Goal: Task Accomplishment & Management: Manage account settings

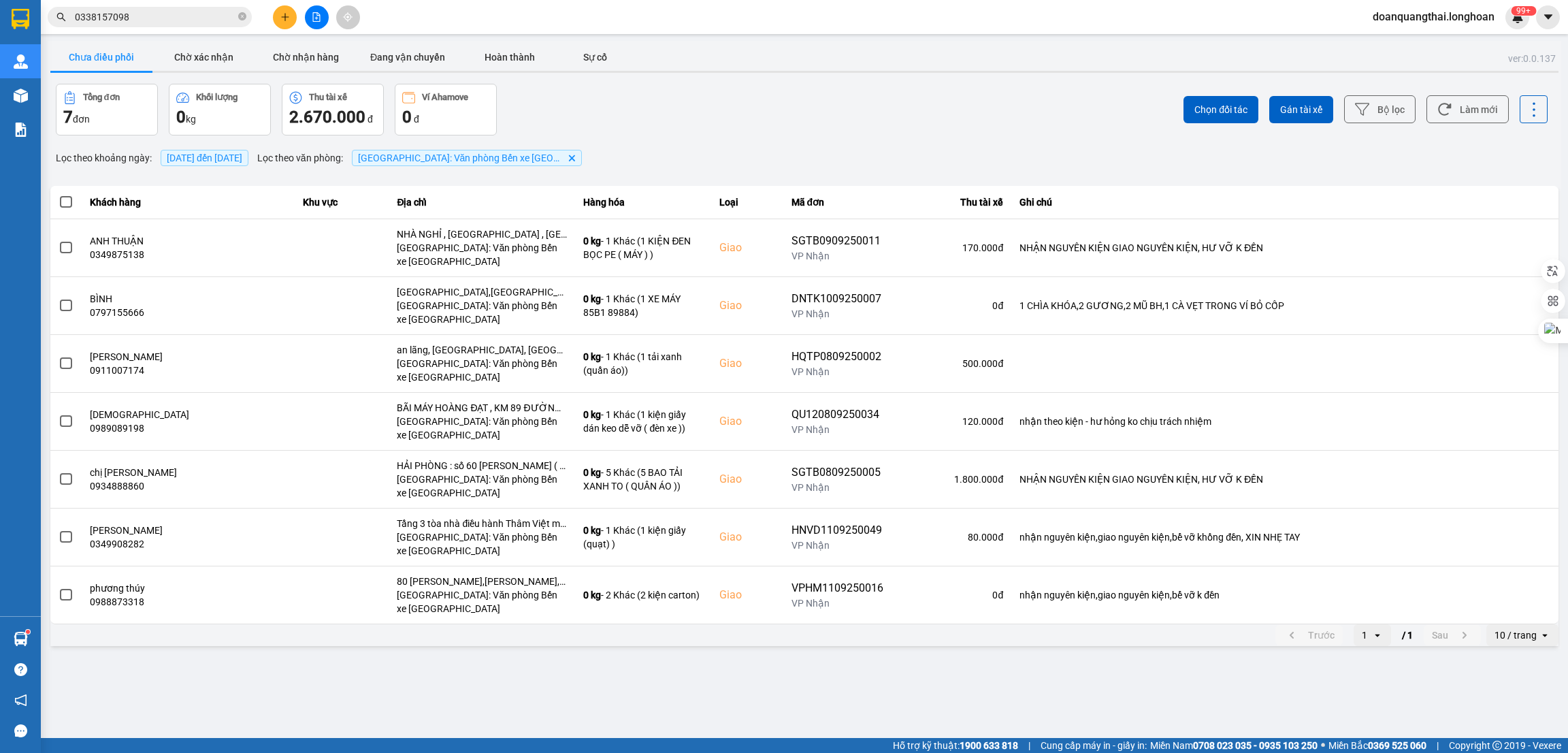
click at [179, 18] on input "0338157098" at bounding box center [155, 17] width 161 height 15
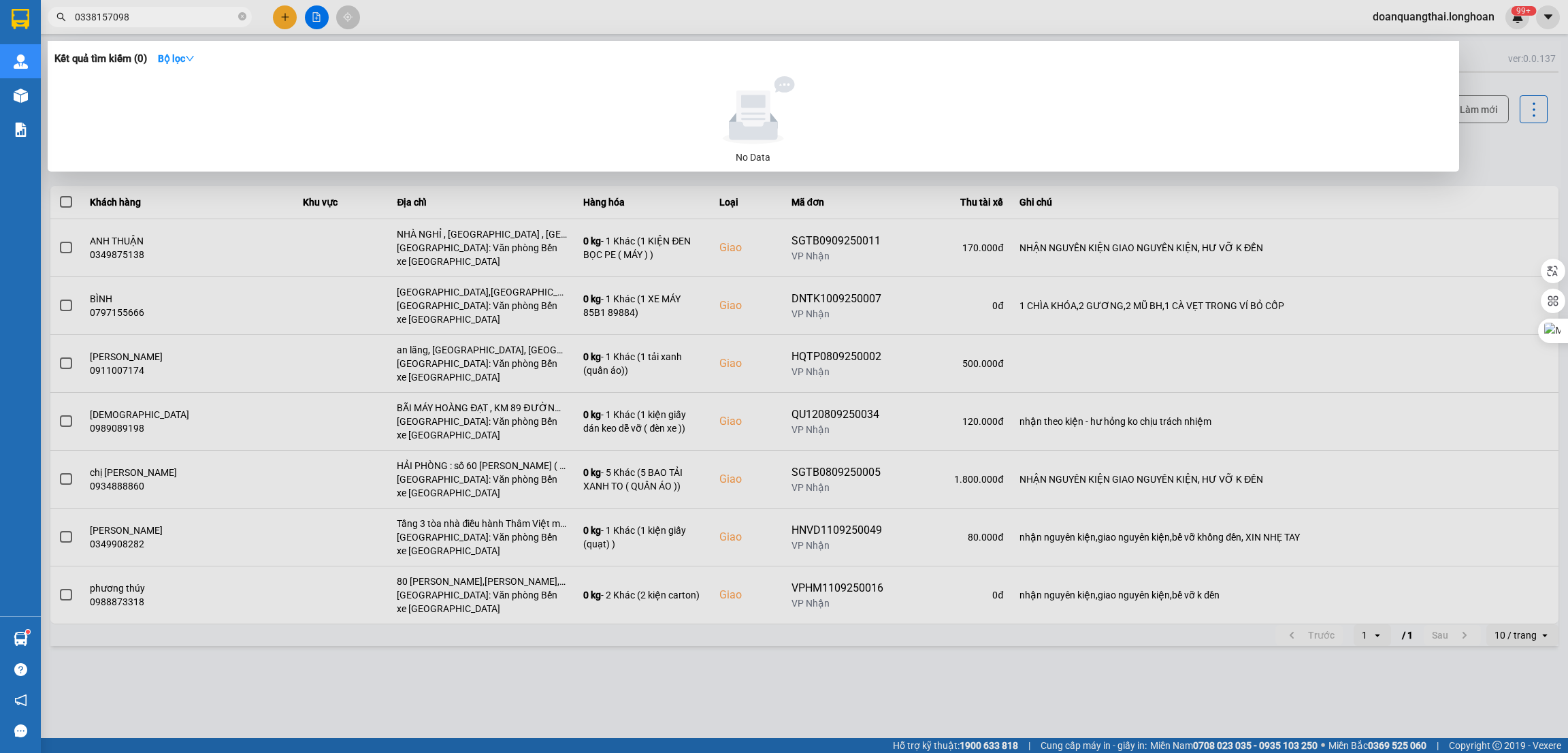
click at [179, 18] on input "0338157098" at bounding box center [155, 17] width 161 height 15
click at [289, 13] on div at bounding box center [784, 376] width 1568 height 753
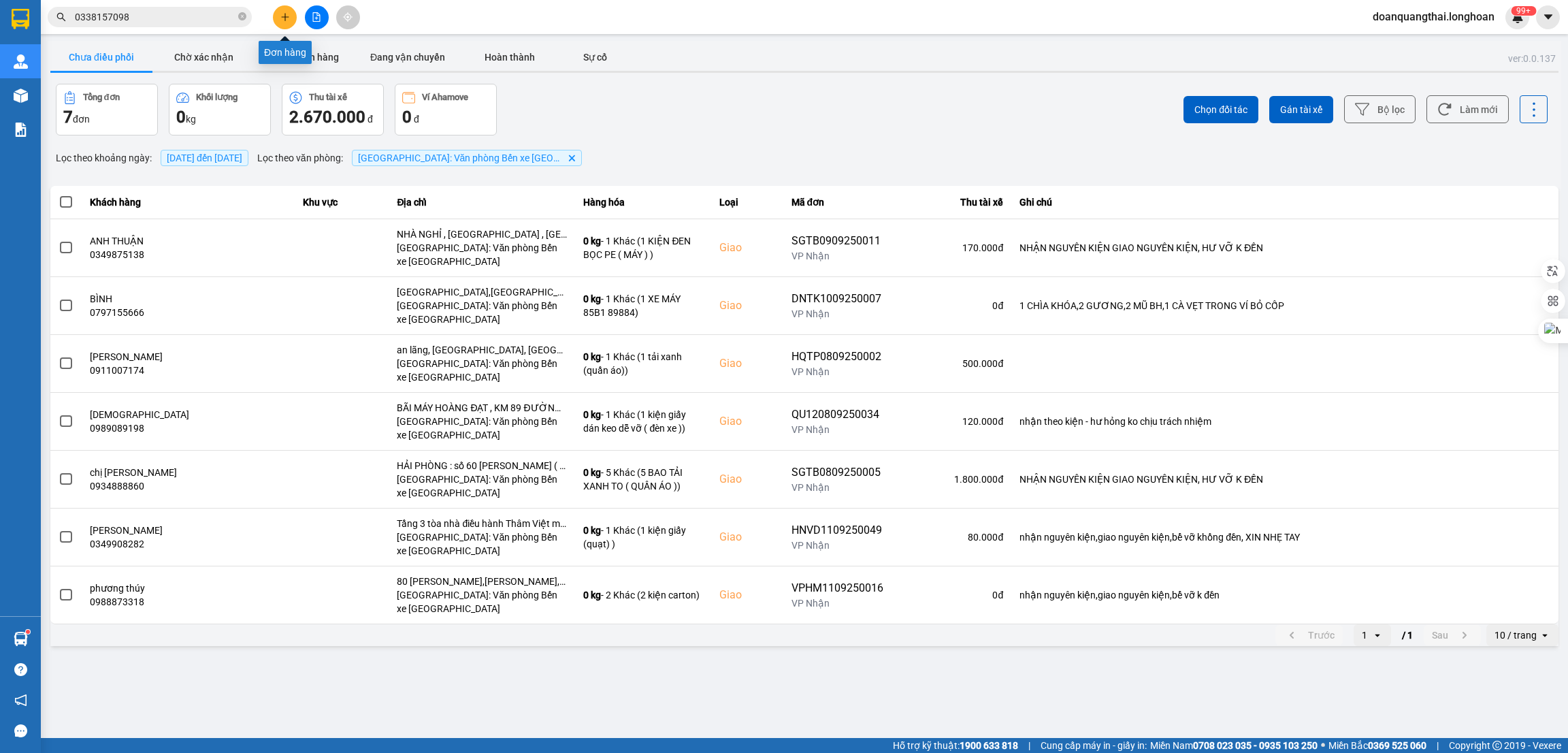
click at [289, 13] on button at bounding box center [285, 17] width 24 height 24
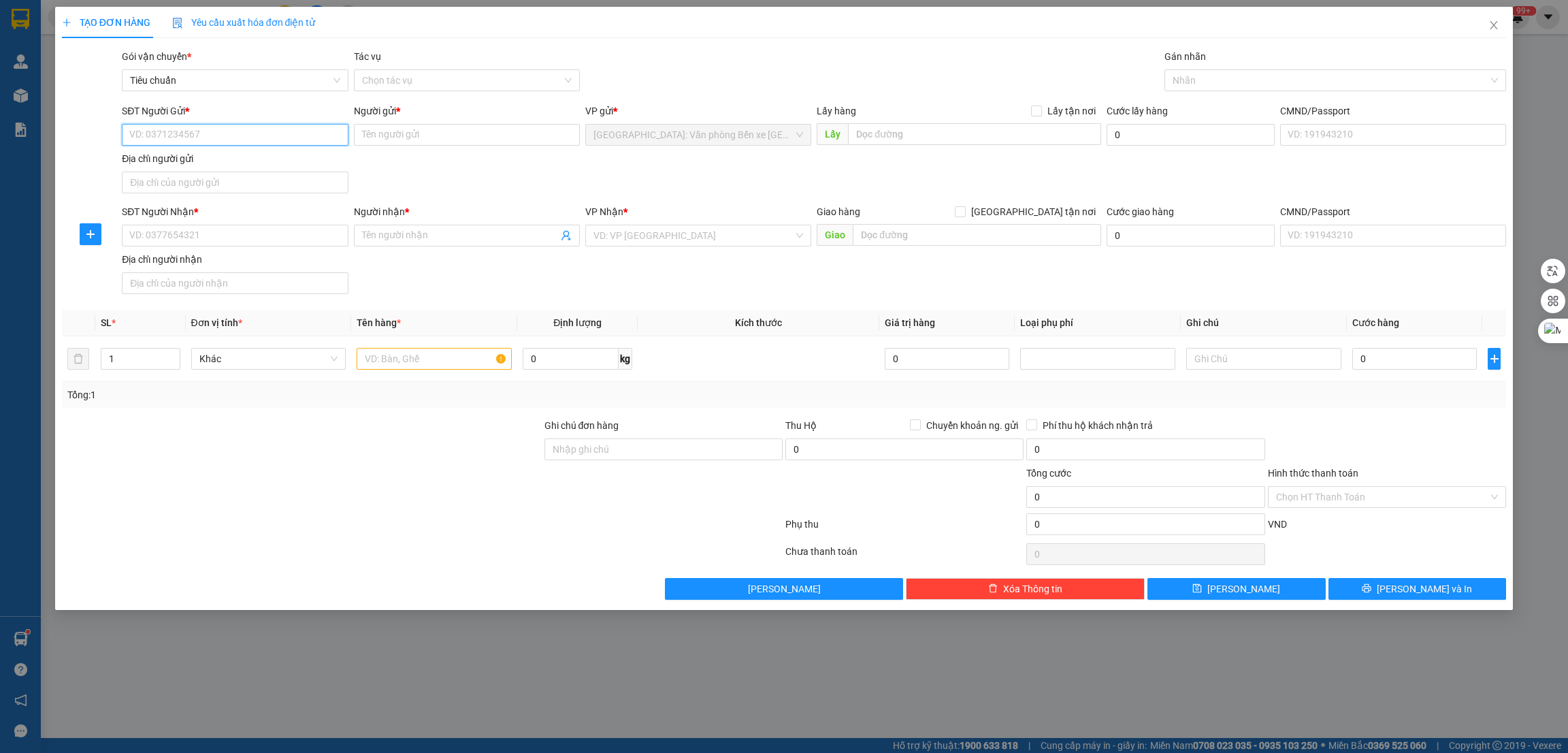
click at [165, 130] on input "SĐT Người Gửi *" at bounding box center [234, 134] width 226 height 21
type input "0866781866"
click at [194, 162] on div "0866781866 - [GEOGRAPHIC_DATA]" at bounding box center [234, 162] width 210 height 15
type input "[PERSON_NAME]"
click at [1491, 24] on icon "close" at bounding box center [1493, 25] width 11 height 11
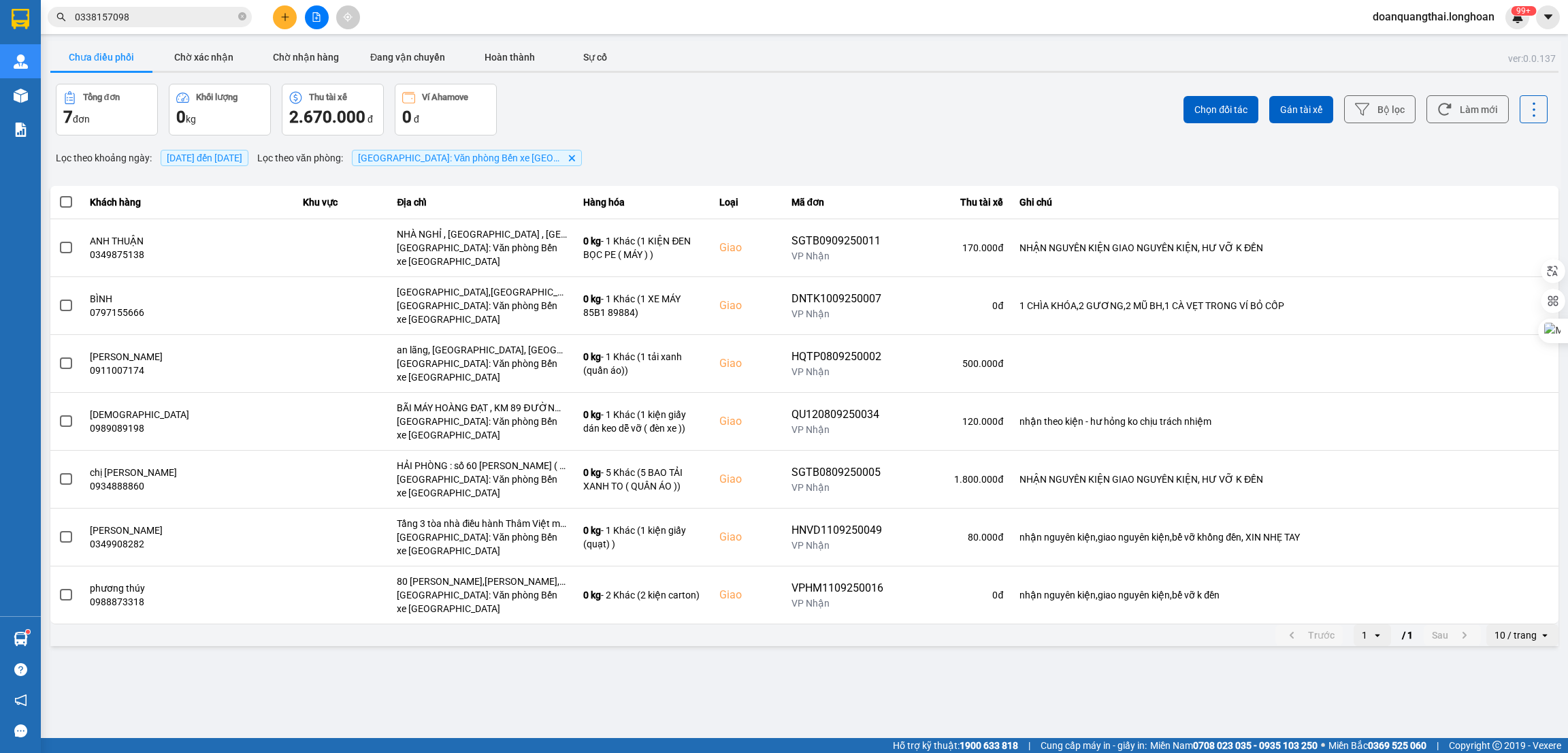
click at [144, 13] on input "0338157098" at bounding box center [155, 17] width 161 height 15
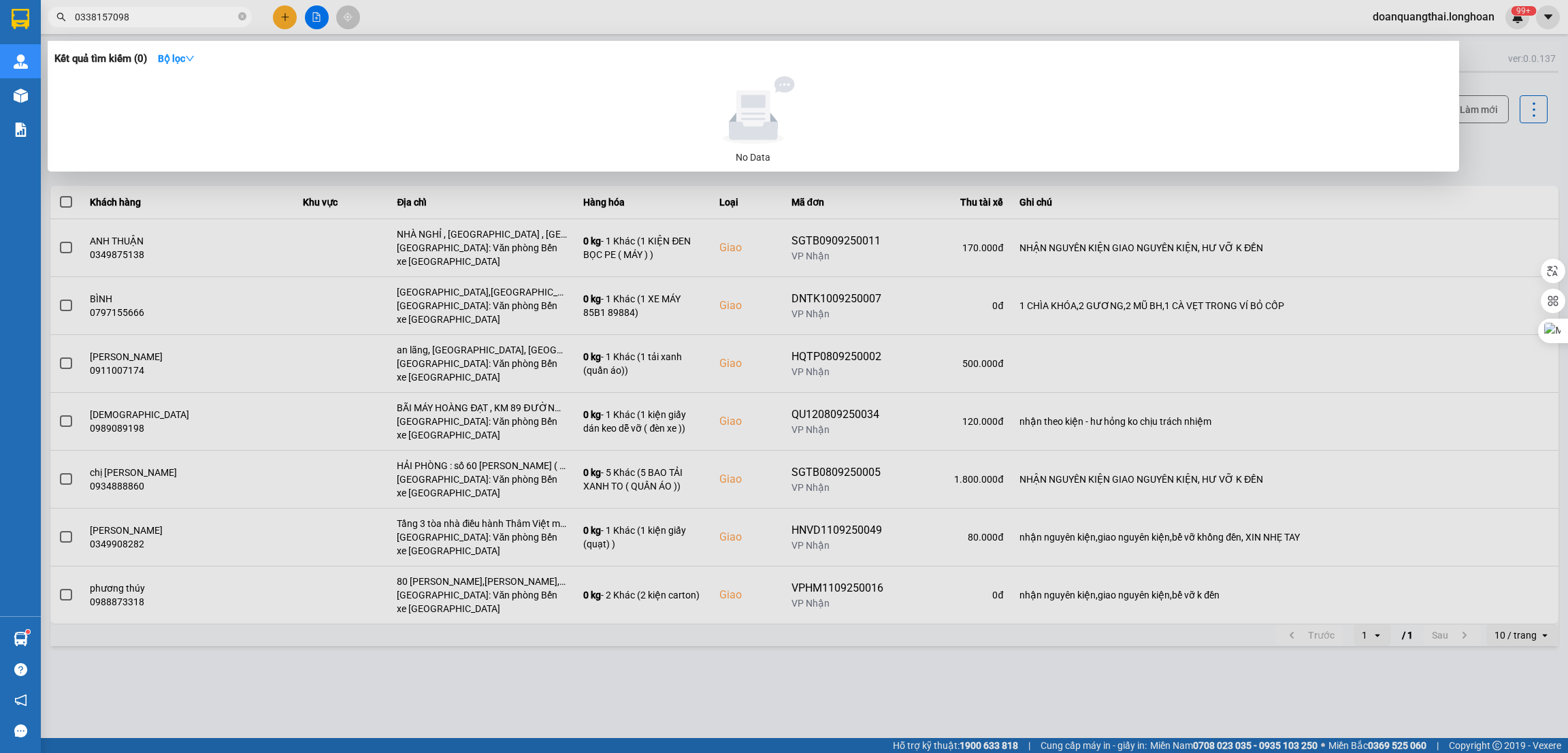
click at [144, 13] on input "0338157098" at bounding box center [155, 17] width 161 height 15
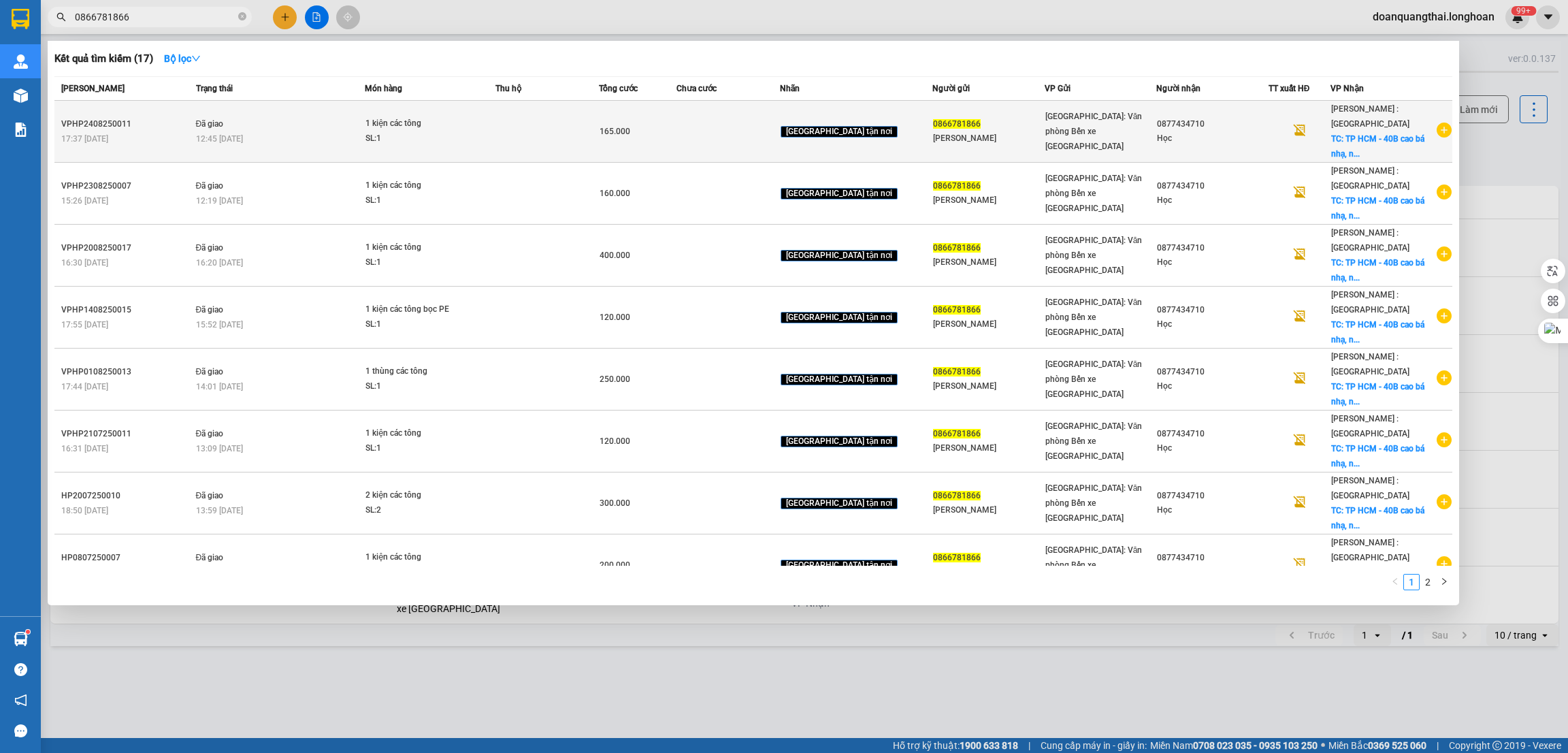
type input "0866781866"
click at [1437, 134] on icon "plus-circle" at bounding box center [1444, 130] width 15 height 15
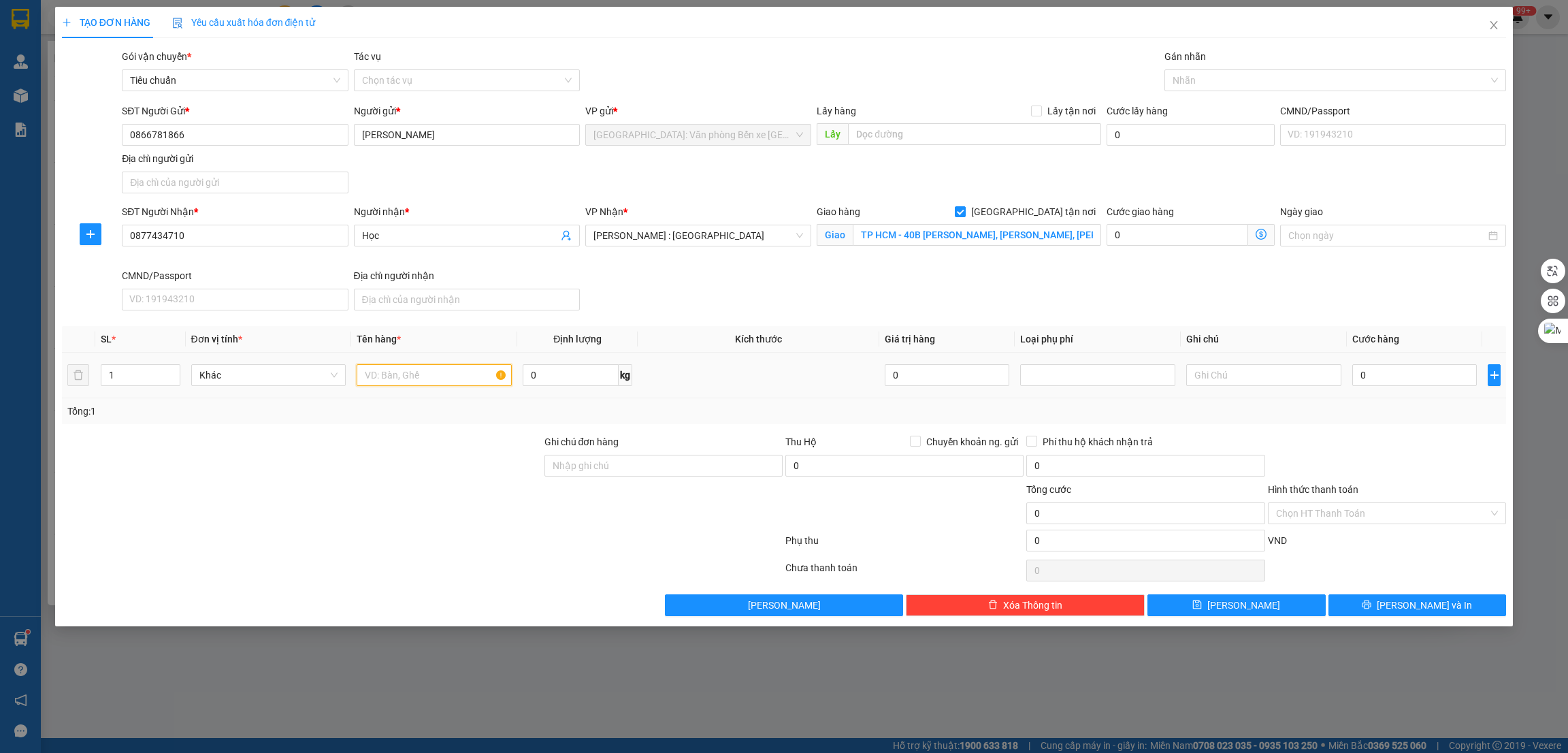
click at [435, 380] on input "text" at bounding box center [433, 374] width 155 height 21
type input "2 kiện cấc tông"
click at [1394, 378] on input "0" at bounding box center [1415, 374] width 124 height 21
click at [136, 380] on input "1" at bounding box center [141, 375] width 79 height 21
click at [167, 367] on span "Increase Value" at bounding box center [172, 371] width 15 height 13
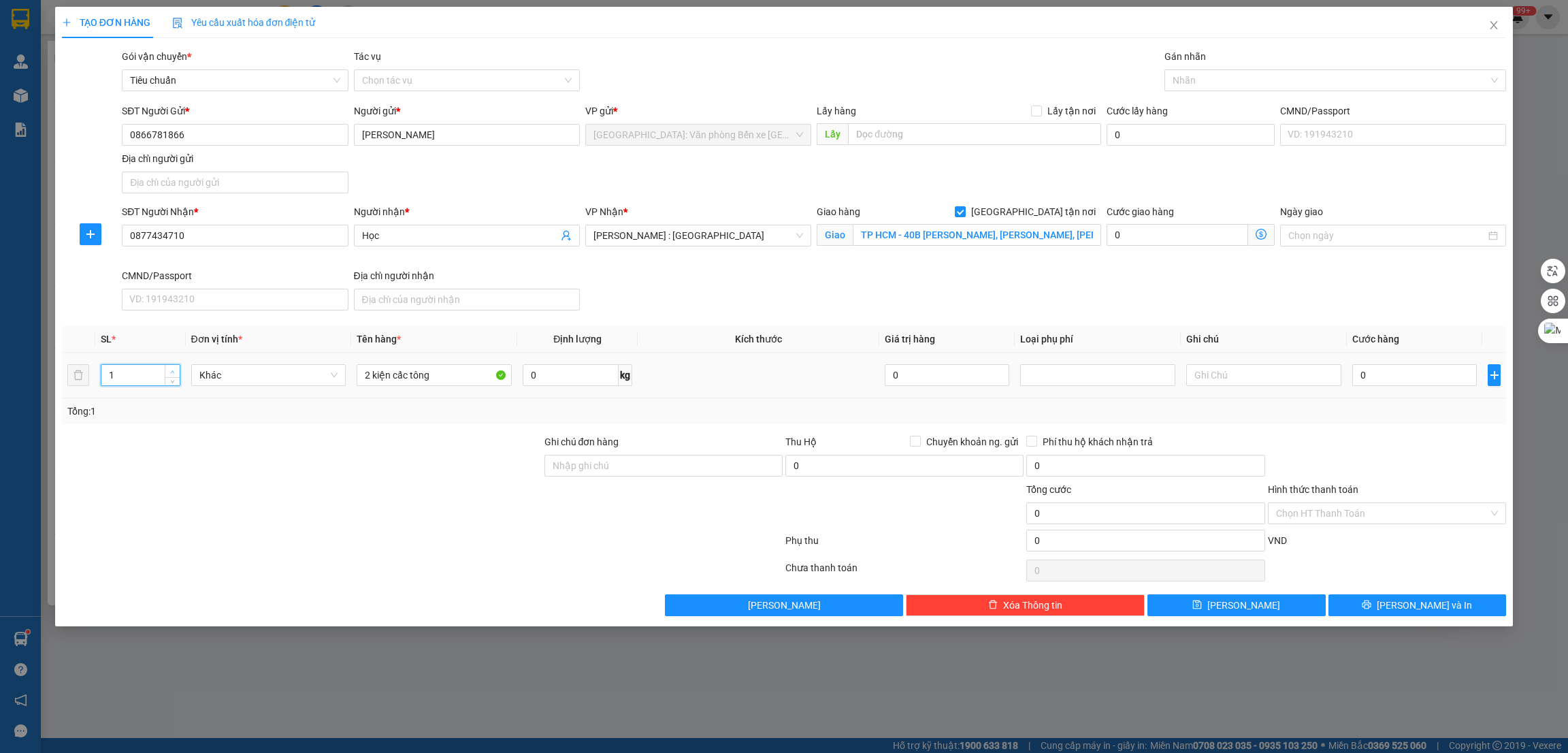
type input "2"
click at [1419, 375] on input "0" at bounding box center [1415, 374] width 124 height 21
type input "3"
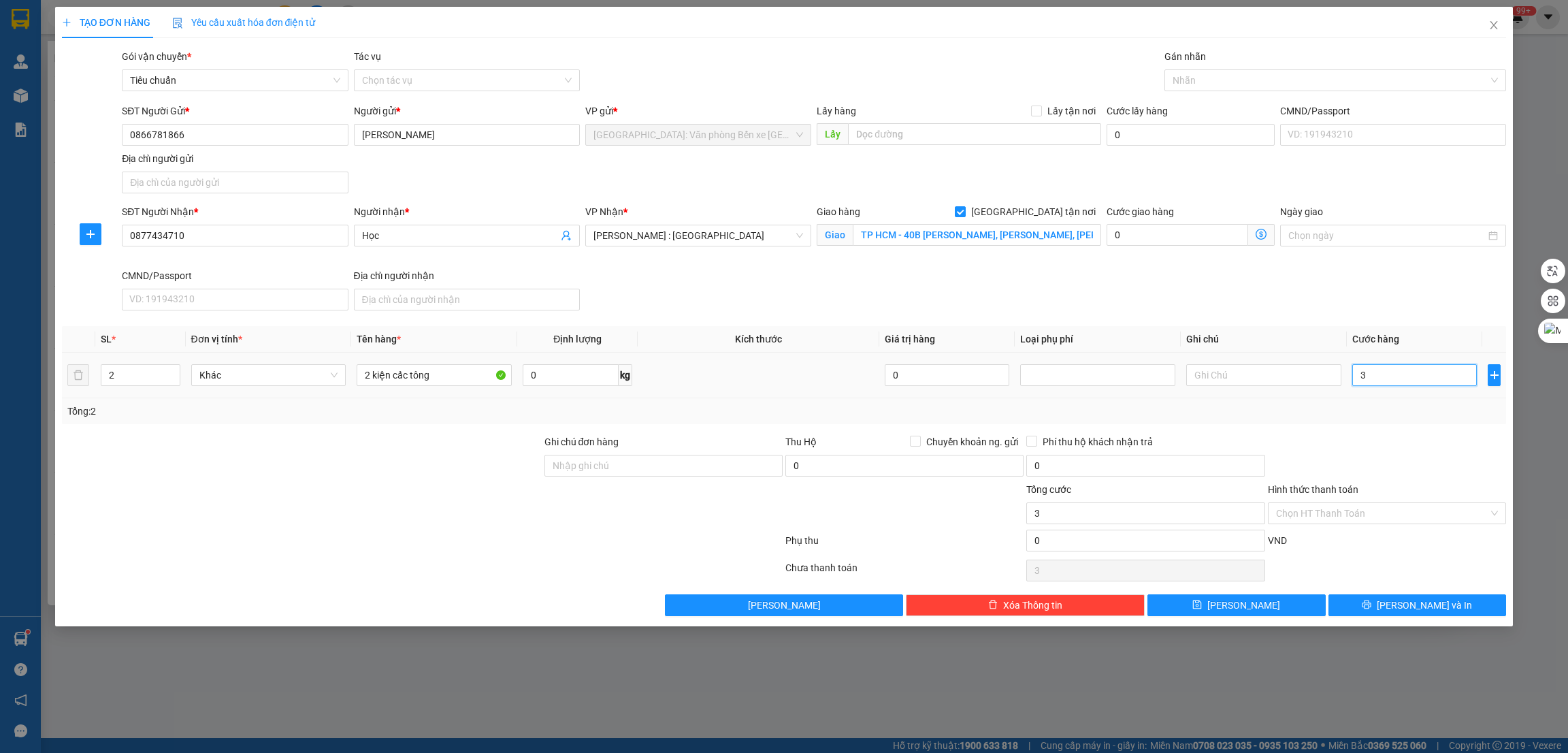
type input "36"
type input "360"
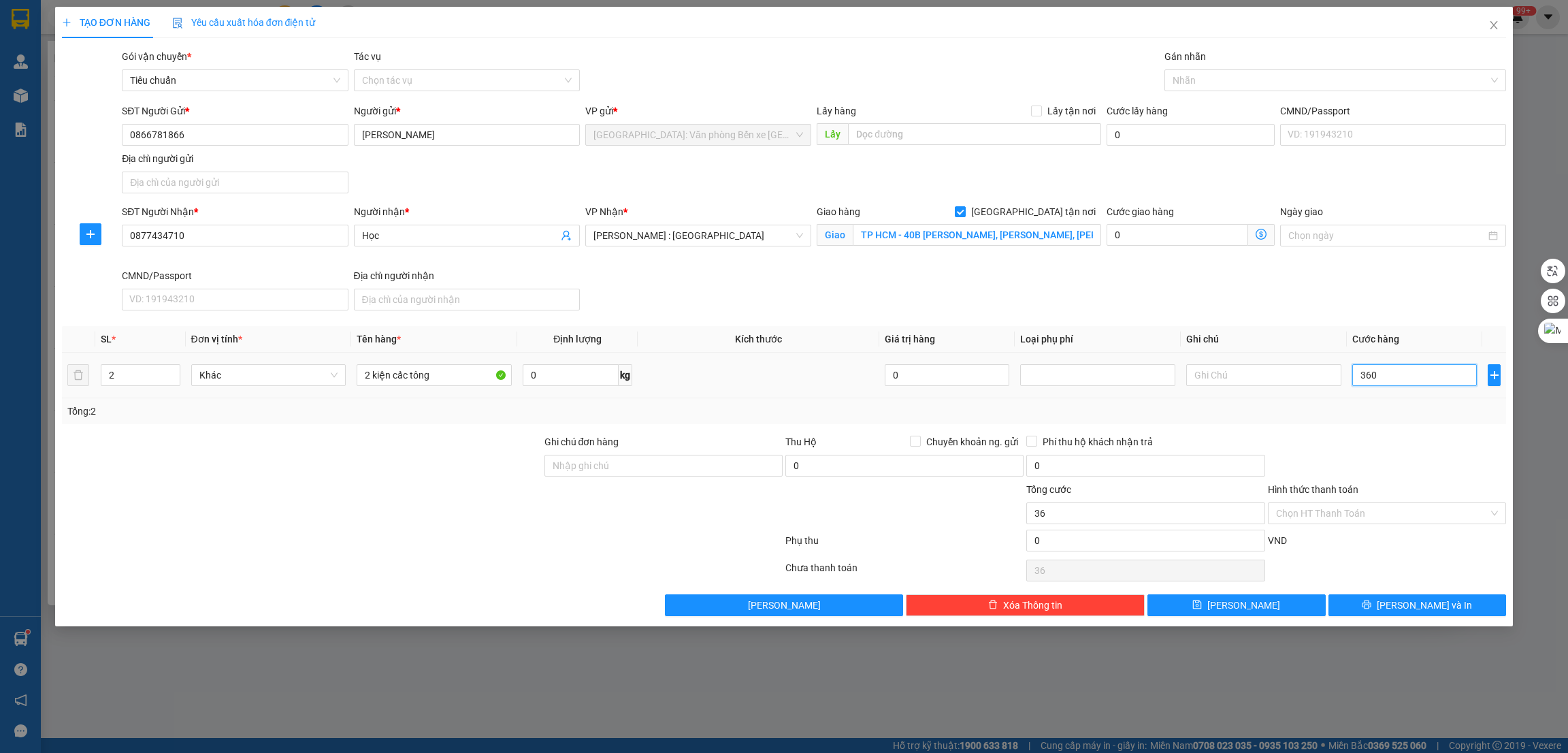
type input "360"
type input "3.600"
type input "36.000"
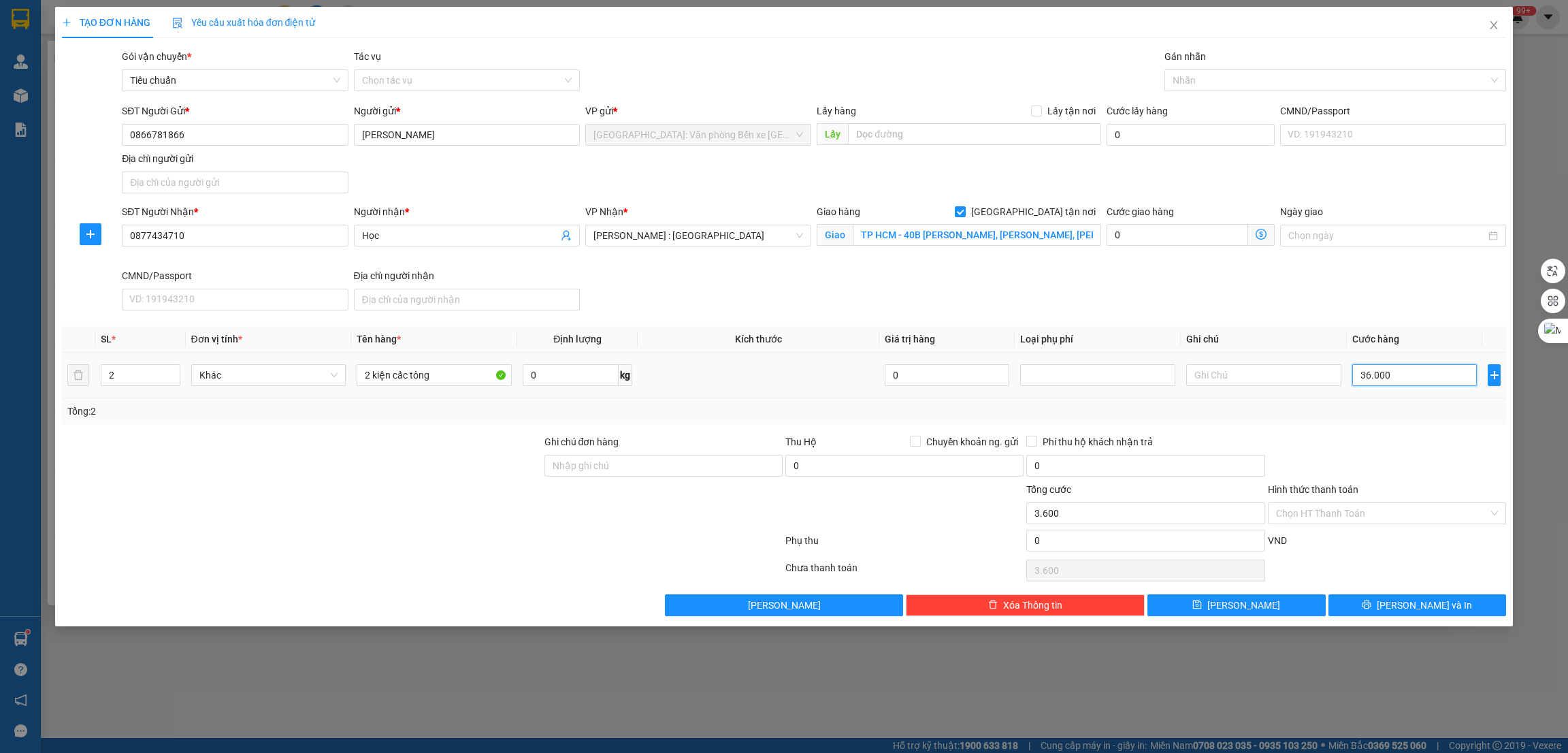
type input "36.000"
type input "360.000"
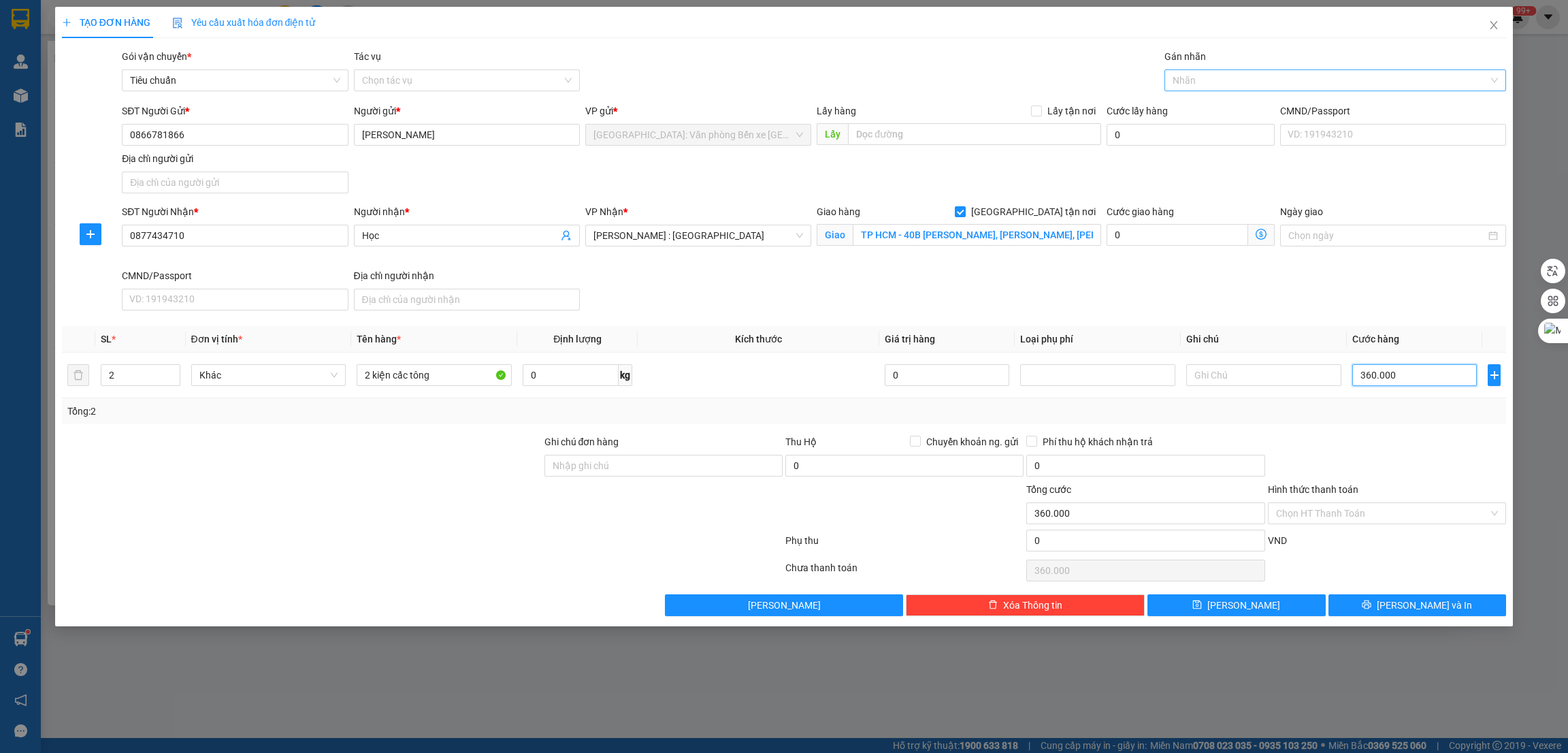
click at [1215, 71] on div "Nhãn" at bounding box center [1335, 80] width 342 height 21
type input "360.000"
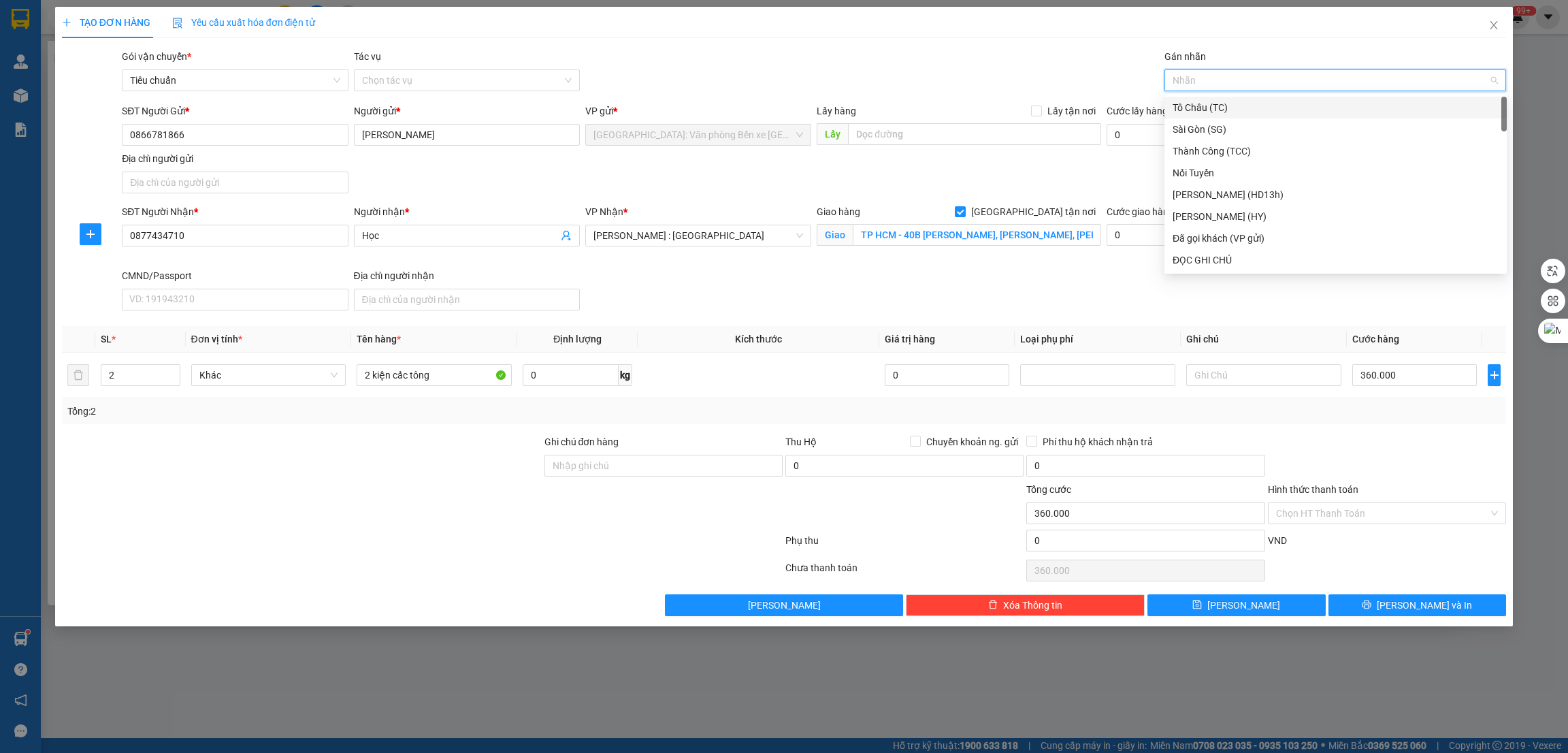
type input "g"
click at [1217, 254] on div "[GEOGRAPHIC_DATA] tận nơi" at bounding box center [1335, 260] width 326 height 15
click at [428, 524] on div at bounding box center [302, 505] width 482 height 47
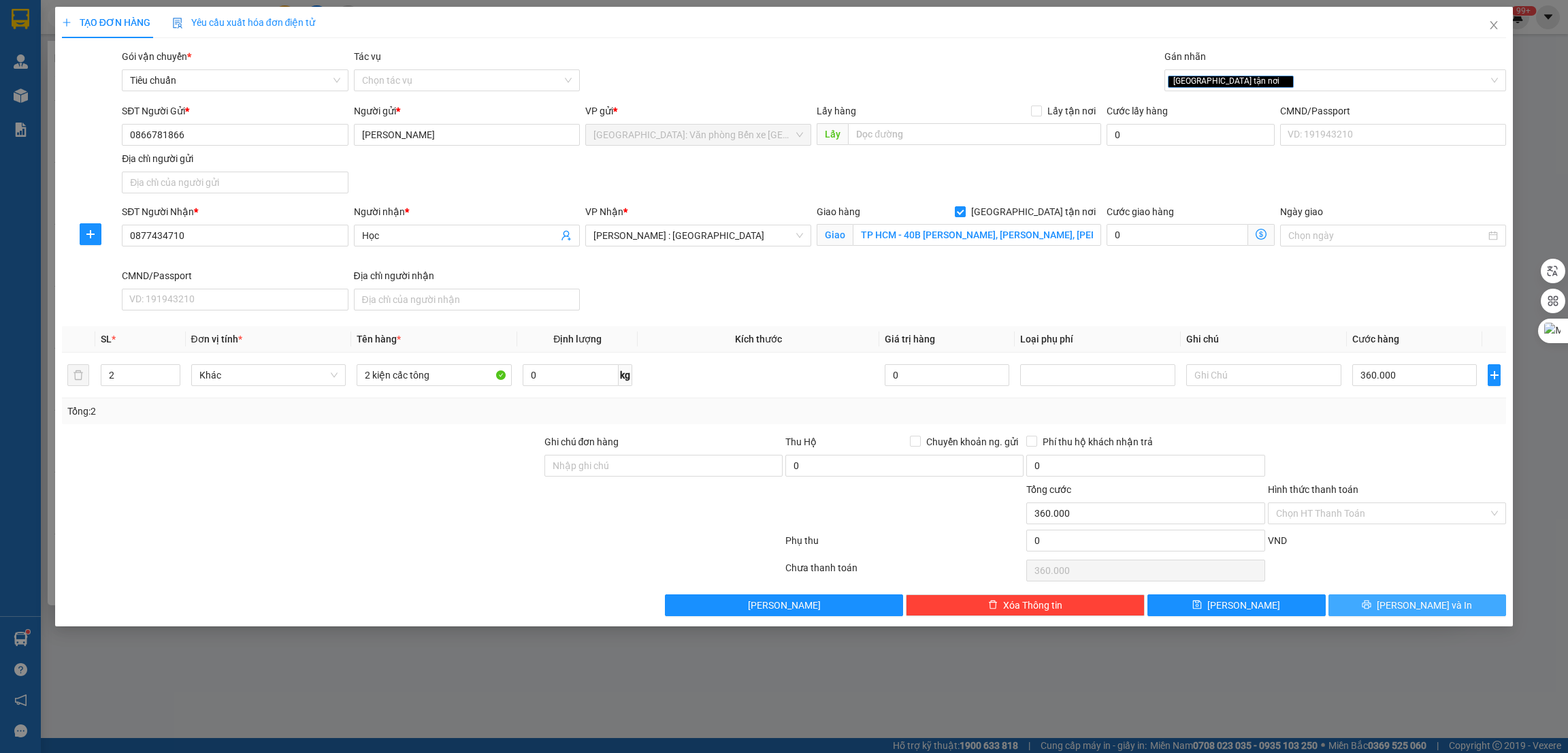
click at [1393, 613] on button "Lưu và In" at bounding box center [1418, 605] width 179 height 21
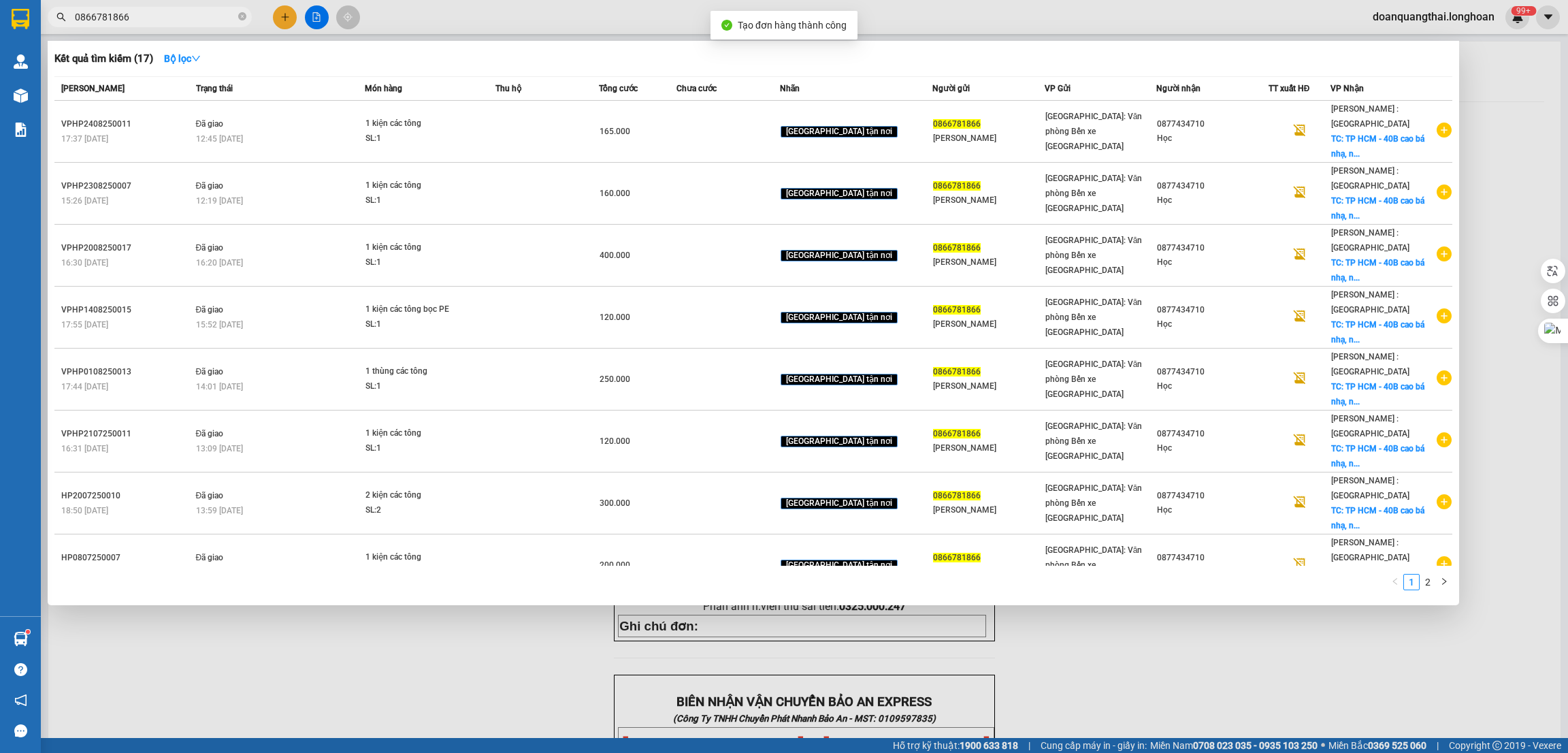
click at [632, 669] on div at bounding box center [784, 376] width 1568 height 753
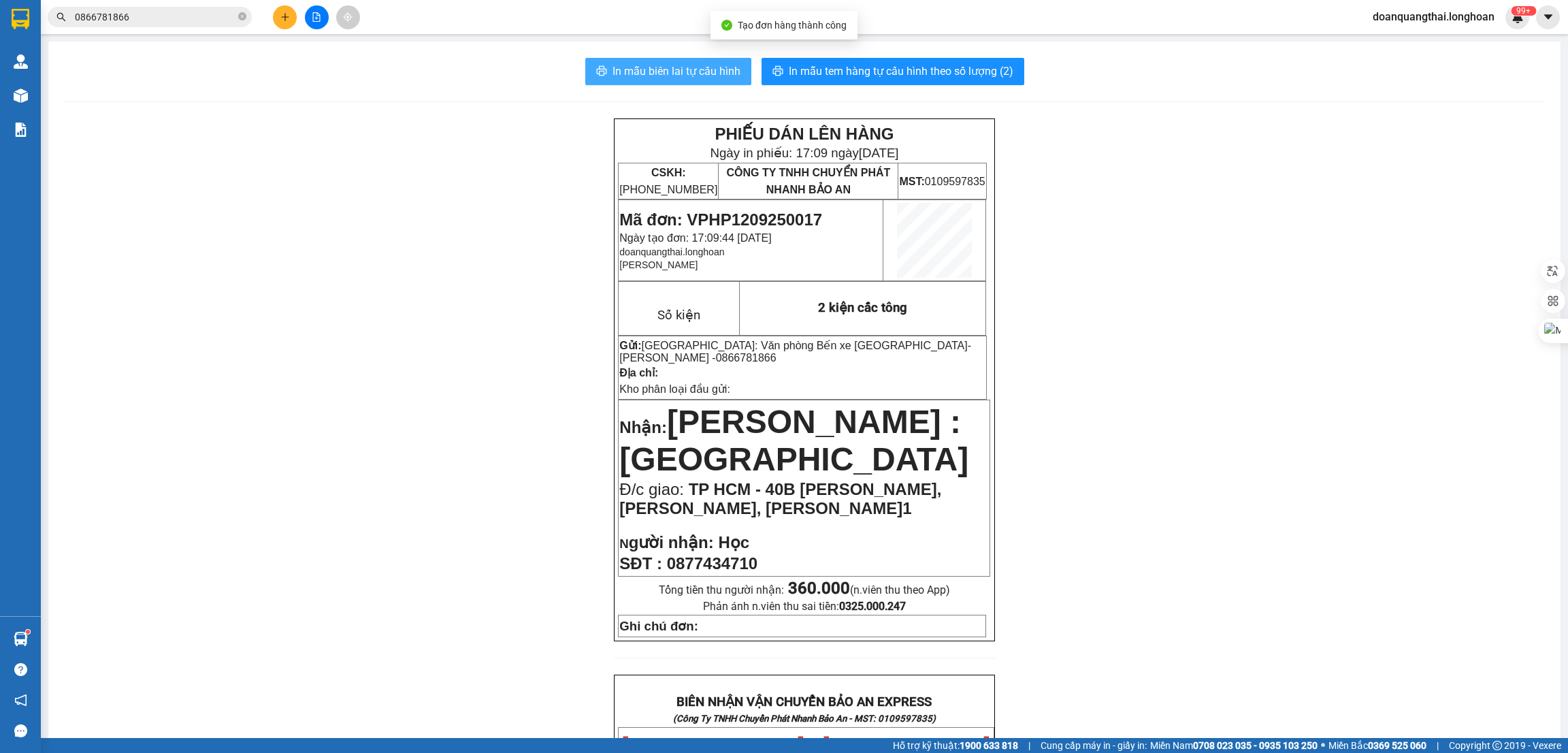
click at [667, 73] on span "In mẫu biên lai tự cấu hình" at bounding box center [676, 70] width 128 height 17
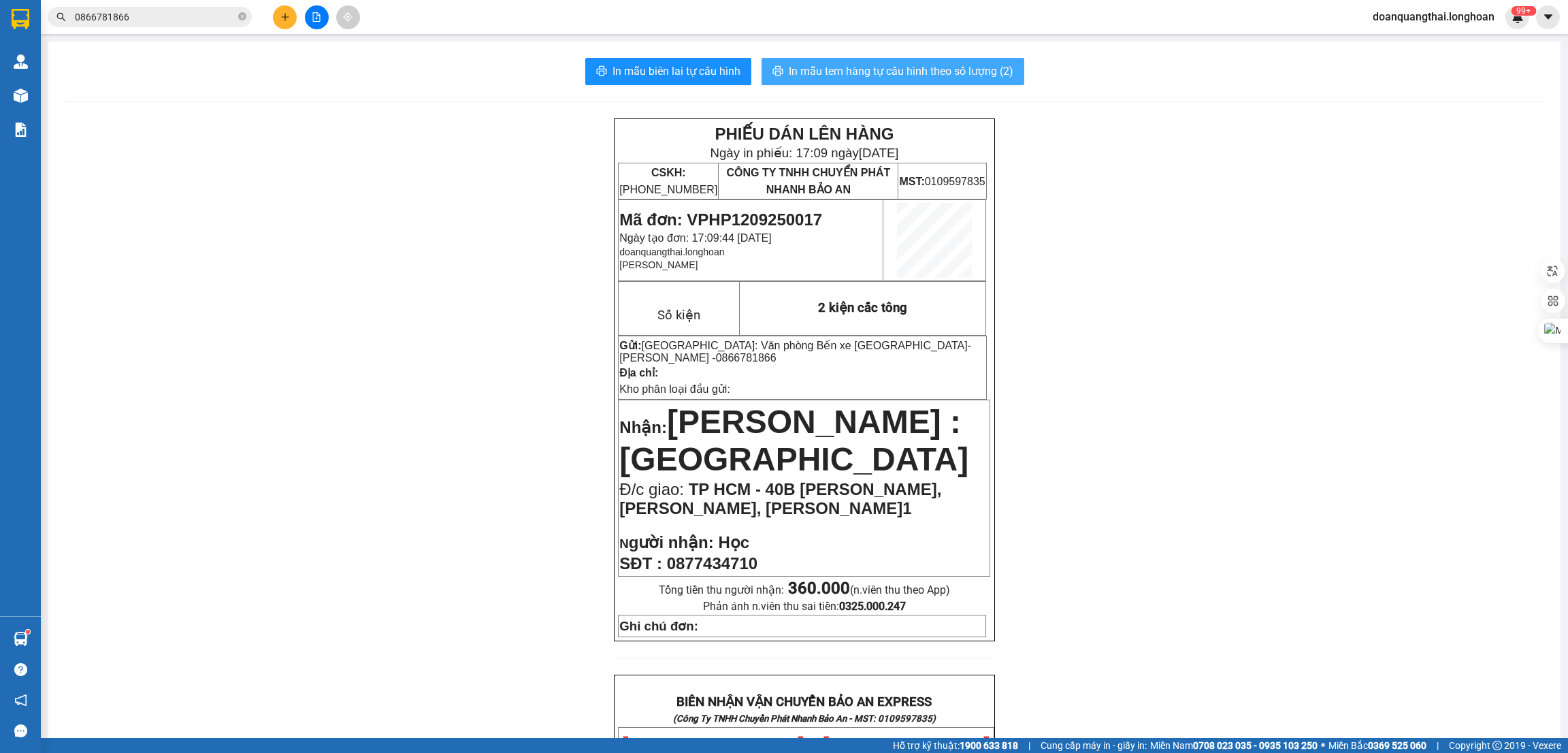
click at [926, 76] on span "In mẫu tem hàng tự cấu hình theo số lượng (2)" at bounding box center [900, 70] width 225 height 17
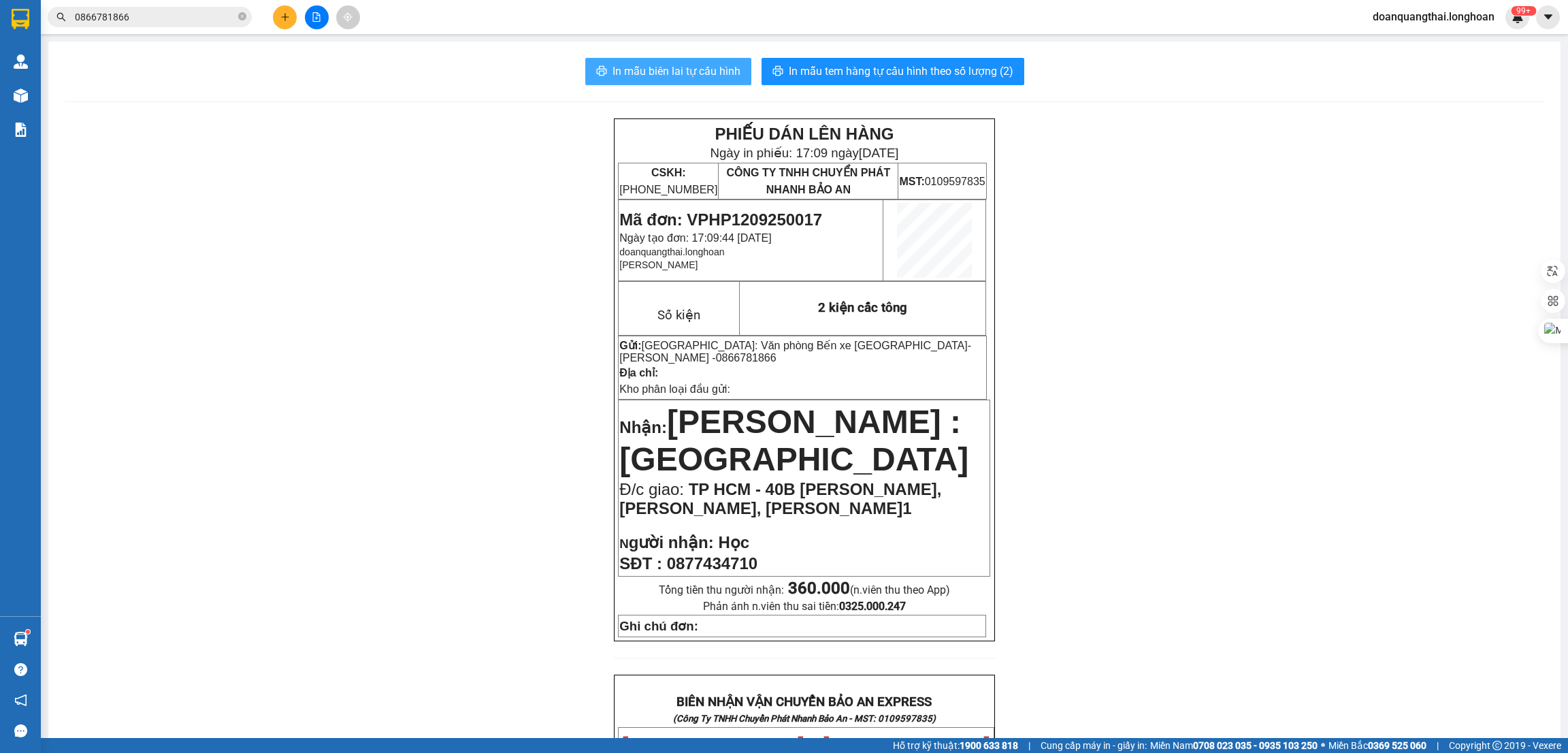
click at [665, 62] on button "In mẫu biên lai tự cấu hình" at bounding box center [668, 71] width 166 height 27
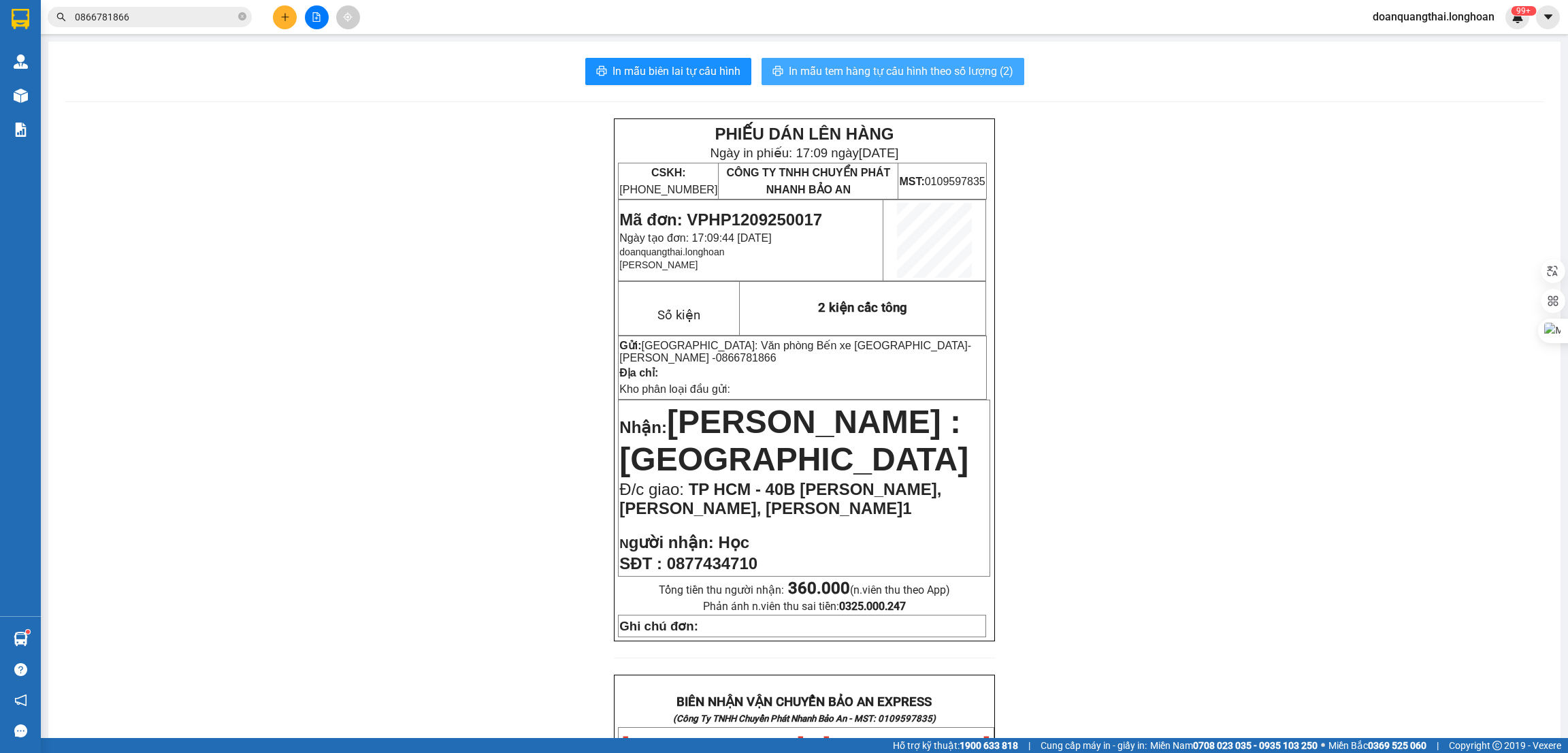
click at [873, 77] on span "In mẫu tem hàng tự cấu hình theo số lượng (2)" at bounding box center [900, 70] width 225 height 17
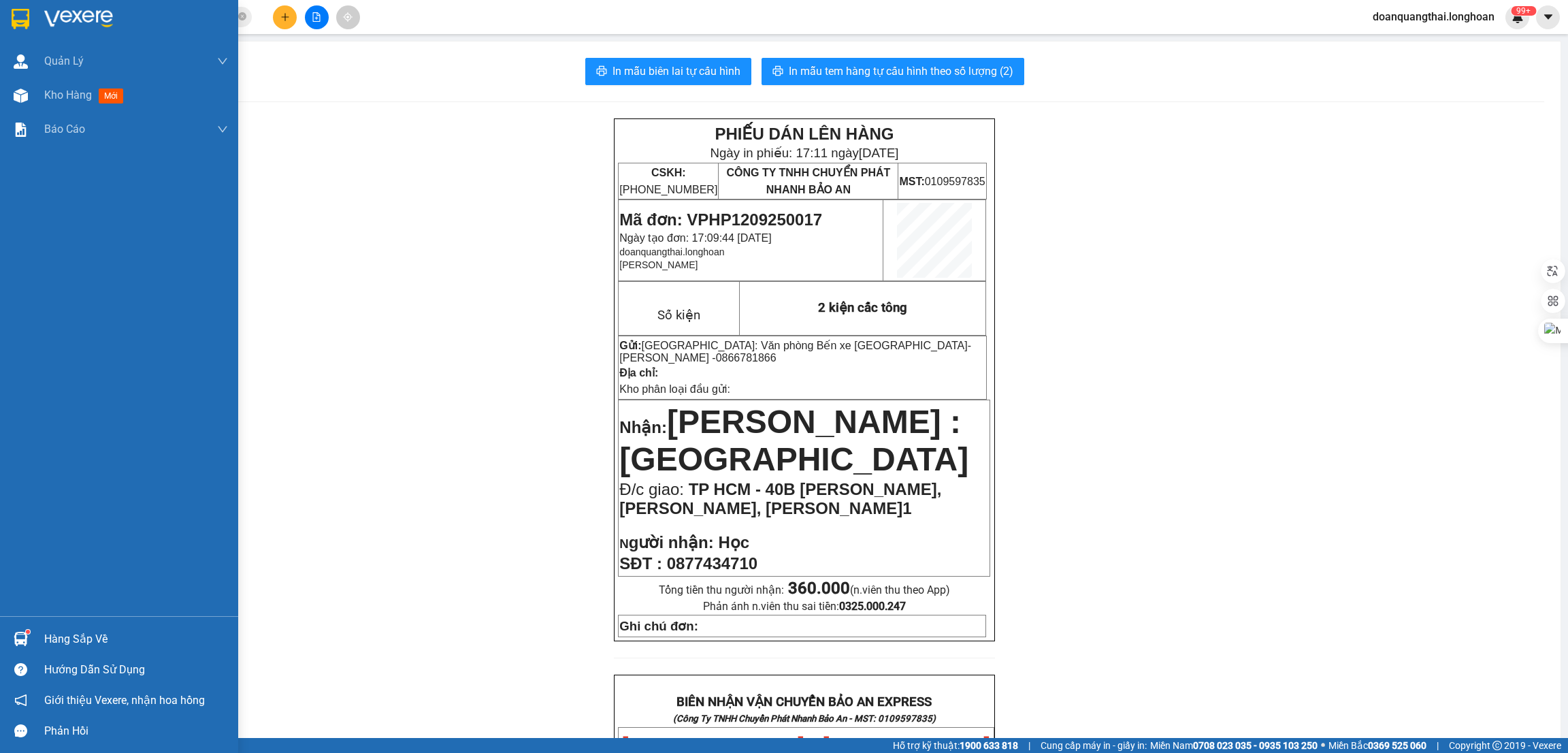
click at [28, 24] on img at bounding box center [21, 19] width 18 height 21
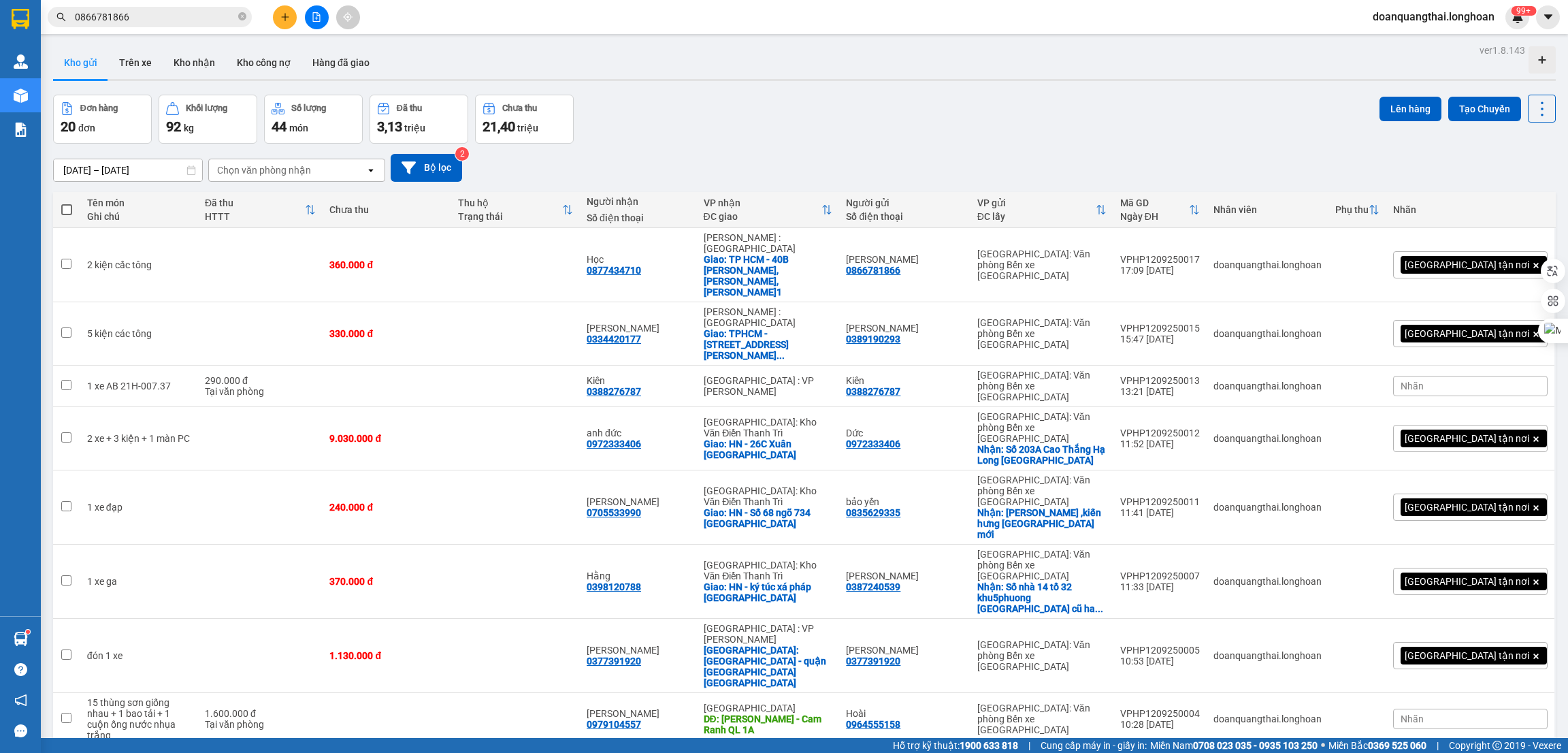
click at [285, 19] on icon "plus" at bounding box center [285, 17] width 10 height 10
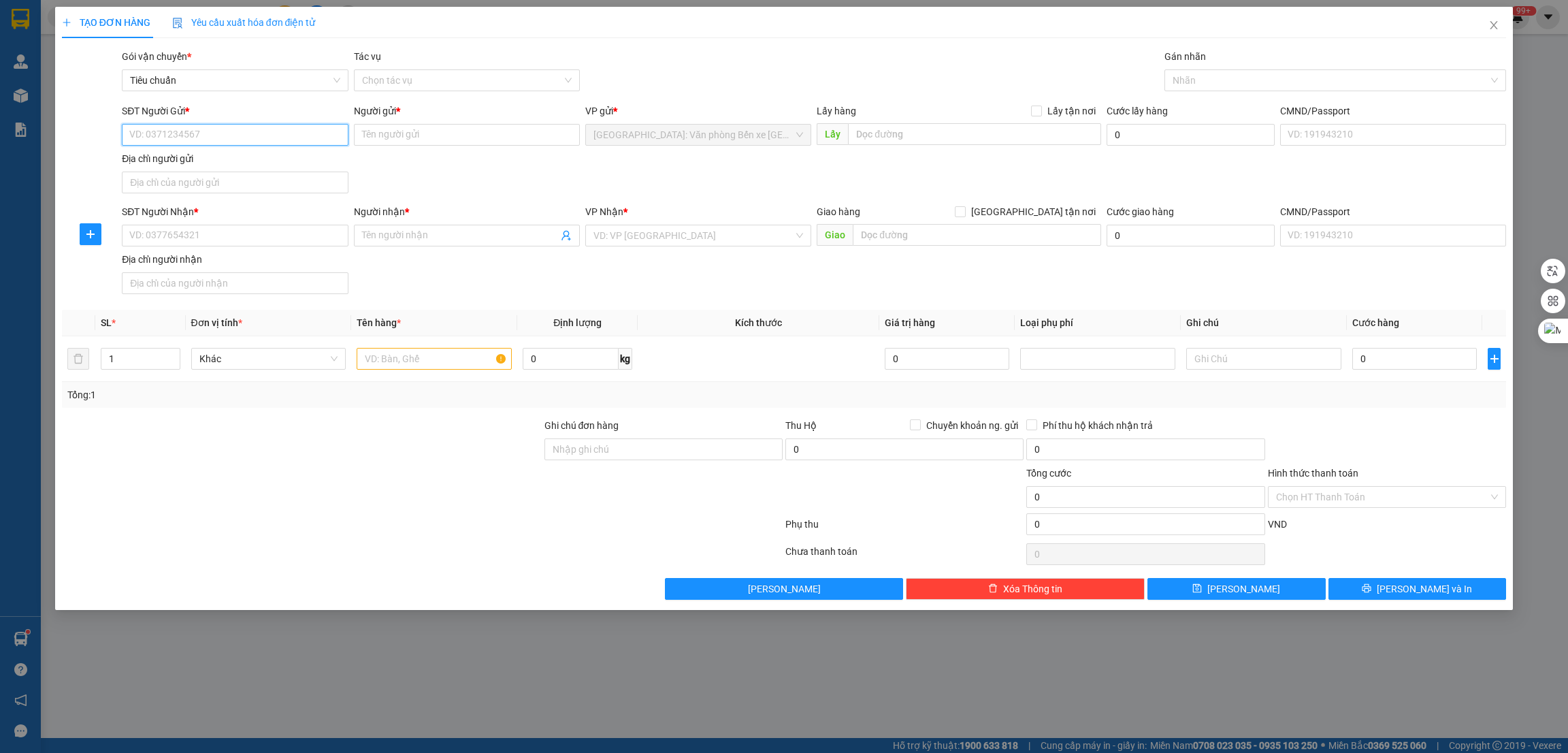
click at [214, 140] on input "SĐT Người Gửi *" at bounding box center [234, 134] width 226 height 21
type input "0912241372"
click at [408, 127] on input "Người gửi *" at bounding box center [467, 134] width 226 height 21
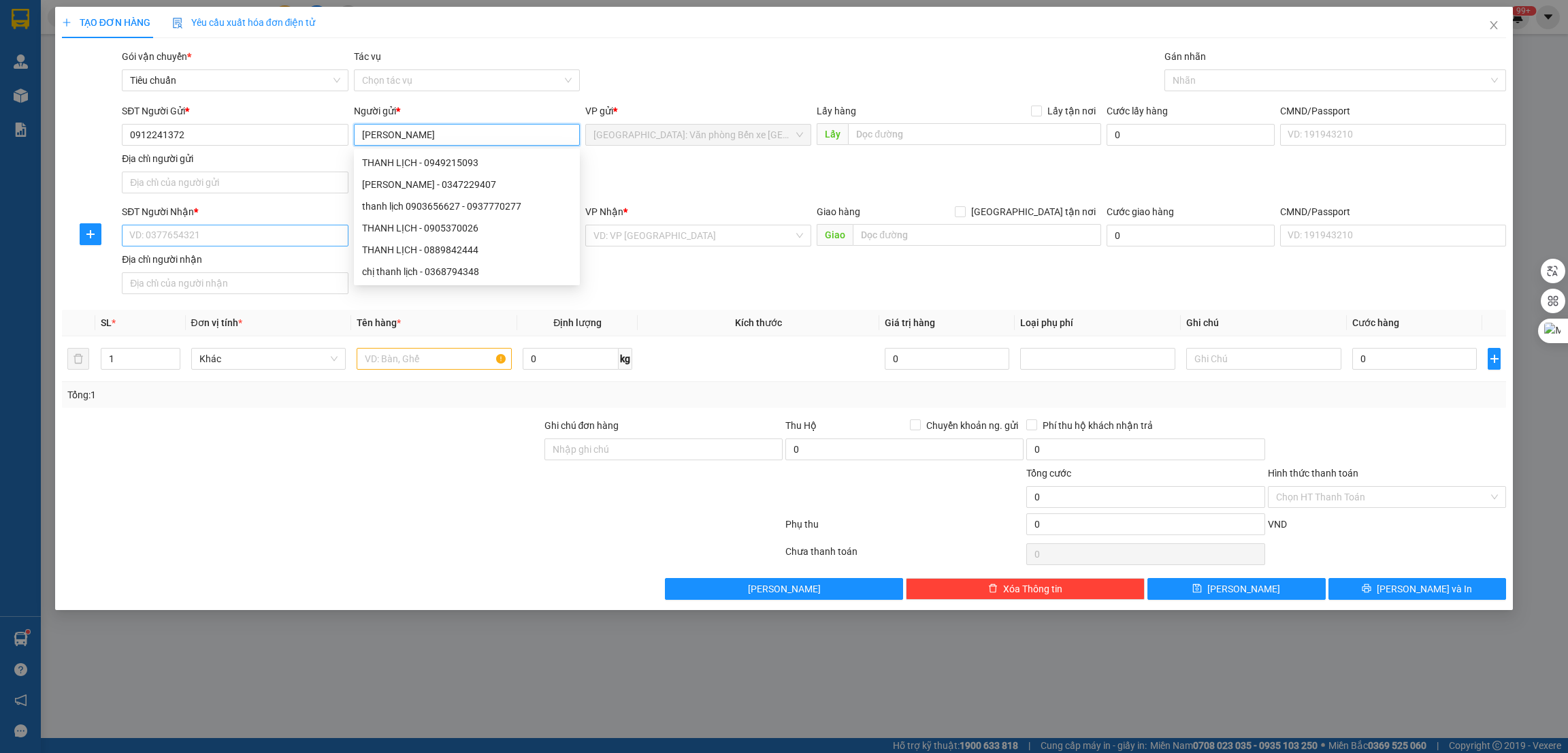
type input "Thanh Lịch"
click at [166, 240] on input "SĐT Người Nhận *" at bounding box center [234, 235] width 226 height 21
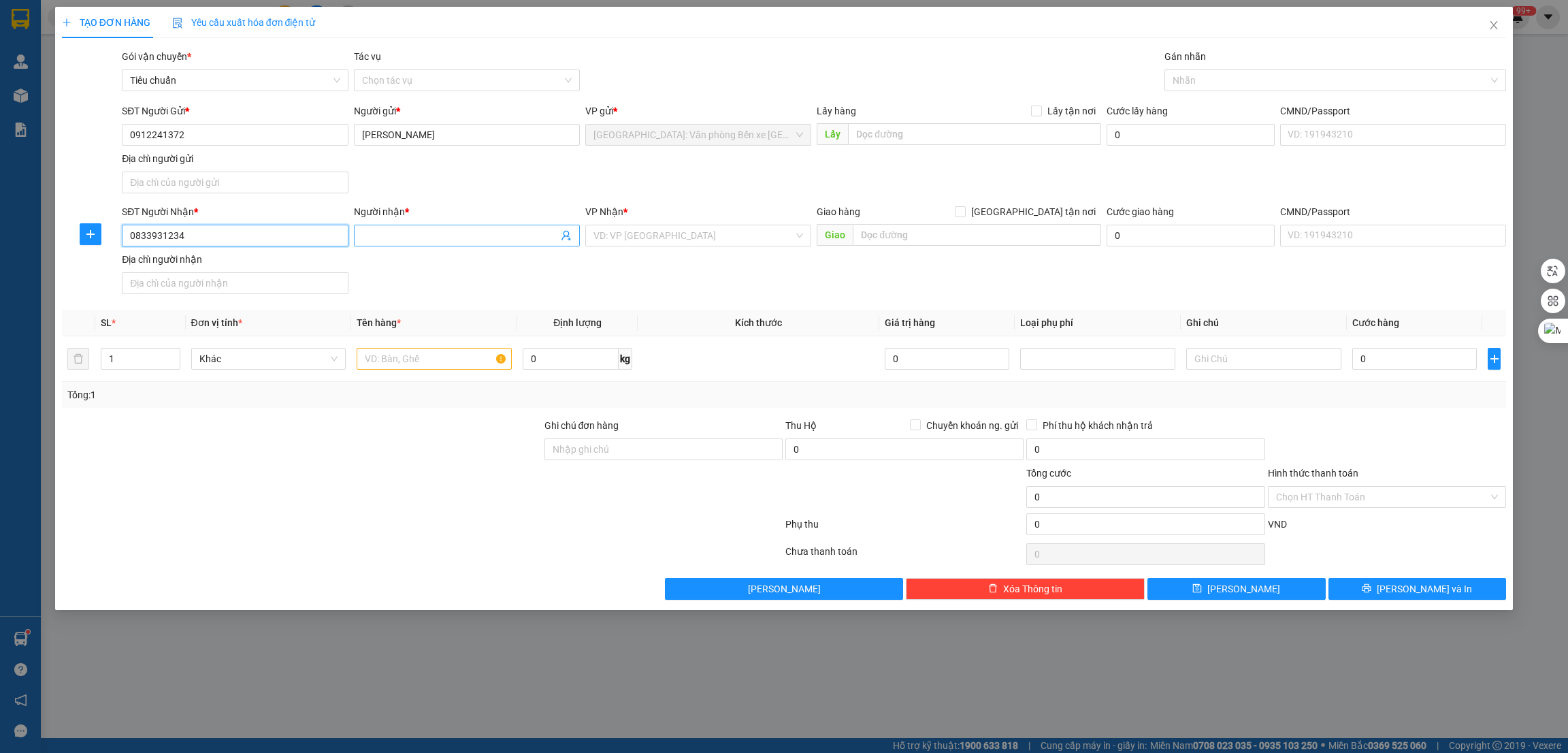
type input "0833931234"
click at [408, 233] on input "Người nhận *" at bounding box center [460, 236] width 196 height 15
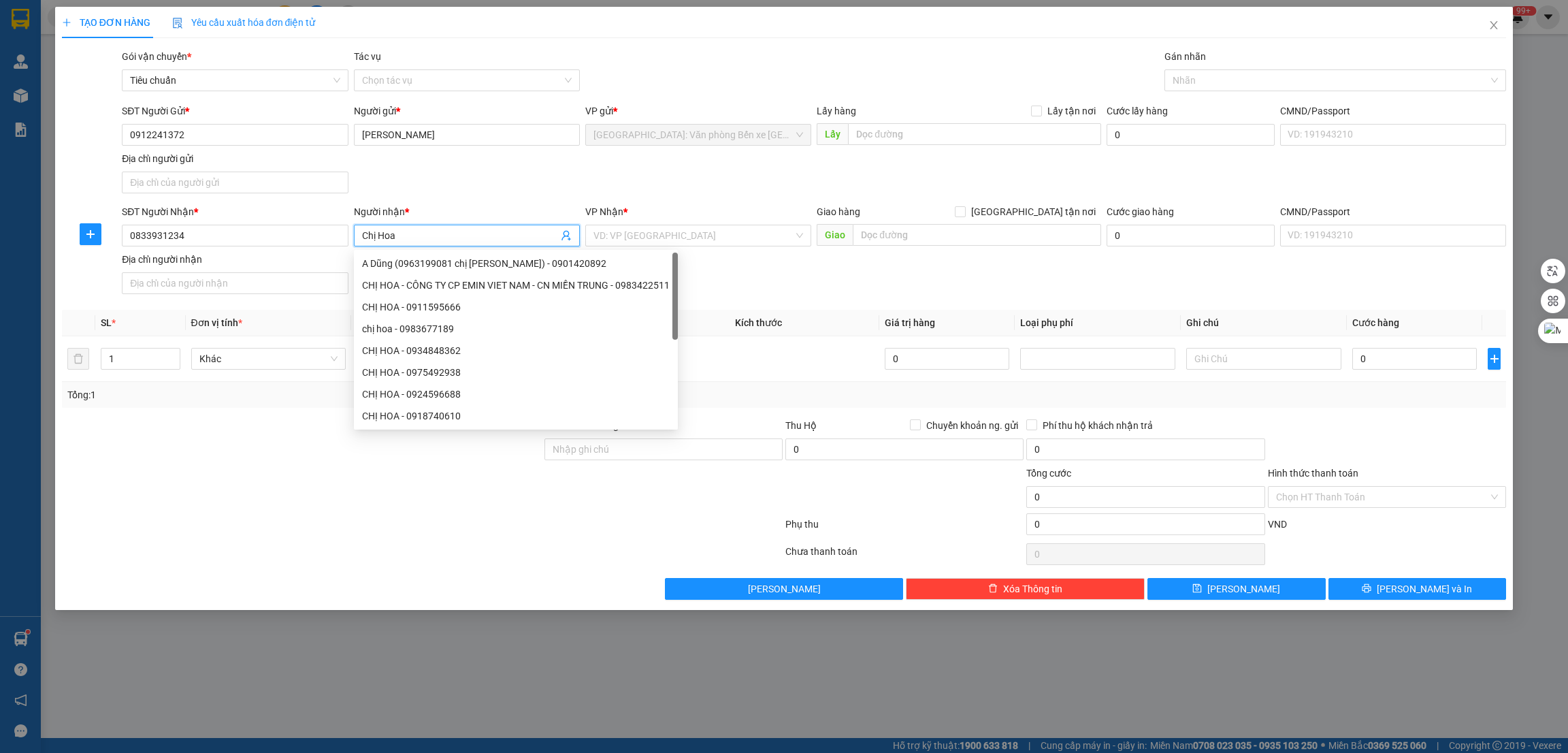
type input "Chị Hoa"
click at [398, 176] on div "SĐT Người Gửi * 0912241372 Người gửi * Thanh Lịch VP gửi * Hải Phòng: Văn phòng…" at bounding box center [814, 151] width 1389 height 96
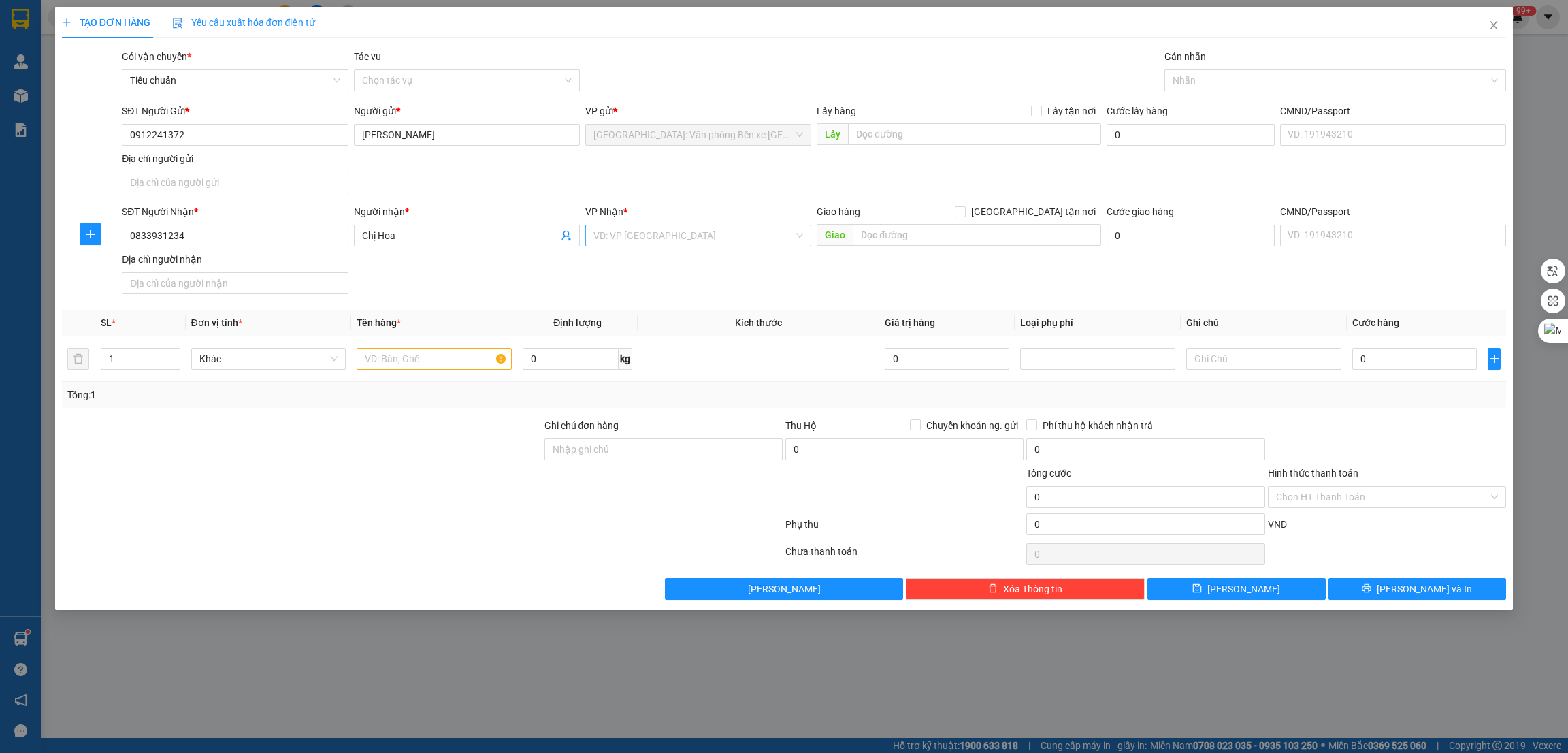
click at [700, 237] on input "search" at bounding box center [694, 236] width 200 height 21
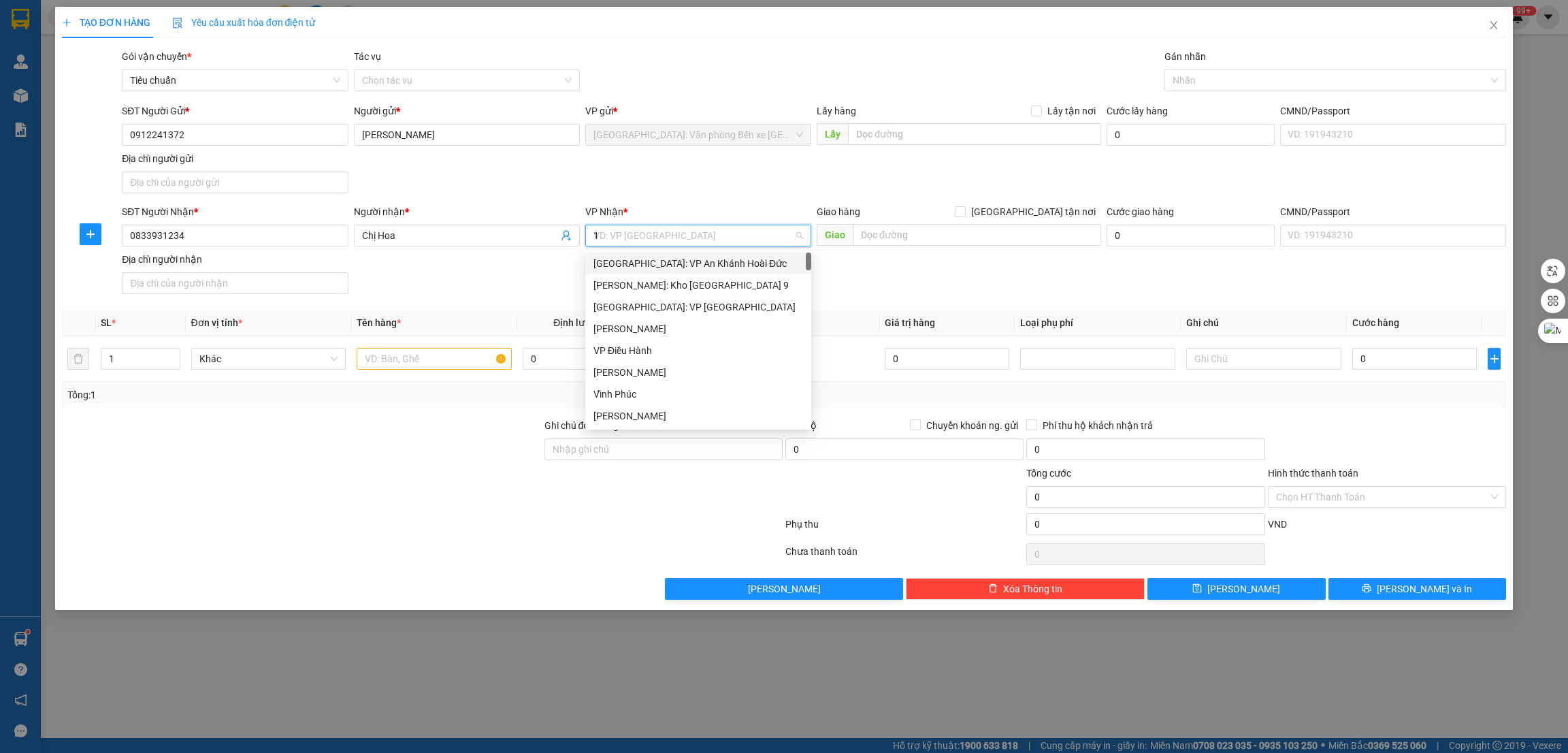
type input "12"
click at [685, 283] on div "[PERSON_NAME] : [GEOGRAPHIC_DATA]" at bounding box center [698, 285] width 210 height 15
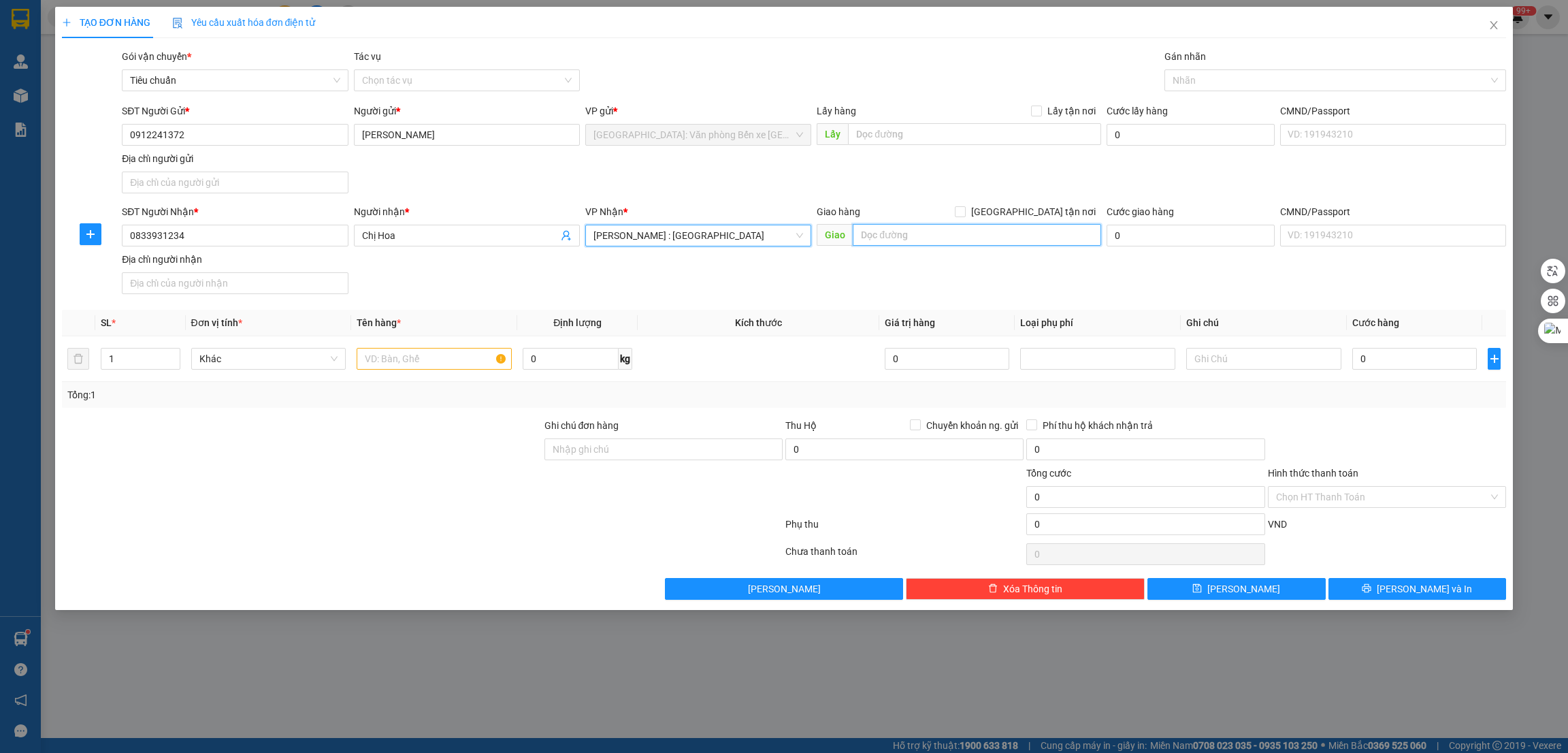
click at [886, 240] on input "text" at bounding box center [977, 234] width 248 height 21
type input "TPHCM -"
click at [593, 356] on input "0" at bounding box center [570, 358] width 96 height 21
type input "1"
type input "26"
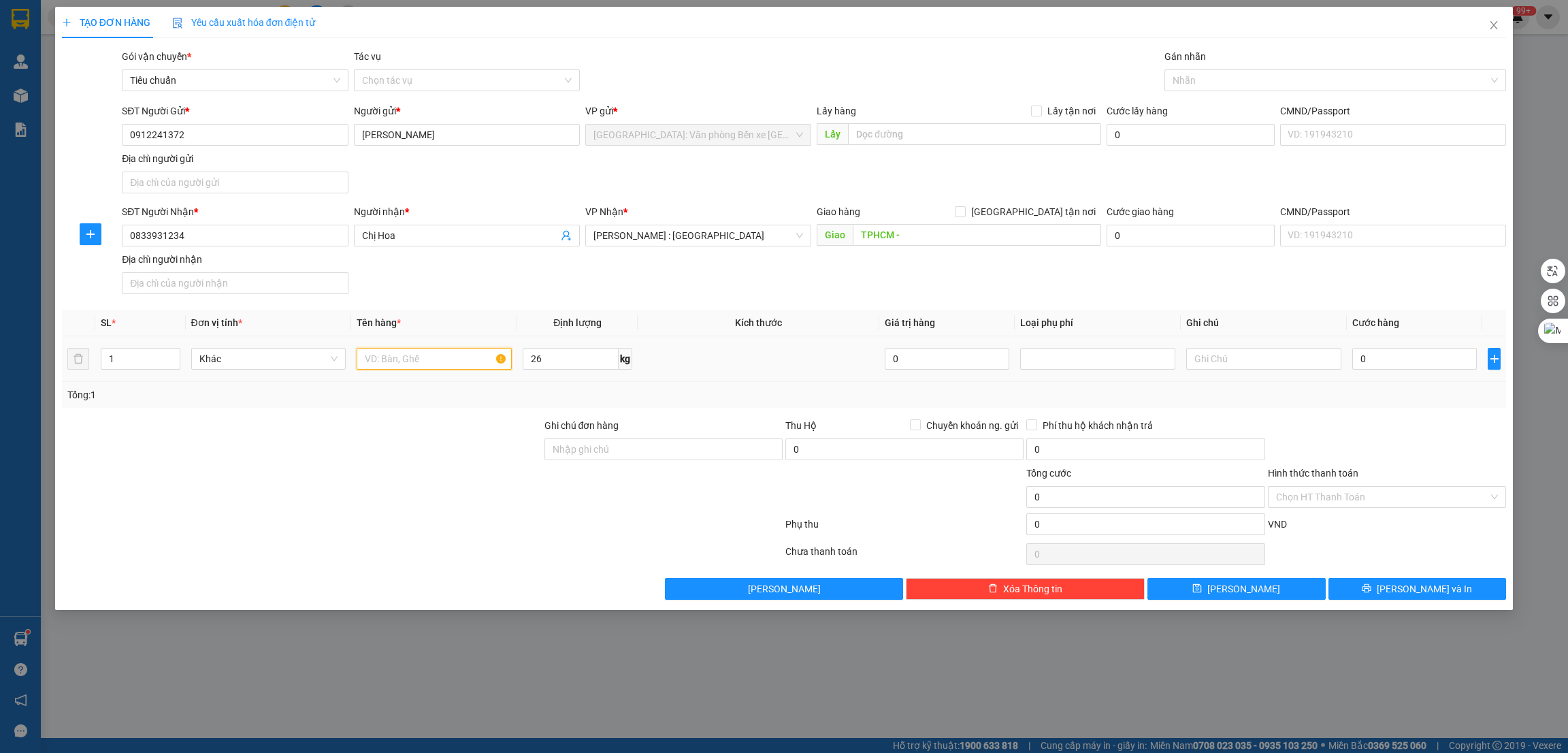
click at [387, 368] on input "text" at bounding box center [433, 358] width 155 height 21
type input "1 thùng xốp"
click at [402, 454] on div at bounding box center [302, 442] width 482 height 47
click at [1248, 77] on div at bounding box center [1329, 80] width 322 height 16
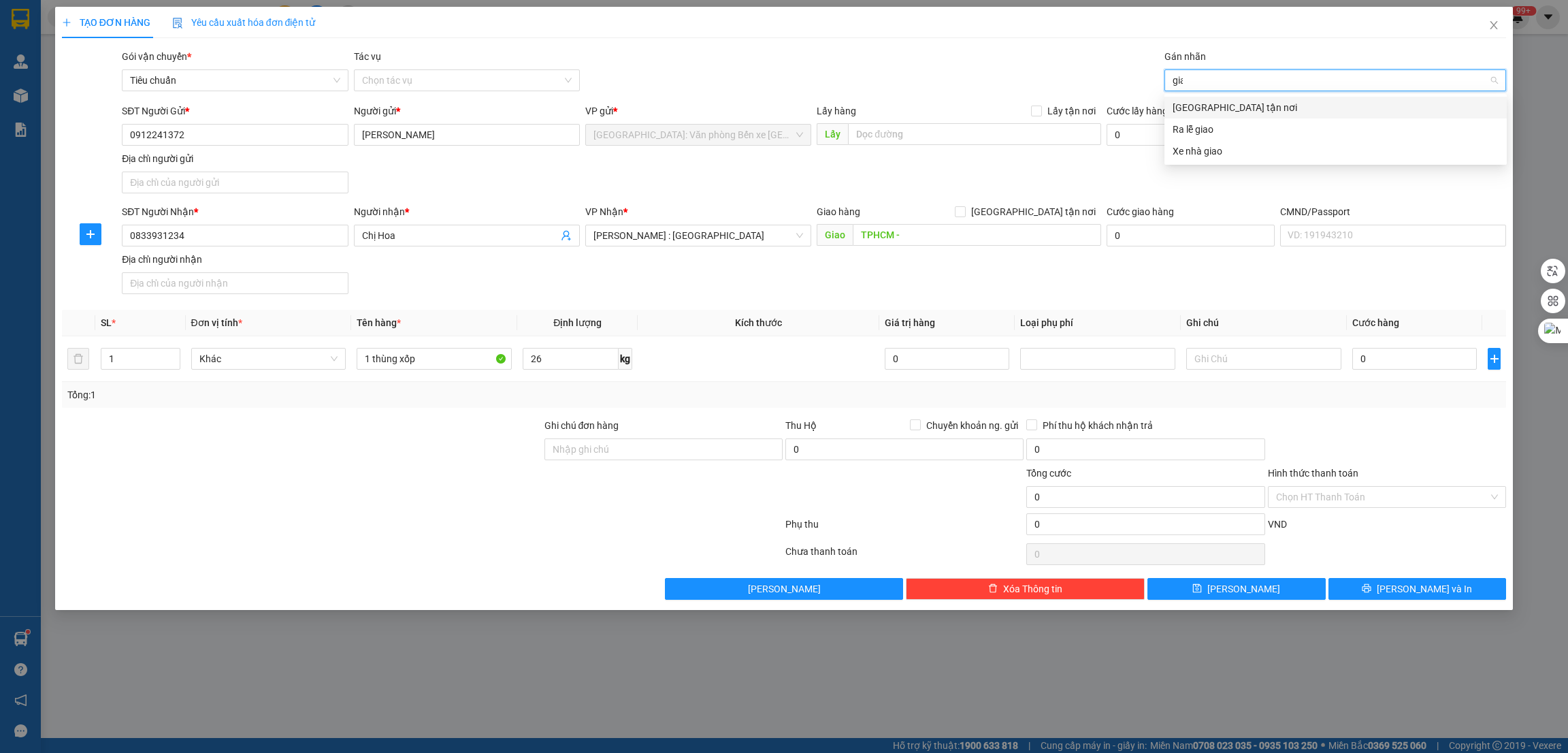
type input "giao"
click at [1238, 98] on div "[GEOGRAPHIC_DATA] tận nơi" at bounding box center [1335, 107] width 342 height 21
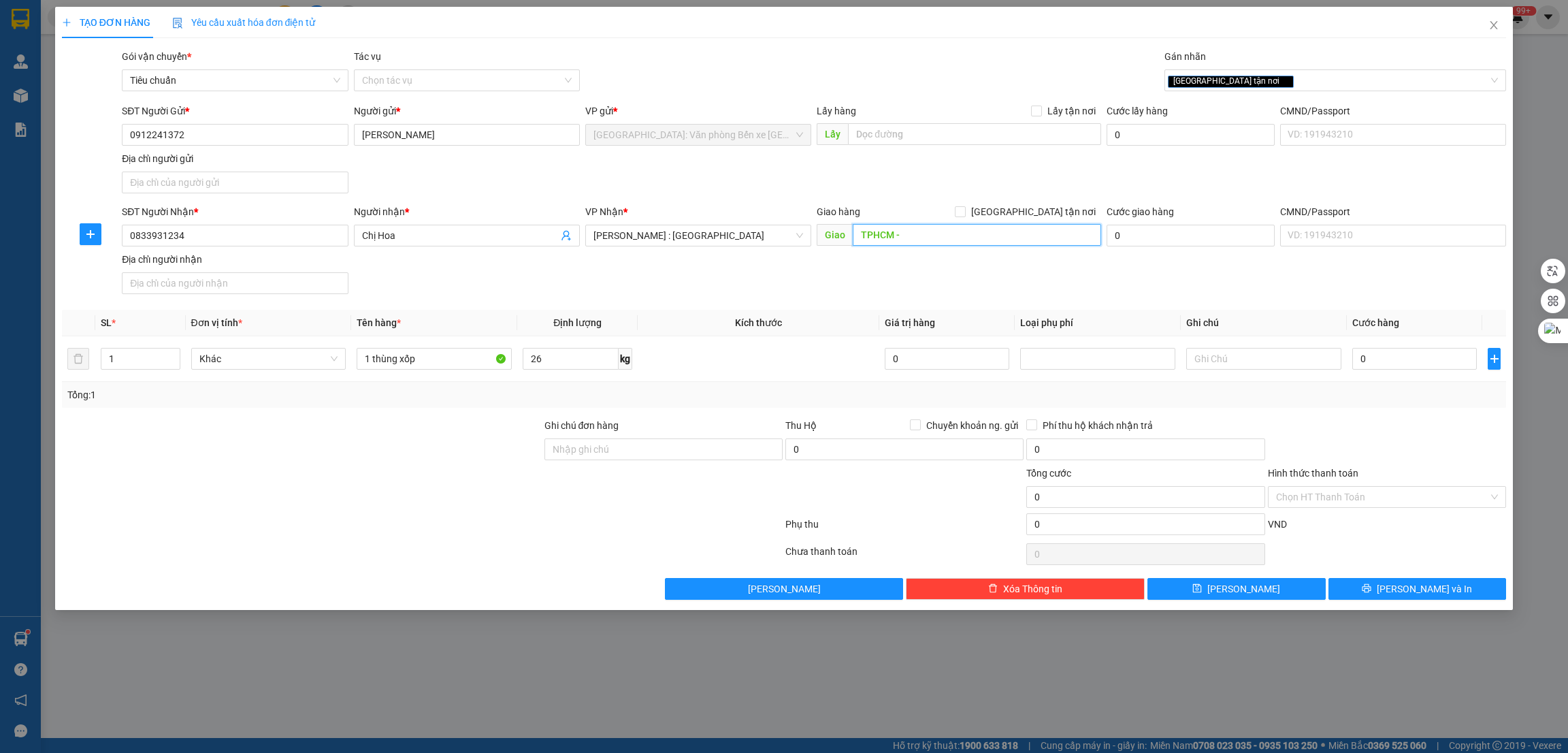
click at [967, 242] on input "TPHCM -" at bounding box center [977, 234] width 248 height 21
click at [1043, 216] on span "[GEOGRAPHIC_DATA] tận nơi" at bounding box center [1033, 211] width 136 height 15
click at [964, 216] on input "[GEOGRAPHIC_DATA] tận nơi" at bounding box center [959, 210] width 10 height 10
checkbox input "true"
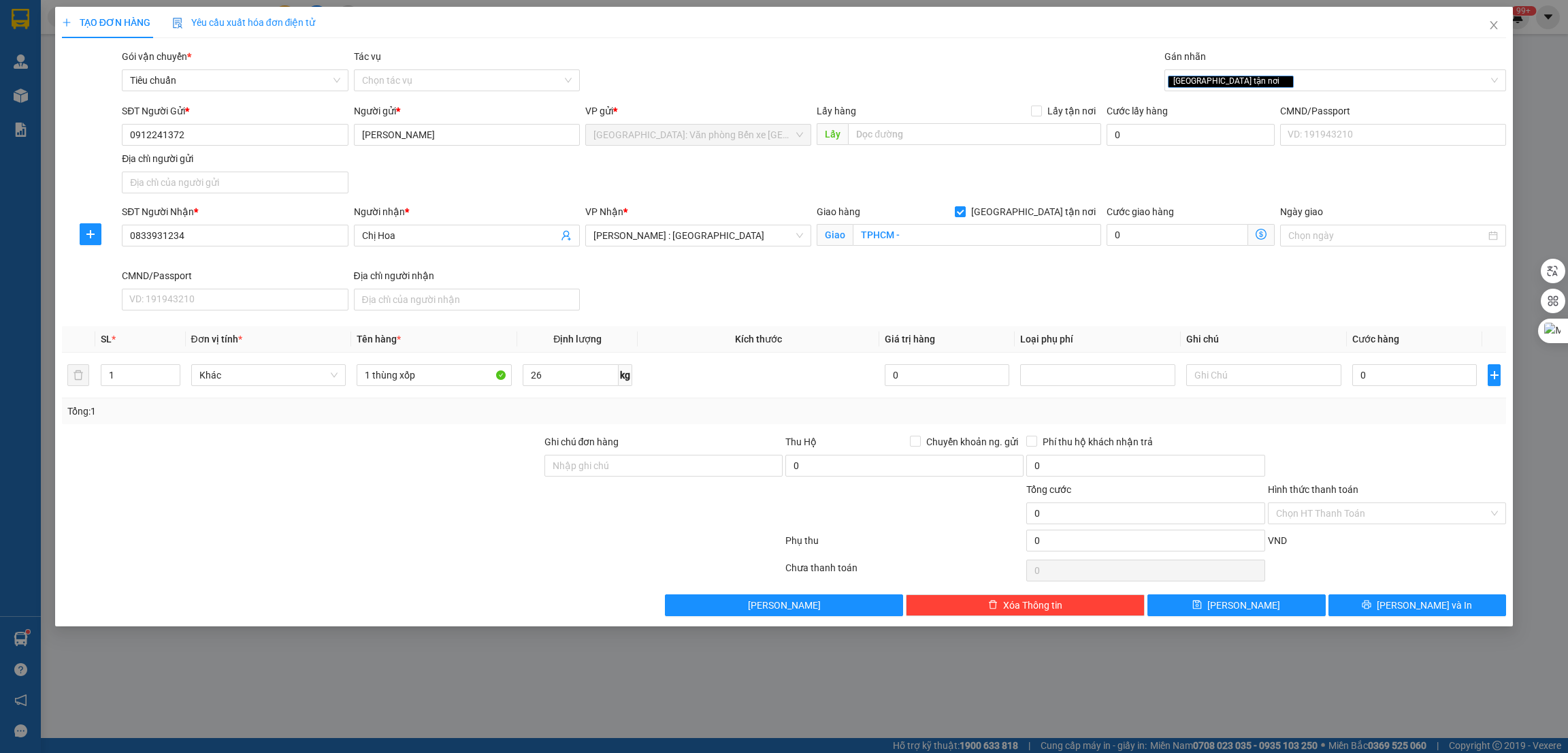
click at [985, 248] on div "Giao hàng Giao tận nơi Giao TPHCM -" at bounding box center [958, 228] width 284 height 47
click at [1011, 238] on input "TPHCM -" at bounding box center [977, 234] width 248 height 21
click at [1027, 236] on input "TPHCM -" at bounding box center [977, 234] width 248 height 21
type input "TPHCM - 165 [PERSON_NAME], [GEOGRAPHIC_DATA], xã [GEOGRAPHIC_DATA], [GEOGRAPHIC…"
click at [1398, 368] on input "0" at bounding box center [1415, 374] width 124 height 21
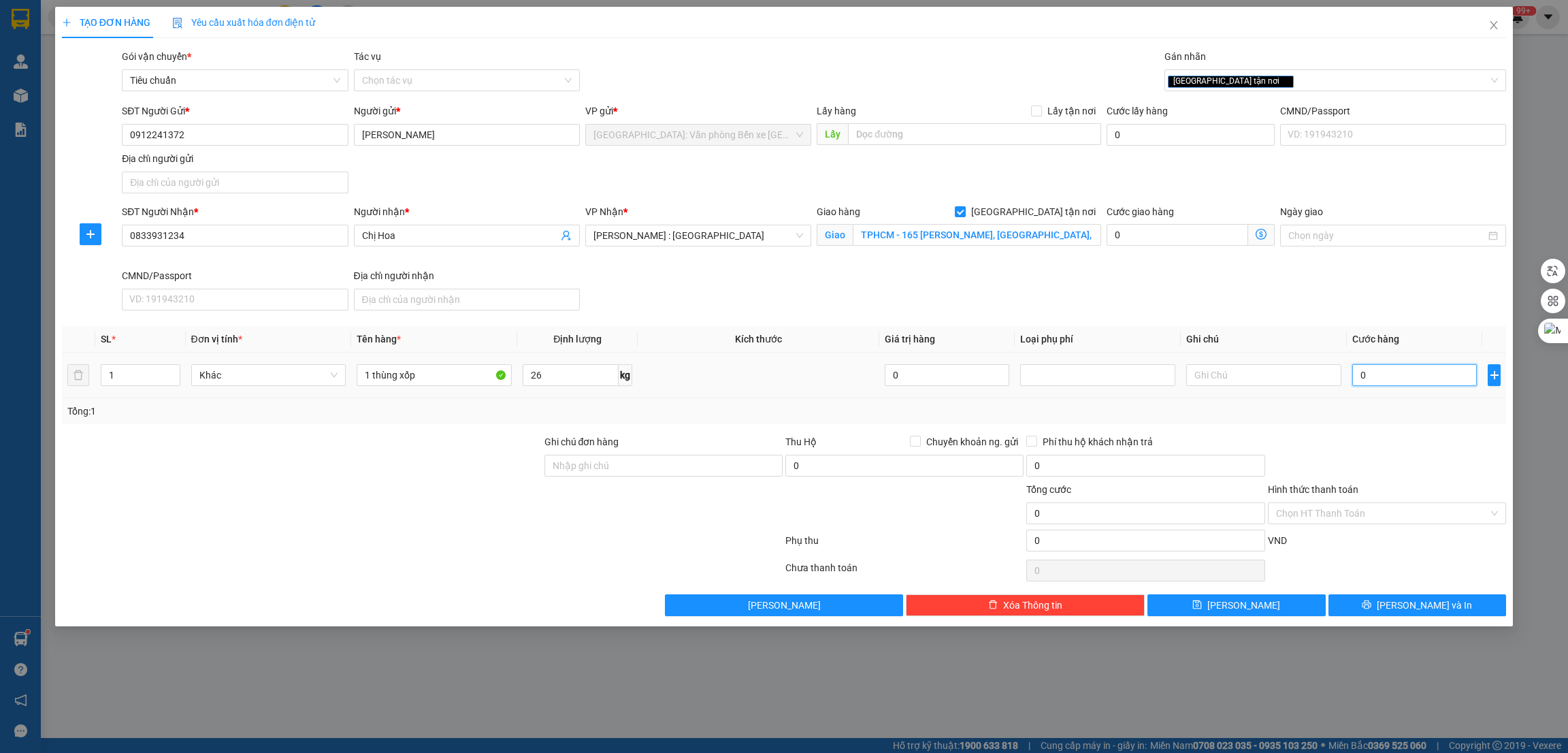
type input "2"
type input "26"
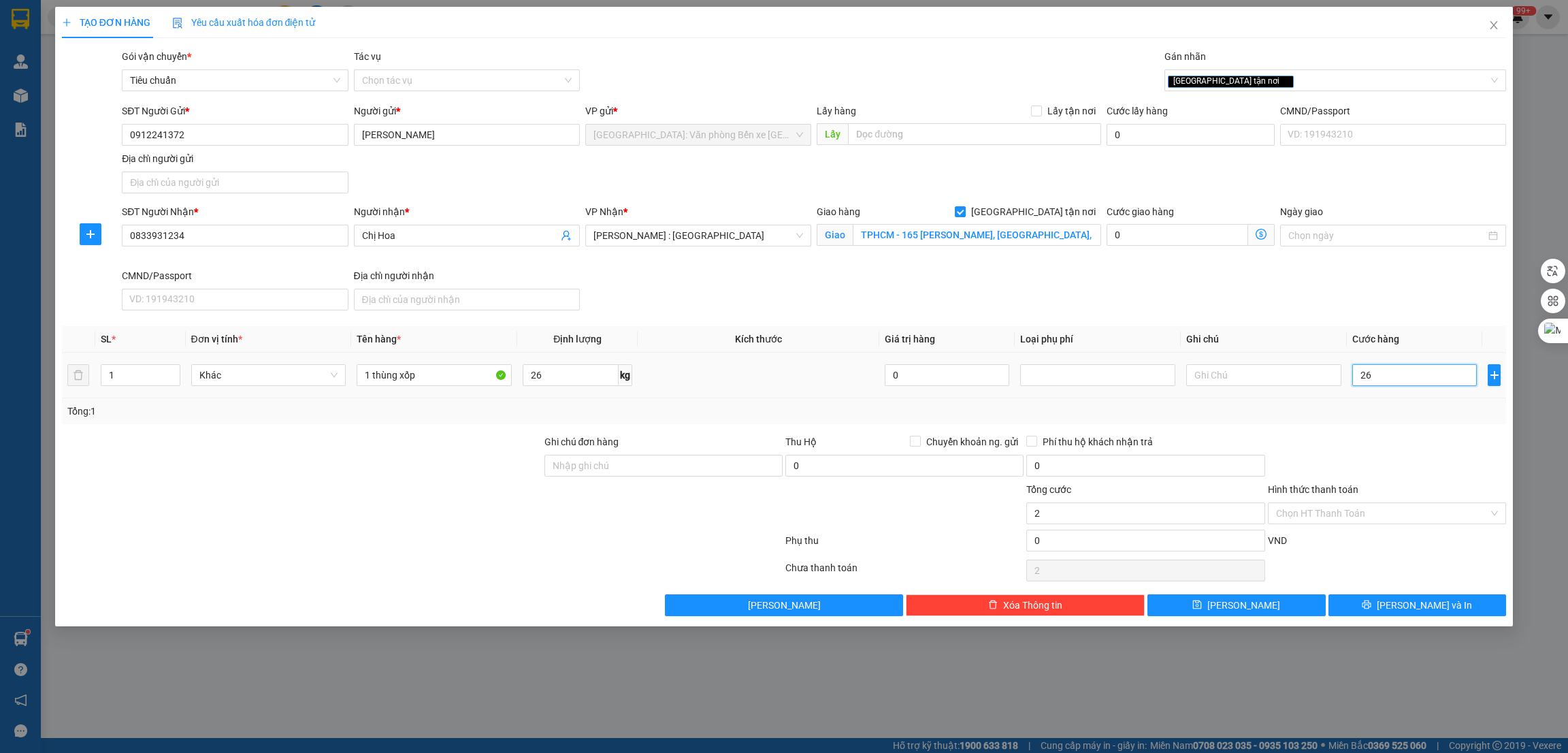
type input "26"
type input "260"
type input "2.600"
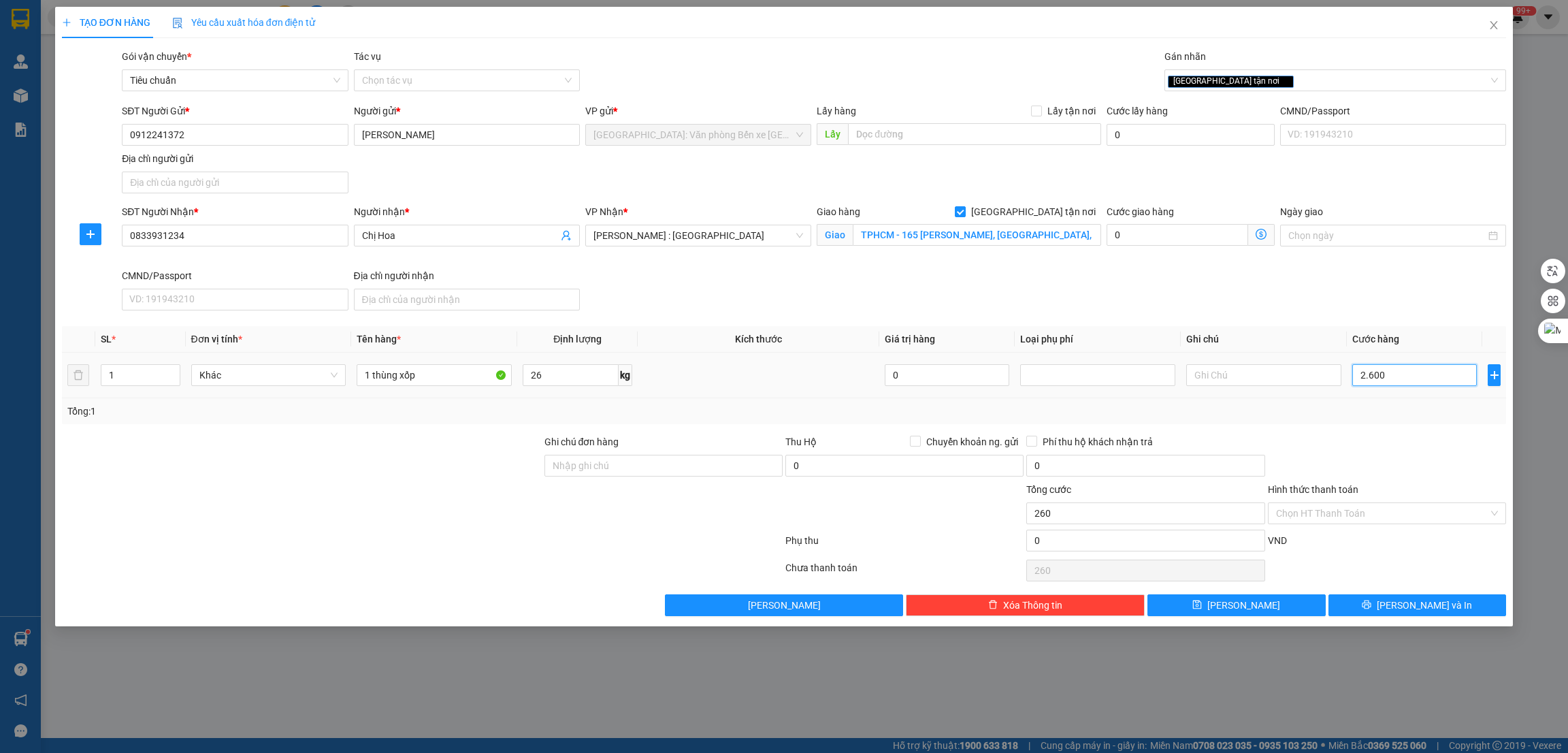
type input "2.600"
type input "26.000"
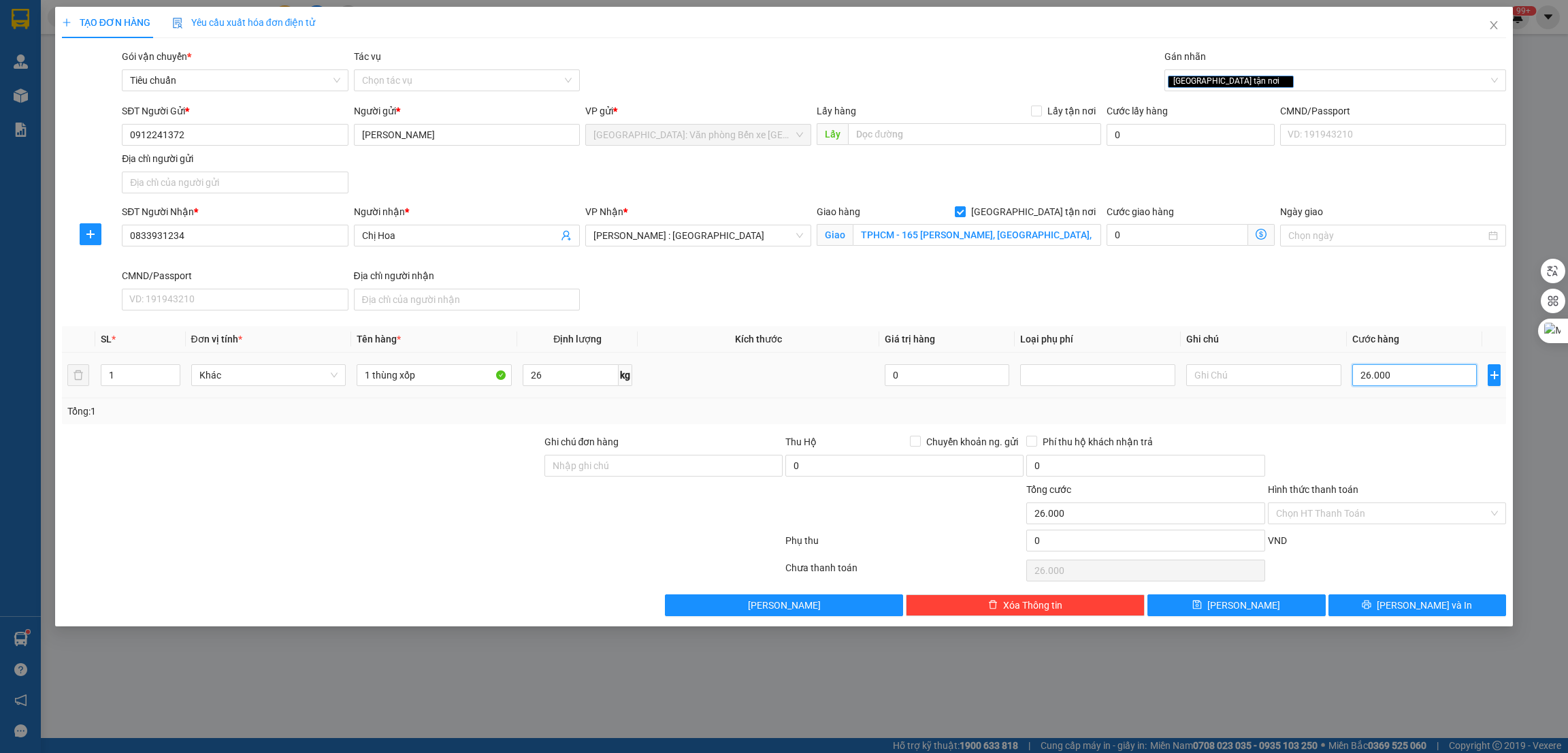
type input "260.000"
click at [710, 473] on input "Ghi chú đơn hàng" at bounding box center [663, 465] width 238 height 21
click at [1382, 608] on button "Lưu và In" at bounding box center [1418, 605] width 179 height 21
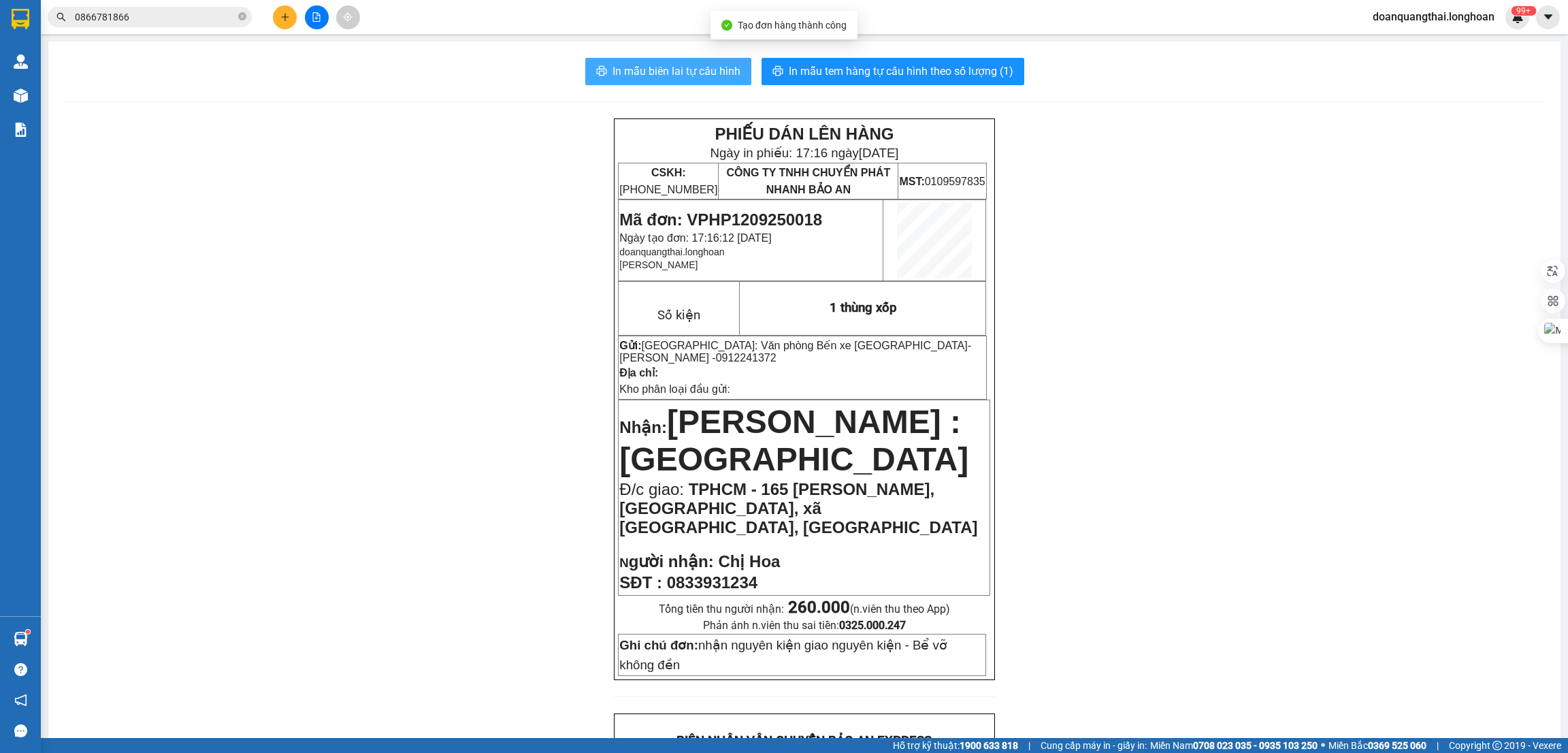
click at [626, 75] on span "In mẫu biên lai tự cấu hình" at bounding box center [676, 70] width 128 height 17
click at [843, 56] on div "In mẫu biên lai tự cấu hình In mẫu tem hàng tự cấu hình theo số lượng (1) PHIẾU…" at bounding box center [804, 743] width 1512 height 1404
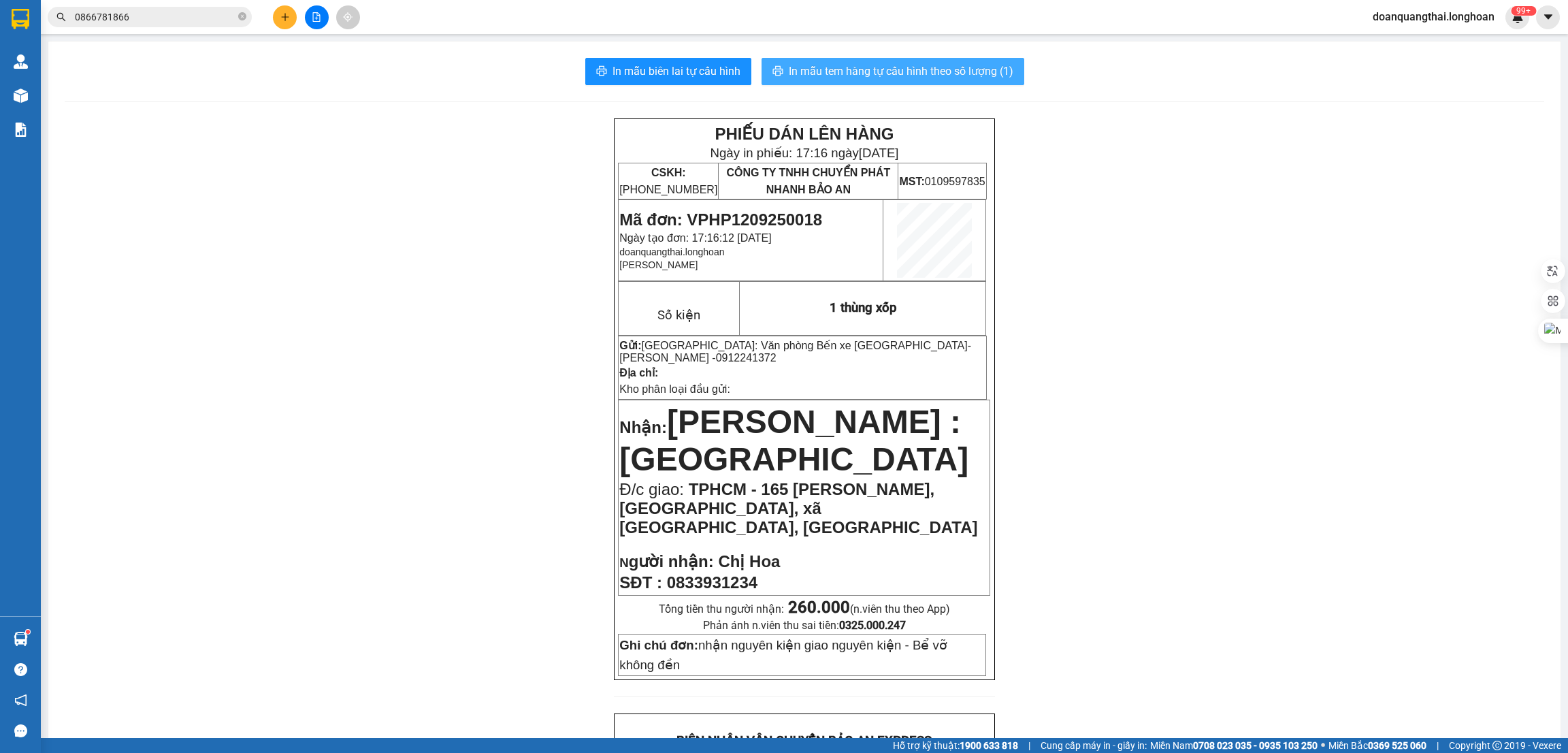
click at [843, 73] on span "In mẫu tem hàng tự cấu hình theo số lượng (1)" at bounding box center [900, 70] width 225 height 17
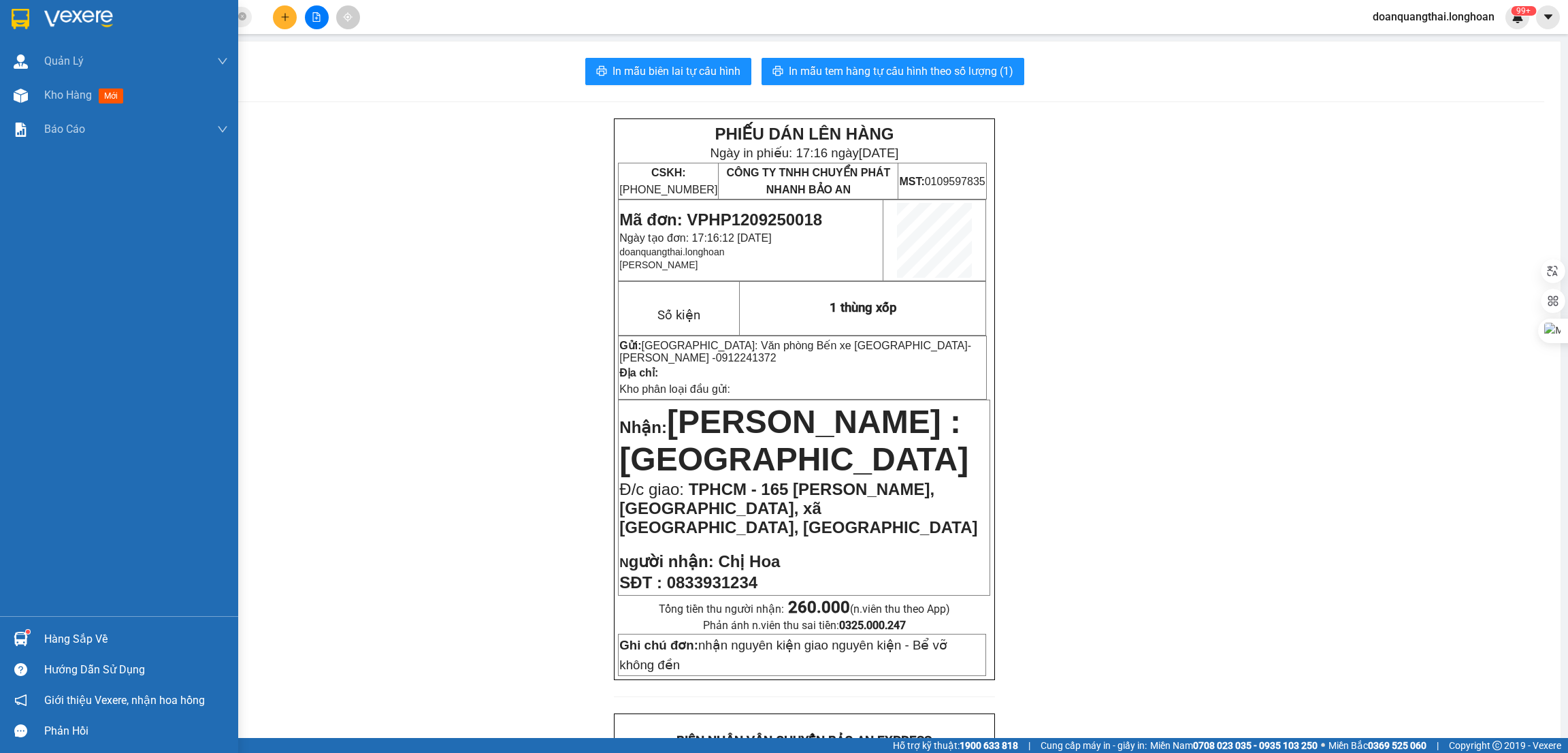
click at [13, 22] on img at bounding box center [21, 19] width 18 height 21
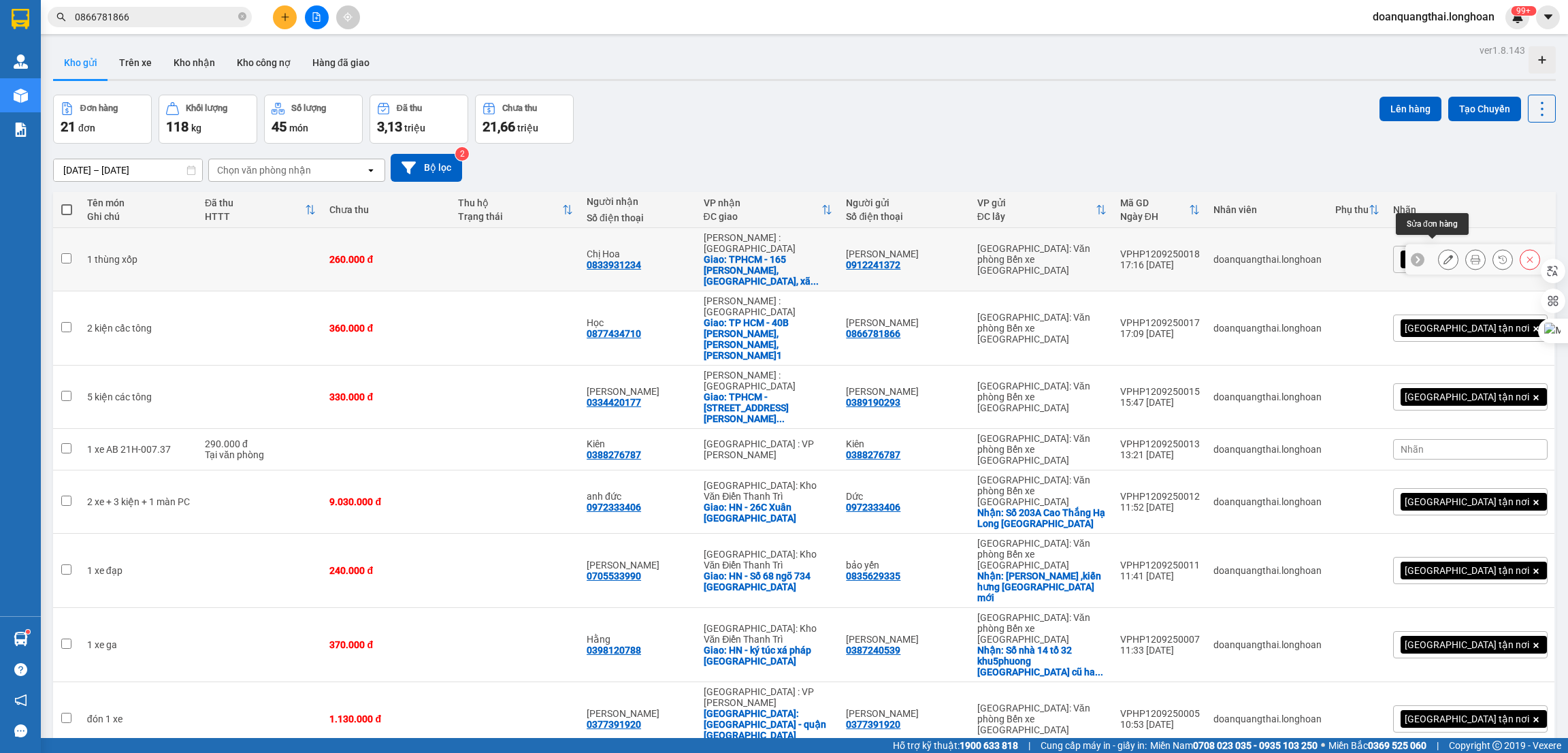
click at [1444, 254] on icon at bounding box center [1448, 259] width 10 height 10
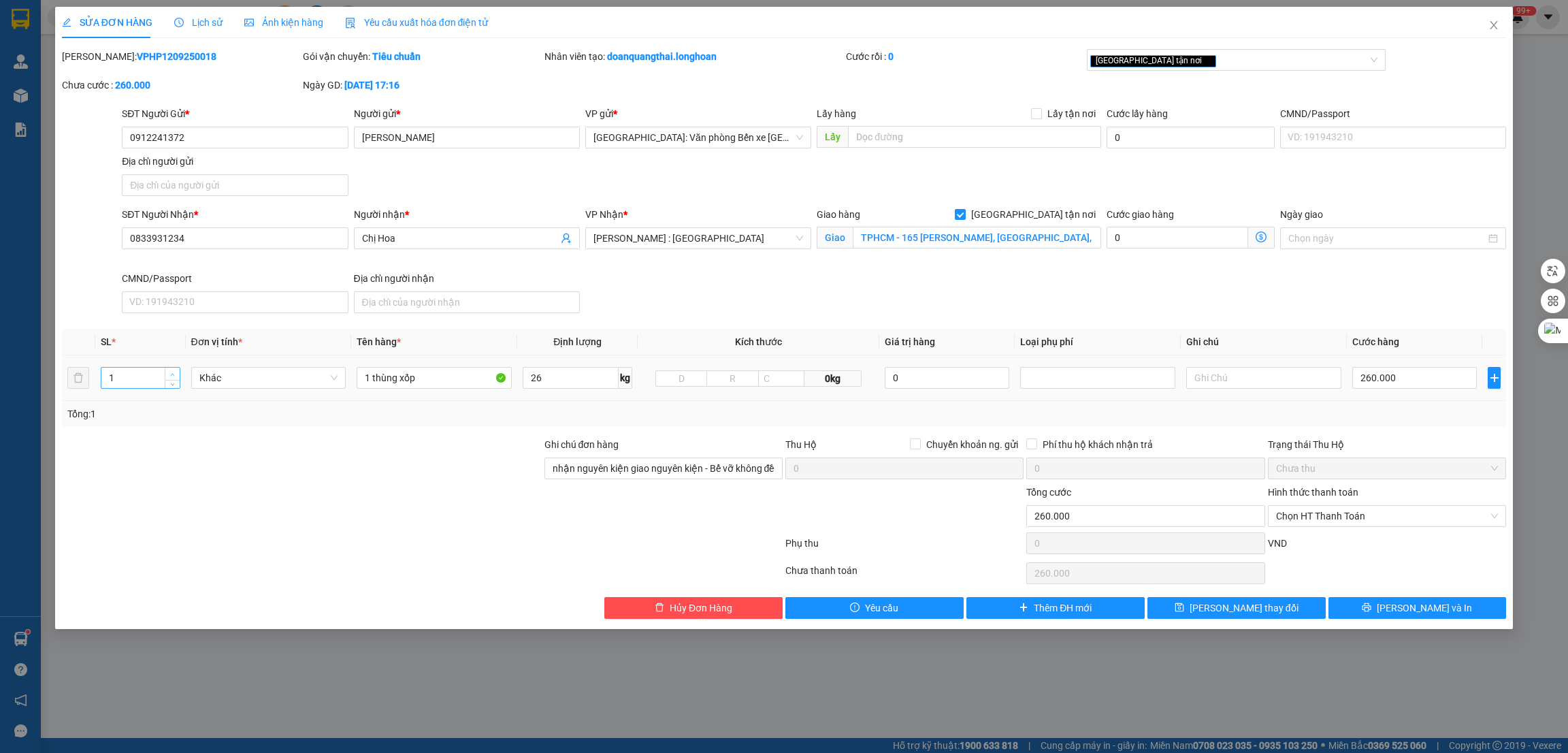
click at [170, 376] on icon "up" at bounding box center [173, 374] width 4 height 4
drag, startPoint x: 371, startPoint y: 377, endPoint x: 361, endPoint y: 379, distance: 10.2
click at [361, 379] on input "1 thùng xốp" at bounding box center [433, 377] width 155 height 21
click at [443, 379] on input "2 thùng xốp" at bounding box center [433, 377] width 155 height 21
click at [1410, 614] on span "Lưu và In" at bounding box center [1424, 608] width 96 height 15
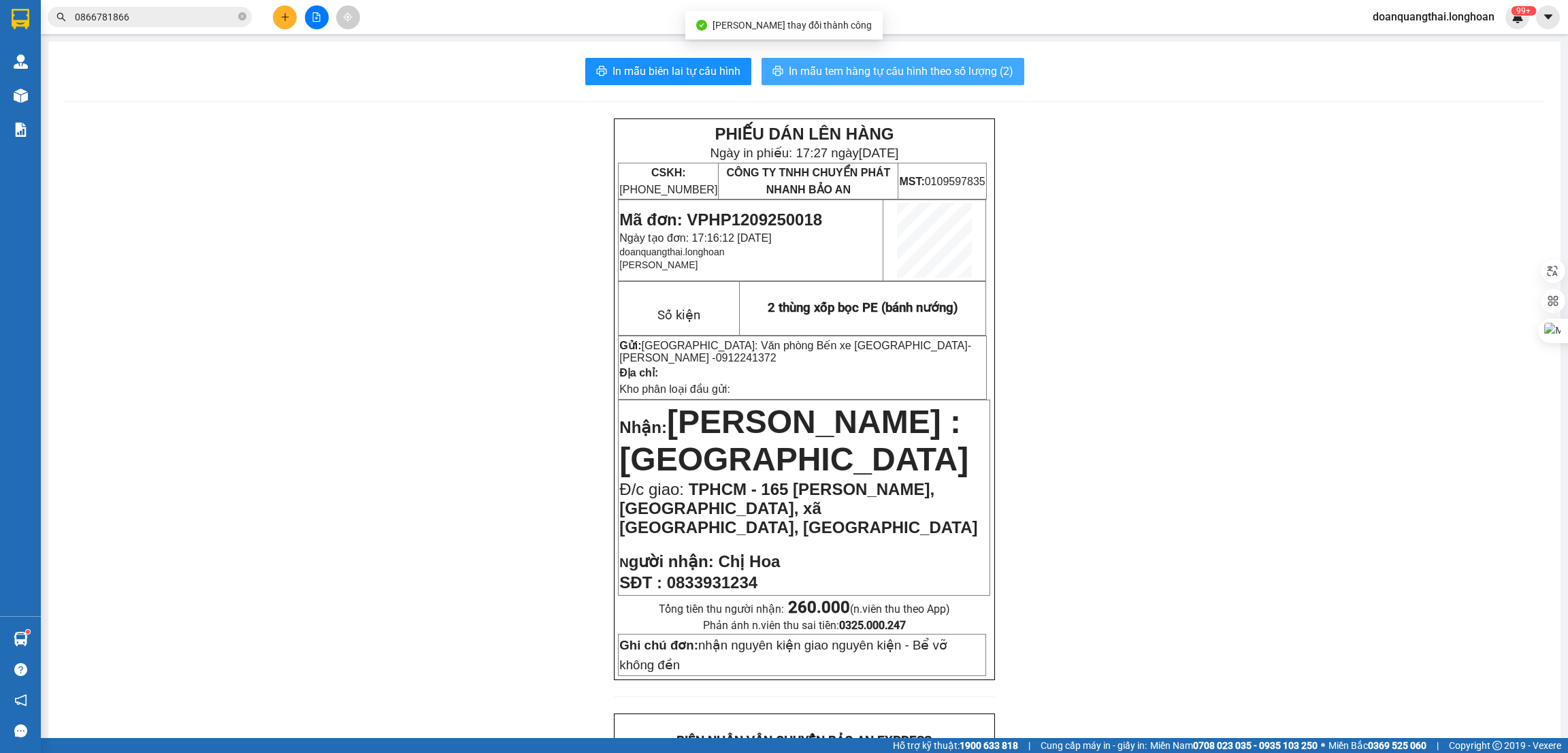
click at [886, 77] on span "In mẫu tem hàng tự cấu hình theo số lượng (2)" at bounding box center [900, 70] width 225 height 17
click at [202, 12] on input "0866781866" at bounding box center [155, 17] width 161 height 15
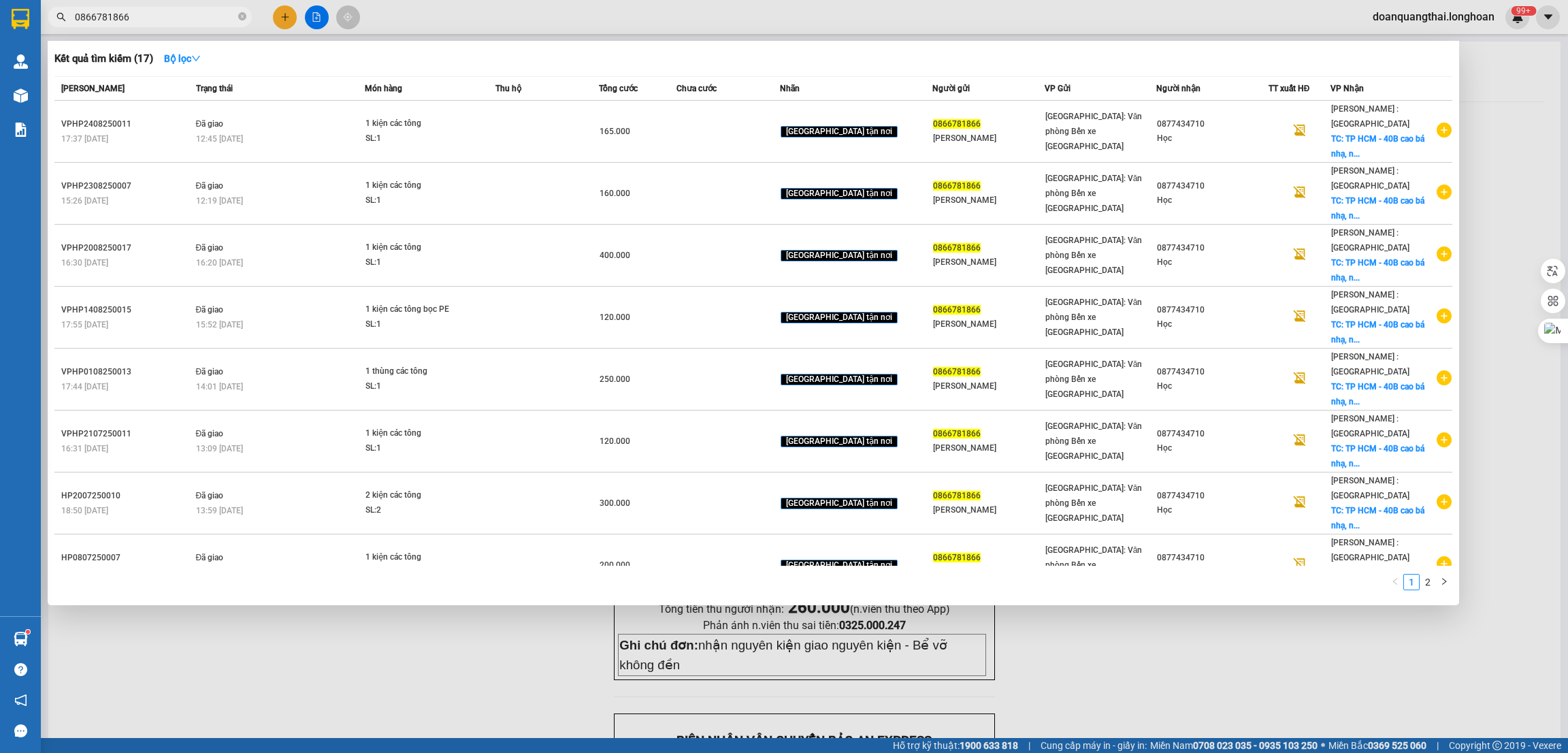
click at [202, 12] on input "0866781866" at bounding box center [155, 17] width 161 height 15
paste input "986610855"
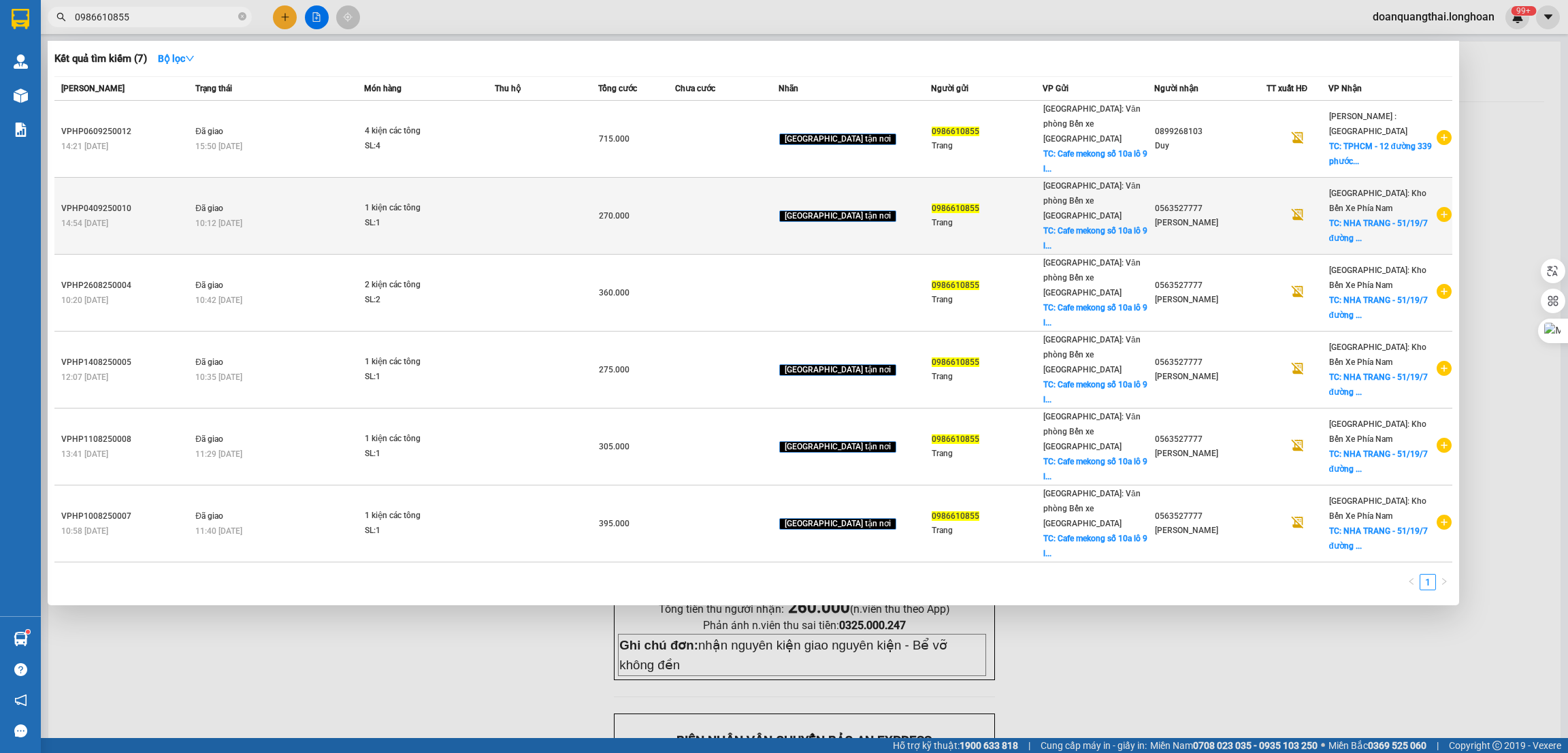
type input "0986610855"
click at [1440, 207] on icon "plus-circle" at bounding box center [1444, 214] width 15 height 15
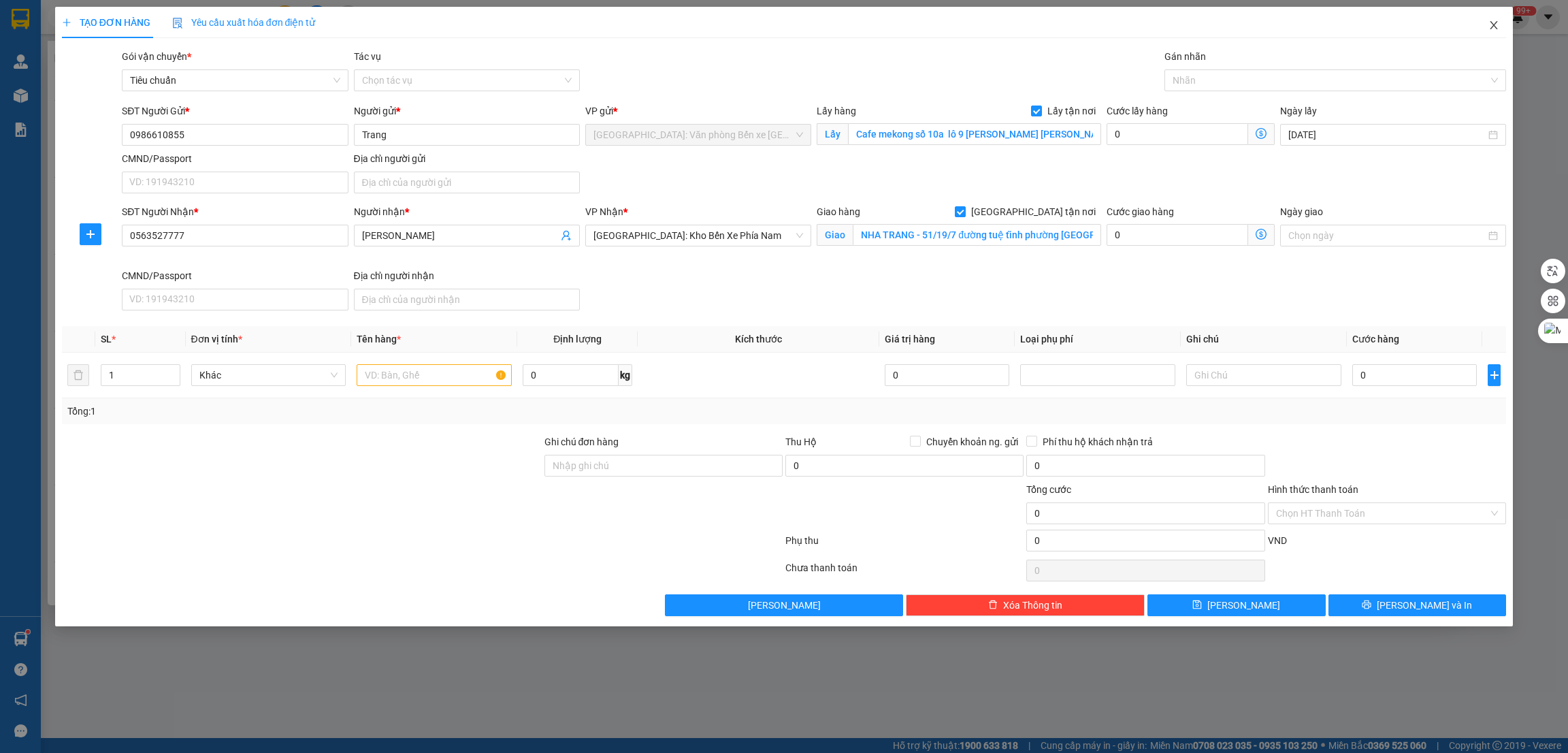
click at [1494, 25] on icon "close" at bounding box center [1494, 24] width 7 height 8
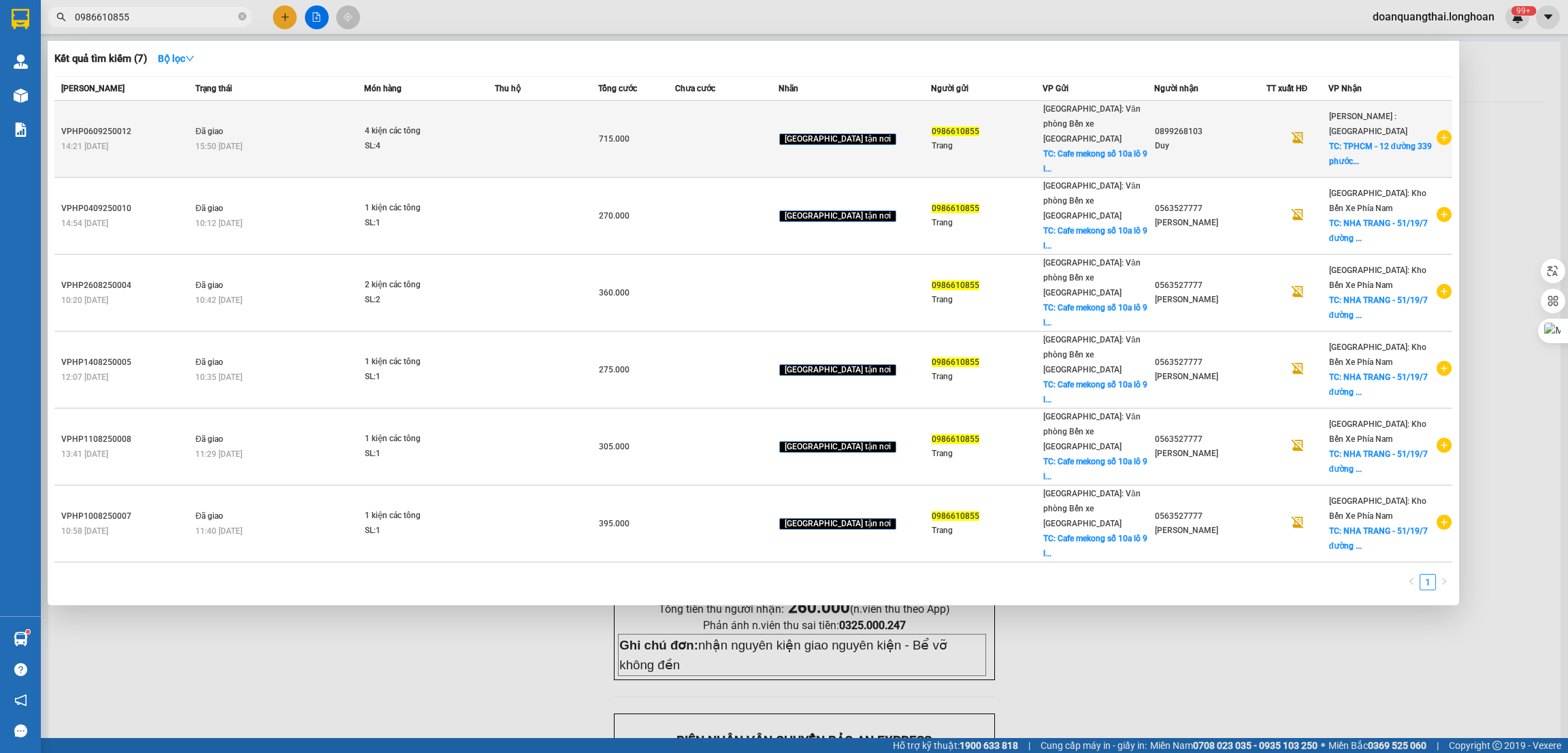
click at [1440, 130] on icon "plus-circle" at bounding box center [1444, 137] width 15 height 15
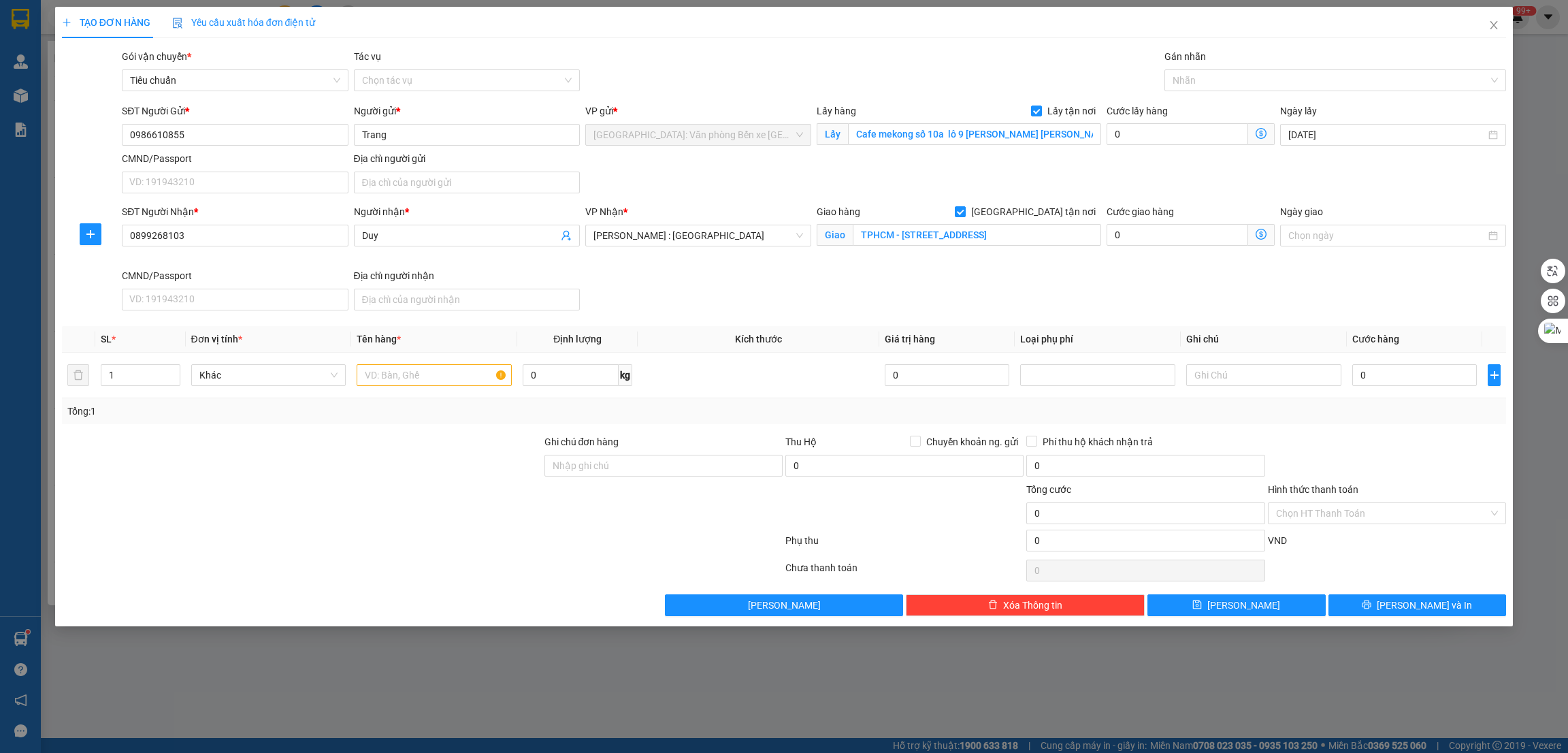
click at [699, 279] on div "SĐT Người Nhận * 0899268103 Người nhận * Duy VP Nhận * Hồ Chí Minh : Kho Quận 1…" at bounding box center [814, 259] width 1389 height 112
click at [147, 376] on input "1" at bounding box center [141, 375] width 79 height 21
click at [172, 370] on icon "up" at bounding box center [173, 372] width 4 height 4
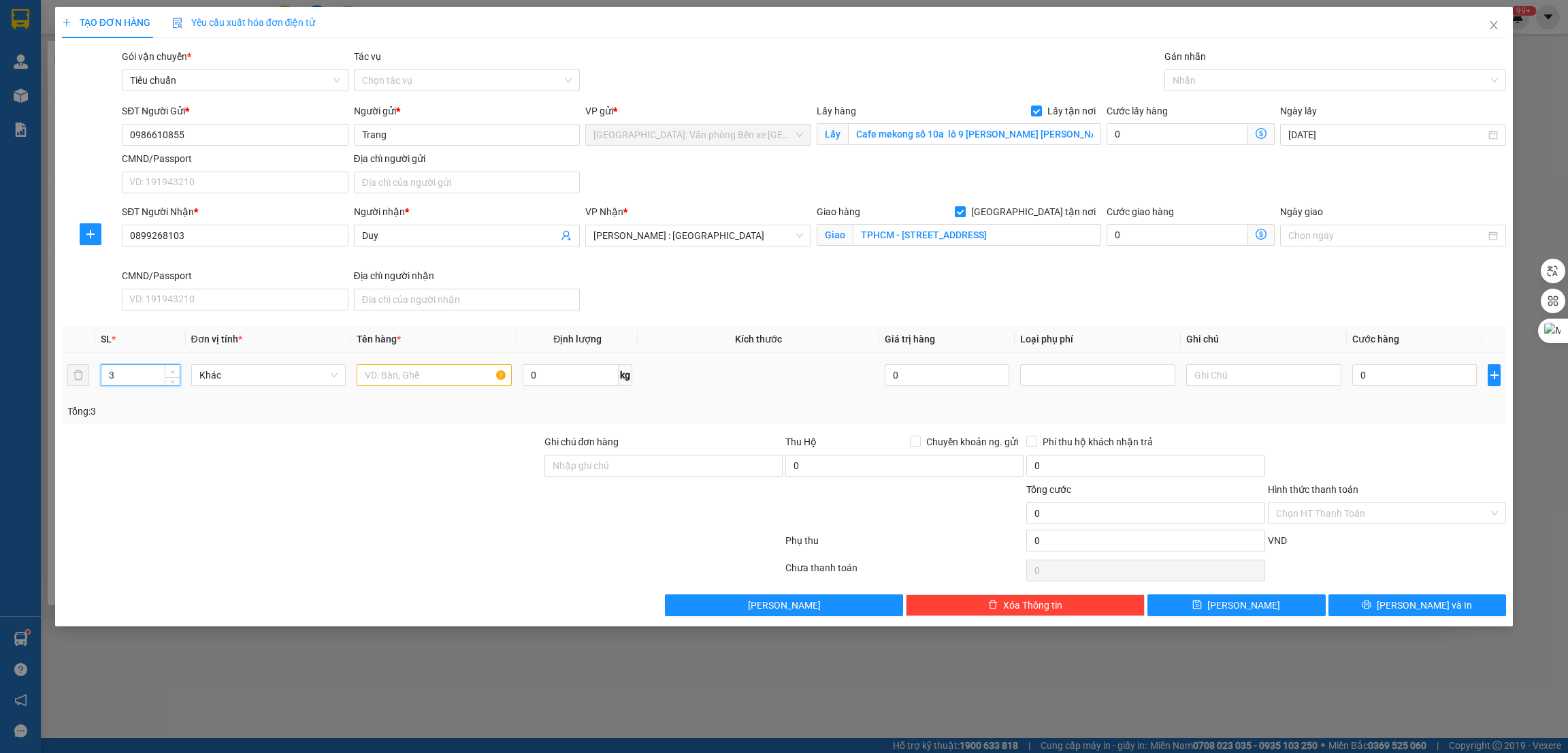
type input "4"
click at [1091, 295] on div "SĐT Người Nhận * 0899268103 Người nhận * Duy VP Nhận * Hồ Chí Minh : Kho Quận 1…" at bounding box center [814, 259] width 1389 height 112
click at [1202, 85] on div at bounding box center [1329, 80] width 322 height 16
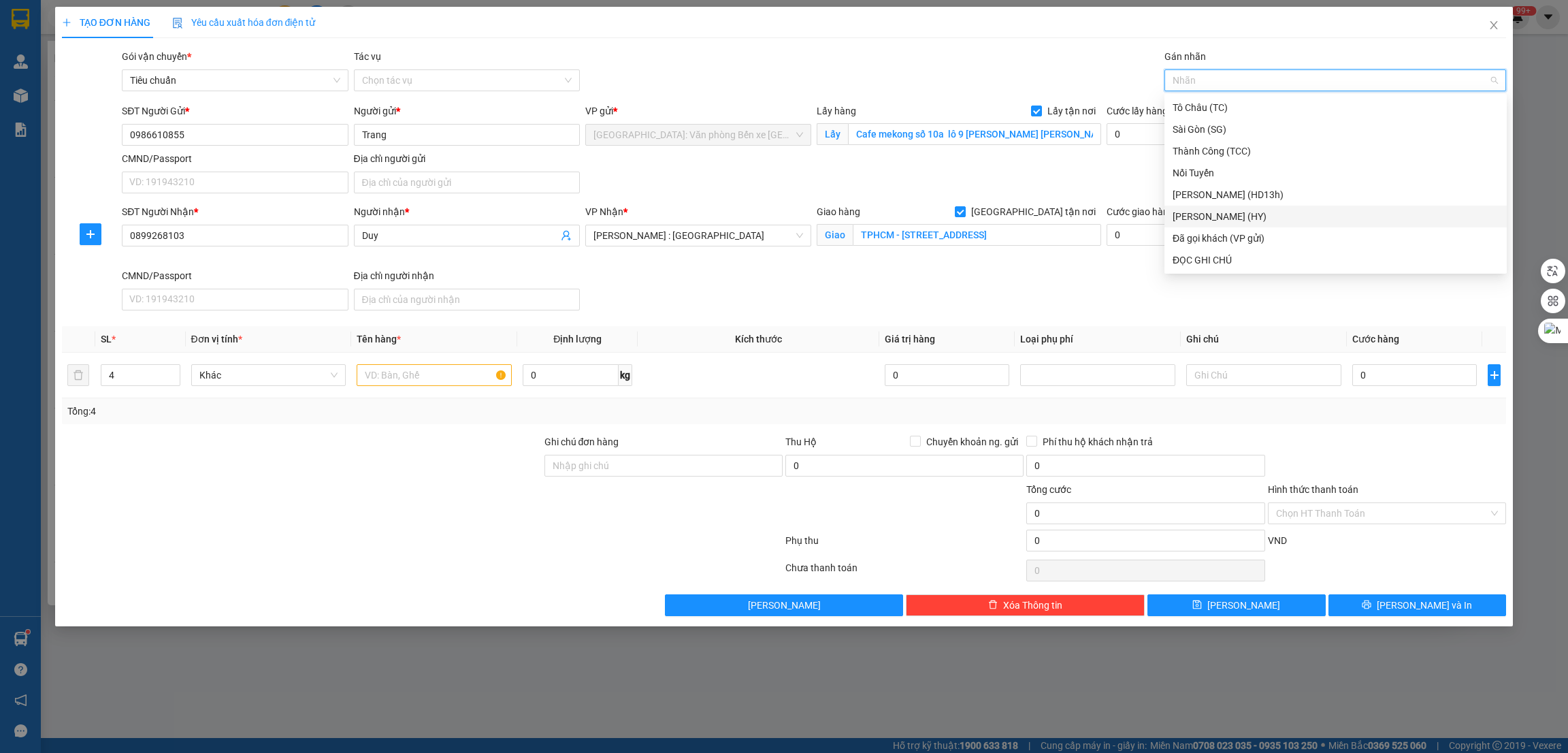
type input "g"
click at [1219, 256] on div "[GEOGRAPHIC_DATA] tận nơi" at bounding box center [1335, 260] width 326 height 15
click at [907, 322] on div "Transit Pickup Surcharge Ids Transit Deliver Surcharge Ids Transit Deliver Surc…" at bounding box center [785, 332] width 1445 height 567
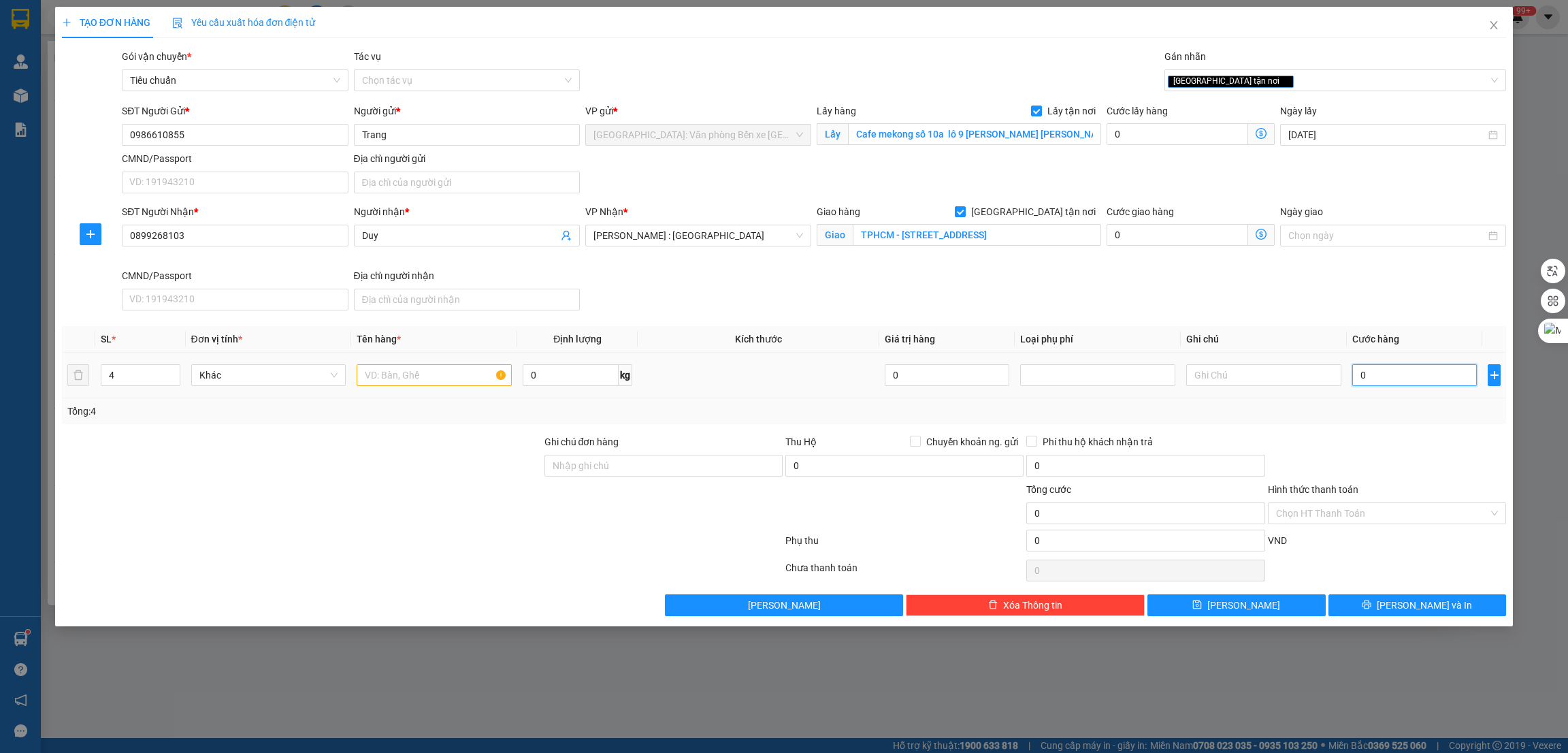
click at [1390, 382] on input "0" at bounding box center [1415, 374] width 124 height 21
type input "7"
type input "71"
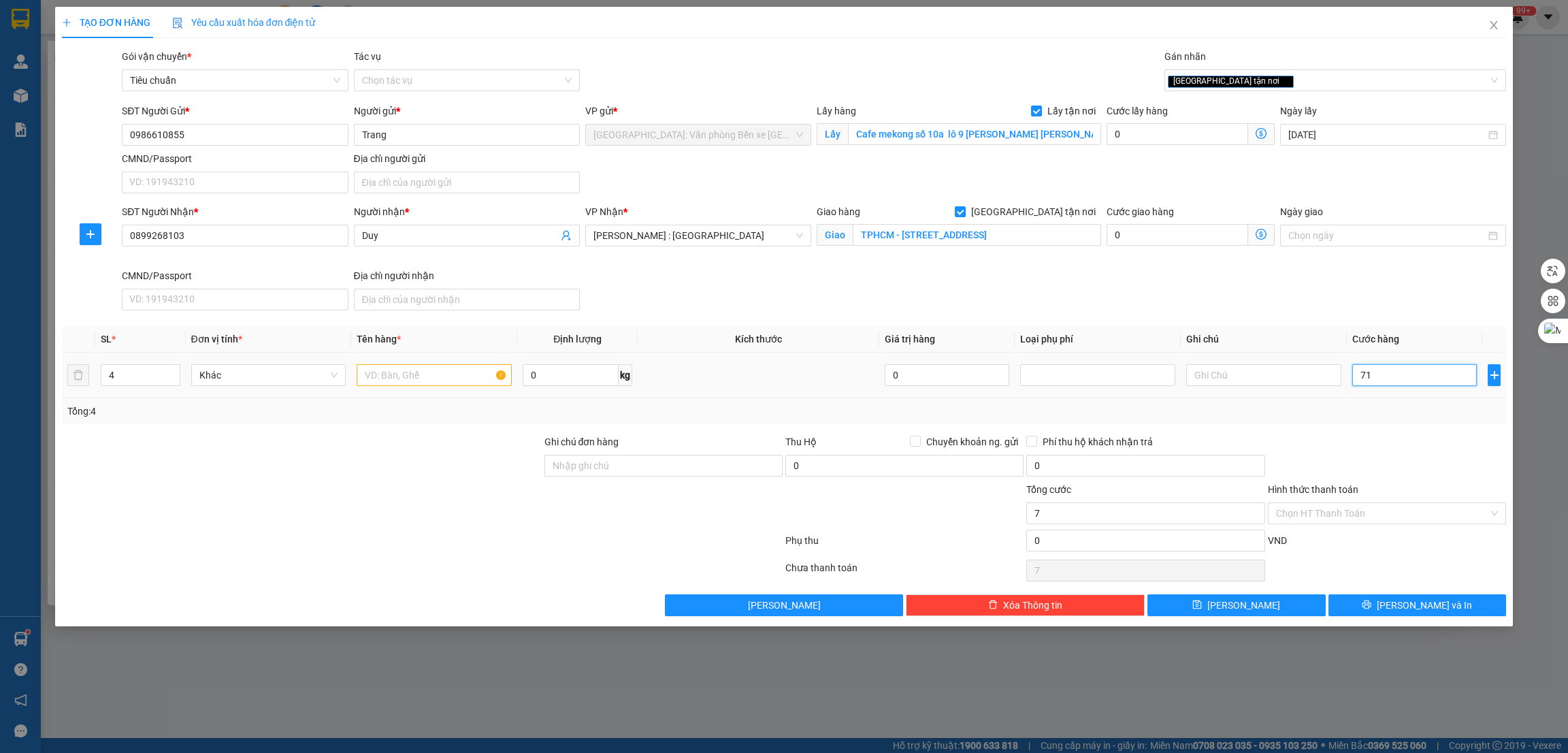
type input "71"
type input "715"
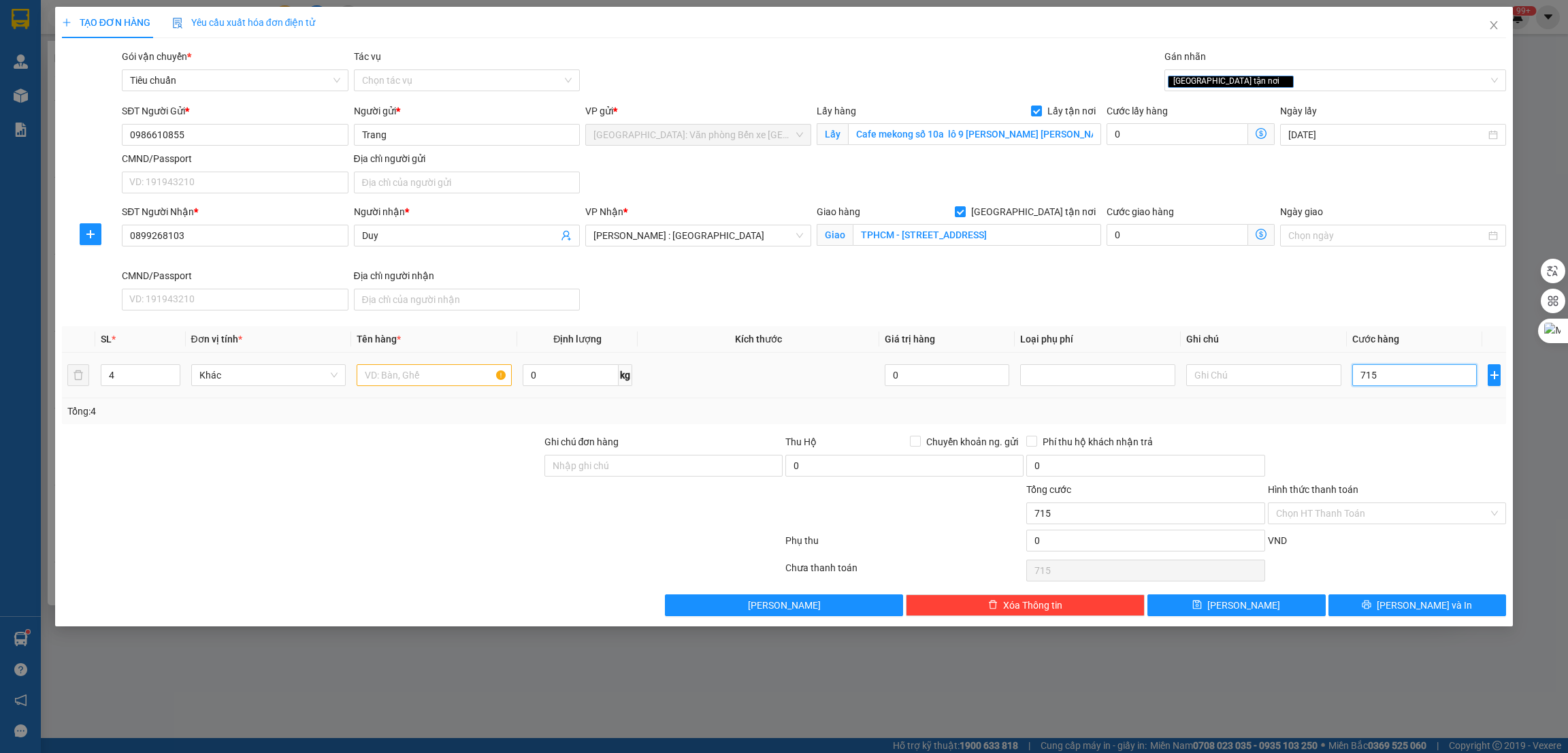
type input "7.150"
type input "71.500"
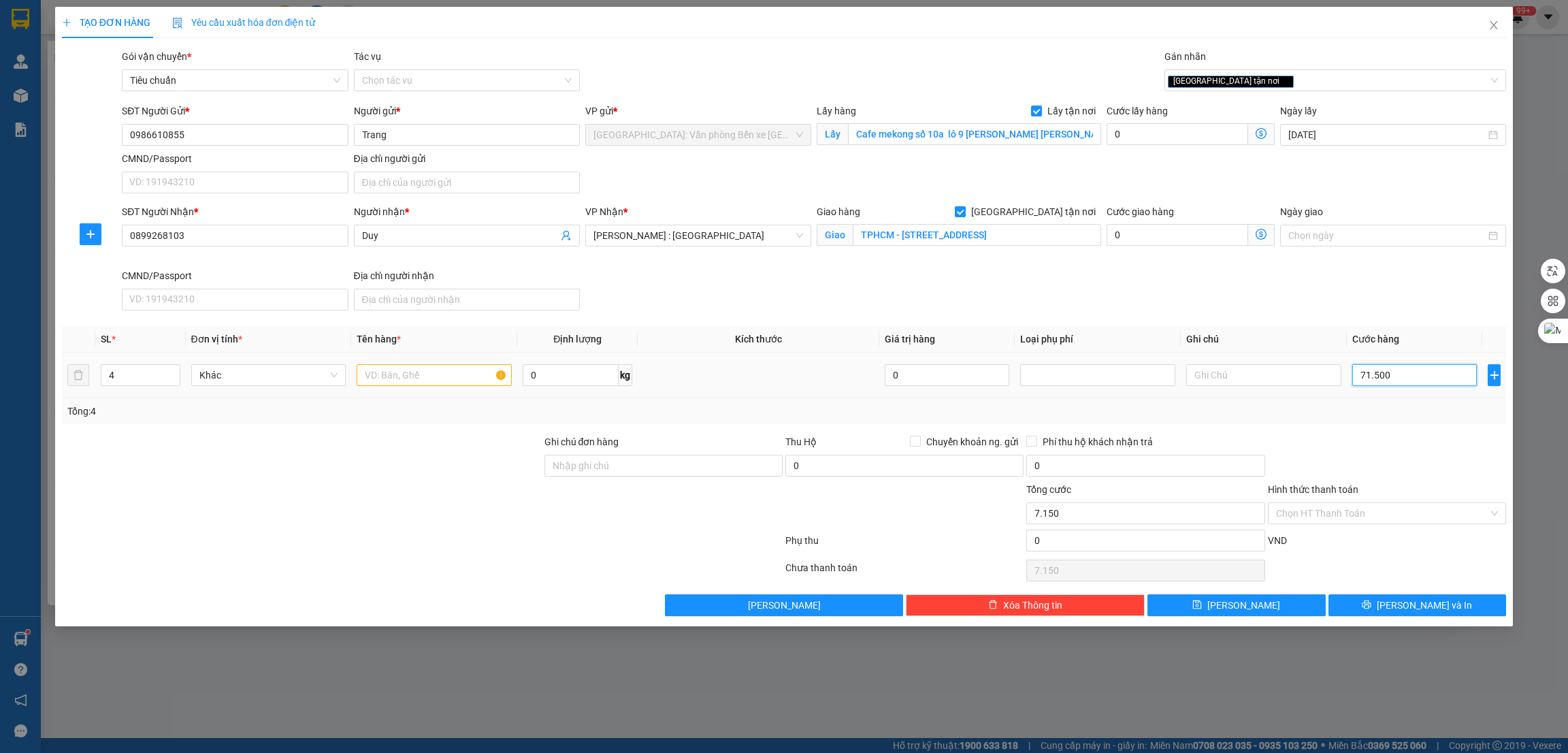
type input "71.500"
type input "715.000"
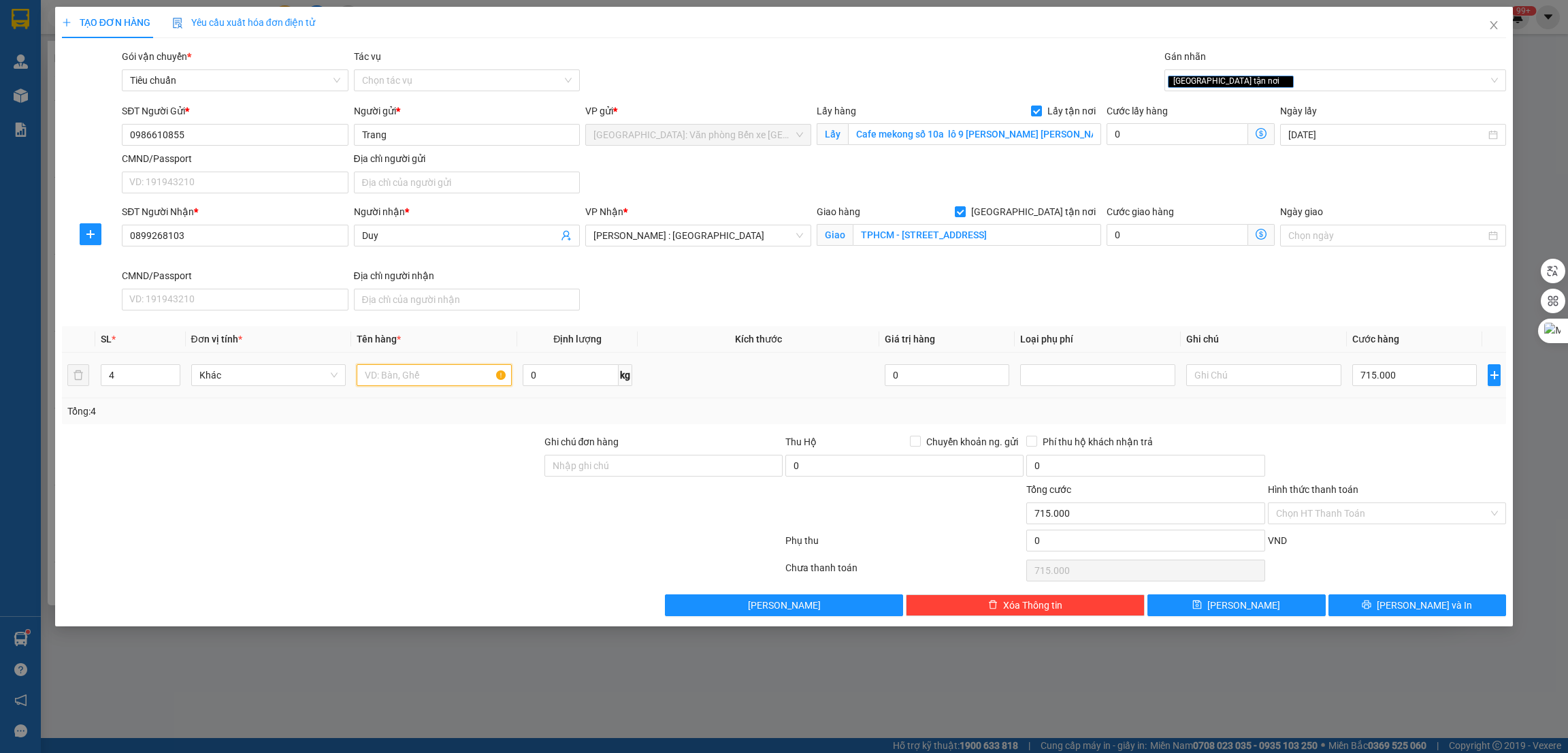
click at [447, 376] on input "text" at bounding box center [433, 374] width 155 height 21
type input "4 kiện các tong quân băng dính"
click at [1160, 130] on input "0" at bounding box center [1177, 133] width 142 height 21
type input "6"
type input "715.006"
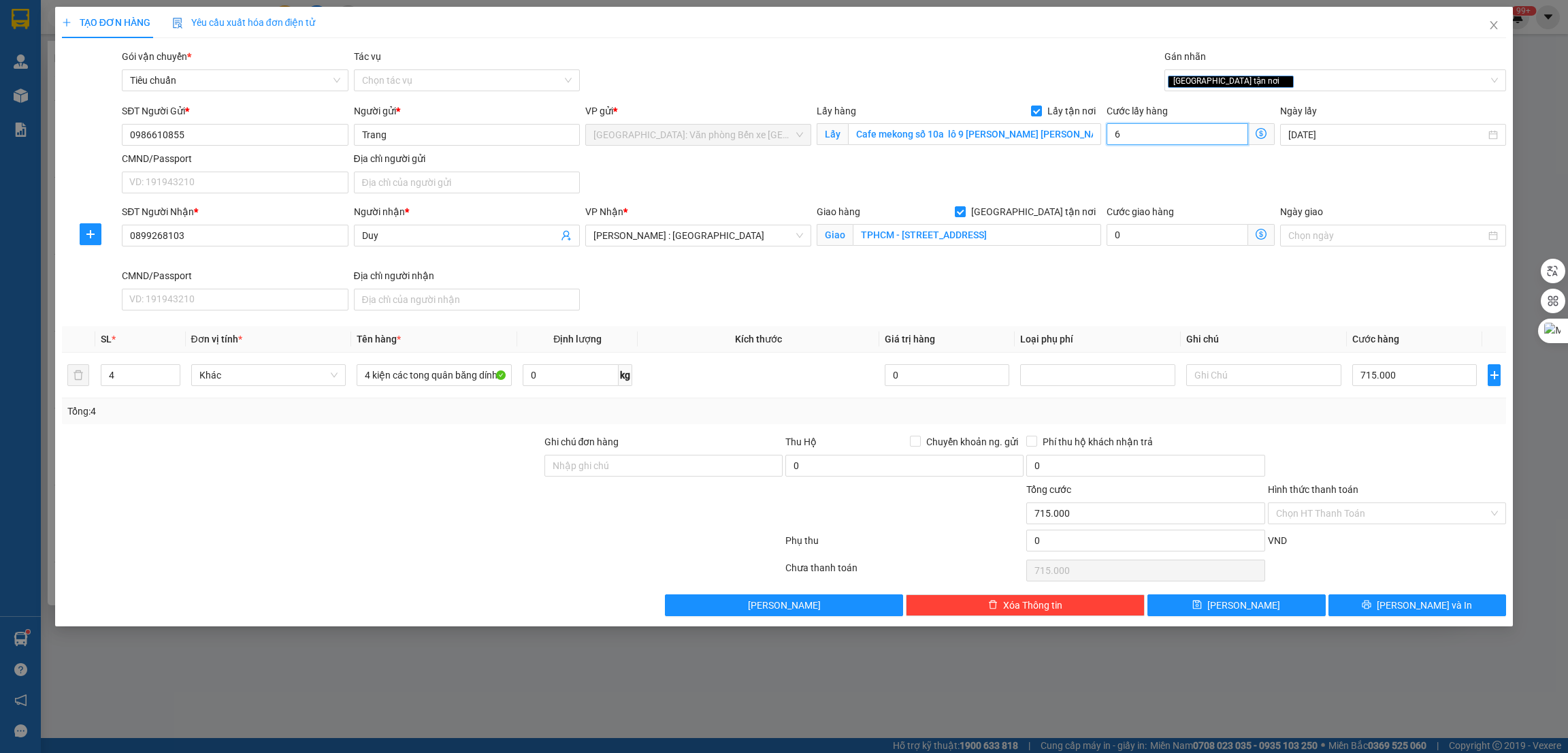
type input "715.006"
type input "64"
type input "715.064"
type input "6"
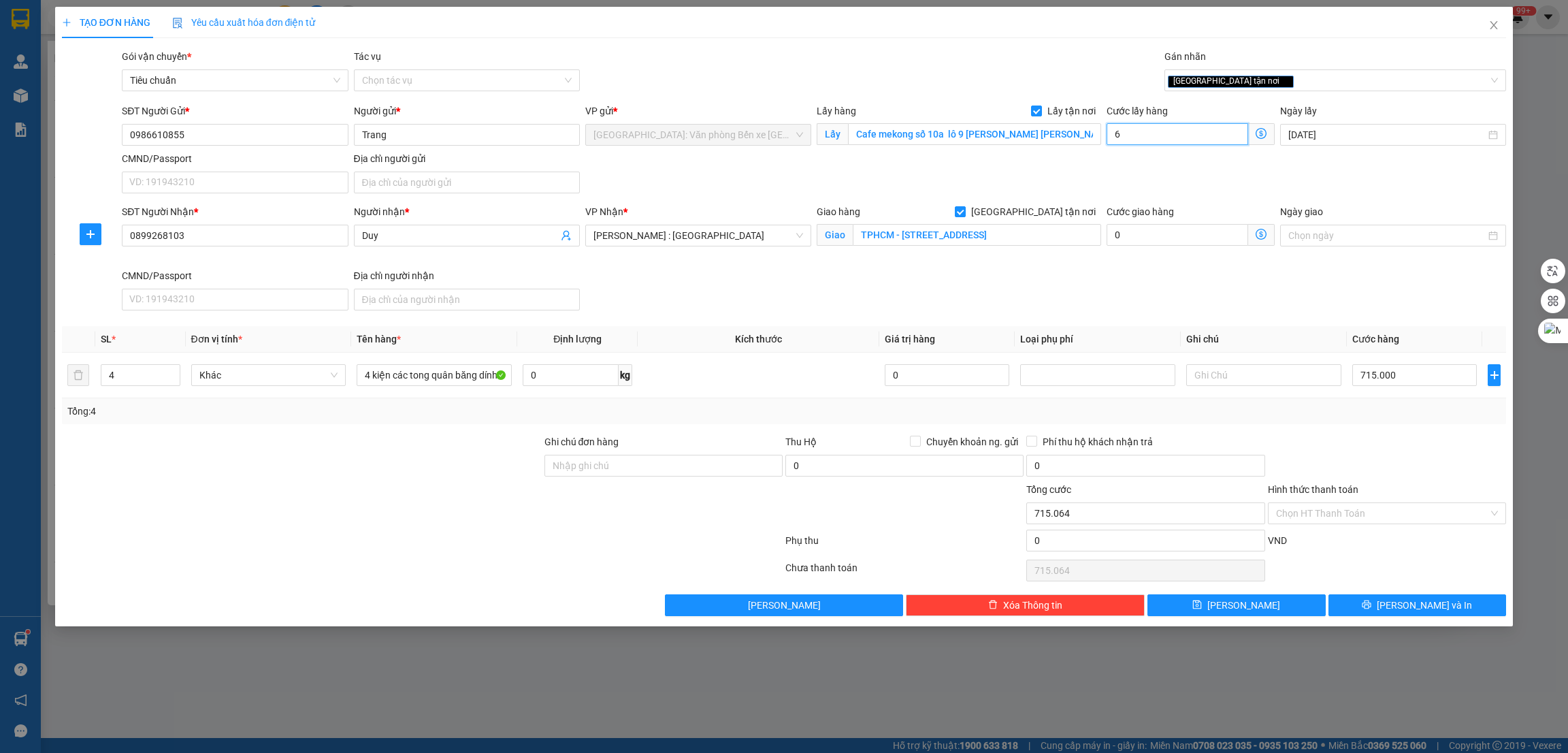
type input "715.006"
type input "65"
type input "715.065"
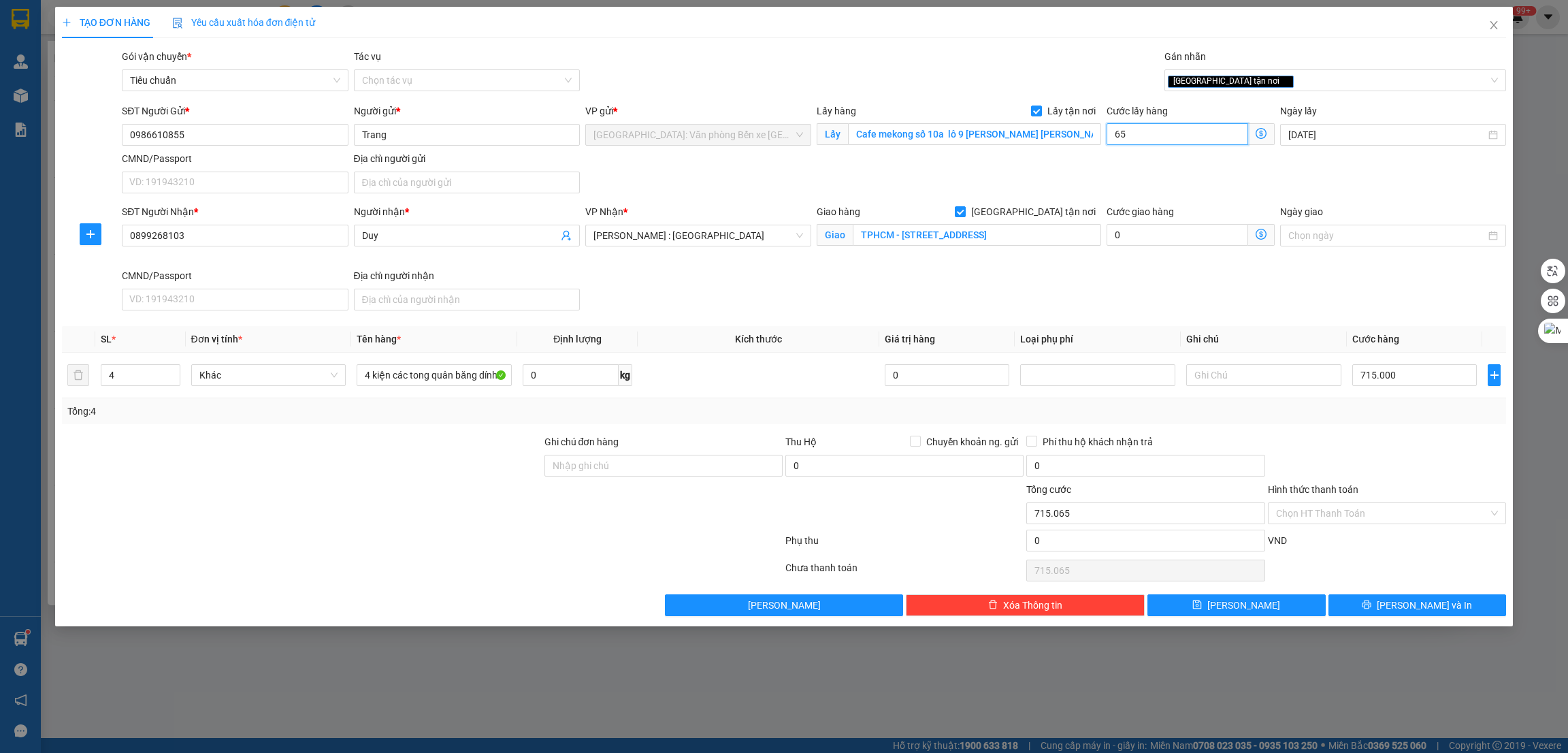
type input "650"
type input "715.650"
type input "6.500"
type input "721.500"
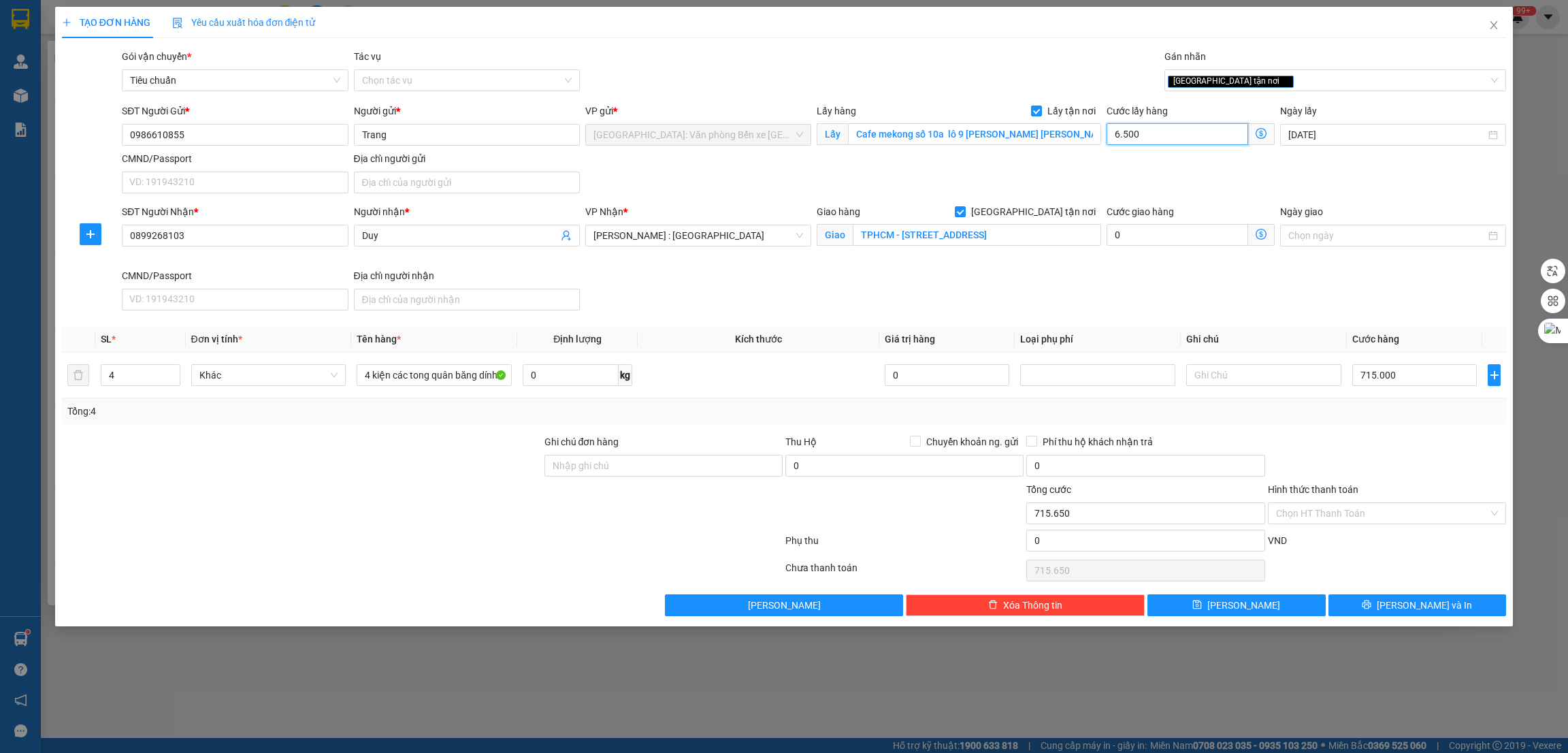
type input "721.500"
type input "65.000"
type input "780.000"
type input "65.000"
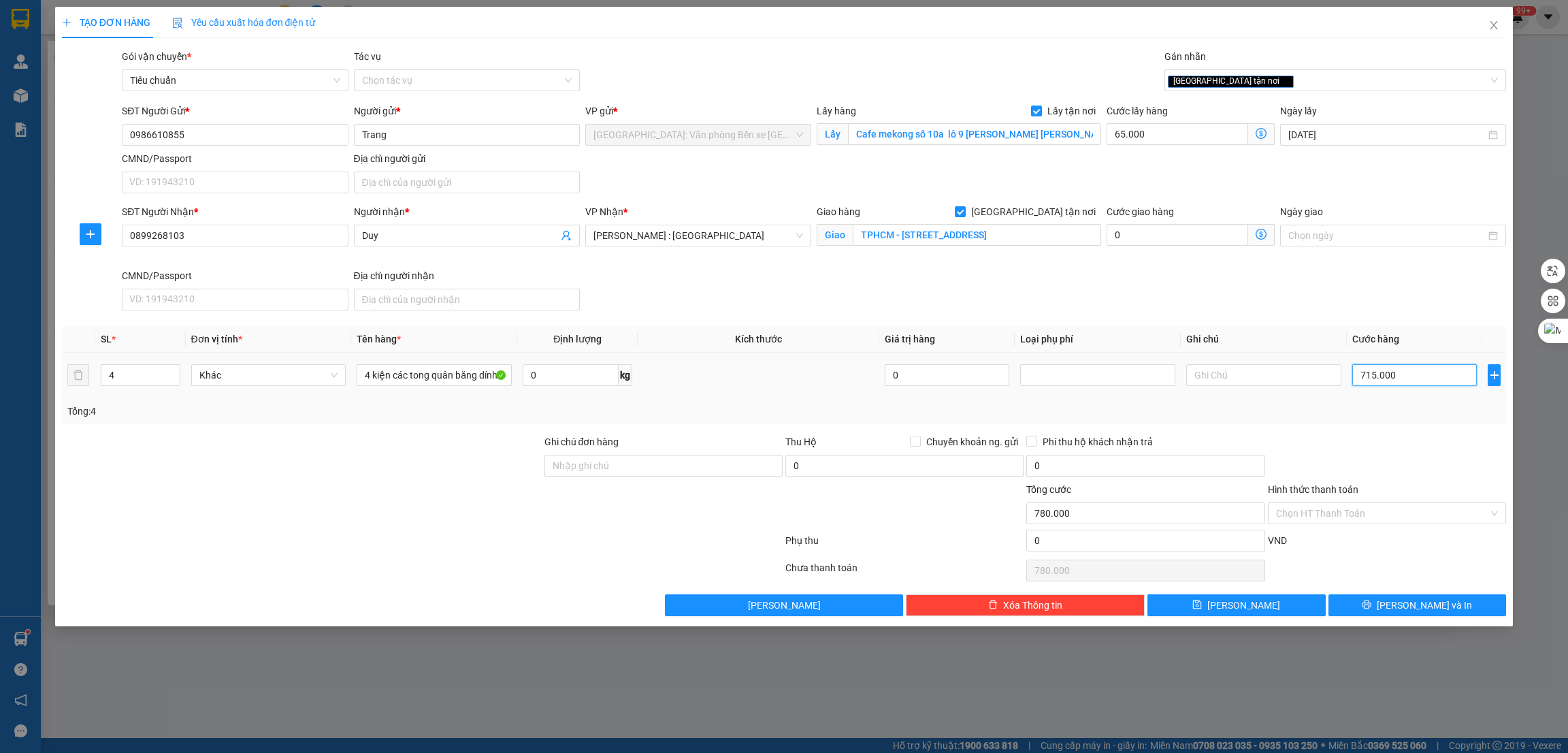
click at [1435, 373] on input "715.000" at bounding box center [1415, 374] width 124 height 21
click at [1362, 604] on button "Lưu và In" at bounding box center [1418, 605] width 179 height 21
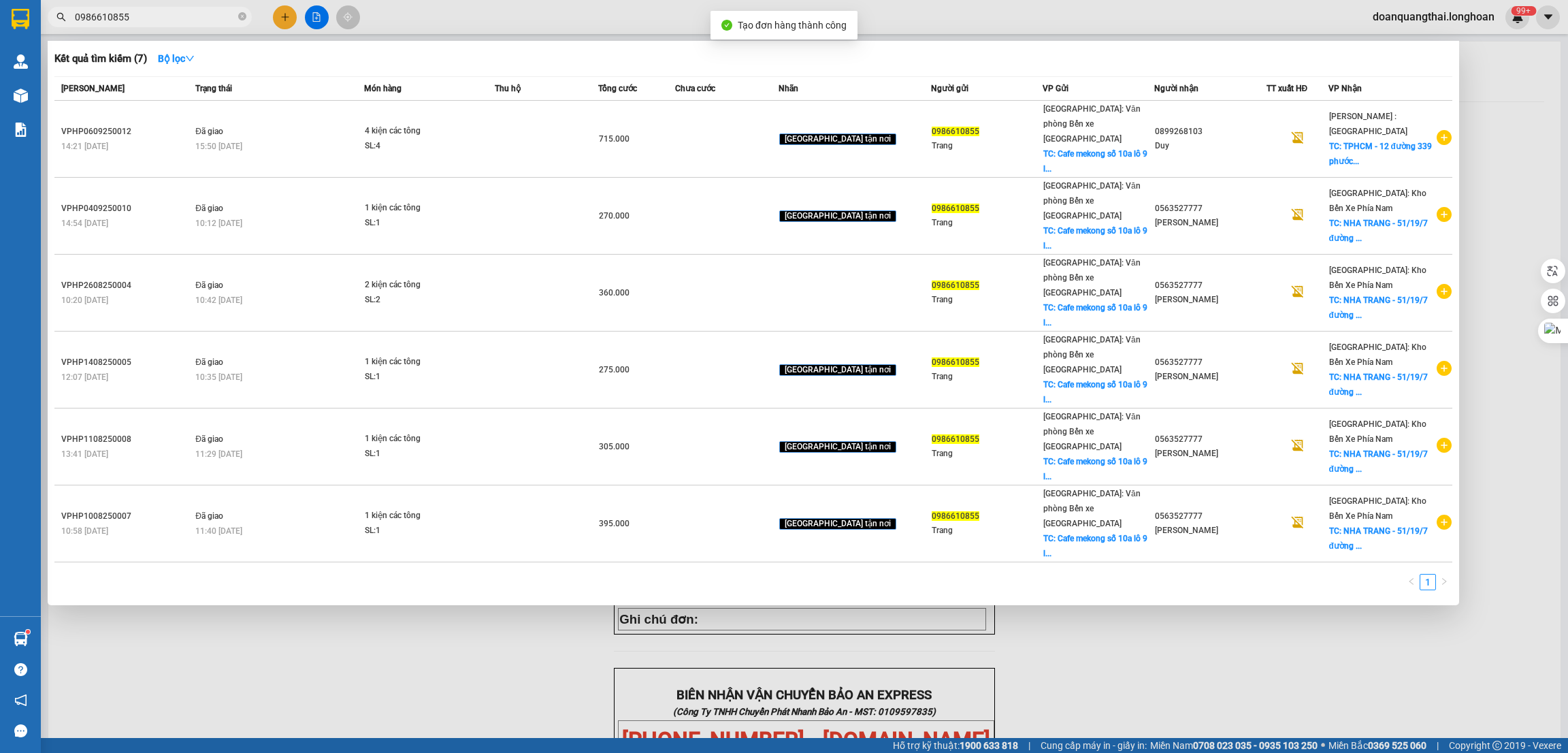
click at [499, 621] on div at bounding box center [784, 376] width 1568 height 753
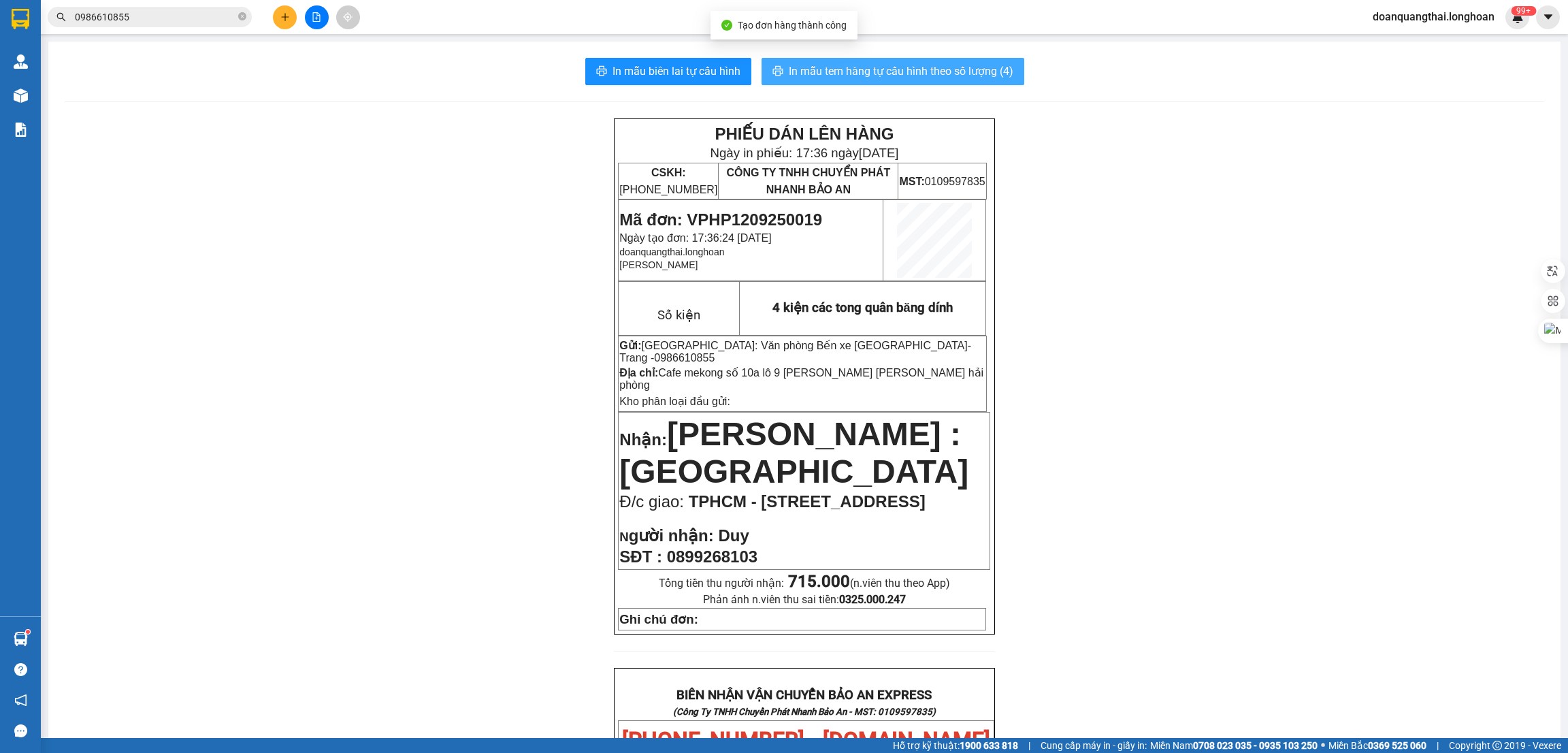
click at [872, 63] on span "In mẫu tem hàng tự cấu hình theo số lượng (4)" at bounding box center [900, 70] width 225 height 17
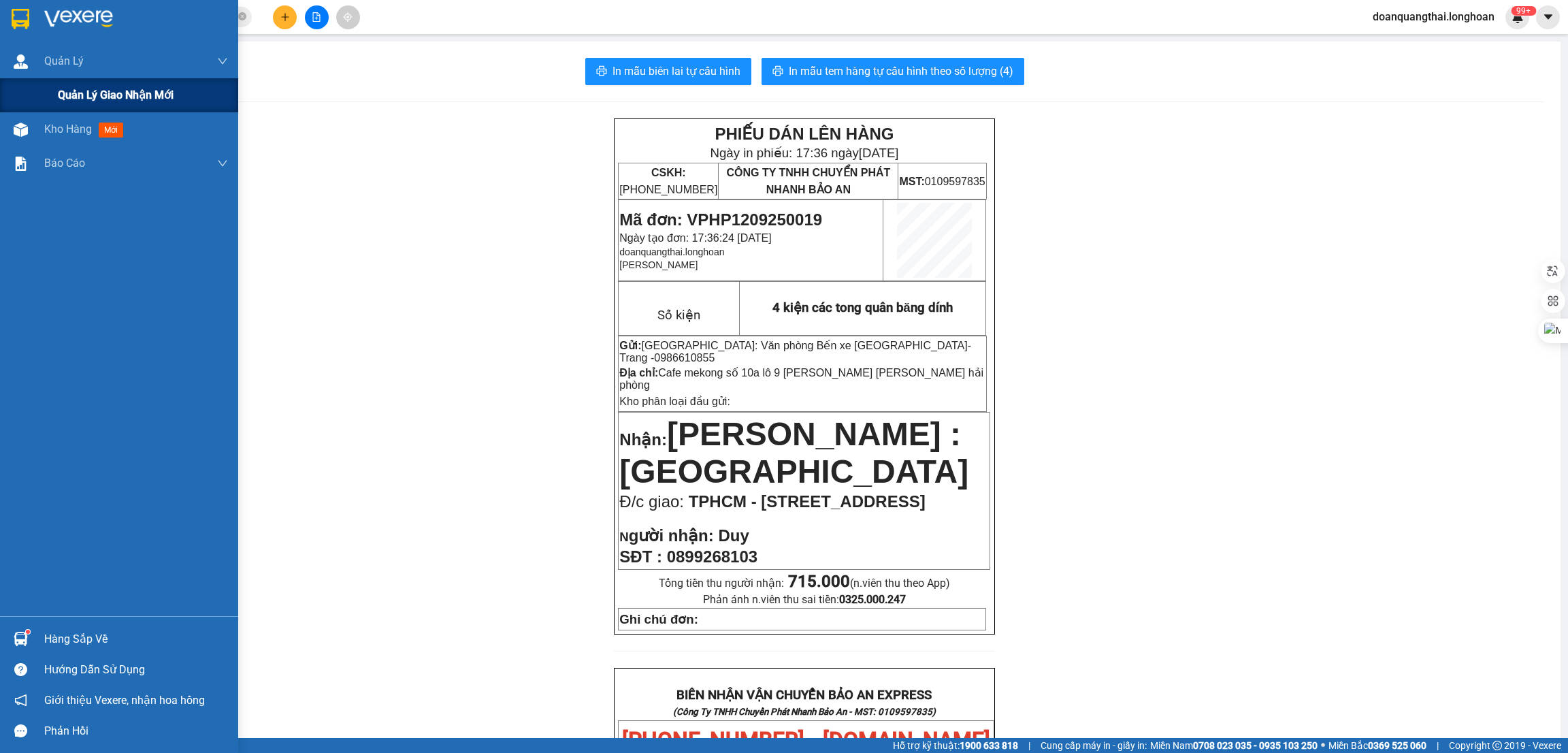
click at [64, 89] on span "Quản lý giao nhận mới" at bounding box center [116, 95] width 116 height 17
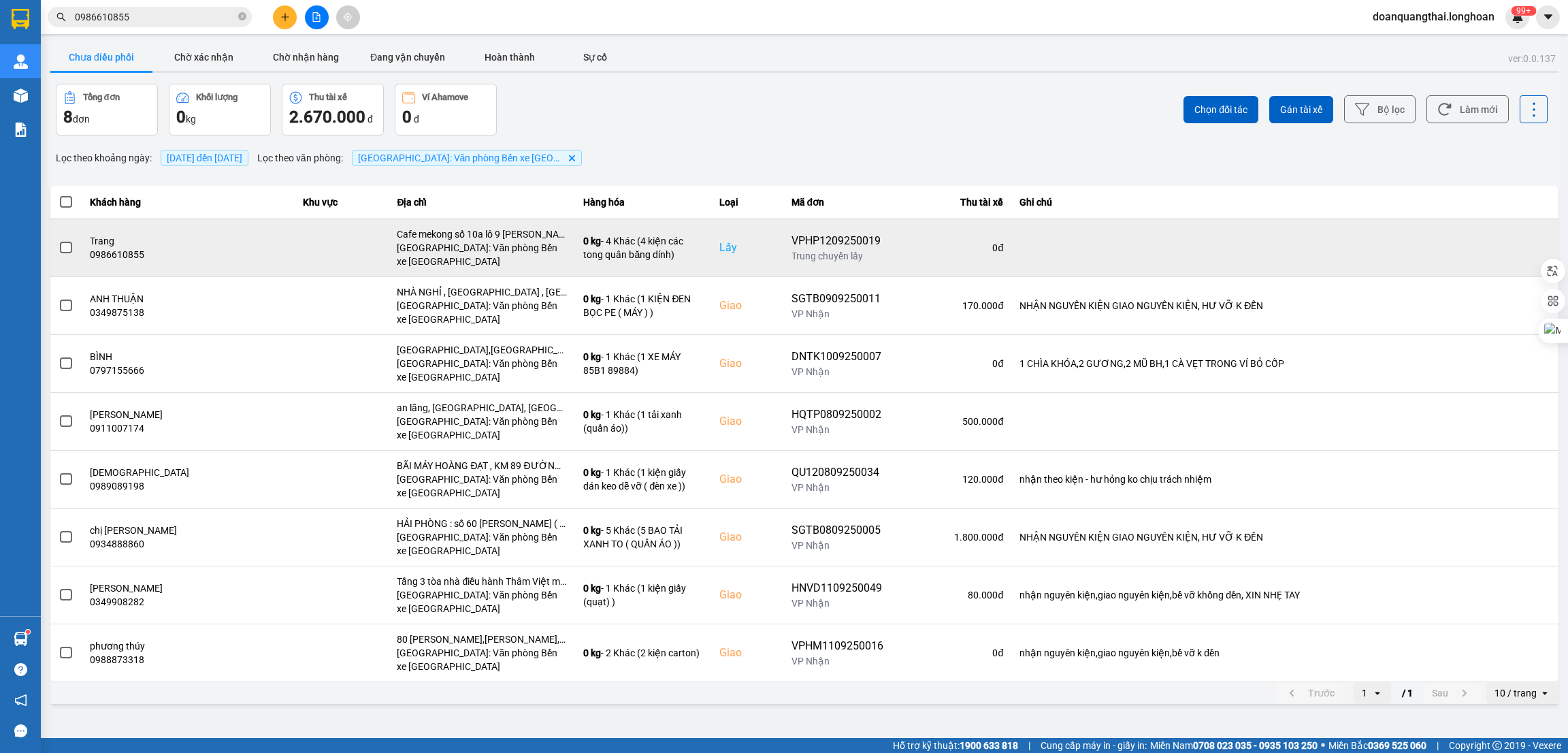
click at [70, 248] on span at bounding box center [66, 248] width 13 height 13
click at [59, 240] on input "checkbox" at bounding box center [59, 240] width 0 height 0
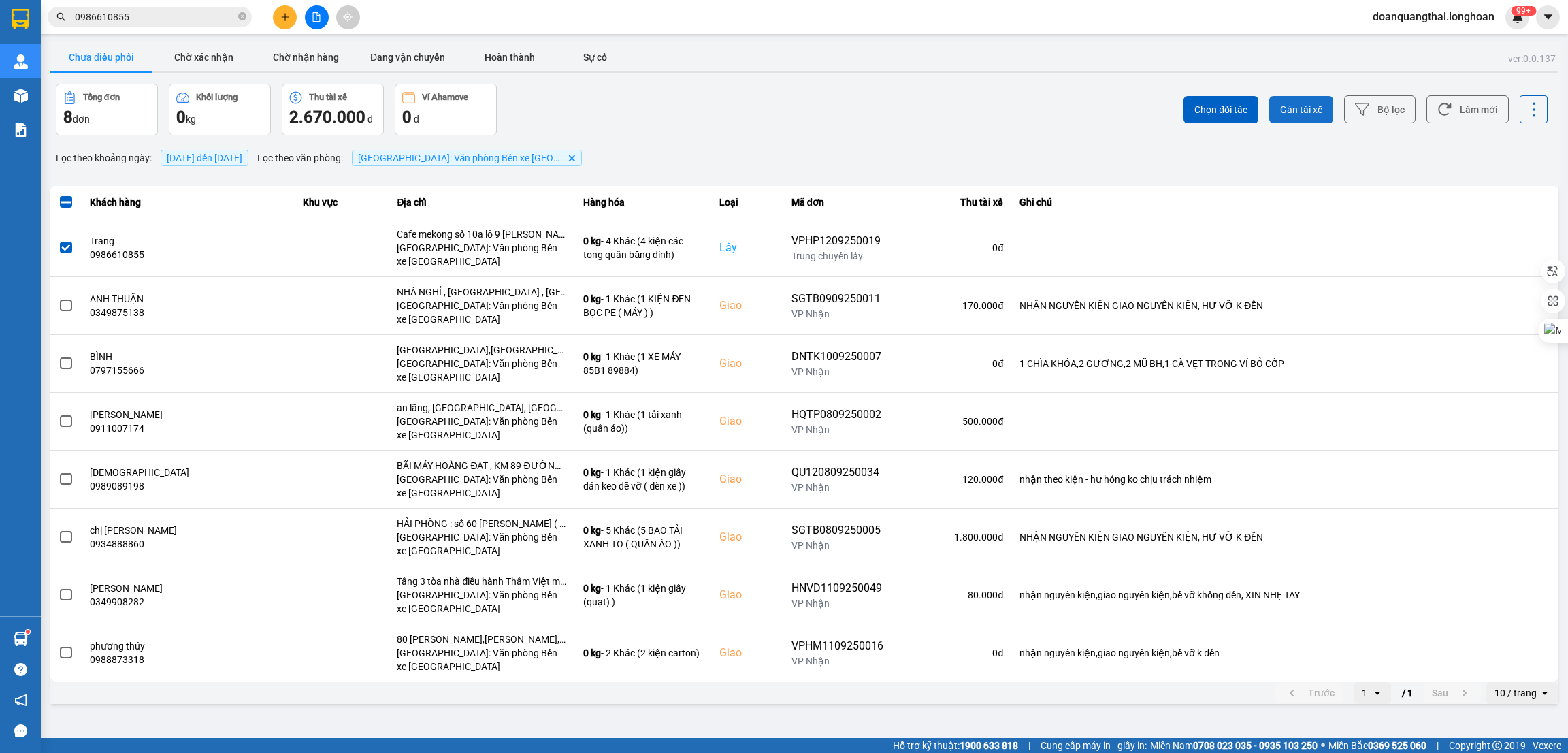
click at [1320, 99] on button "Gán tài xế" at bounding box center [1301, 109] width 64 height 27
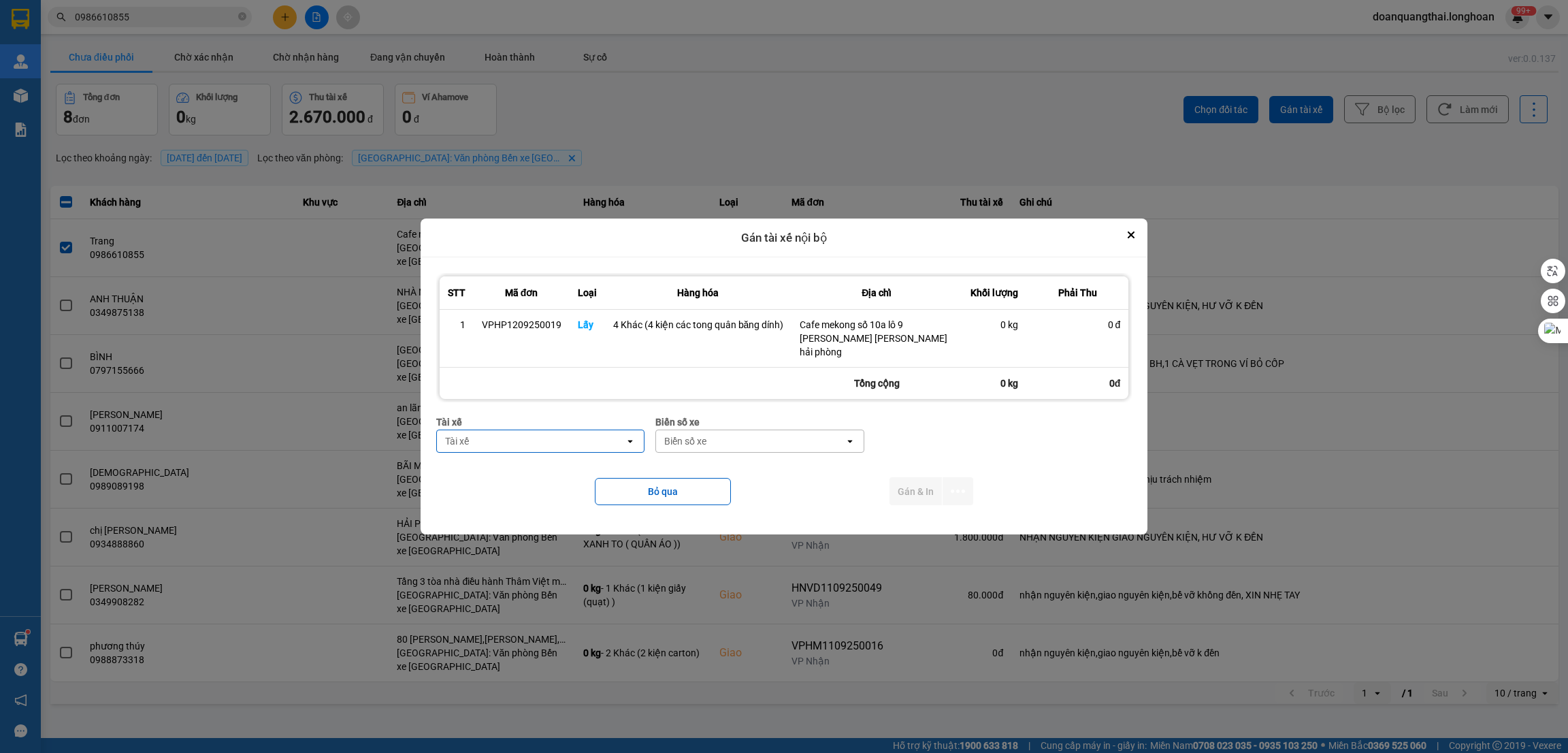
click at [472, 442] on div "Tài xế" at bounding box center [531, 440] width 188 height 21
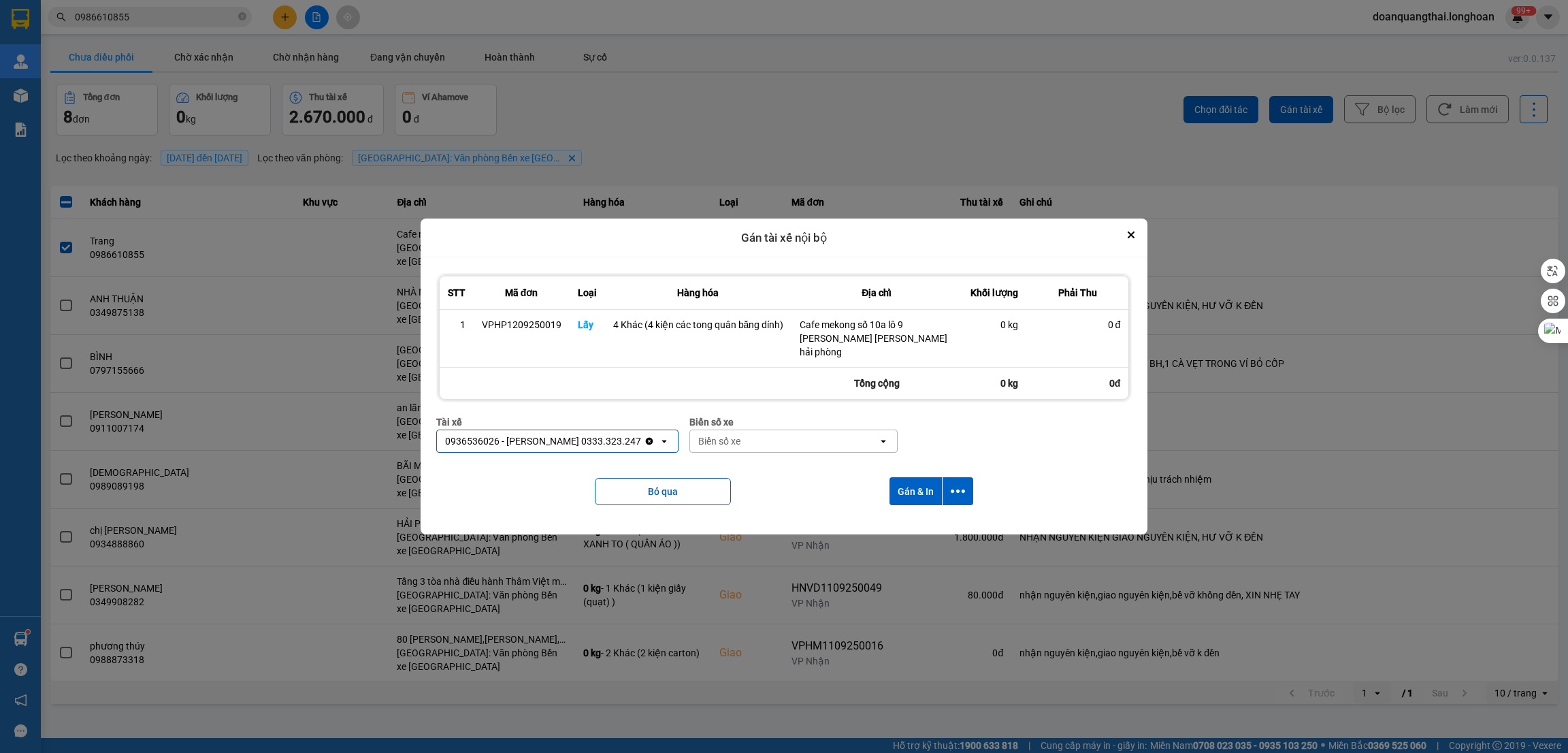
click at [816, 437] on div "Biển số xe" at bounding box center [784, 440] width 188 height 21
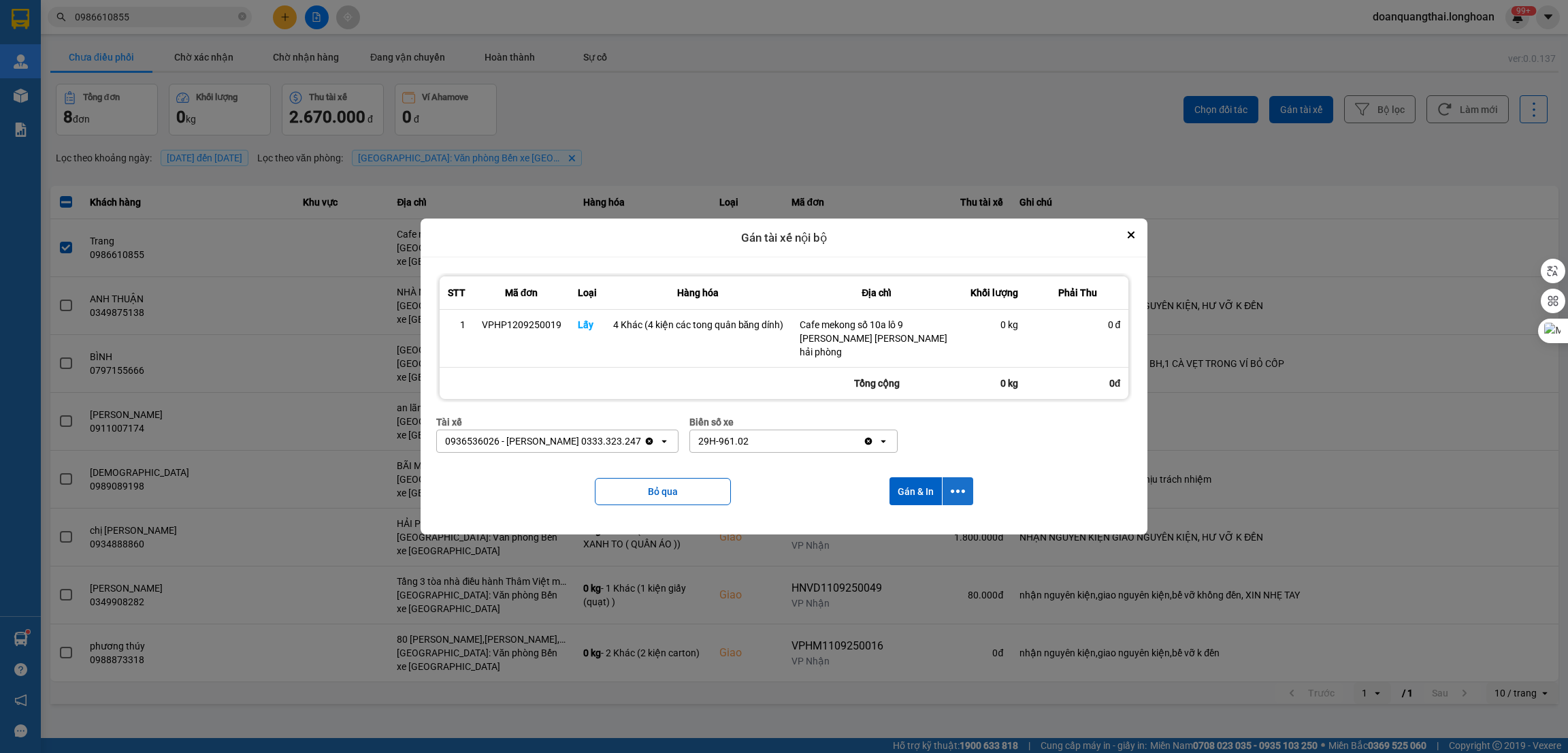
click at [949, 481] on button "dialog" at bounding box center [957, 491] width 30 height 28
click at [914, 516] on span "Chỉ gán tài" at bounding box center [903, 522] width 45 height 13
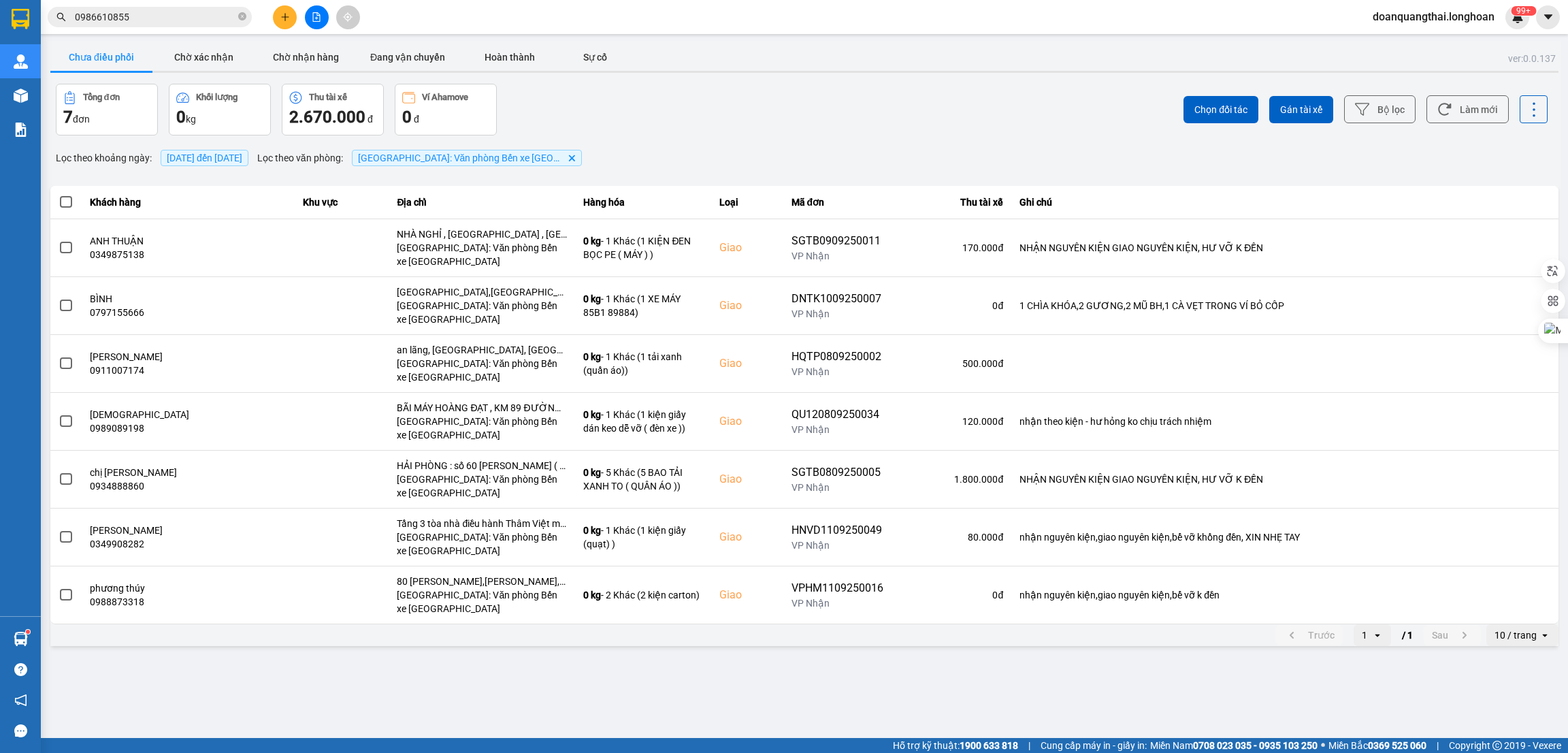
click at [1518, 641] on div "10 / trang" at bounding box center [1515, 635] width 42 height 13
click at [1504, 606] on div "100 / trang" at bounding box center [1522, 608] width 50 height 13
click at [1379, 116] on button "Bộ lọc" at bounding box center [1380, 110] width 71 height 28
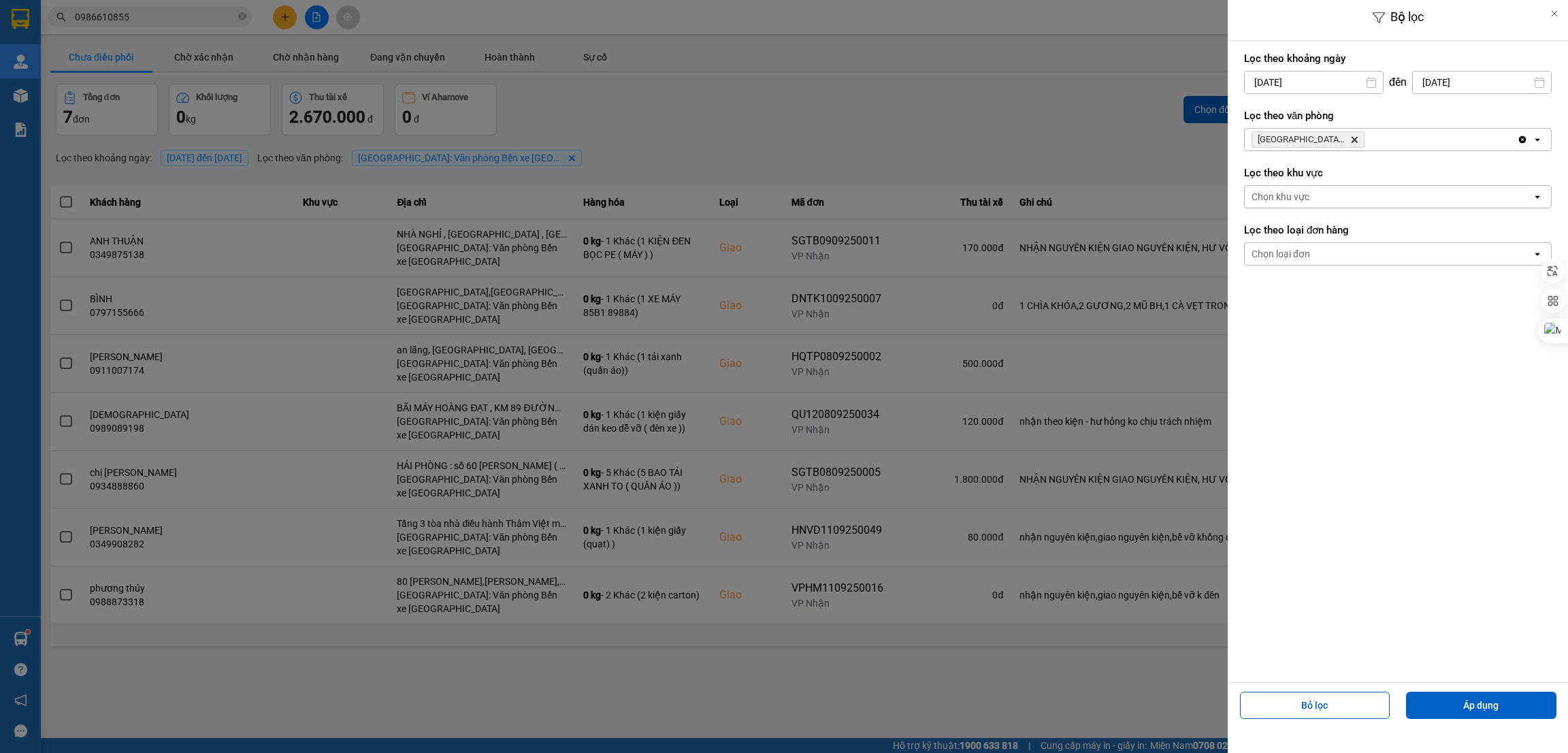
click at [1341, 85] on input "[DATE]" at bounding box center [1314, 82] width 138 height 21
click at [1367, 171] on div "5" at bounding box center [1361, 182] width 27 height 27
click at [1504, 709] on button "Áp dụng" at bounding box center [1481, 705] width 150 height 27
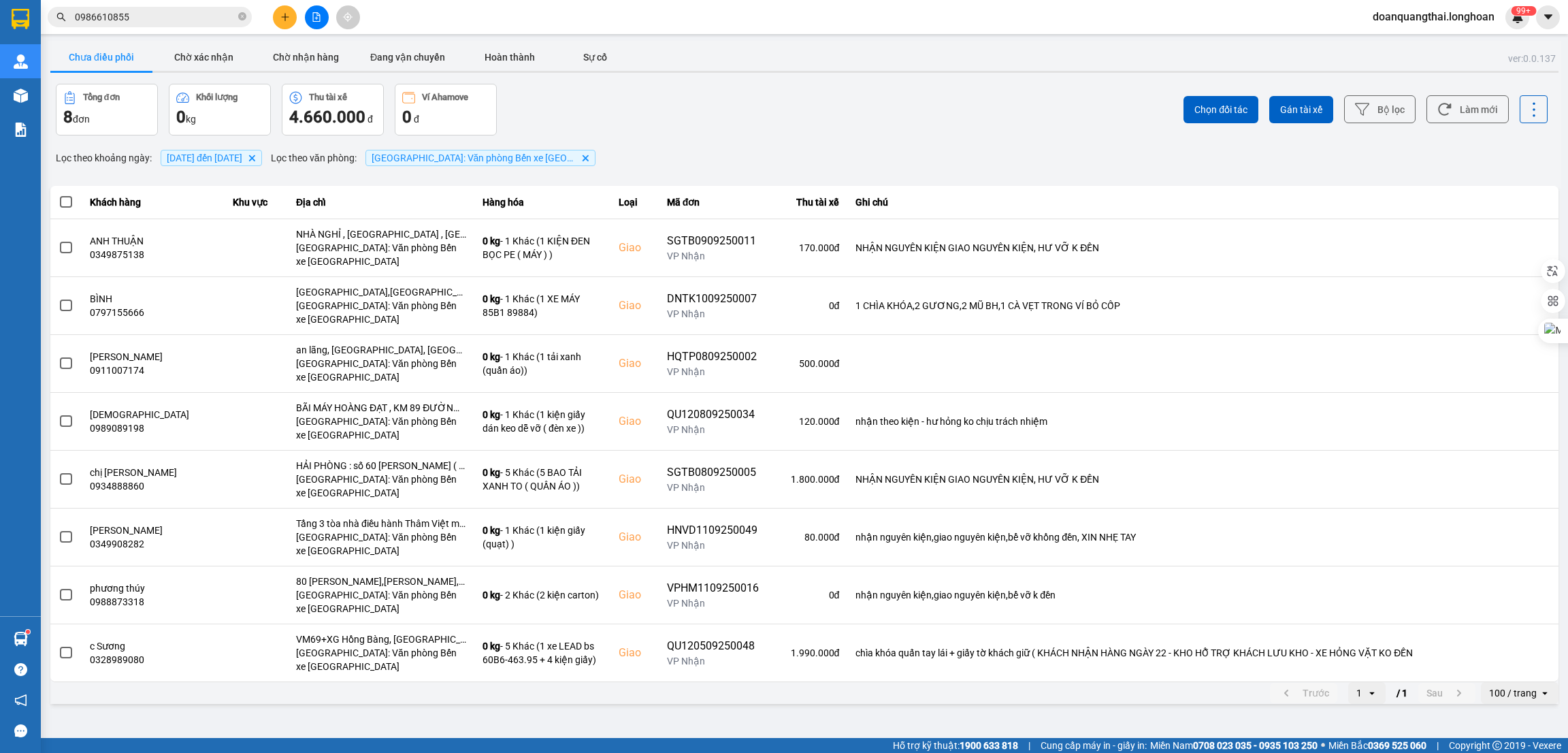
click at [837, 119] on div "Chọn đối tác Gán tài xế Bộ lọc Làm mới" at bounding box center [1175, 110] width 745 height 52
click at [501, 54] on button "Hoàn thành" at bounding box center [510, 57] width 102 height 27
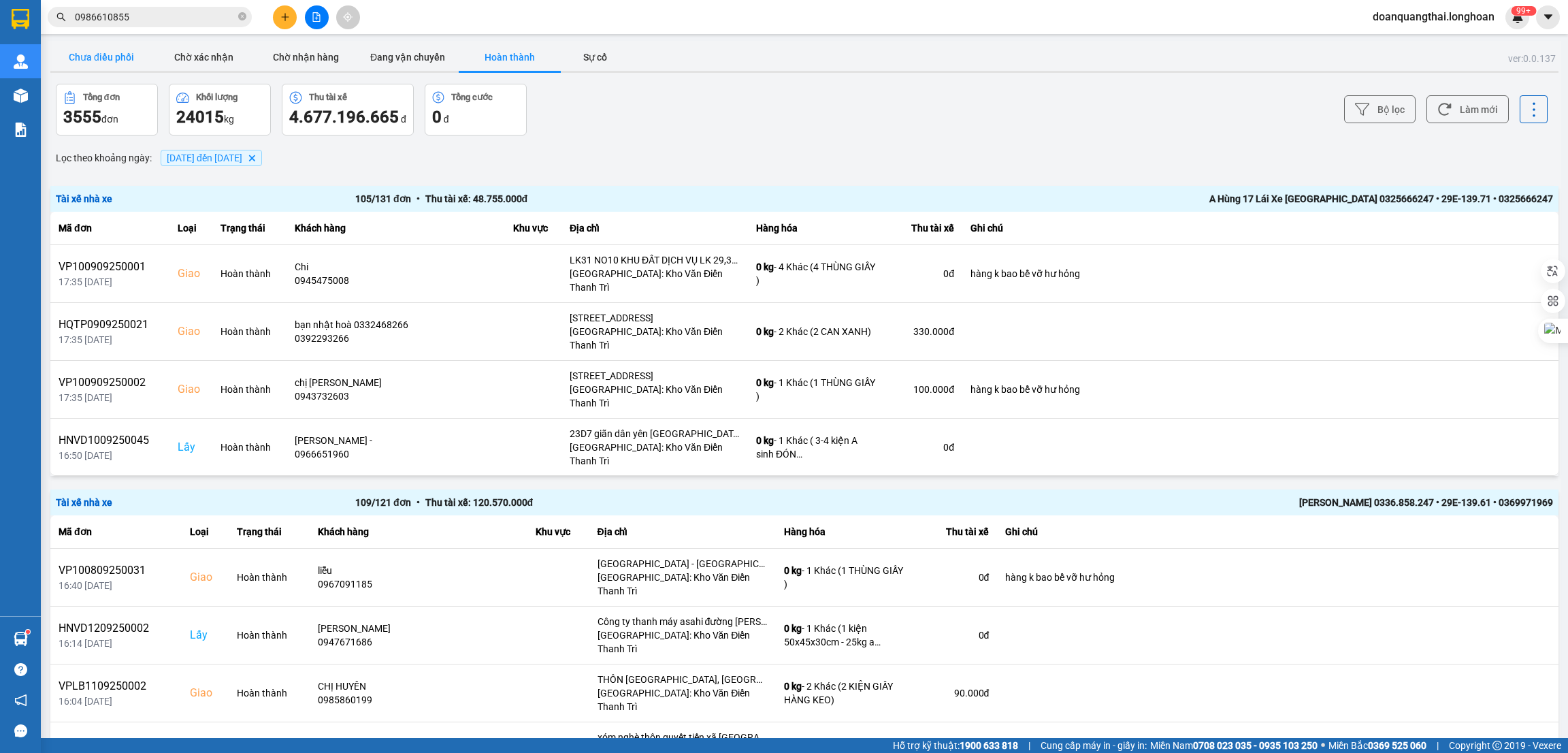
click at [91, 58] on button "Chưa điều phối" at bounding box center [102, 57] width 102 height 27
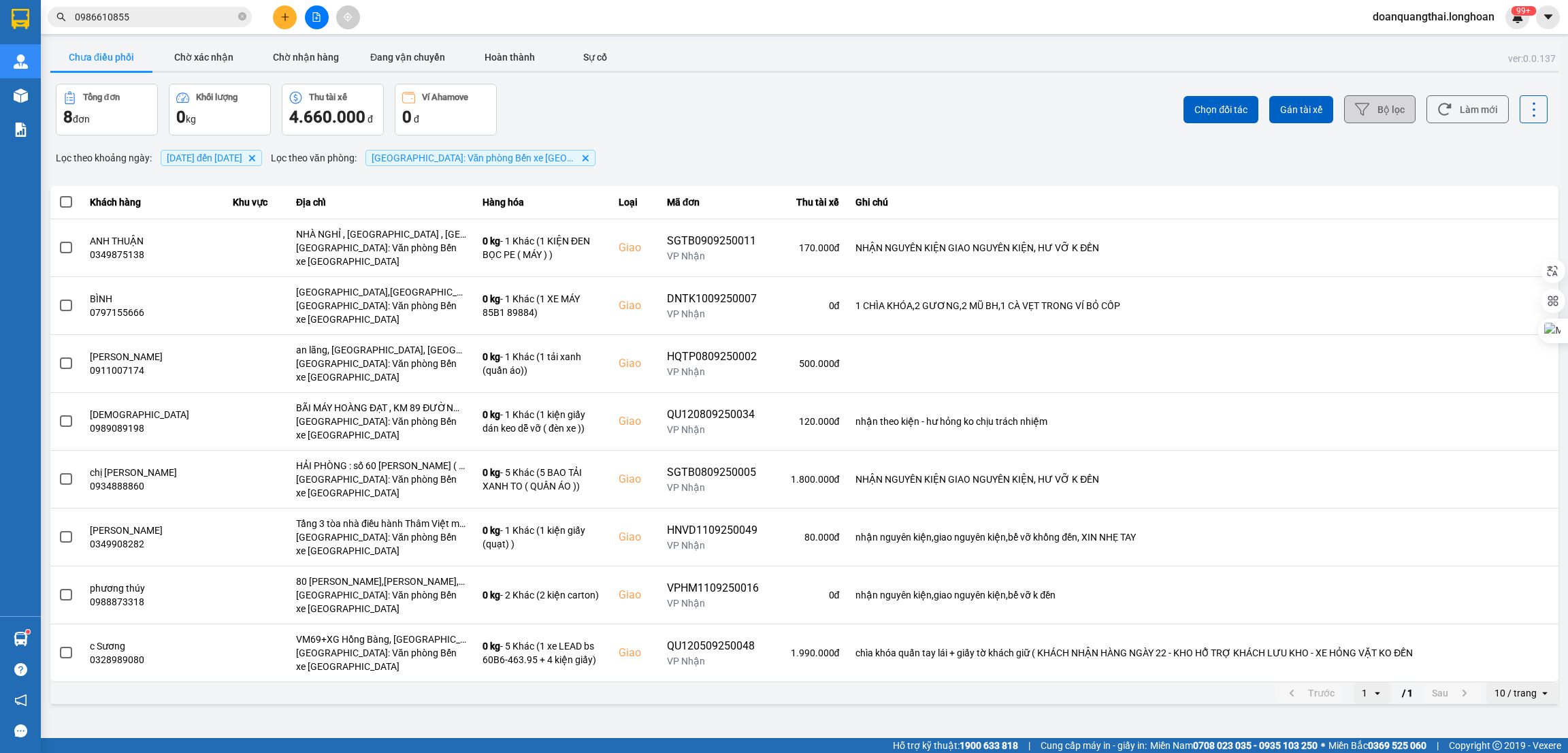
click at [1369, 110] on icon at bounding box center [1361, 109] width 14 height 14
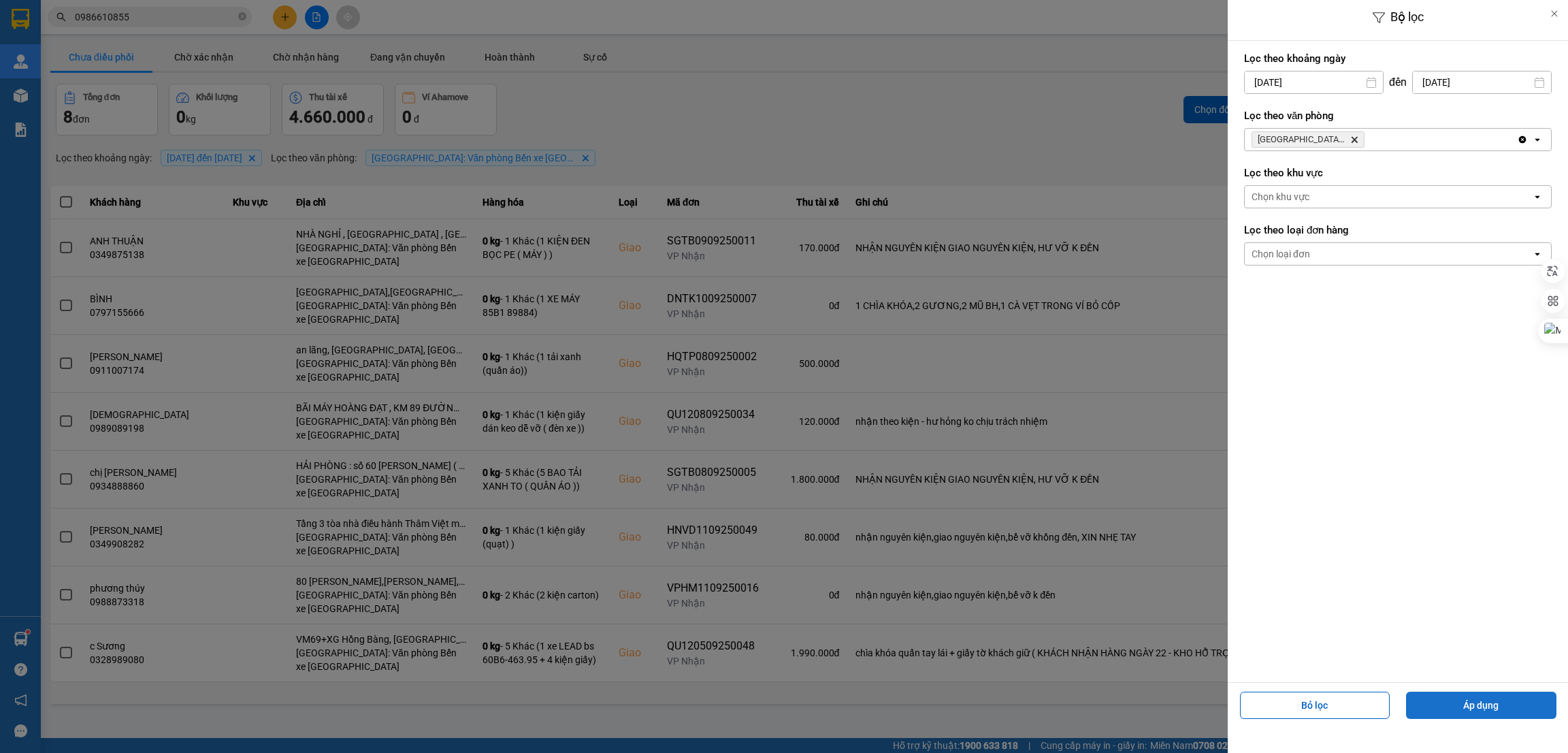
click at [1472, 704] on button "Áp dụng" at bounding box center [1481, 705] width 150 height 27
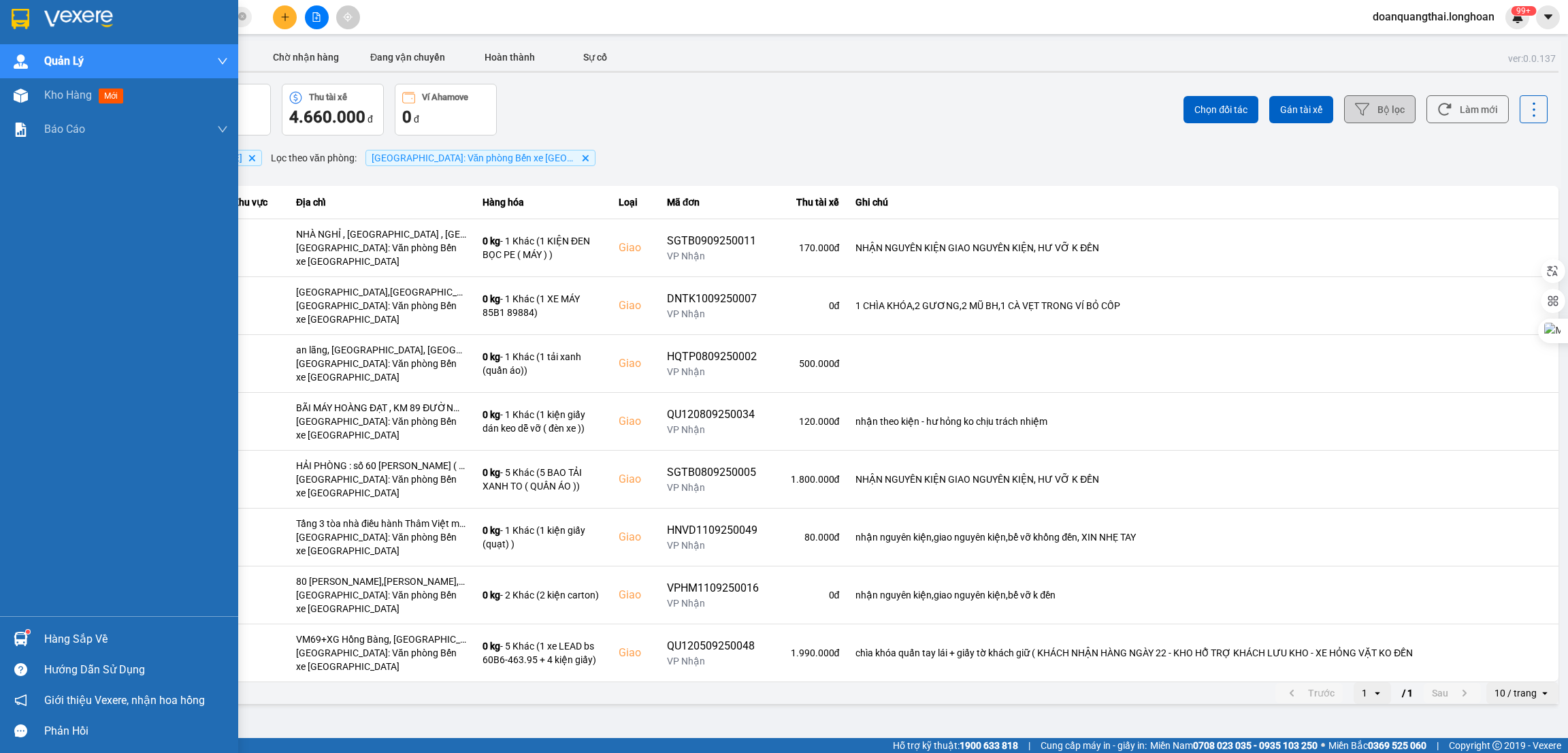
click at [26, 22] on img at bounding box center [21, 19] width 18 height 21
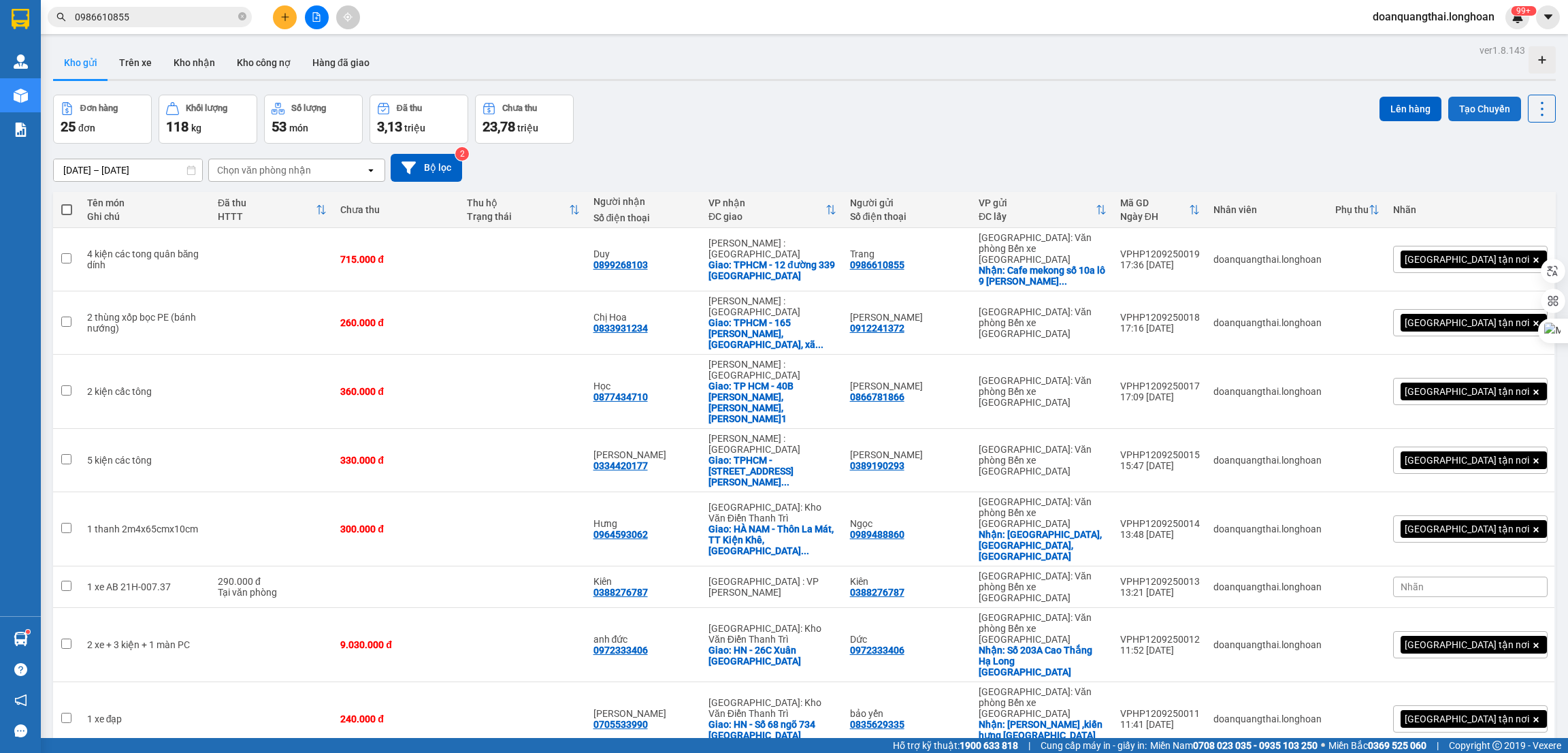
click at [1469, 107] on button "Tạo Chuyến" at bounding box center [1484, 108] width 73 height 24
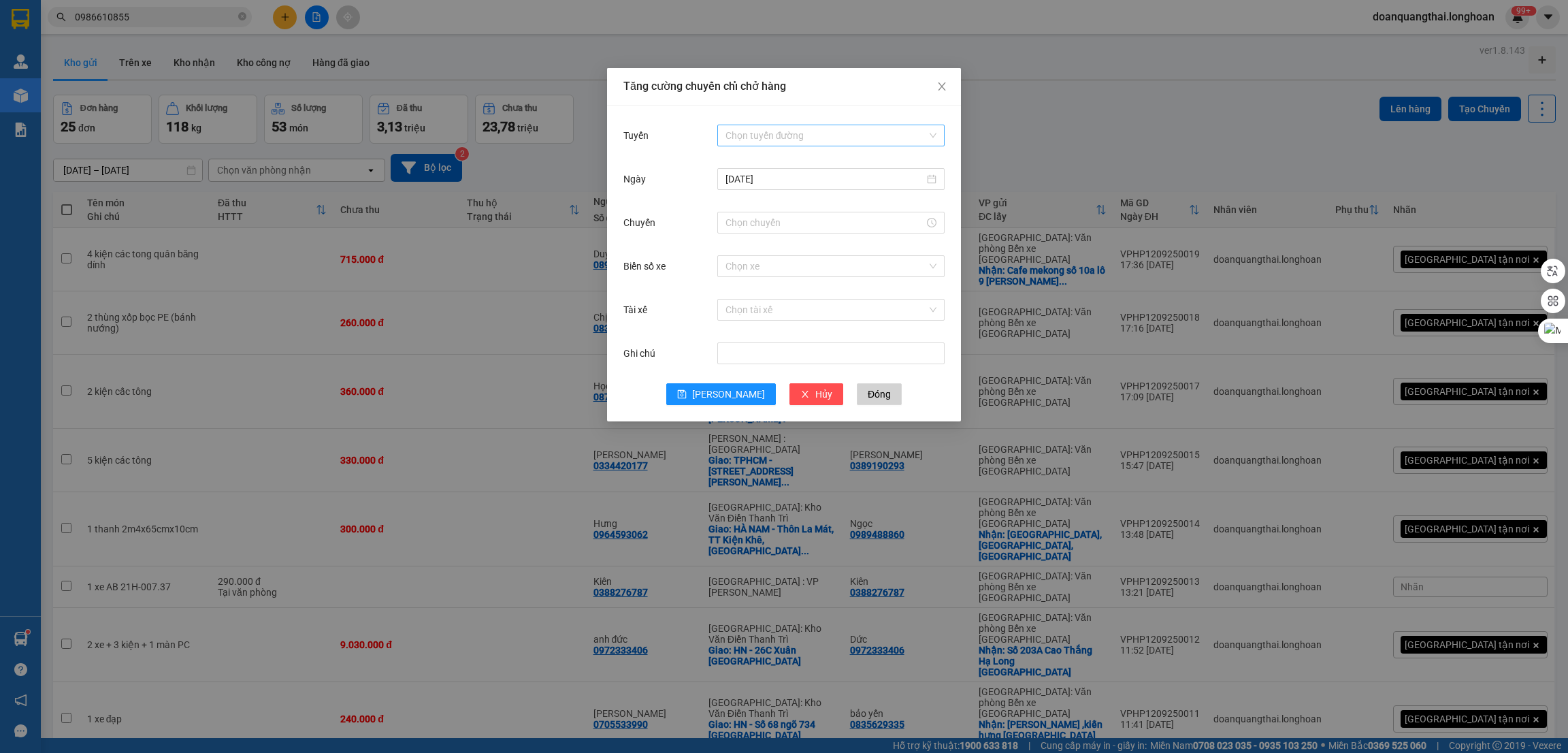
click at [789, 141] on input "Tuyến" at bounding box center [826, 136] width 202 height 21
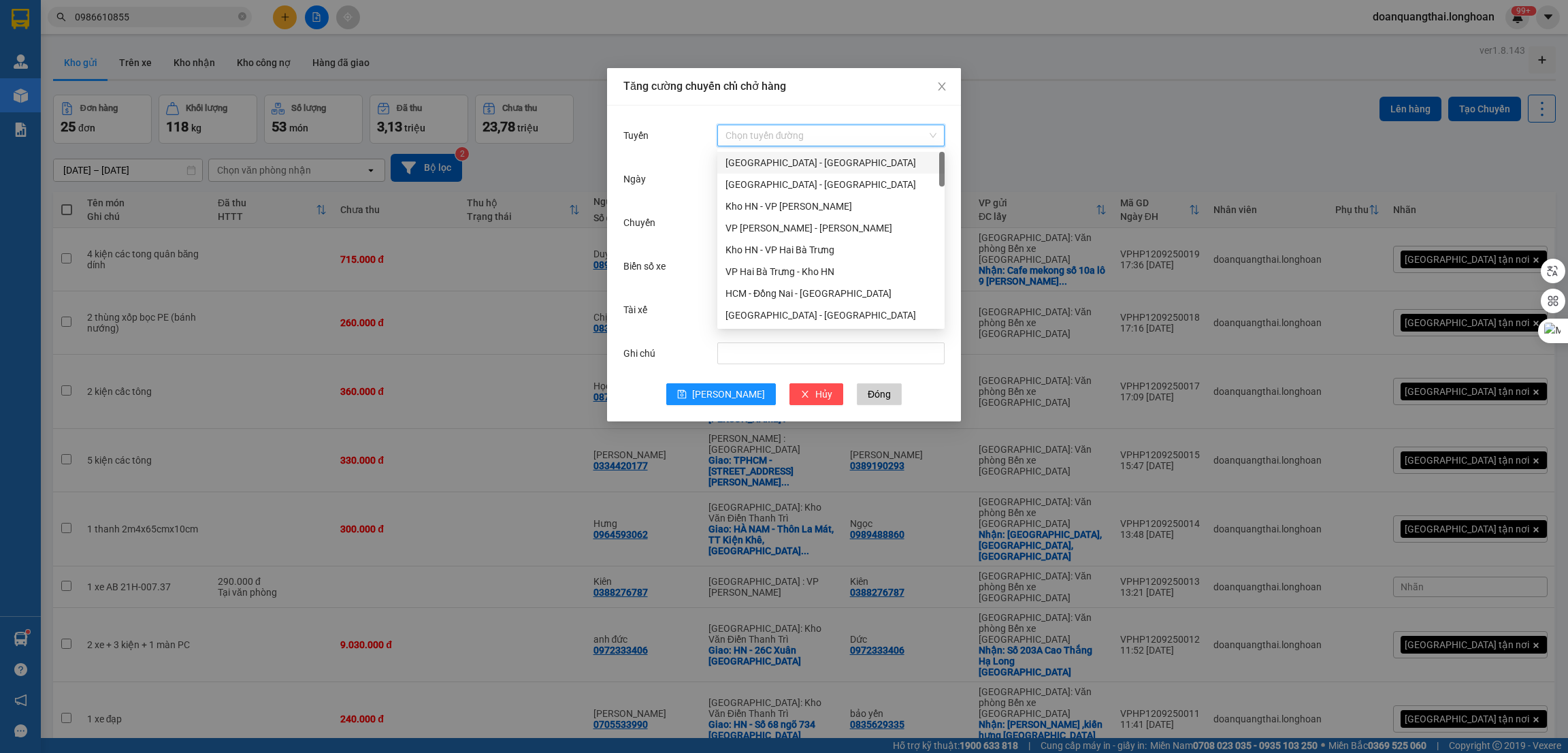
click at [777, 159] on div "[GEOGRAPHIC_DATA] - [GEOGRAPHIC_DATA]" at bounding box center [831, 162] width 211 height 15
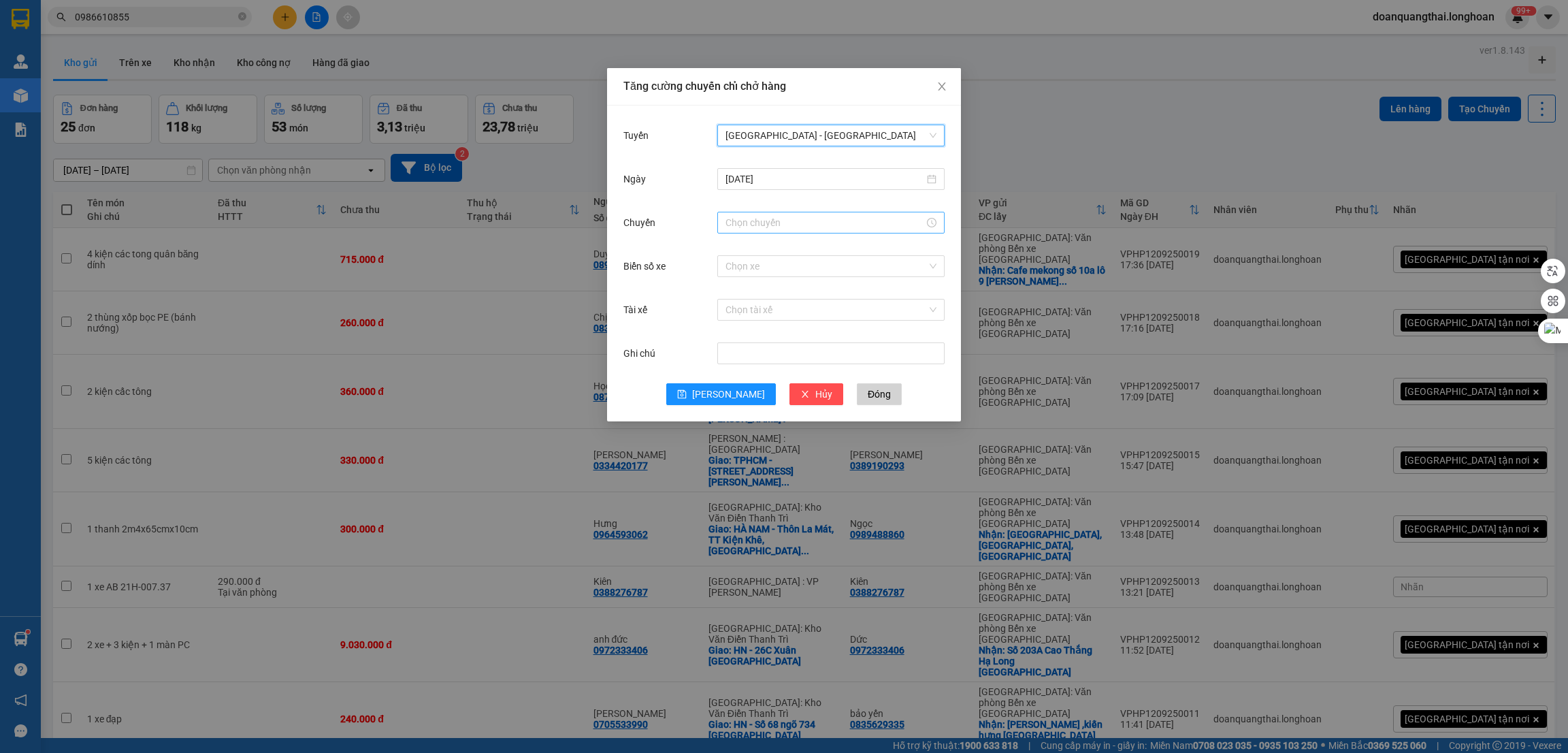
click at [775, 225] on input "Chuyến" at bounding box center [825, 222] width 199 height 15
click at [734, 677] on div "23" at bounding box center [736, 687] width 38 height 19
click at [777, 434] on span "OK" at bounding box center [773, 429] width 13 height 15
click at [721, 391] on span "Lưu" at bounding box center [728, 394] width 73 height 15
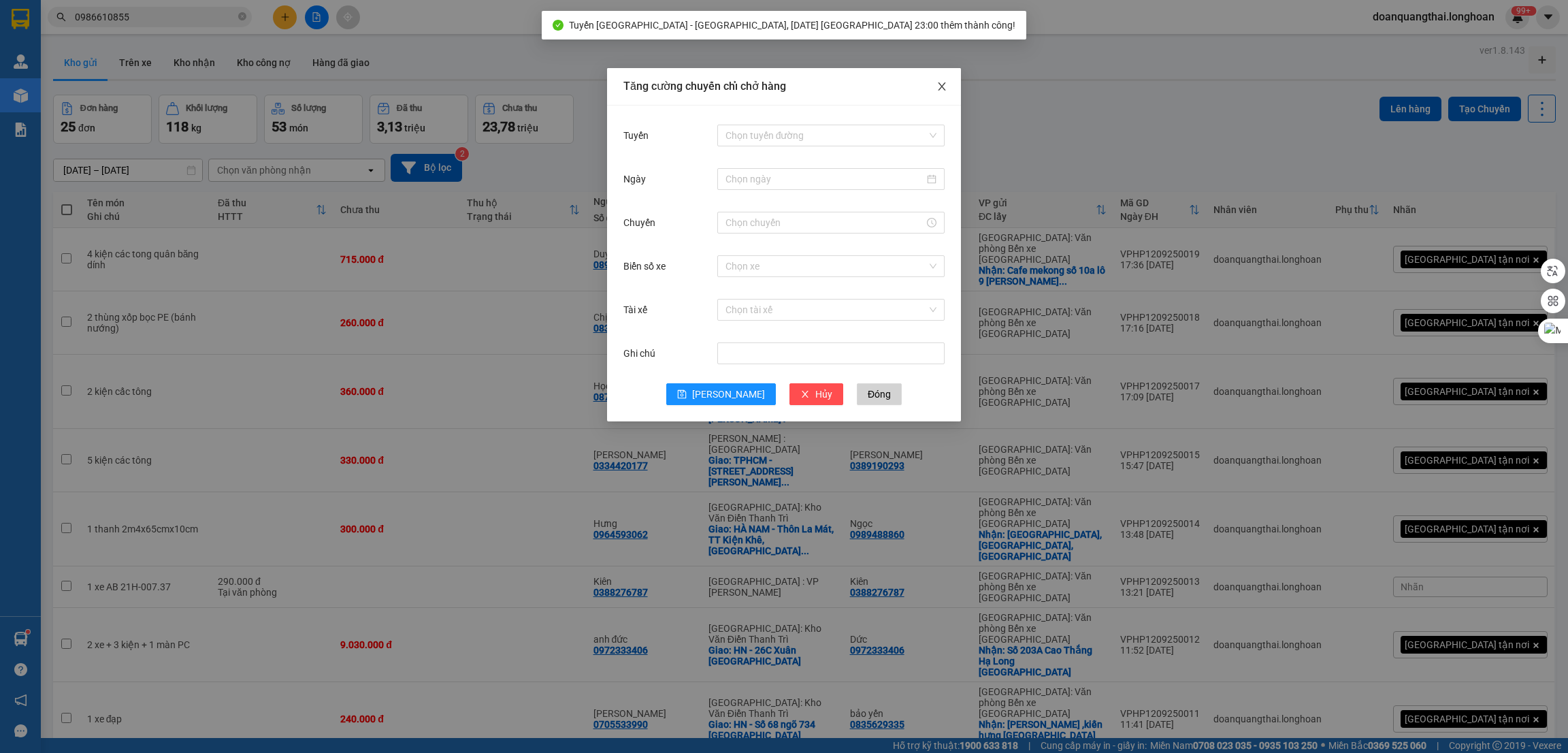
click at [937, 90] on icon "close" at bounding box center [942, 86] width 11 height 11
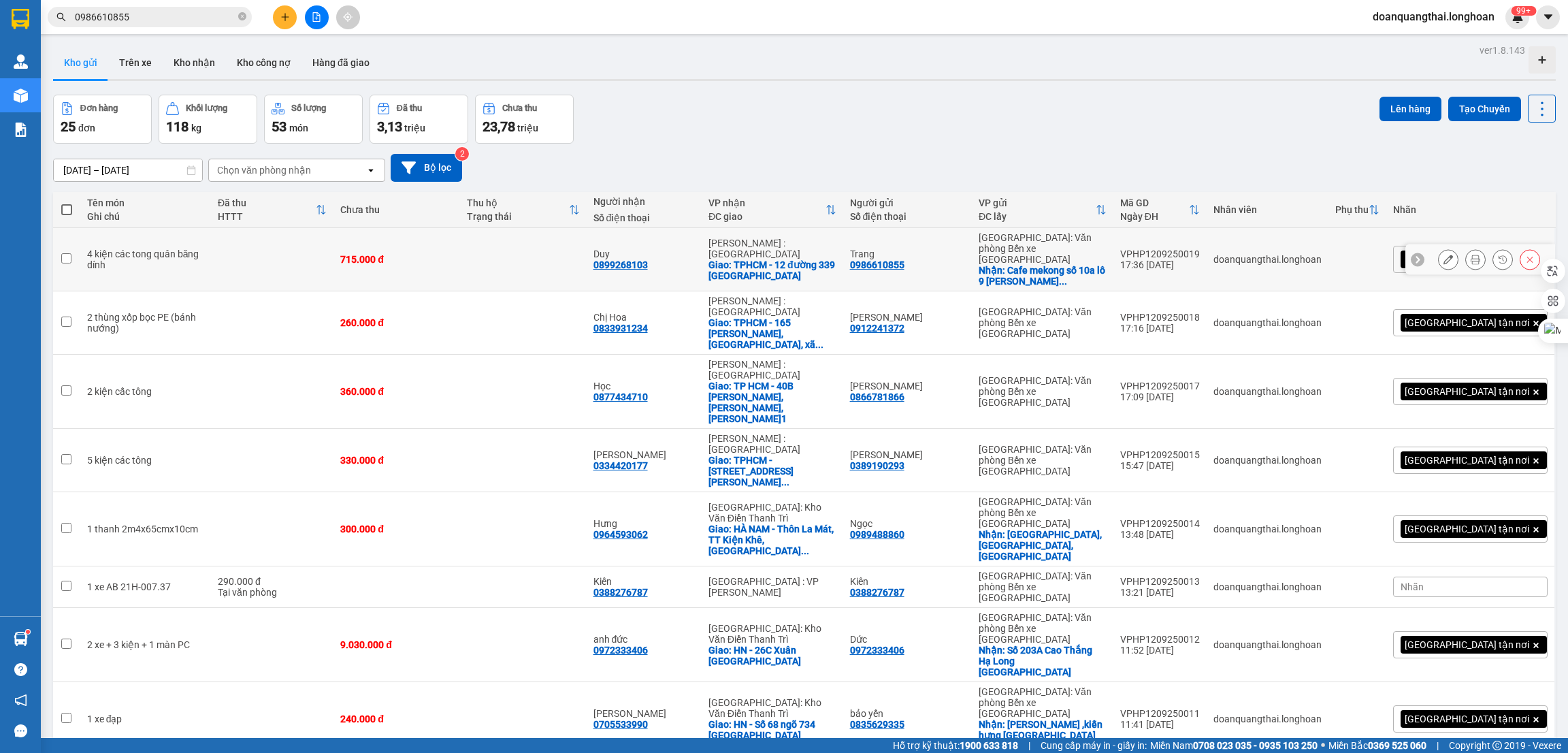
click at [67, 255] on input "checkbox" at bounding box center [67, 259] width 10 height 10
checkbox input "true"
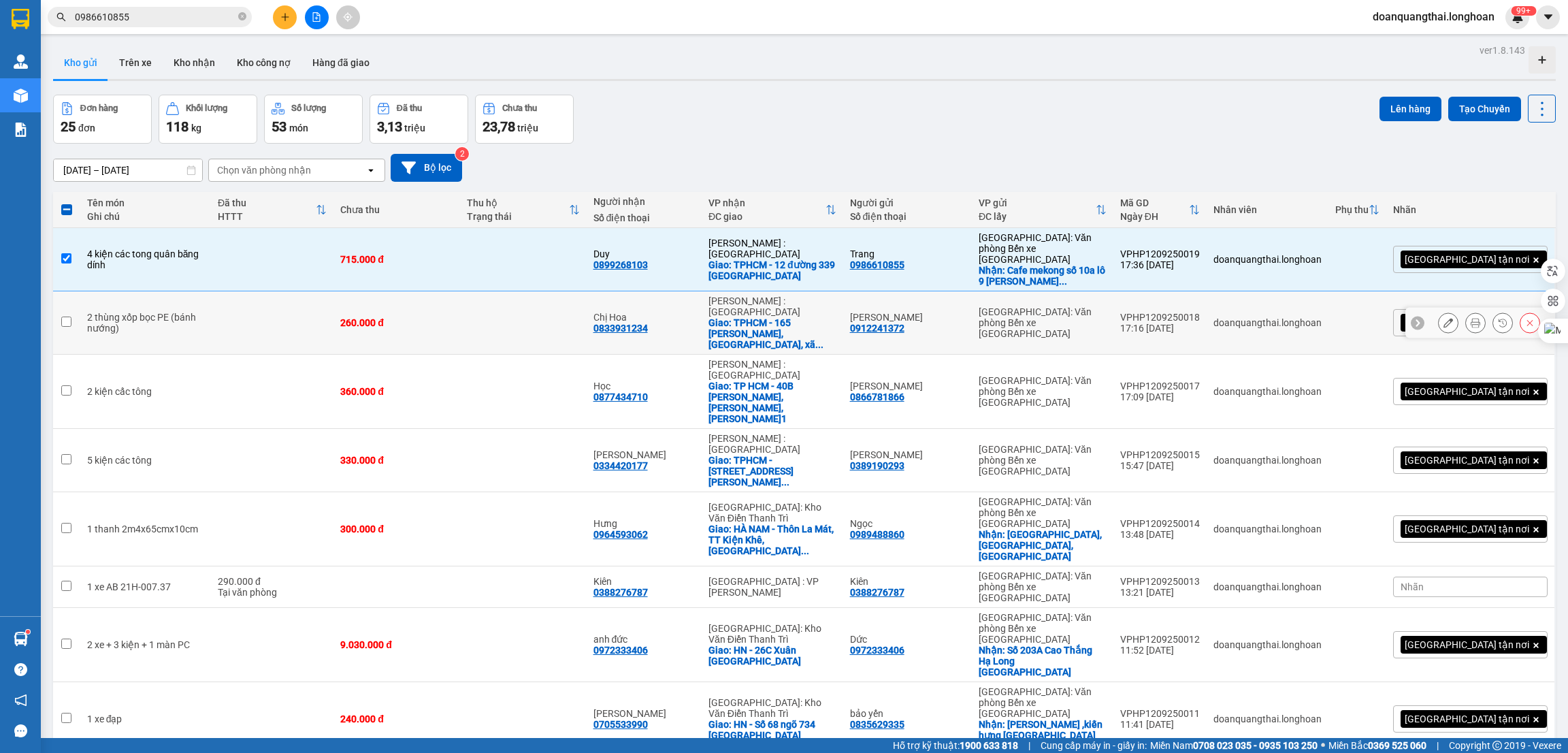
click at [64, 316] on input "checkbox" at bounding box center [67, 322] width 10 height 10
checkbox input "true"
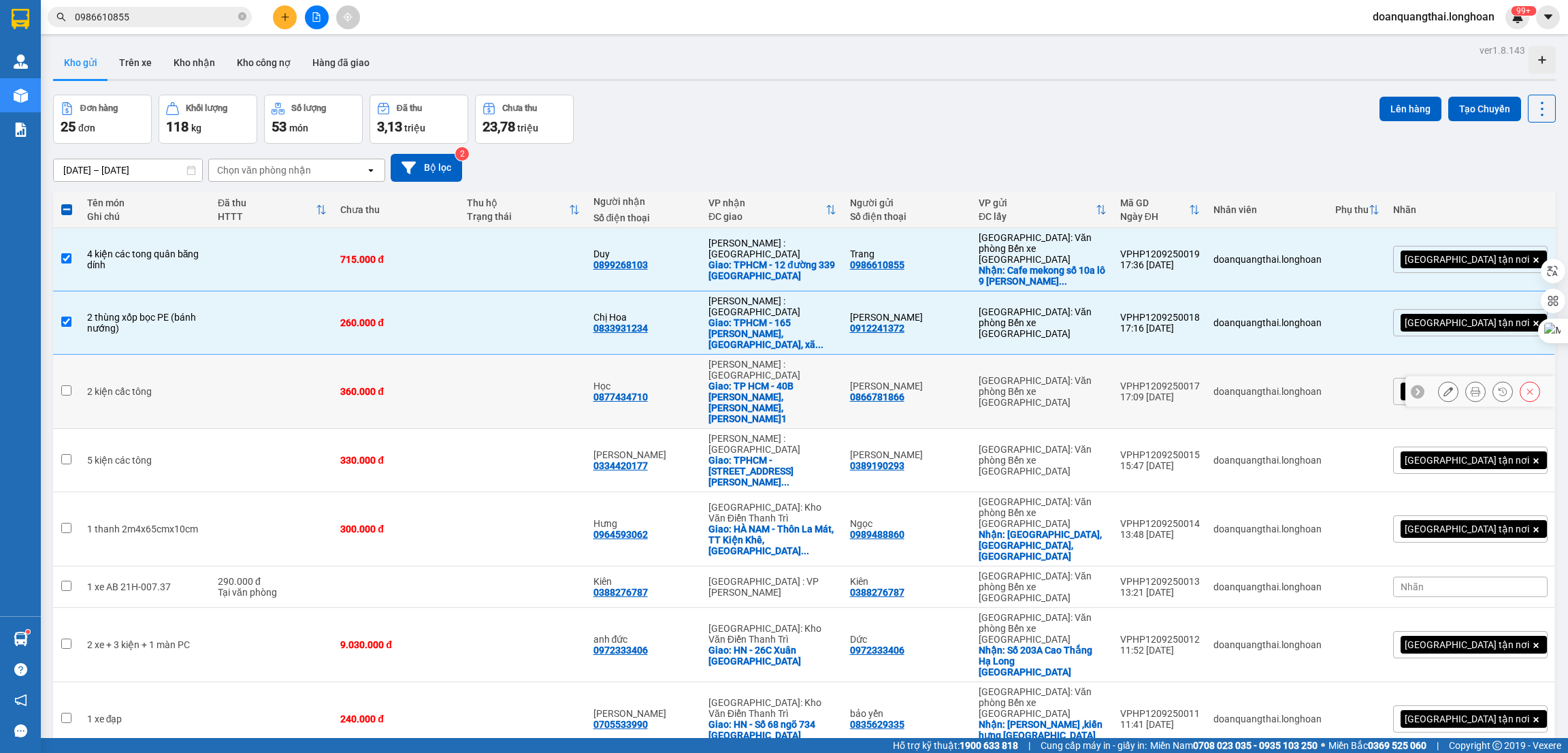
click at [62, 385] on input "checkbox" at bounding box center [67, 391] width 10 height 10
checkbox input "true"
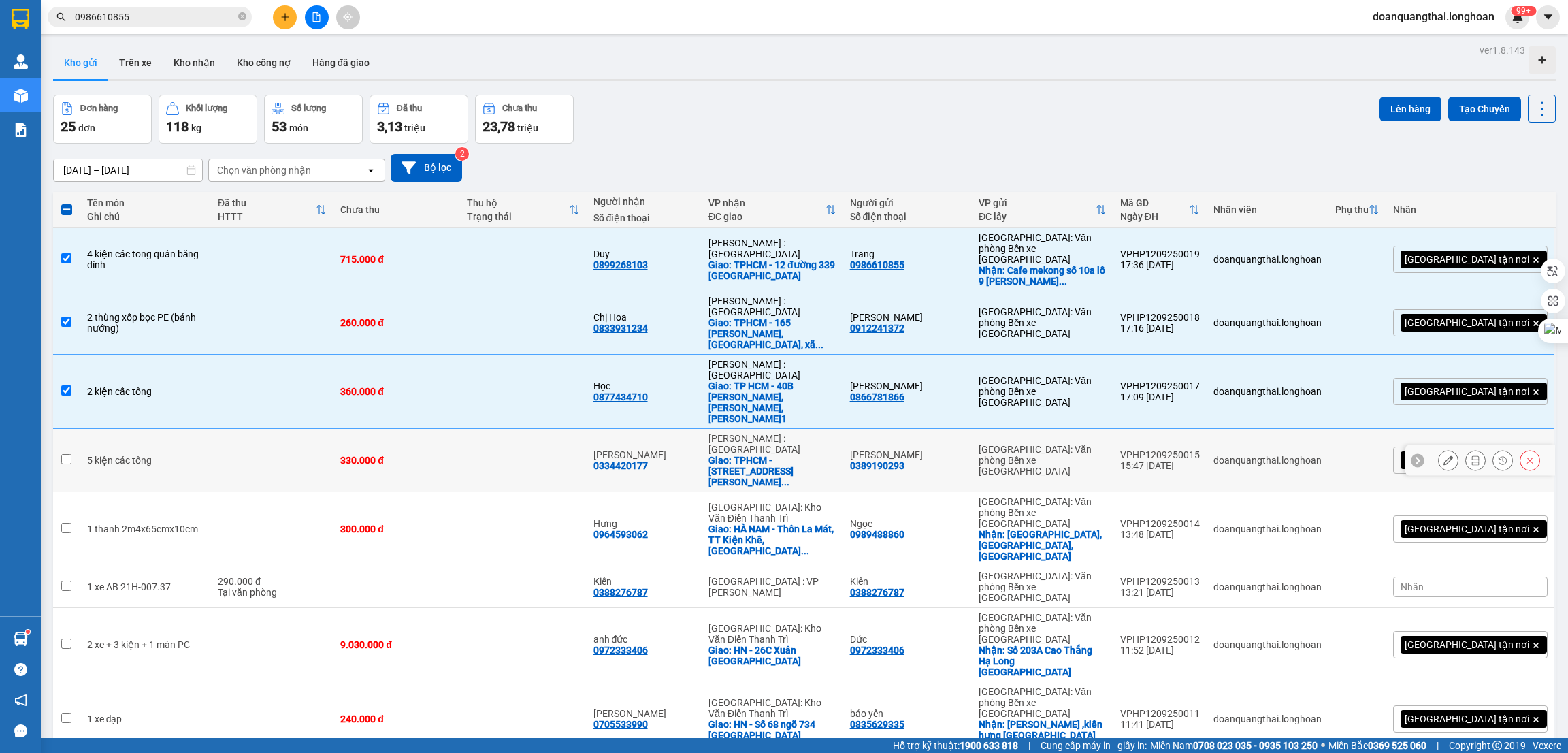
click at [66, 454] on input "checkbox" at bounding box center [67, 460] width 10 height 10
checkbox input "true"
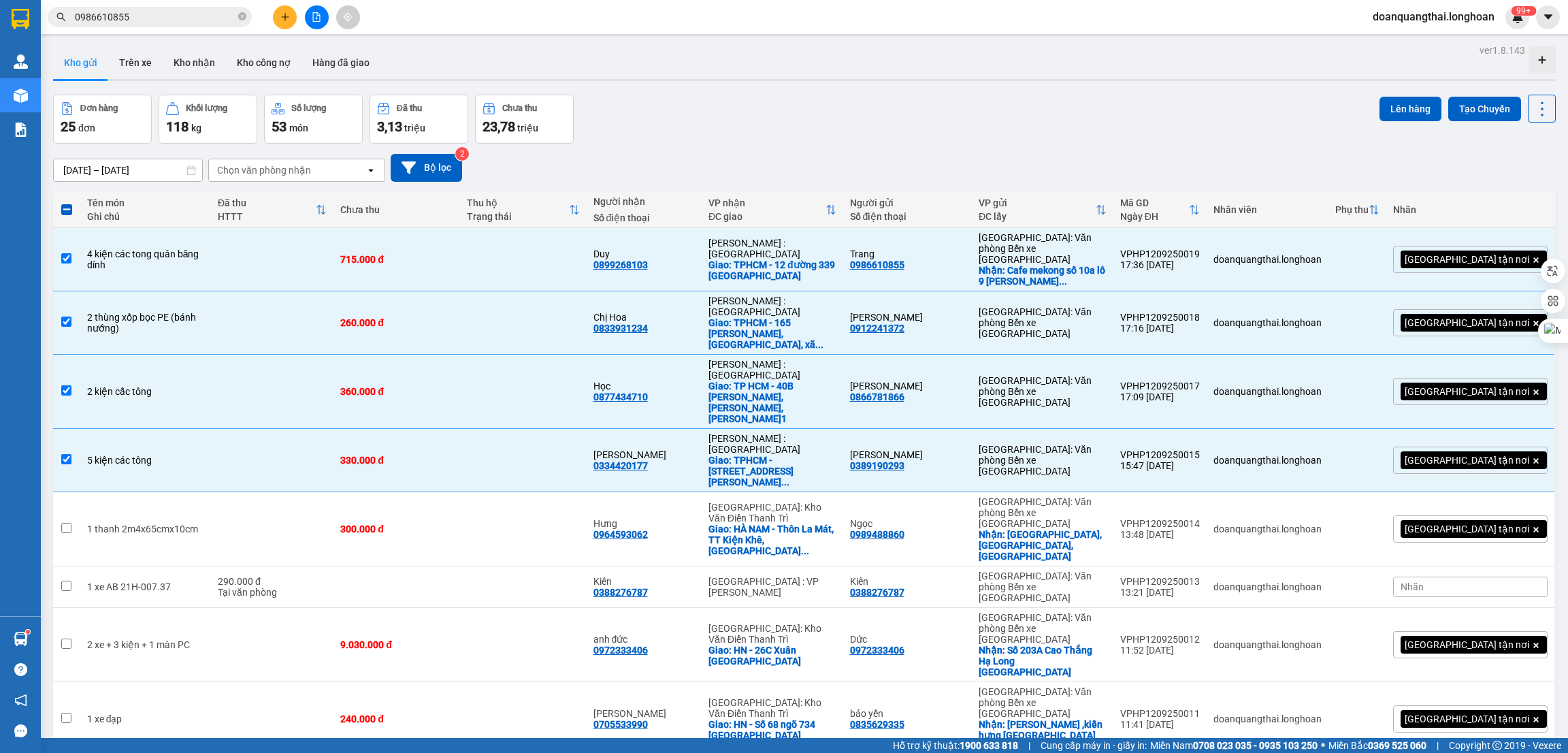
checkbox input "true"
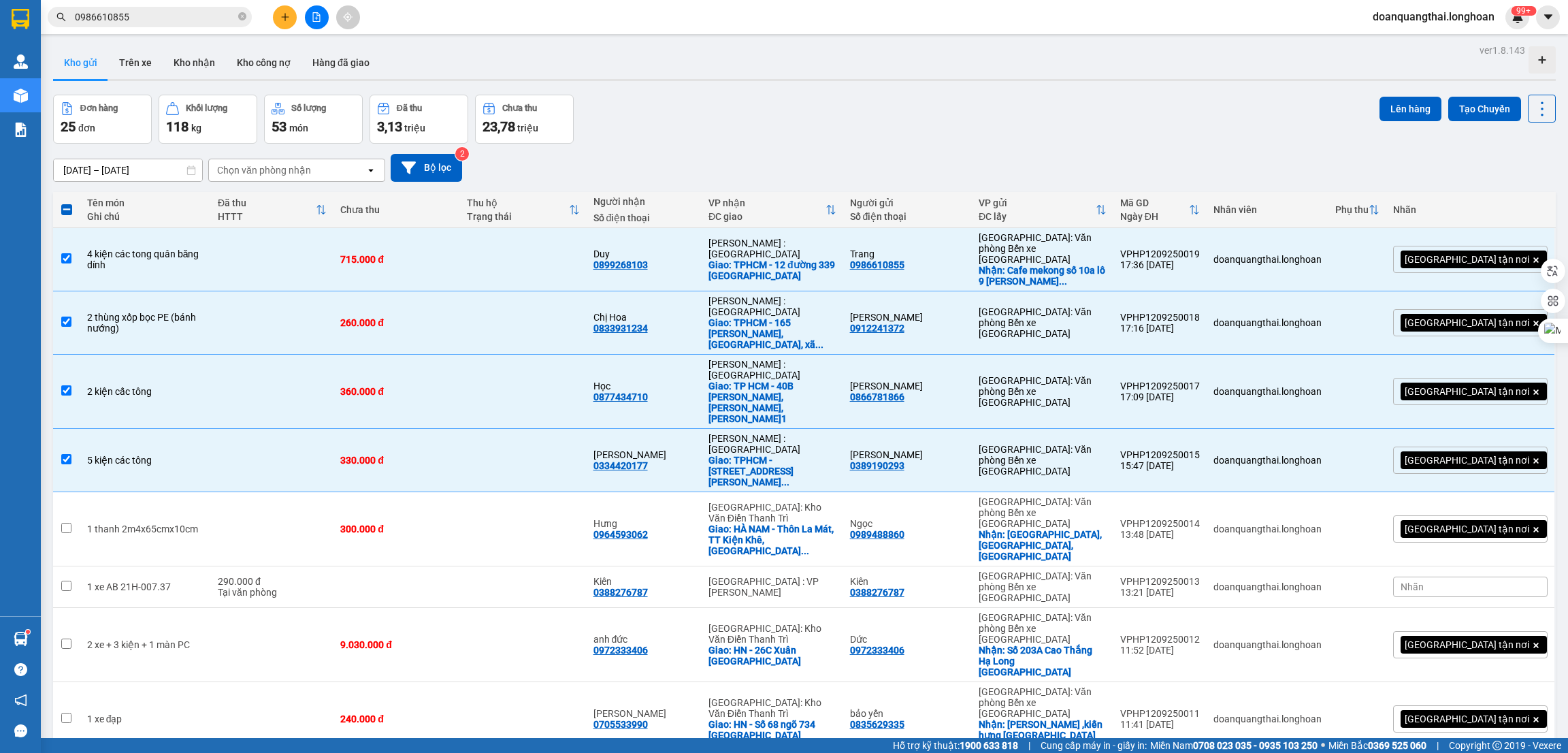
checkbox input "true"
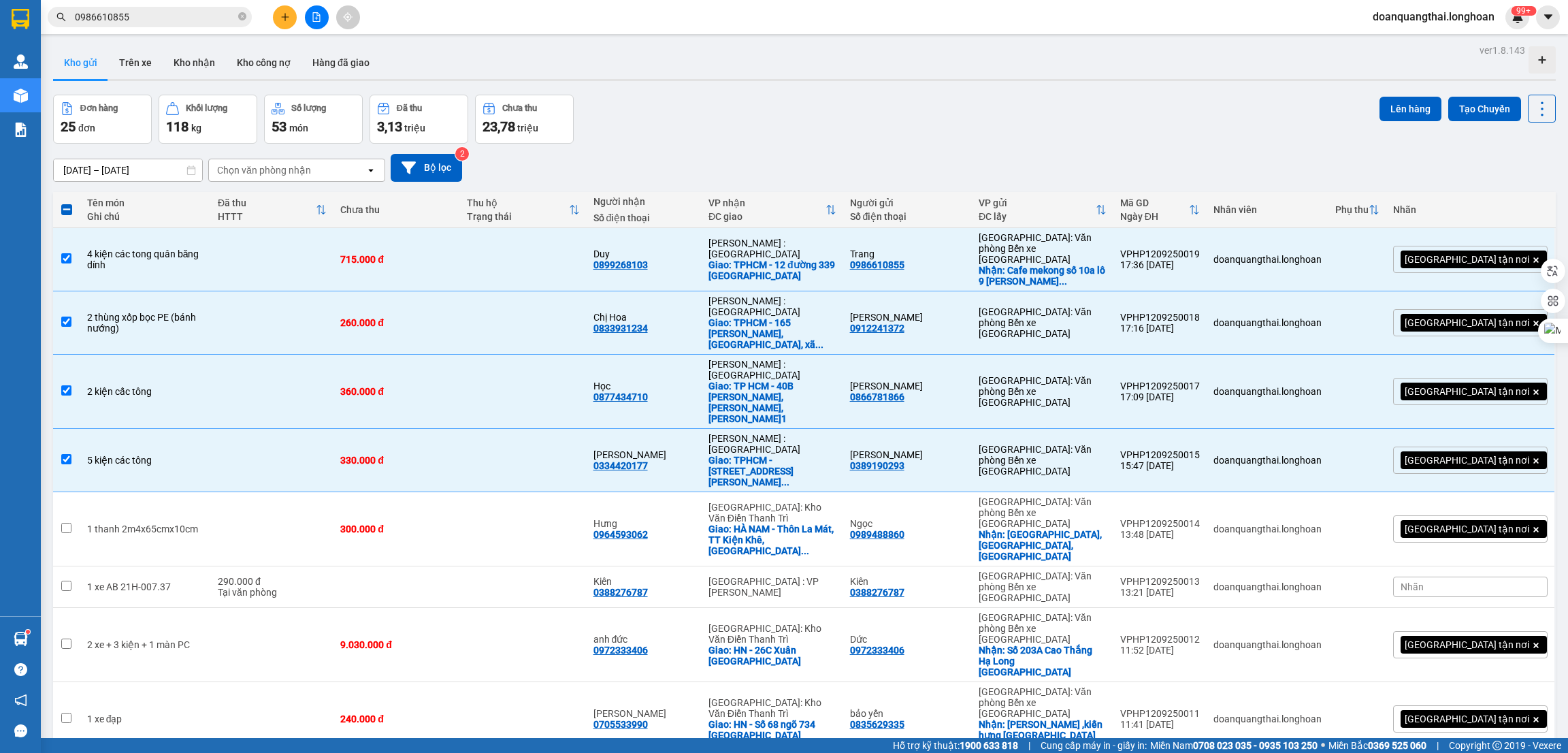
checkbox input "true"
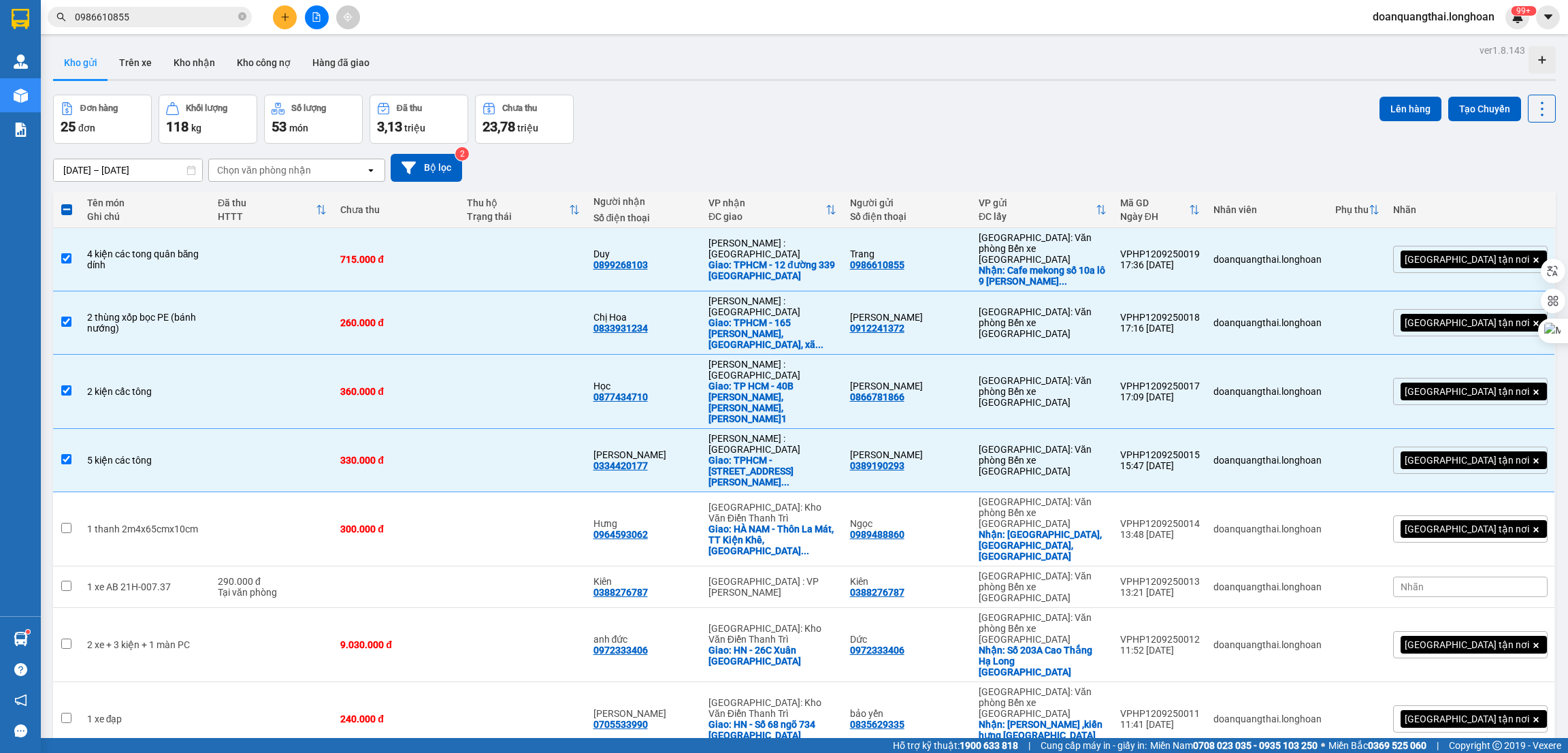
checkbox input "true"
click at [1389, 104] on button "Lên hàng" at bounding box center [1410, 108] width 62 height 24
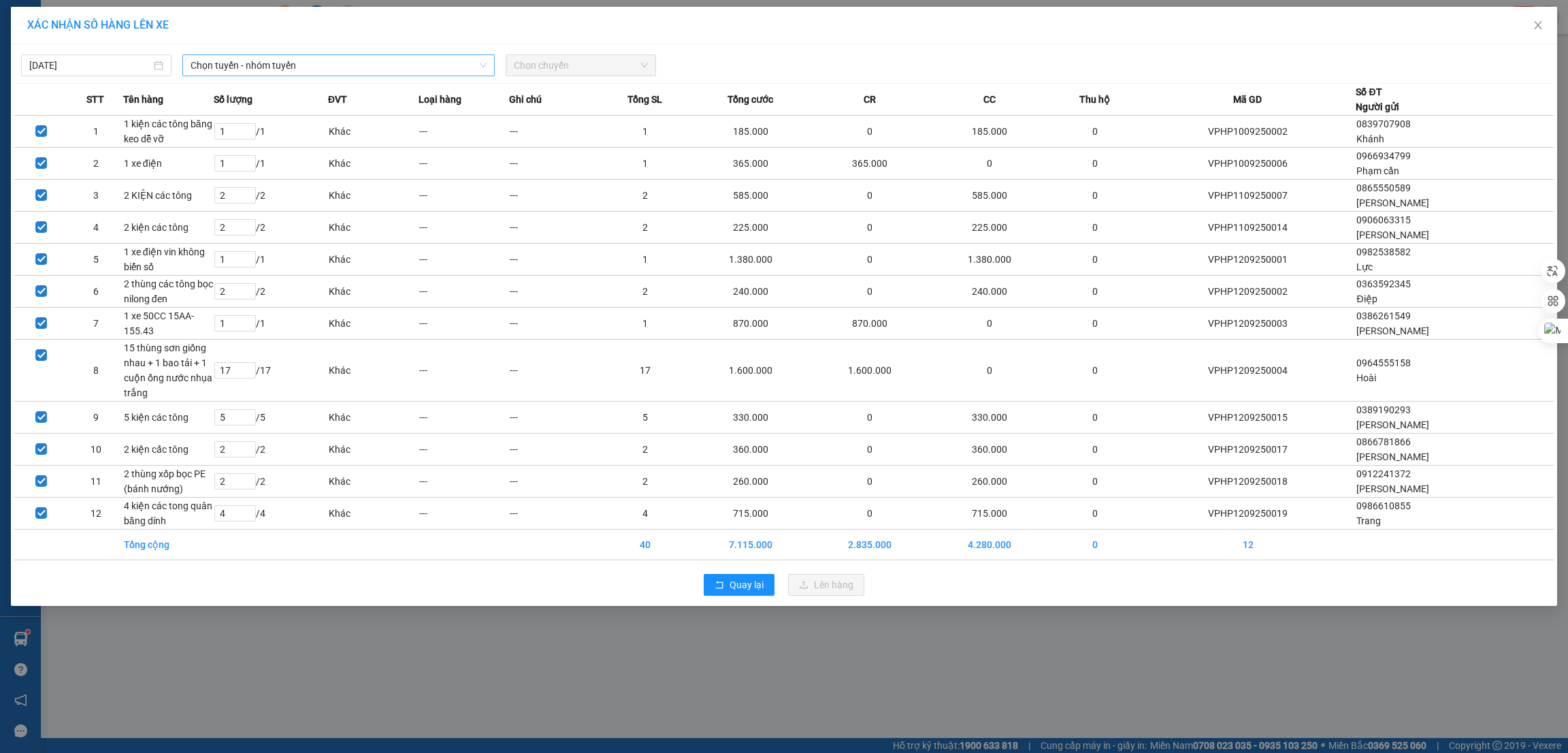
click at [300, 67] on span "Chọn tuyến - nhóm tuyến" at bounding box center [338, 65] width 296 height 21
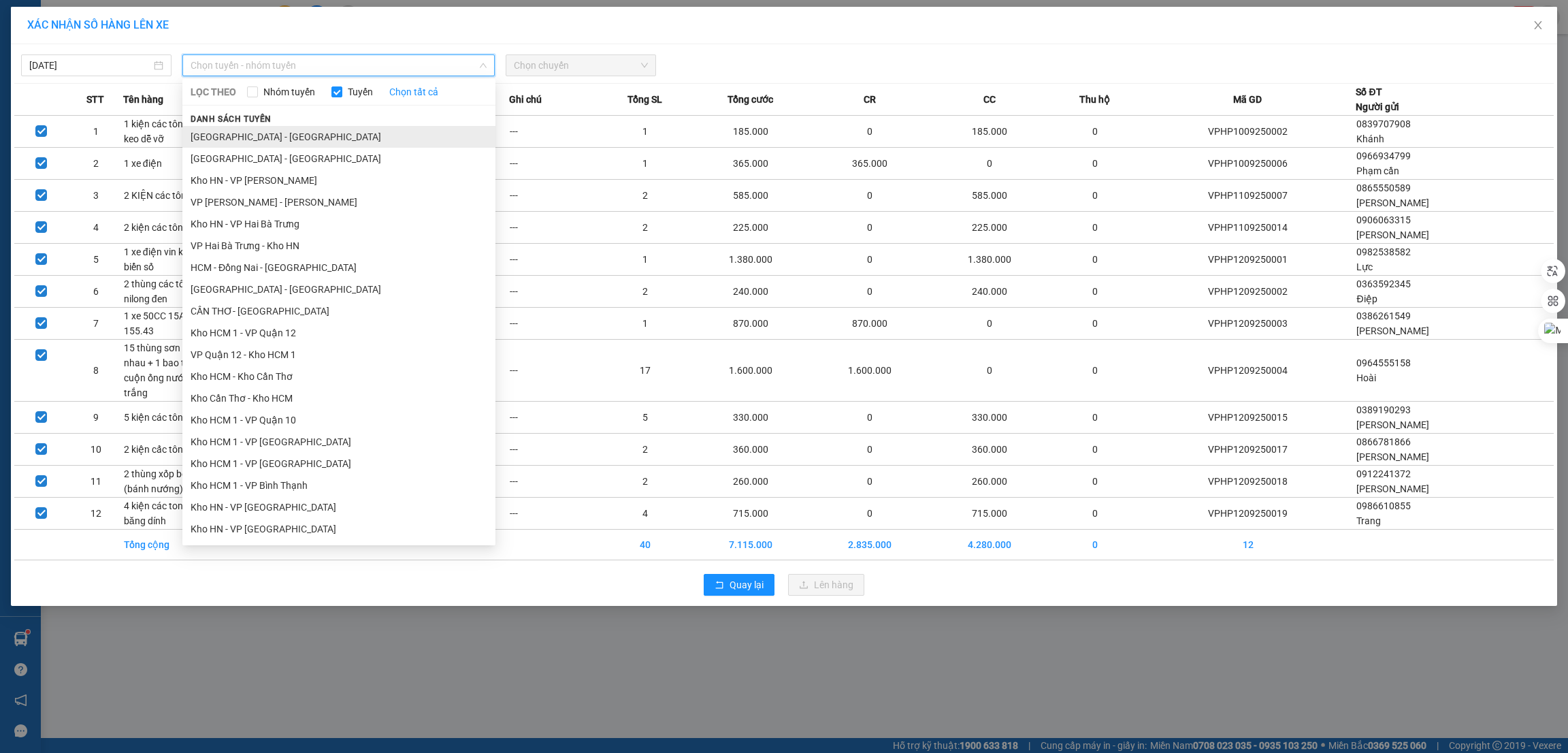
click at [262, 144] on li "[GEOGRAPHIC_DATA] - [GEOGRAPHIC_DATA]" at bounding box center [339, 136] width 313 height 21
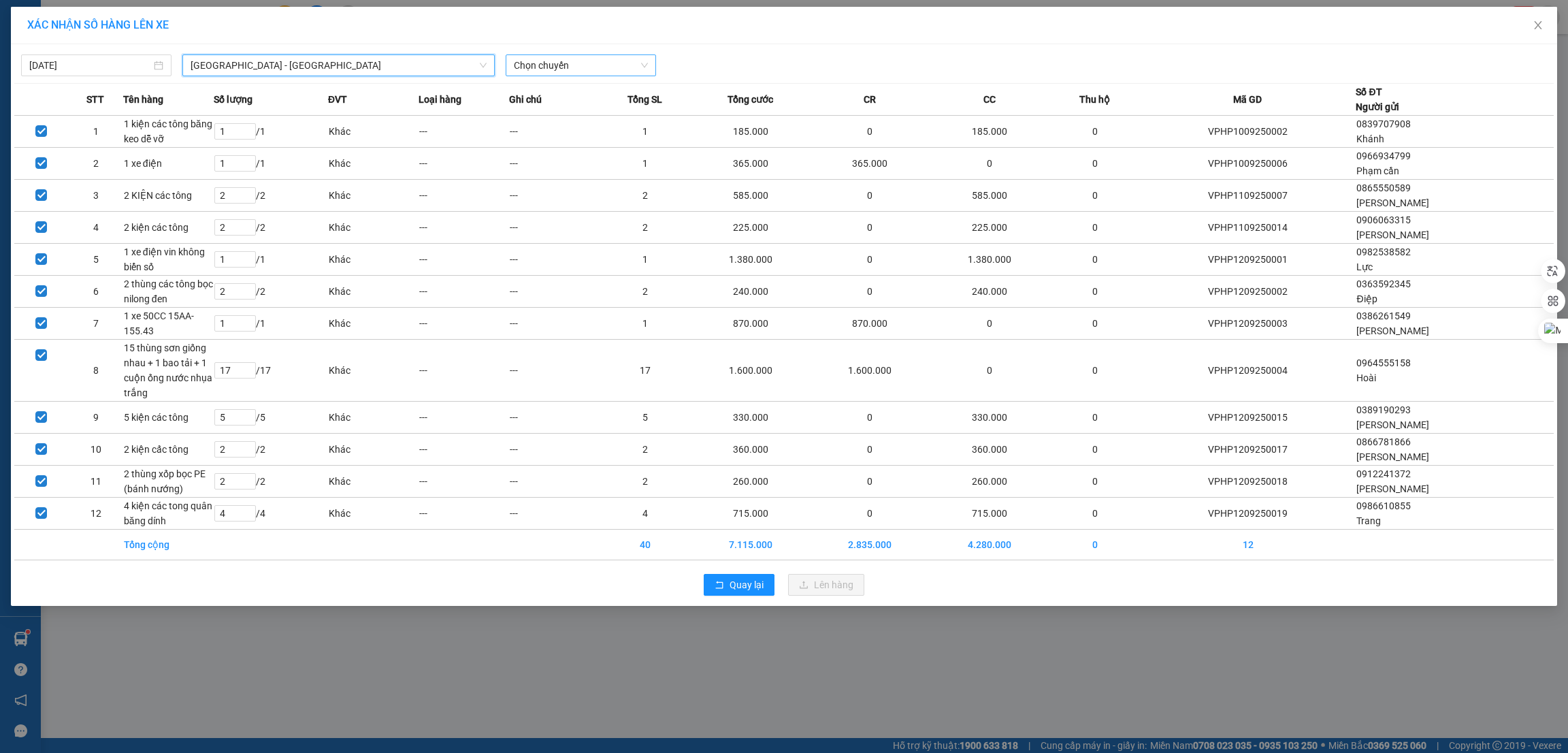
click at [564, 67] on span "Chọn chuyến" at bounding box center [580, 65] width 134 height 21
click at [554, 112] on div "23:00 (TC)" at bounding box center [566, 114] width 106 height 15
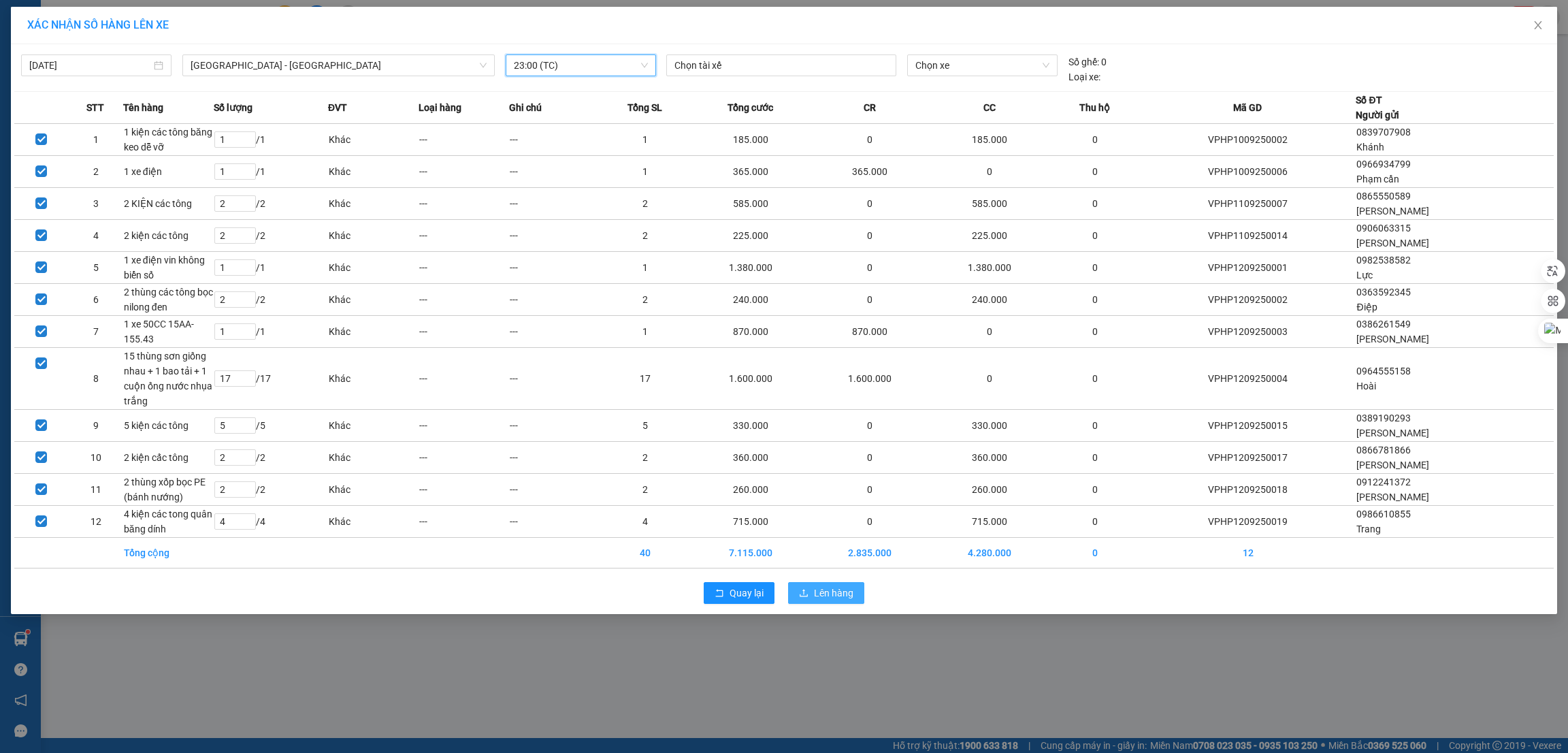
click at [840, 591] on span "Lên hàng" at bounding box center [833, 593] width 39 height 15
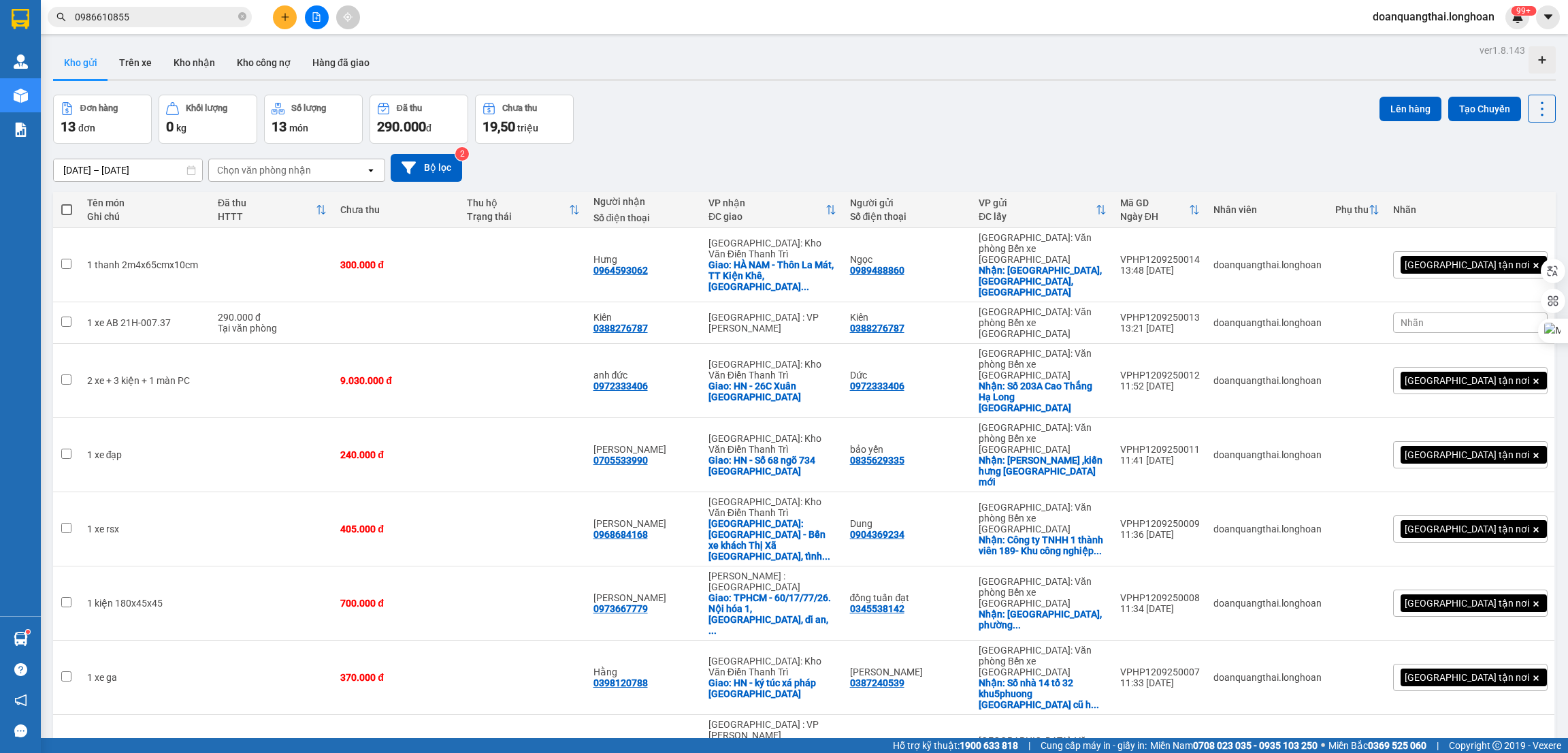
scroll to position [205, 0]
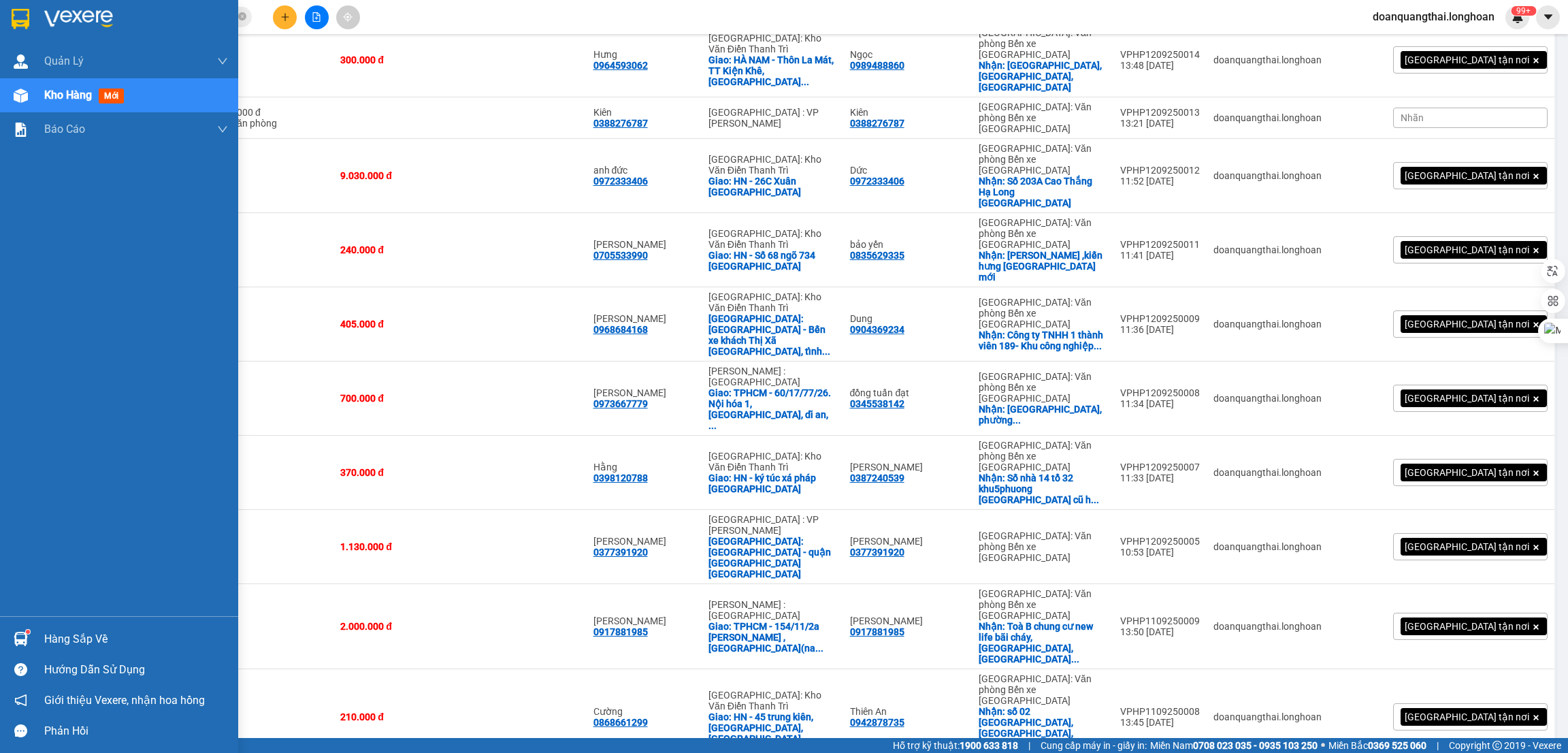
click at [99, 639] on div "Hàng sắp về" at bounding box center [136, 640] width 184 height 21
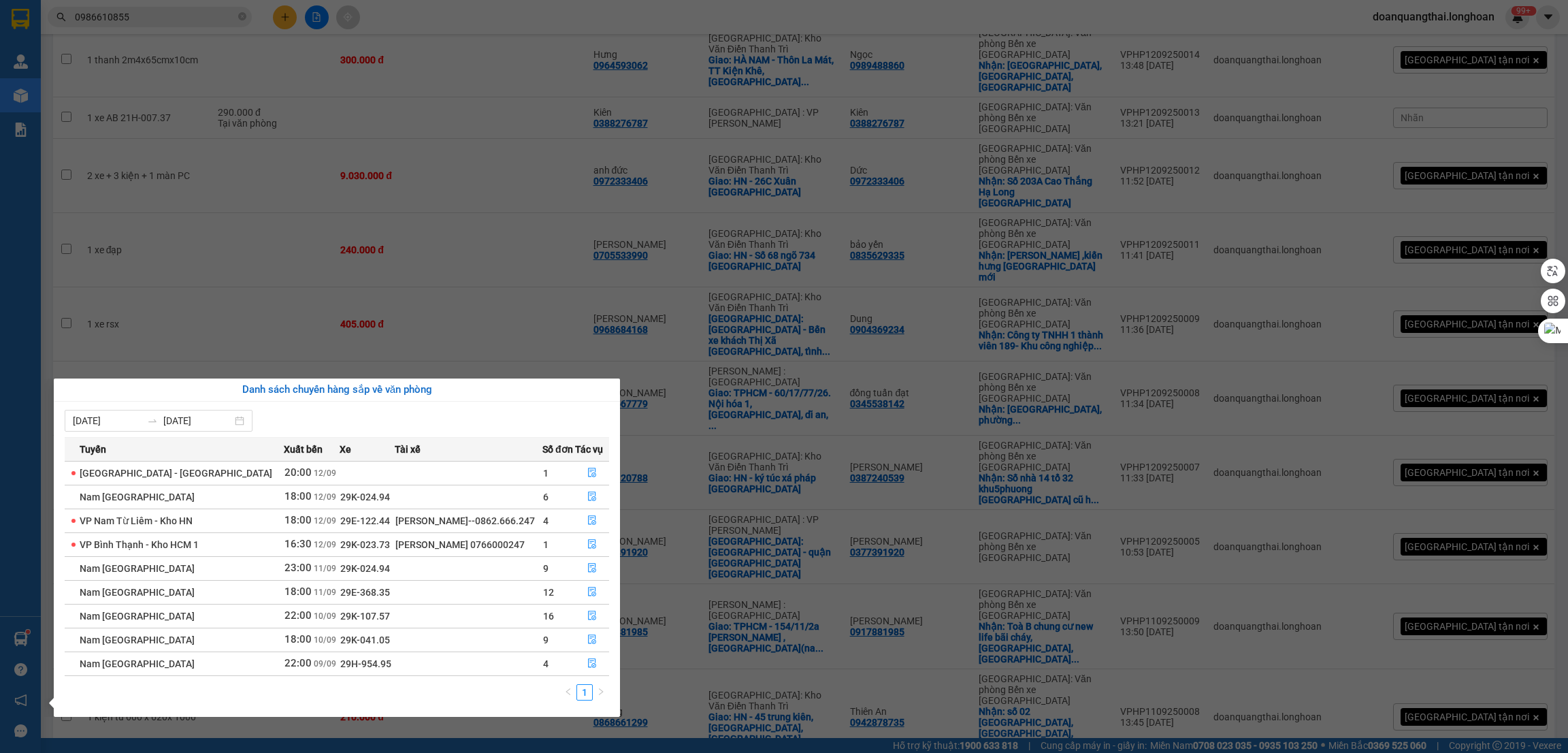
click at [479, 671] on td at bounding box center [468, 663] width 147 height 24
click at [593, 666] on icon "file-done" at bounding box center [591, 663] width 8 height 10
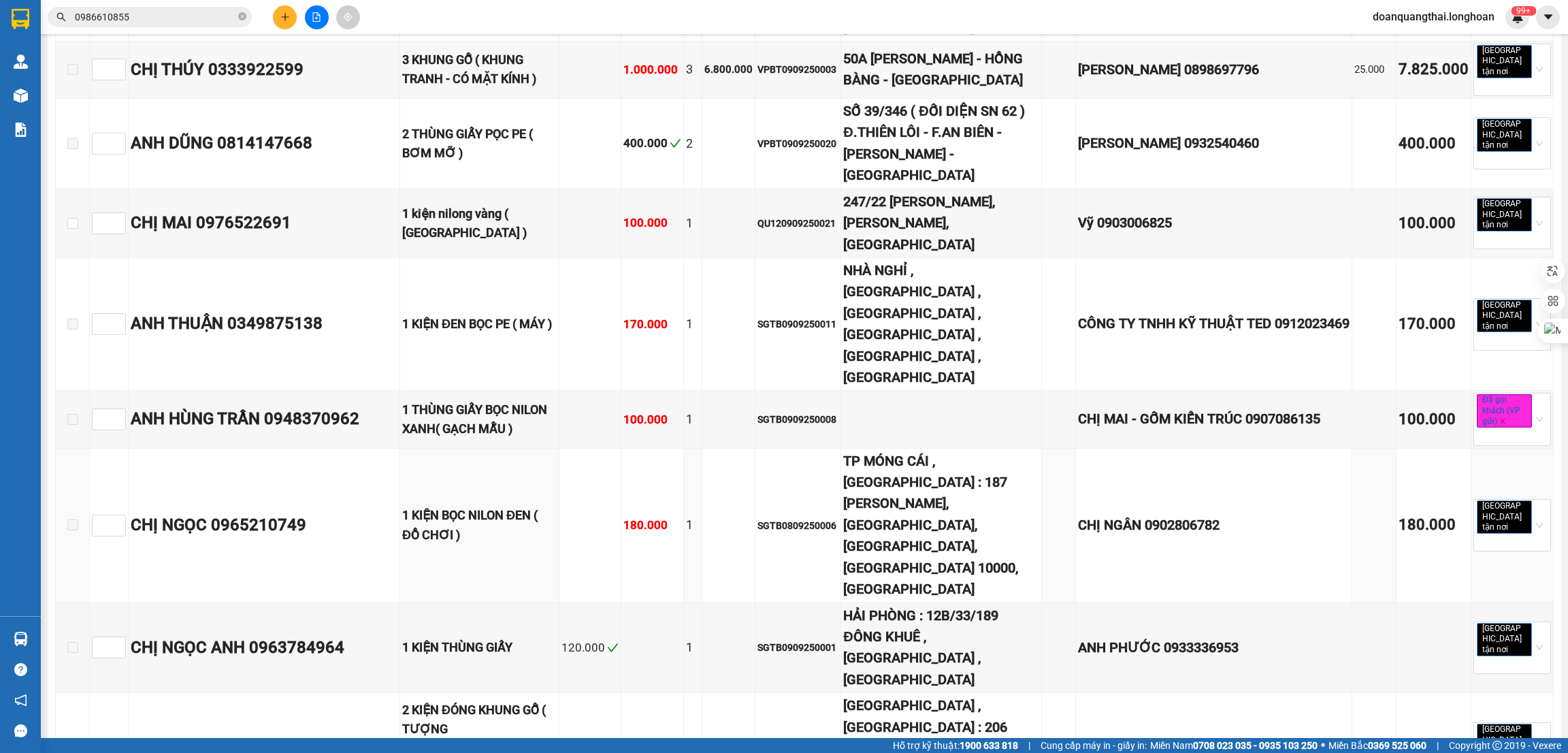
scroll to position [612, 0]
click at [179, 16] on input "0986610855" at bounding box center [155, 17] width 161 height 15
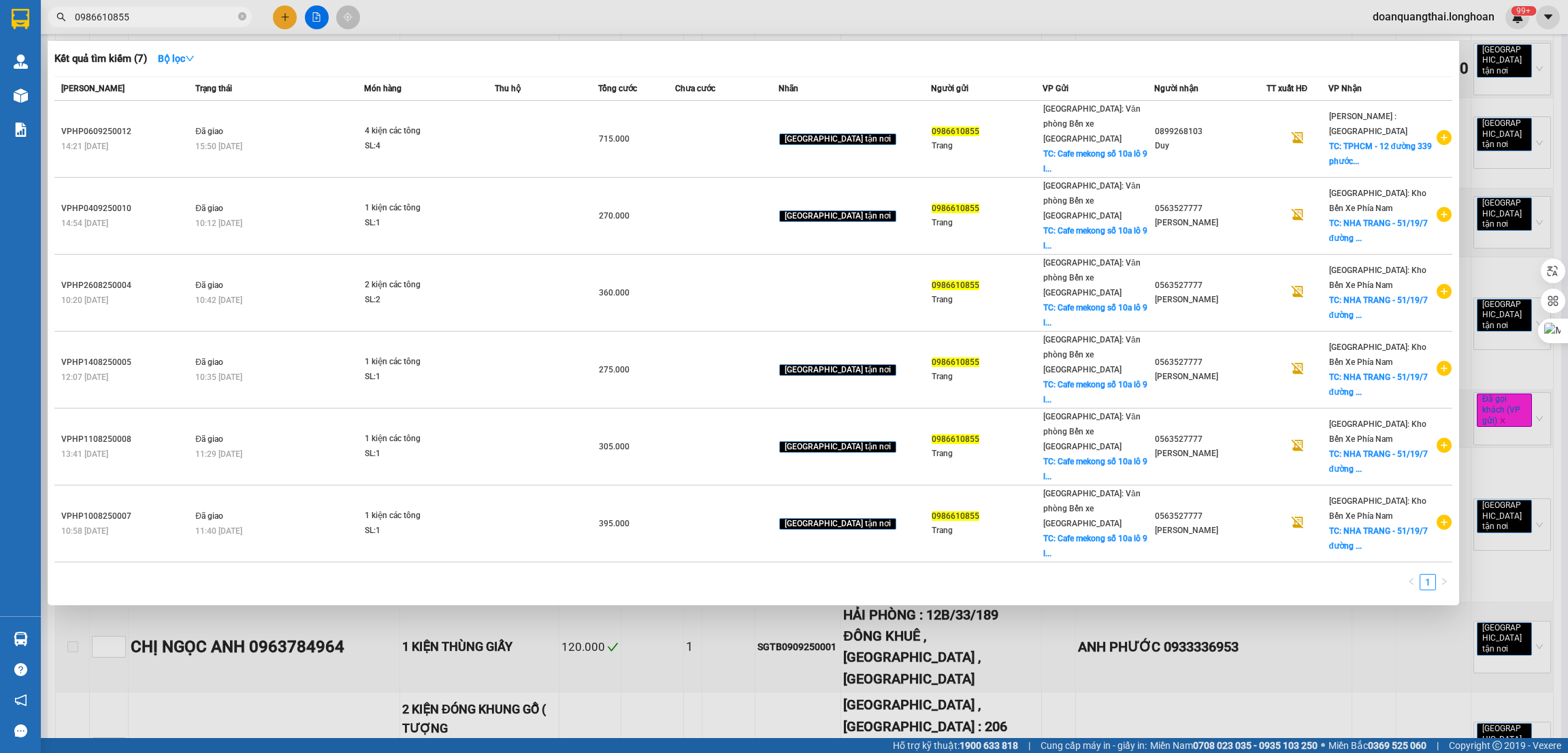
click at [179, 16] on input "0986610855" at bounding box center [155, 17] width 161 height 15
paste input "72333406"
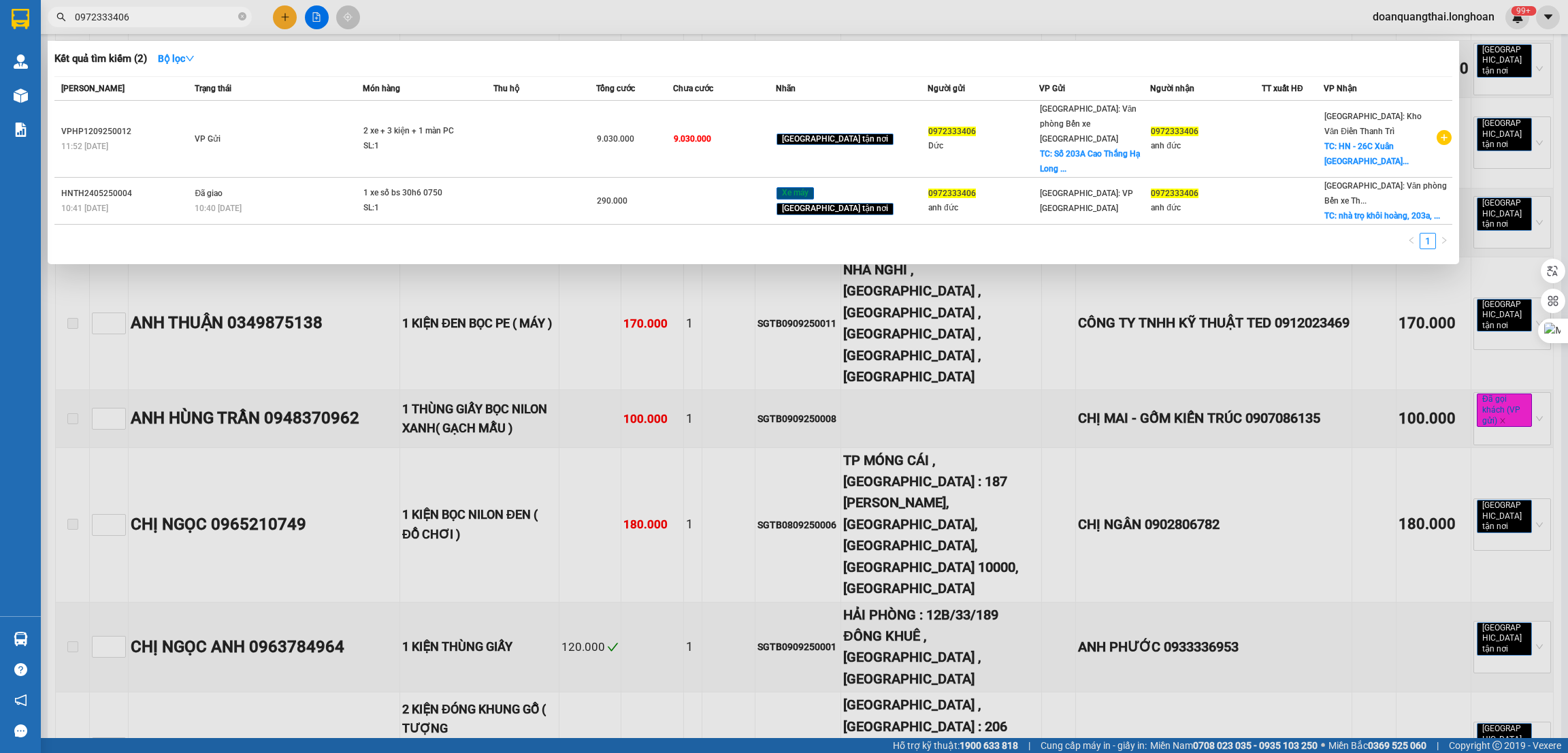
type input "0972333406"
click at [282, 16] on div at bounding box center [784, 376] width 1568 height 753
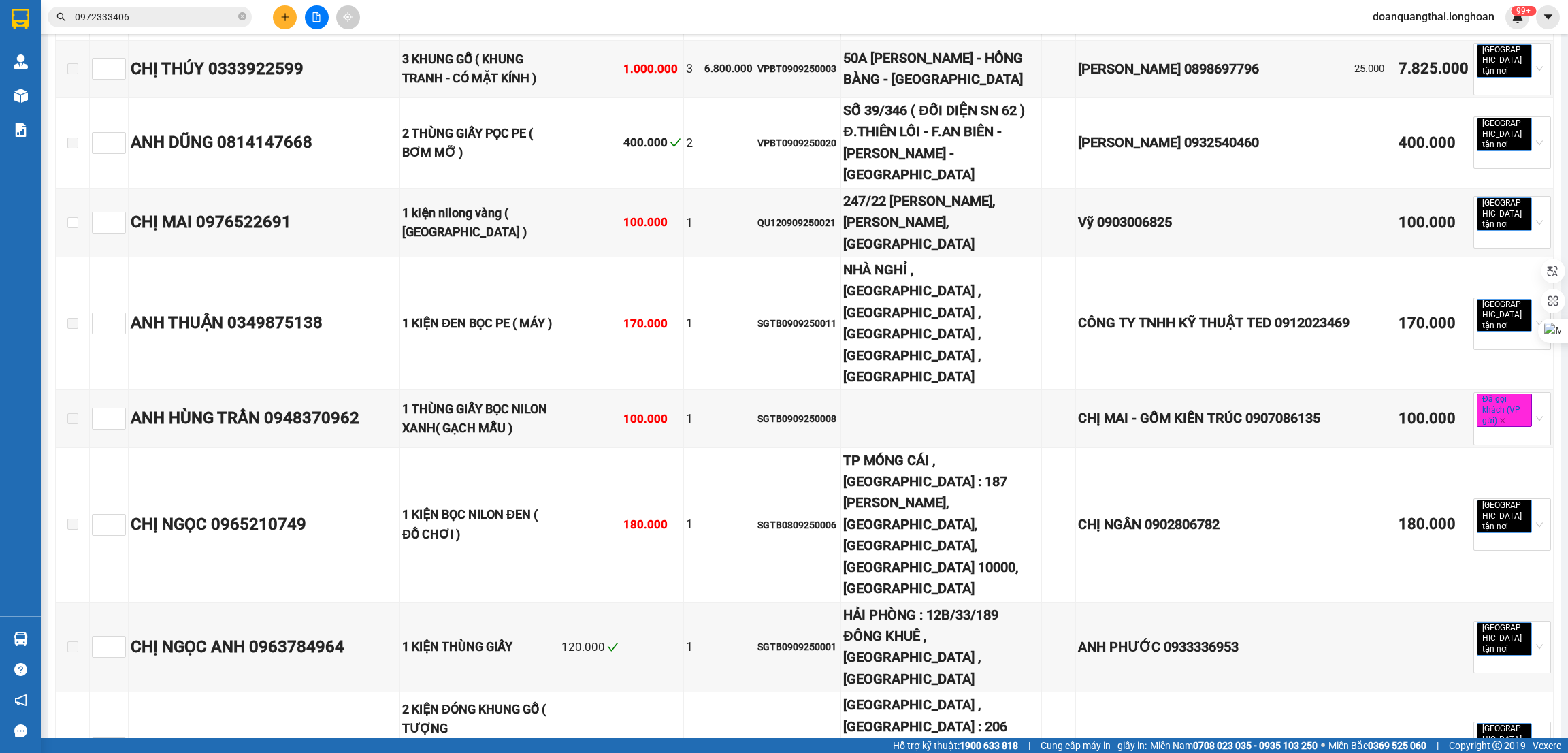
click at [164, 13] on input "0972333406" at bounding box center [155, 17] width 161 height 15
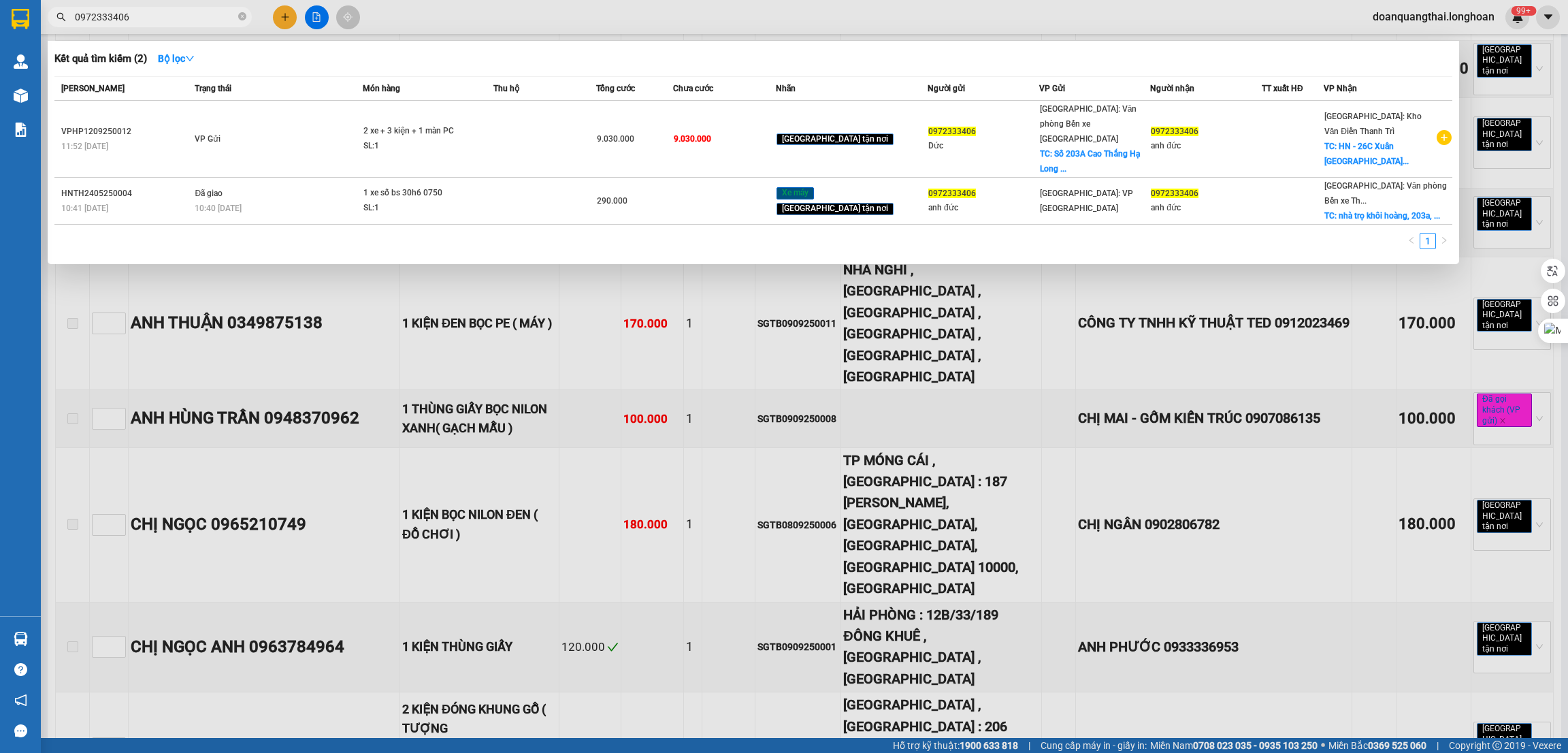
click at [176, 12] on input "0972333406" at bounding box center [155, 17] width 161 height 15
click at [288, 13] on div at bounding box center [784, 376] width 1568 height 753
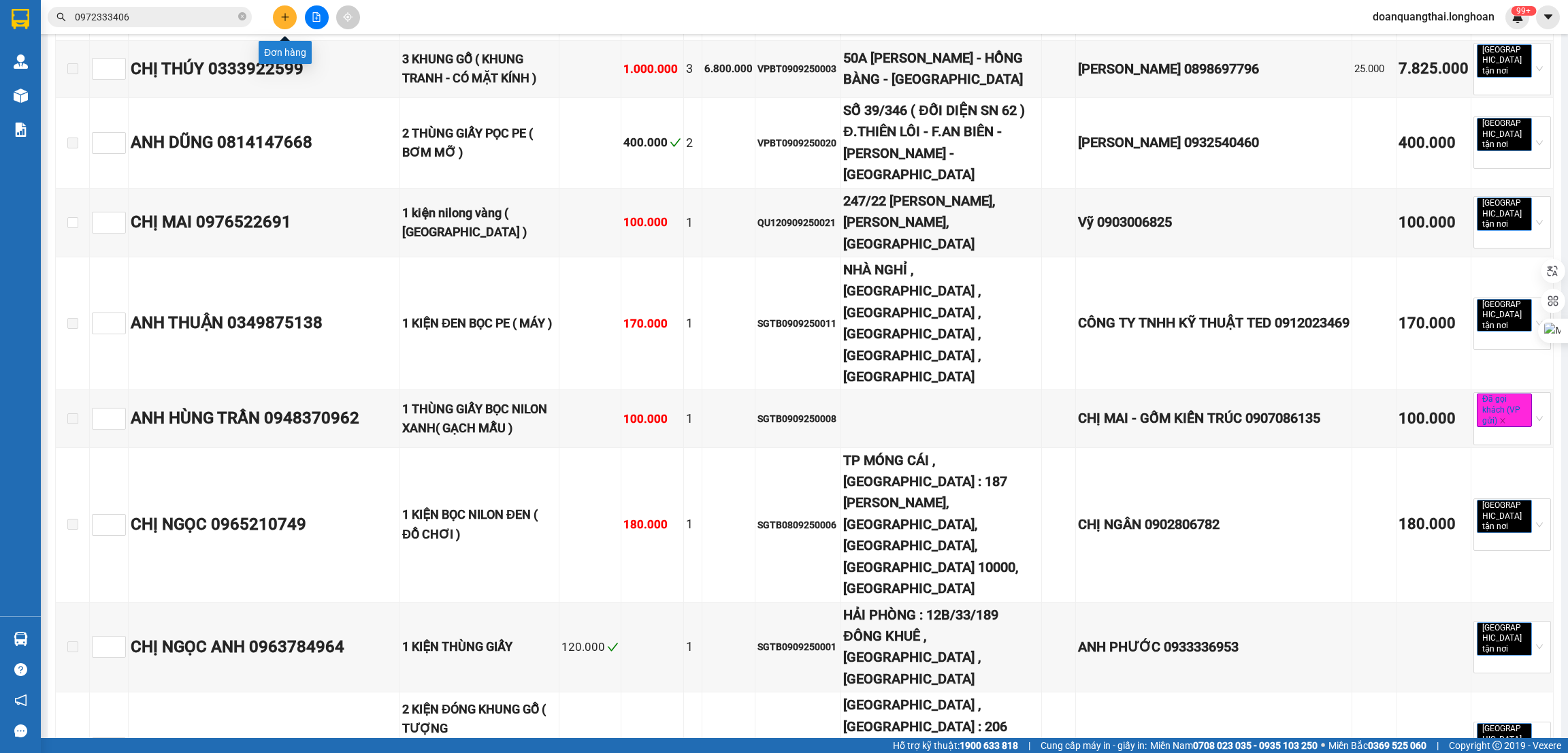
click at [280, 19] on icon "plus" at bounding box center [285, 17] width 10 height 10
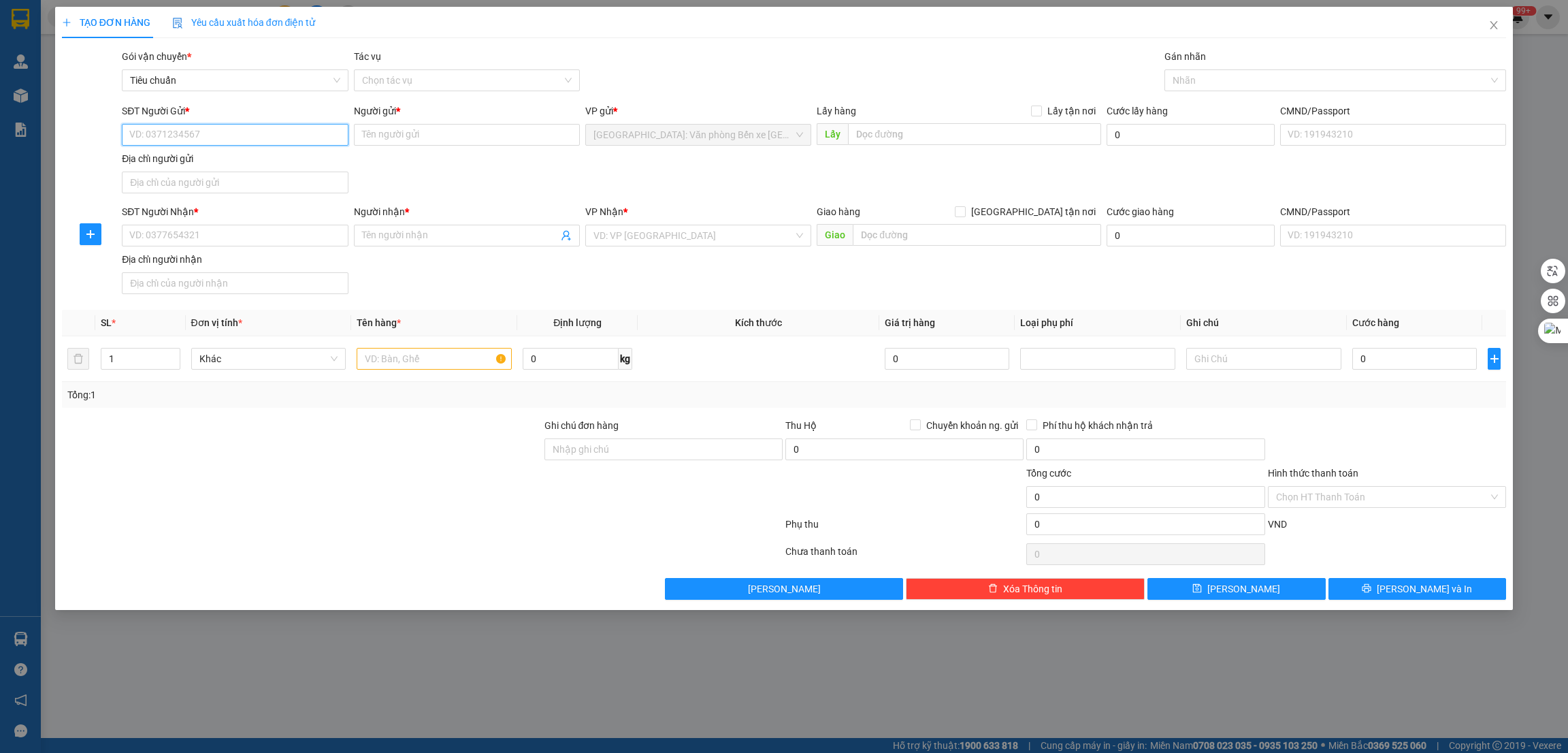
paste input "0986560636"
type input "0986560636"
click at [232, 230] on input "SĐT Người Nhận *" at bounding box center [234, 235] width 226 height 21
click at [406, 133] on input "Người gửi *" at bounding box center [467, 134] width 226 height 21
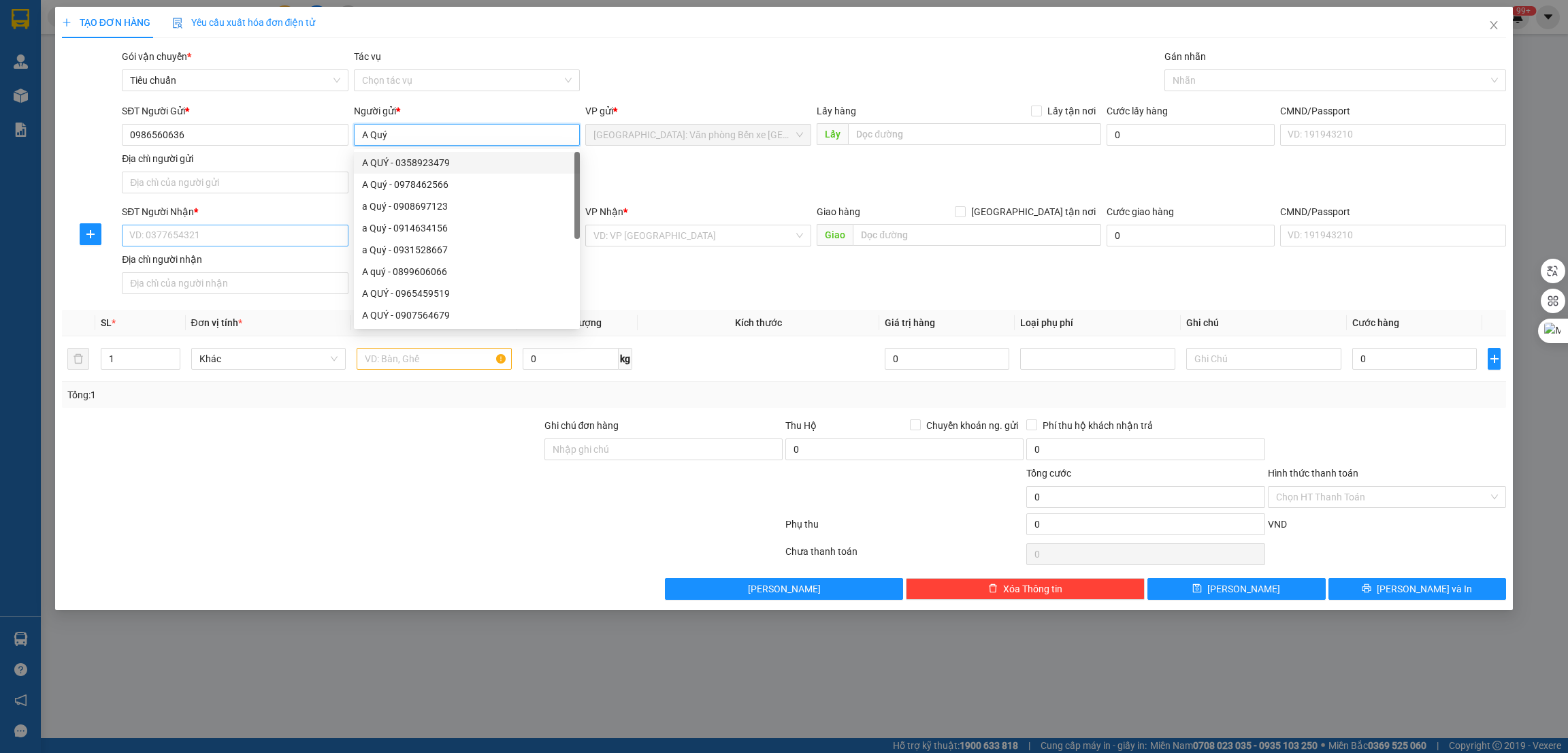
type input "A Quý"
click at [205, 232] on input "SĐT Người Nhận *" at bounding box center [234, 235] width 226 height 21
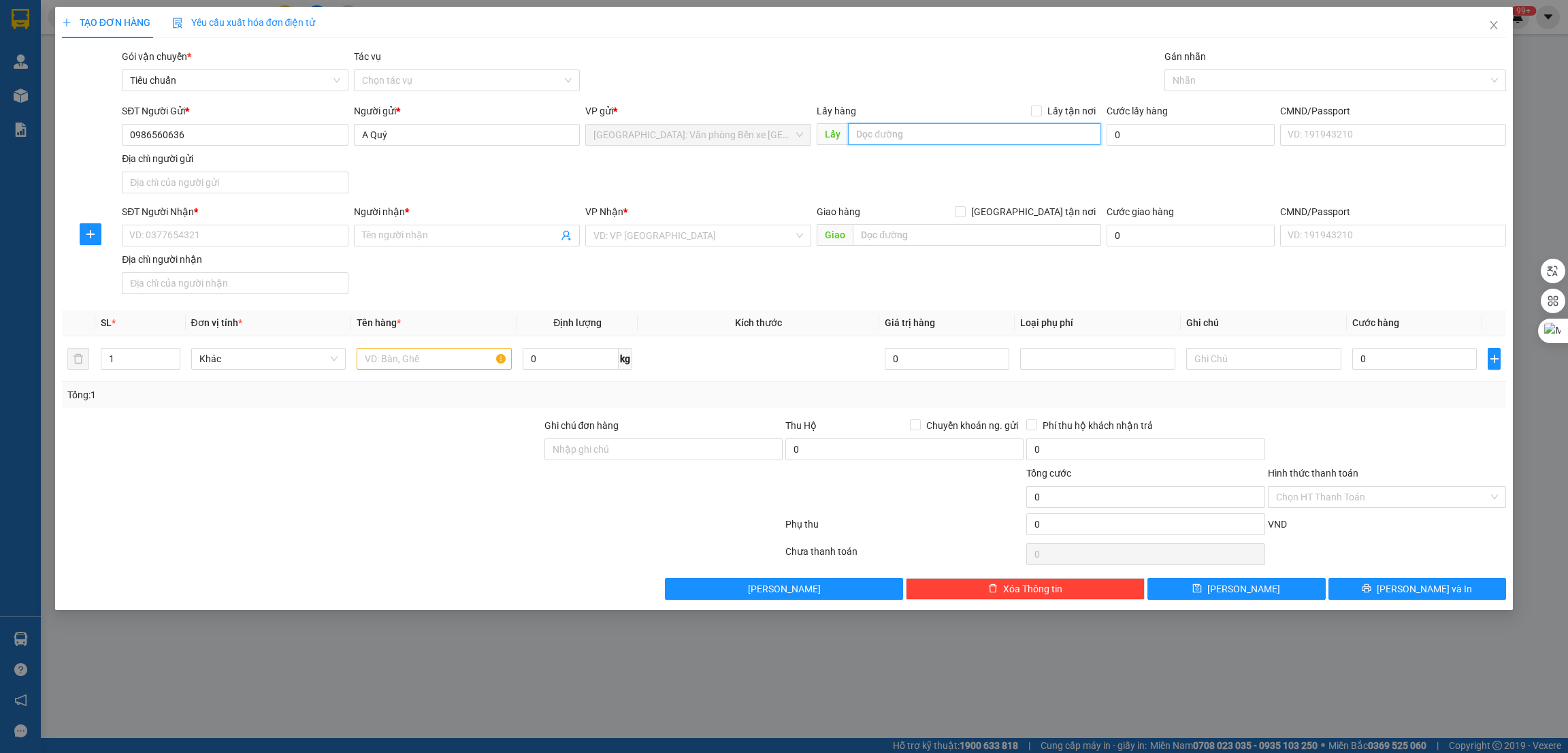
click at [981, 126] on input "text" at bounding box center [974, 133] width 253 height 21
paste input "thôn 5, phường Quảng Thanh, tp Thuỷ Nguyên, tp Hải Phòng"
type input "thôn 5, phường Quảng Thanh, tp Thuỷ Nguyên, tp Hải Phòng"
click at [1069, 112] on span "Lấy tận nơi" at bounding box center [1072, 111] width 59 height 15
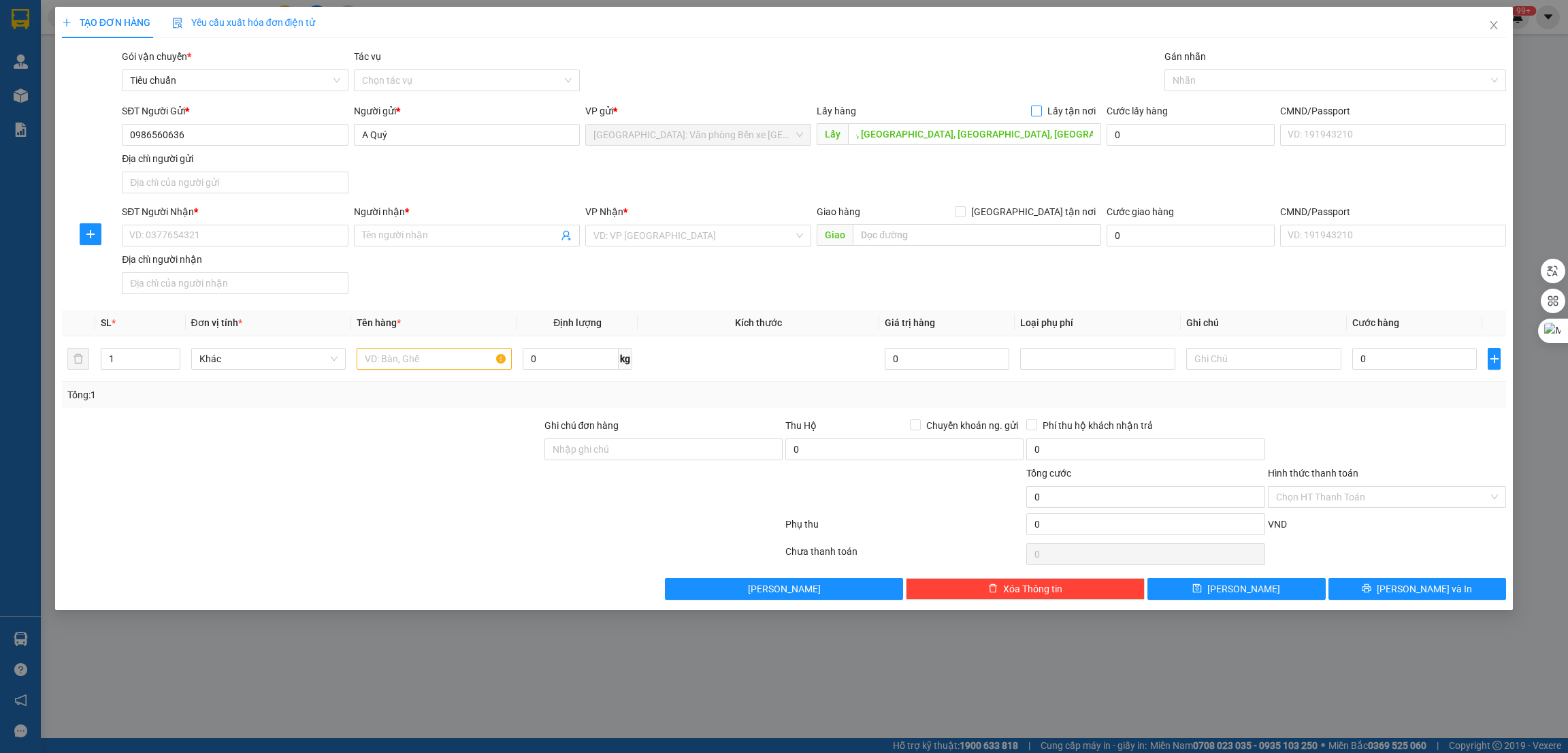
click at [1040, 112] on input "Lấy tận nơi" at bounding box center [1035, 110] width 10 height 10
checkbox input "true"
click at [305, 240] on input "SĐT Người Nhận *" at bounding box center [234, 235] width 226 height 21
paste input "0986560636"
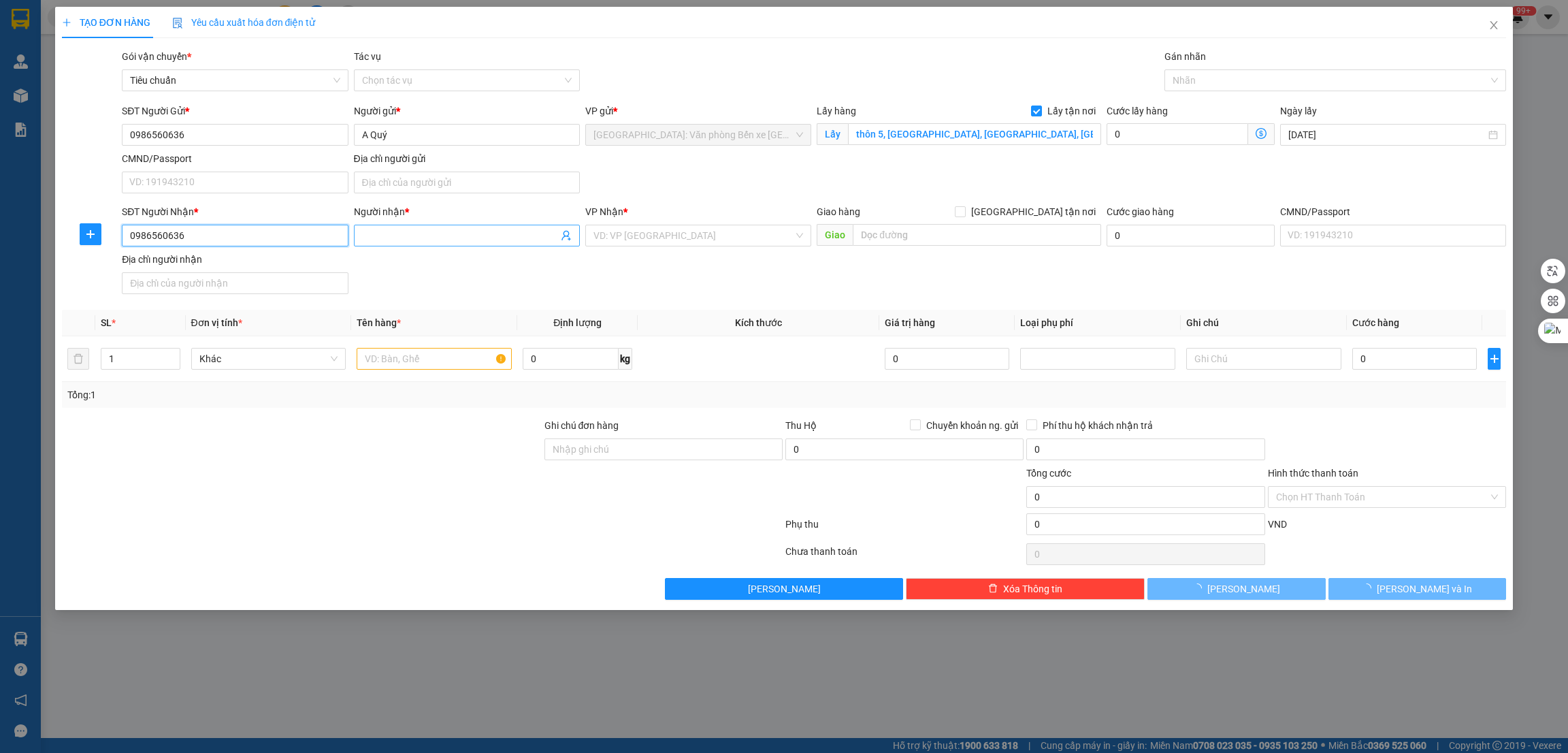
type input "0986560636"
click at [397, 232] on input "Người nhận *" at bounding box center [460, 236] width 196 height 15
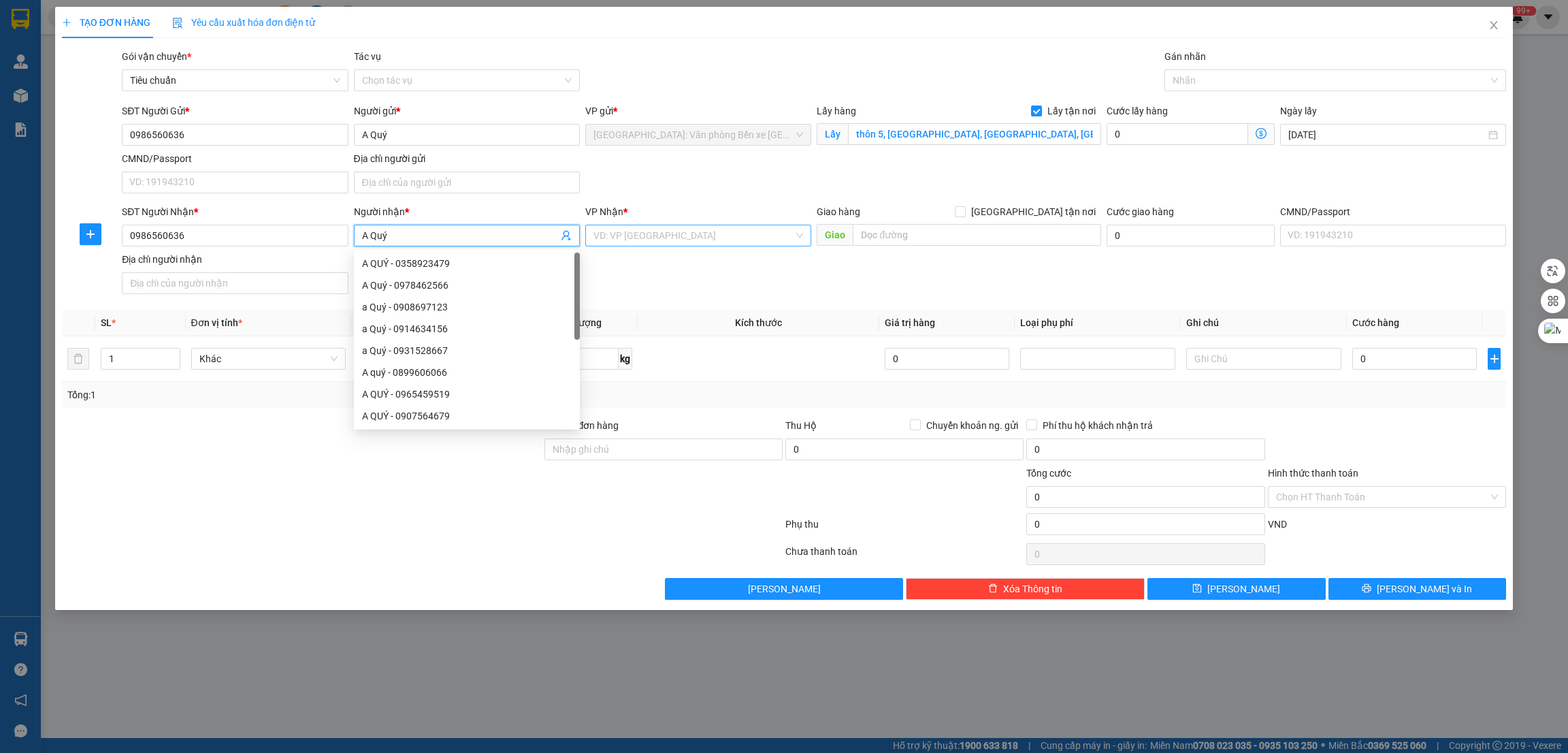
type input "A Quý"
click at [740, 237] on input "search" at bounding box center [694, 236] width 200 height 21
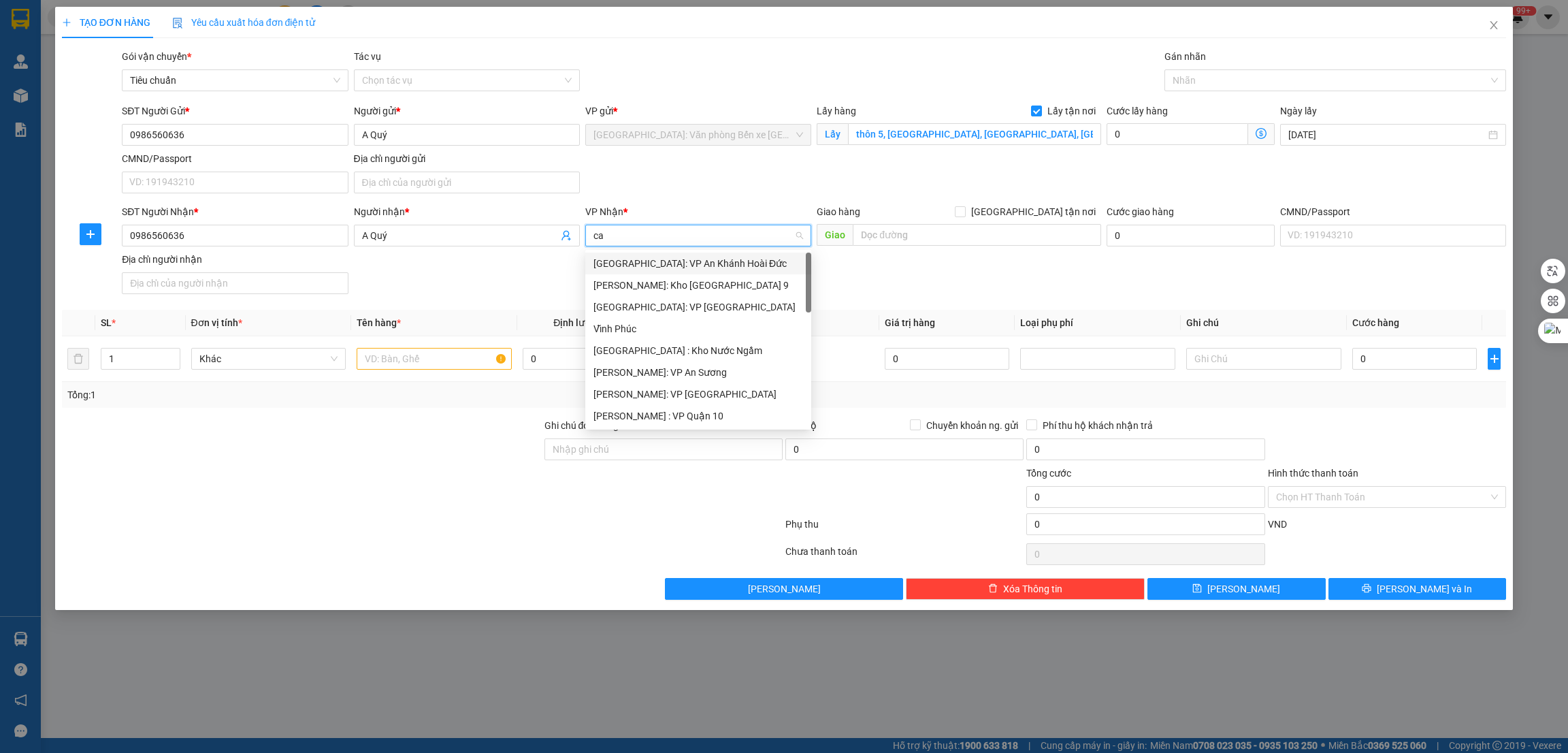
type input "can"
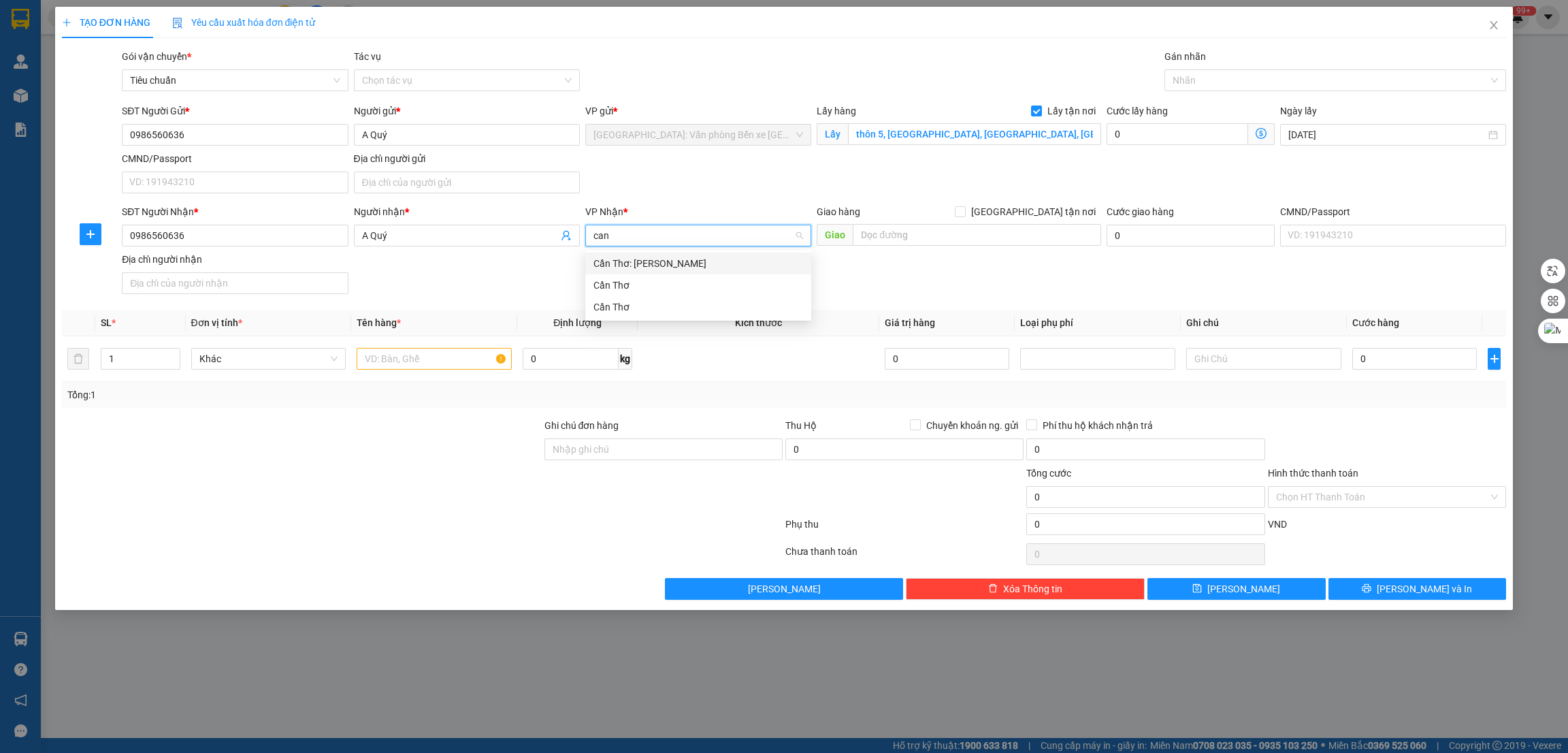
click at [723, 262] on div "Cần Thơ: [PERSON_NAME]" at bounding box center [698, 263] width 210 height 15
click at [910, 232] on input "text" at bounding box center [977, 234] width 248 height 21
click at [940, 230] on input "text" at bounding box center [977, 234] width 248 height 21
paste input "Khách sạn Babylon, hẻm 182 đường Trần Phú, Dương Đông, Đặc Khu Phú Quốc"
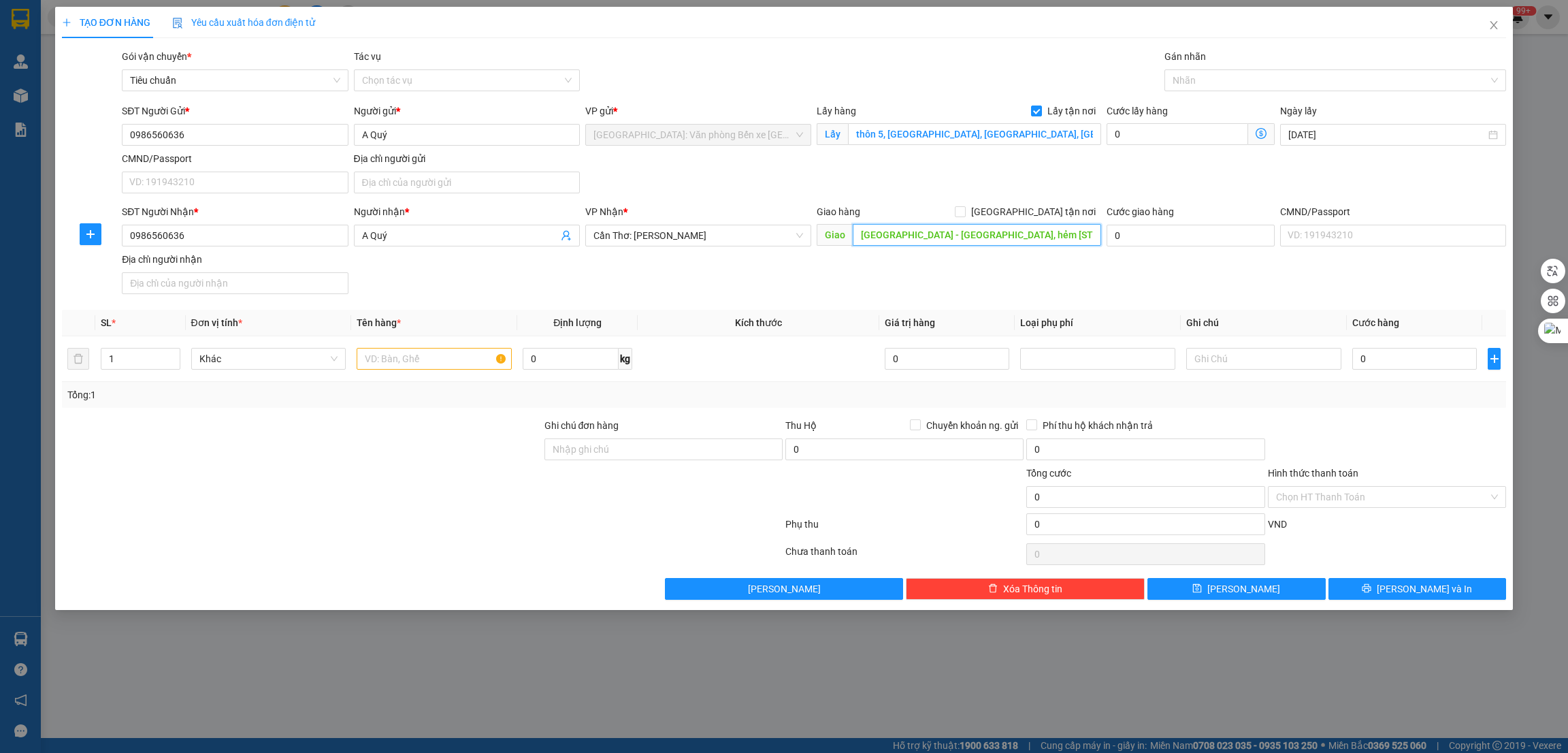
scroll to position [0, 168]
type input "PHÚ QUỐC - Khách sạn Babylon, hẻm 182 đường Trần Phú, Dương Đông, Đặc Khu Phú Q…"
click at [964, 210] on input "[GEOGRAPHIC_DATA] tận nơi" at bounding box center [959, 210] width 10 height 10
checkbox input "true"
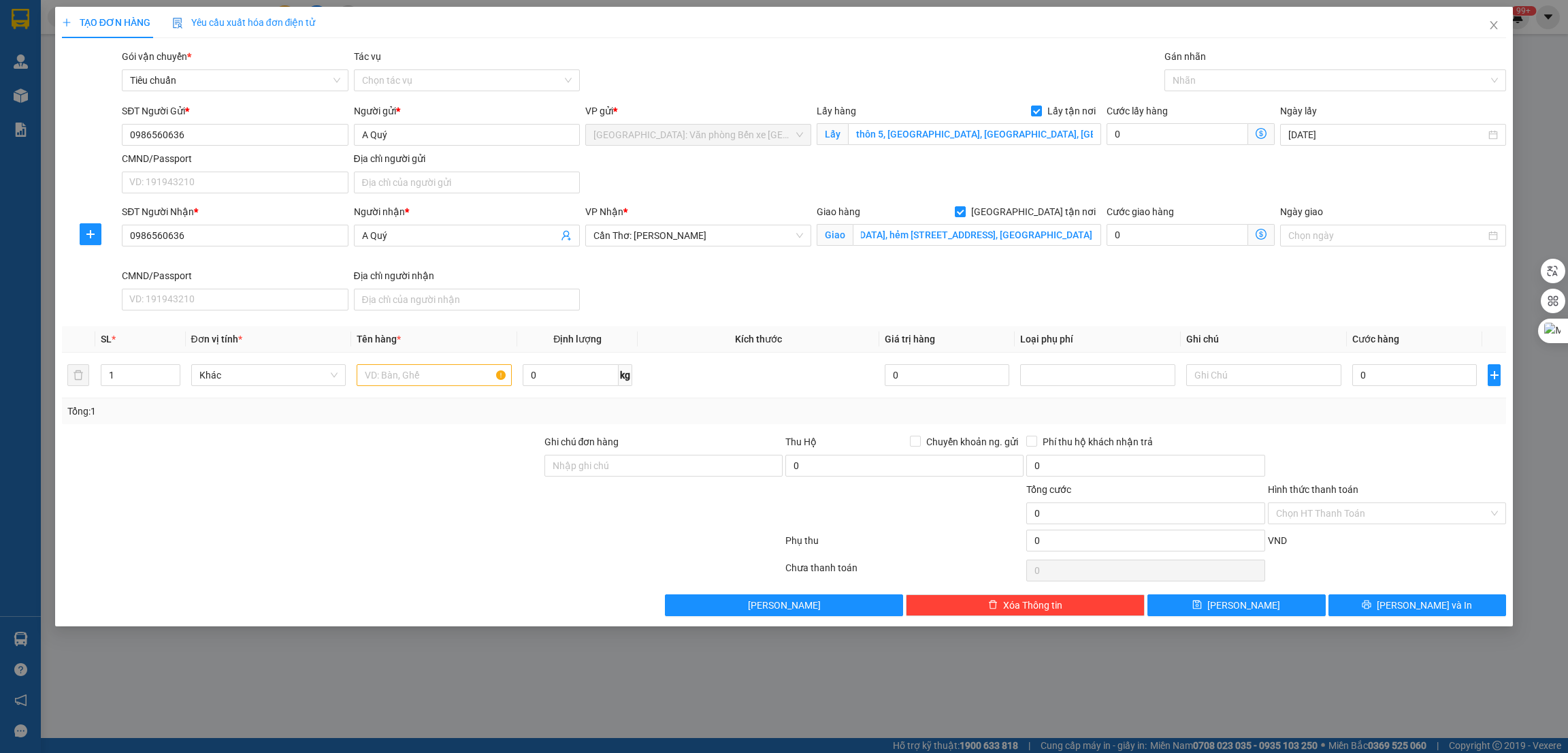
scroll to position [0, 0]
click at [1223, 81] on div at bounding box center [1329, 80] width 322 height 16
type input "G"
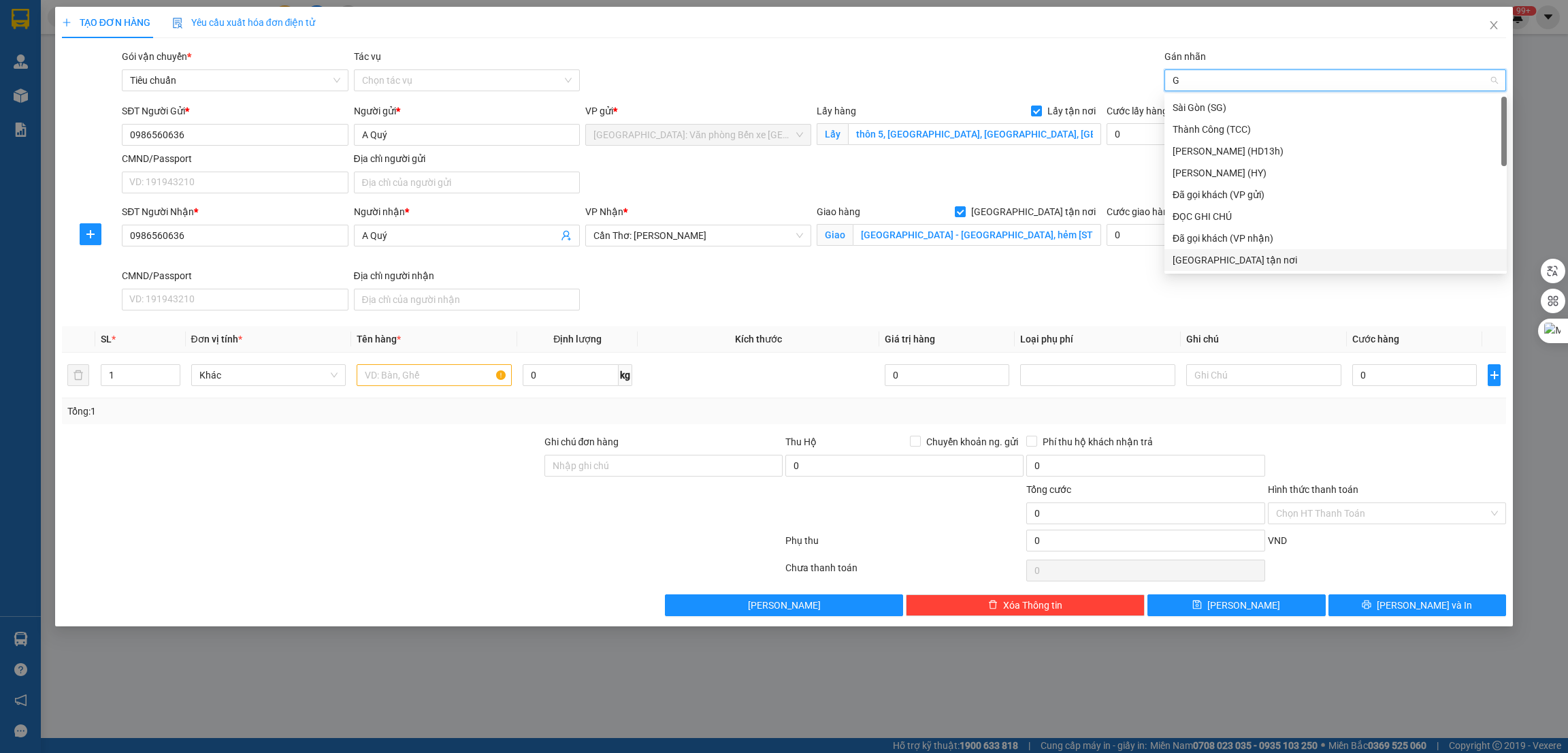
click at [1195, 259] on div "[GEOGRAPHIC_DATA] tận nơi" at bounding box center [1335, 260] width 326 height 15
click at [378, 471] on div at bounding box center [302, 458] width 482 height 47
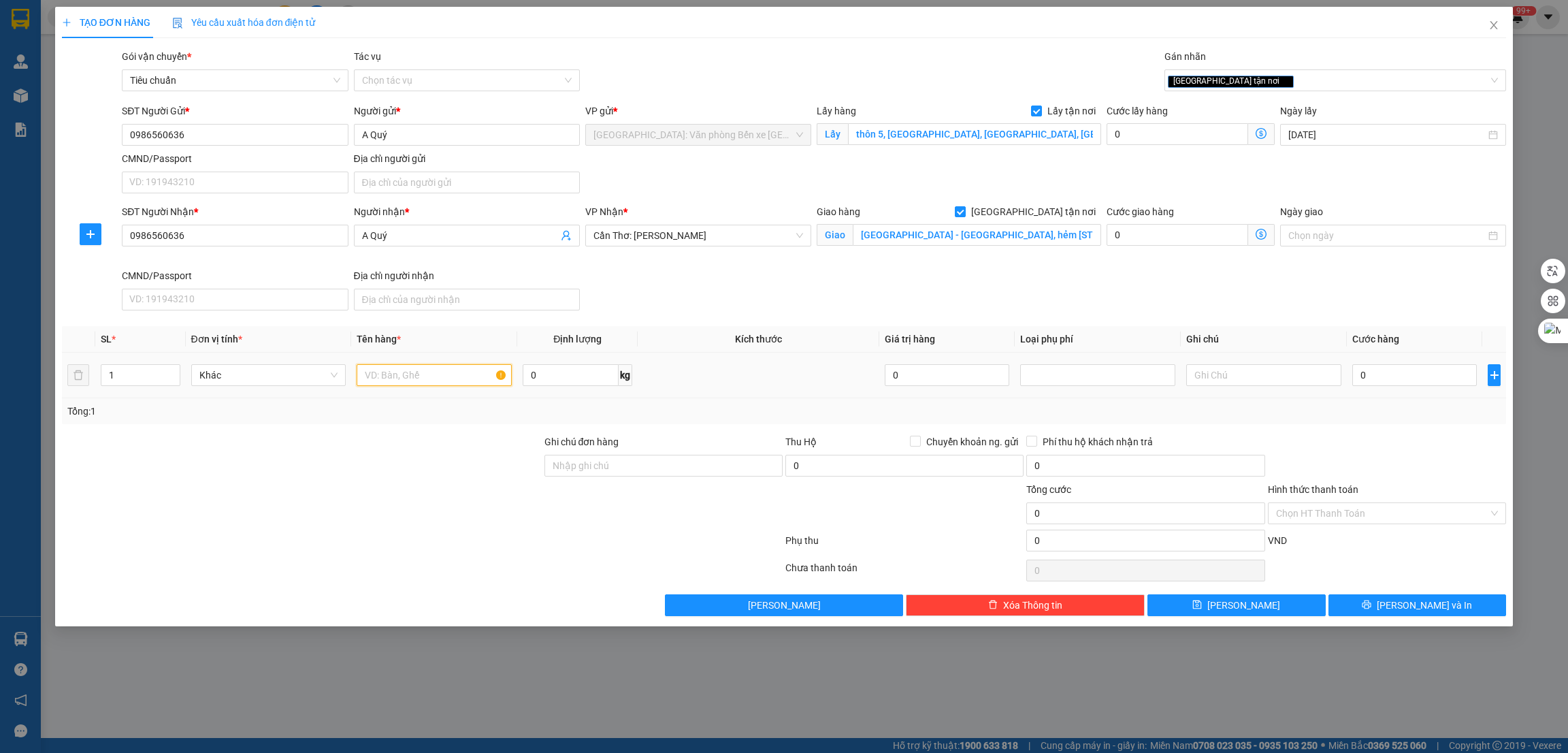
click at [386, 372] on input "text" at bounding box center [433, 374] width 155 height 21
paste input "1 xe máy, 1 xe điện"
type input "1 xe máy, 1 xe điện"
click at [1209, 138] on input "0" at bounding box center [1177, 133] width 142 height 21
type input "2"
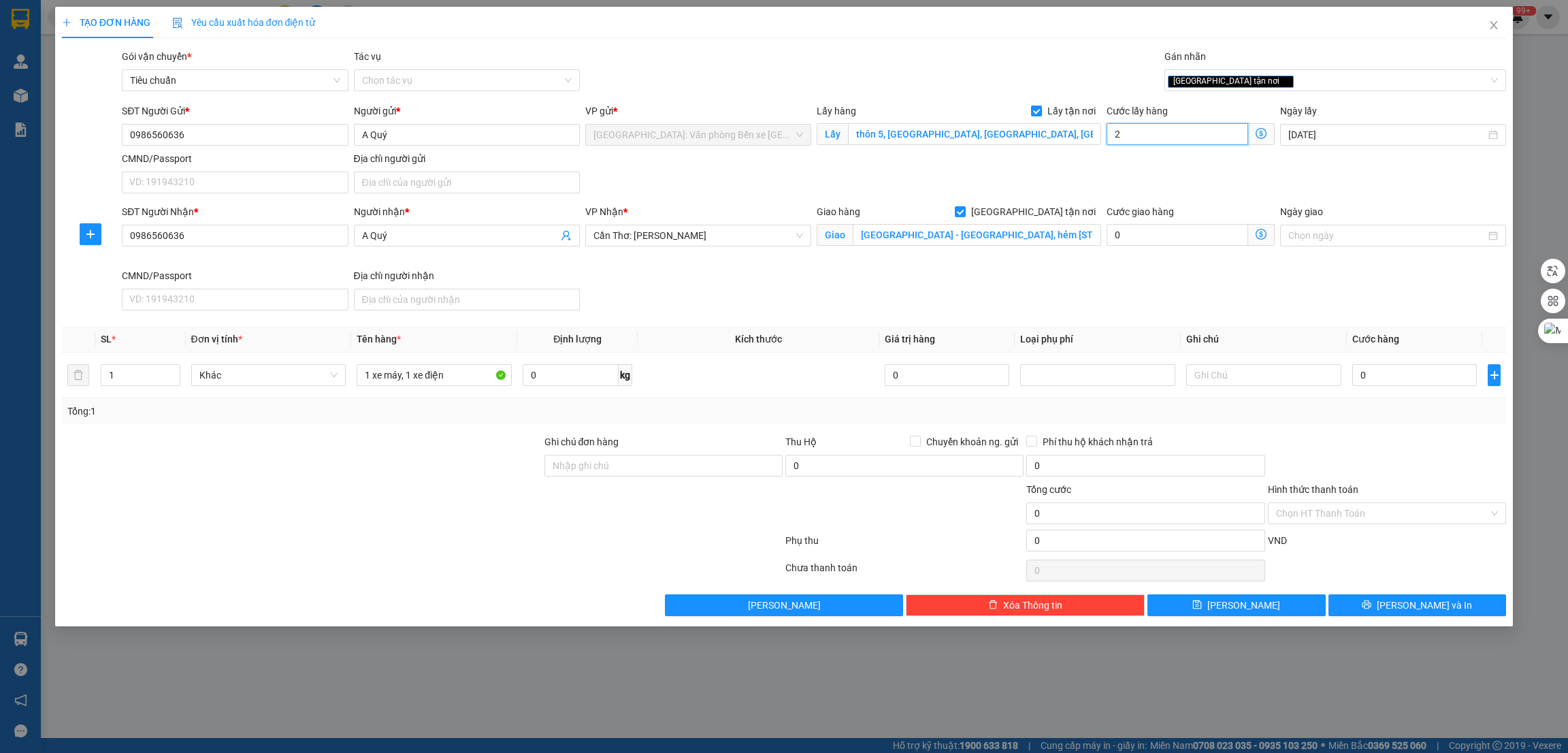
type input "2"
type input "25"
type input "250"
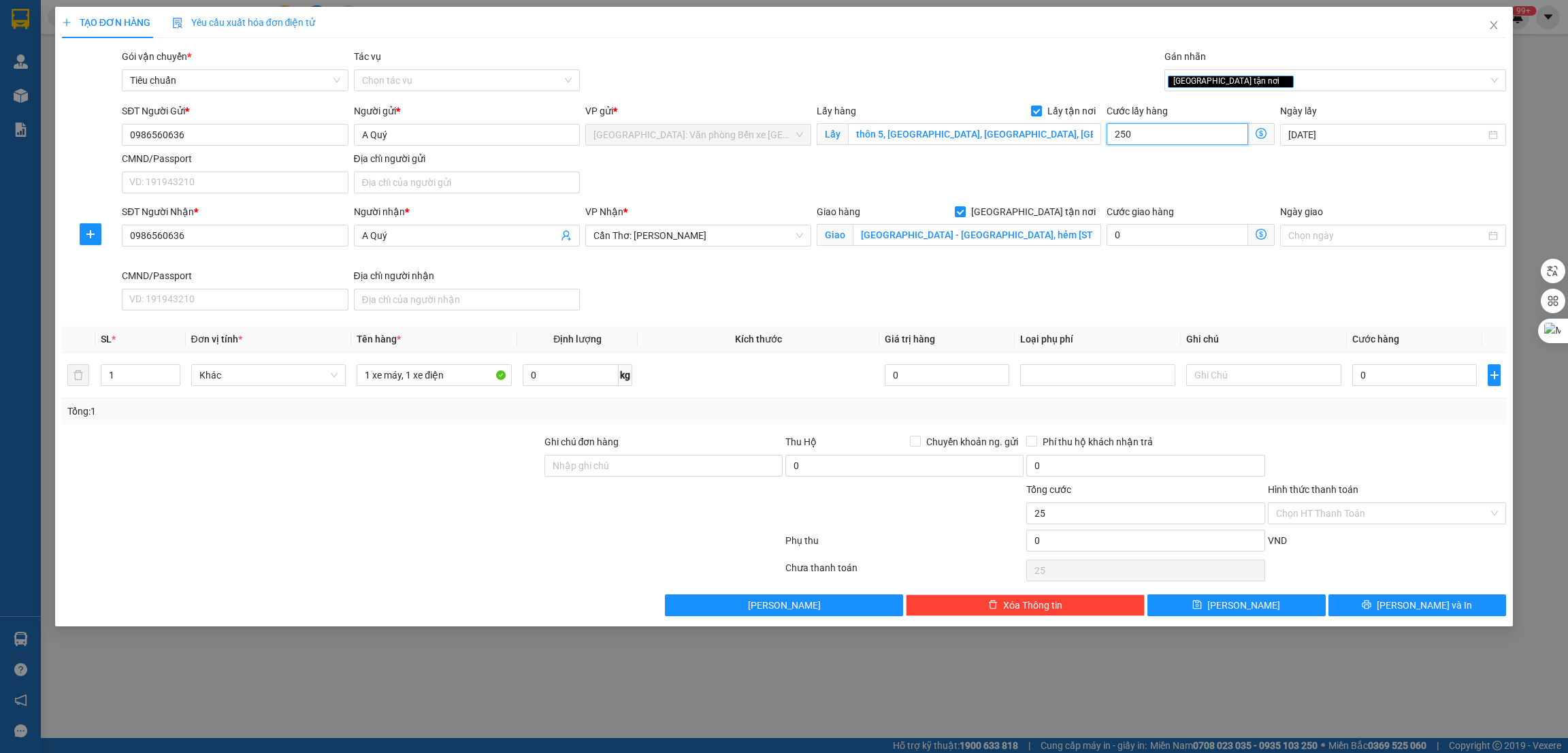
type input "250"
type input "2.500"
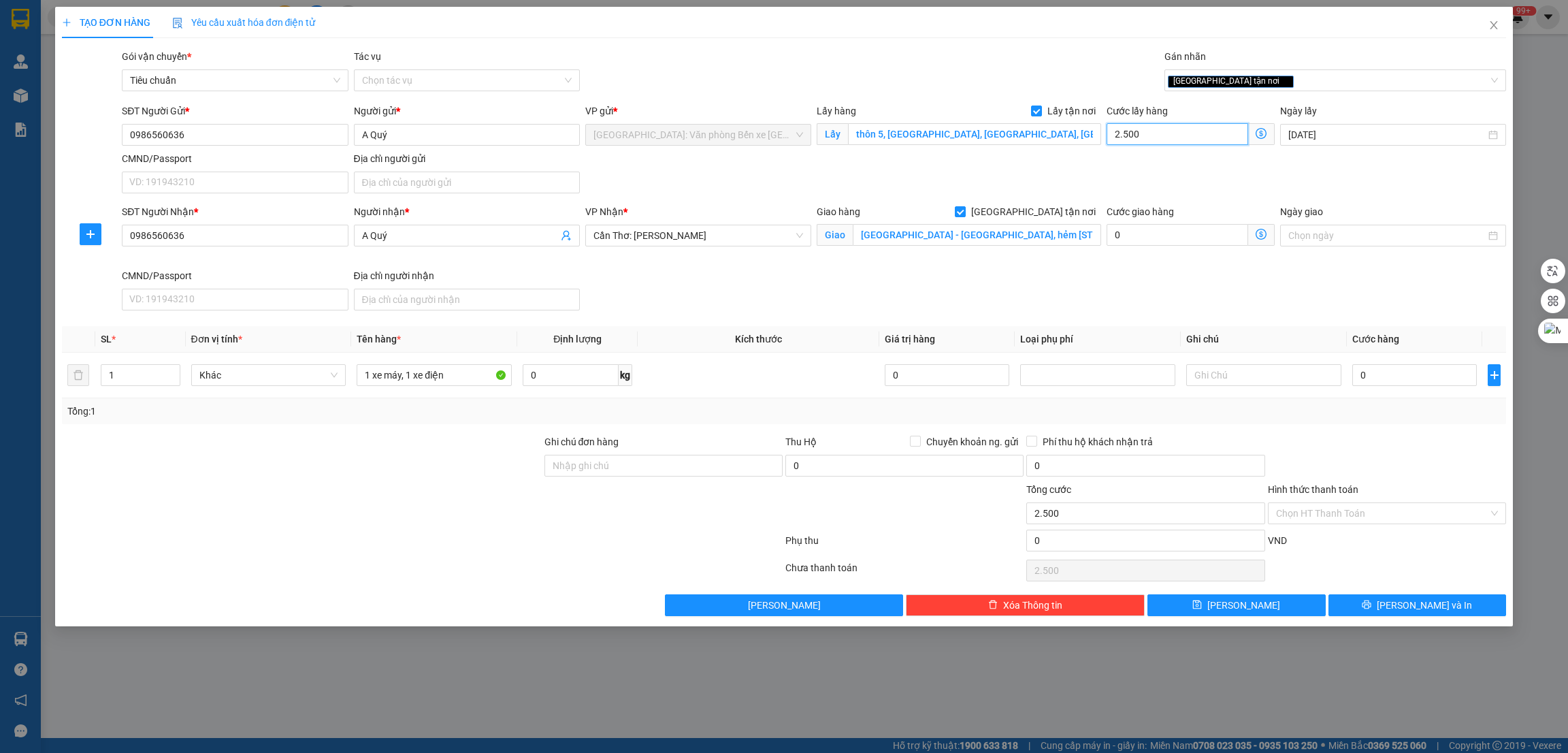
type input "25.000"
type input "250.000"
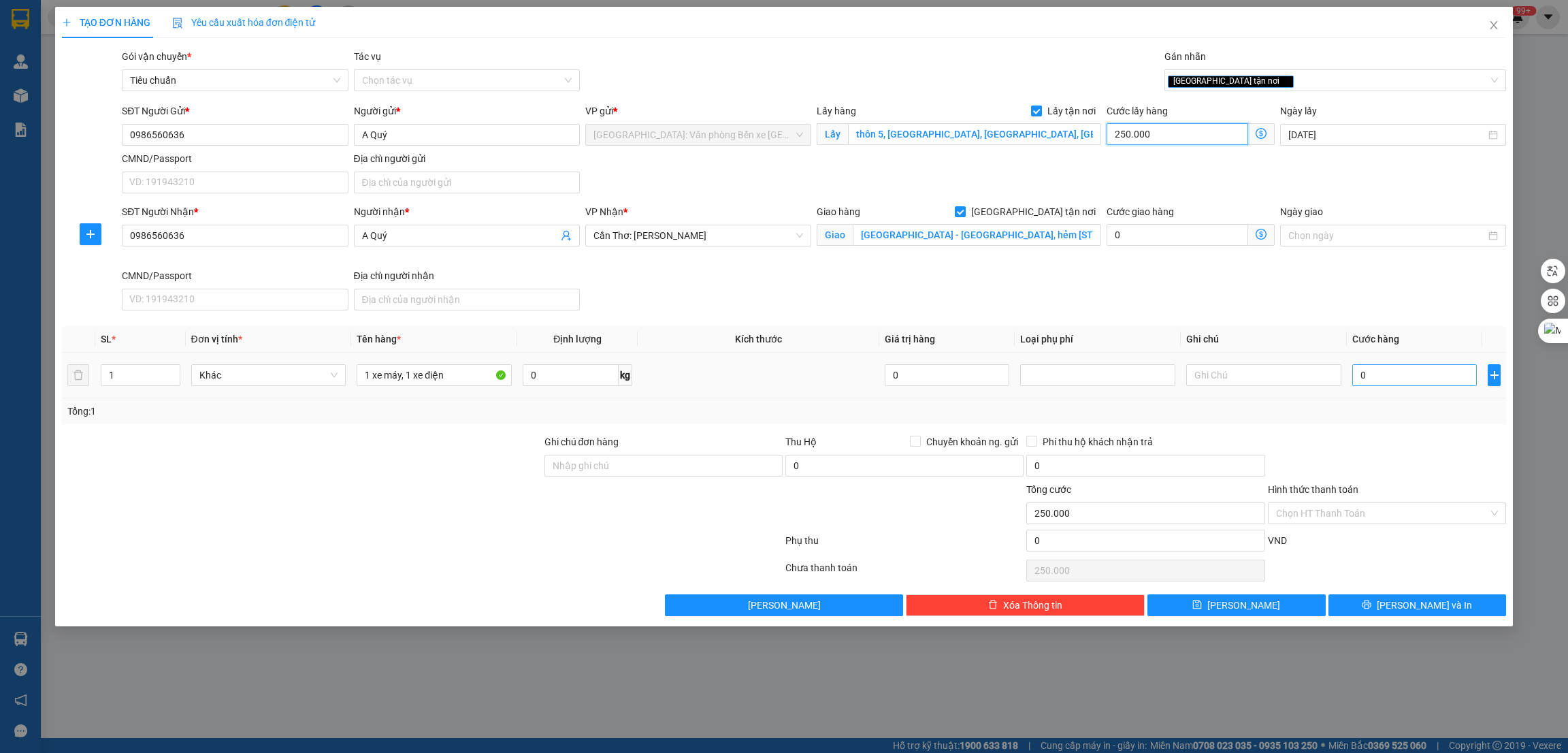
type input "250.000"
click at [1393, 385] on input "0" at bounding box center [1415, 374] width 124 height 21
type input "3"
type input "250.003"
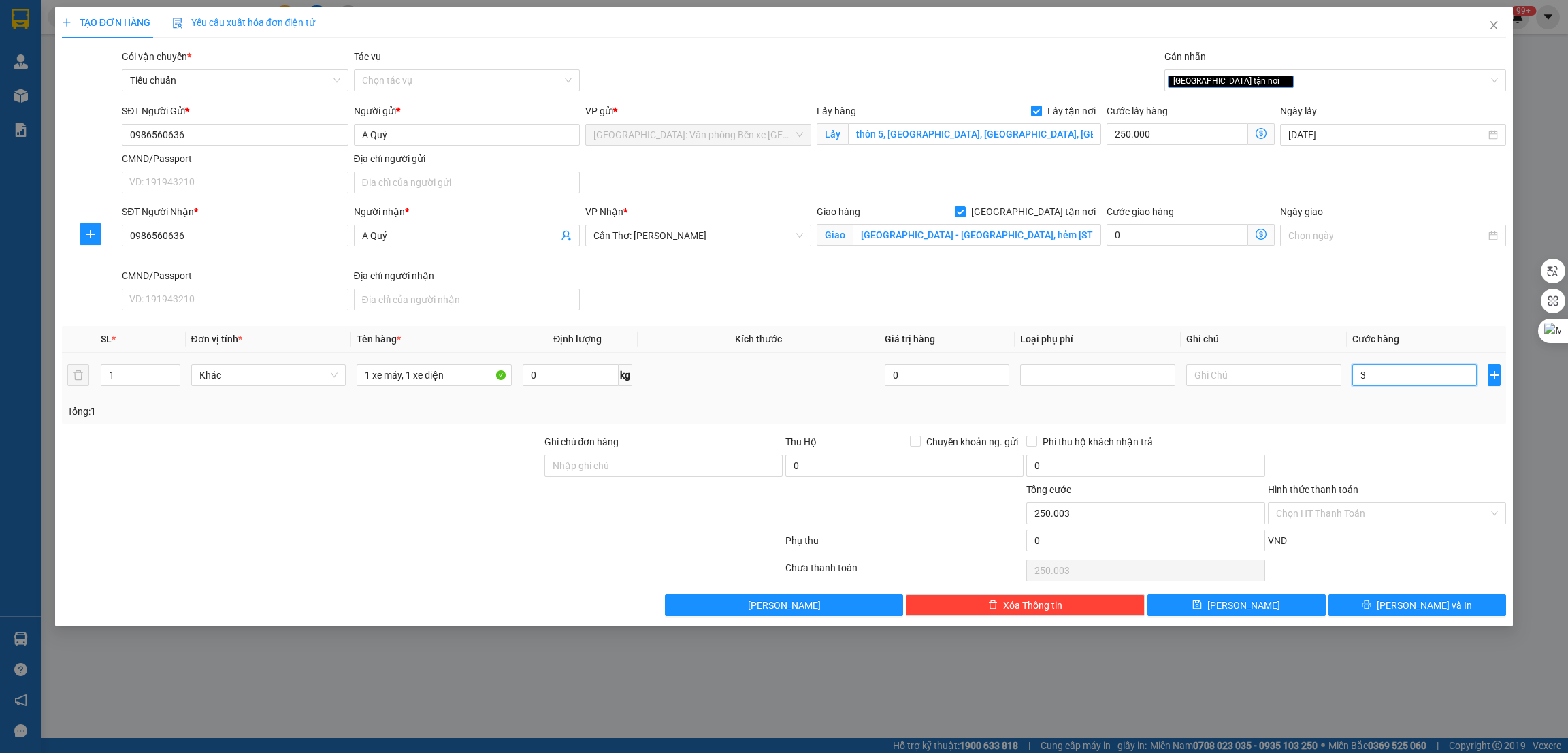
type input "30"
type input "250.030"
type input "305"
type input "250.305"
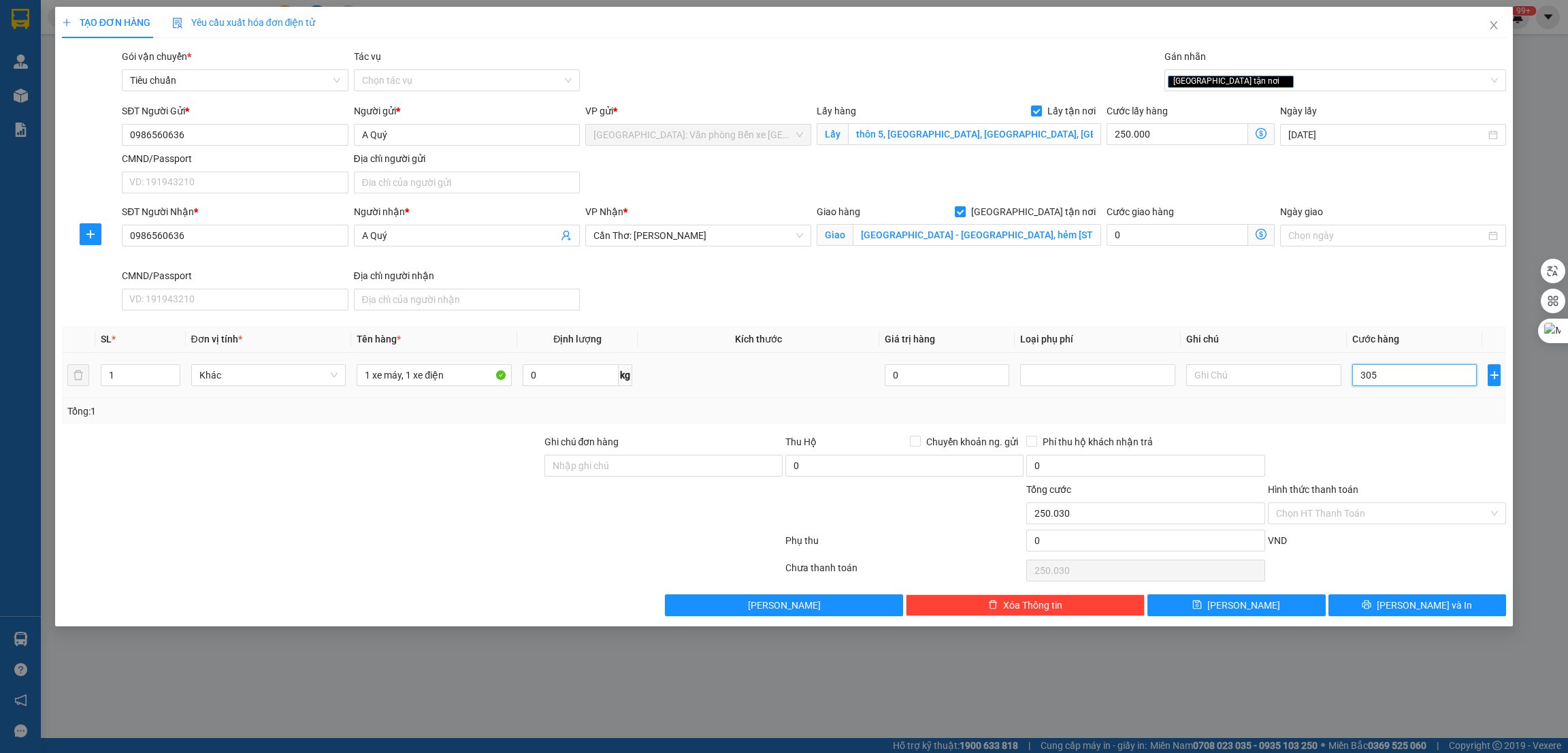
type input "250.305"
type input "3.050"
type input "253.050"
type input "30.500"
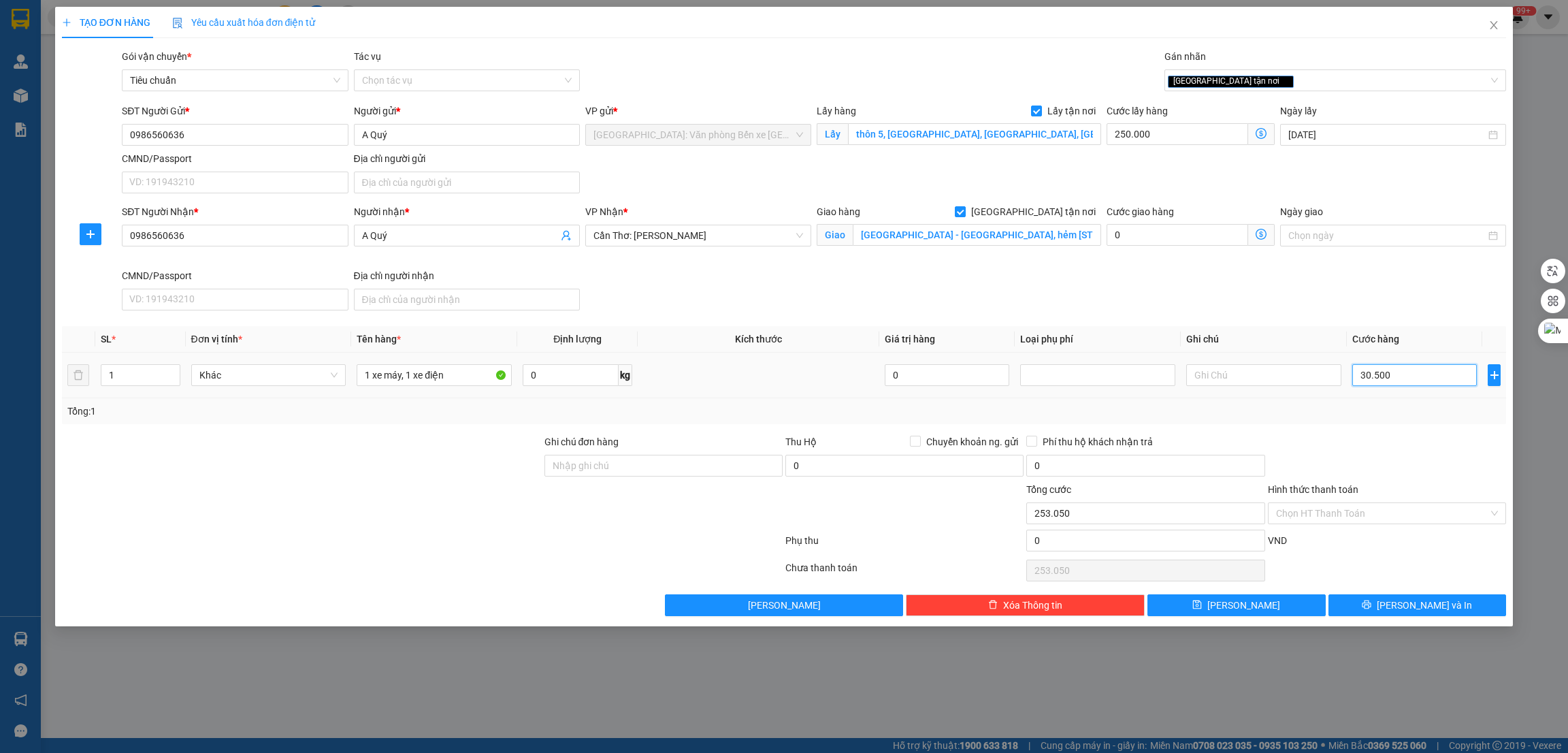
type input "280.500"
type input "3.050.000"
type input "3.300.000"
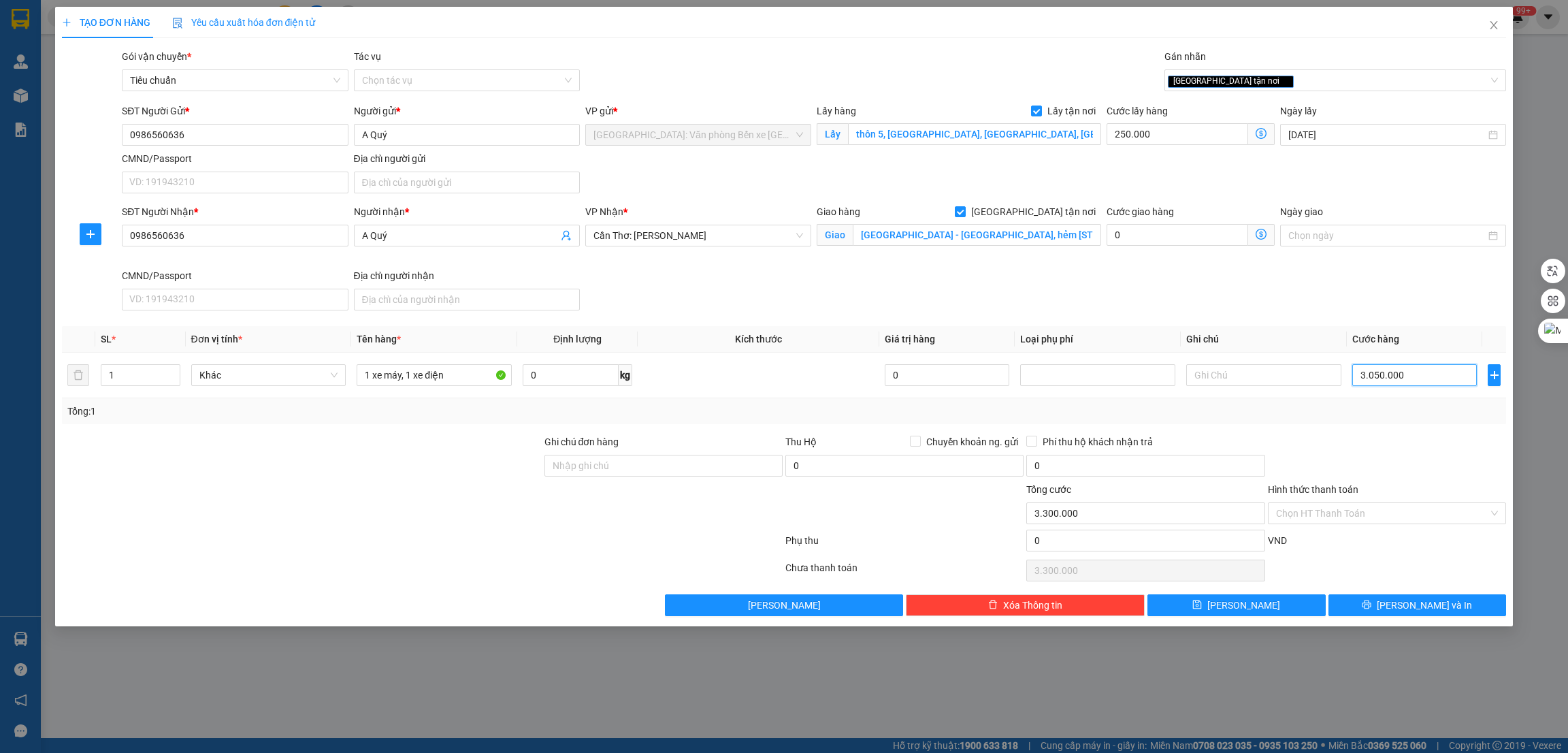
type input "3.050.000"
click at [1366, 131] on input "[DATE]" at bounding box center [1386, 135] width 197 height 15
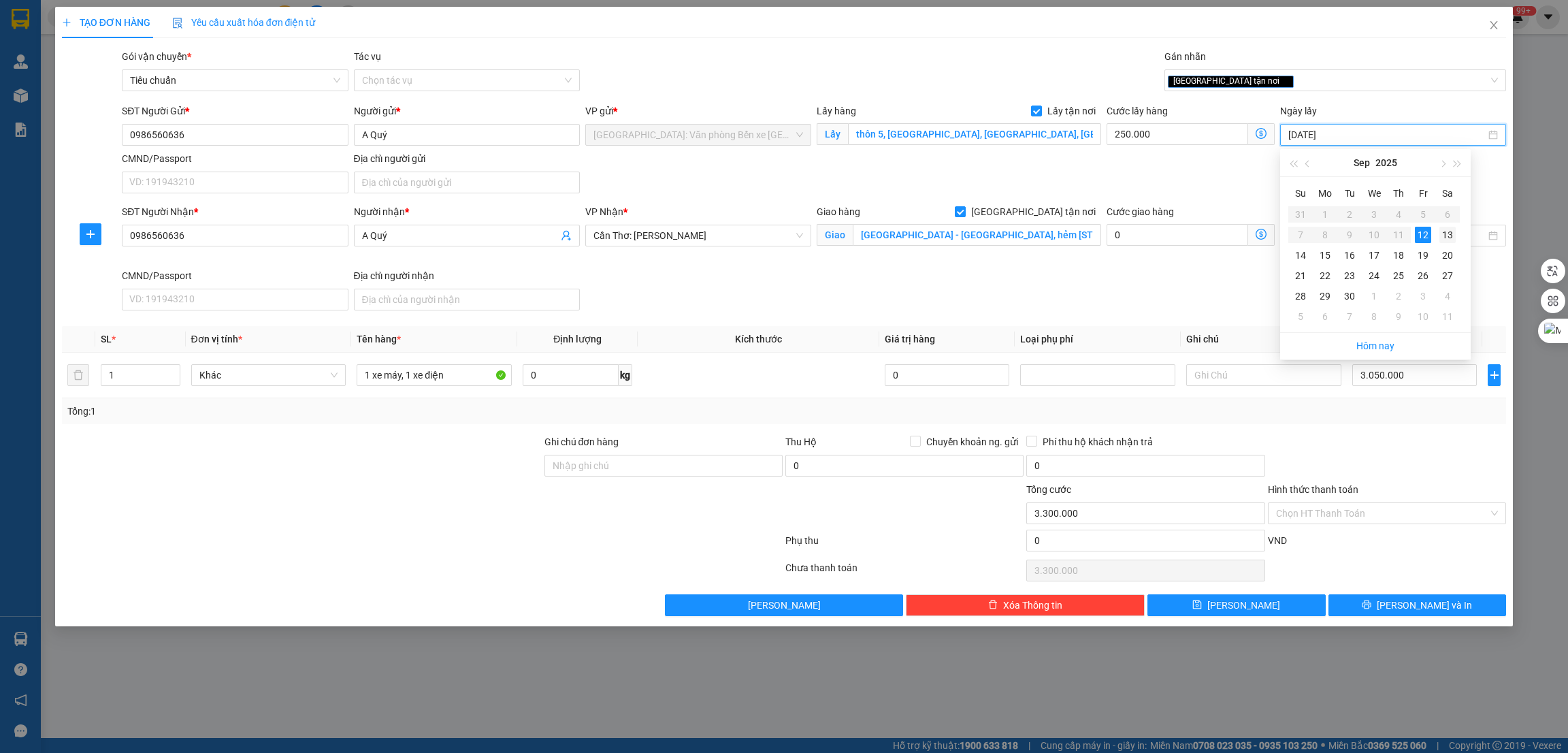
type input "13/09/2025"
click at [1447, 230] on div "13" at bounding box center [1447, 235] width 16 height 16
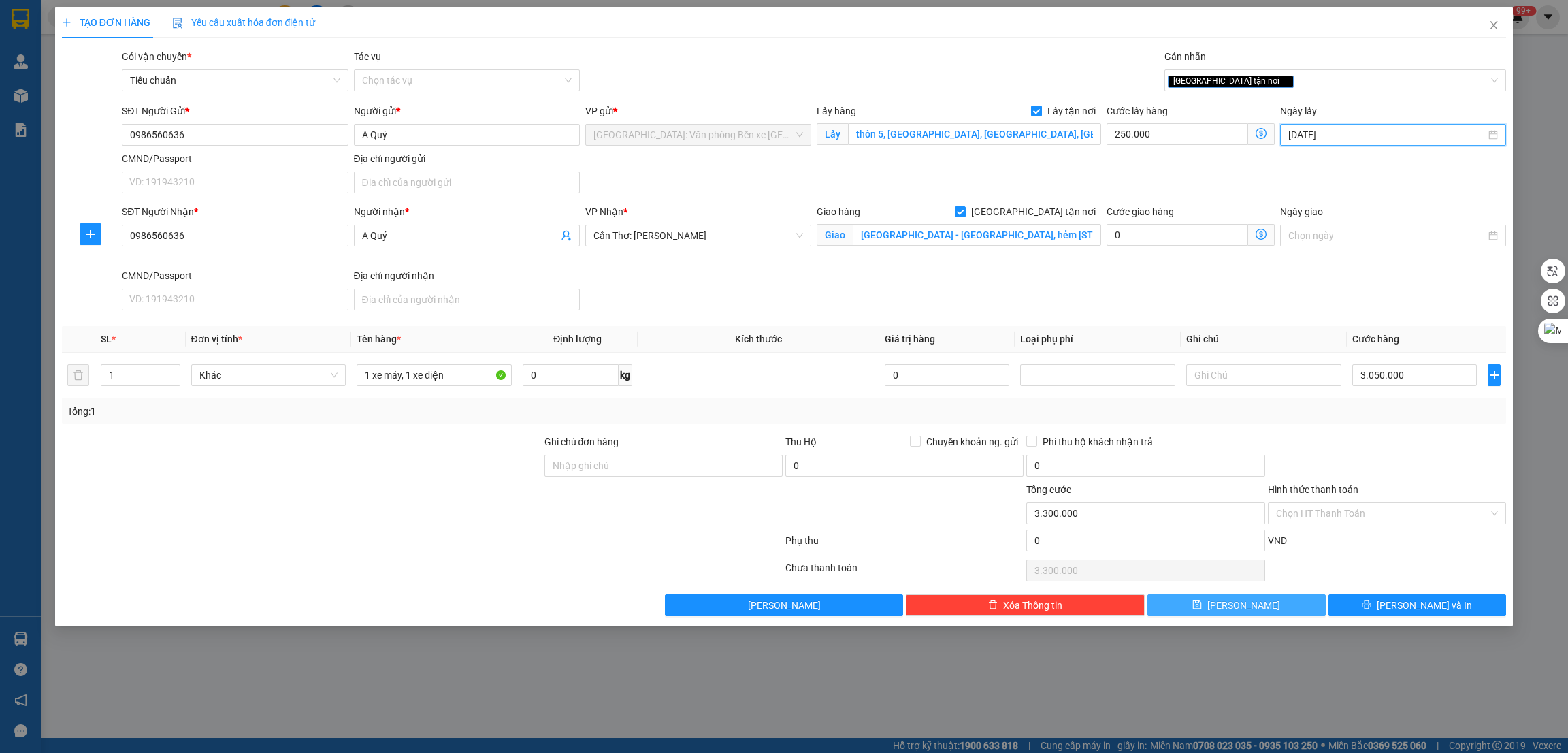
click at [1202, 608] on icon "save" at bounding box center [1197, 604] width 10 height 10
checkbox input "false"
type input "0"
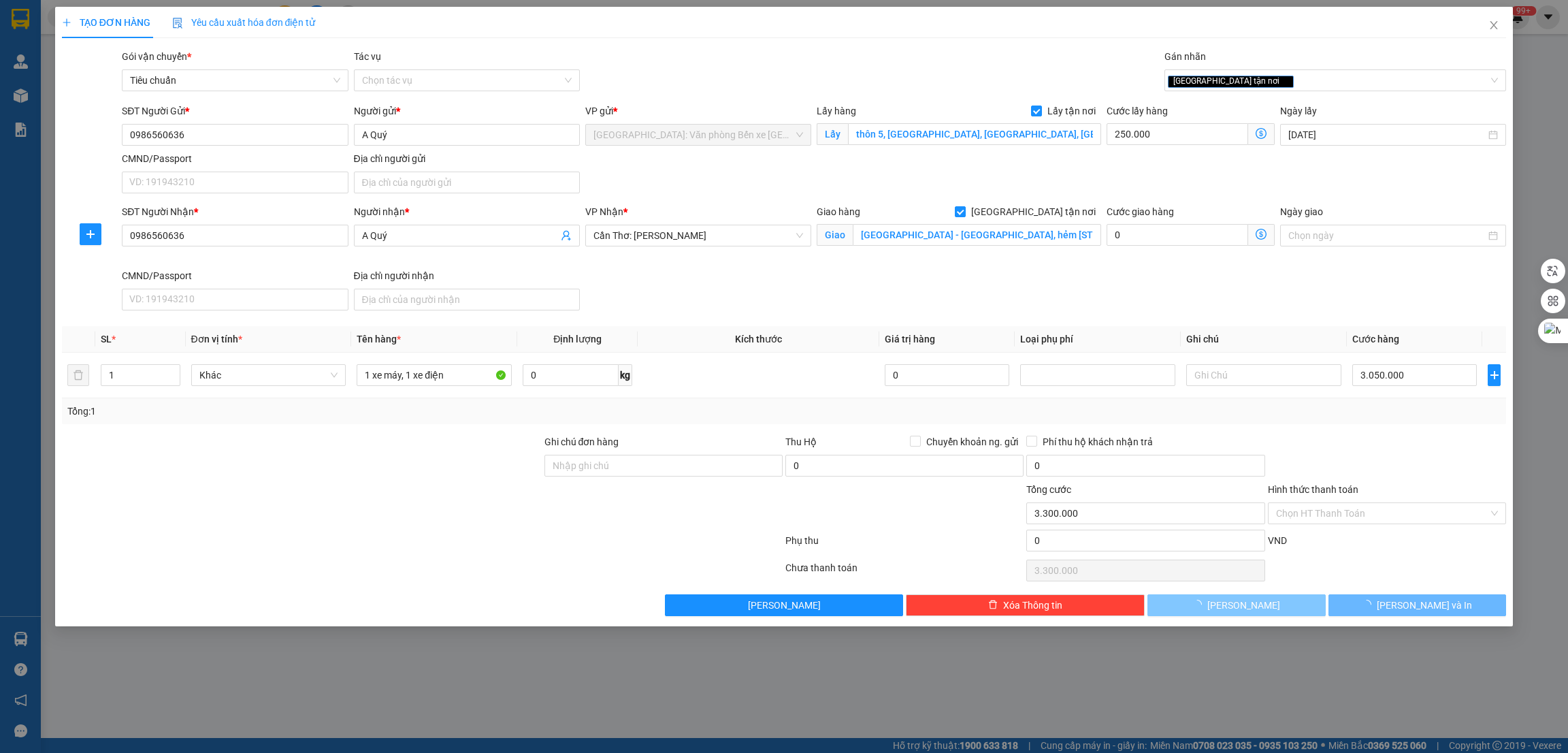
type input "0"
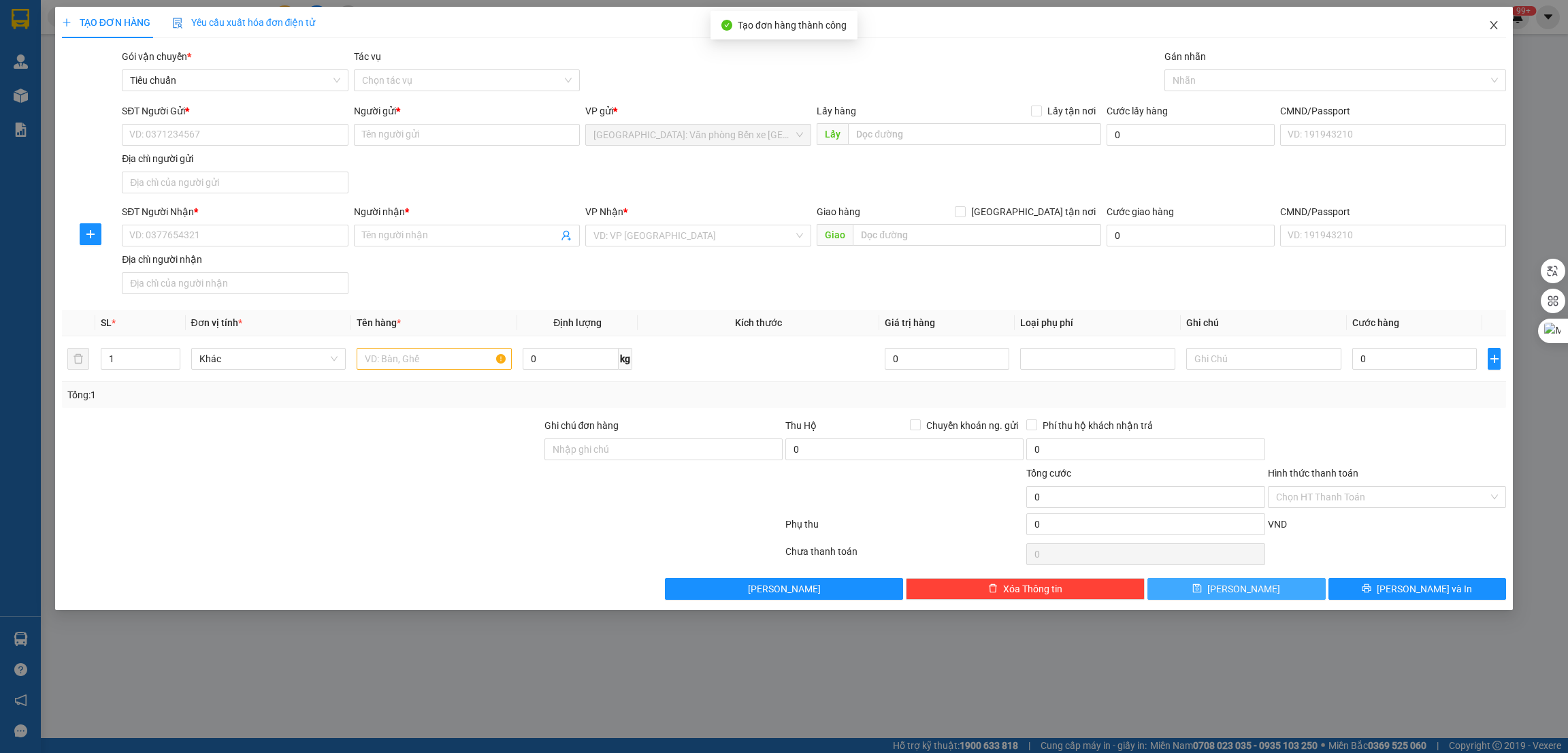
click at [1496, 27] on icon "close" at bounding box center [1493, 25] width 11 height 11
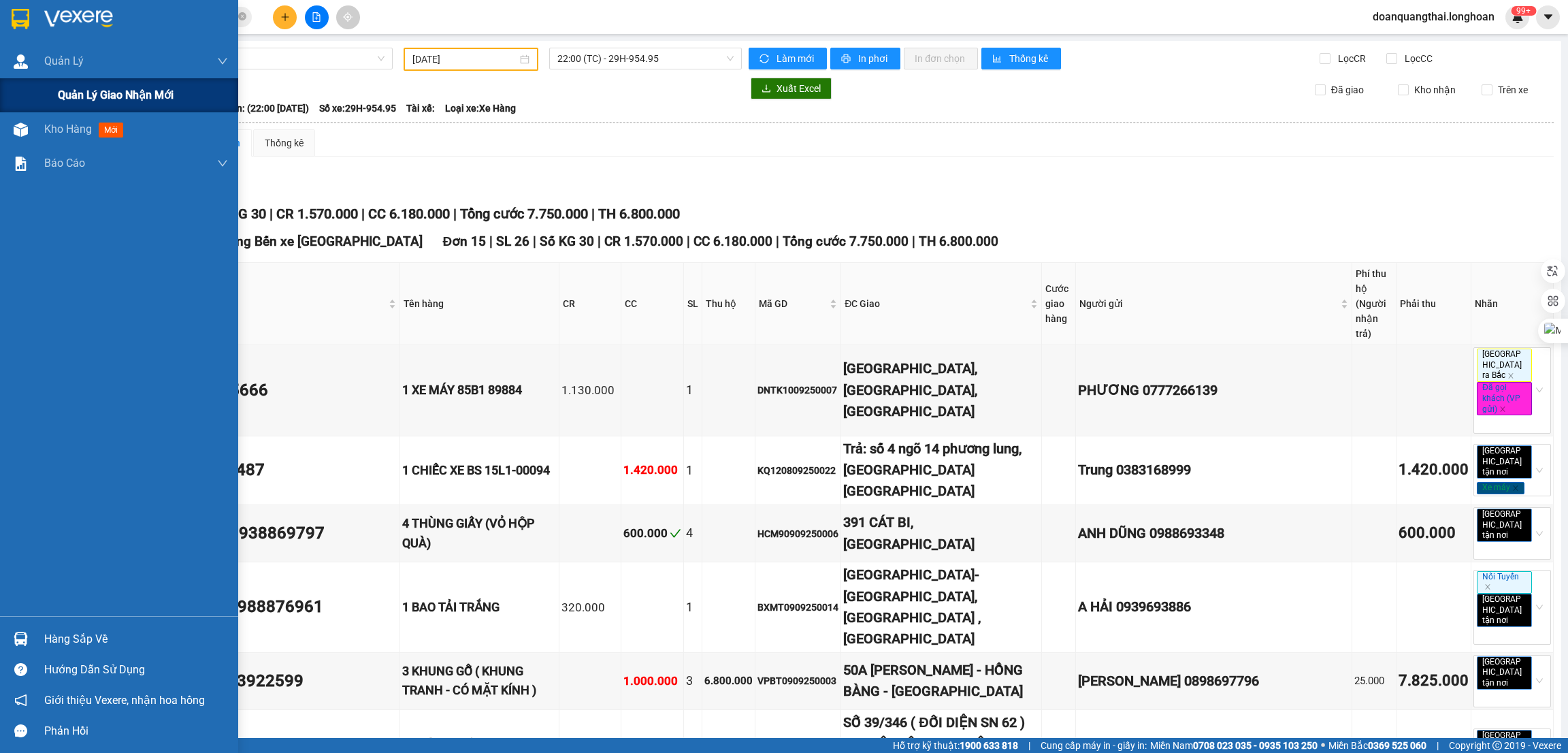
click at [91, 92] on span "Quản lý giao nhận mới" at bounding box center [116, 95] width 116 height 17
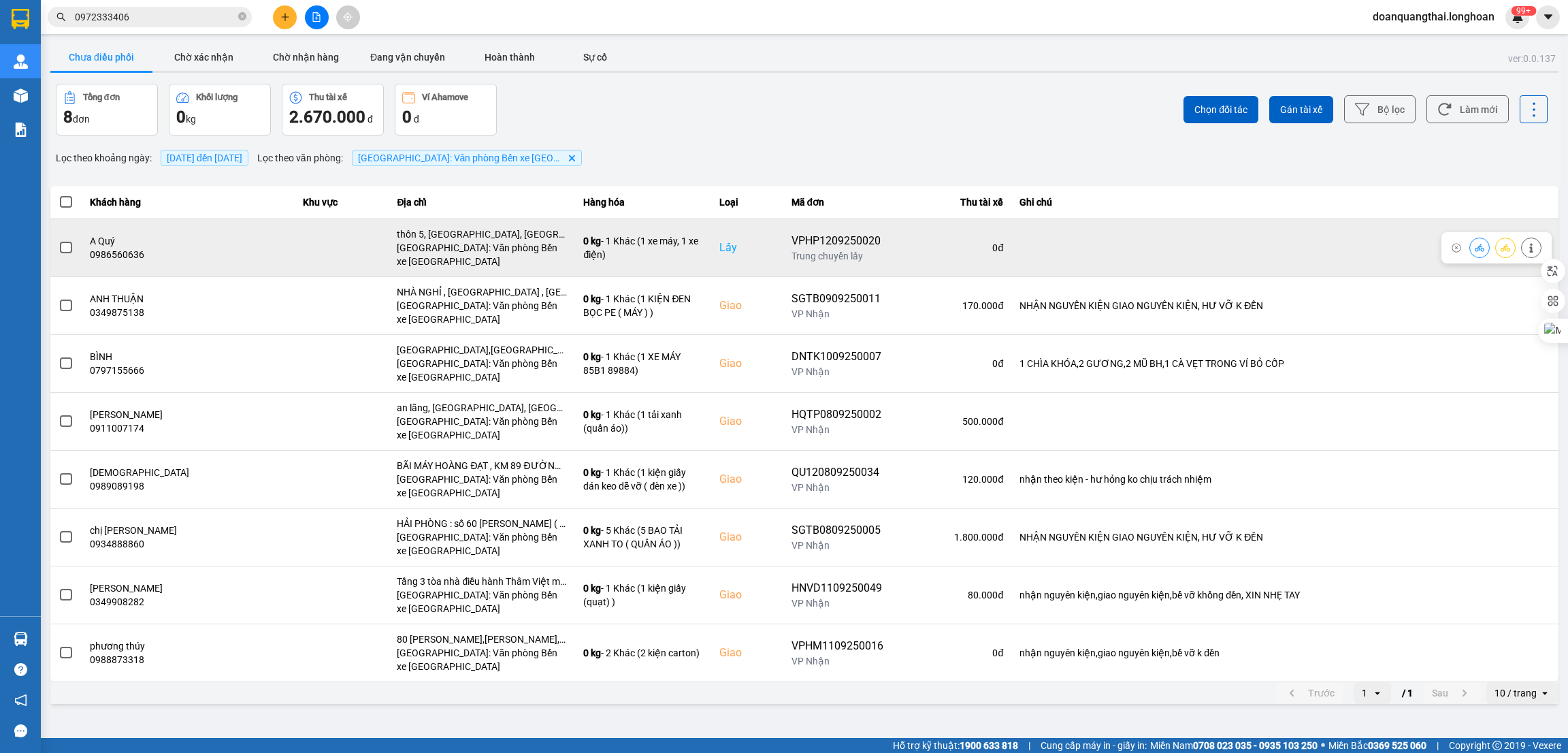
click at [70, 242] on span at bounding box center [66, 248] width 13 height 13
click at [59, 240] on input "checkbox" at bounding box center [59, 240] width 0 height 0
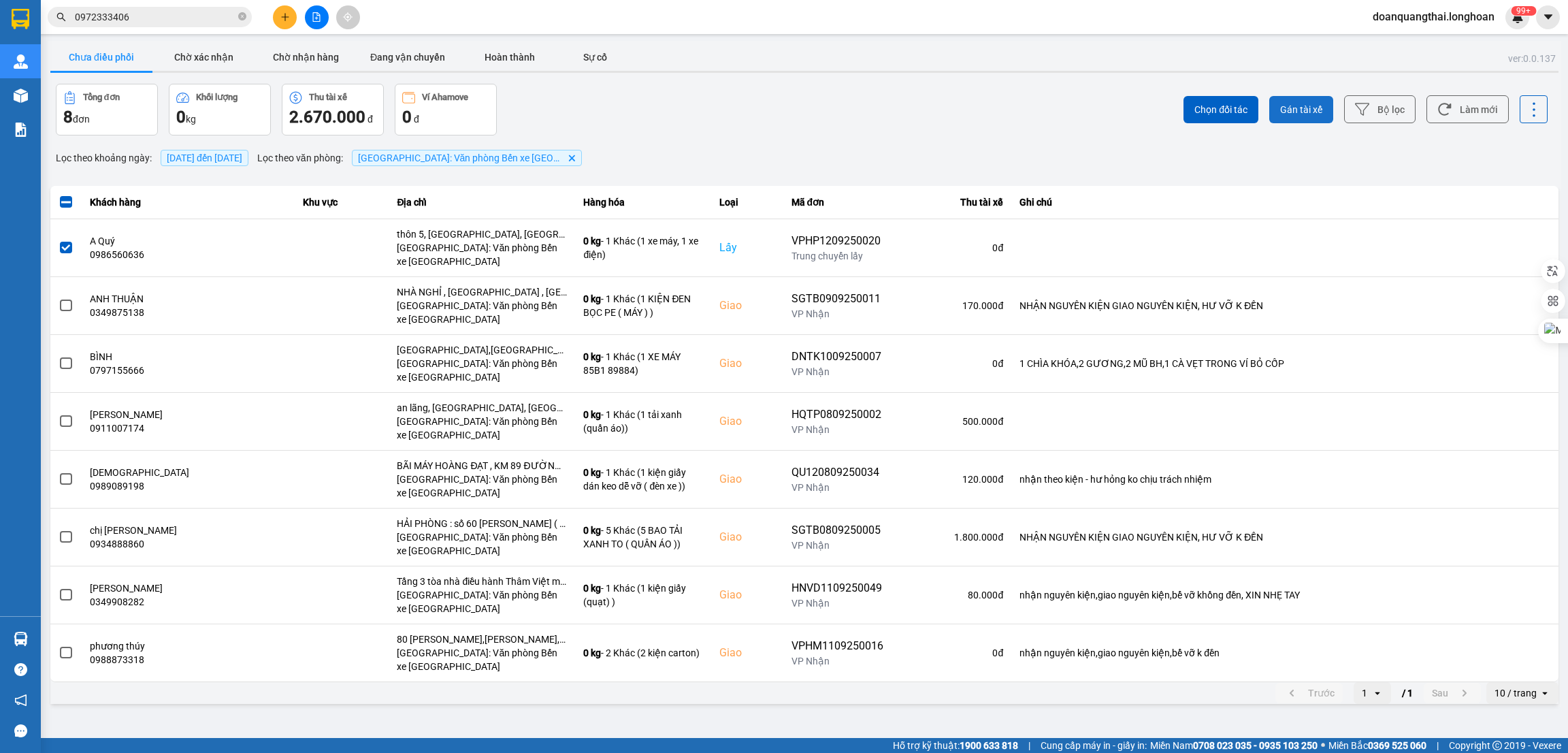
click at [1291, 110] on span "Gán tài xế" at bounding box center [1300, 110] width 42 height 13
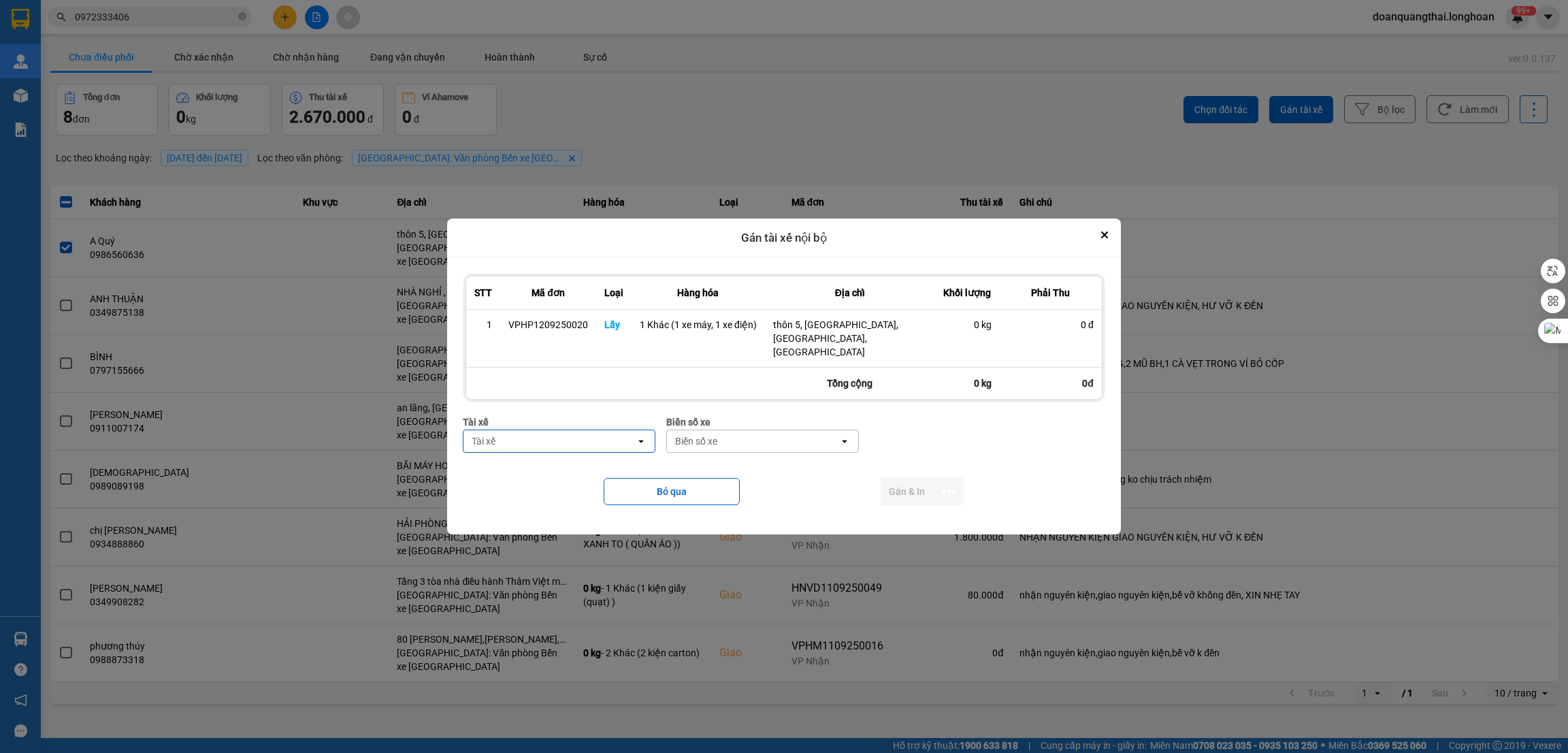
click at [574, 442] on div "Tài xế" at bounding box center [549, 440] width 172 height 21
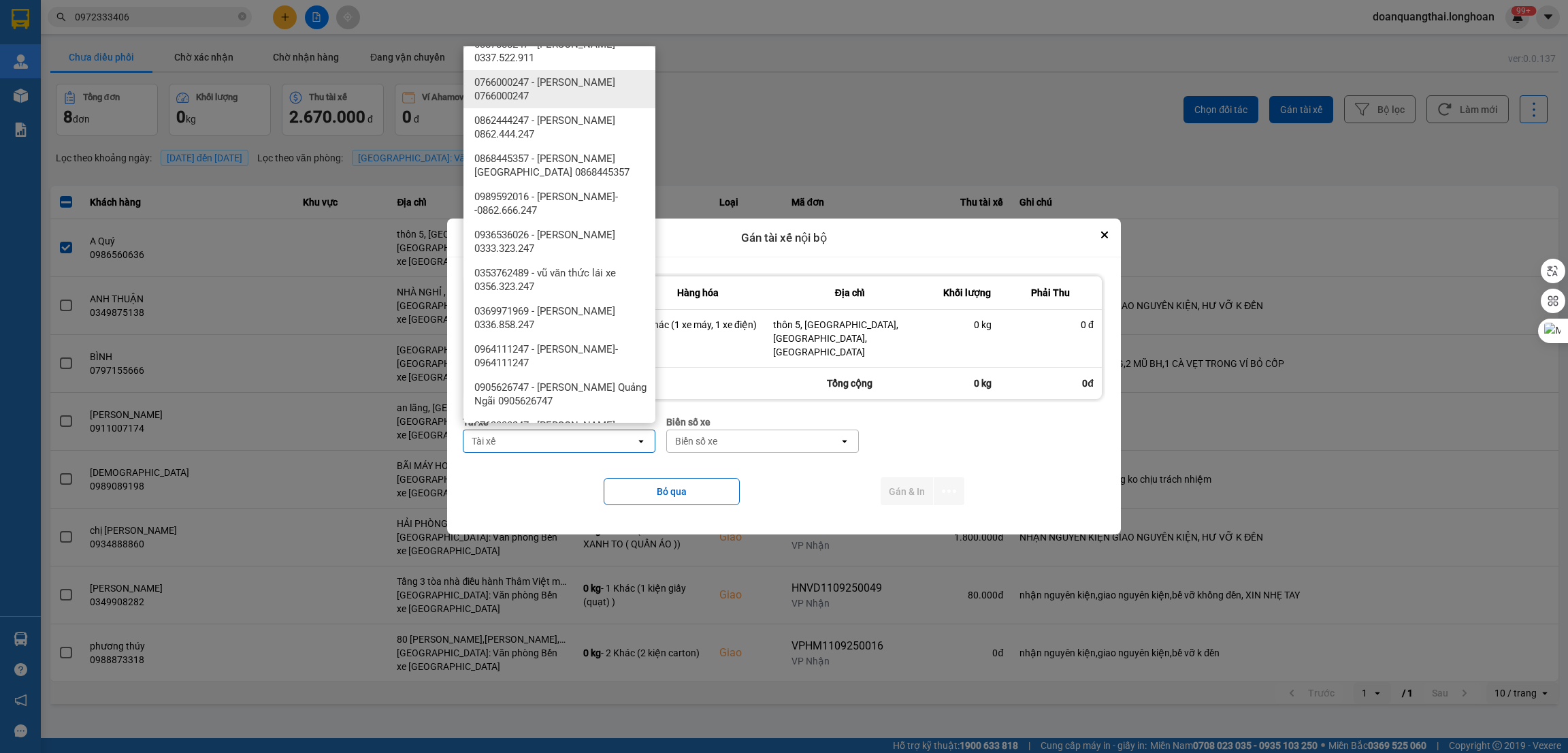
scroll to position [1021, 0]
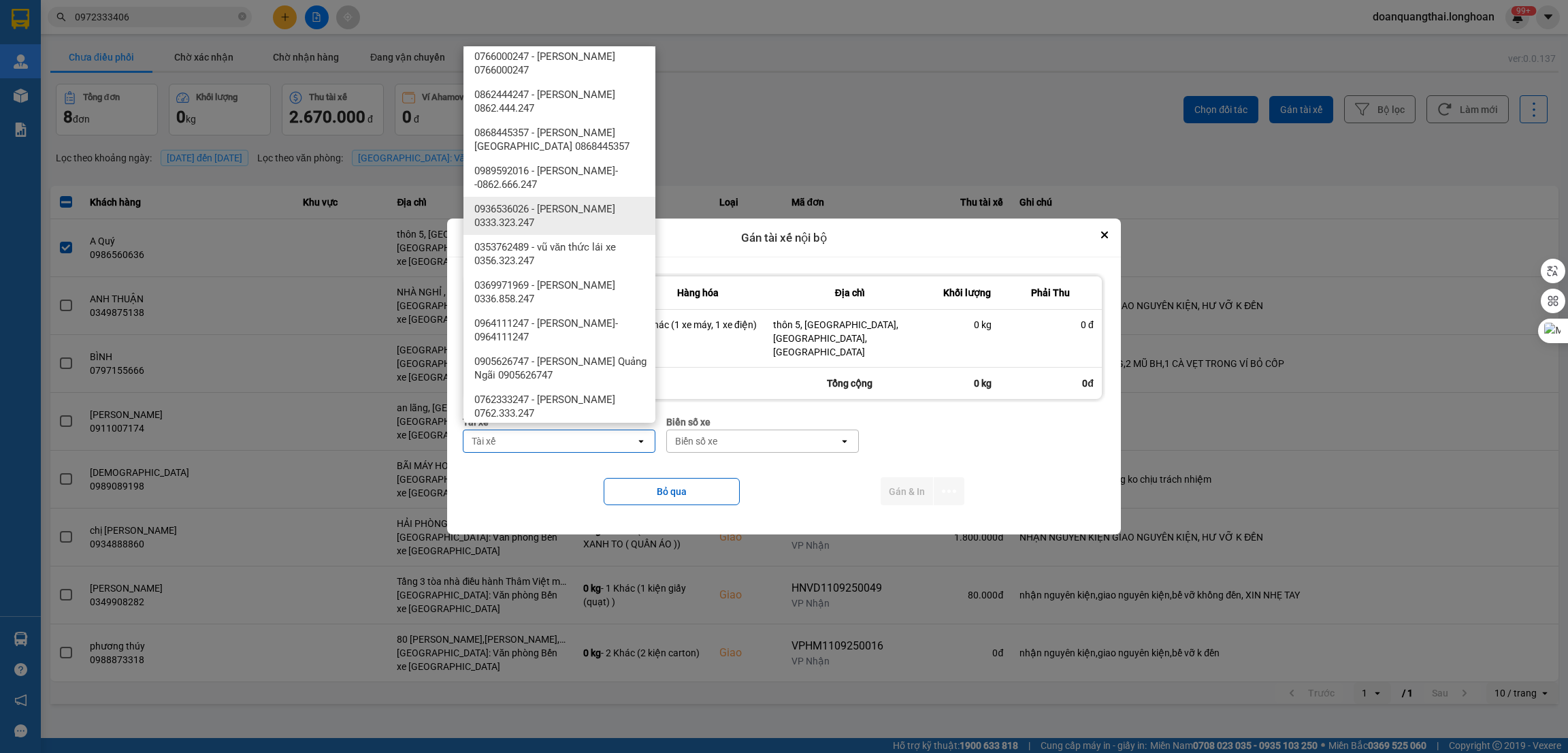
click at [594, 226] on span "0936536026 - nguyễn hoàng lưu 0333.323.247" at bounding box center [562, 216] width 176 height 27
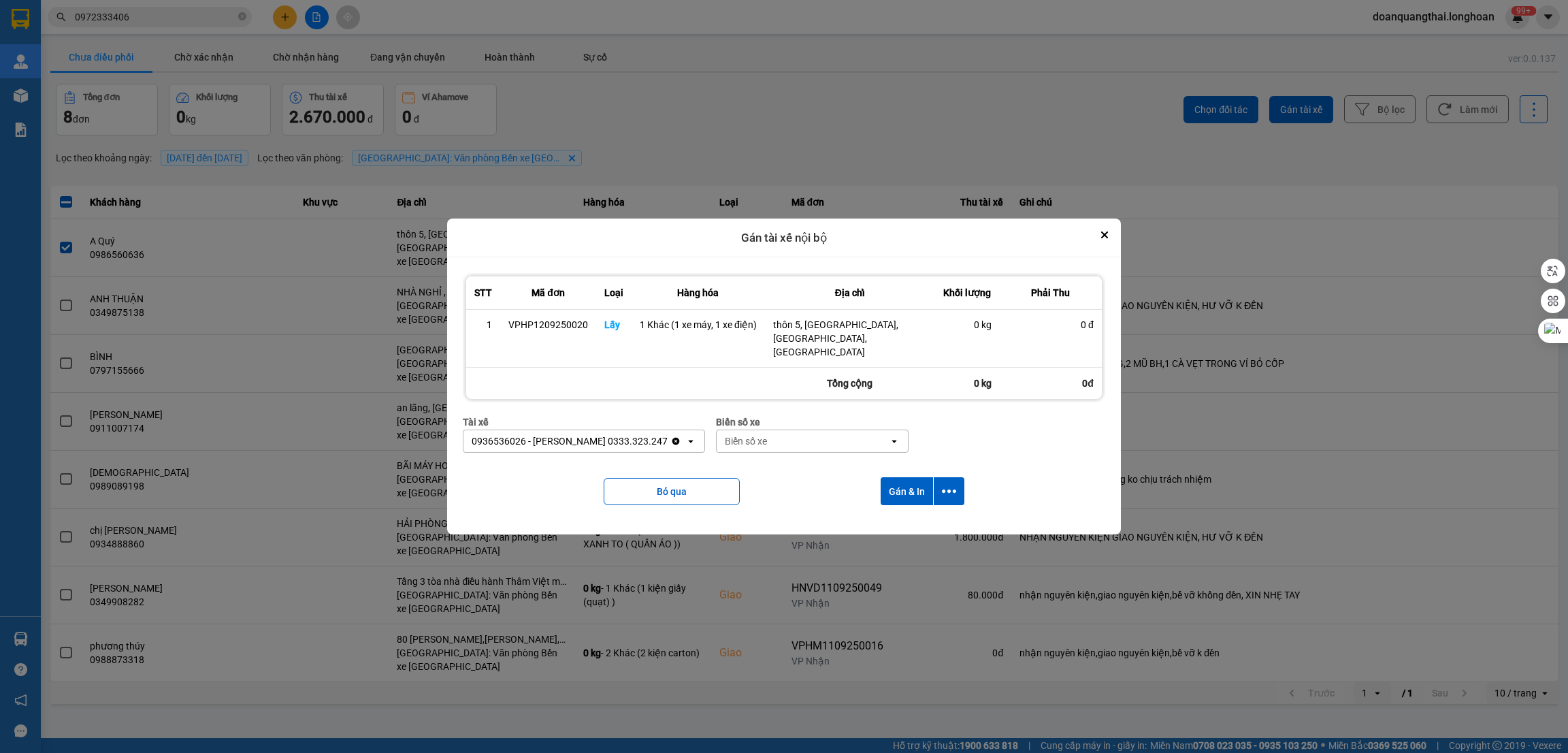
click at [799, 437] on div "Biển số xe" at bounding box center [803, 440] width 172 height 21
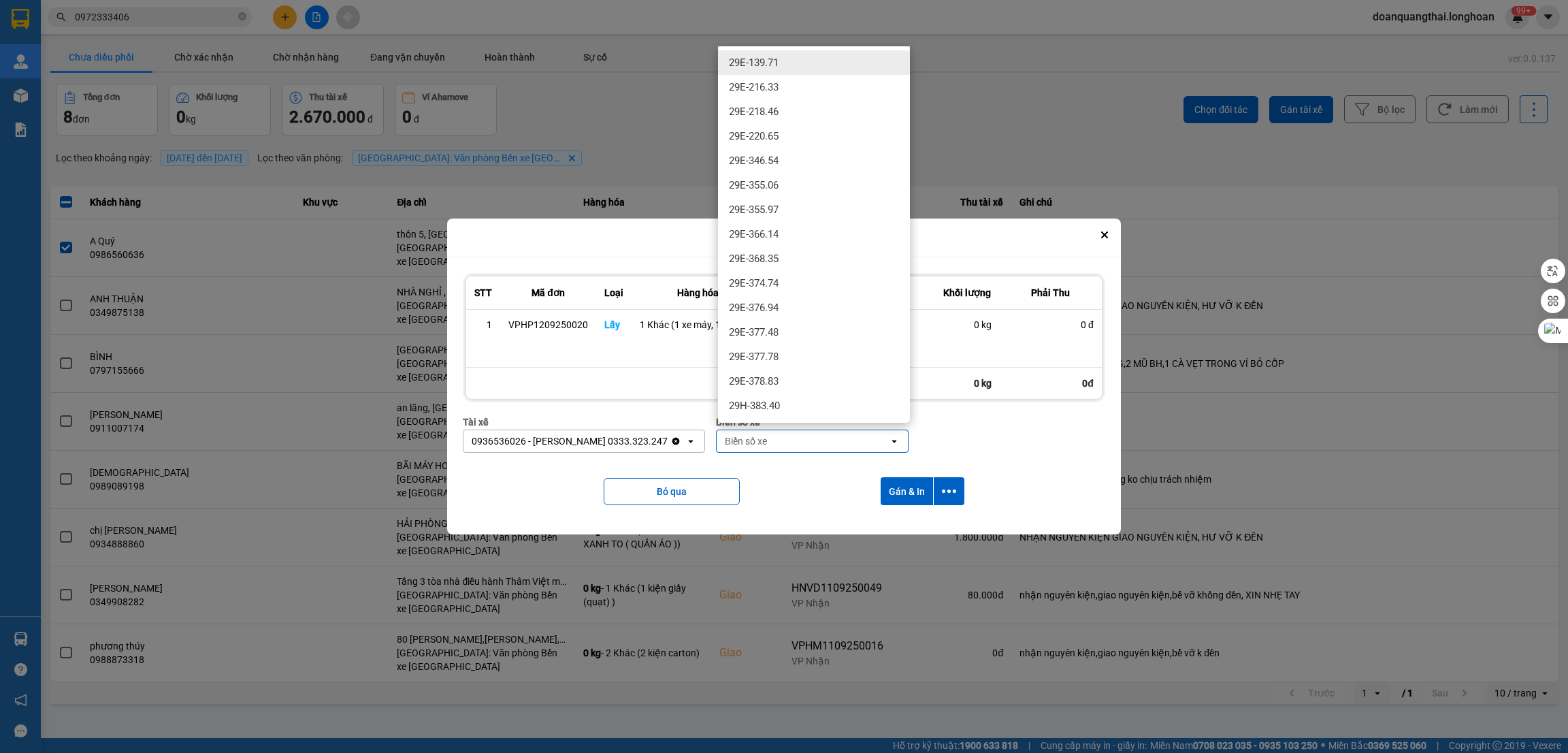
scroll to position [817, 0]
click at [818, 344] on div "29H-961.02" at bounding box center [814, 349] width 192 height 24
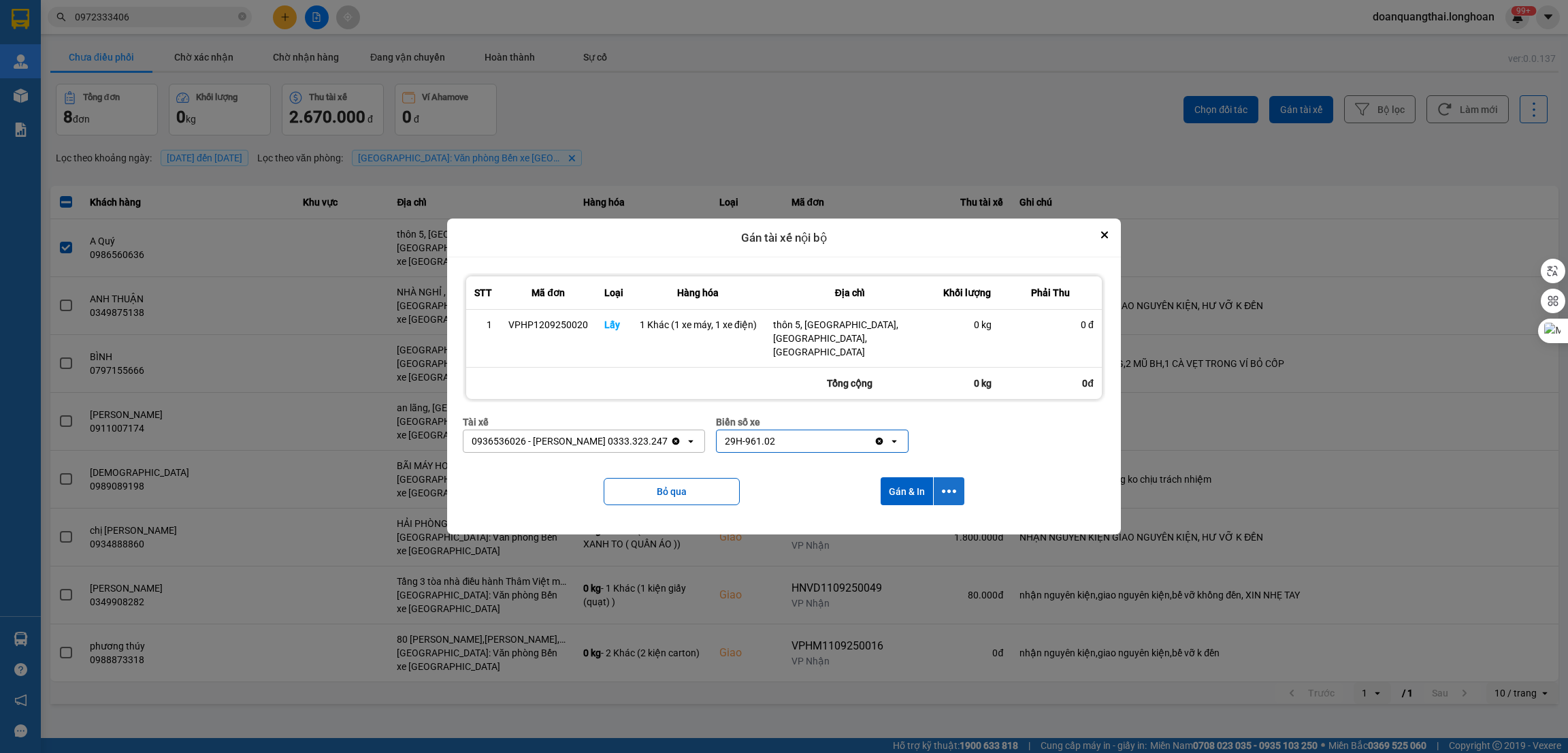
click at [957, 486] on button "dialog" at bounding box center [949, 491] width 30 height 28
click at [930, 521] on div "Chỉ gán tài" at bounding box center [912, 522] width 80 height 13
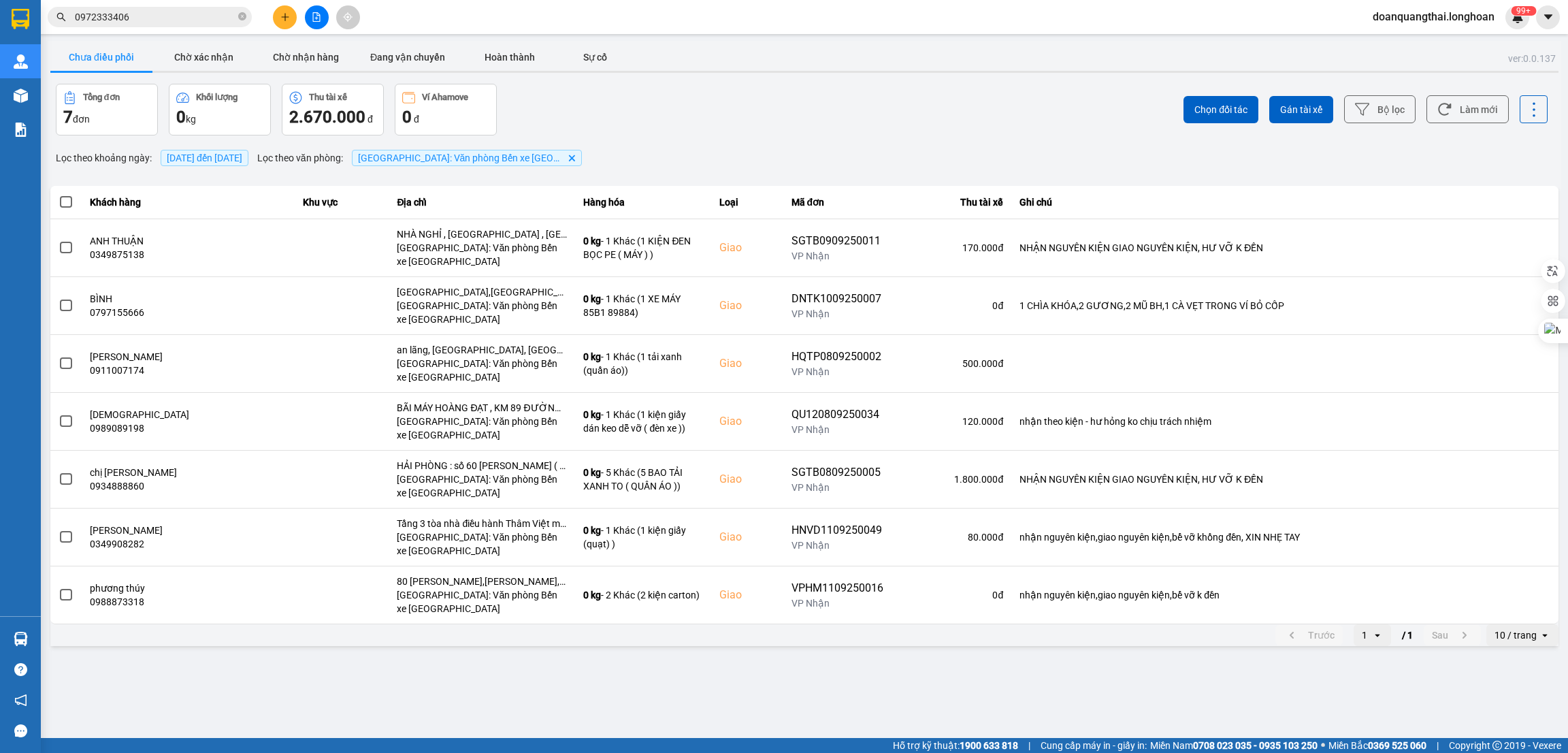
click at [132, 14] on input "0972333406" at bounding box center [155, 17] width 161 height 15
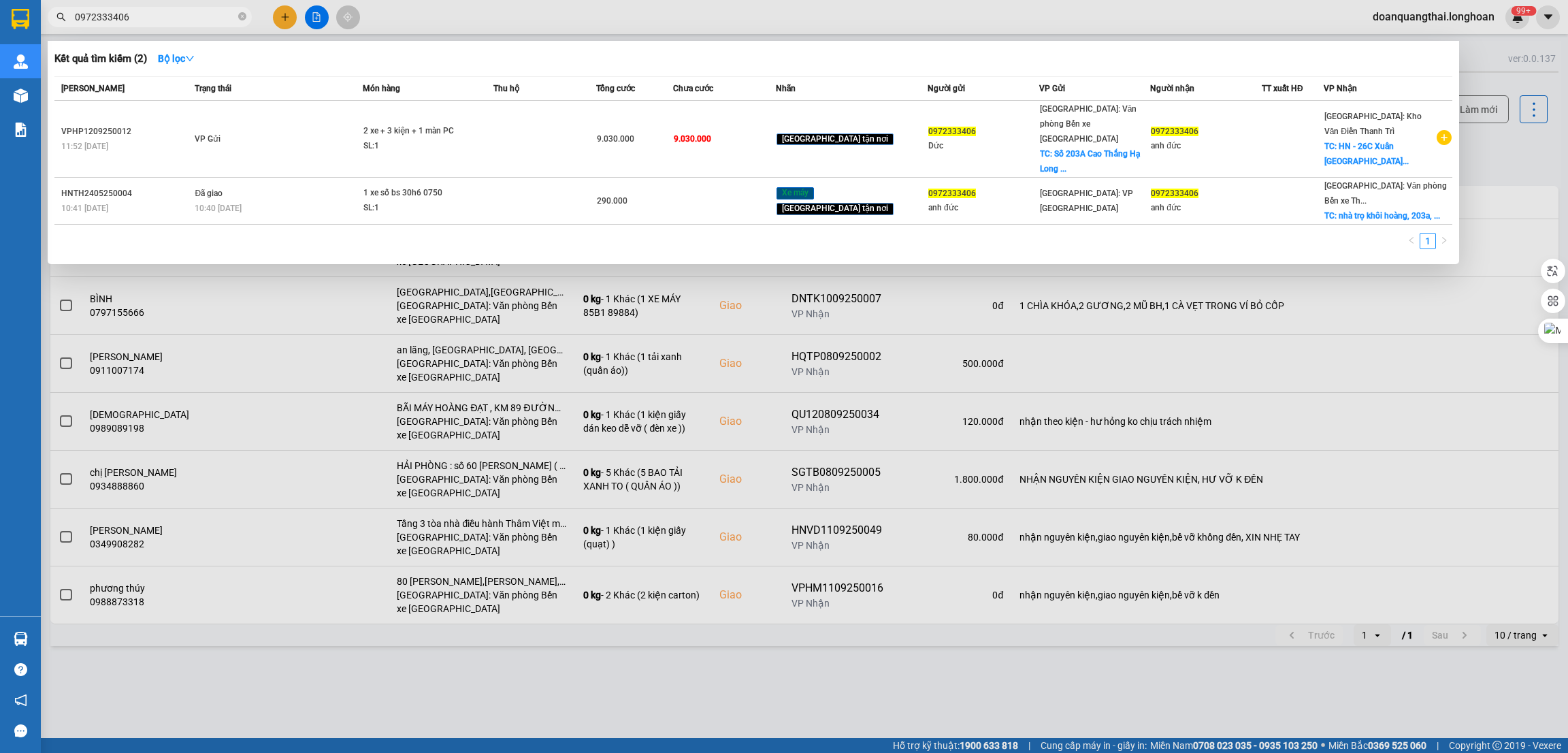
click at [132, 14] on input "0972333406" at bounding box center [155, 17] width 161 height 15
paste input "37 7391920"
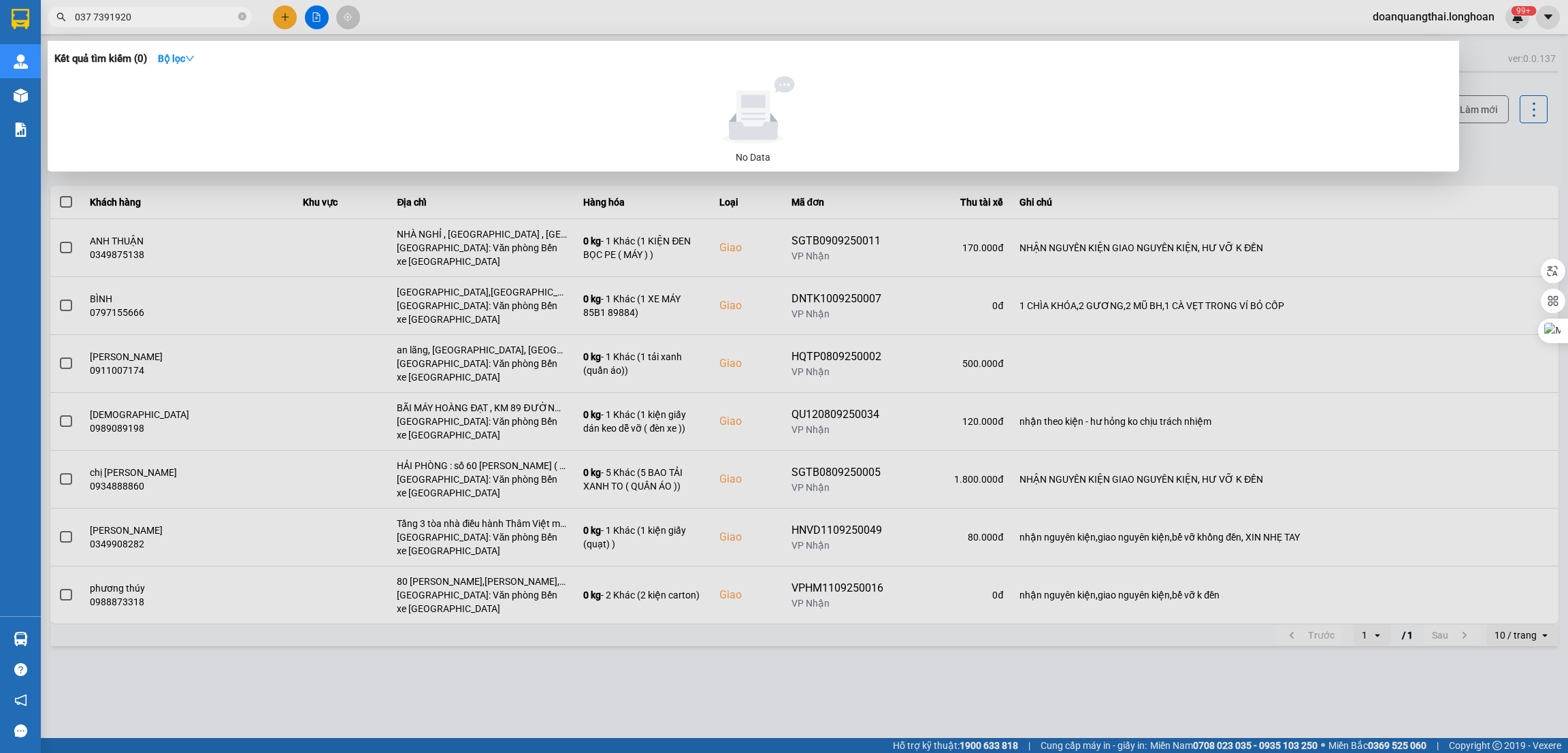
click at [96, 16] on input "037 7391920" at bounding box center [155, 17] width 161 height 15
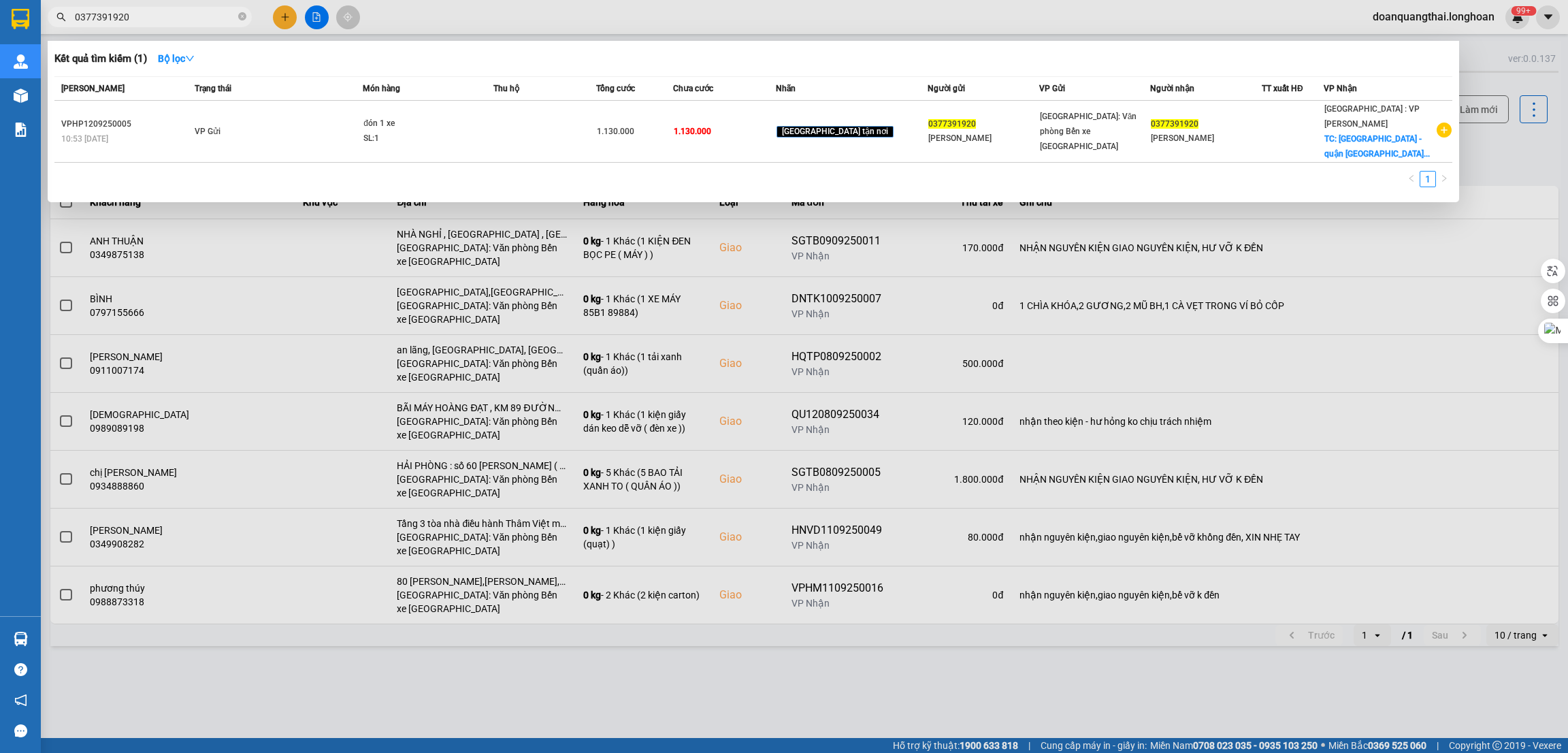
type input "0377391920"
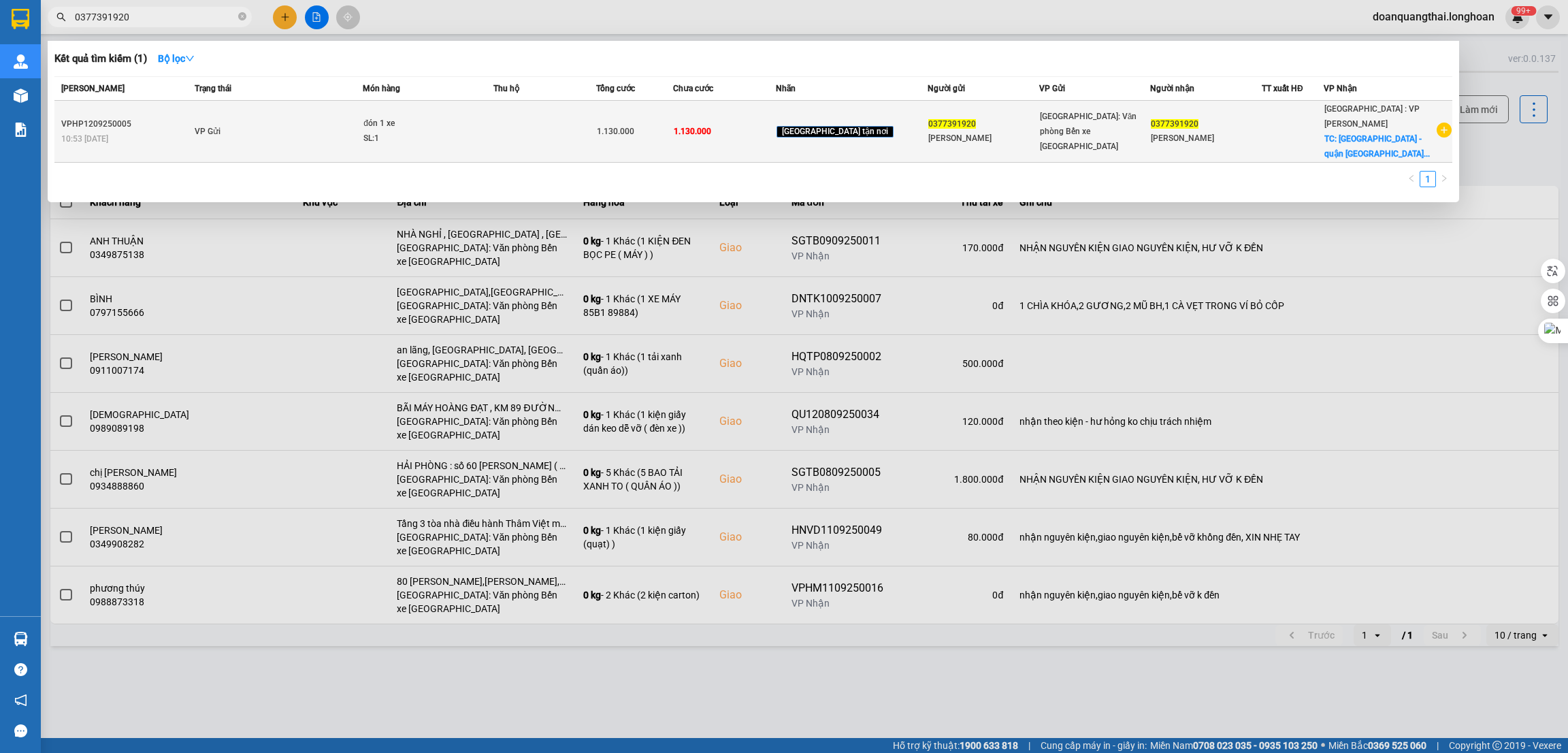
click at [188, 117] on div "VPHP1209250005" at bounding box center [126, 124] width 129 height 14
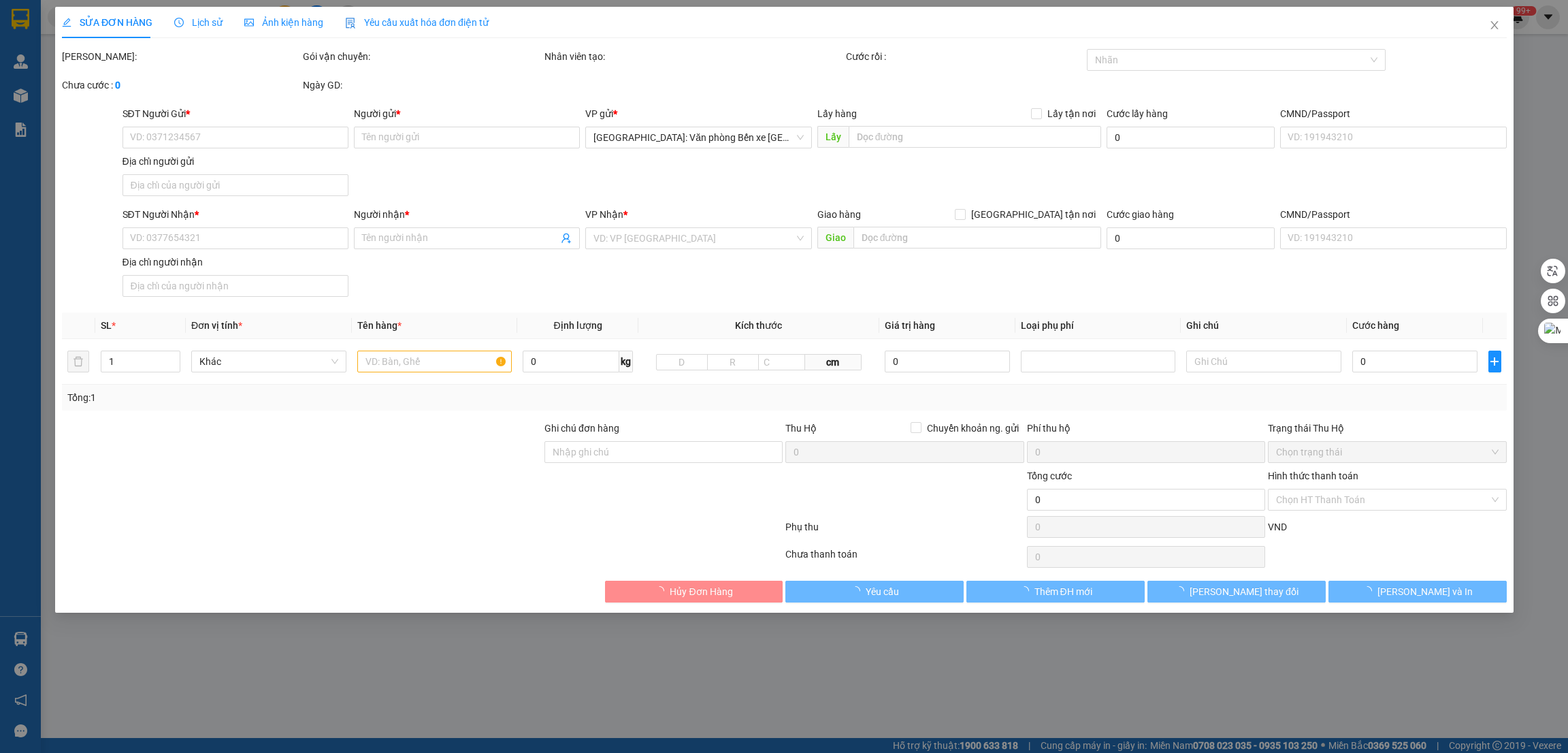
click at [202, 25] on span "Lịch sử" at bounding box center [198, 22] width 48 height 11
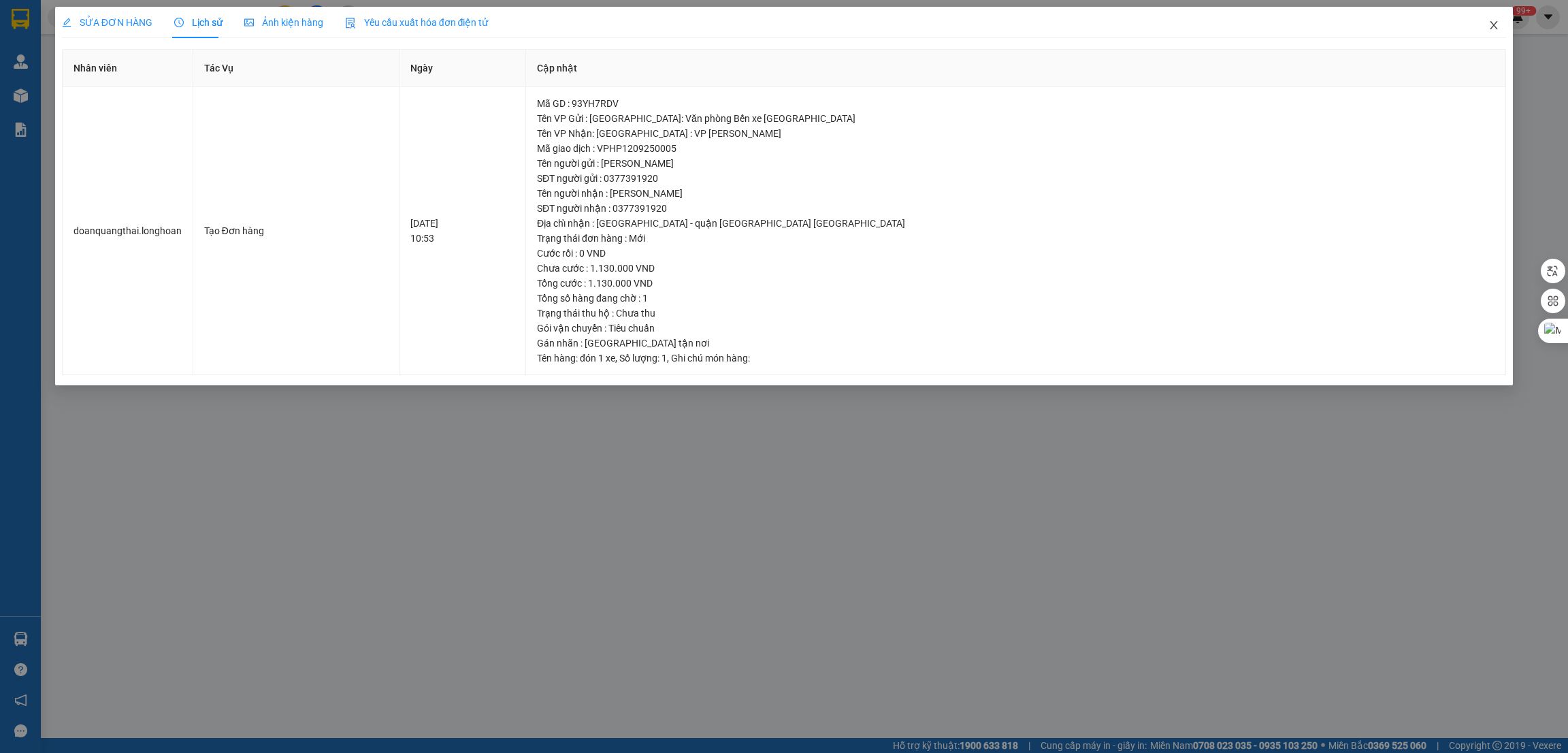
click at [1492, 29] on icon "close" at bounding box center [1493, 25] width 11 height 11
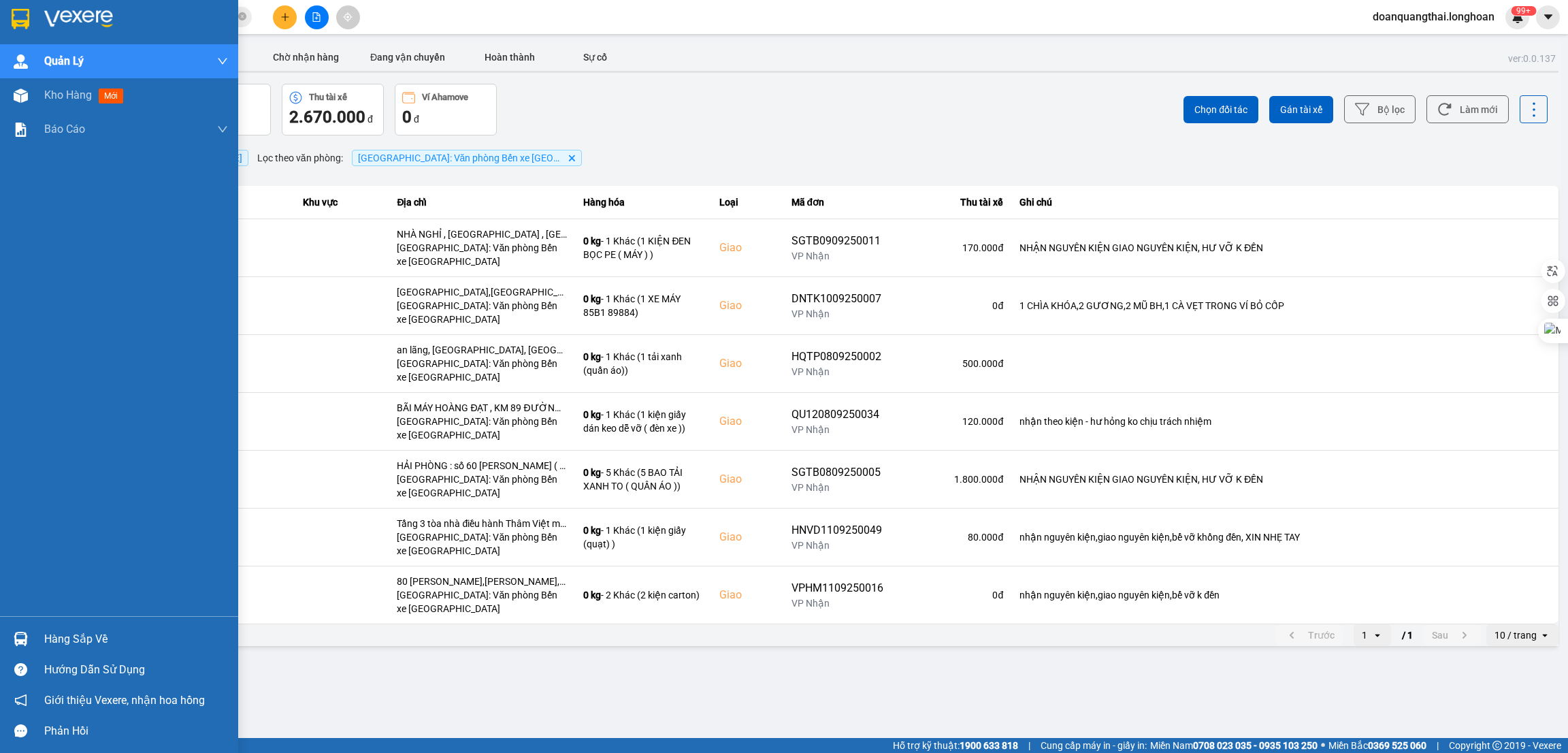
click at [64, 24] on img at bounding box center [79, 19] width 69 height 21
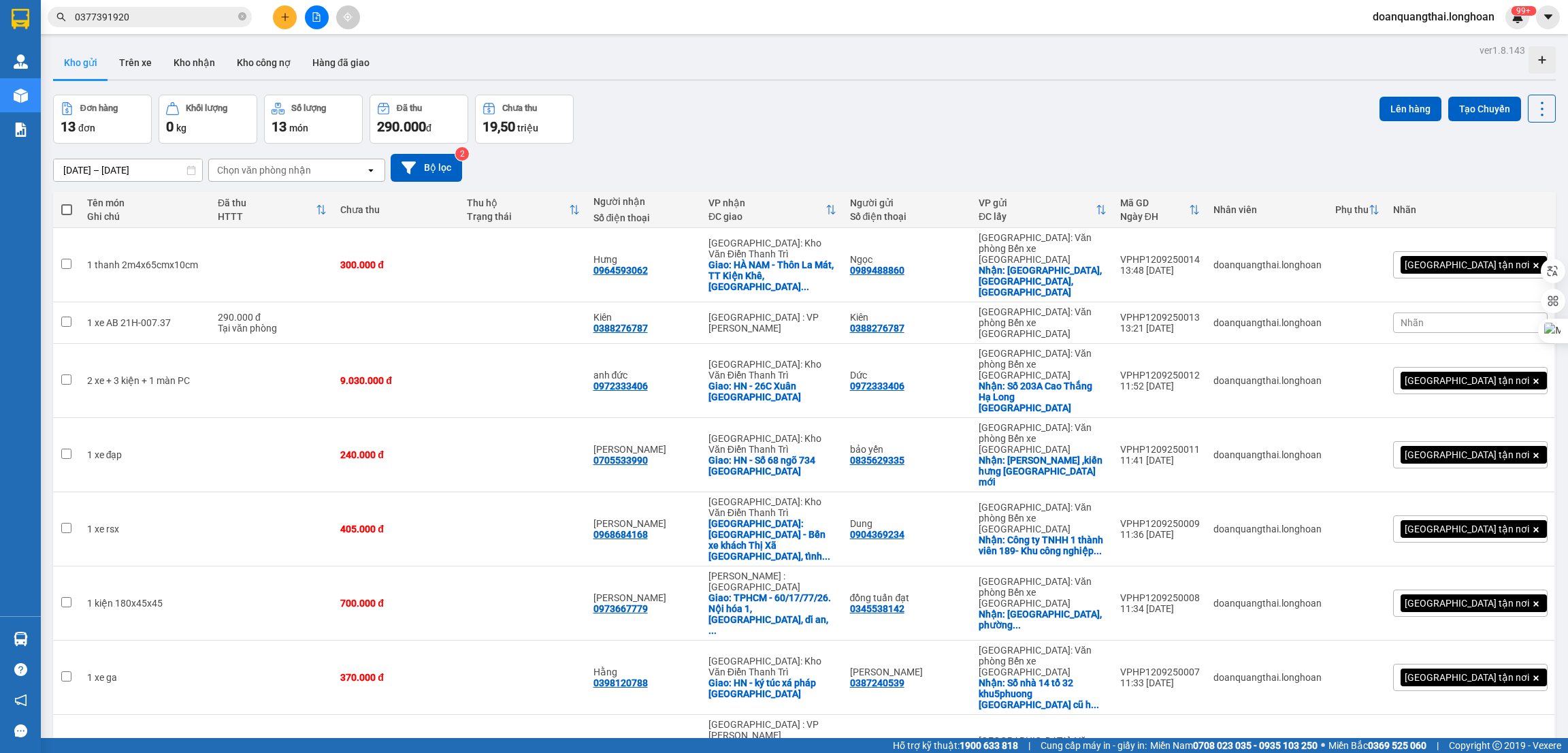
click at [89, 62] on button "Kho gửi" at bounding box center [81, 62] width 55 height 33
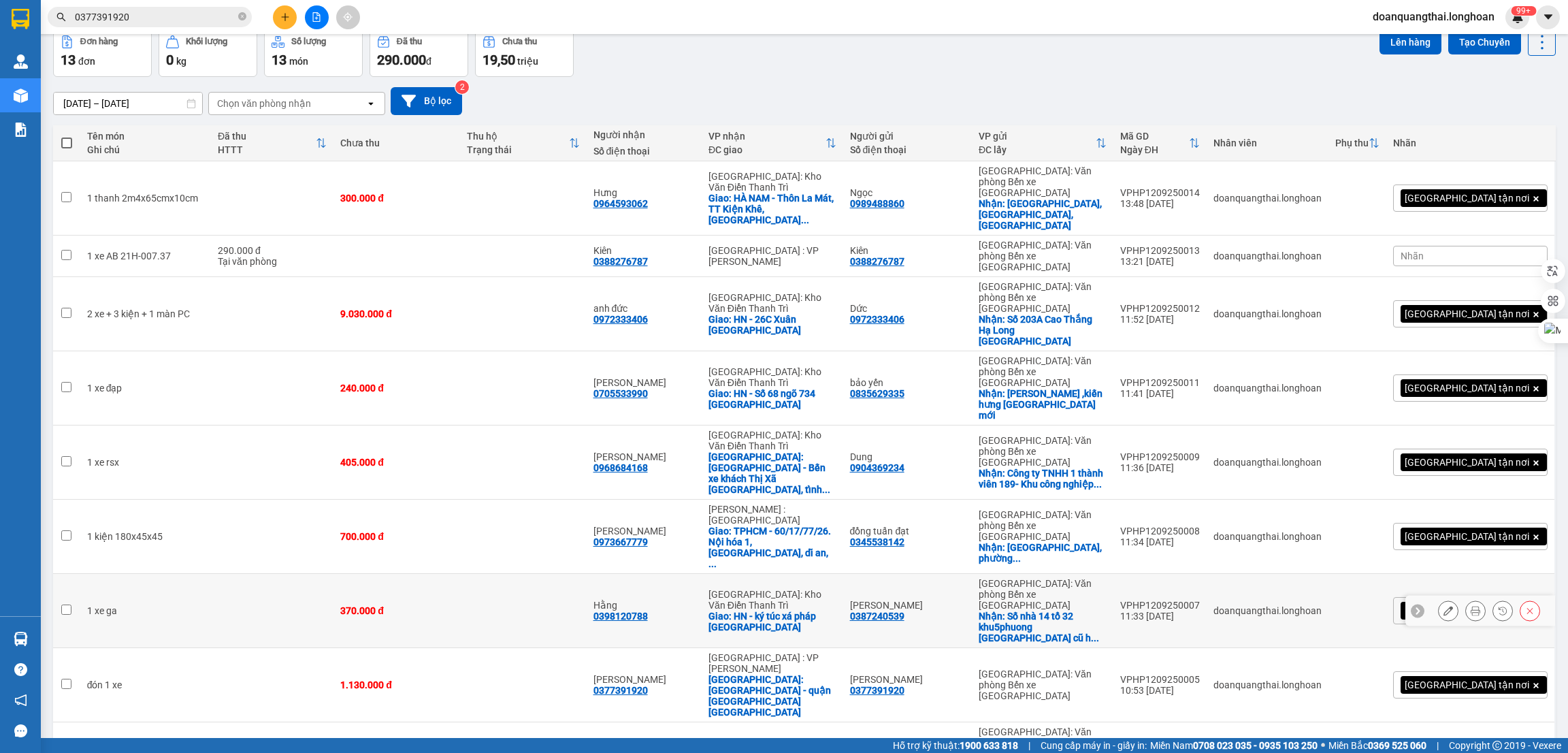
scroll to position [102, 0]
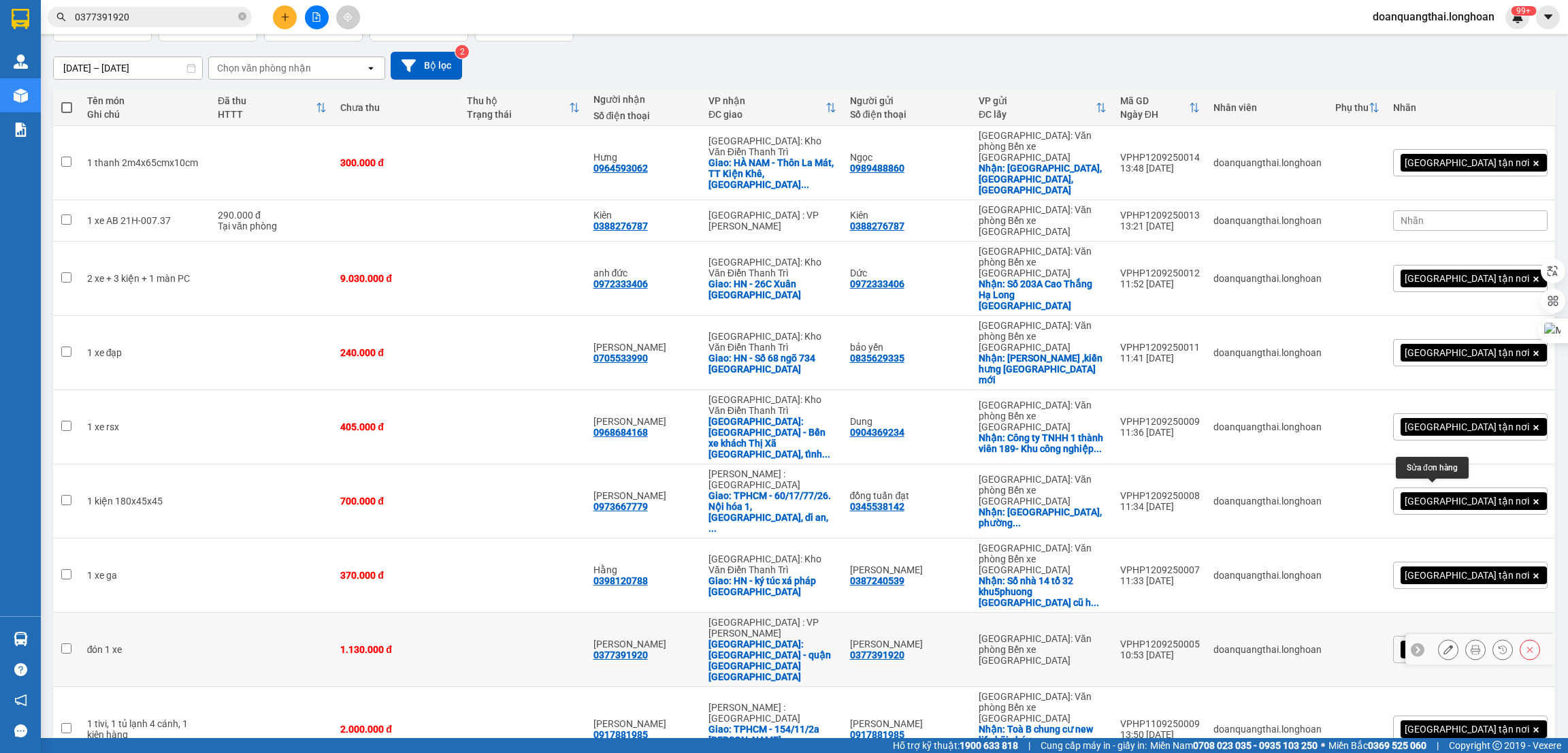
click at [1444, 645] on icon at bounding box center [1448, 649] width 10 height 10
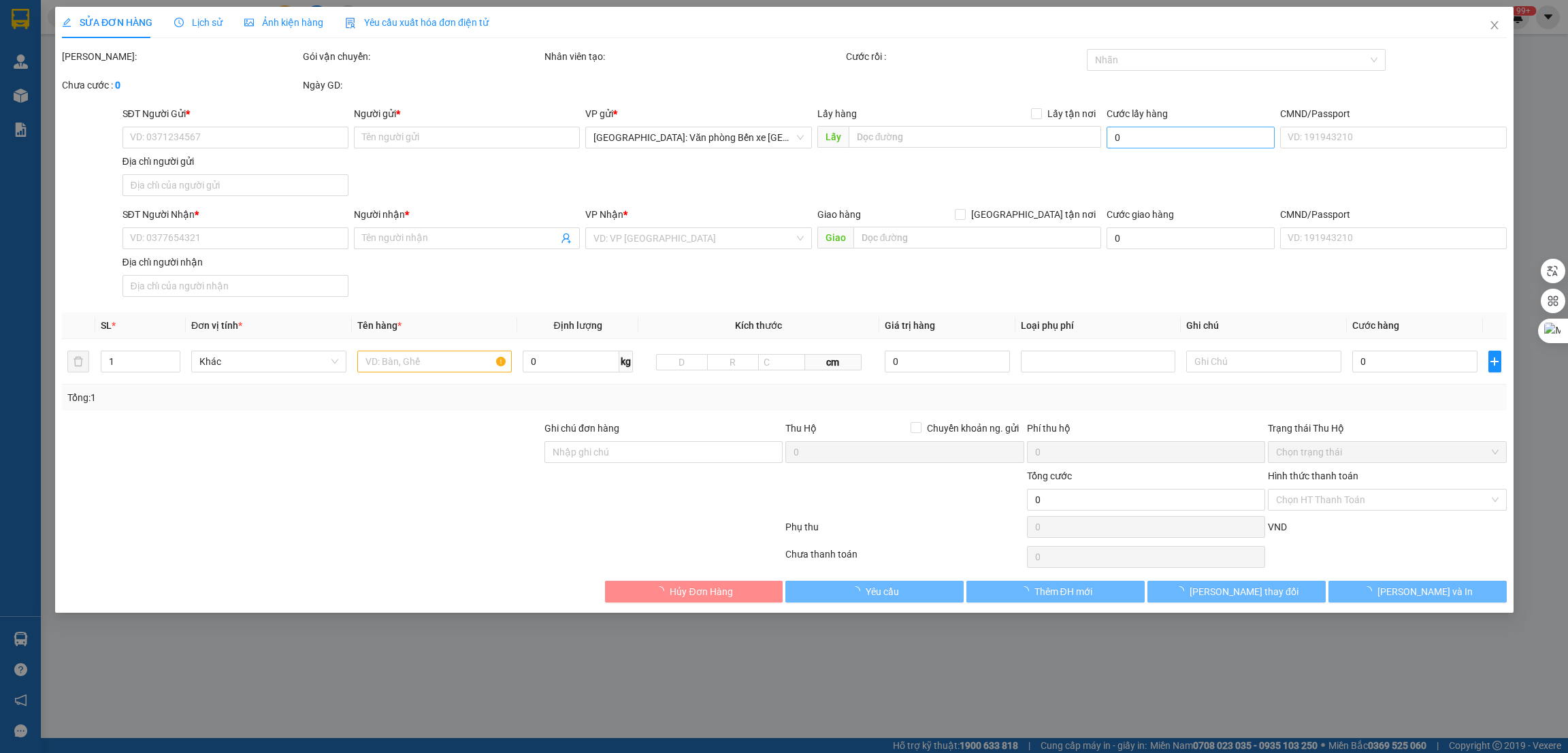
type input "0377391920"
type input "Trần minh Ngọc"
type input "0377391920"
type input "Trần minh Ngọc"
checkbox input "true"
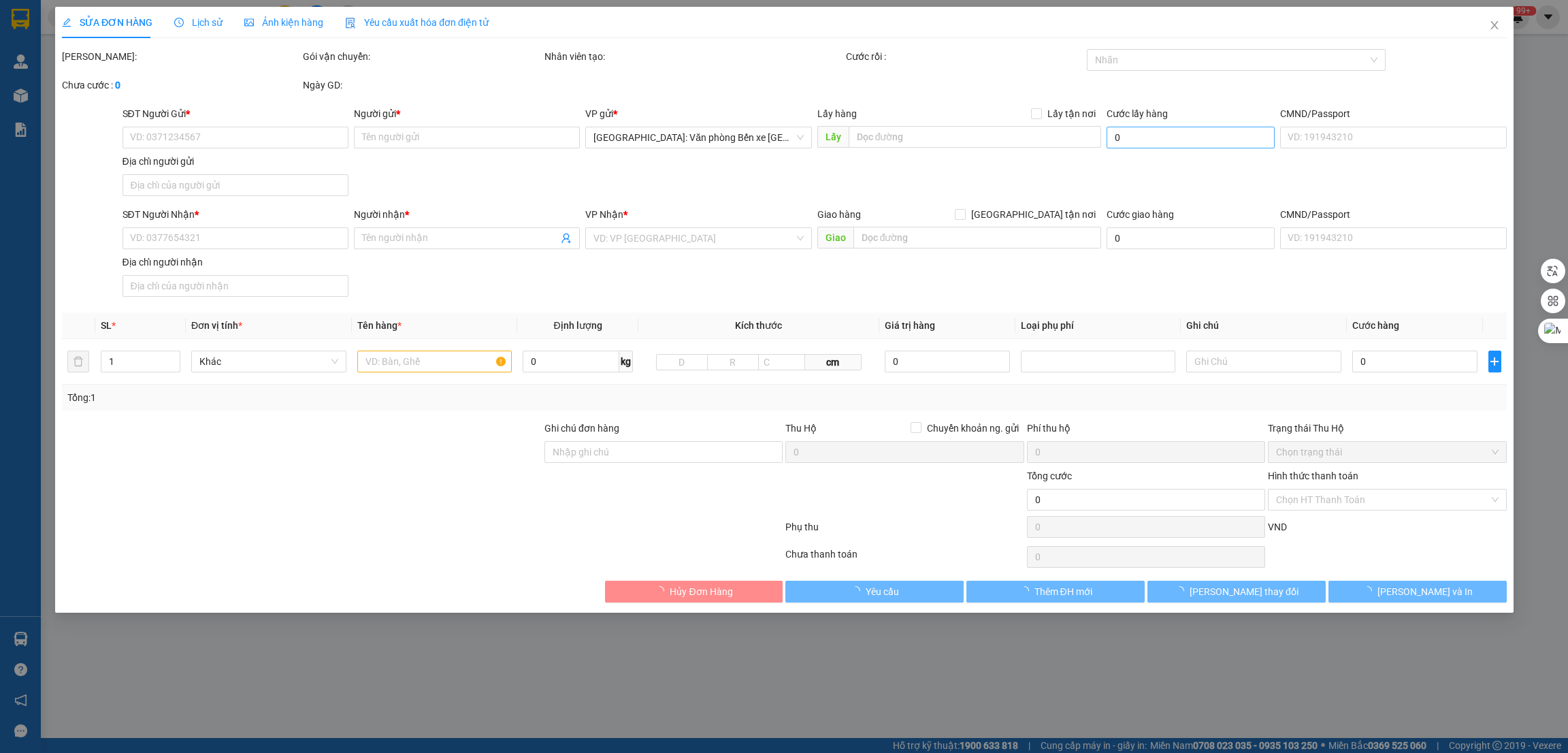
type input "ĐÀ NẴNG - quận hải châu TP Đà Nẵng"
type input "1.130.000"
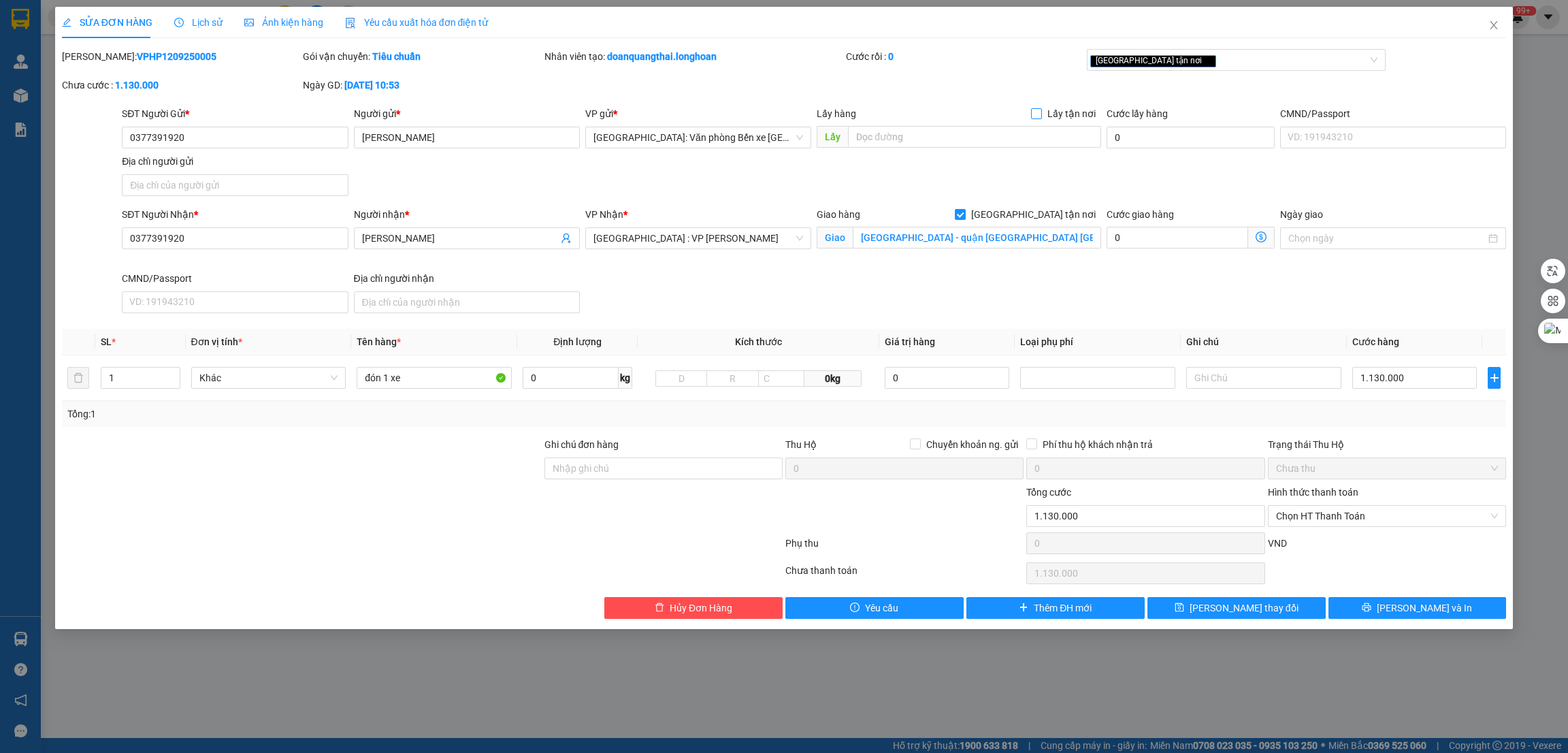
click at [1065, 113] on span "Lấy tận nơi" at bounding box center [1072, 113] width 59 height 15
click at [1040, 113] on input "Lấy tận nơi" at bounding box center [1035, 113] width 10 height 10
checkbox input "true"
click at [1008, 141] on input "text" at bounding box center [974, 136] width 253 height 21
paste input "339 lê thánh tông phường bạch đằng Tp hạ Long"
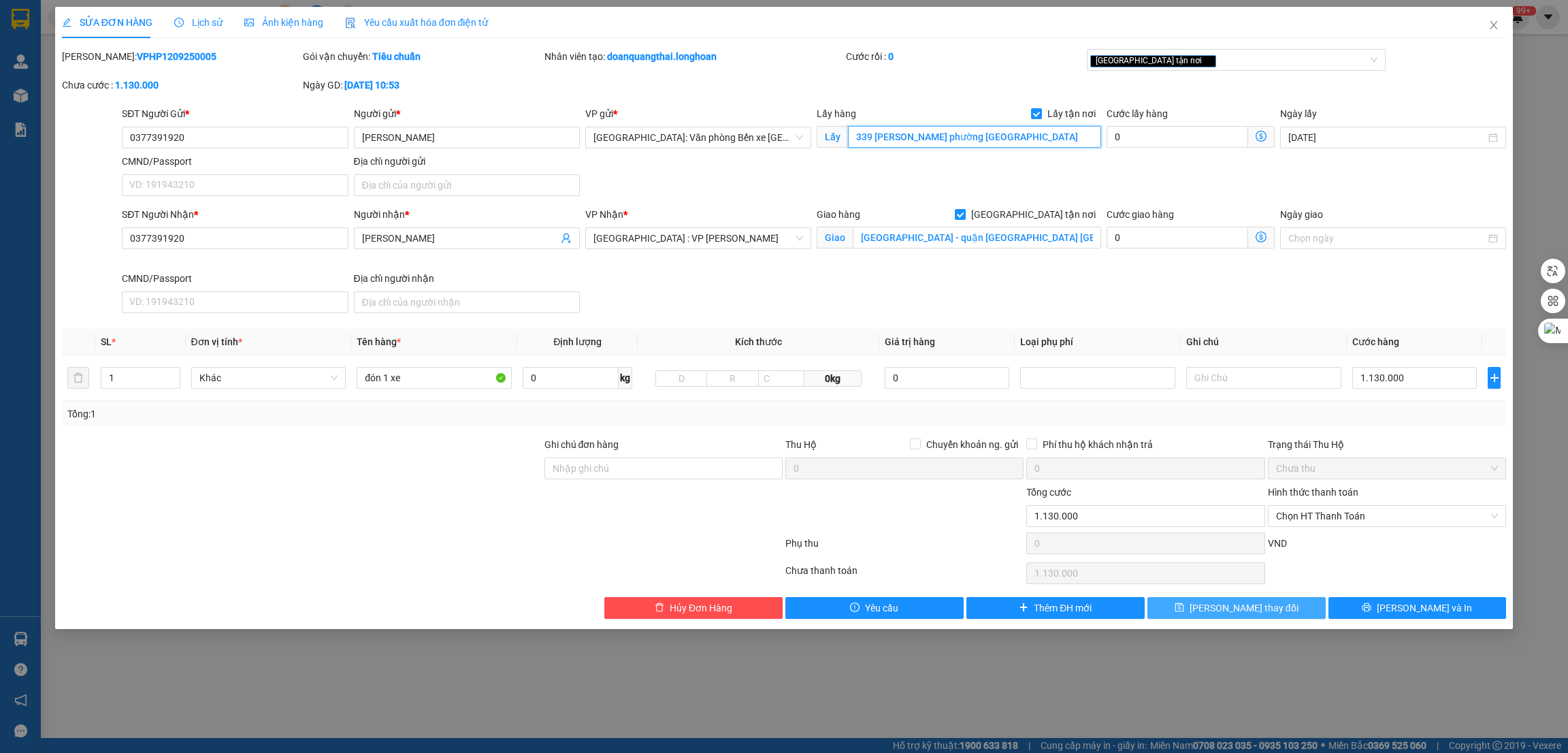
type input "339 lê thánh tông phường bạch đằng Tp hạ Long"
drag, startPoint x: 1298, startPoint y: 604, endPoint x: 1450, endPoint y: 176, distance: 454.2
click at [1298, 604] on button "Lưu thay đổi" at bounding box center [1236, 607] width 179 height 21
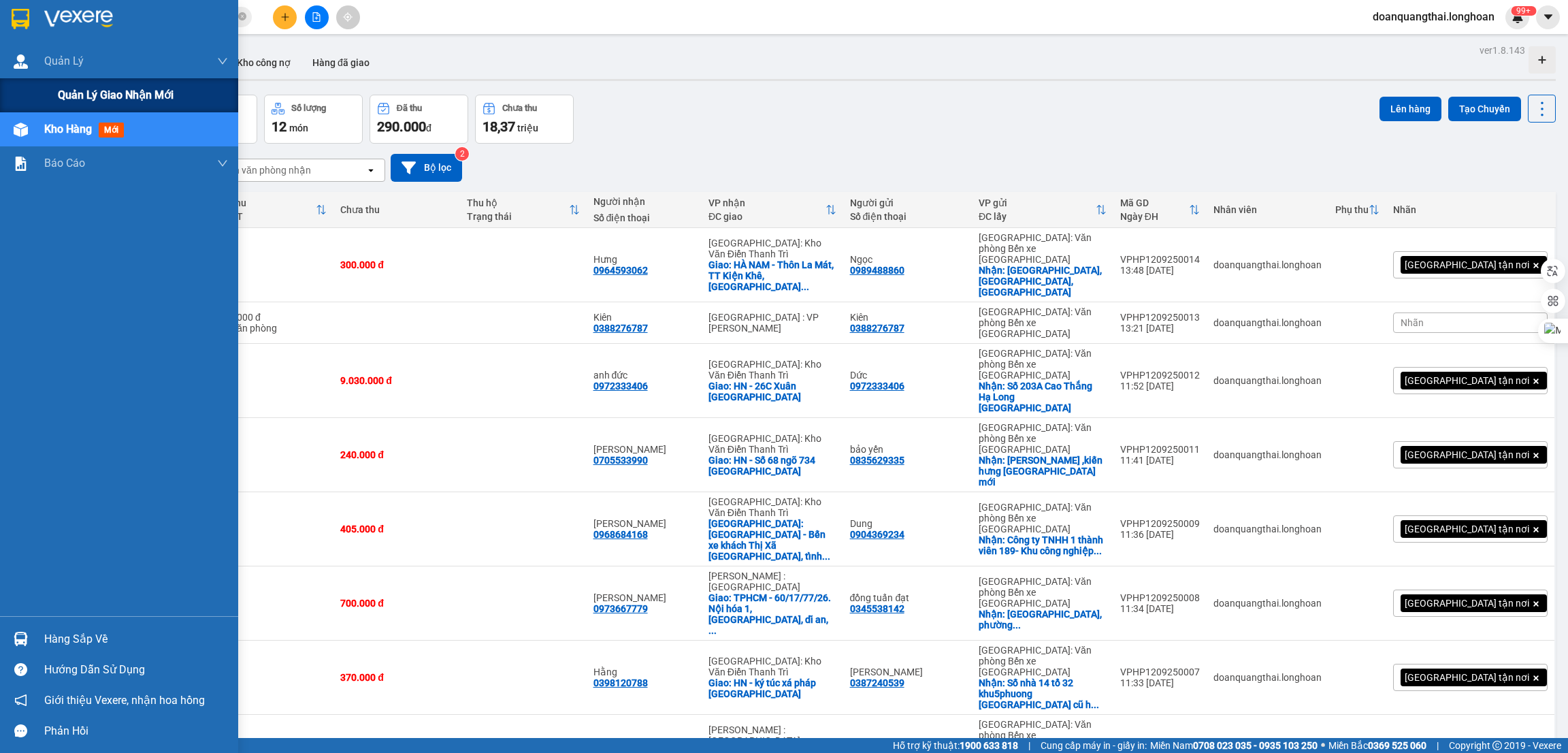
click at [66, 100] on span "Quản lý giao nhận mới" at bounding box center [116, 95] width 116 height 17
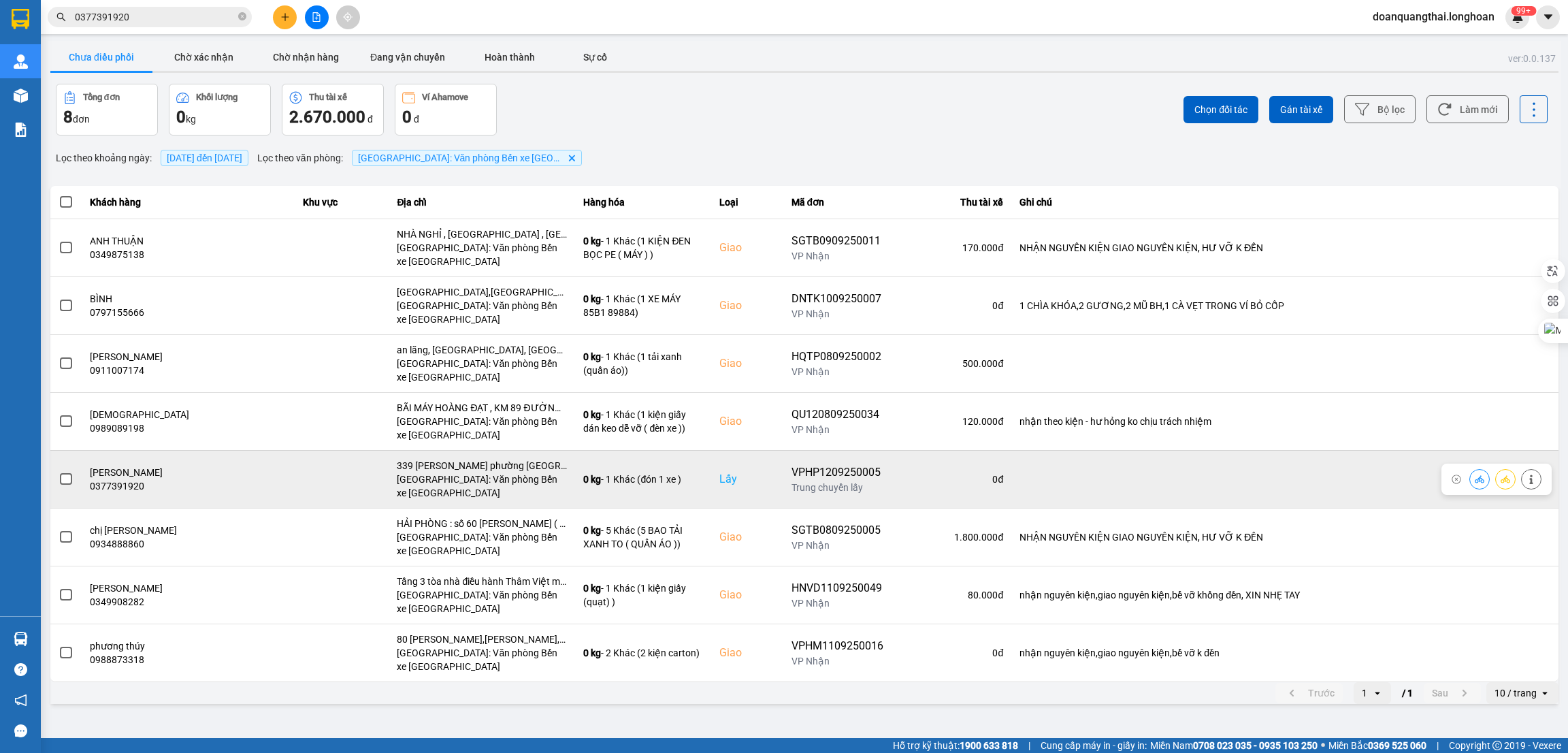
click at [62, 477] on span at bounding box center [66, 479] width 13 height 13
click at [59, 471] on input "checkbox" at bounding box center [59, 471] width 0 height 0
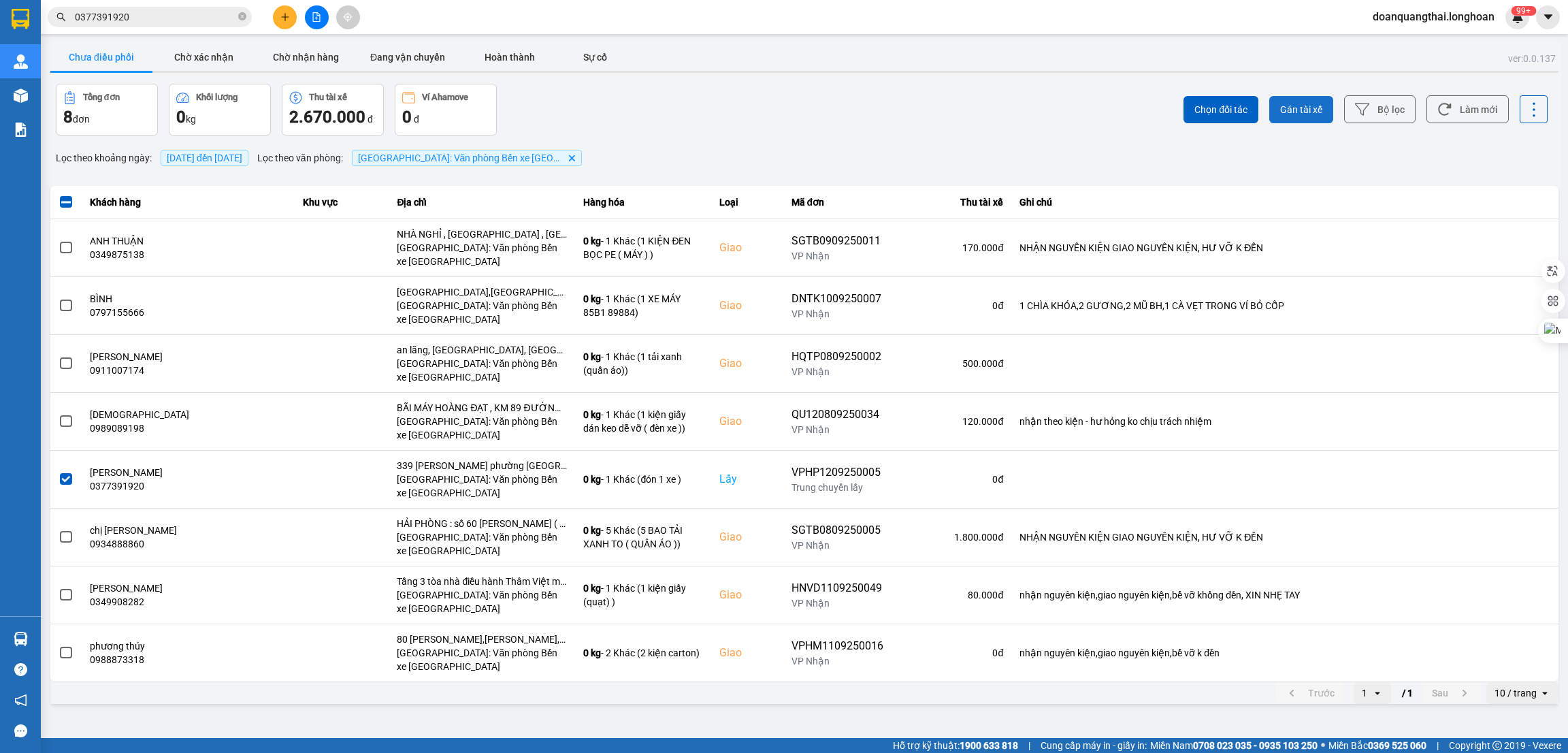
click at [1294, 116] on span "Gán tài xế" at bounding box center [1300, 110] width 42 height 13
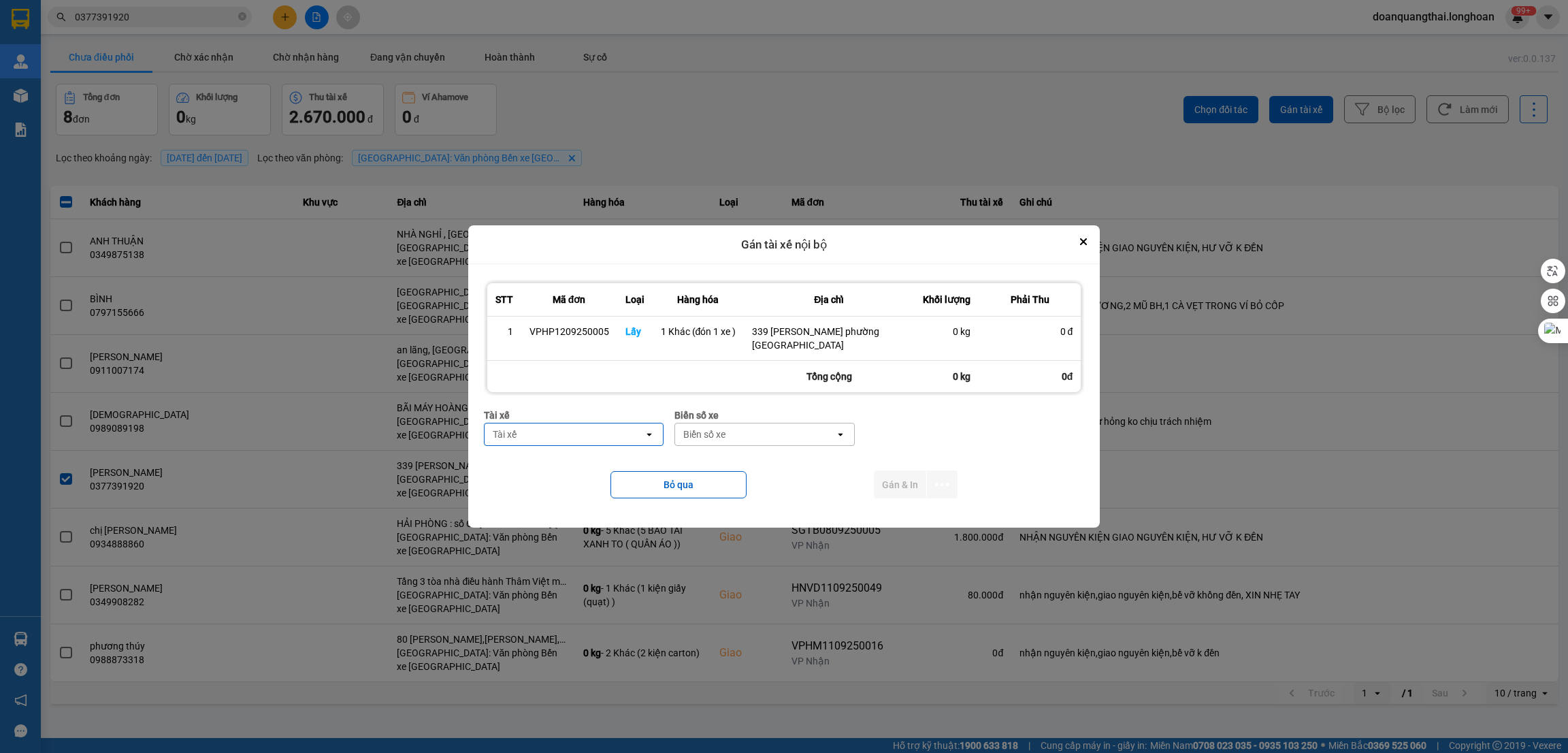
click at [585, 433] on div "Tài xế" at bounding box center [565, 434] width 160 height 21
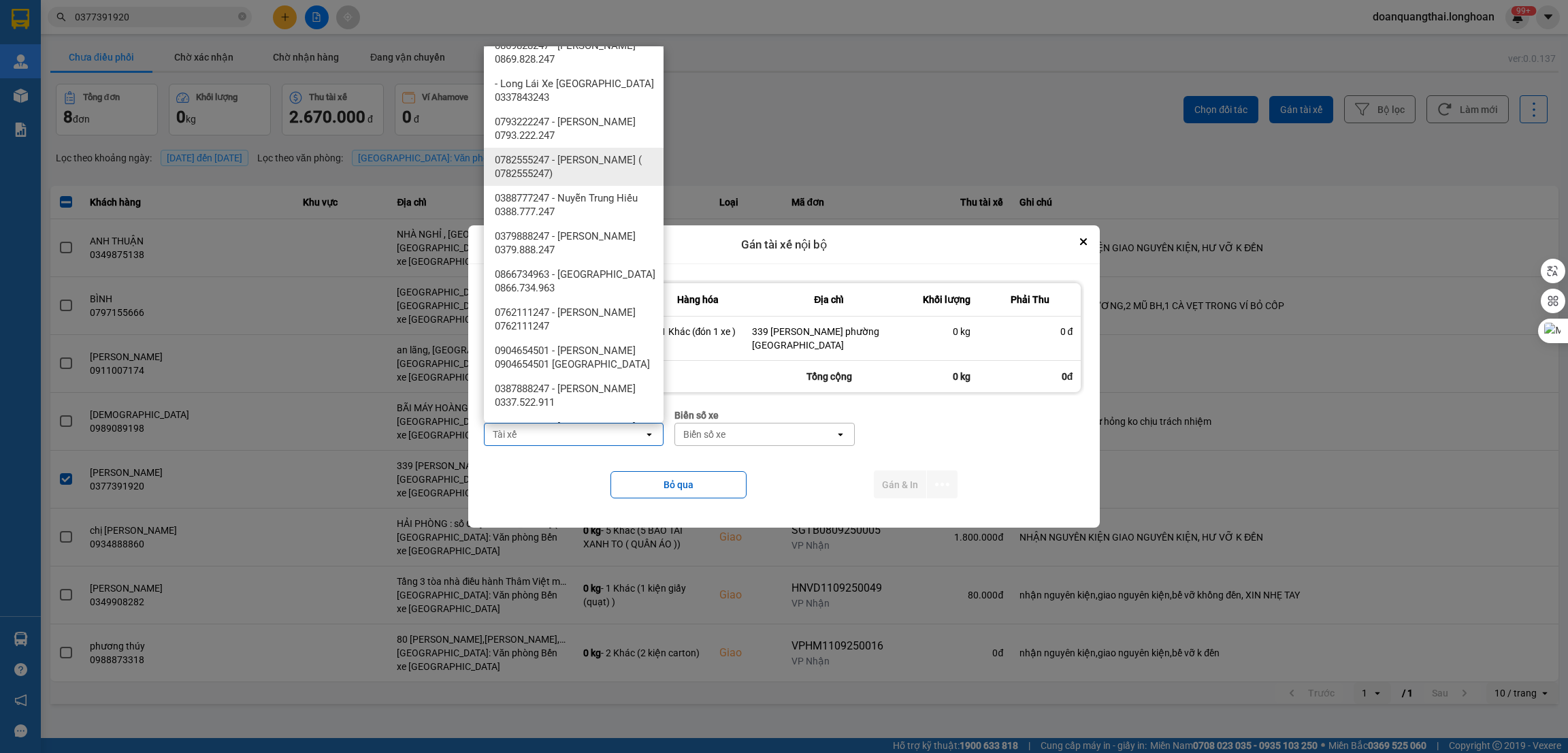
scroll to position [714, 0]
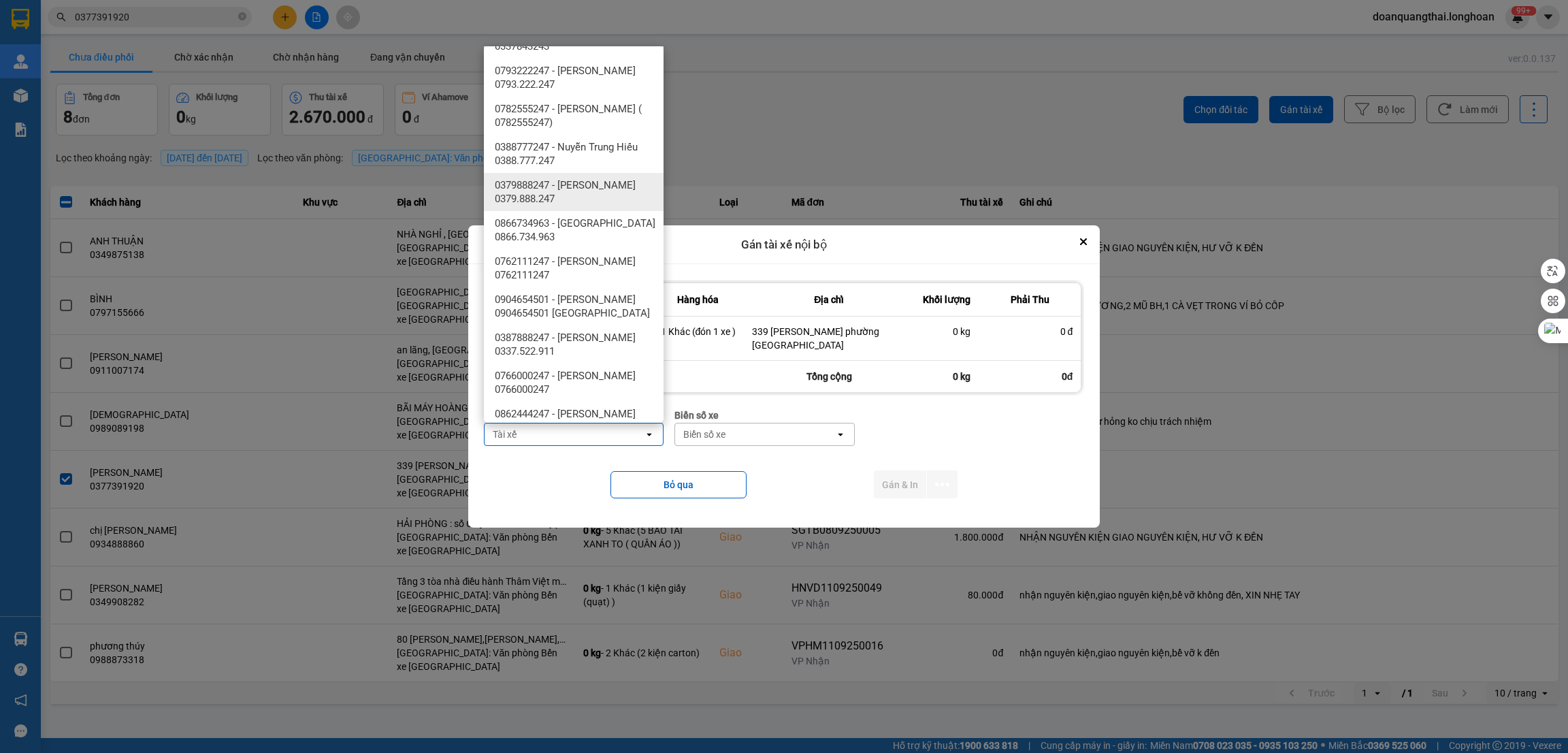
click at [611, 202] on span "0379888247 - phạm thế anh 0379.888.247" at bounding box center [577, 192] width 163 height 27
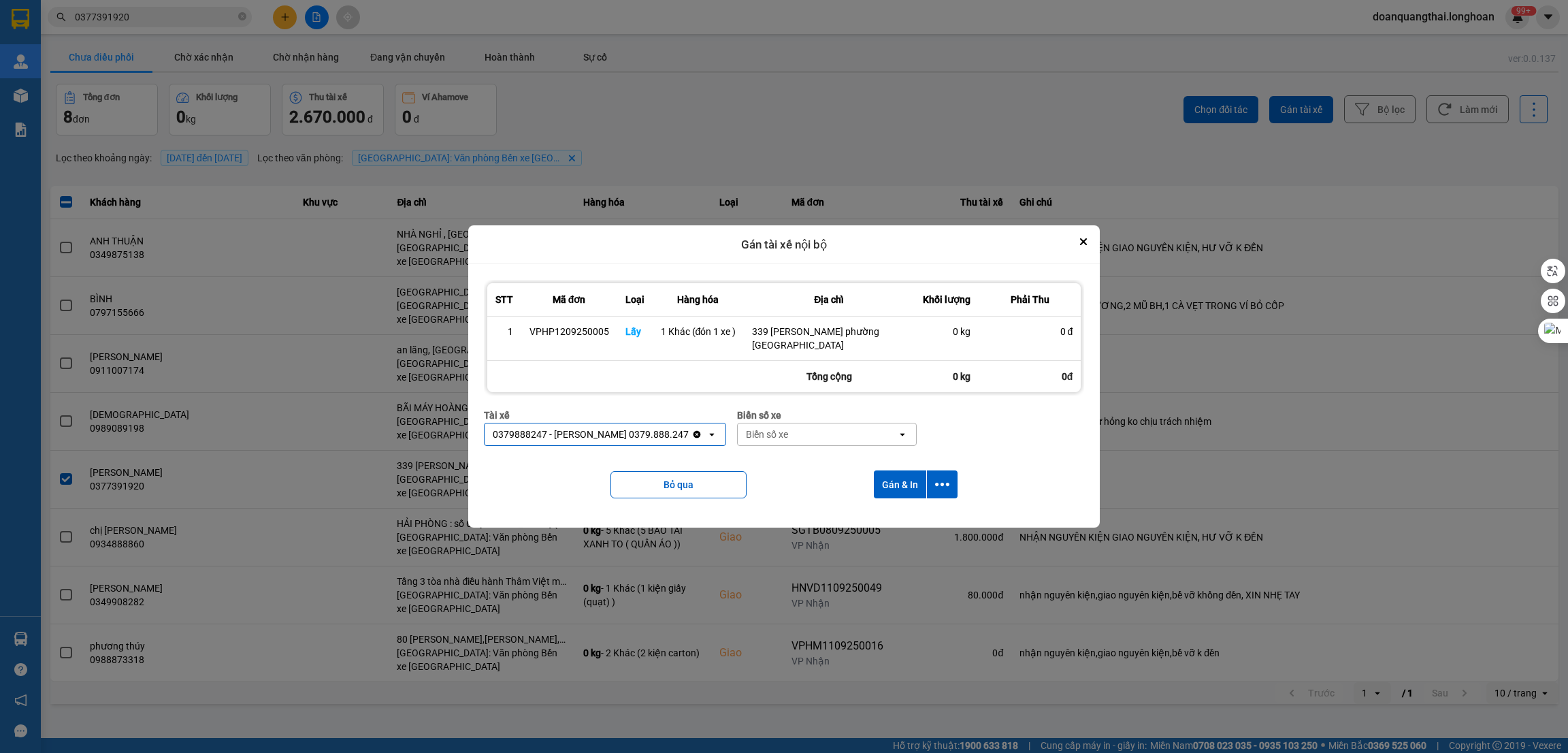
click at [777, 442] on div "Biển số xe" at bounding box center [817, 434] width 160 height 21
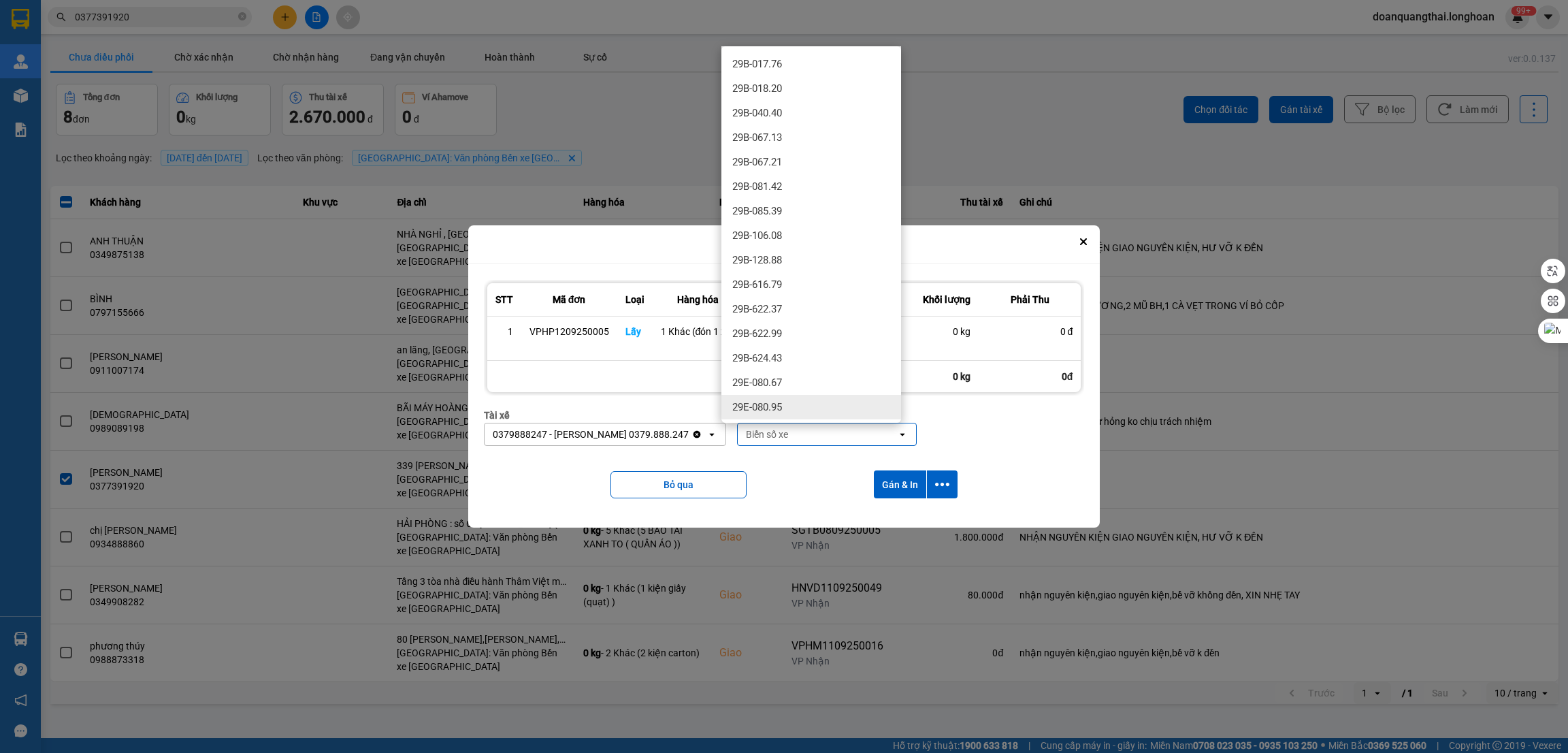
scroll to position [305, 0]
click at [797, 371] on div "29E-137.34" at bounding box center [811, 371] width 179 height 24
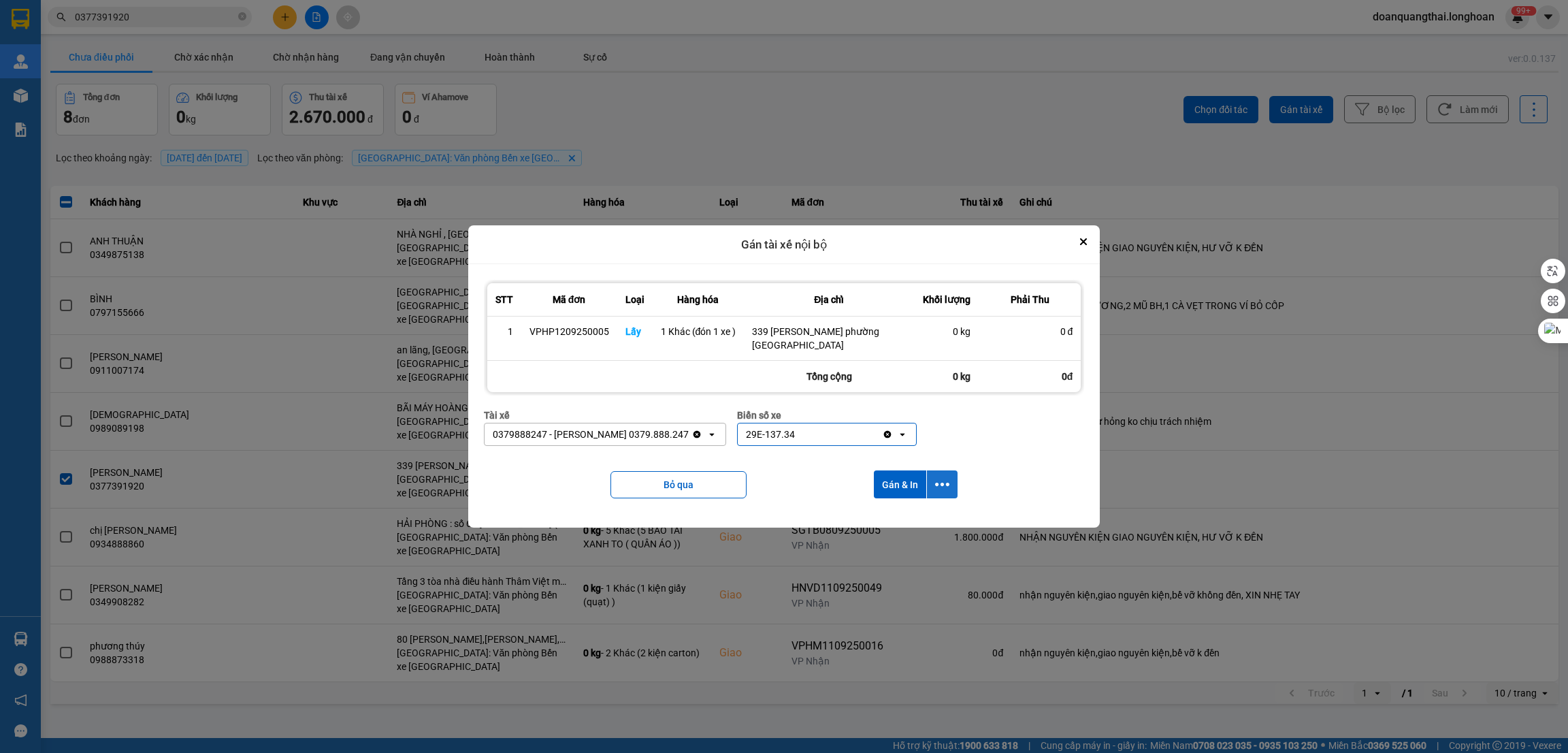
click at [938, 480] on icon "dialog" at bounding box center [942, 484] width 14 height 14
click at [903, 522] on span "Chỉ gán tài" at bounding box center [888, 522] width 45 height 13
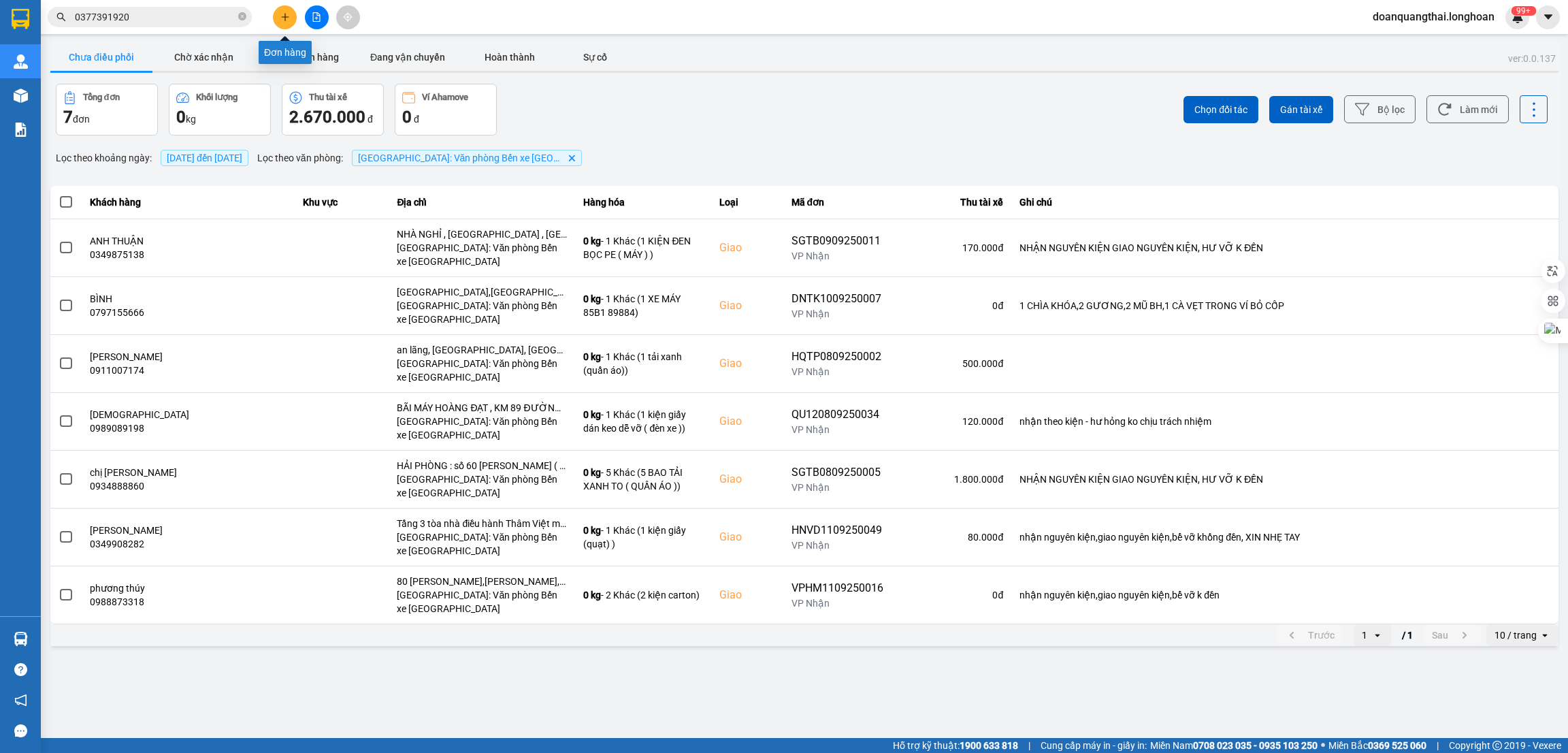
click at [279, 12] on button at bounding box center [285, 17] width 24 height 24
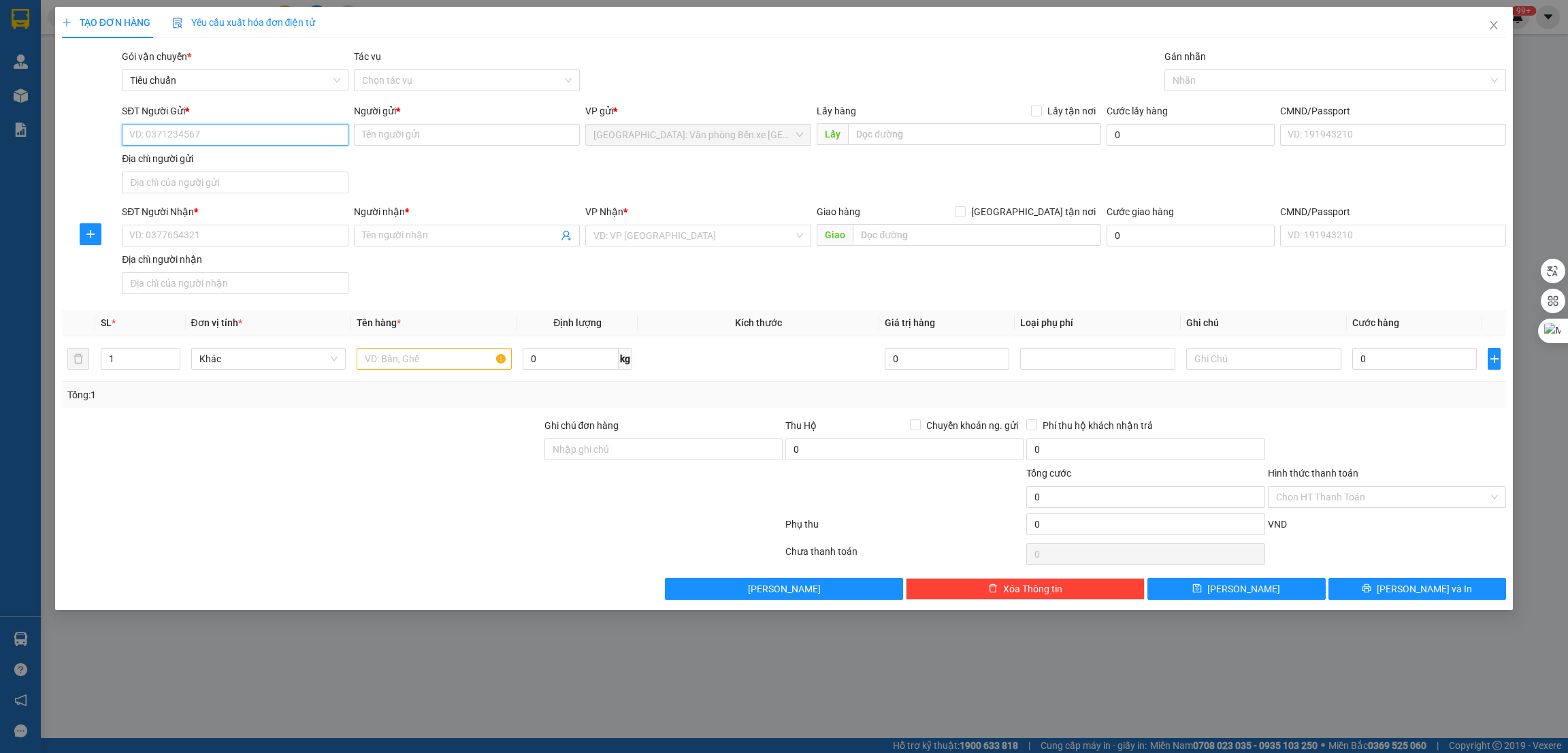
paste input "0396735216"
type input "0396735216"
click at [422, 146] on div "Người gửi * Tên người gửi" at bounding box center [467, 127] width 226 height 47
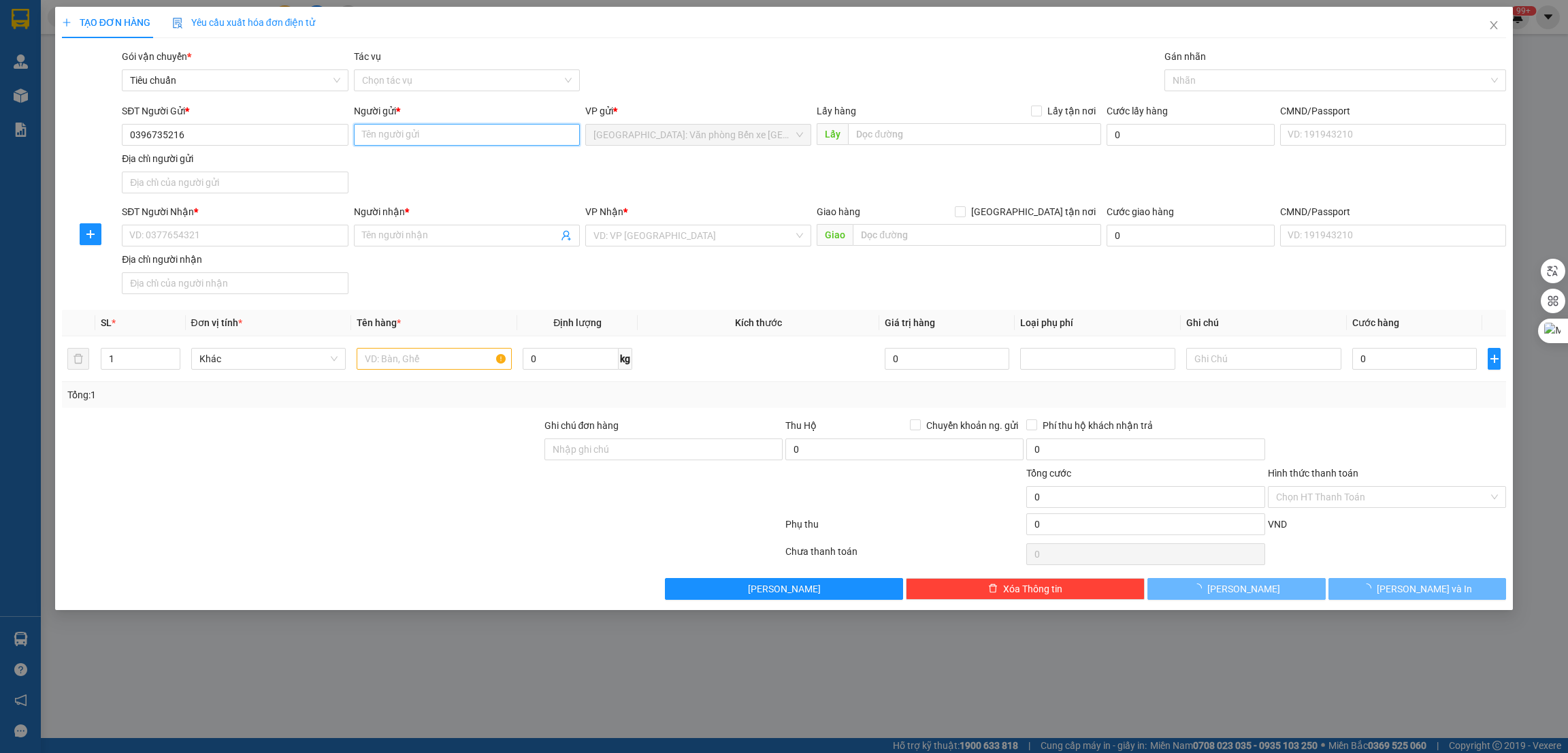
click at [422, 140] on input "Người gửi *" at bounding box center [467, 134] width 226 height 21
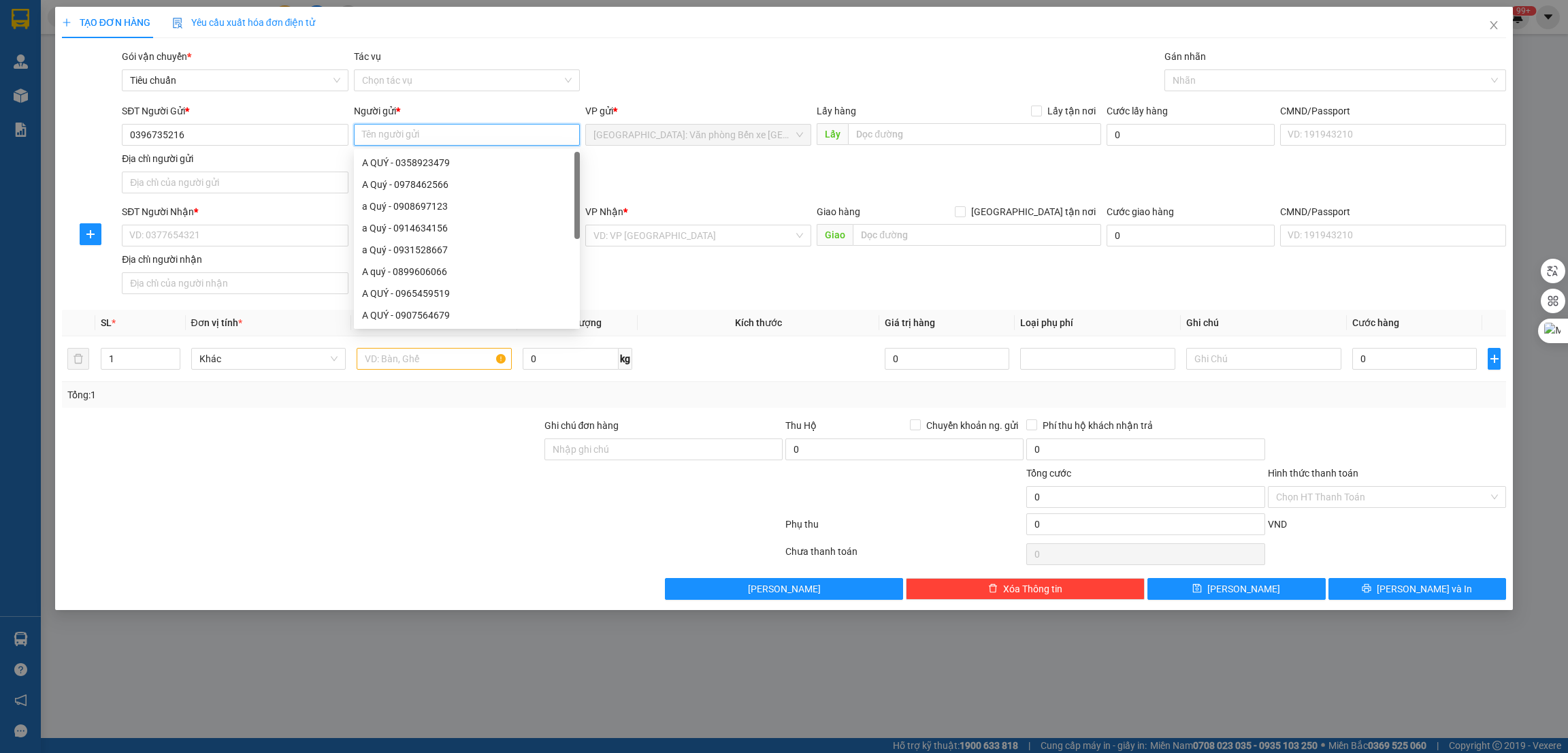
paste input "0396735216"
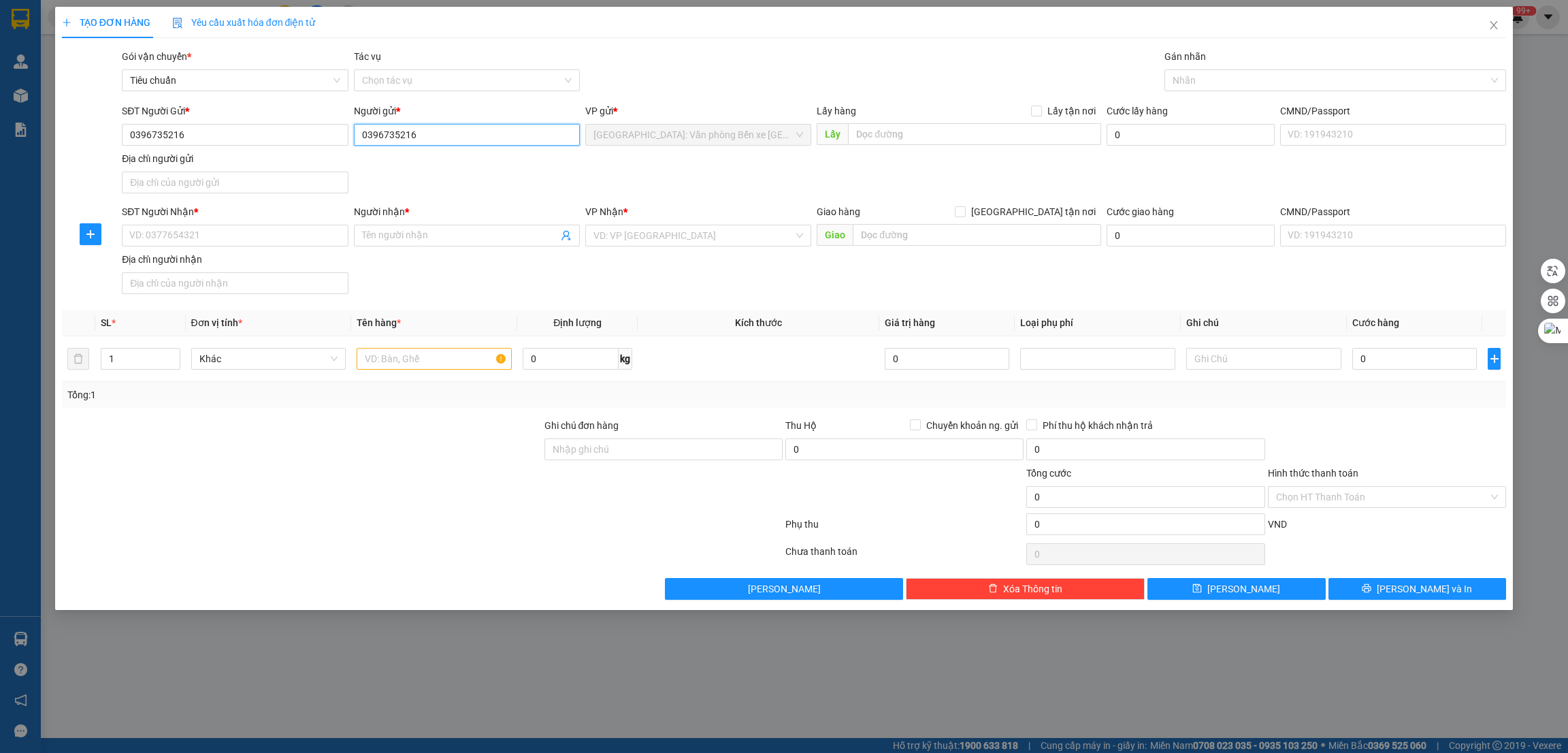
click at [439, 130] on input "0396735216" at bounding box center [467, 134] width 226 height 21
type input "Nguyễn Đức Hòa"
click at [196, 234] on input "SĐT Người Nhận *" at bounding box center [234, 235] width 226 height 21
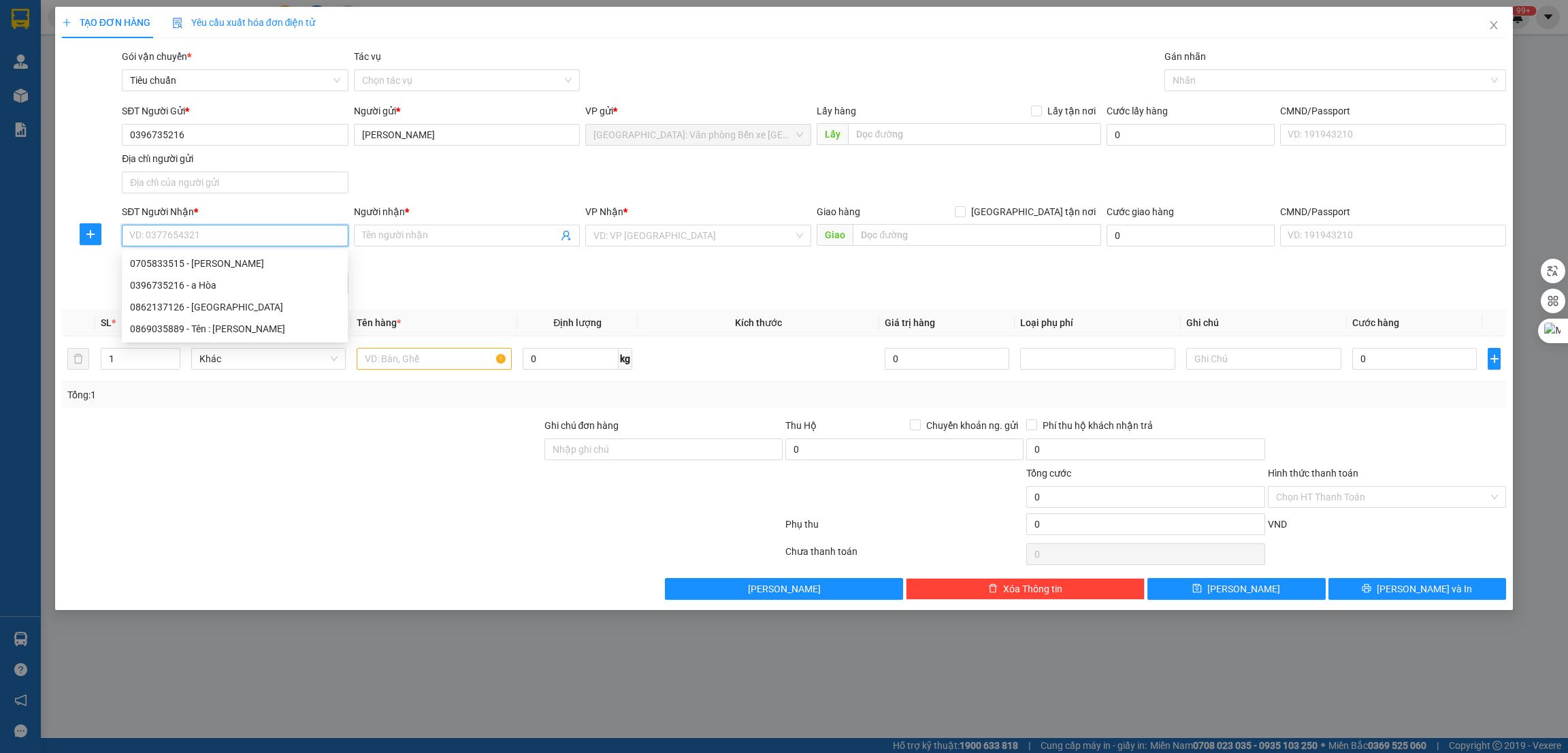
paste input "0396735216"
type input "0396735216"
click at [242, 265] on div "0396735216 - a Hòa" at bounding box center [234, 263] width 210 height 15
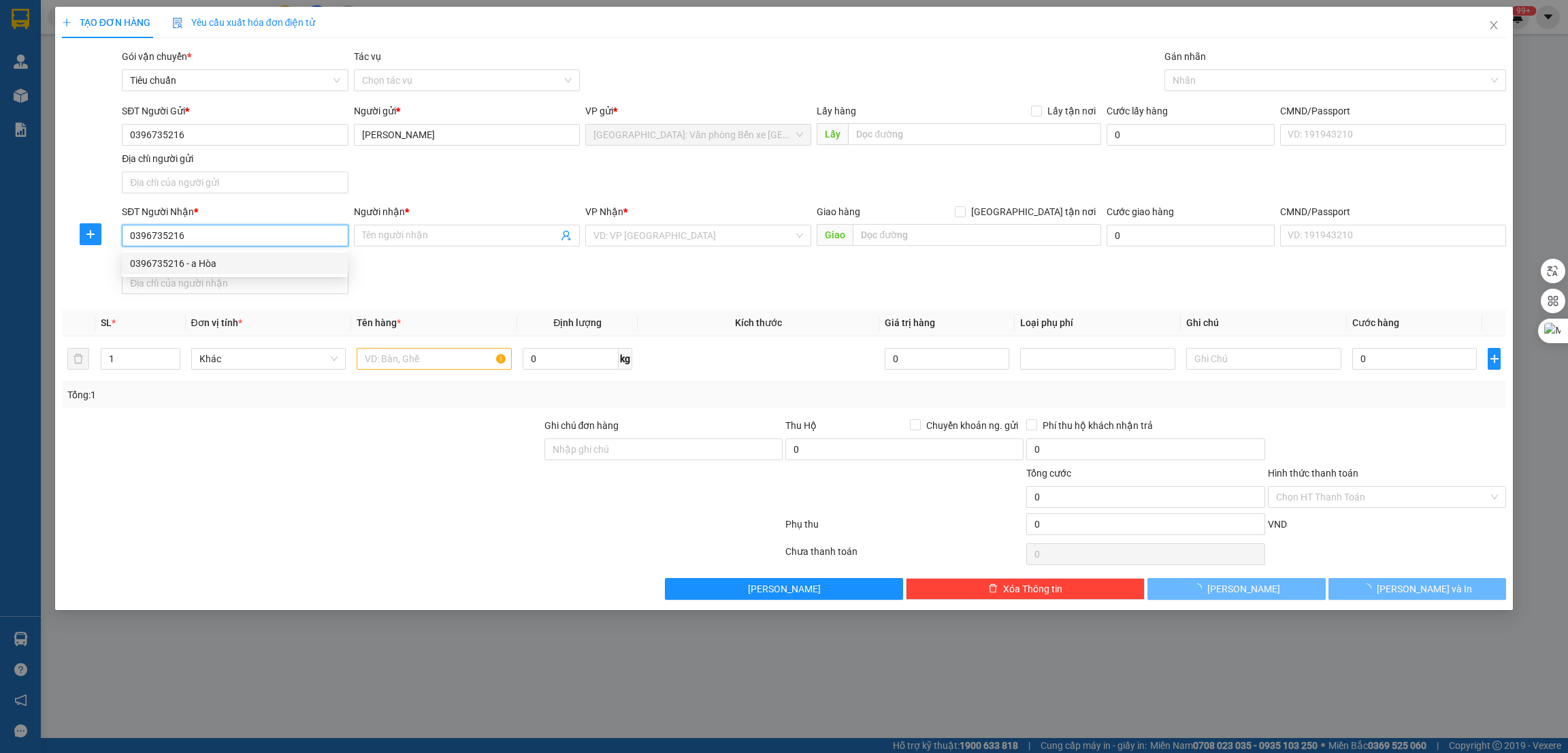
type input "a Hòa"
checkbox input "true"
type input "Đchi Khu phố 2 , tân biên , biên hoà đồng nai"
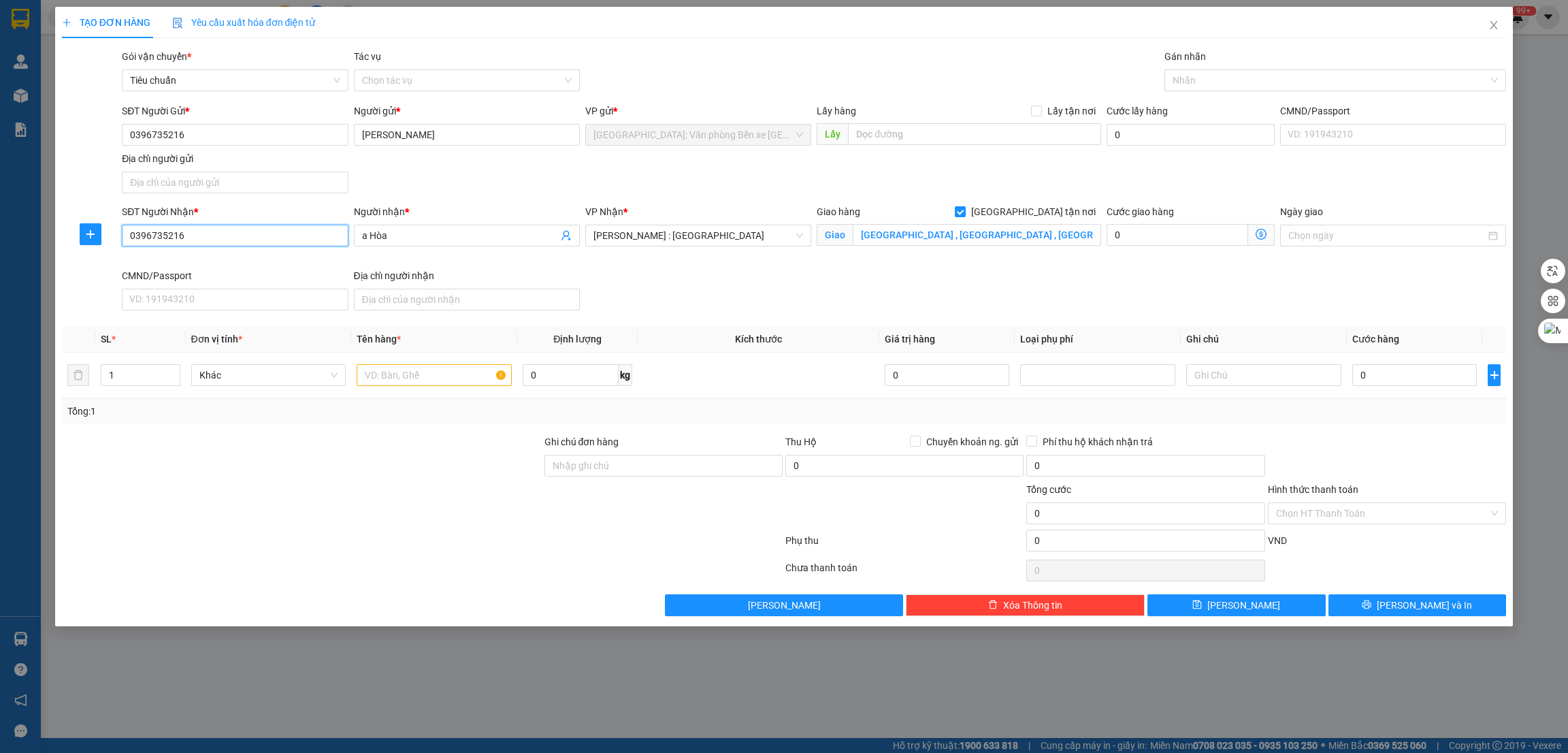
type input "0396735216"
click at [856, 233] on input "Đchi Khu phố 2 , tân biên , biên hoà đồng nai" at bounding box center [977, 234] width 248 height 21
click at [871, 236] on input "Đchi Khu phố 2 , tân biên , biên hoà đồng nai" at bounding box center [977, 234] width 248 height 21
type input "ĐỒNG NAI - Khu phố 2 , tân biên , biên hoà đồng nai"
click at [644, 288] on div "SĐT Người Nhận * 0396735216 Người nhận * a Hòa VP Nhận * Hồ Chí Minh : Kho Quận…" at bounding box center [814, 259] width 1389 height 112
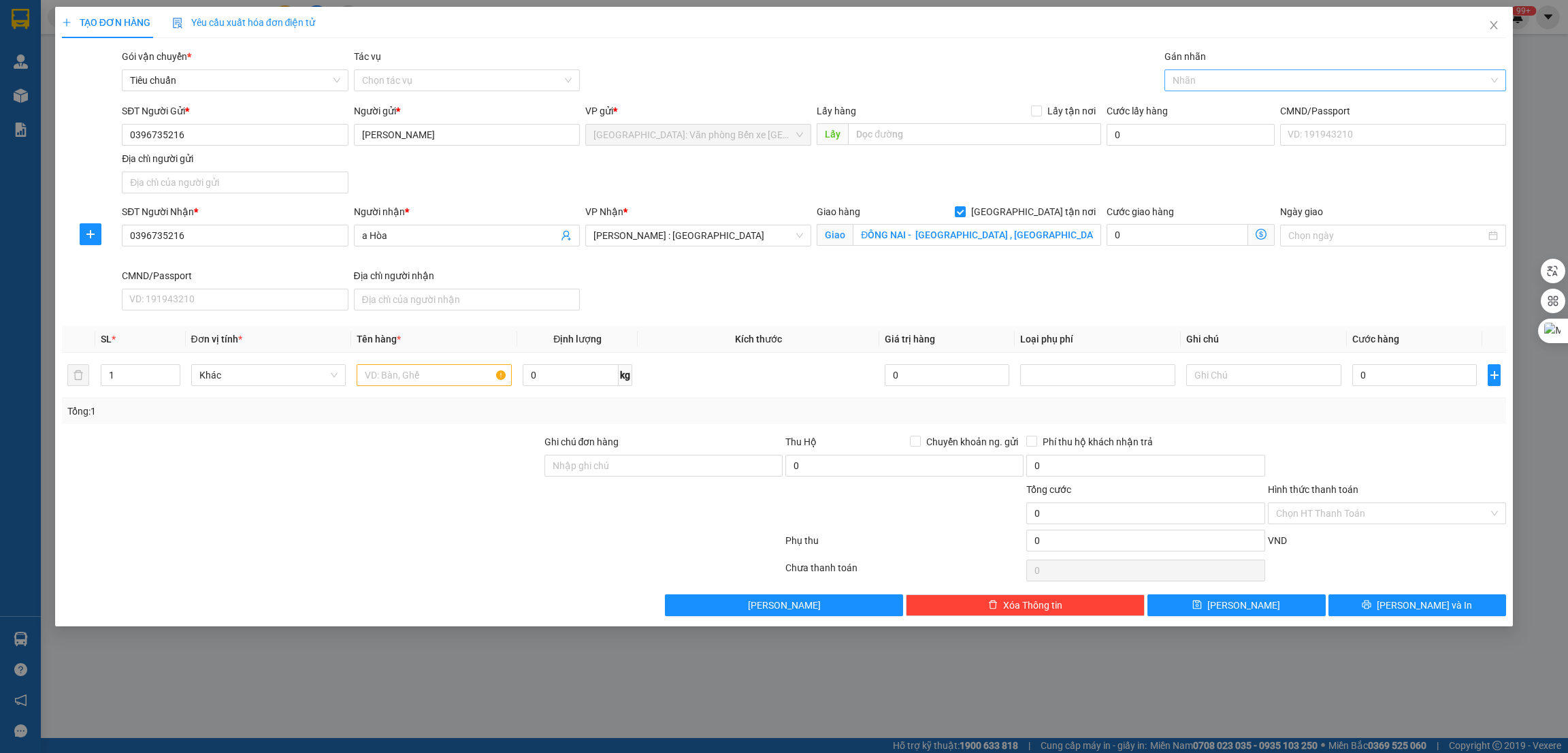
click at [1211, 81] on div at bounding box center [1329, 80] width 322 height 16
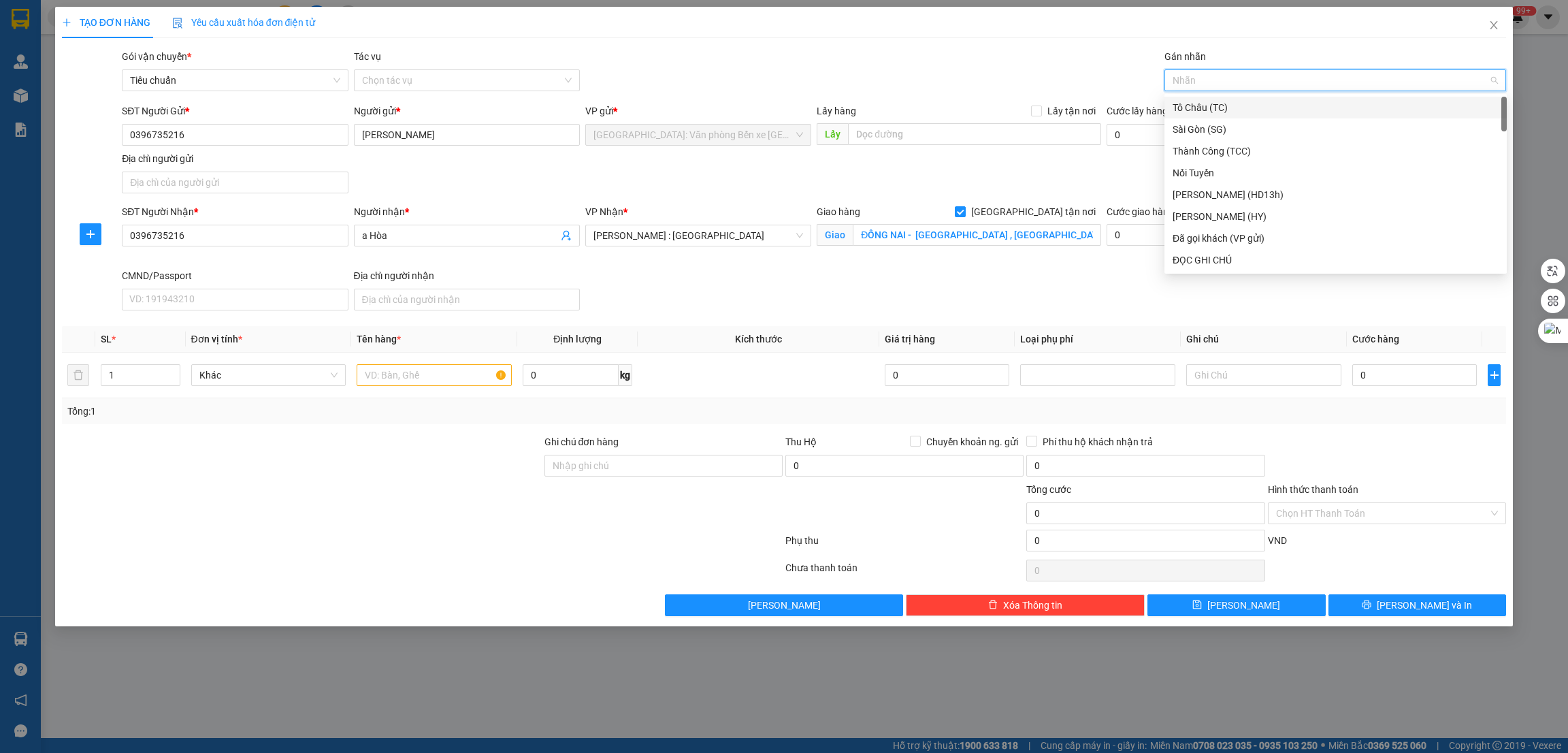
type input "G"
click at [1208, 261] on div "[GEOGRAPHIC_DATA] tận nơi" at bounding box center [1335, 260] width 326 height 15
click at [448, 385] on input "text" at bounding box center [433, 374] width 155 height 21
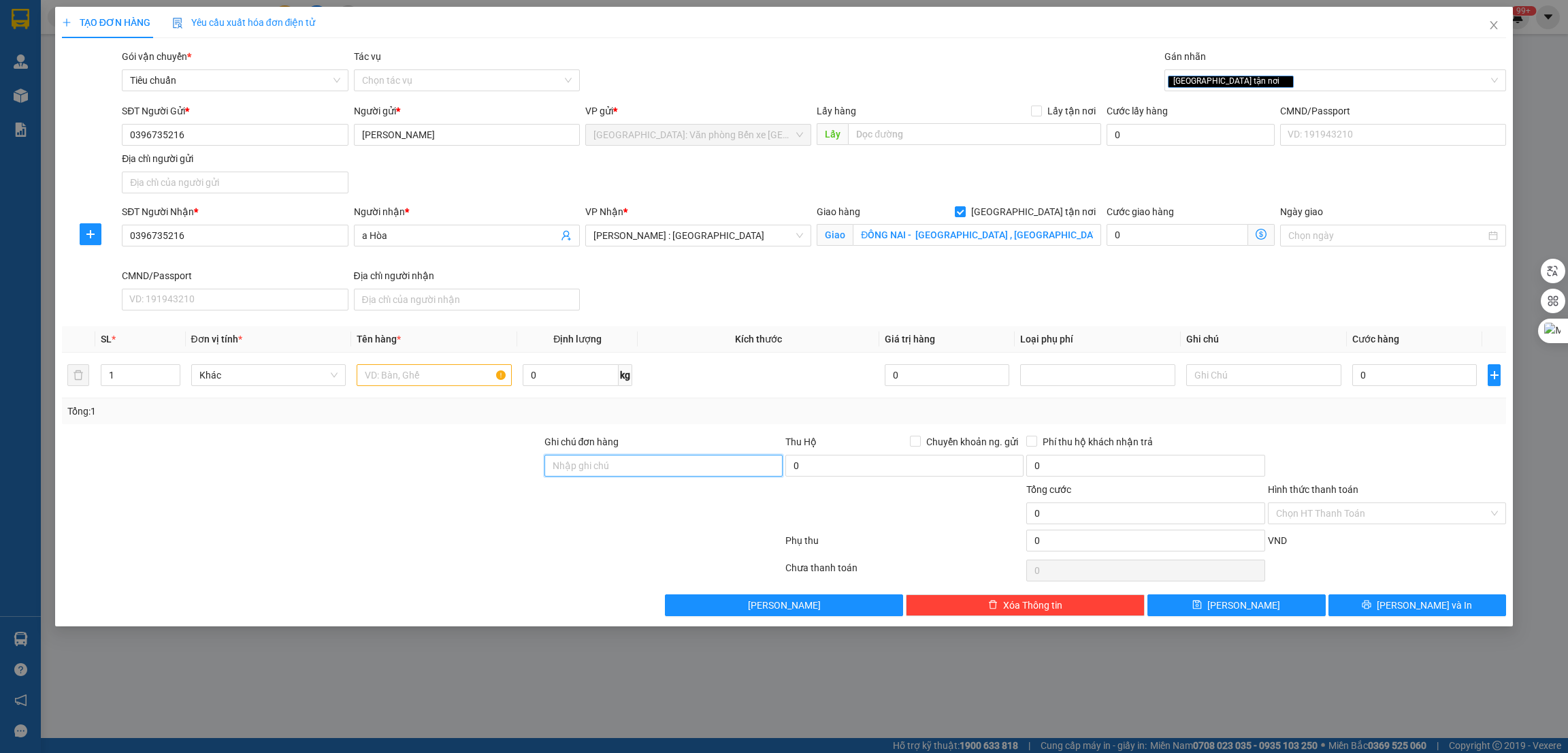
click at [567, 474] on input "Ghi chú đơn hàng" at bounding box center [663, 465] width 238 height 21
type input "1 CHÌA KHÓA"
click at [434, 383] on input "text" at bounding box center [433, 374] width 155 height 21
type input "1 XE AB KHÔNG BIỂN SỐ"
click at [1386, 384] on input "0" at bounding box center [1415, 374] width 124 height 21
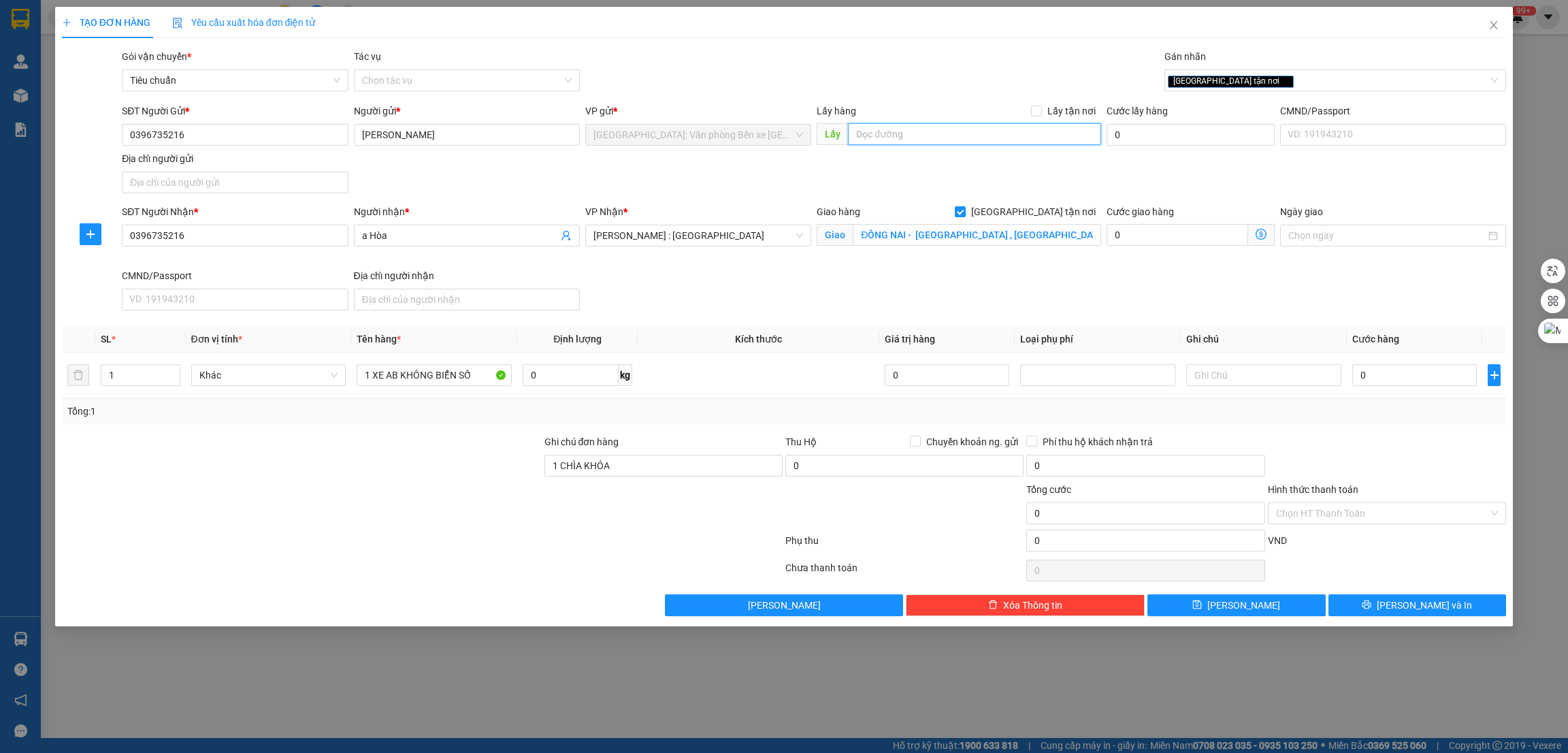
click at [896, 133] on input "text" at bounding box center [974, 133] width 253 height 21
type input "VÂN ĐỒN QUẢNG NINH"
click at [1401, 370] on input "0" at bounding box center [1415, 374] width 124 height 21
type input "1"
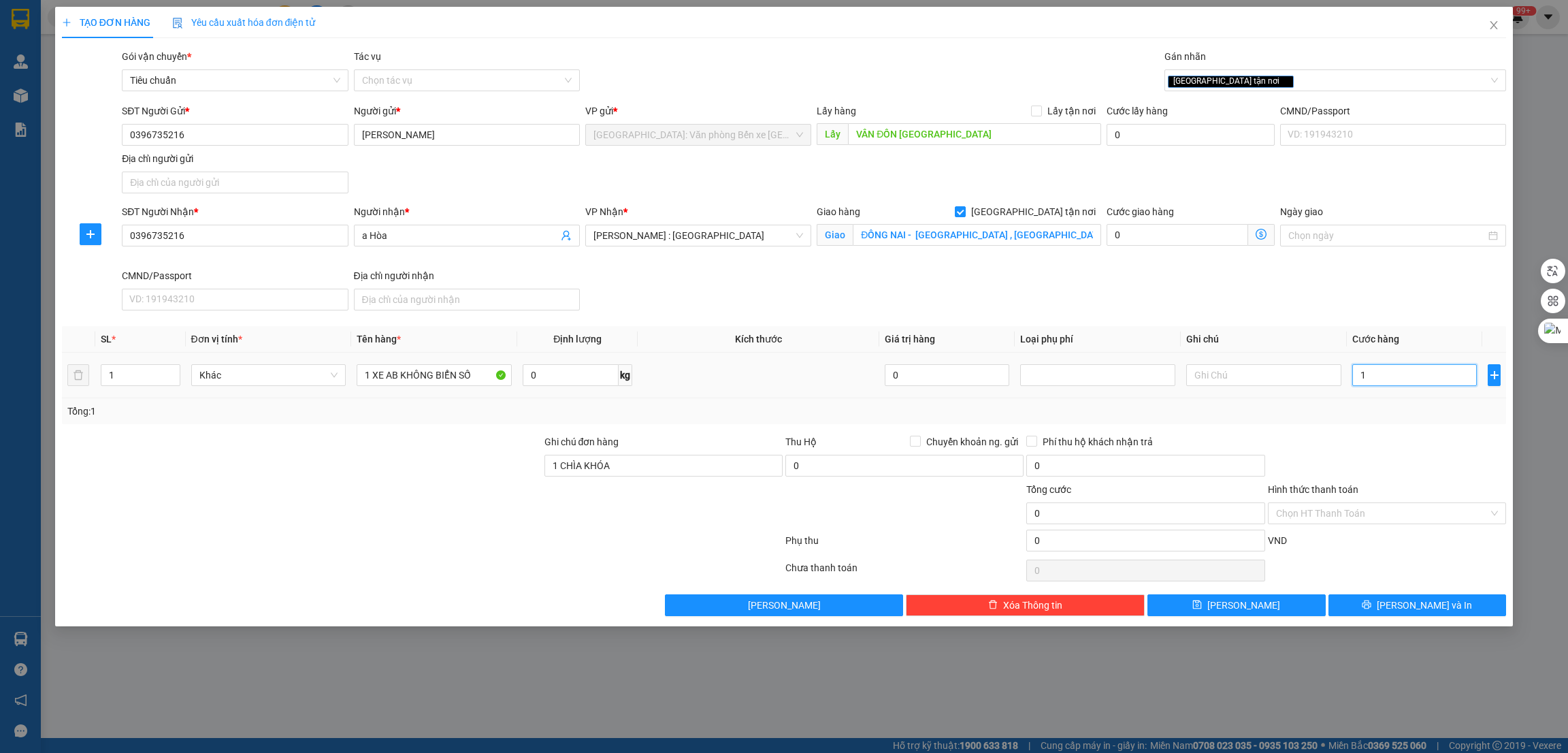
type input "1"
type input "15"
type input "158"
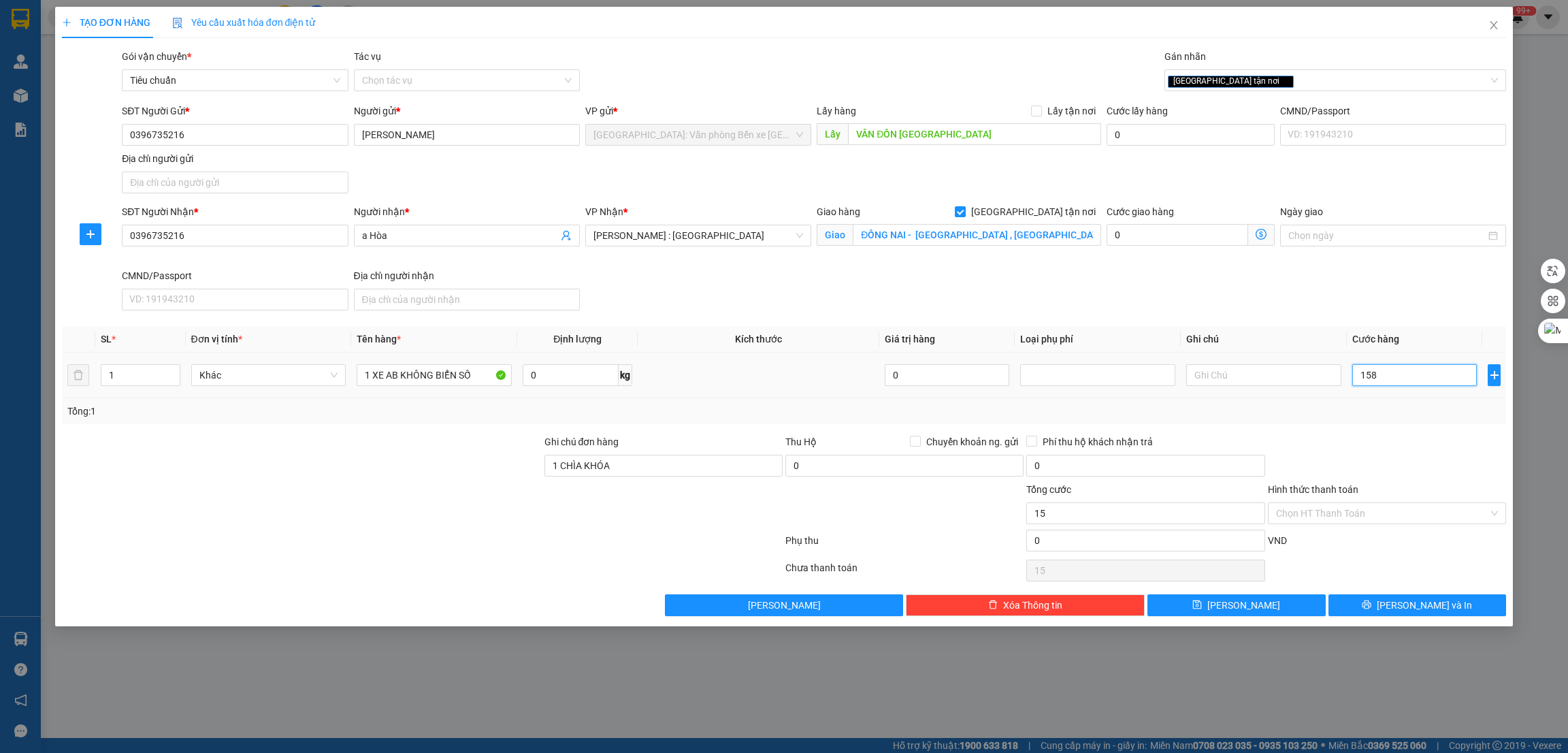
type input "158"
type input "1.580"
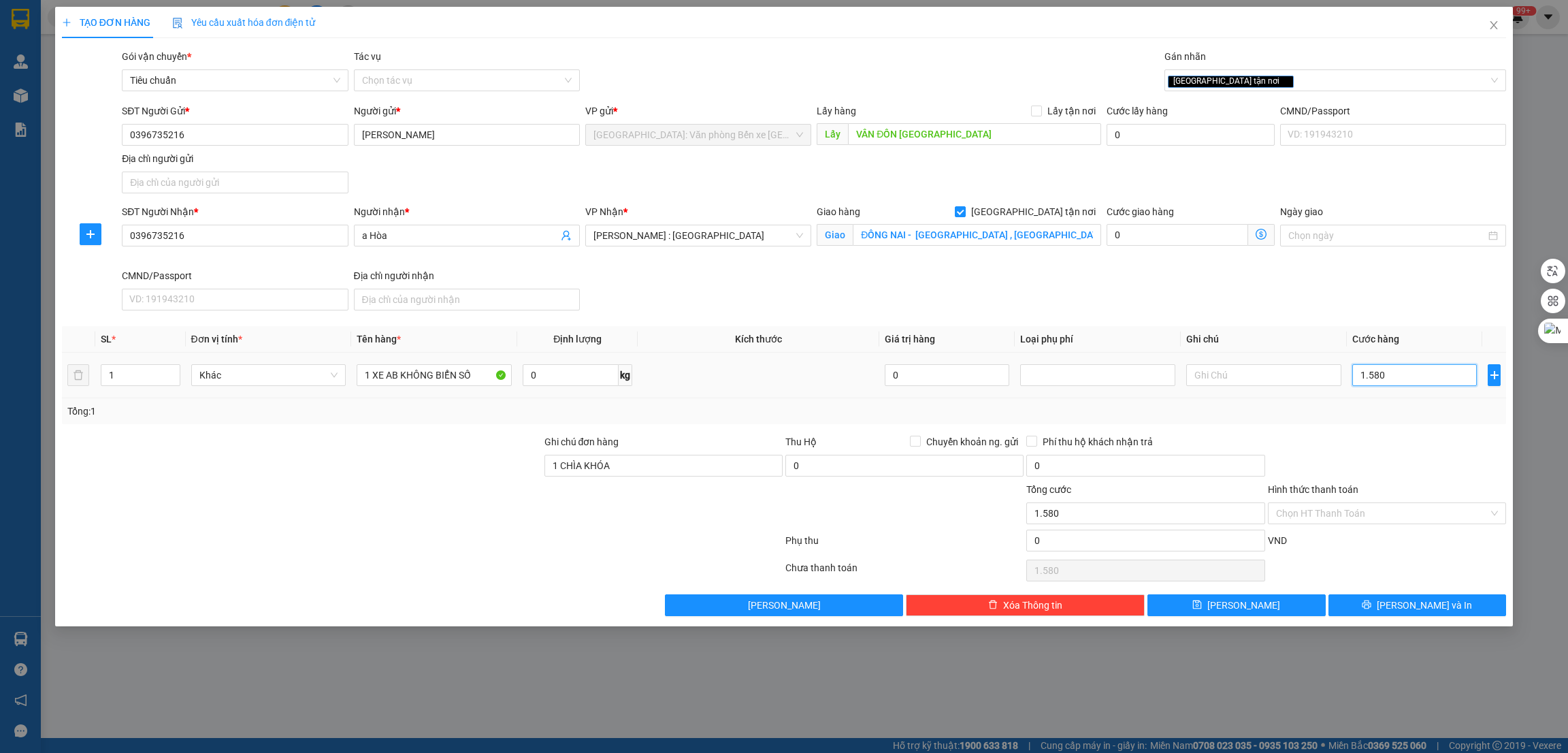
type input "15.800"
type input "158.000"
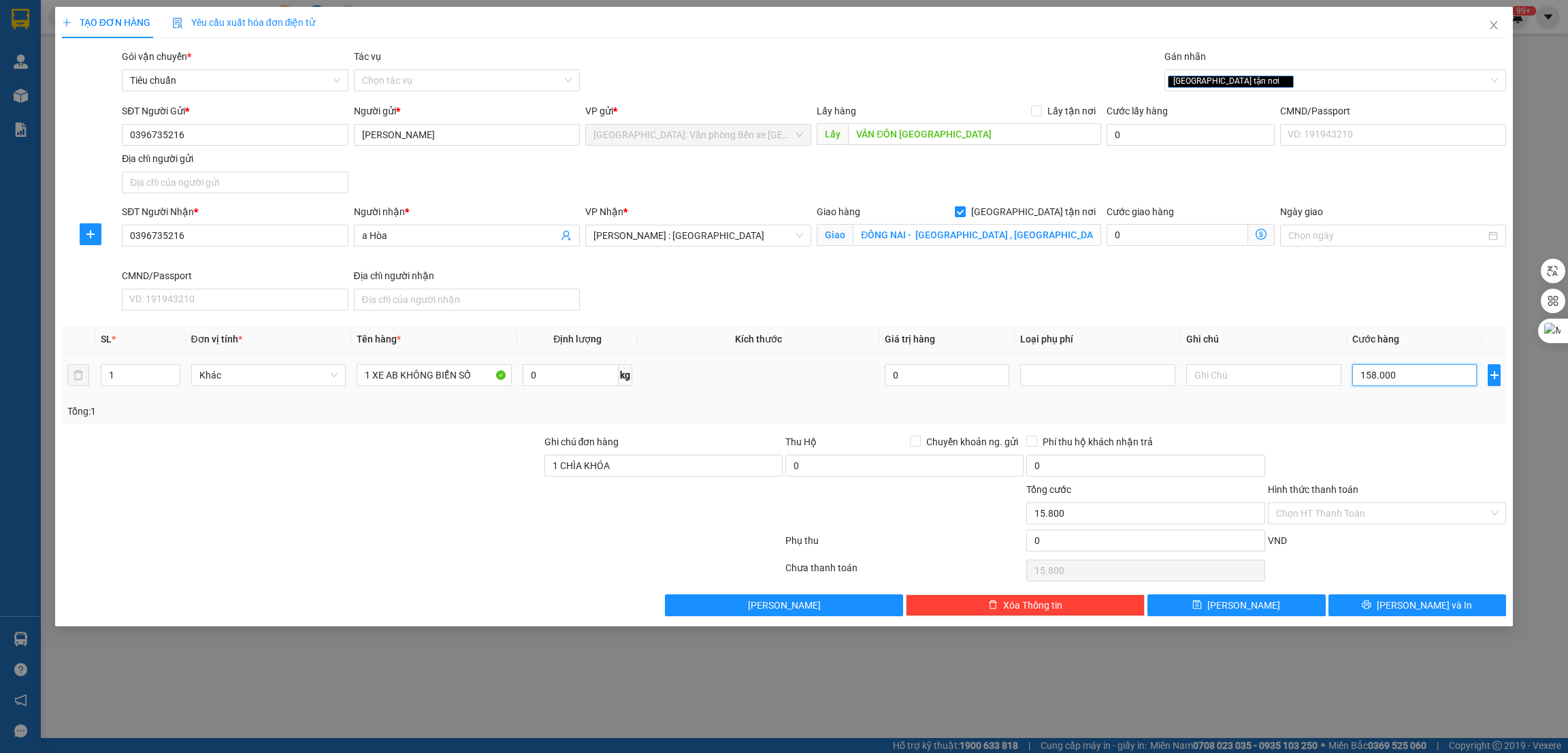
type input "158.000"
type input "1.580.000"
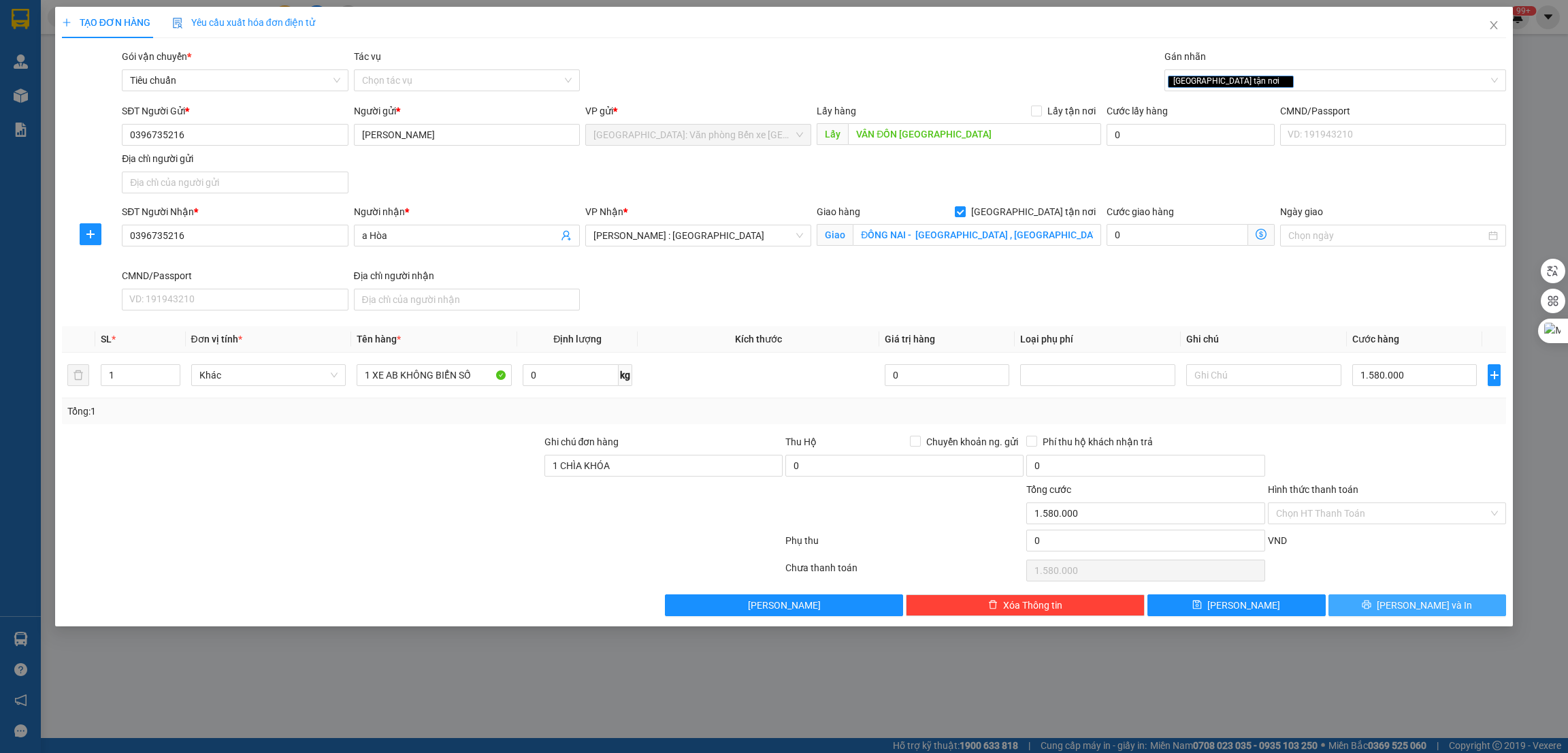
click at [1387, 597] on button "Lưu và In" at bounding box center [1418, 605] width 179 height 21
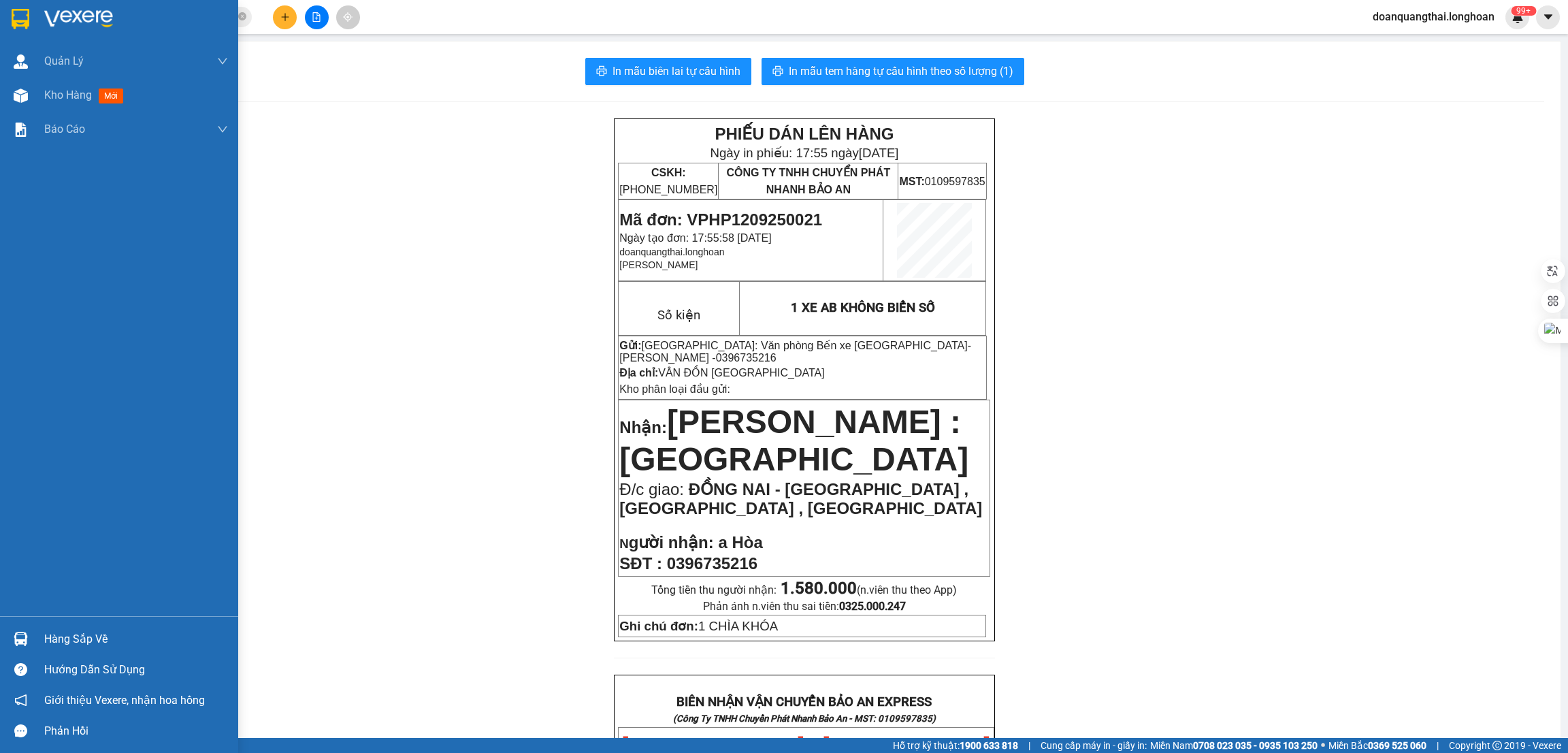
click at [25, 21] on img at bounding box center [21, 19] width 18 height 21
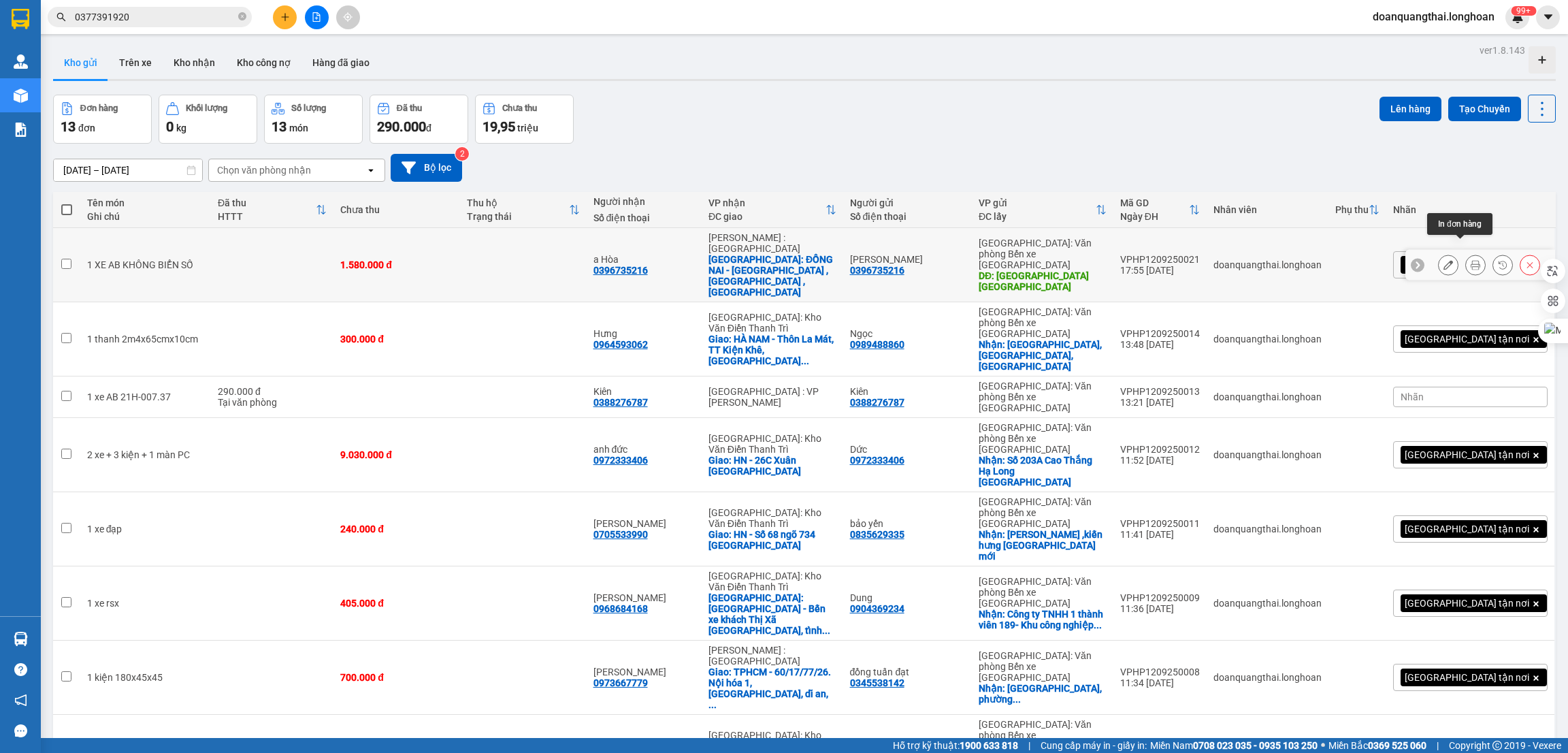
click at [1471, 260] on icon at bounding box center [1475, 265] width 10 height 10
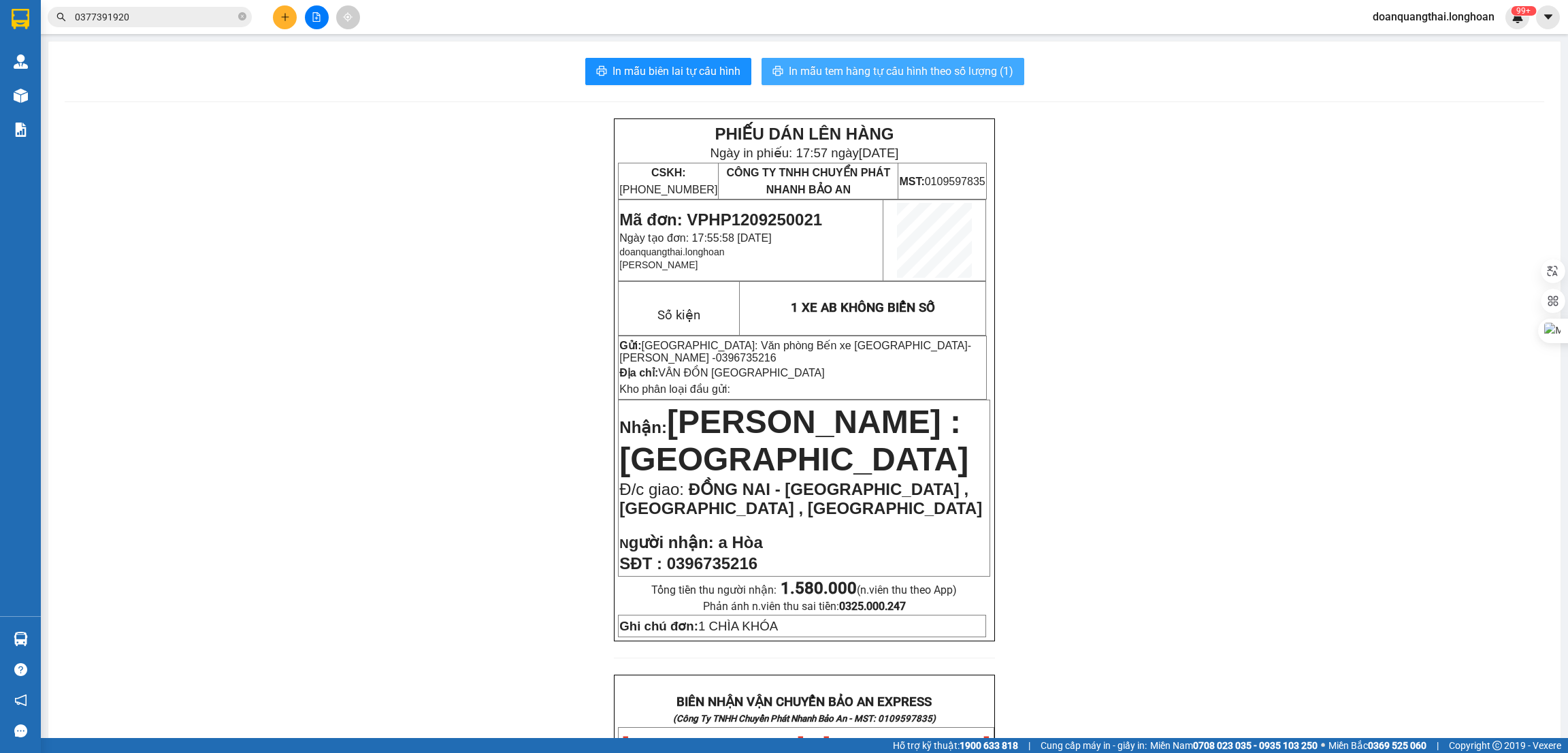
click at [916, 73] on span "In mẫu tem hàng tự cấu hình theo số lượng (1)" at bounding box center [900, 70] width 225 height 17
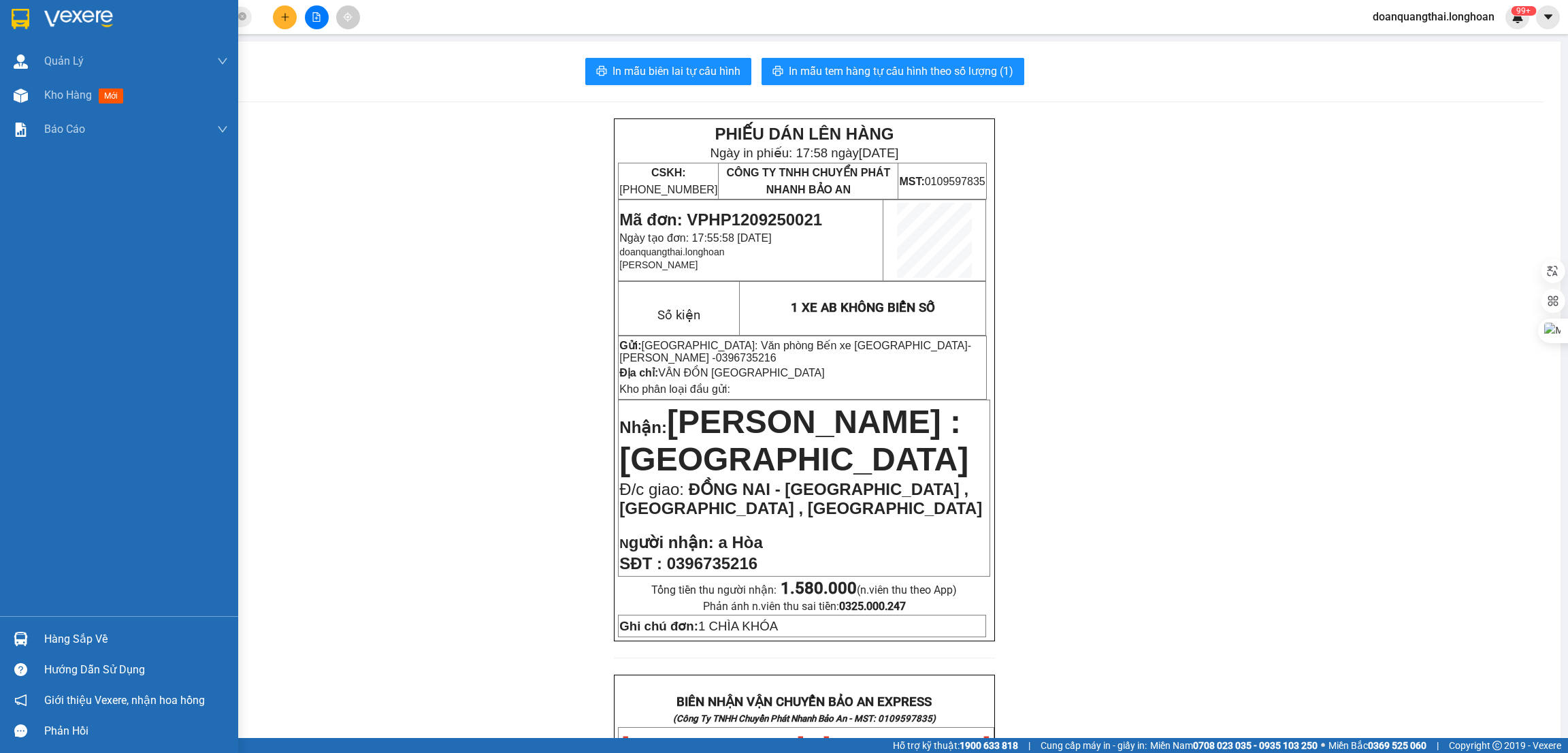
click at [13, 21] on img at bounding box center [21, 19] width 18 height 21
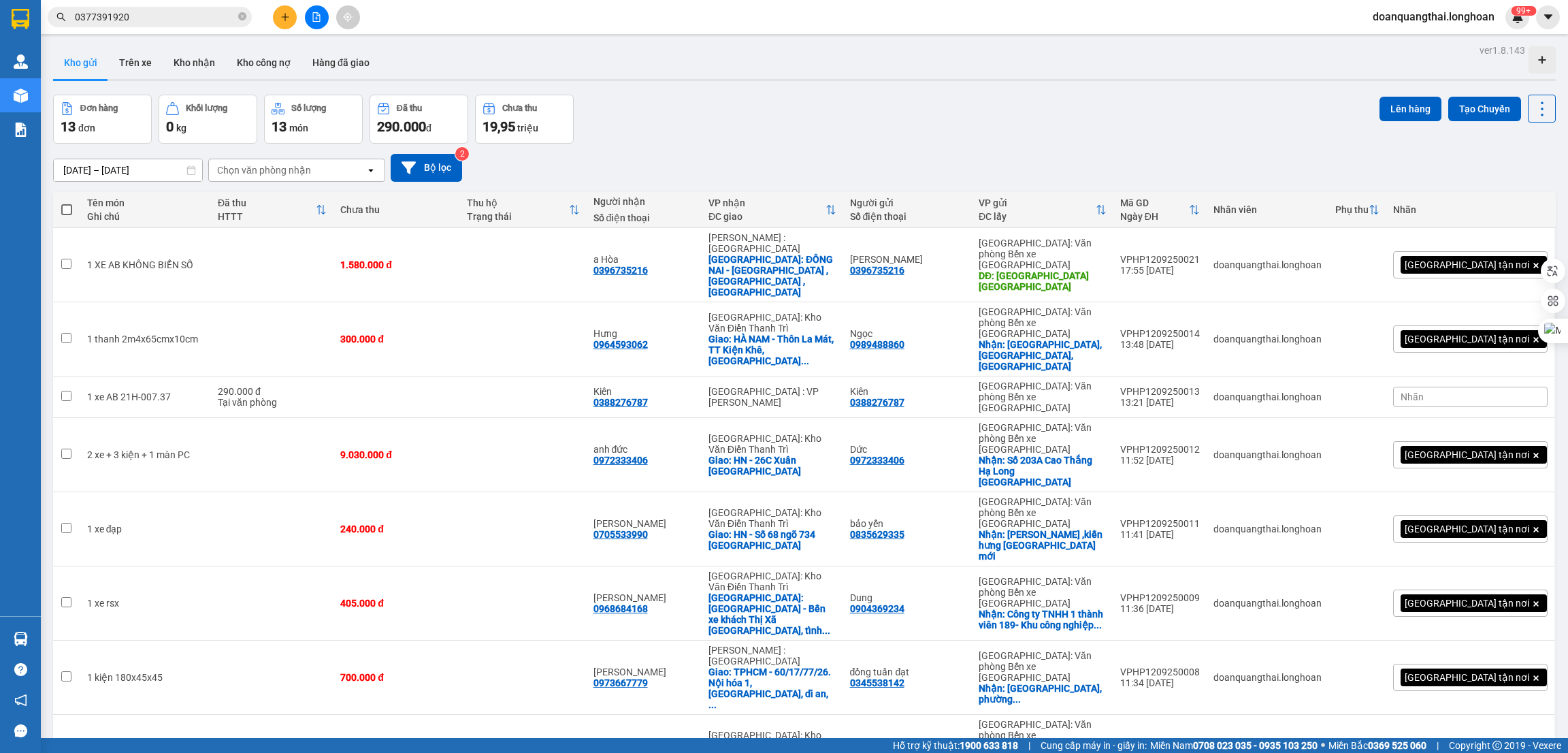
click at [1473, 259] on span "[GEOGRAPHIC_DATA] tận nơi" at bounding box center [1466, 265] width 124 height 13
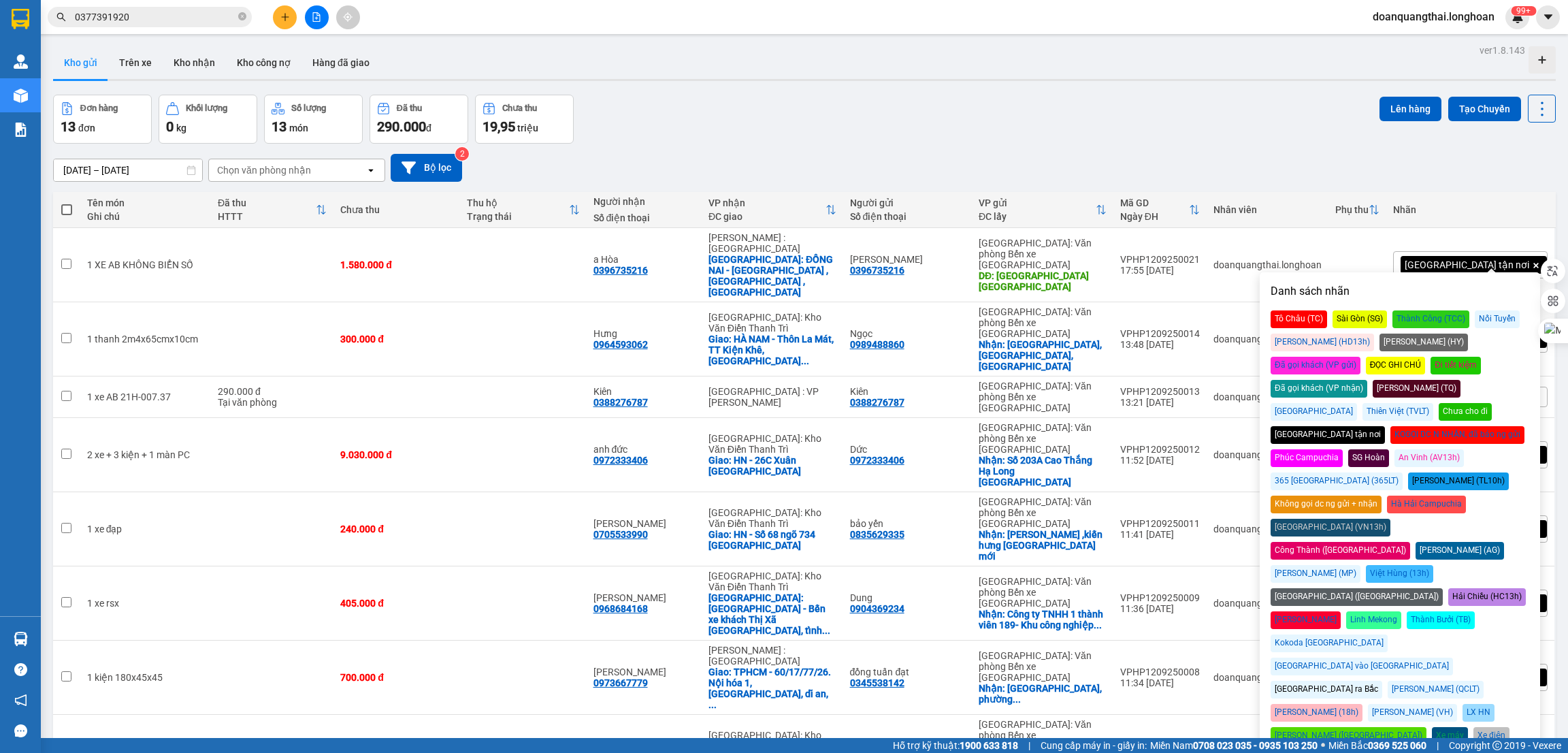
click at [1361, 356] on div "Đã gọi khách (VP gửi)" at bounding box center [1315, 365] width 90 height 18
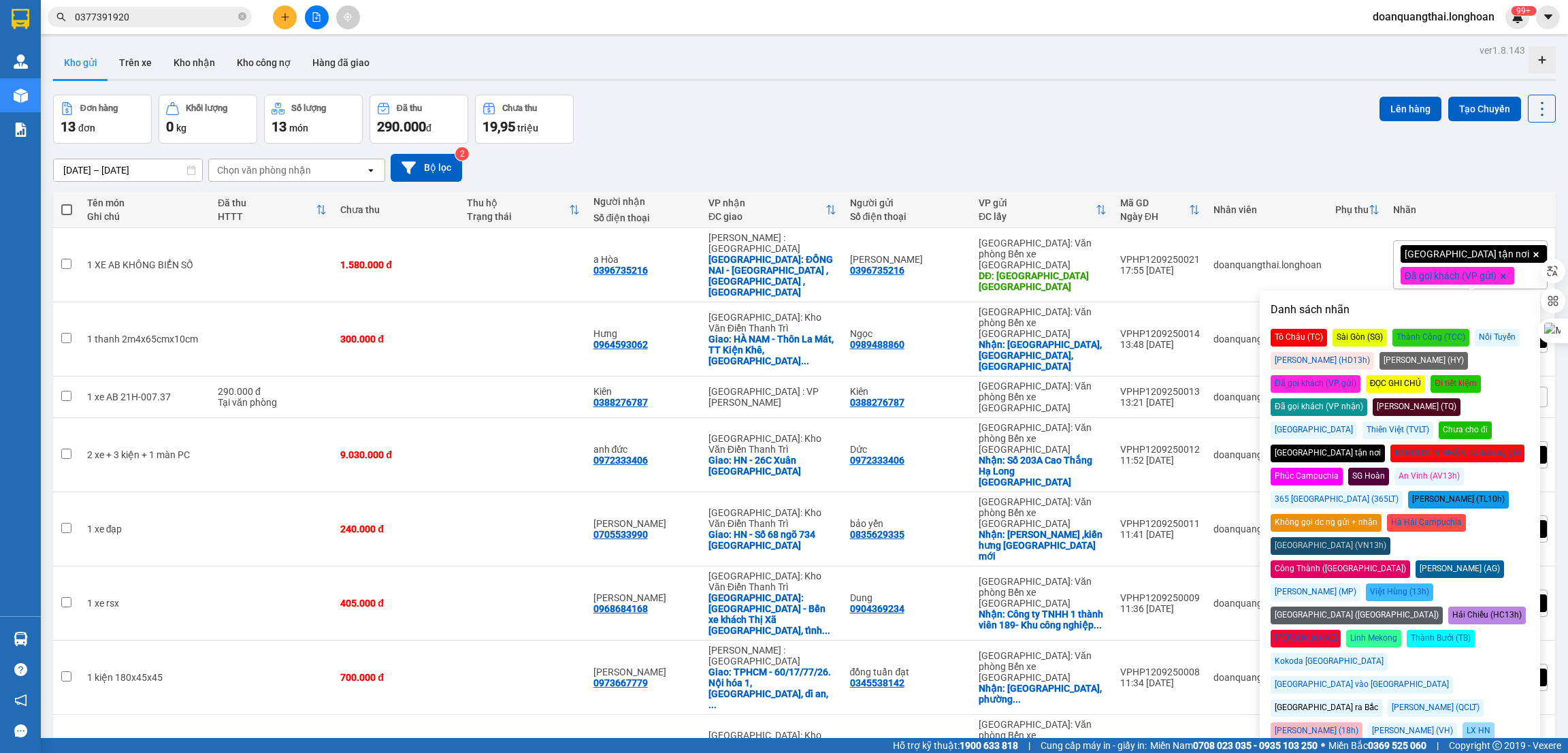
click at [1249, 141] on div "Đơn hàng 13 đơn Khối lượng 0 kg Số lượng 13 món Đã thu 290.000 đ Chưa thu 19,95…" at bounding box center [805, 119] width 1503 height 49
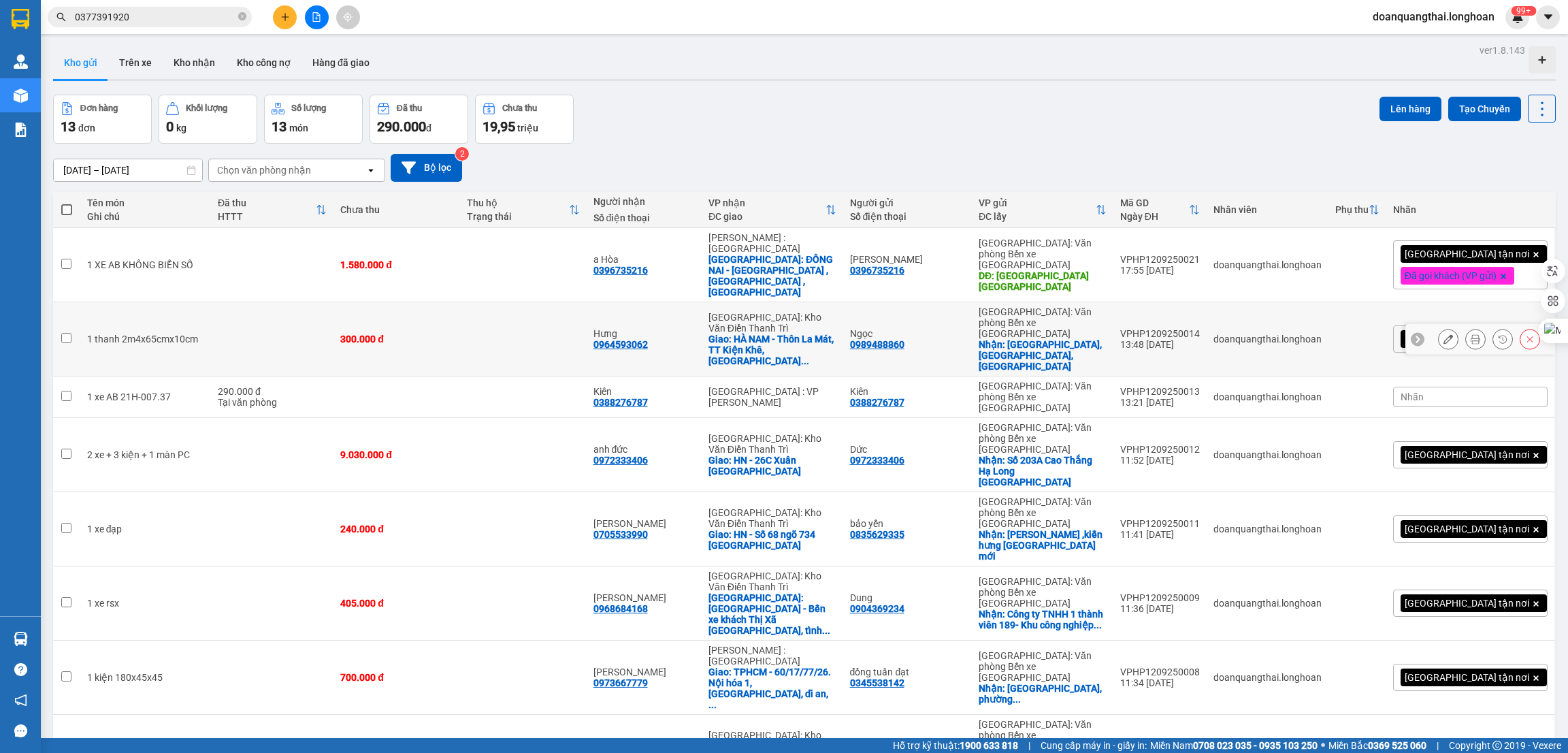
scroll to position [263, 0]
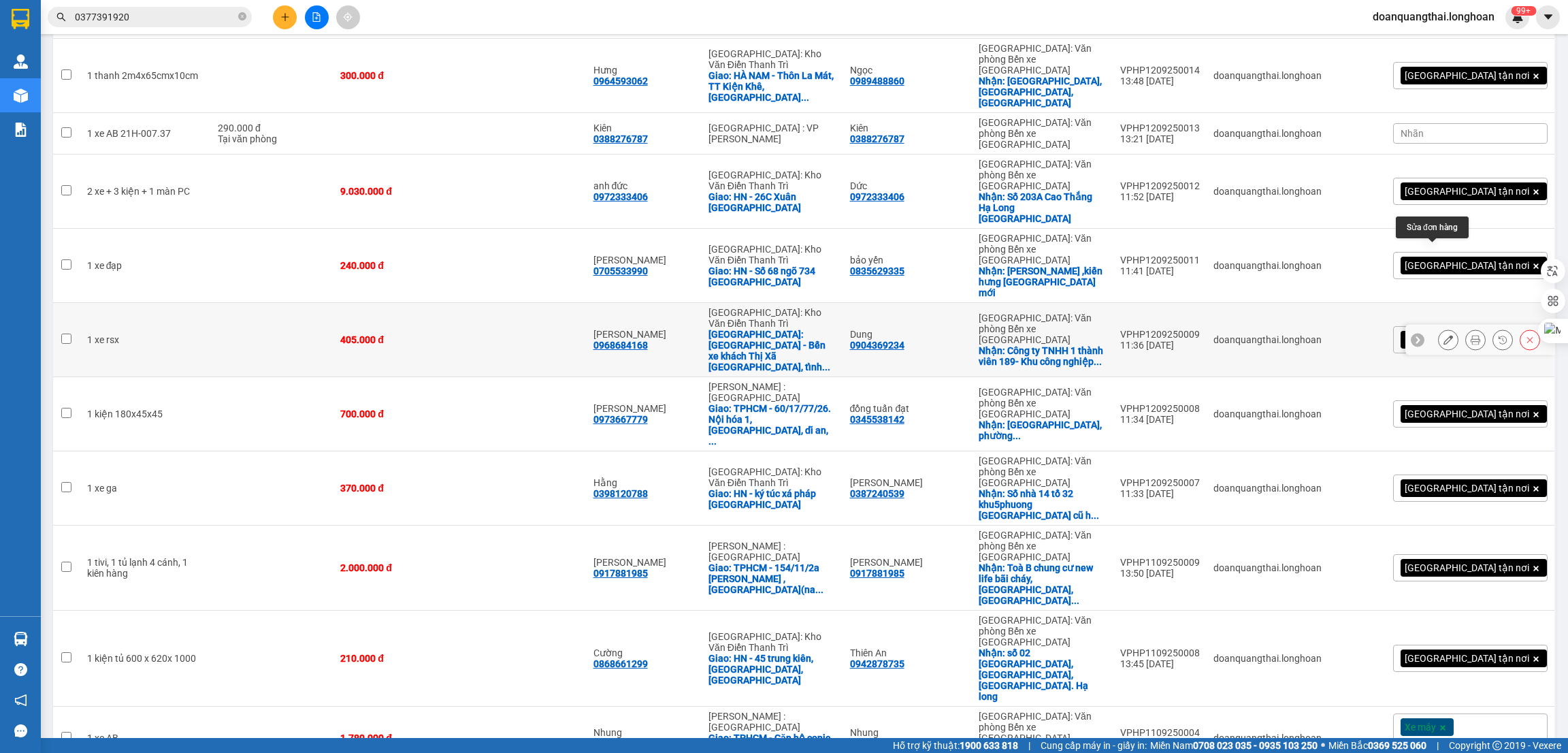
click at [1444, 335] on icon at bounding box center [1448, 339] width 10 height 10
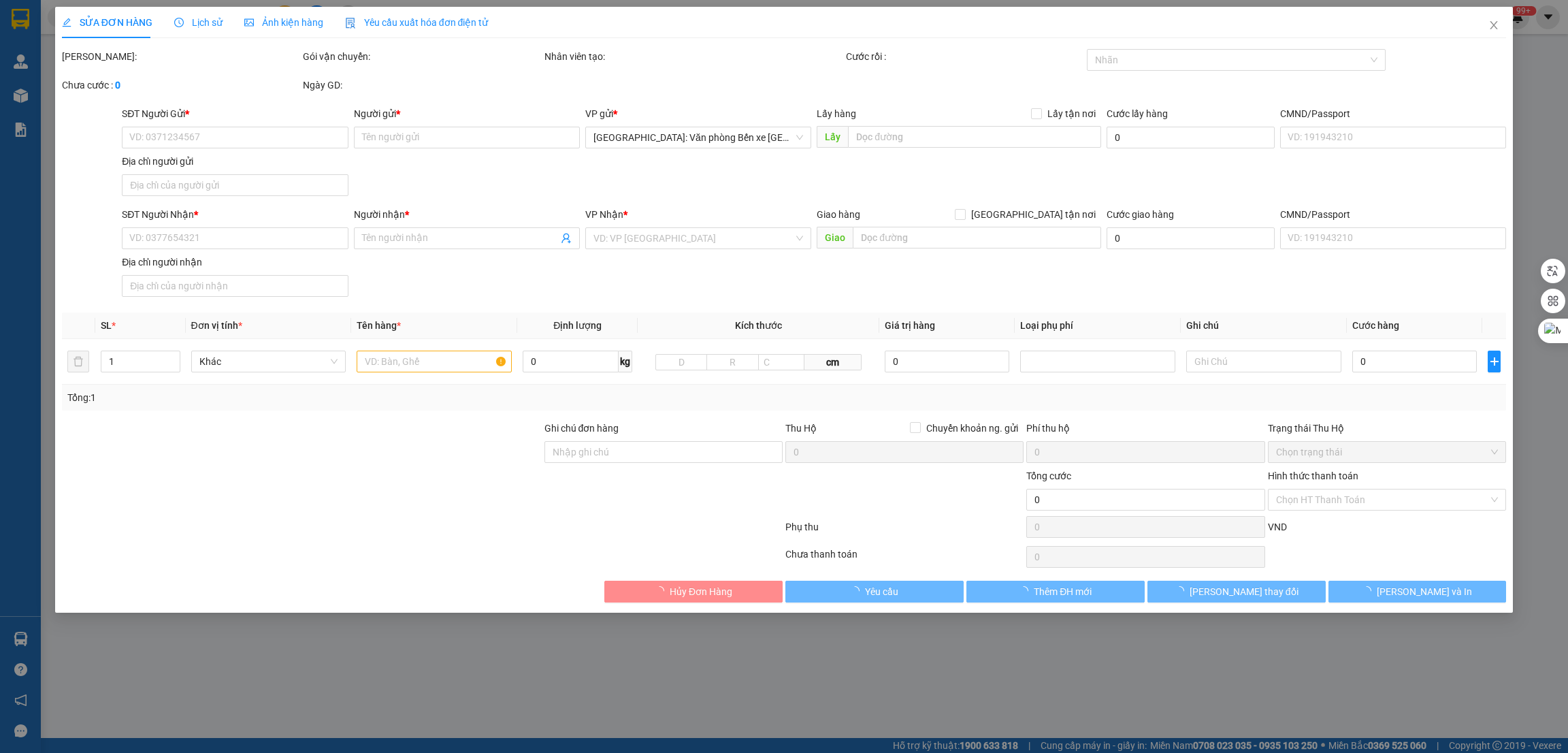
click at [666, 441] on div "Ghi chú đơn hàng" at bounding box center [663, 431] width 238 height 21
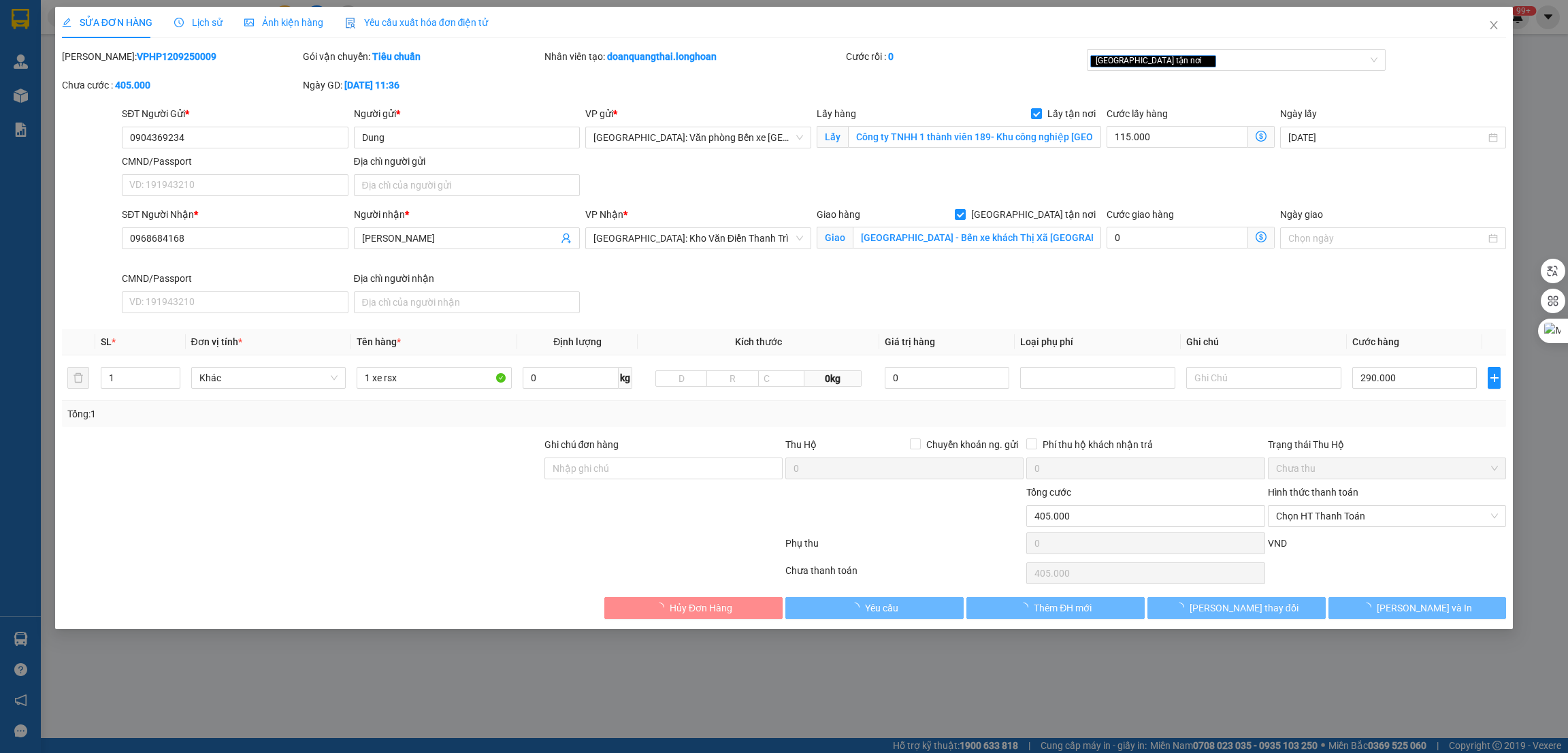
type input "0904369234"
type input "Dung"
checkbox input "true"
type input "Công ty TNHH 1 thành viên 189- Khu công nghiệp Đình Vũ, Phường Đông Hải 2, Hải …"
type input "0968684168"
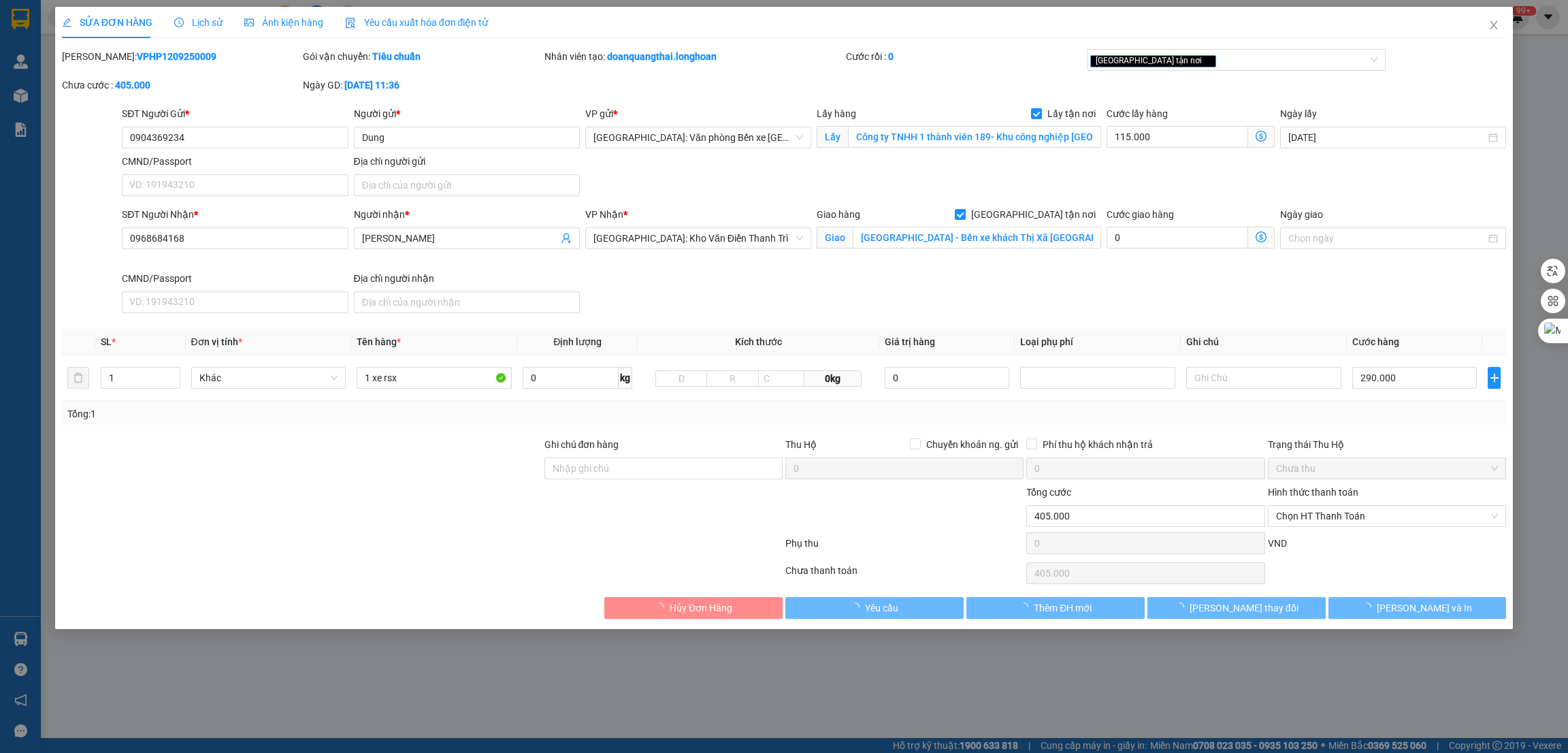
type input "Lê Thị Thanh Loan"
checkbox input "true"
type input "PHÚ THỌ - Bến xe khách Thị Xã Phú Thọ, tỉnh Phú Thọ"
type input "405.000"
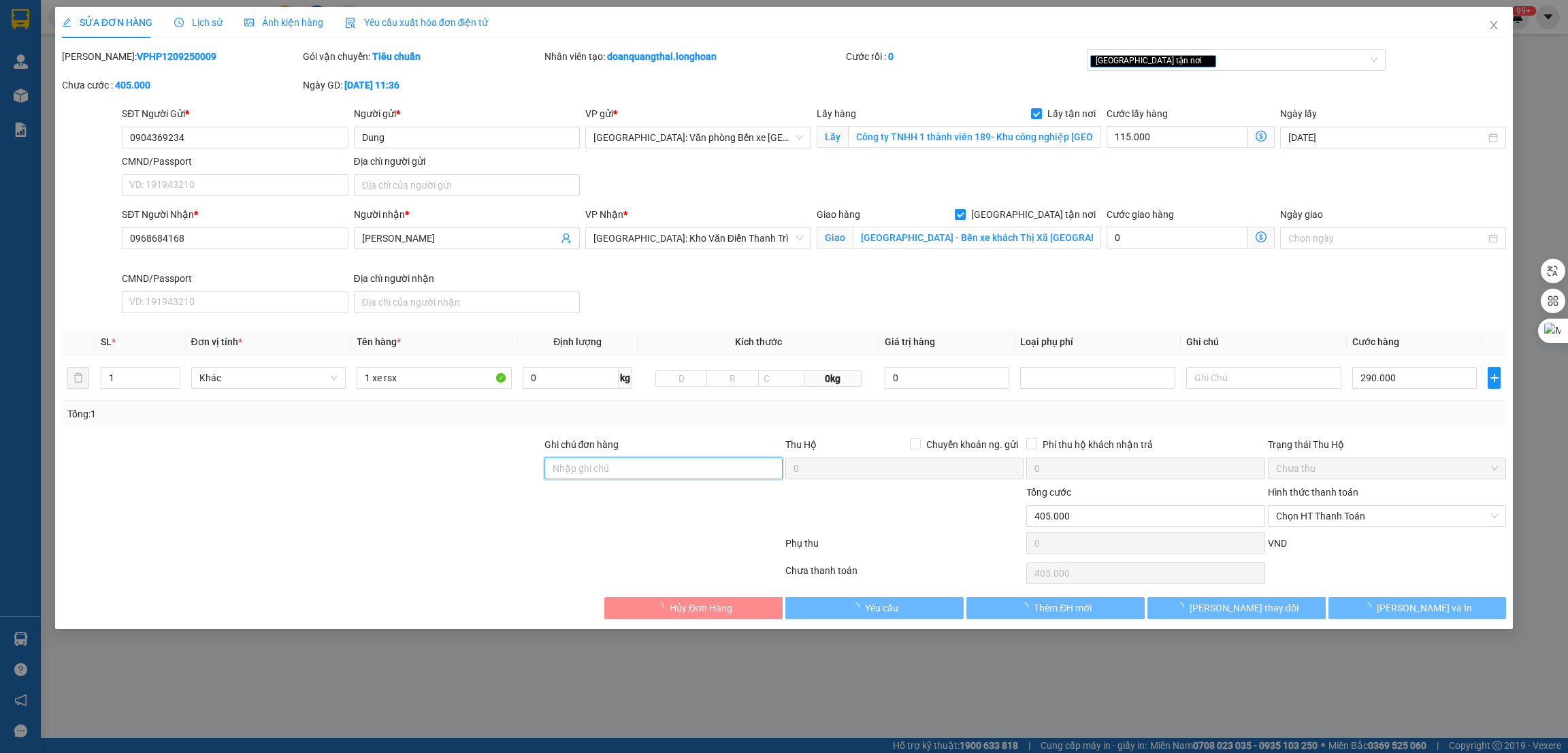
click at [651, 465] on input "Ghi chú đơn hàng" at bounding box center [663, 468] width 238 height 21
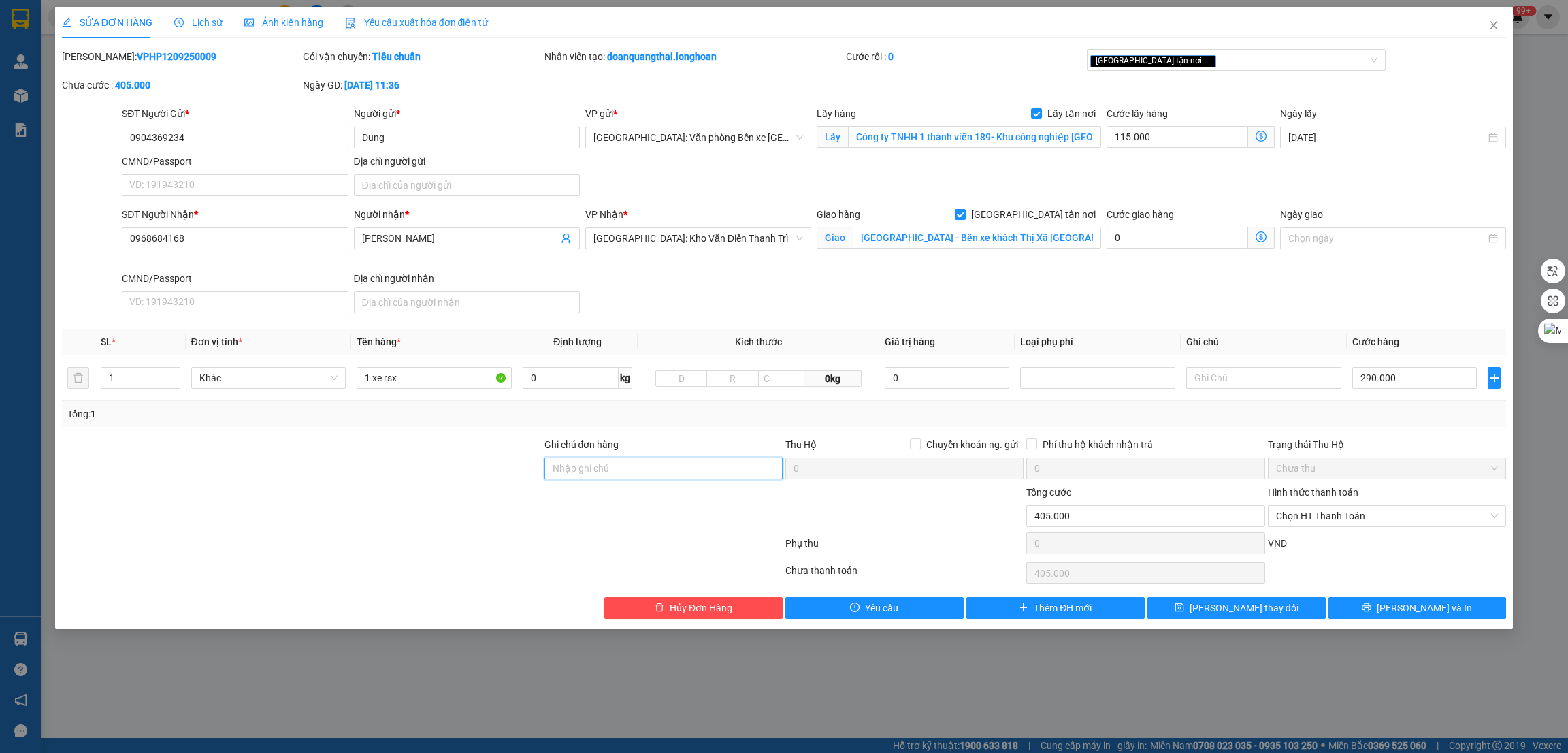
type input "1 CHÌA KHÓA +1 GIẤY TỜ XE BỎ CỐP XE"
click at [534, 543] on div at bounding box center [422, 545] width 723 height 27
click at [425, 381] on input "1 xe rsx" at bounding box center [433, 377] width 155 height 21
type input "1 xe rsx 15-b1 082 55"
click at [1423, 610] on span "Lưu và In" at bounding box center [1424, 608] width 96 height 15
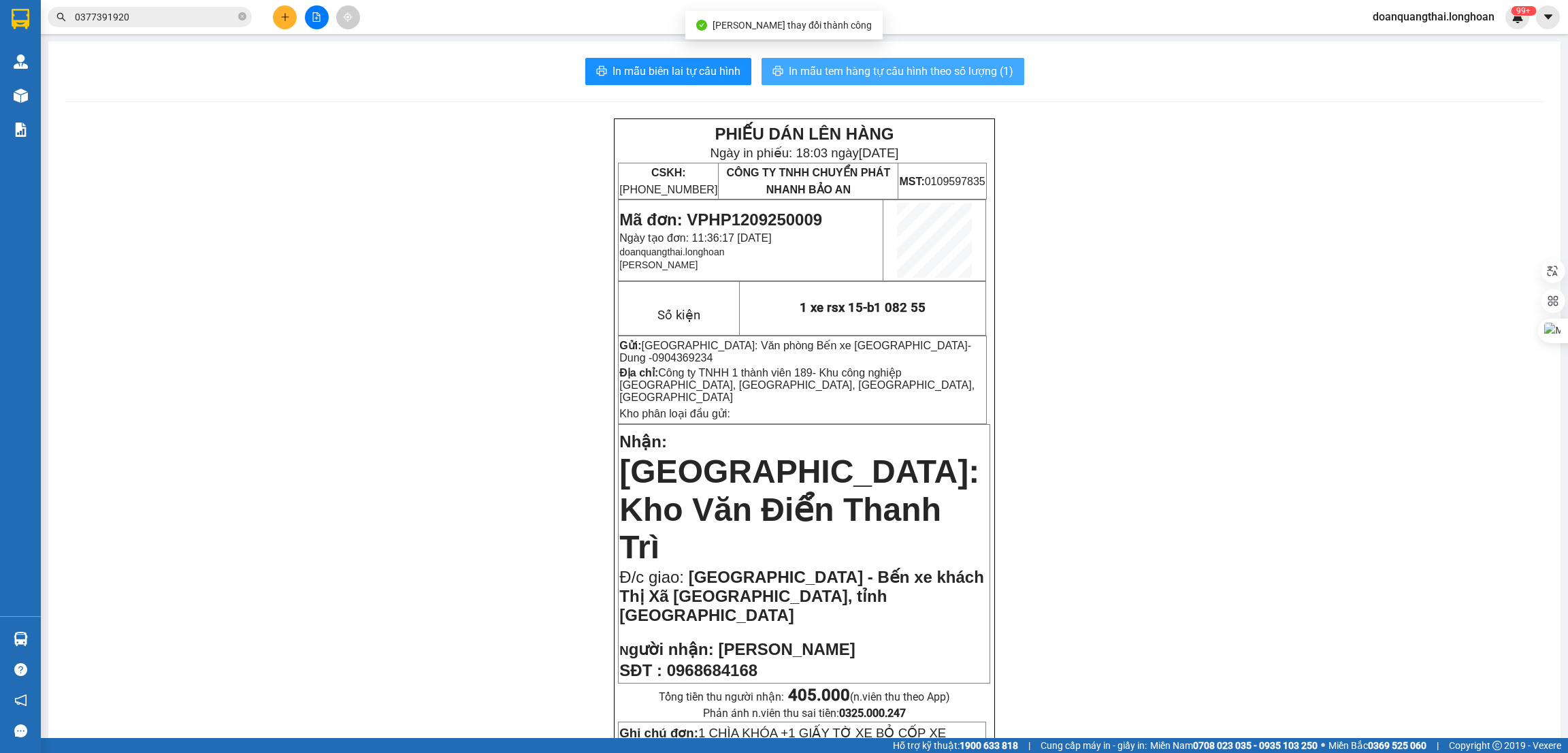
click at [916, 67] on span "In mẫu tem hàng tự cấu hình theo số lượng (1)" at bounding box center [900, 70] width 225 height 17
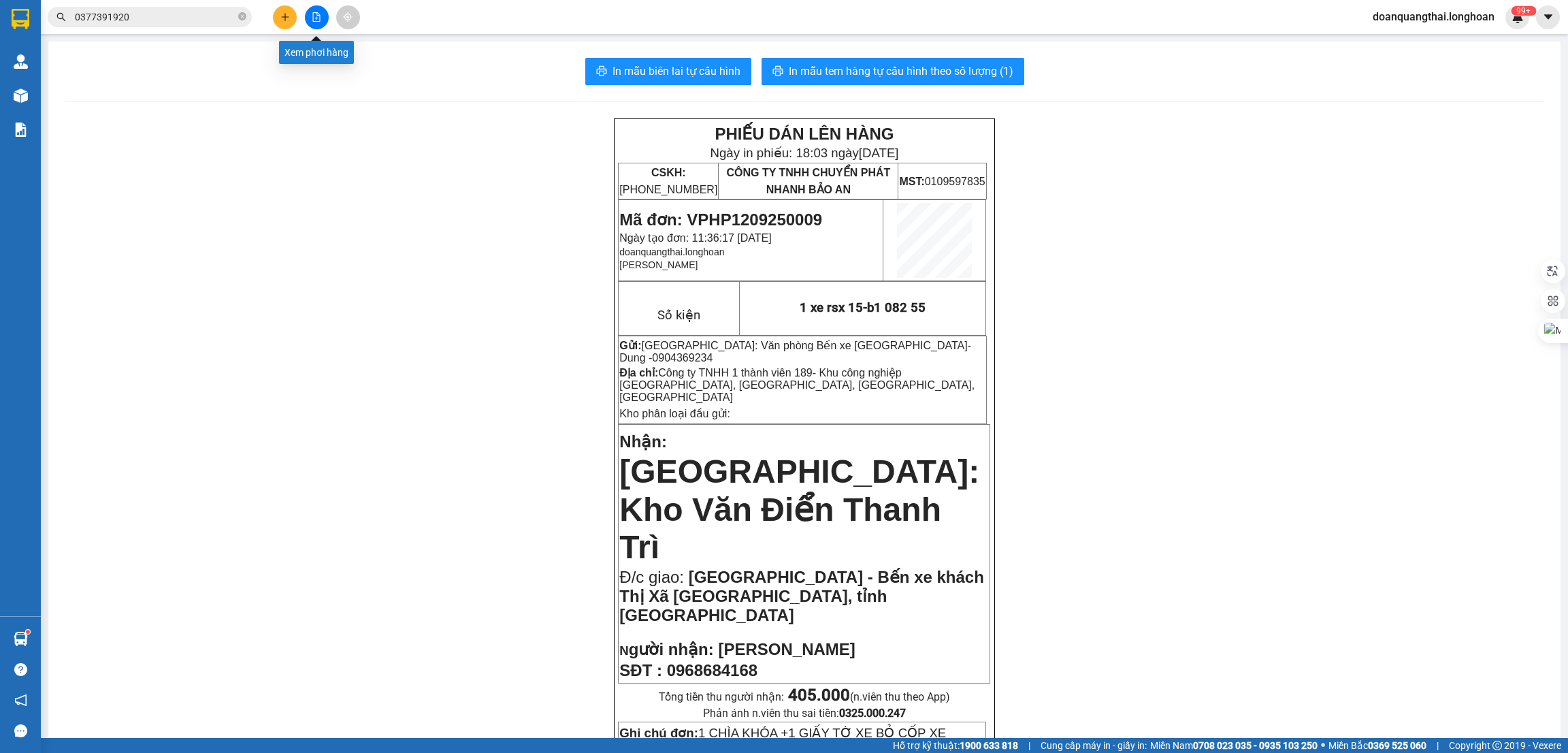
click at [312, 20] on icon "file-add" at bounding box center [316, 17] width 10 height 10
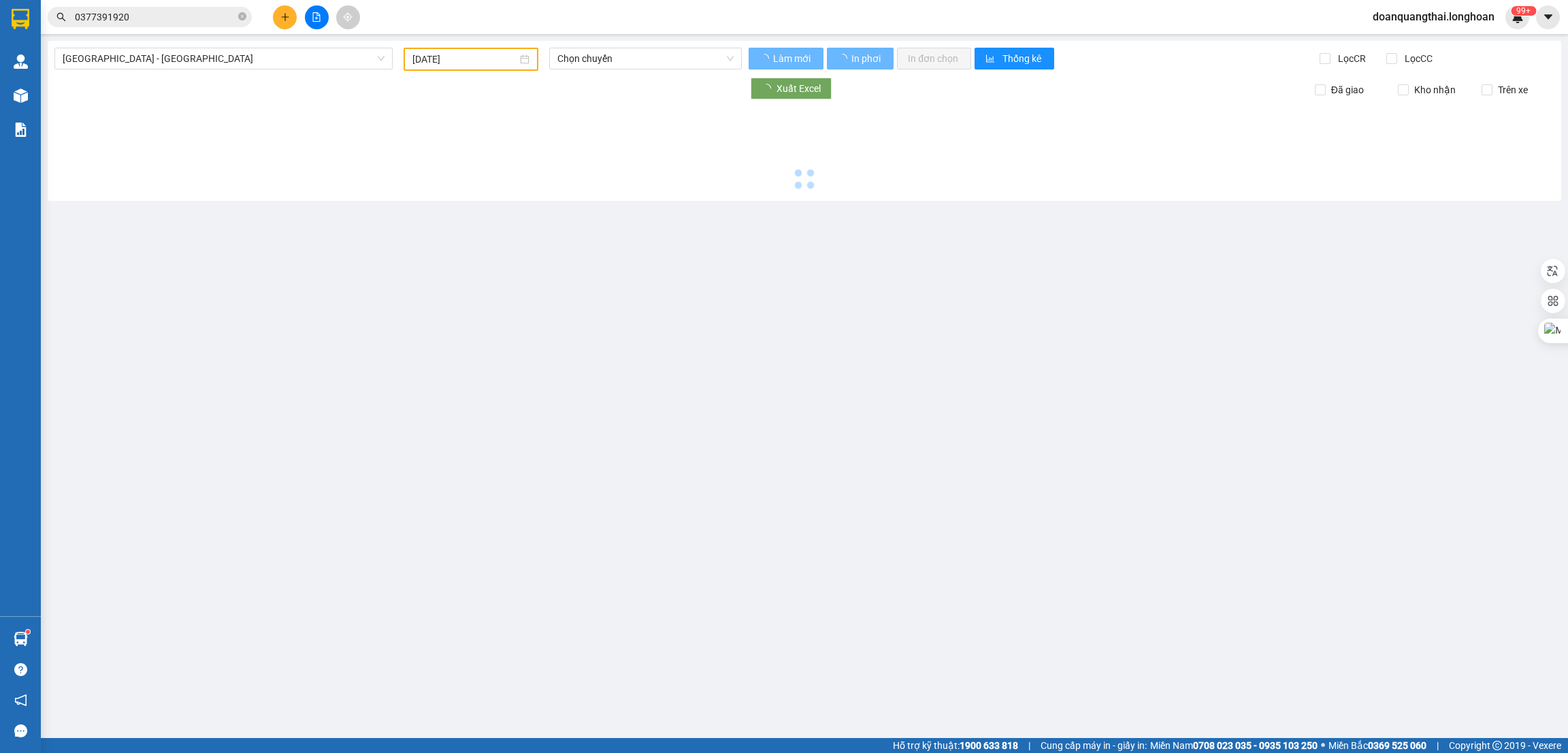
type input "[DATE]"
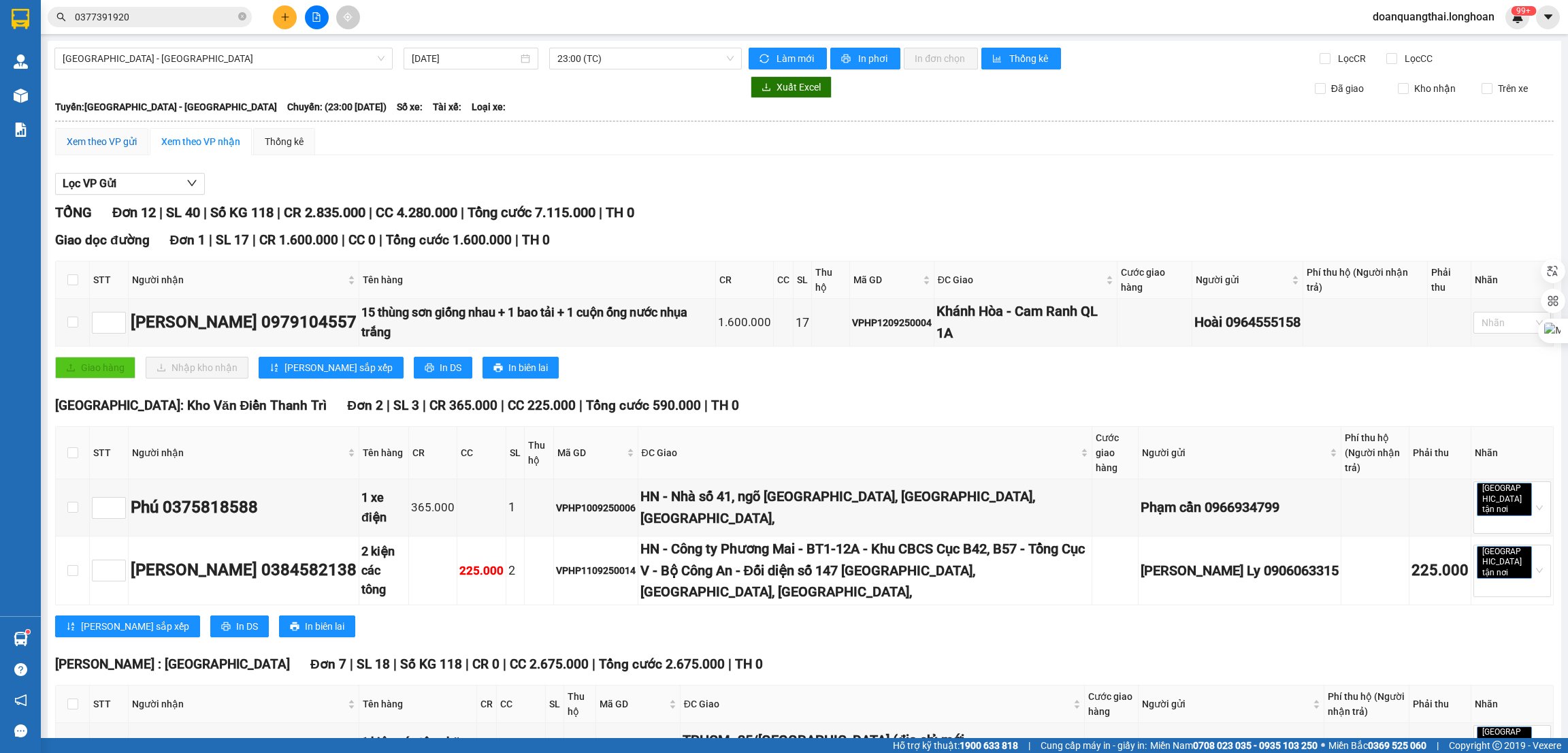
click at [99, 144] on div "Xem theo VP gửi" at bounding box center [102, 142] width 70 height 15
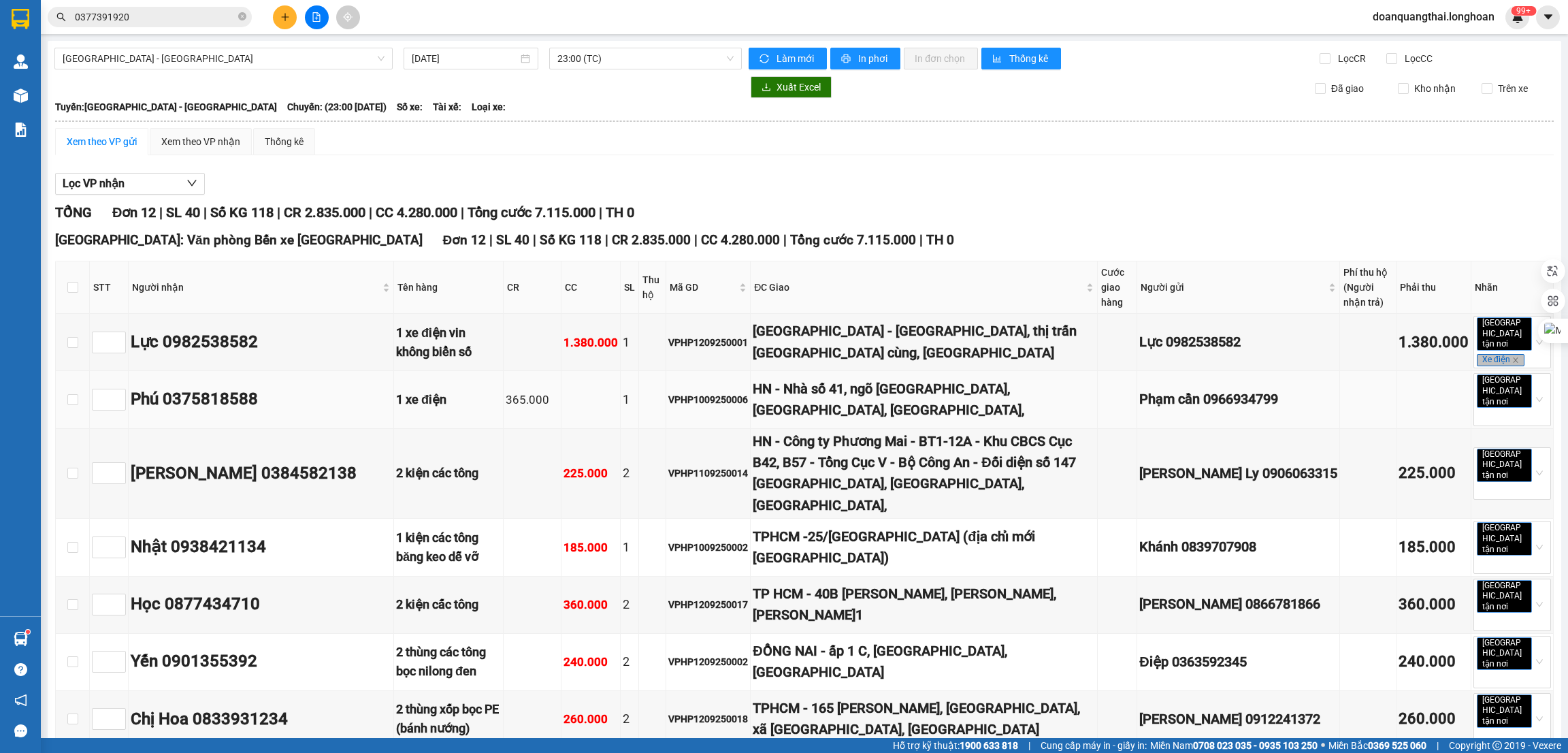
click at [559, 391] on div "365.000" at bounding box center [532, 399] width 53 height 19
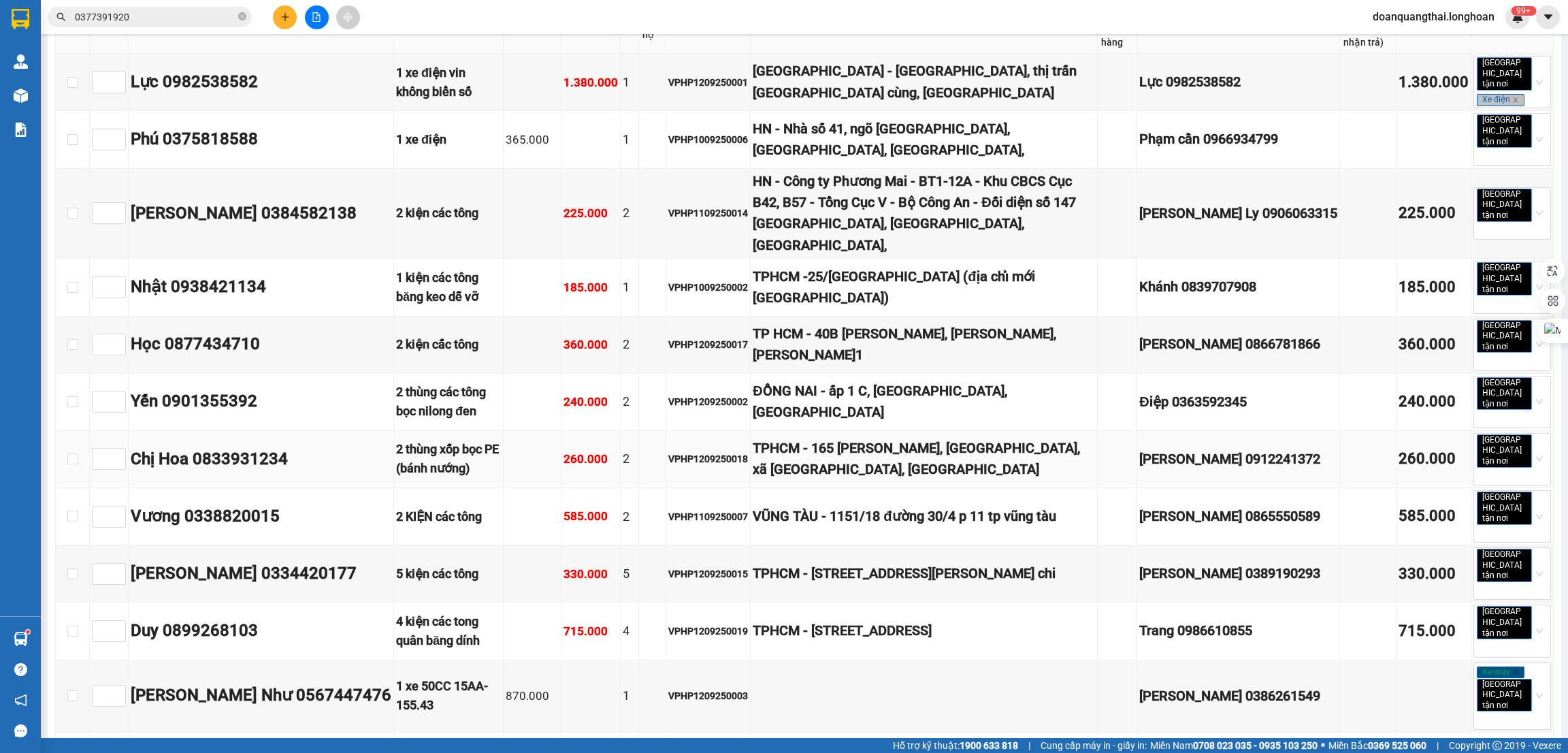
scroll to position [305, 0]
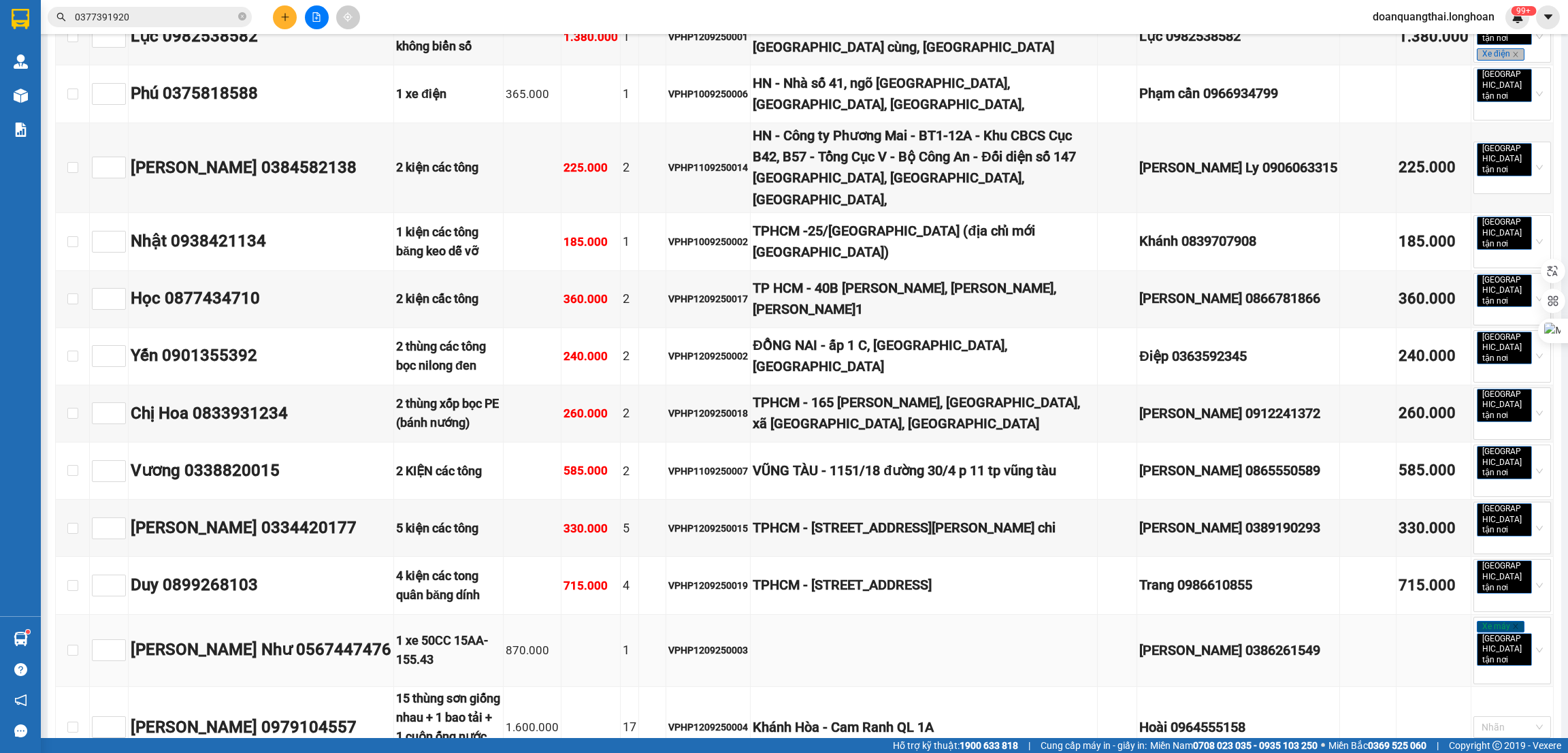
click at [391, 637] on div "[PERSON_NAME] Như 0567447476" at bounding box center [261, 650] width 261 height 26
copy div "0567447476"
click at [157, 17] on input "0377391920" at bounding box center [155, 17] width 161 height 15
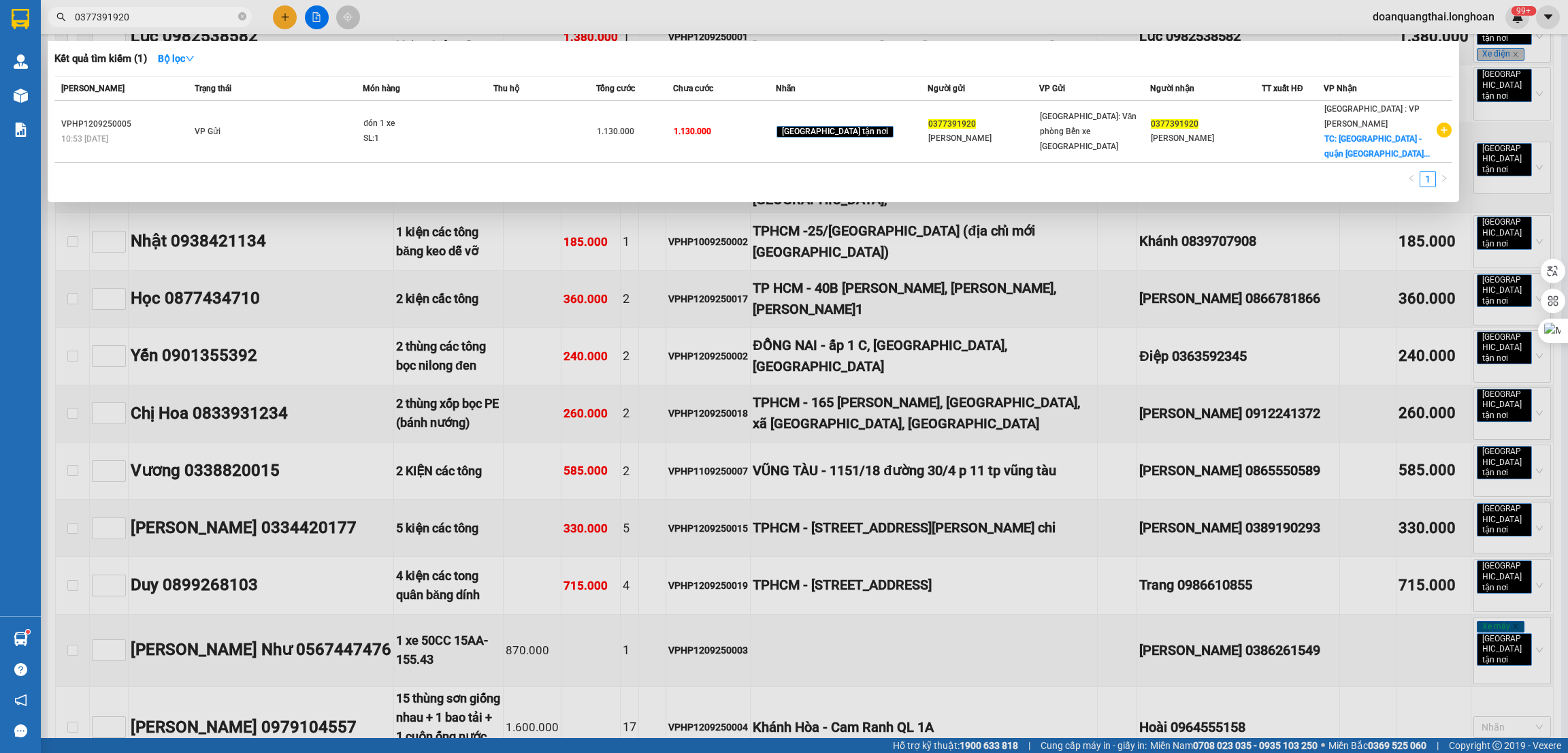
click at [157, 17] on input "0377391920" at bounding box center [155, 17] width 161 height 15
paste input "567447476"
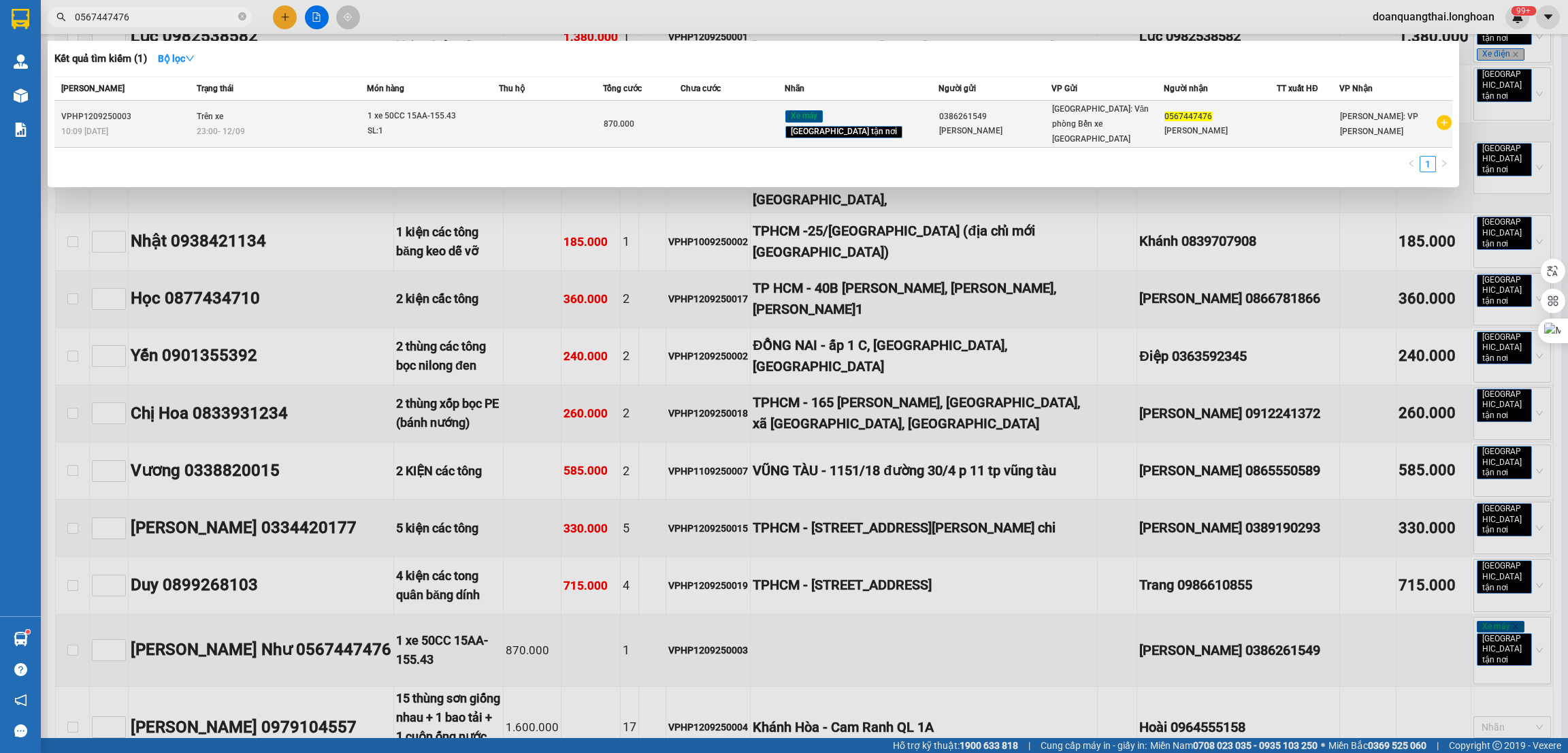
type input "0567447476"
click at [160, 124] on div "10:09 - 12/09" at bounding box center [127, 131] width 131 height 15
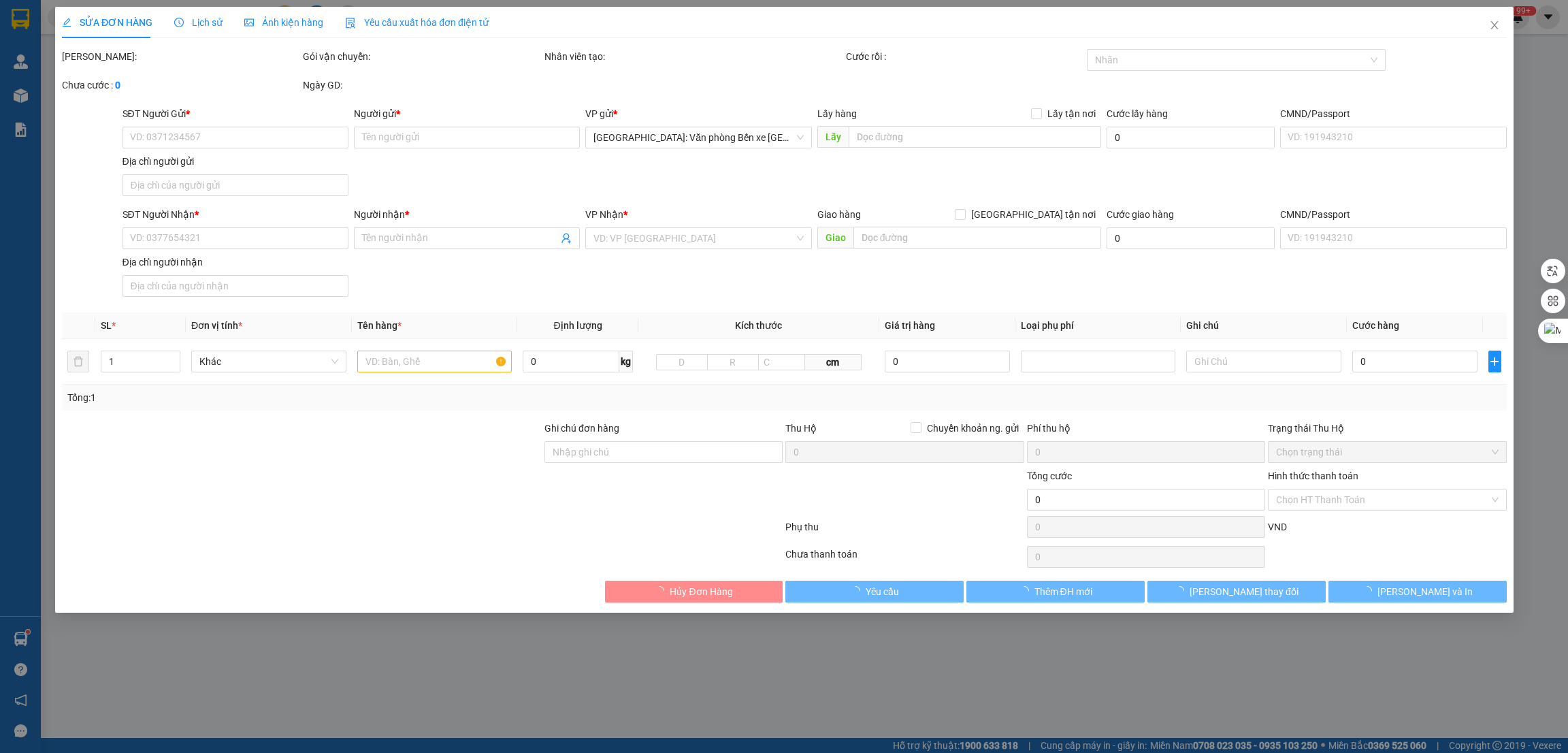
type input "0386261549"
type input "Hoàng Thị Kim Quế"
type input "0567447476"
type input "Nguyễn Hoàng Phụng Như"
type input "1 CHÌA KHÓA +1 GIẤY TỜ XE BỎ CỐP XE"
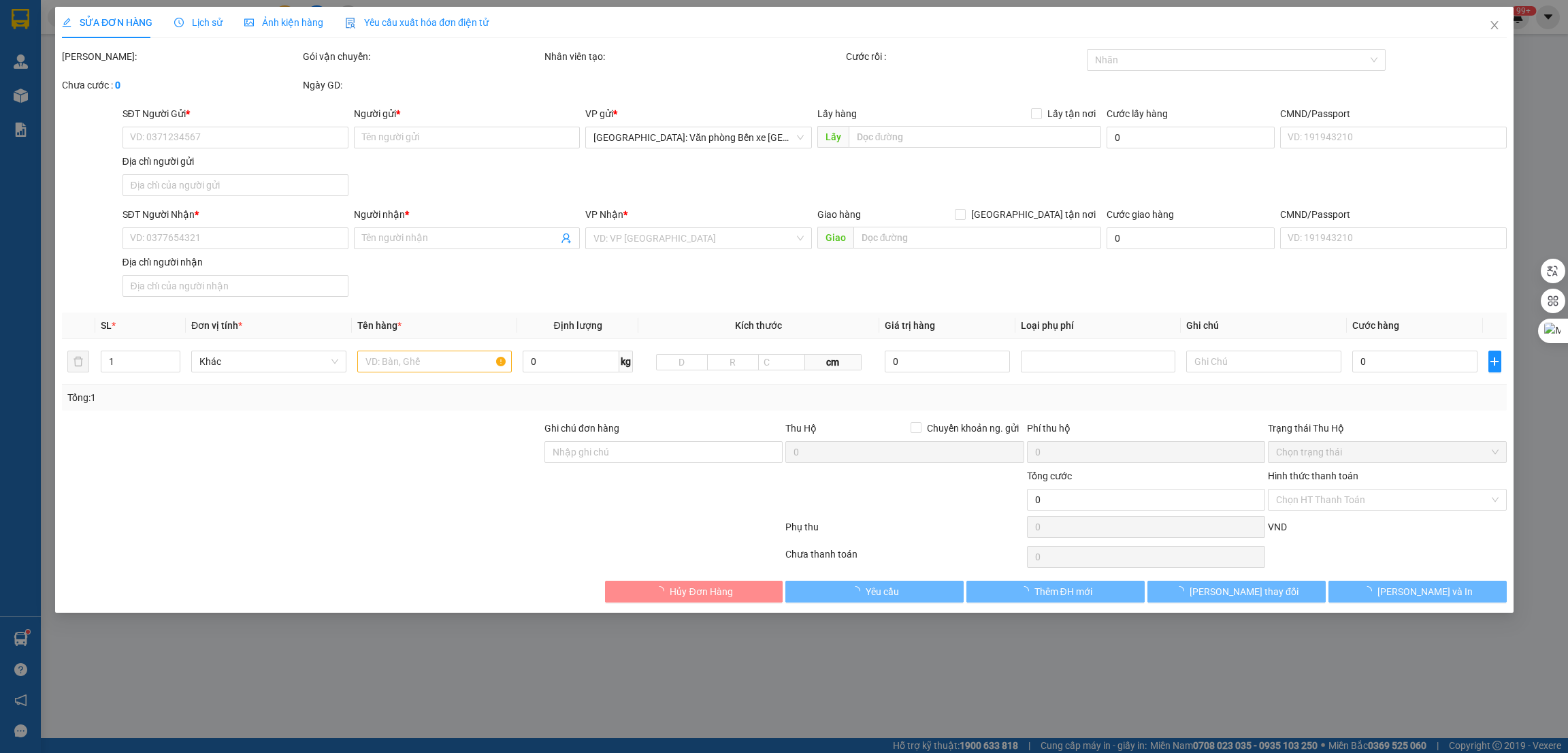
type input "870.000"
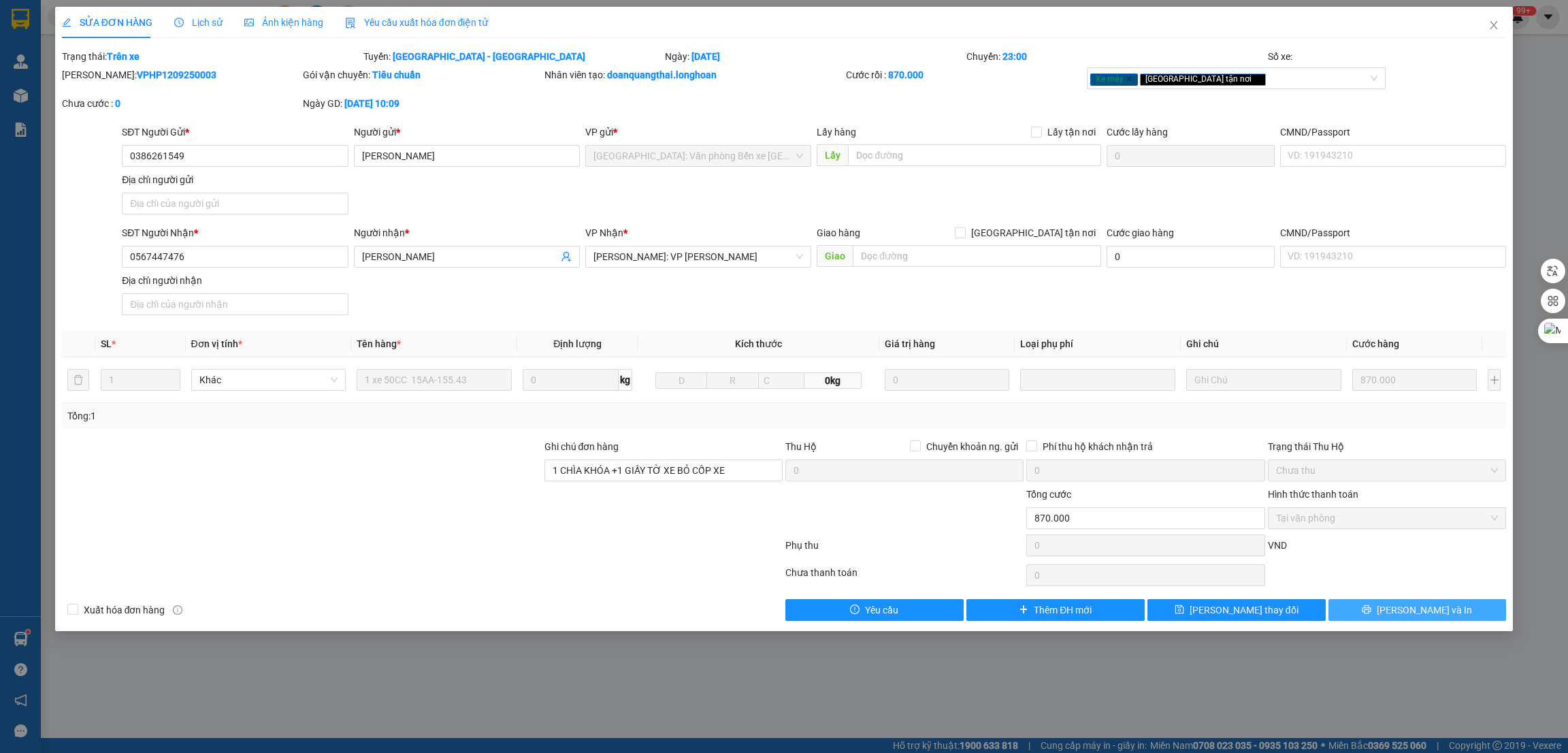
click at [1395, 619] on button "Lưu và In" at bounding box center [1418, 609] width 179 height 21
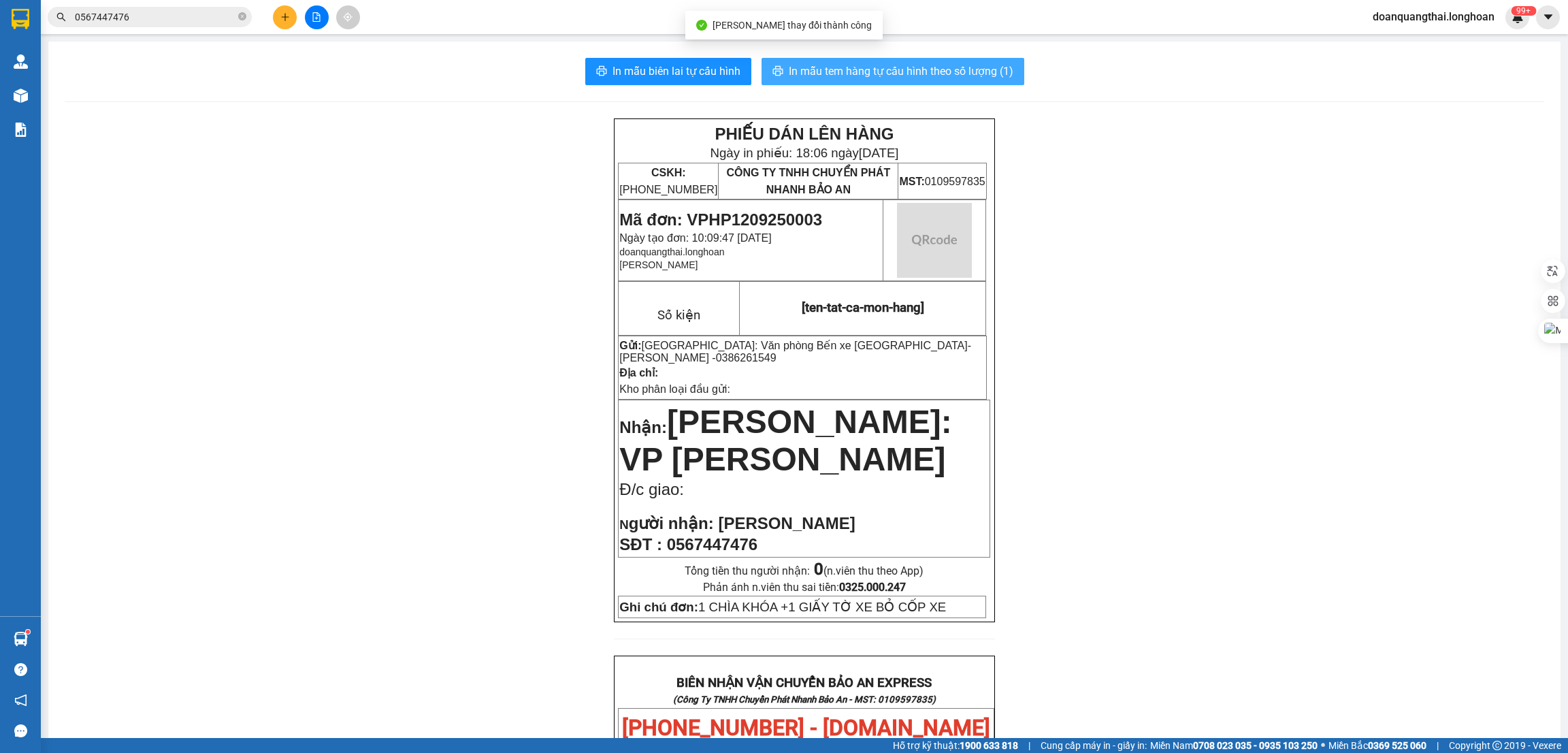
click at [886, 71] on span "In mẫu tem hàng tự cấu hình theo số lượng (1)" at bounding box center [900, 70] width 225 height 17
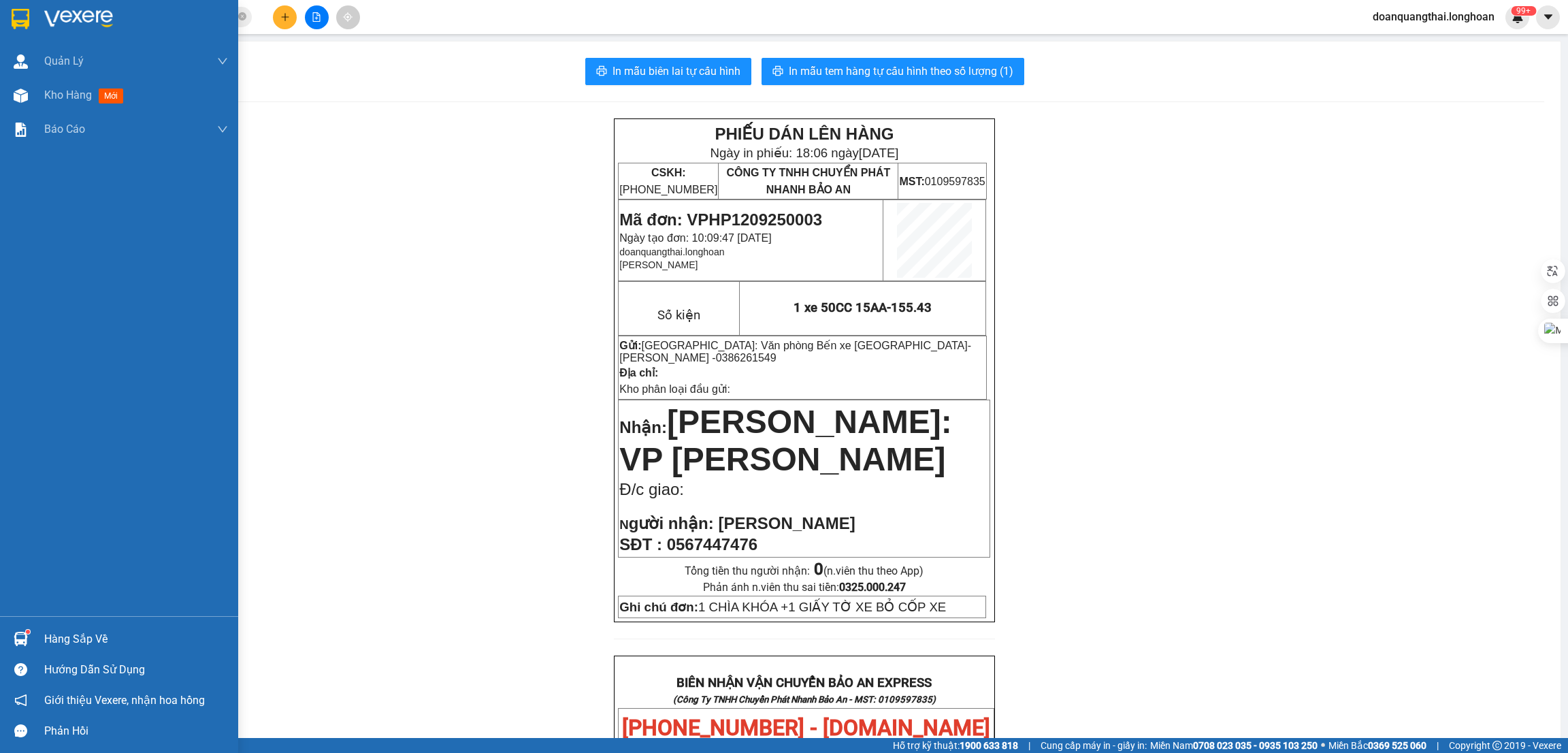
click at [39, 22] on div at bounding box center [119, 22] width 238 height 44
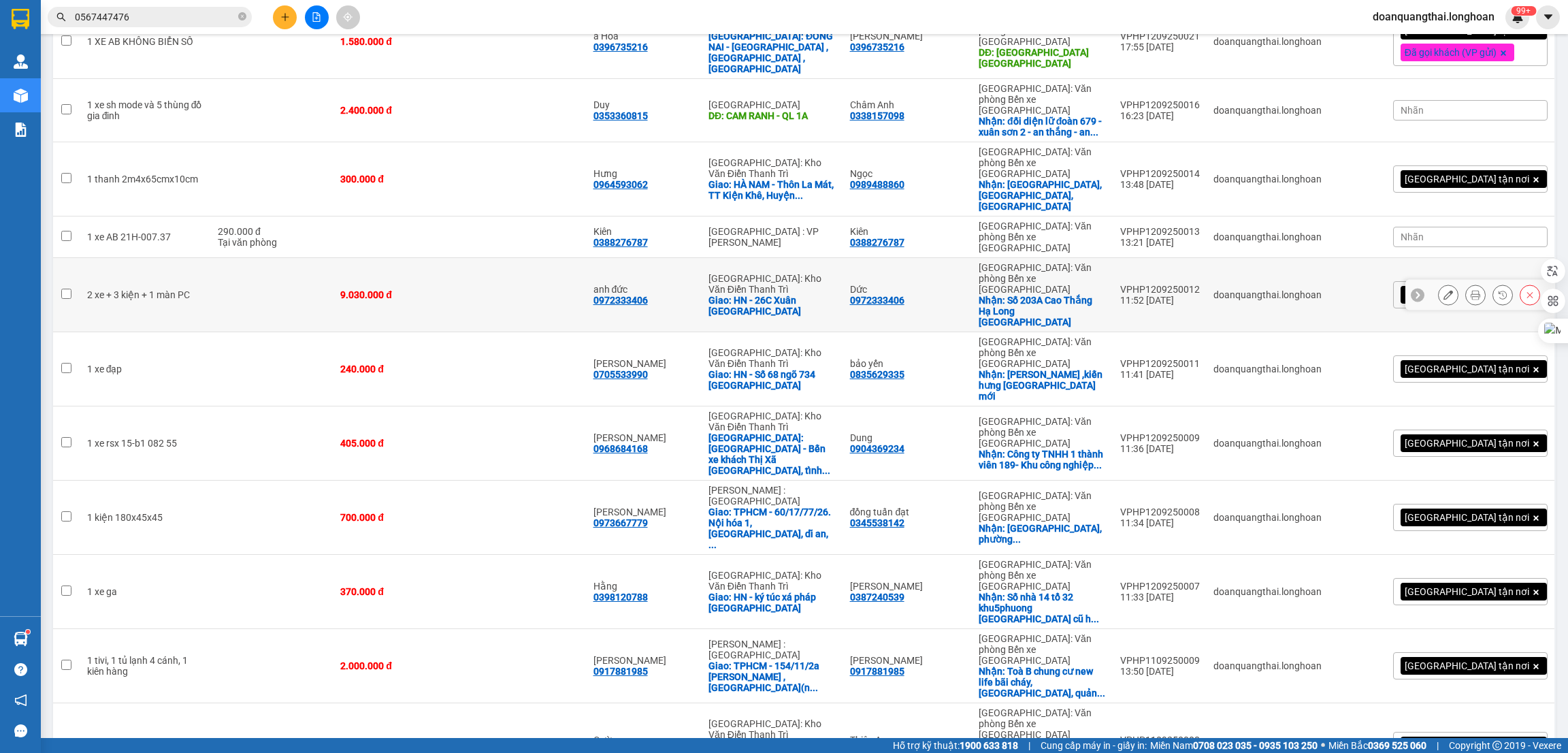
scroll to position [284, 0]
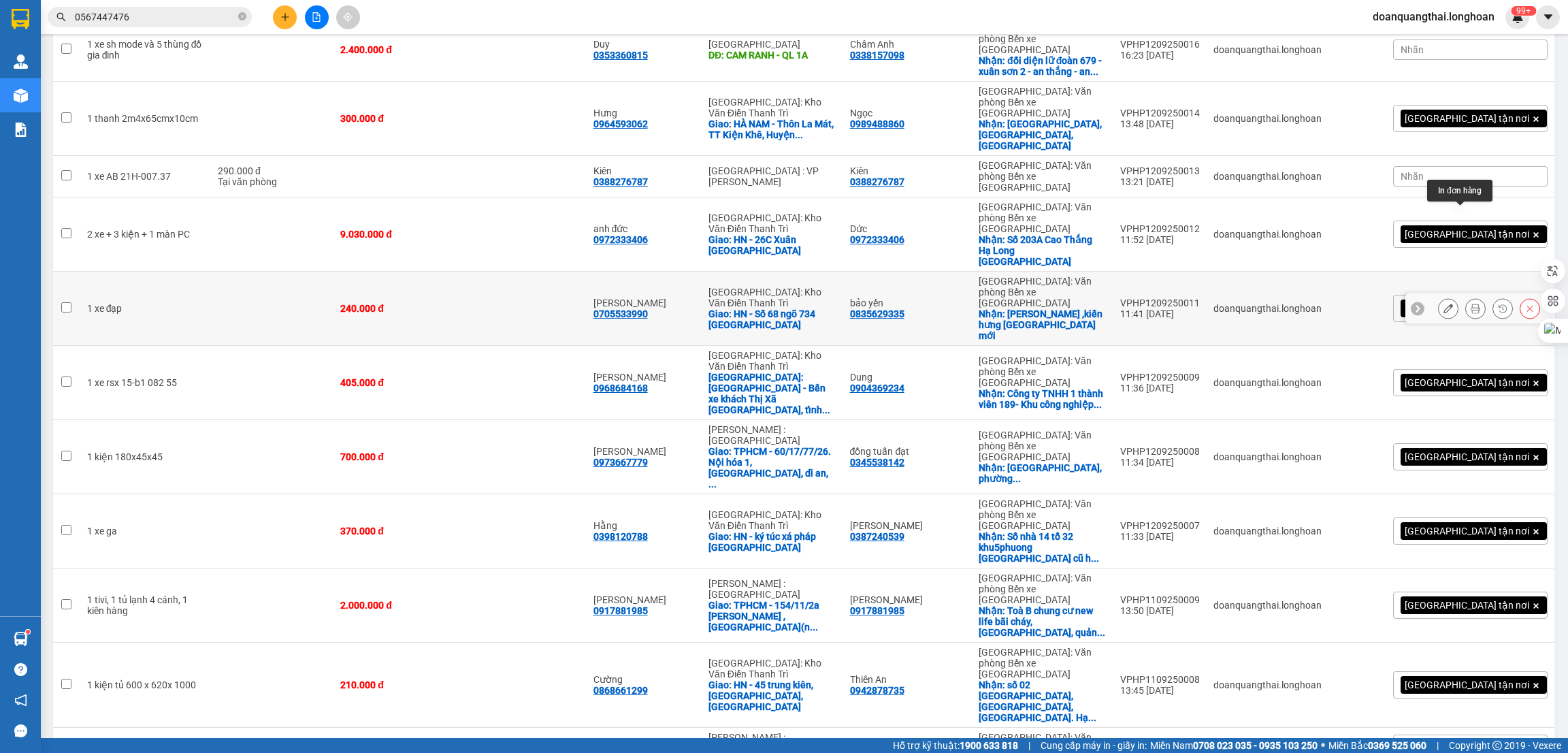
click at [1471, 304] on icon at bounding box center [1475, 308] width 10 height 10
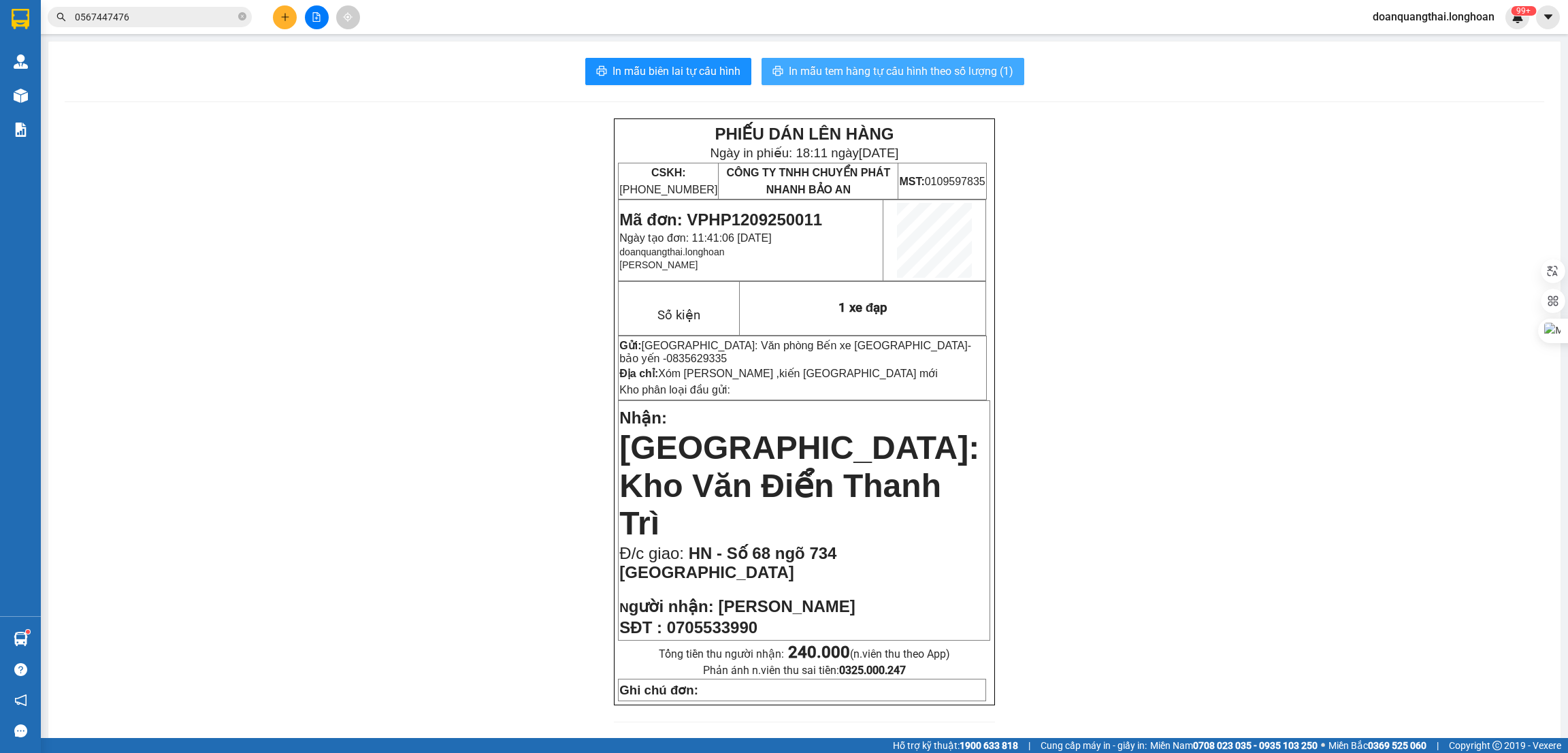
click at [888, 70] on span "In mẫu tem hàng tự cấu hình theo số lượng (1)" at bounding box center [900, 70] width 225 height 17
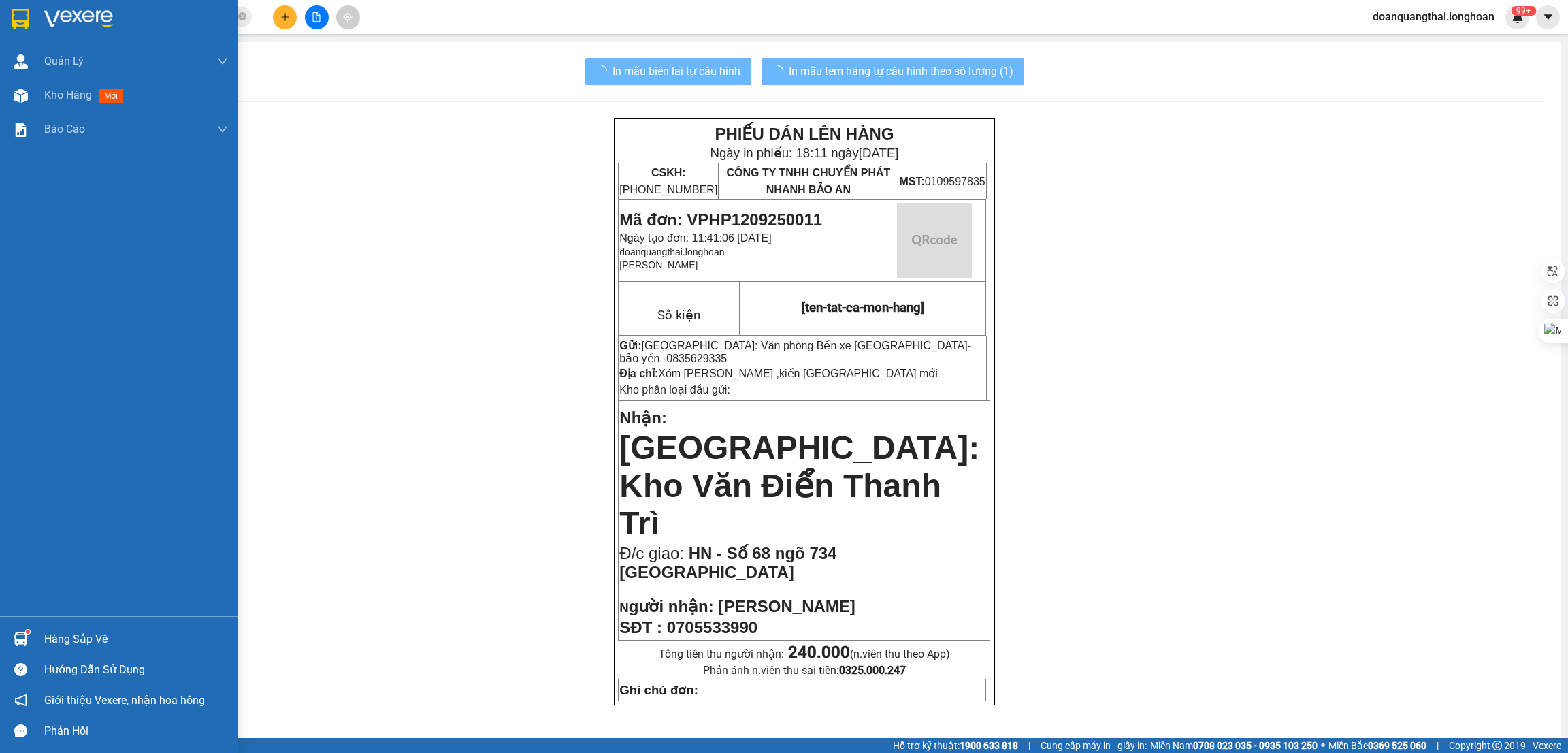
click at [21, 22] on img at bounding box center [21, 19] width 18 height 21
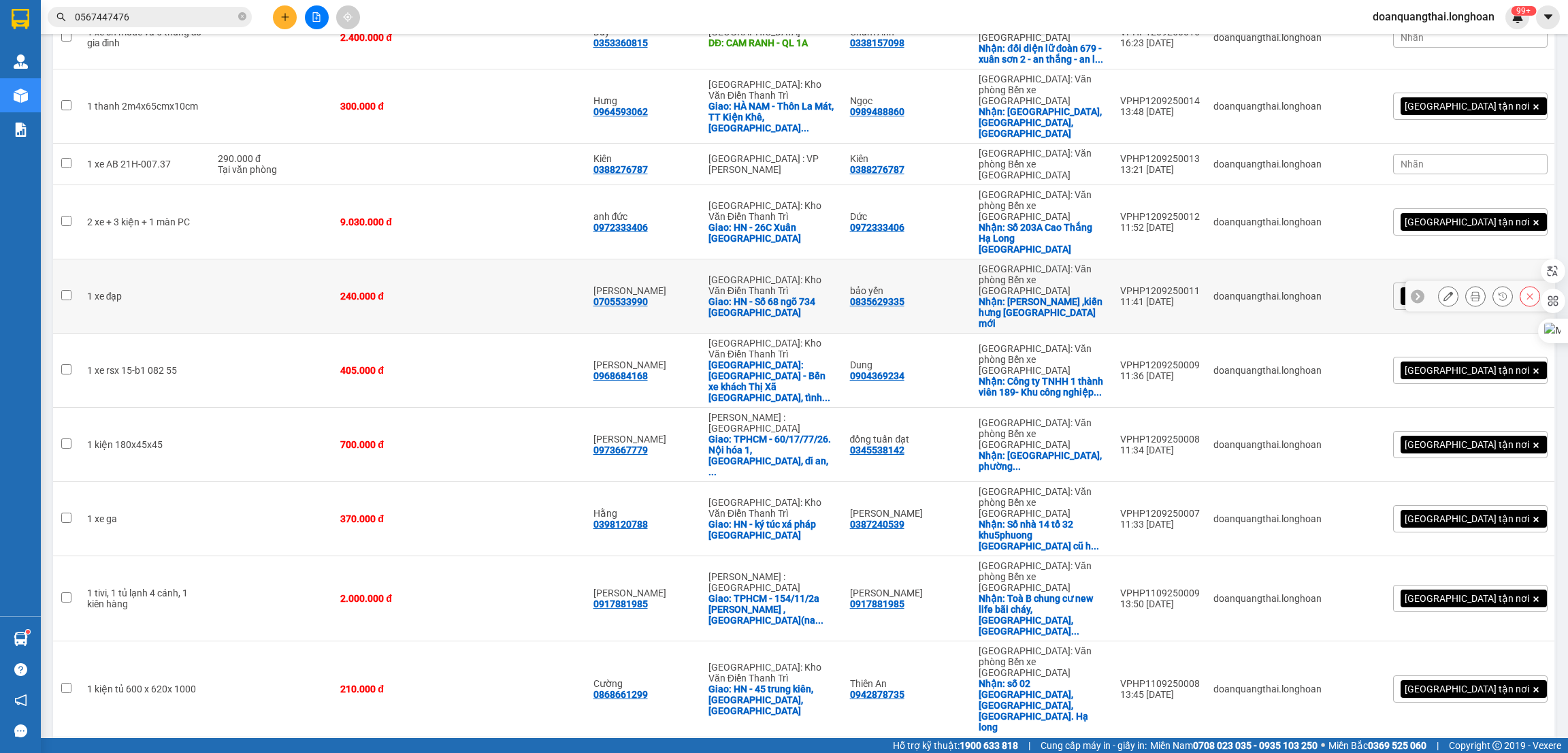
scroll to position [305, 0]
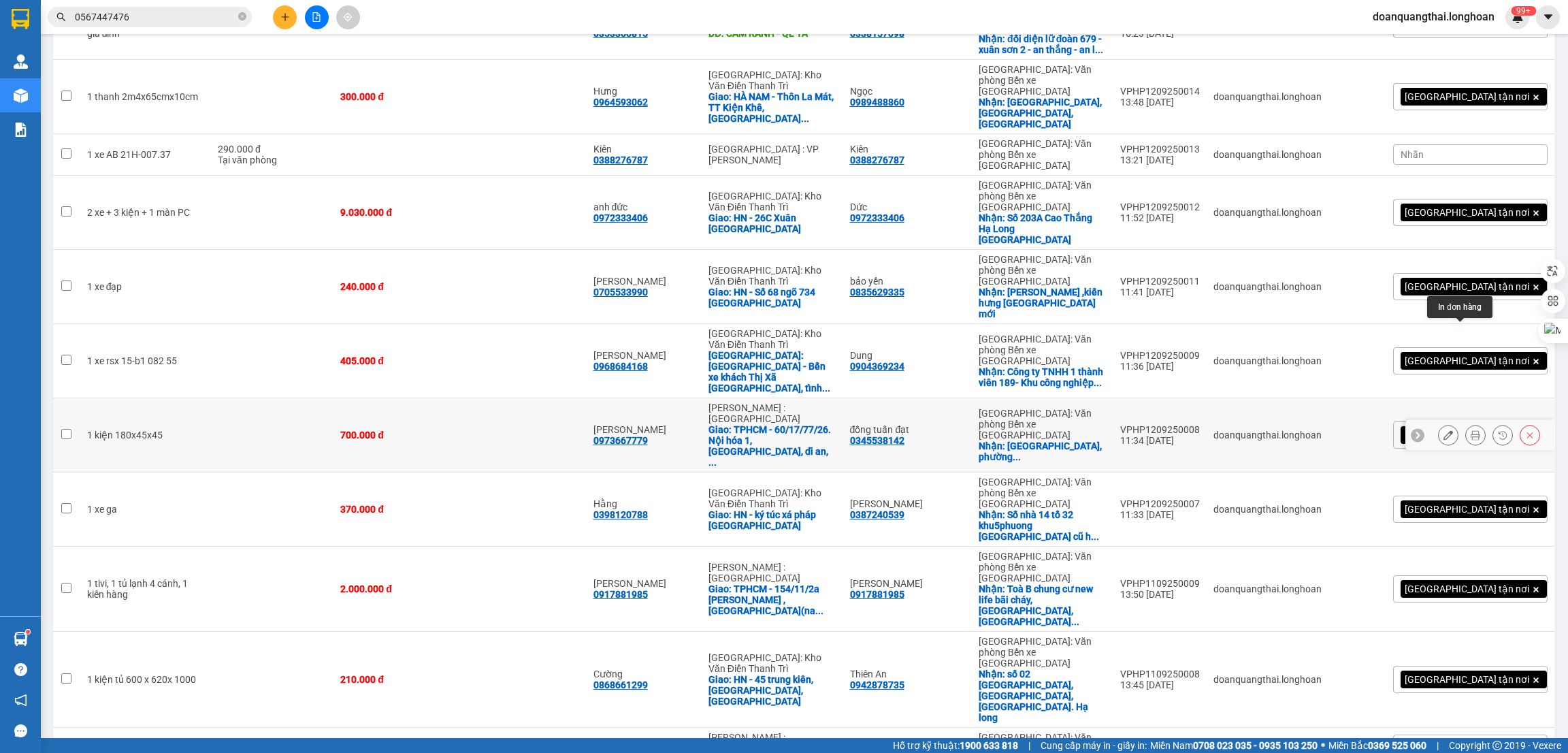
click at [1466, 423] on button at bounding box center [1475, 435] width 19 height 24
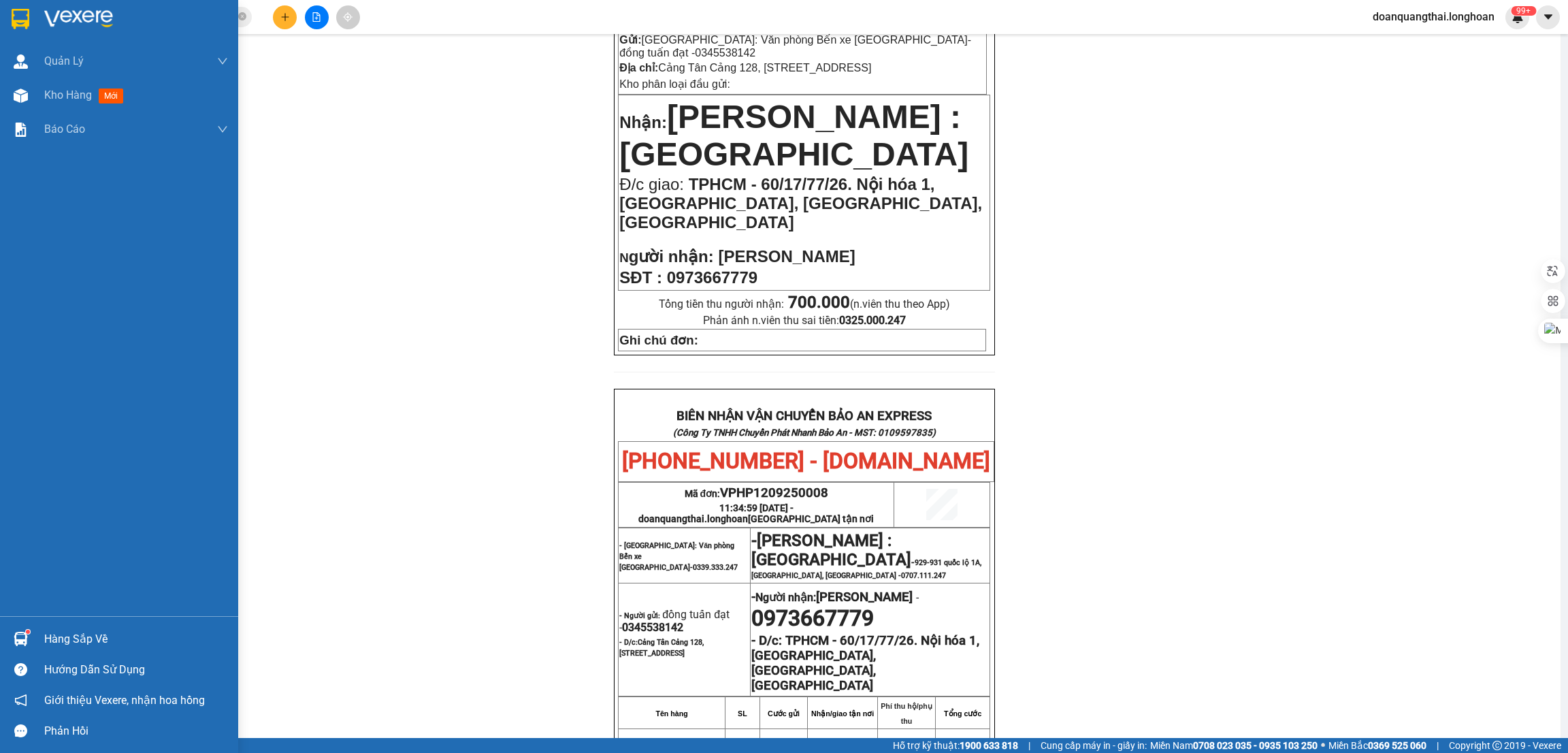
click at [21, 17] on img at bounding box center [21, 19] width 18 height 21
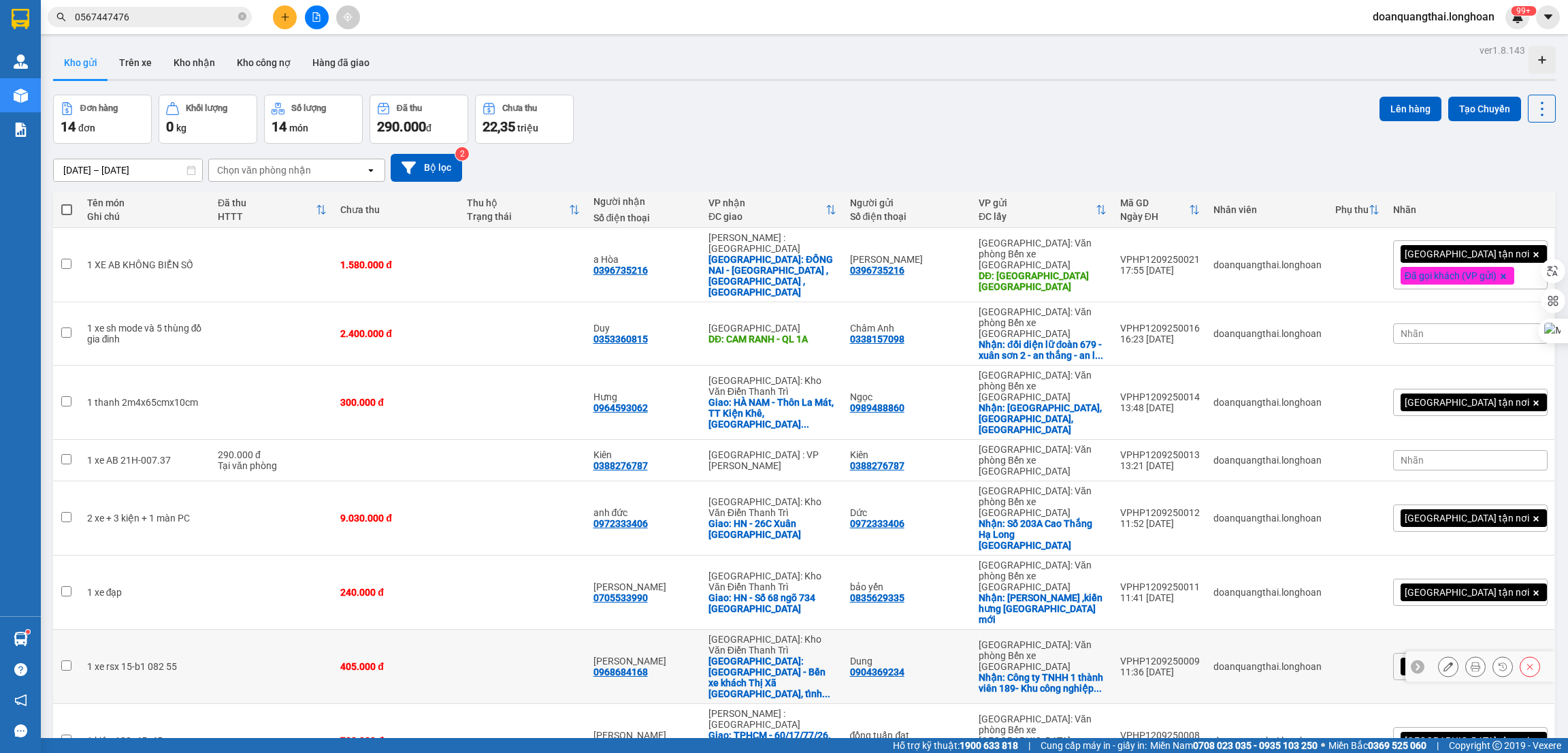
scroll to position [305, 0]
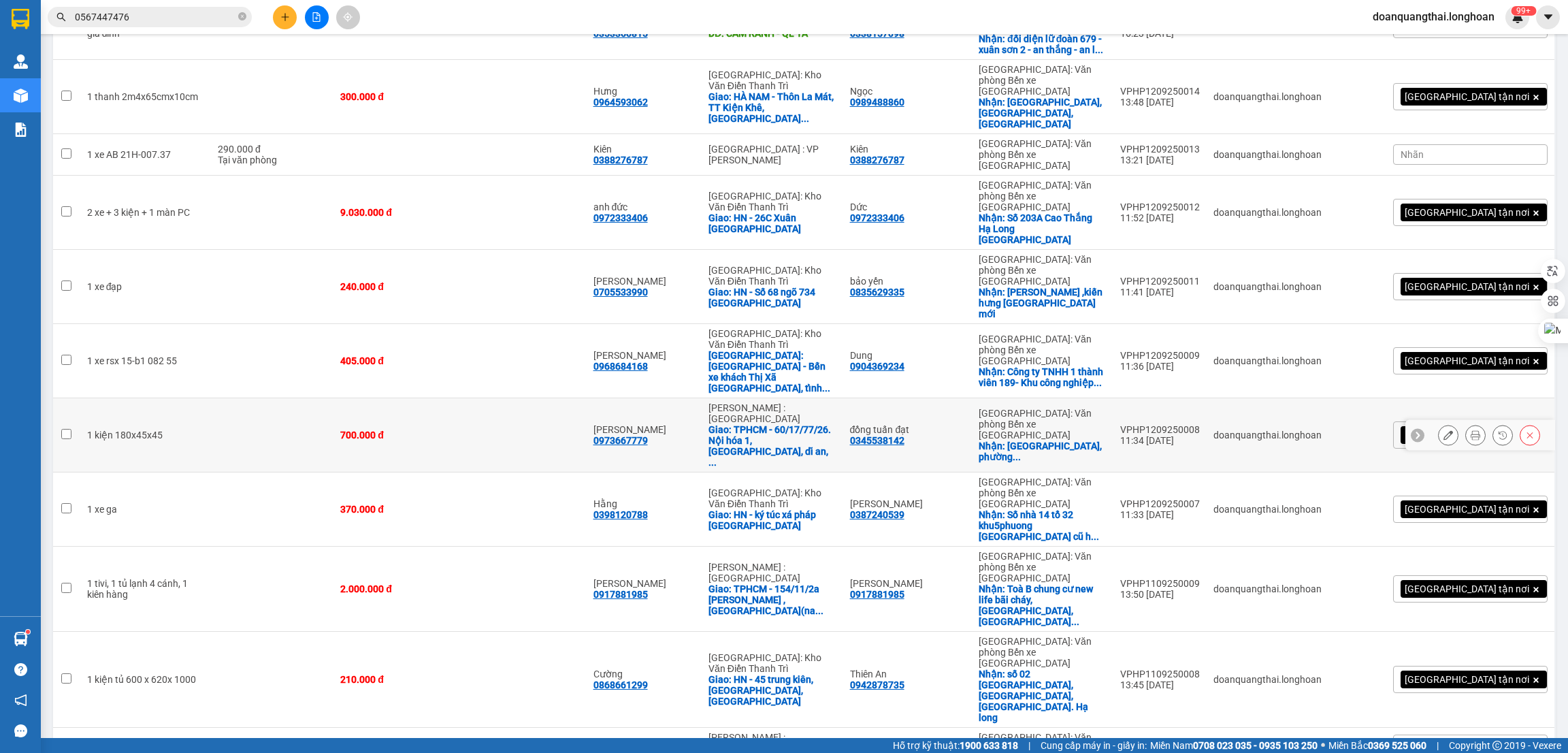
click at [1444, 430] on icon at bounding box center [1448, 434] width 10 height 10
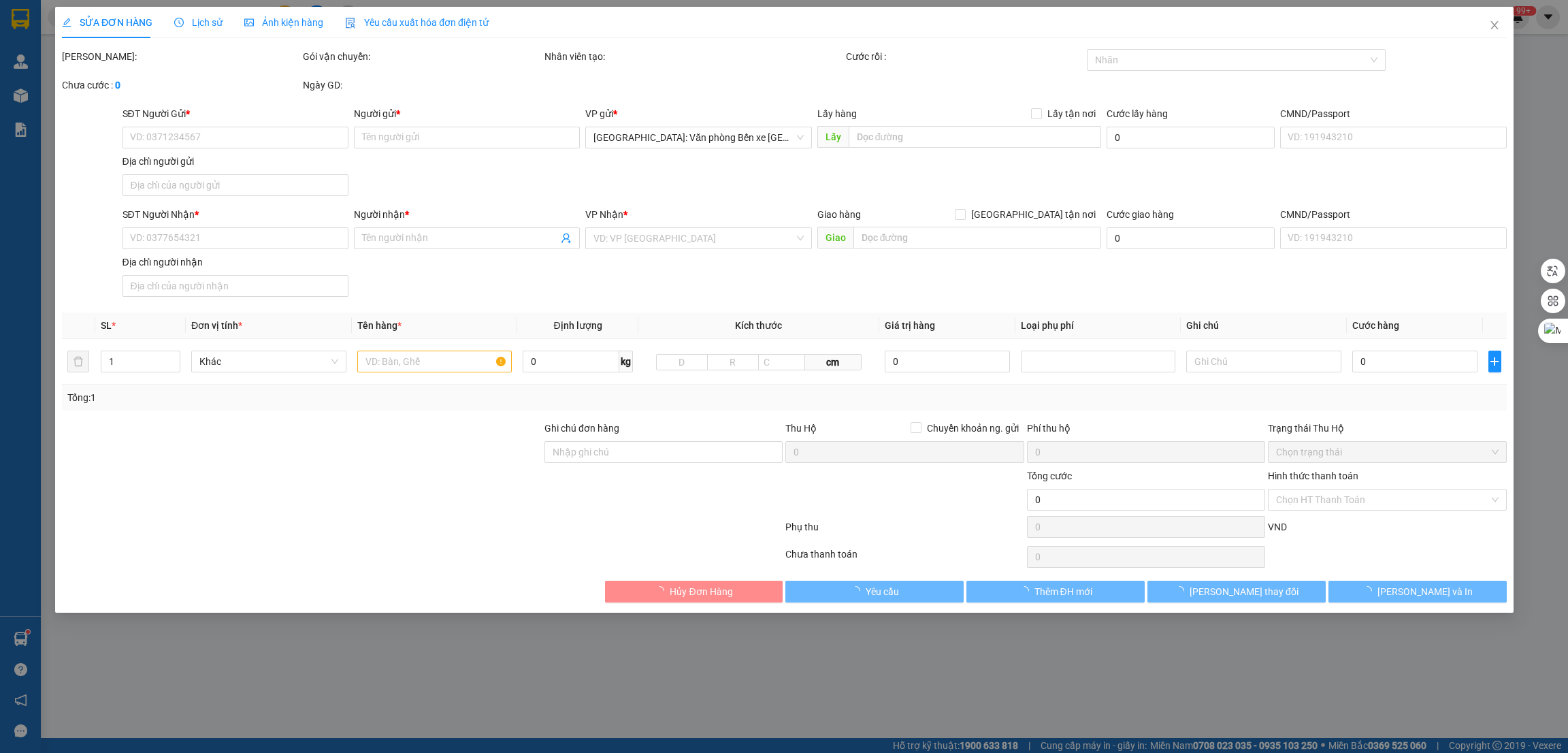
type input "0345538142"
type input "đồng tuấn đạt"
checkbox input "true"
type input "Cảng Tân Cảng 128, [STREET_ADDRESS]"
type input "0973667779"
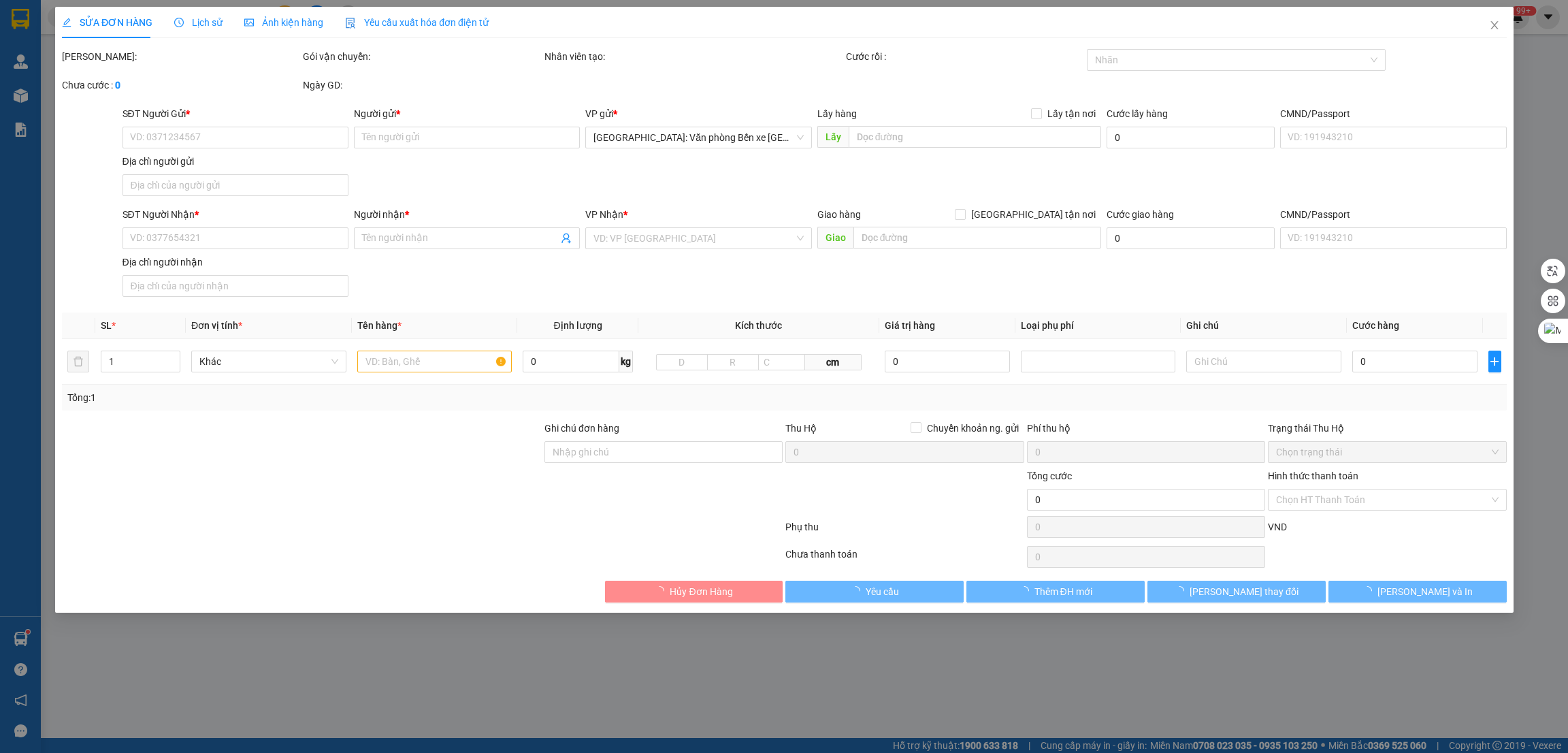
type input "[PERSON_NAME]"
checkbox input "true"
type input "TPHCM - 60/17/77/26. Nội hóa 1, bình an, dĩ an, bình dương"
type input "700.000"
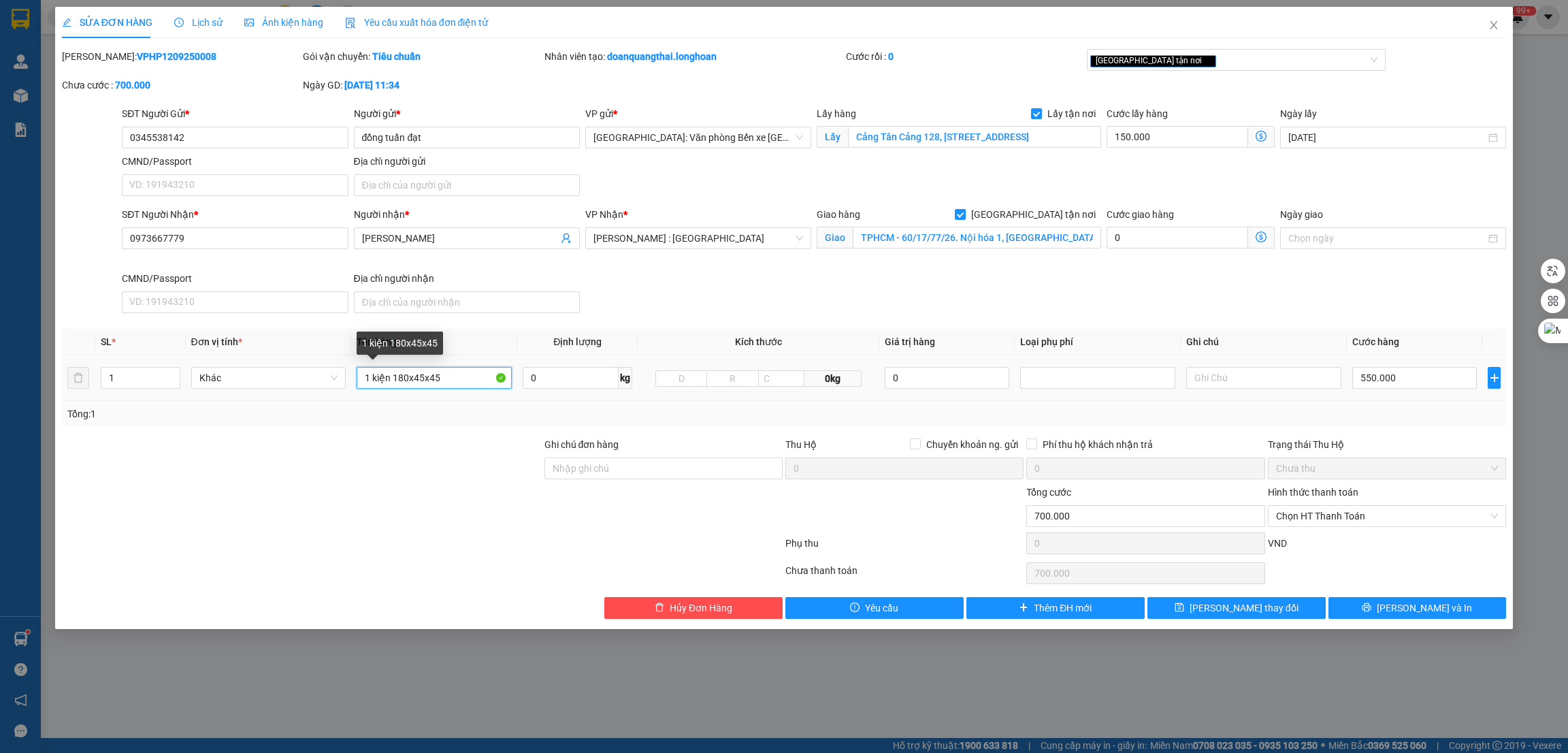
click at [462, 383] on input "1 kiện 180x45x45" at bounding box center [433, 377] width 155 height 21
drag, startPoint x: 460, startPoint y: 377, endPoint x: 393, endPoint y: 394, distance: 69.1
click at [393, 394] on td "1 kiện 180x45x45" at bounding box center [434, 378] width 166 height 46
type input "1 kiện GỖ DÀI"
click at [1371, 608] on icon "printer" at bounding box center [1366, 608] width 9 height 9
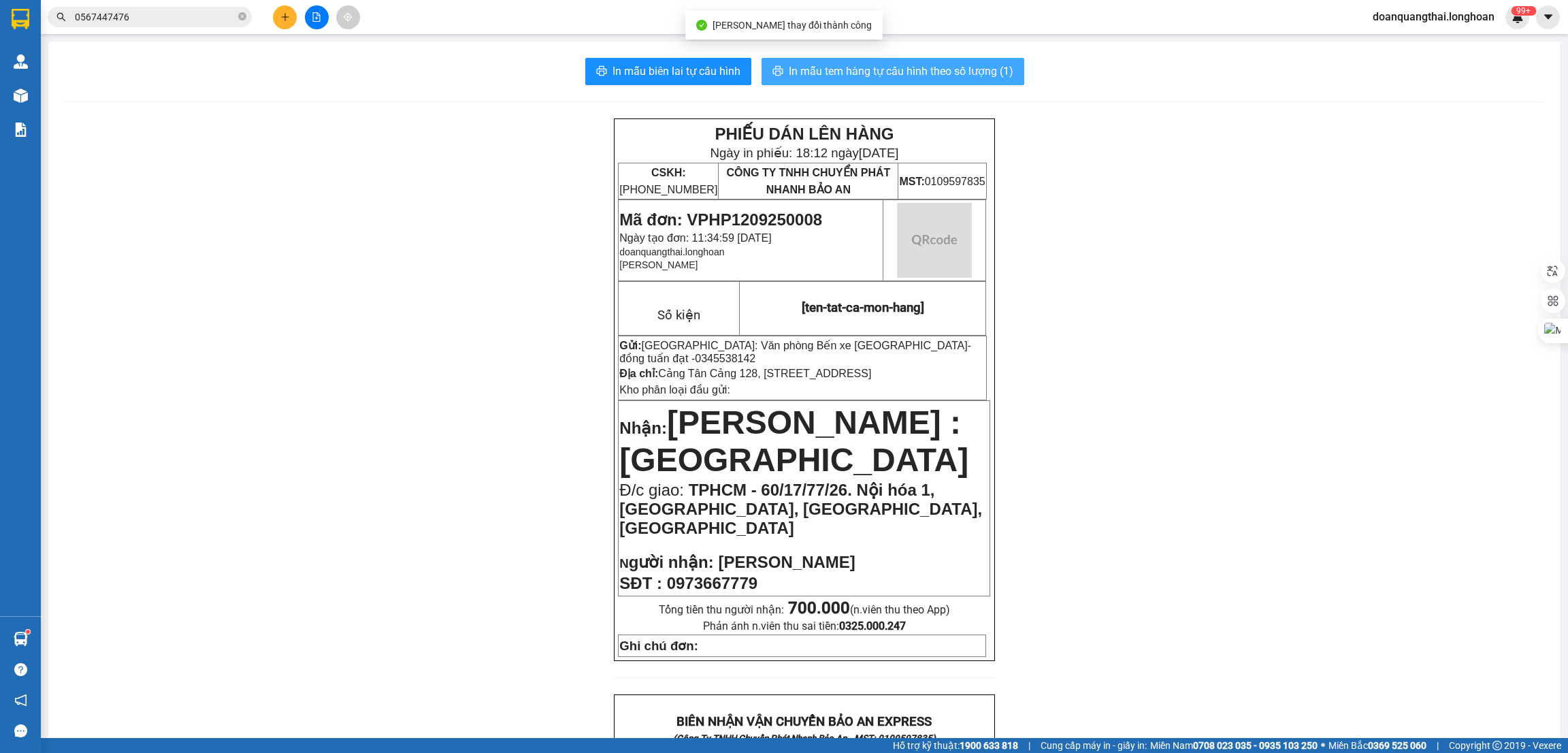
click at [873, 69] on span "In mẫu tem hàng tự cấu hình theo số lượng (1)" at bounding box center [900, 70] width 225 height 17
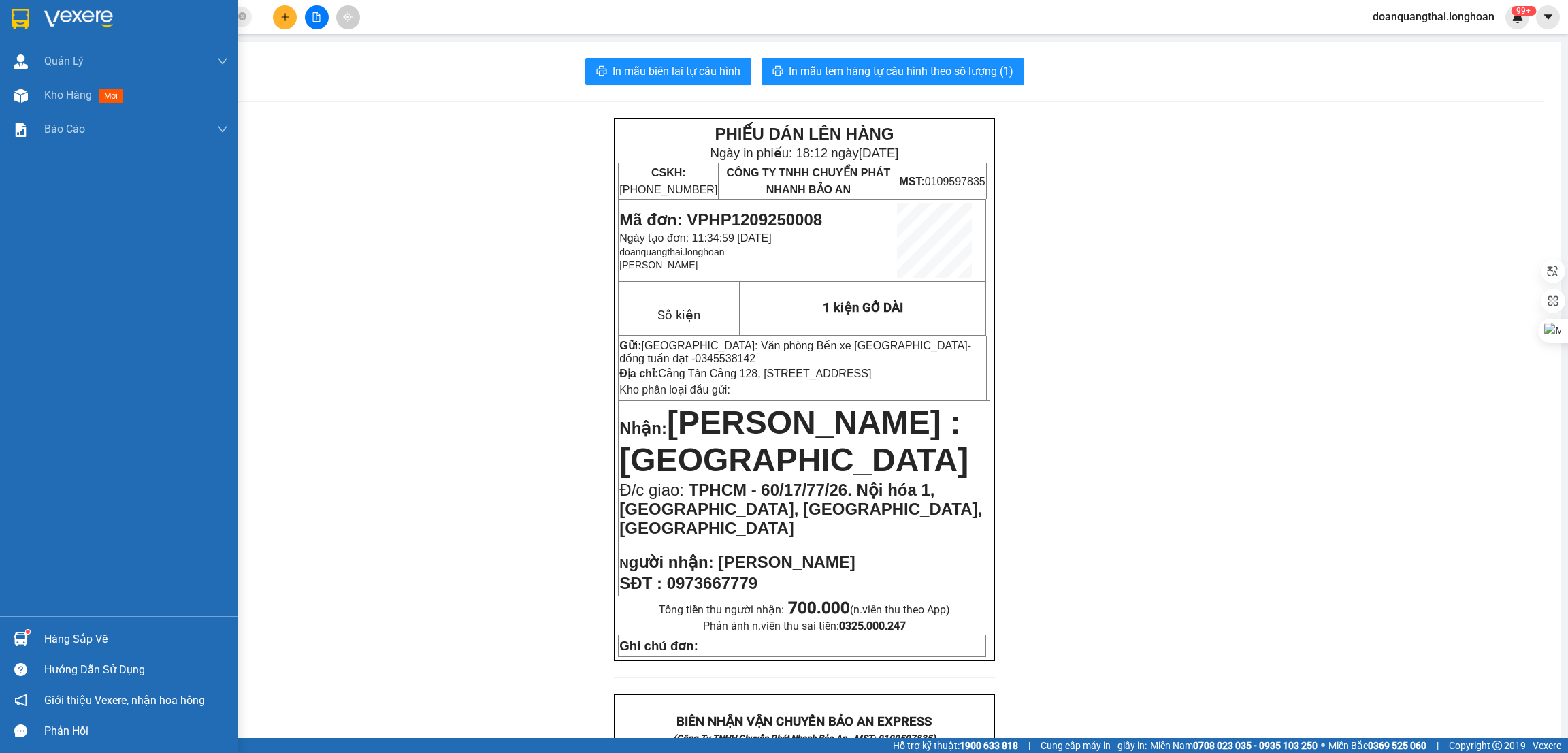
click at [5, 20] on div at bounding box center [119, 22] width 238 height 44
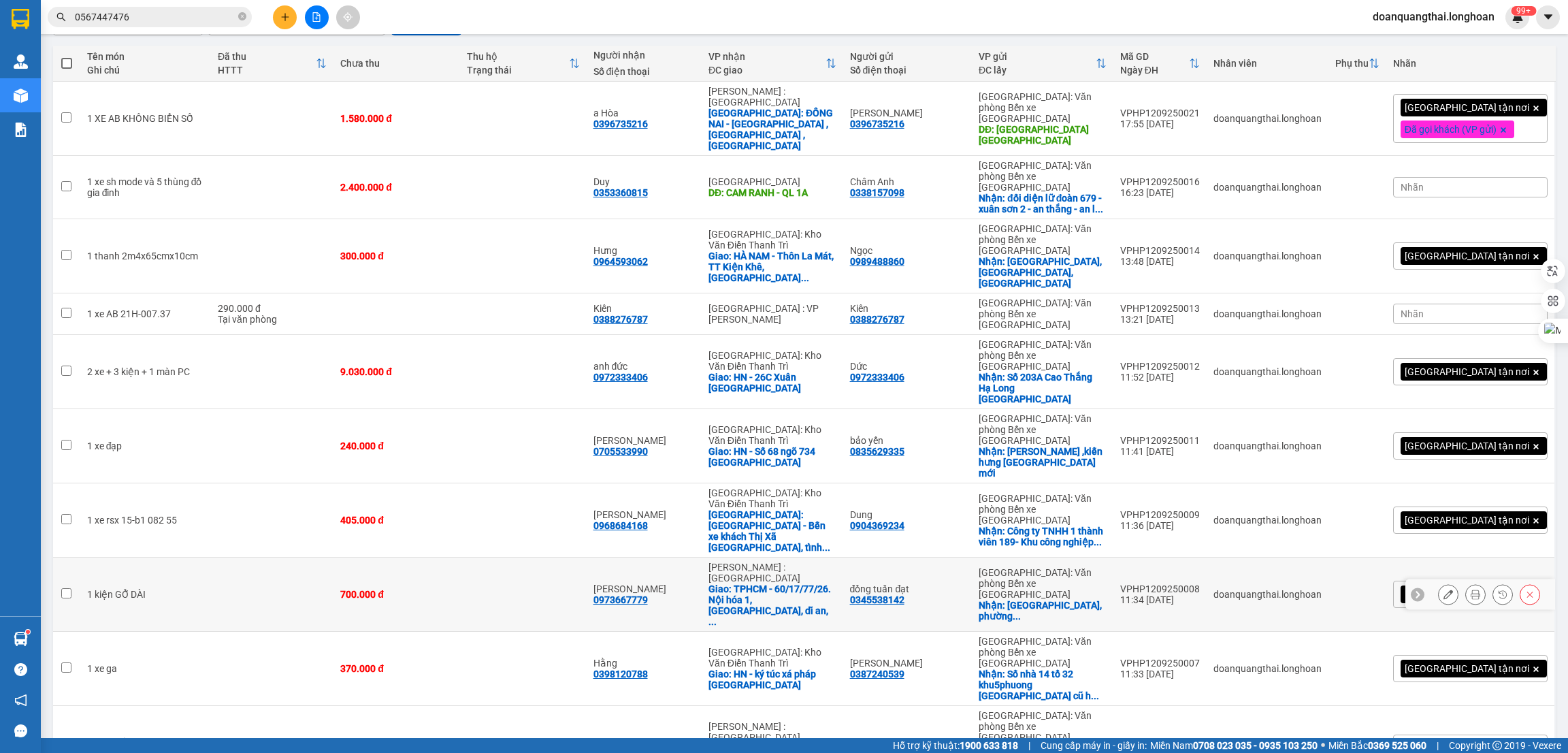
scroll to position [102, 0]
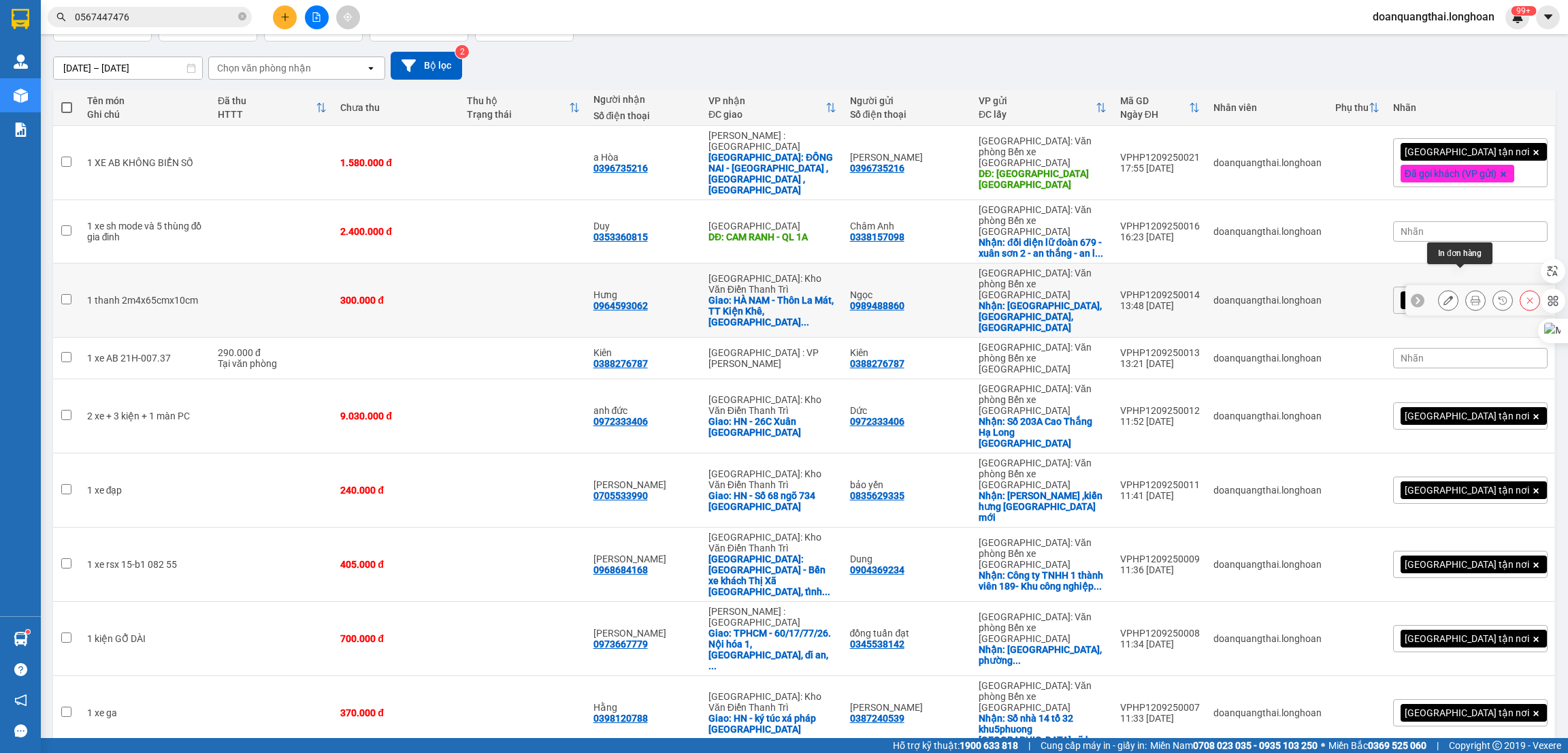
click at [1471, 296] on icon at bounding box center [1475, 300] width 10 height 10
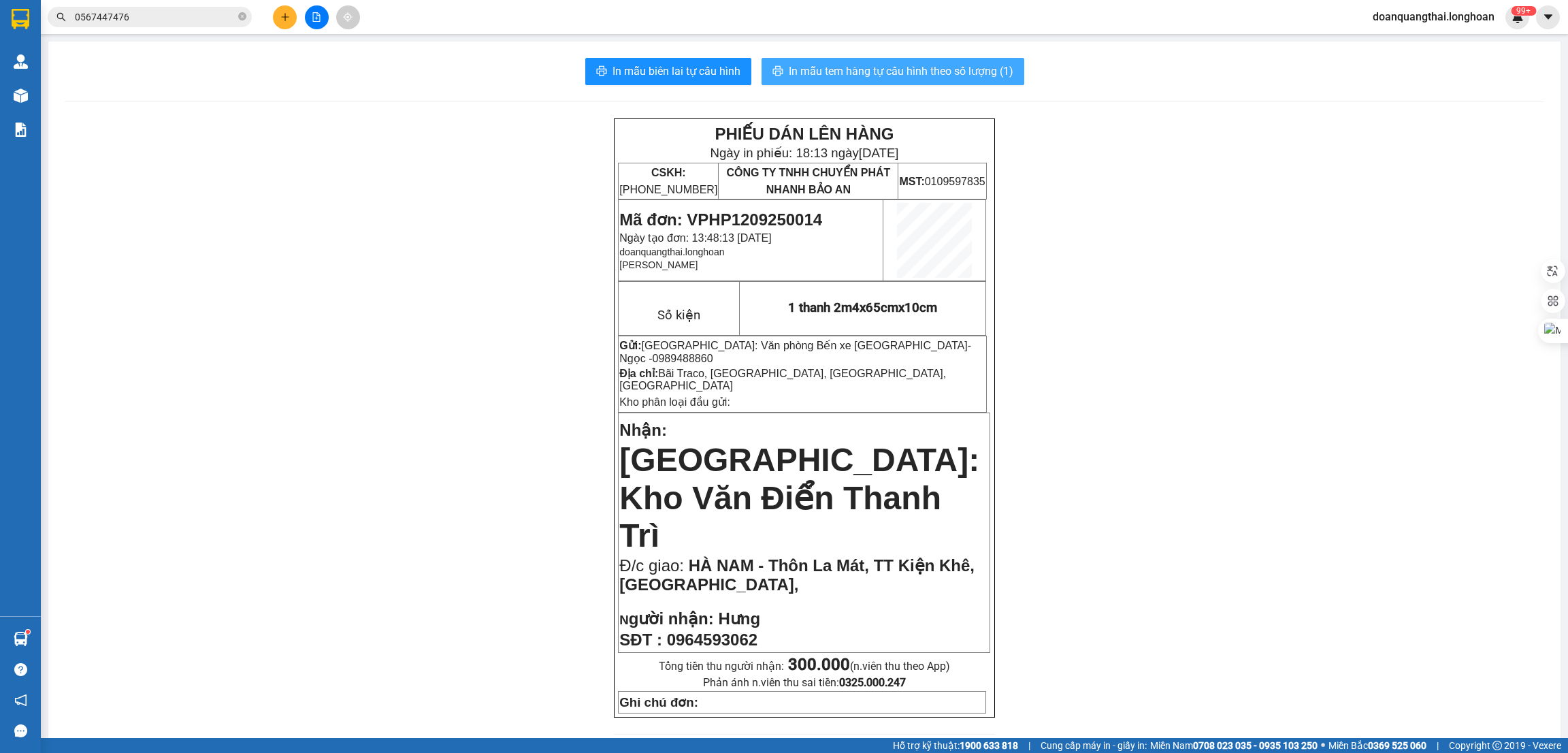
click at [858, 69] on span "In mẫu tem hàng tự cấu hình theo số lượng (1)" at bounding box center [900, 70] width 225 height 17
click at [279, 18] on button at bounding box center [285, 17] width 24 height 24
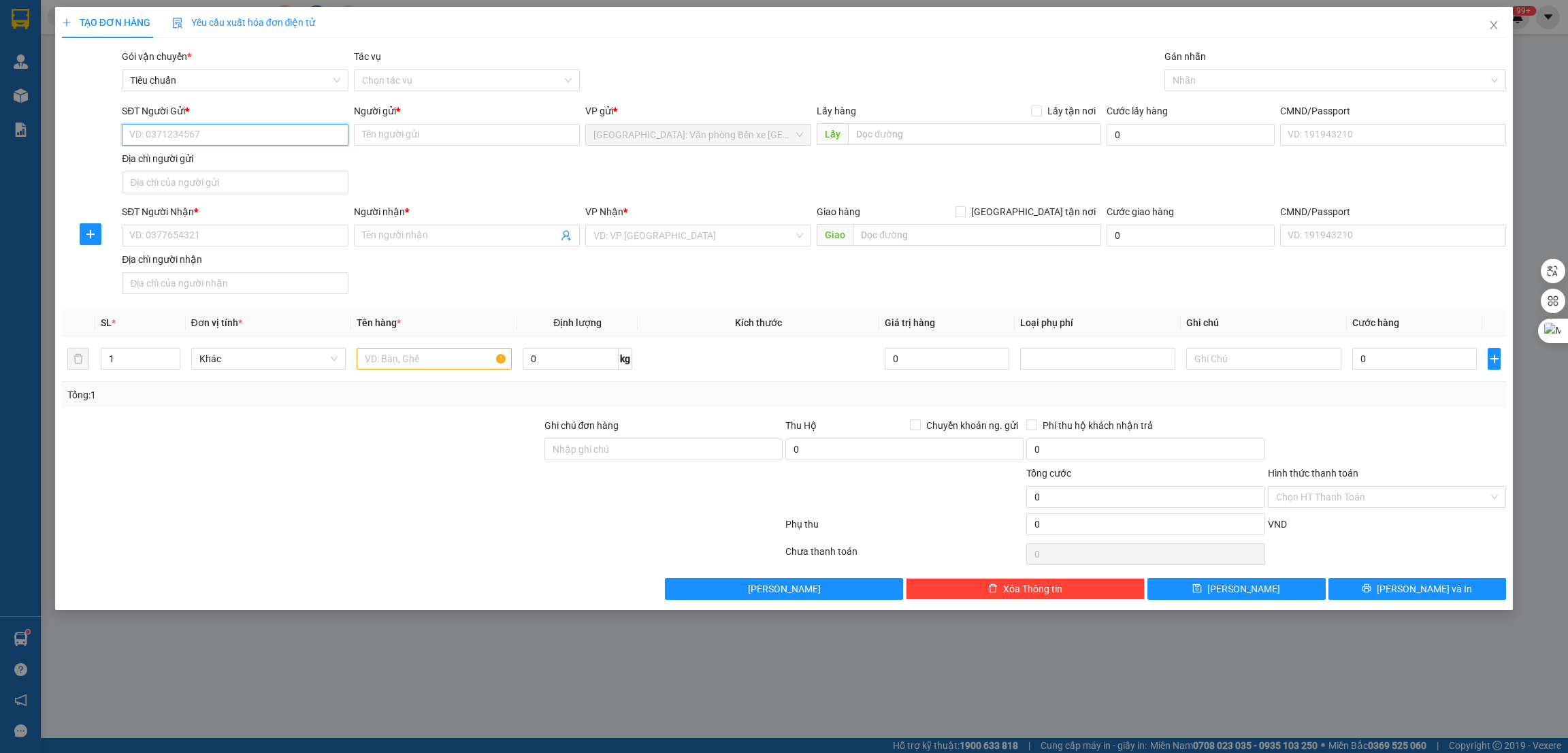
click at [222, 130] on input "SĐT Người Gửi *" at bounding box center [234, 134] width 226 height 21
type input "0932102686"
click at [220, 169] on div "0932102686 - Anh Huy" at bounding box center [234, 162] width 210 height 15
type input "Anh Huy"
checkbox input "true"
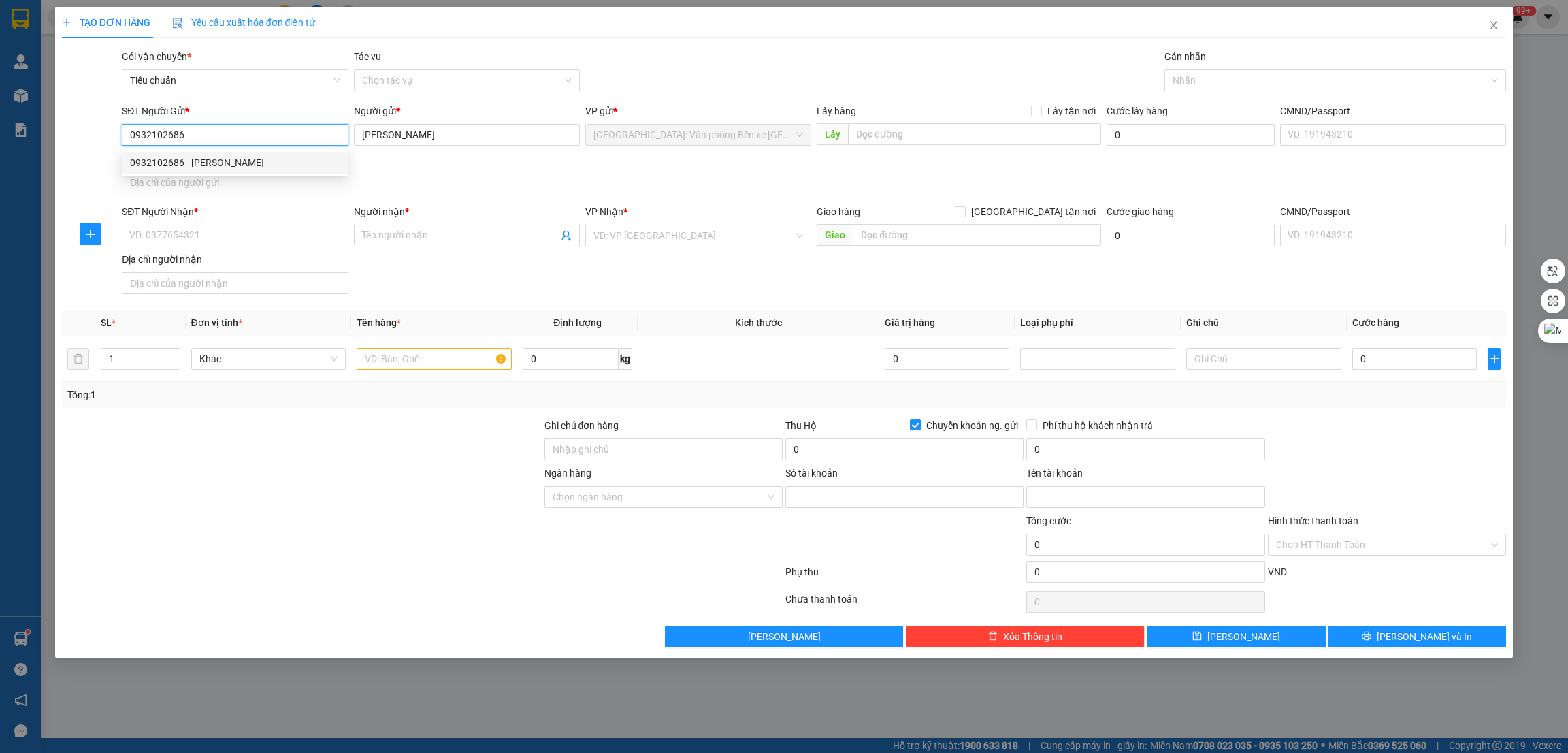
type input "78907555888999"
type input "NGUYỄN THỊ THANH HẰNG"
type input "0932102686"
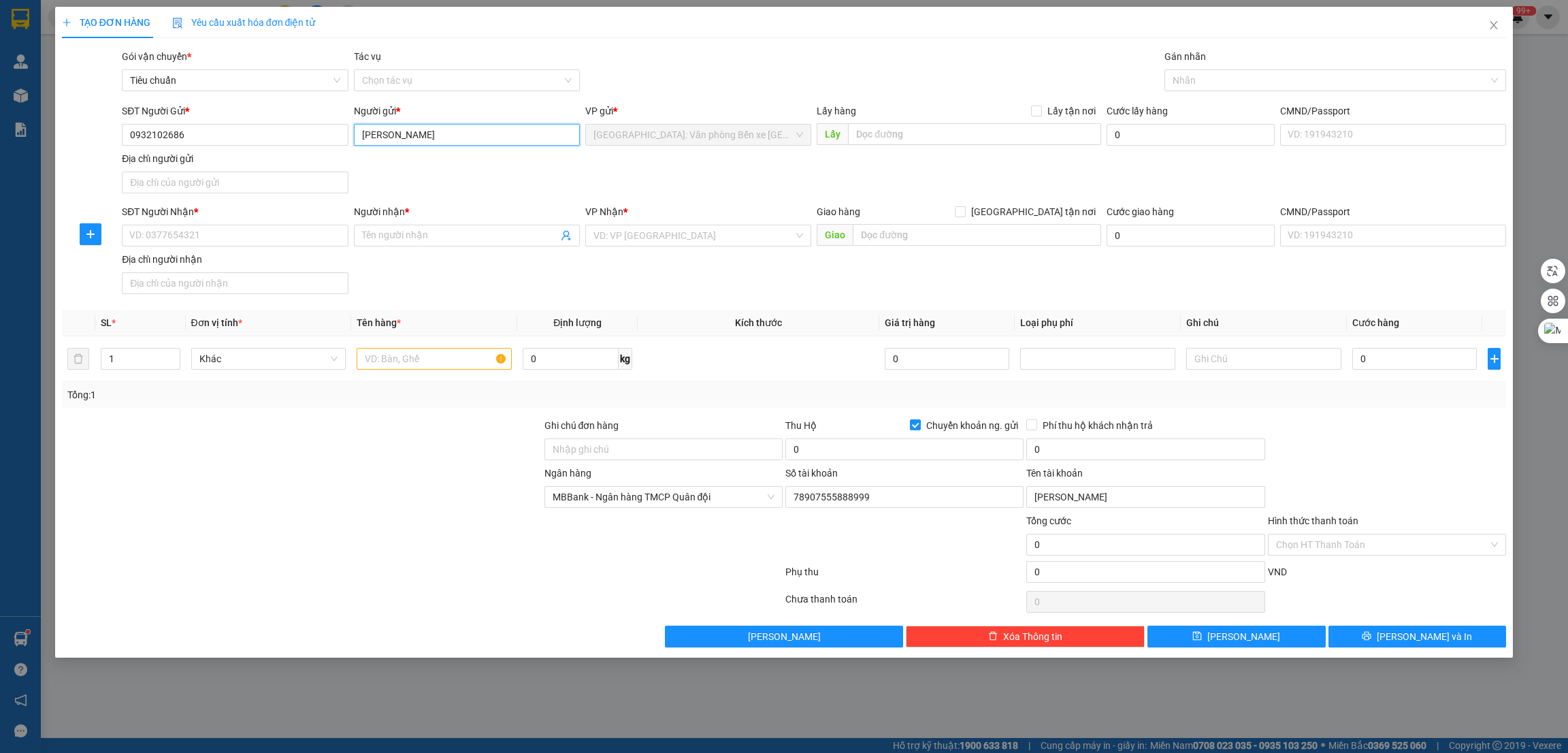
click at [405, 128] on input "Anh Huy" at bounding box center [467, 134] width 226 height 21
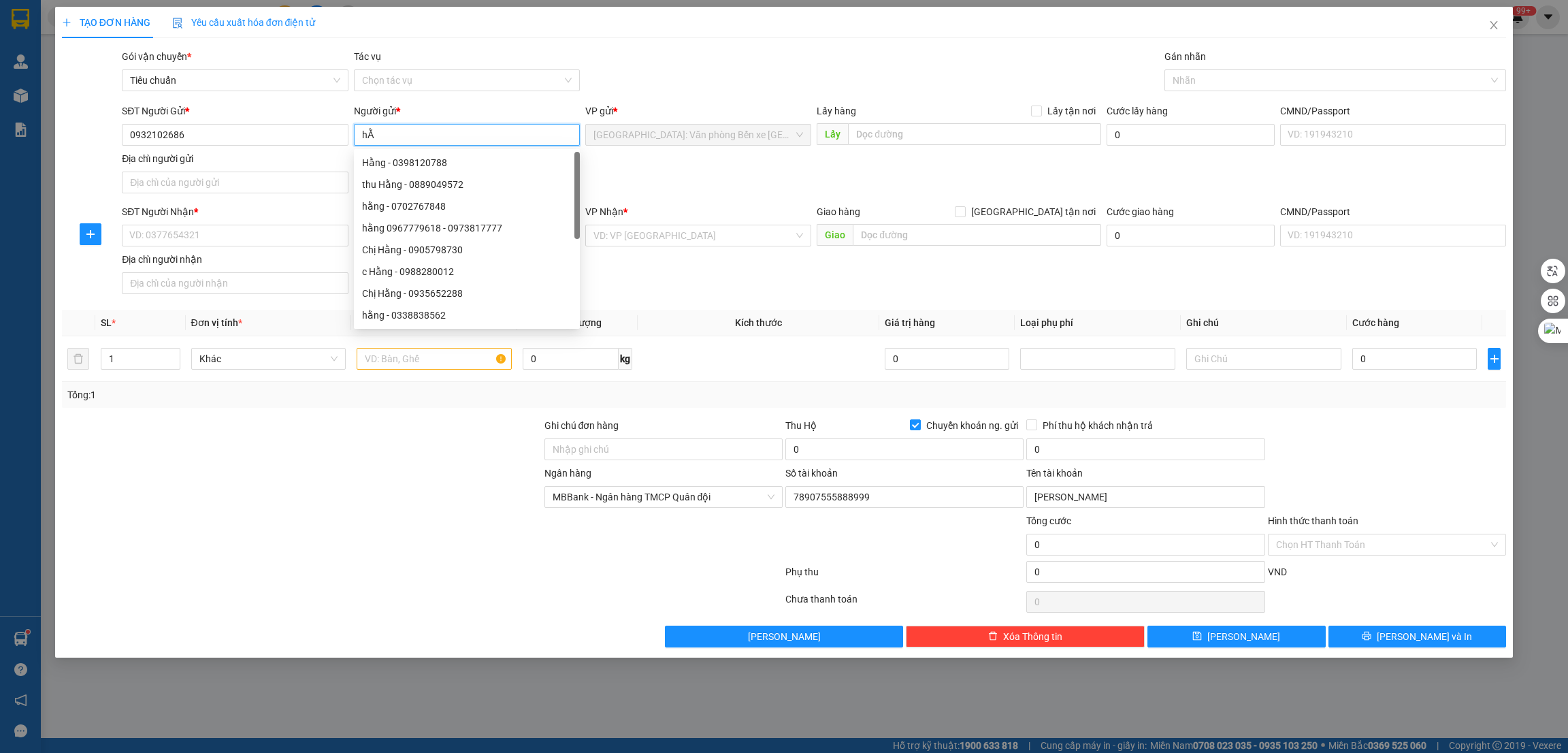
type input "h"
type input "hằng"
click at [352, 476] on div at bounding box center [302, 489] width 482 height 47
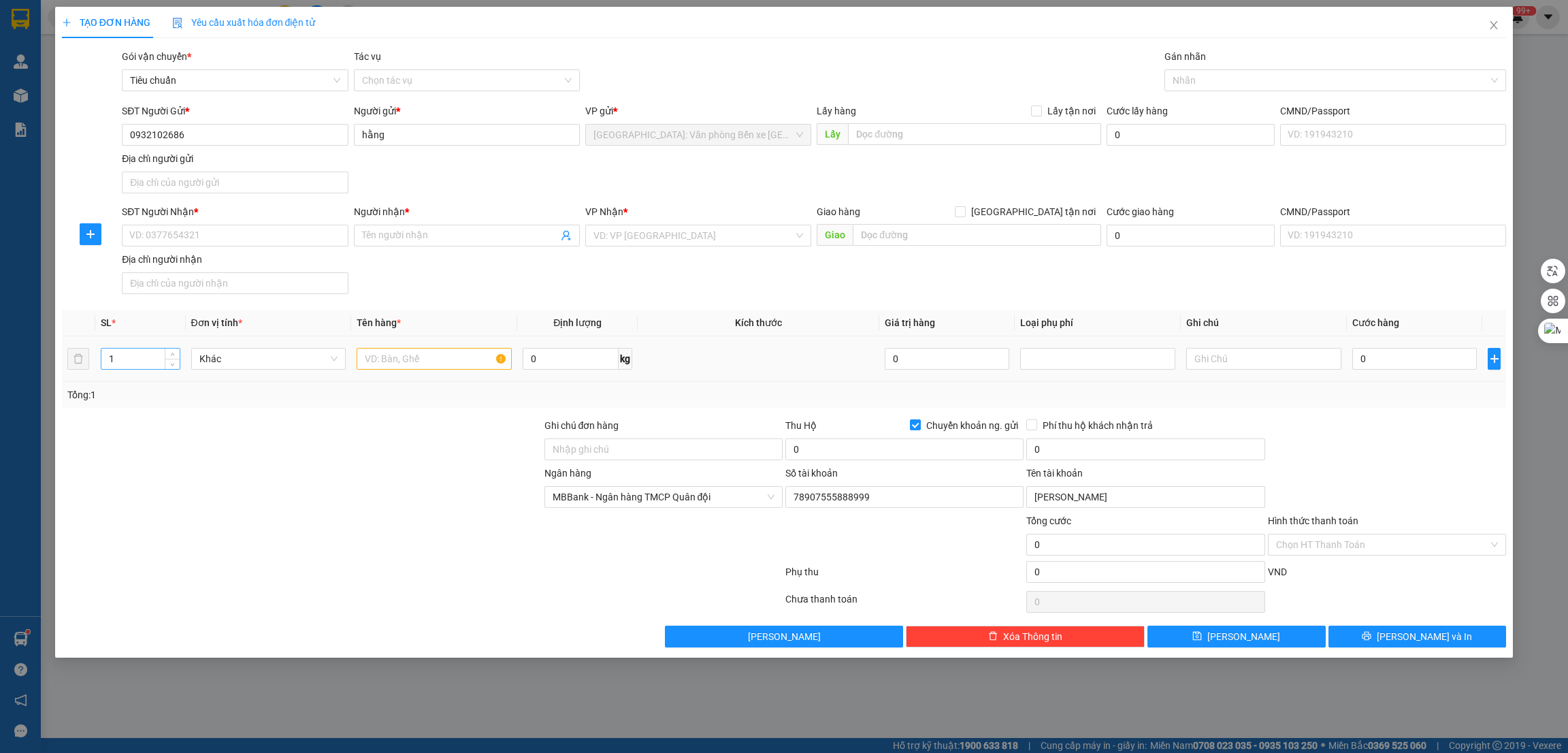
click at [150, 367] on input "1" at bounding box center [141, 359] width 79 height 21
type input "11"
click at [417, 357] on input "text" at bounding box center [433, 358] width 155 height 21
click at [1377, 368] on input "0" at bounding box center [1415, 358] width 124 height 21
click at [439, 363] on input "11 kiện các tông" at bounding box center [433, 358] width 155 height 21
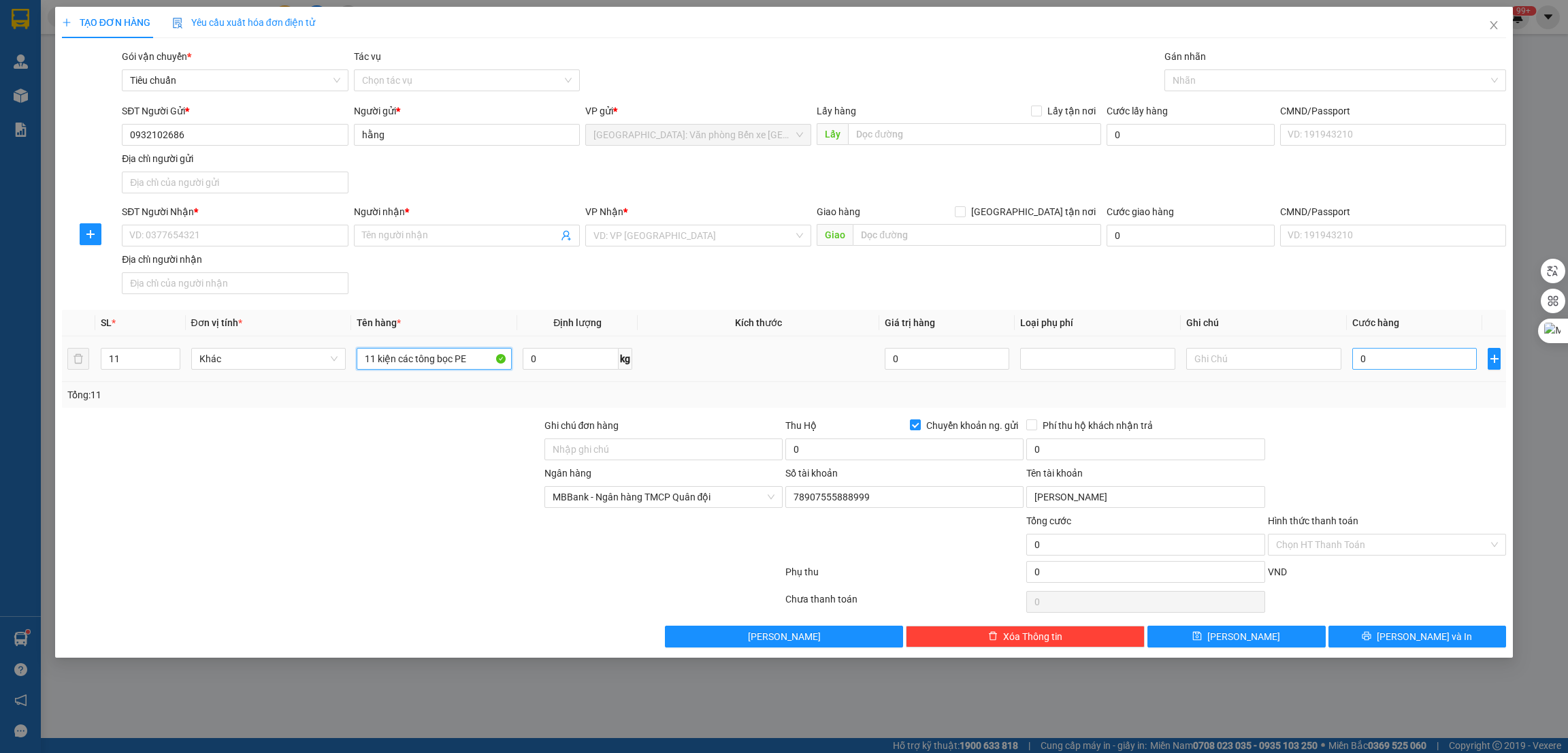
type input "11 kiện các tông bọc PE"
click at [1431, 362] on input "0" at bounding box center [1415, 358] width 124 height 21
type input "9"
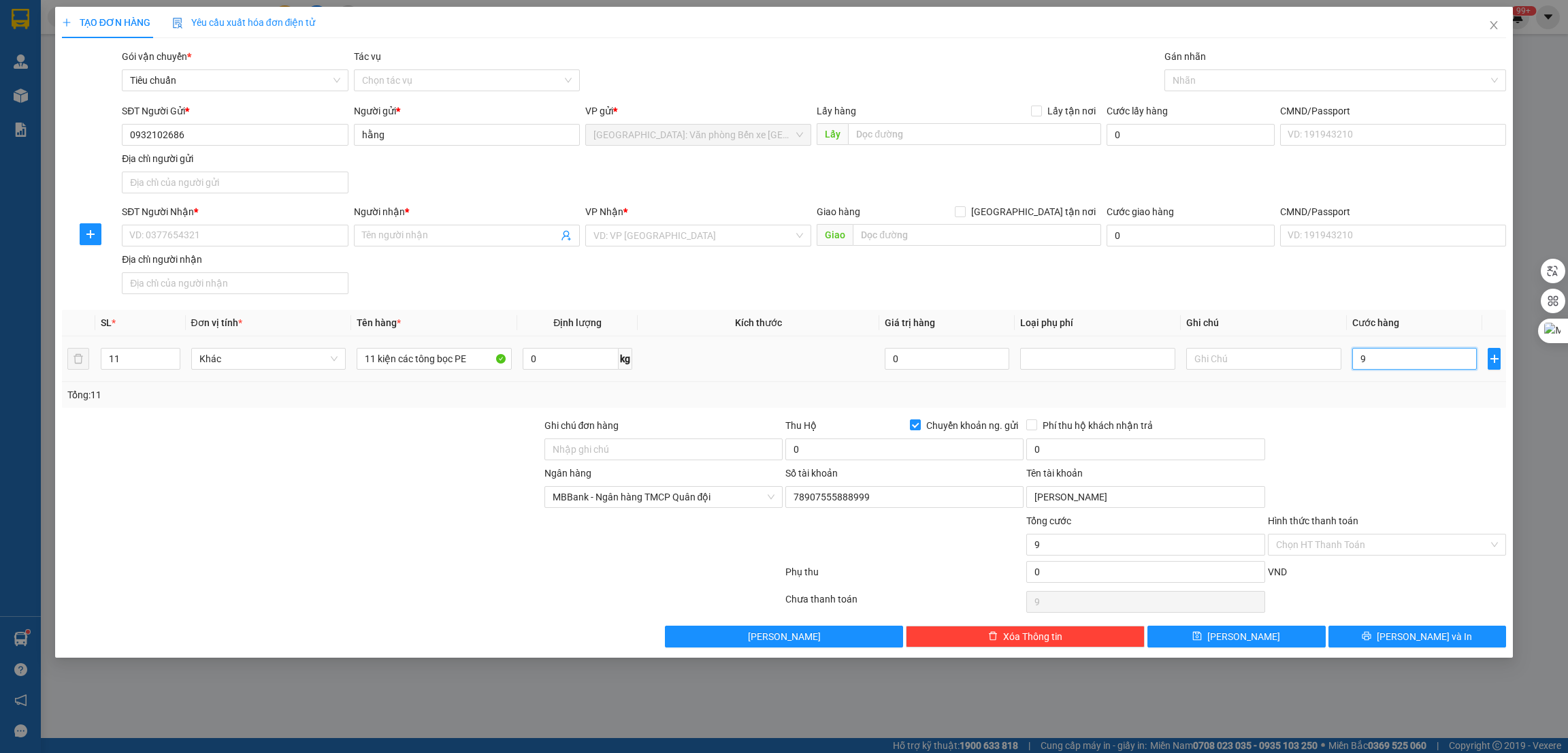
type input "91"
type input "910"
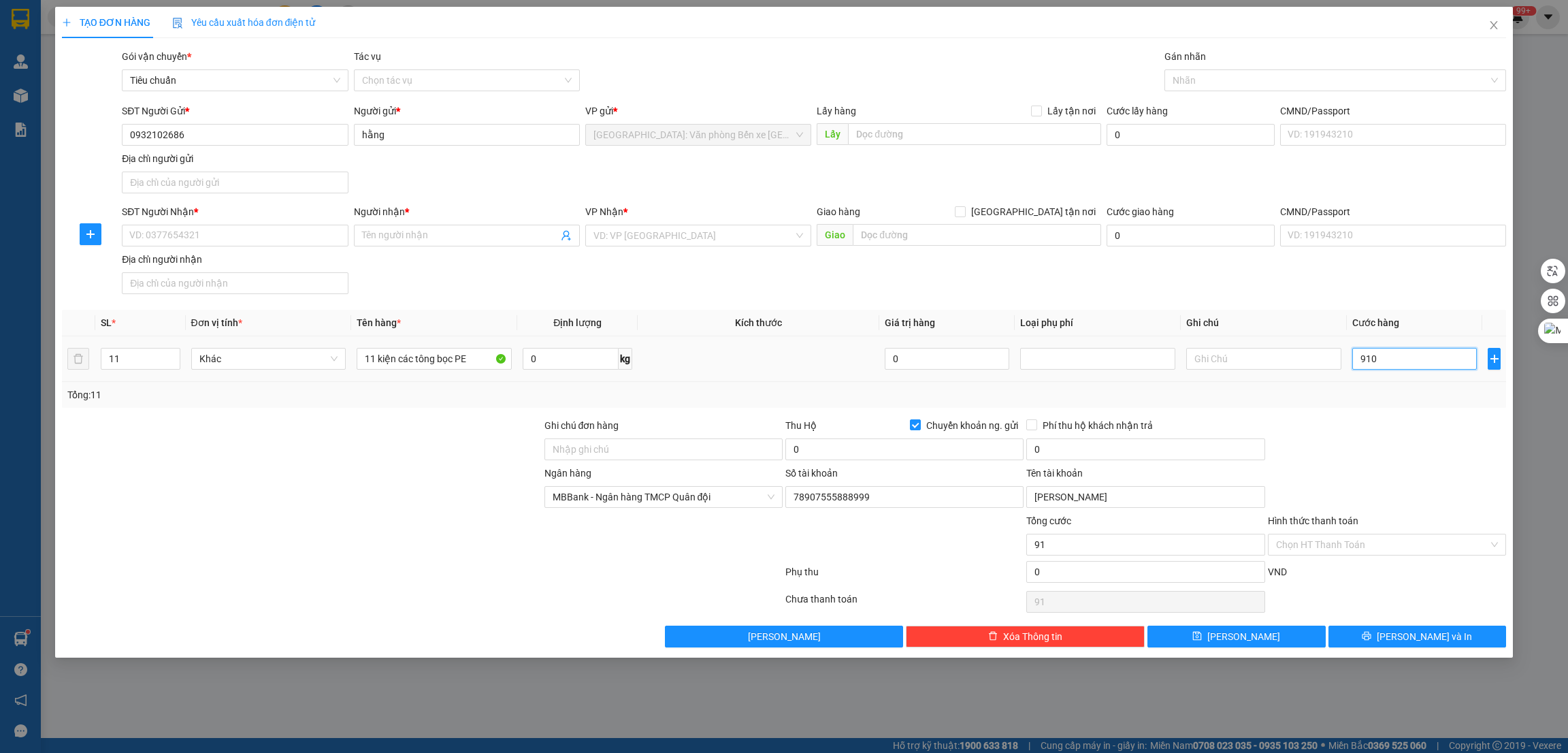
type input "910"
type input "9.100"
type input "91.000"
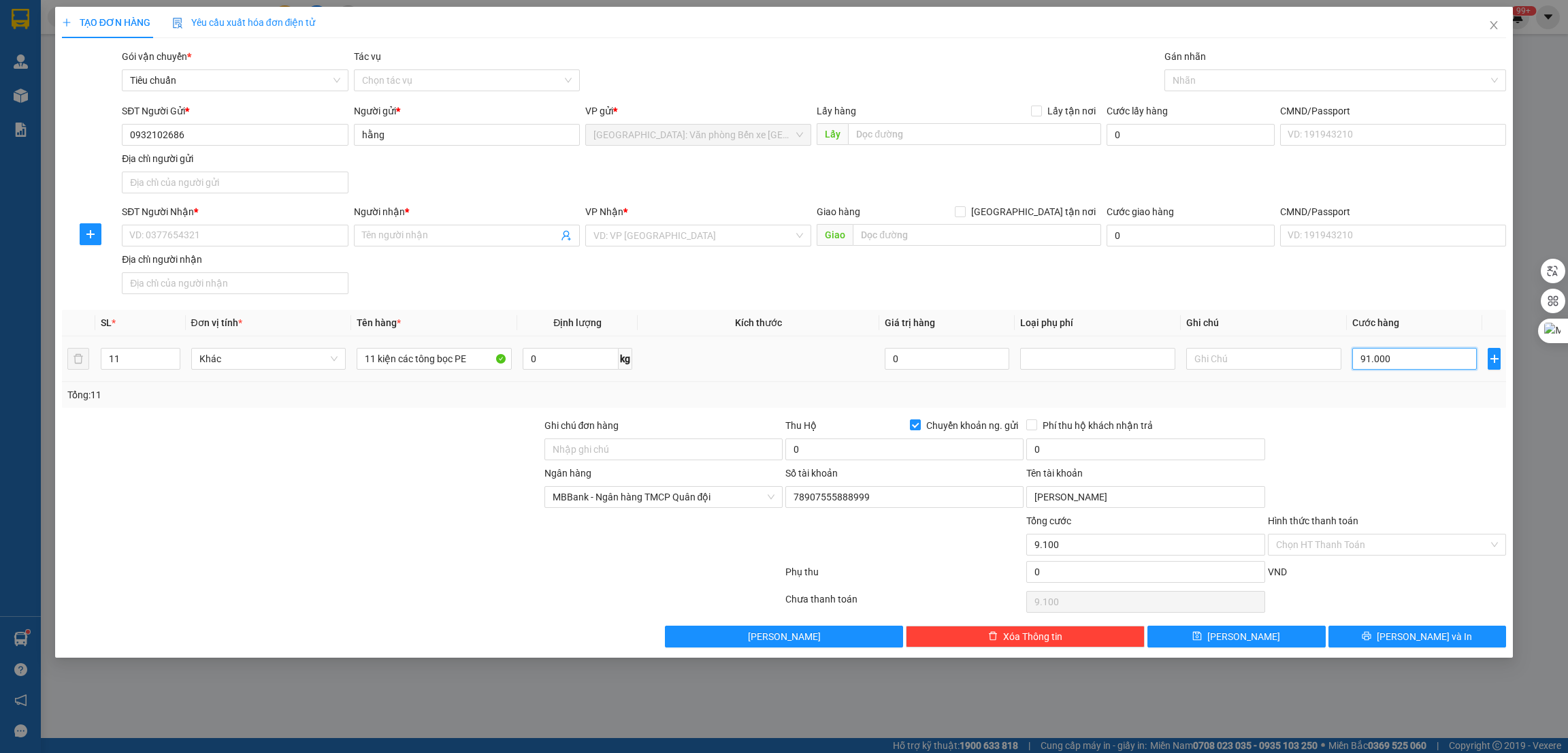
type input "91.000"
type input "910.000"
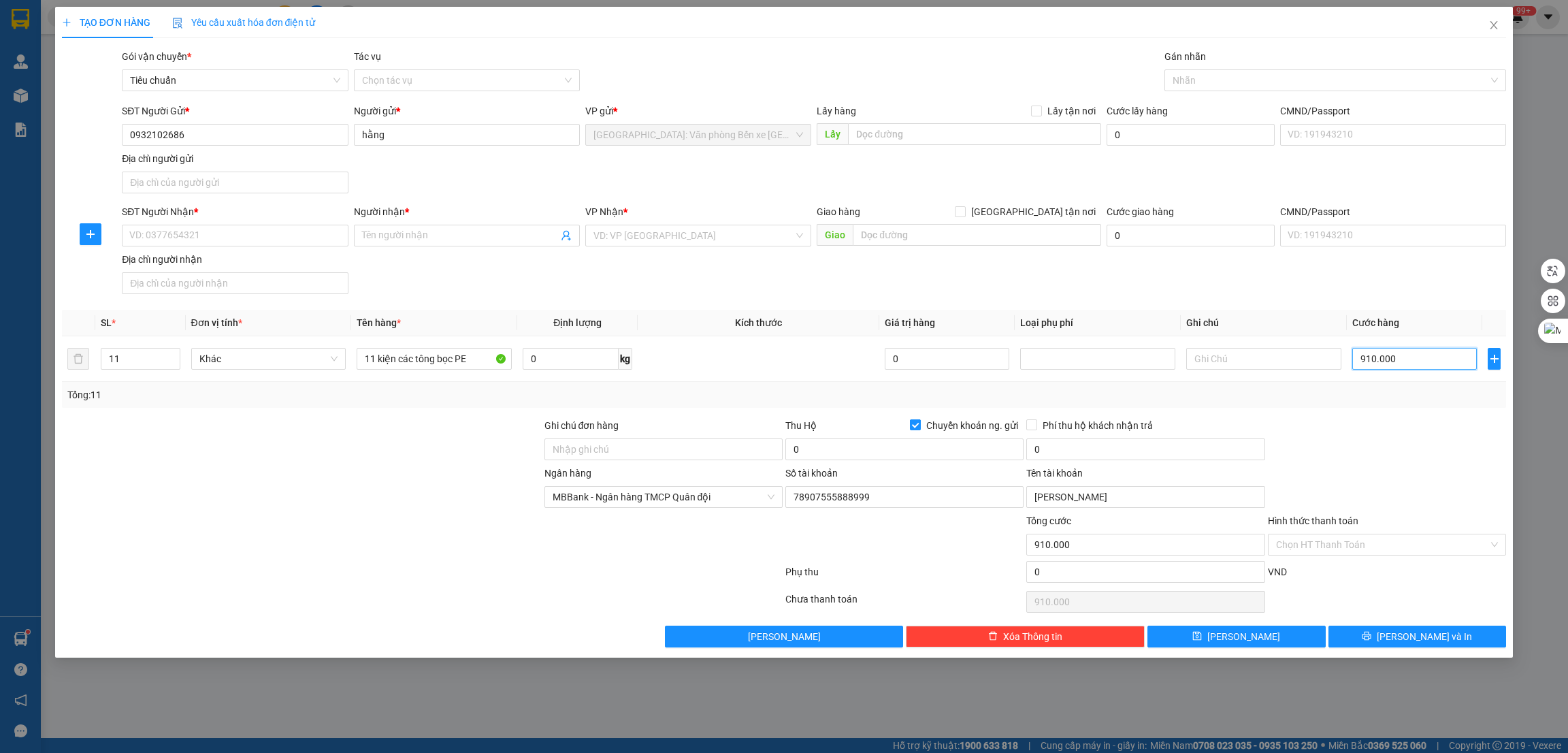
type input "910.000"
click at [934, 425] on span "Chuyển khoản ng. gửi" at bounding box center [972, 425] width 103 height 15
click at [920, 425] on input "Chuyển khoản ng. gửi" at bounding box center [914, 424] width 10 height 10
checkbox input "false"
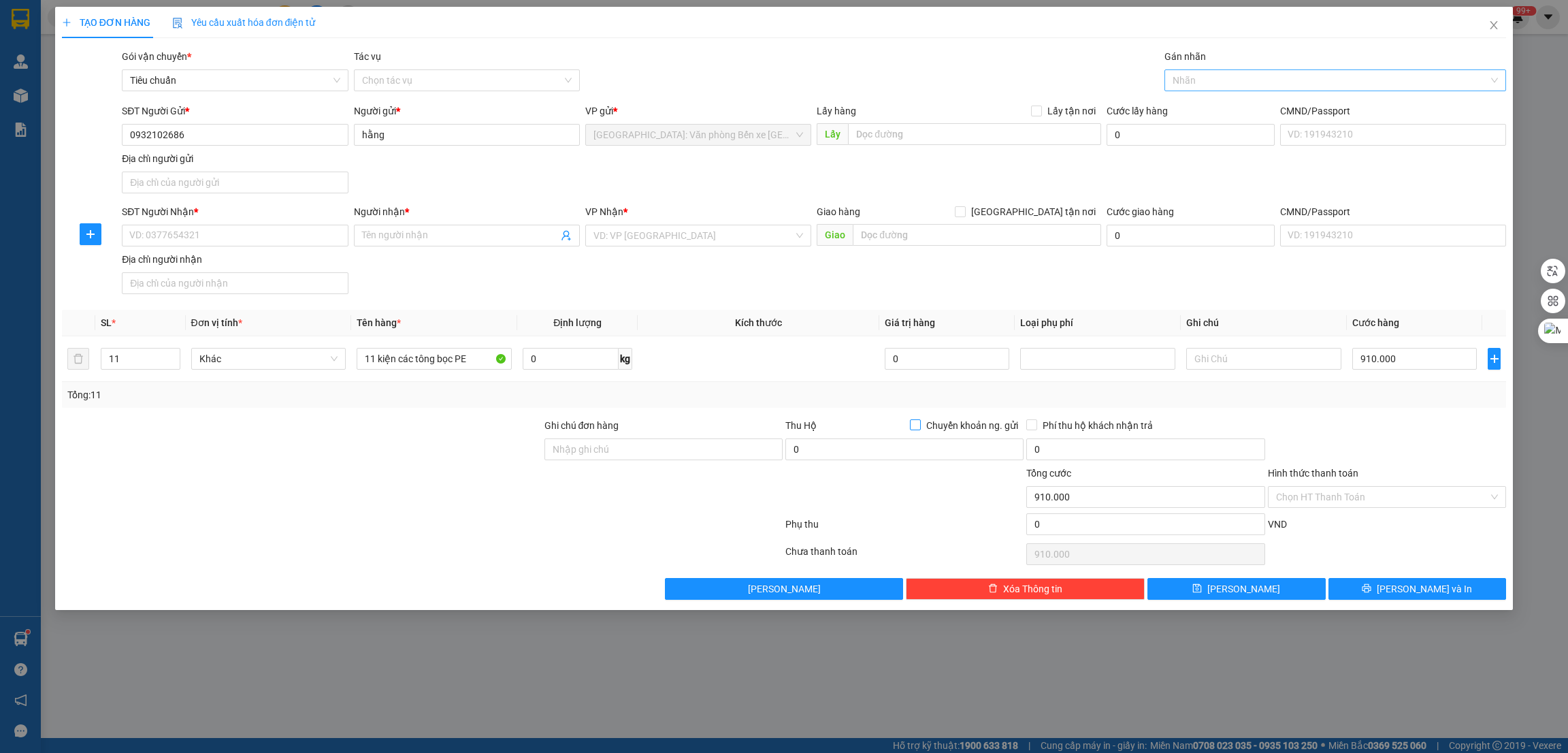
click at [1273, 90] on div "Nhãn" at bounding box center [1335, 80] width 342 height 21
type input "giao"
click at [1254, 99] on div "[GEOGRAPHIC_DATA] tận nơi" at bounding box center [1335, 107] width 342 height 21
click at [804, 30] on div "TẠO ĐƠN HÀNG Yêu cầu xuất hóa đơn điện tử" at bounding box center [785, 22] width 1445 height 31
click at [412, 482] on div at bounding box center [302, 489] width 482 height 47
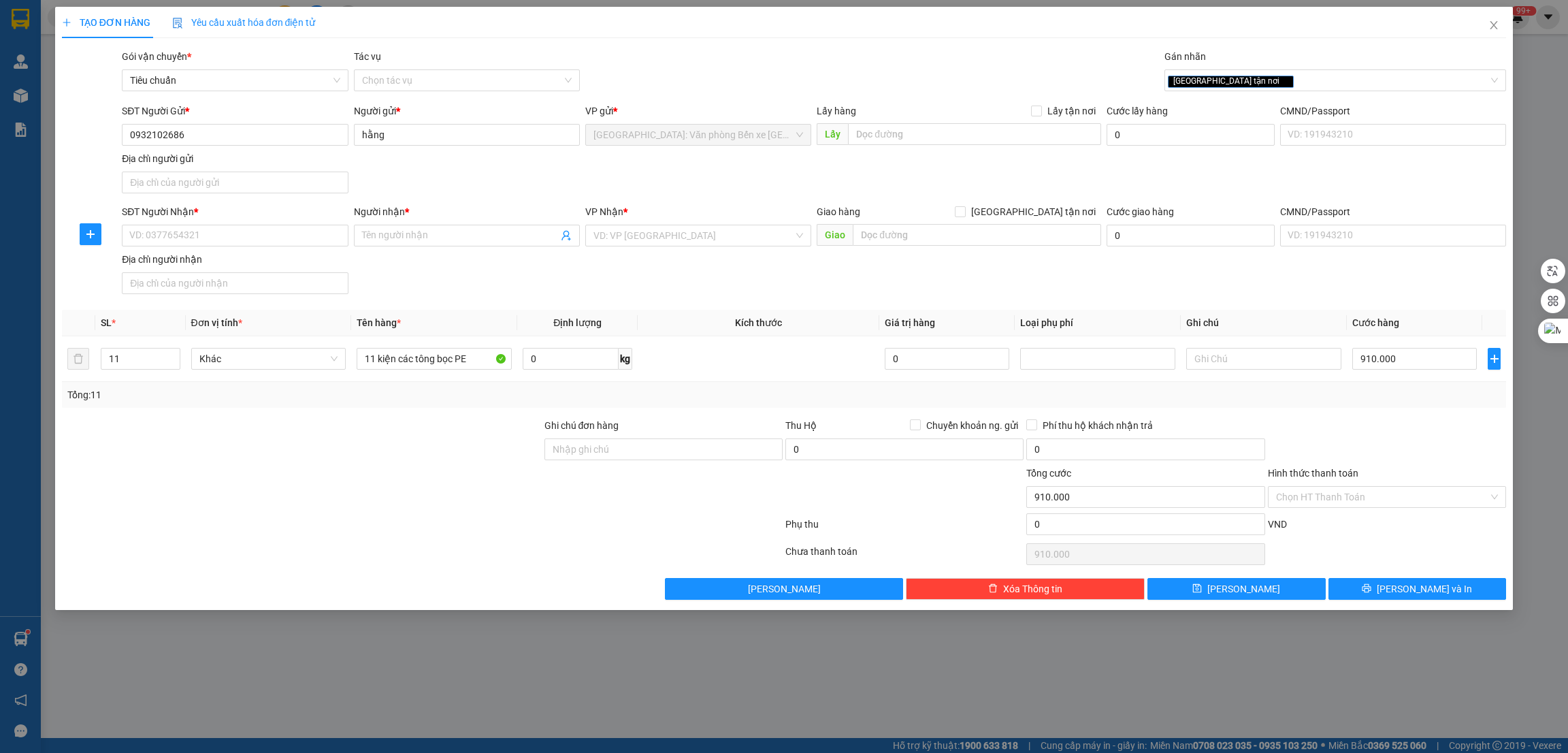
click at [462, 465] on div at bounding box center [302, 442] width 482 height 47
click at [494, 296] on div "SĐT Người Nhận * VD: 0377654321 Người nhận * Tên người nhận VP Nhận * VD: VP Sà…" at bounding box center [814, 251] width 1389 height 96
click at [476, 362] on input "11 kiện các tông bọc PE" at bounding box center [433, 358] width 155 height 21
click at [469, 449] on div at bounding box center [302, 442] width 482 height 47
click at [468, 367] on input "11 kiện các tông bọc PE" at bounding box center [433, 358] width 155 height 21
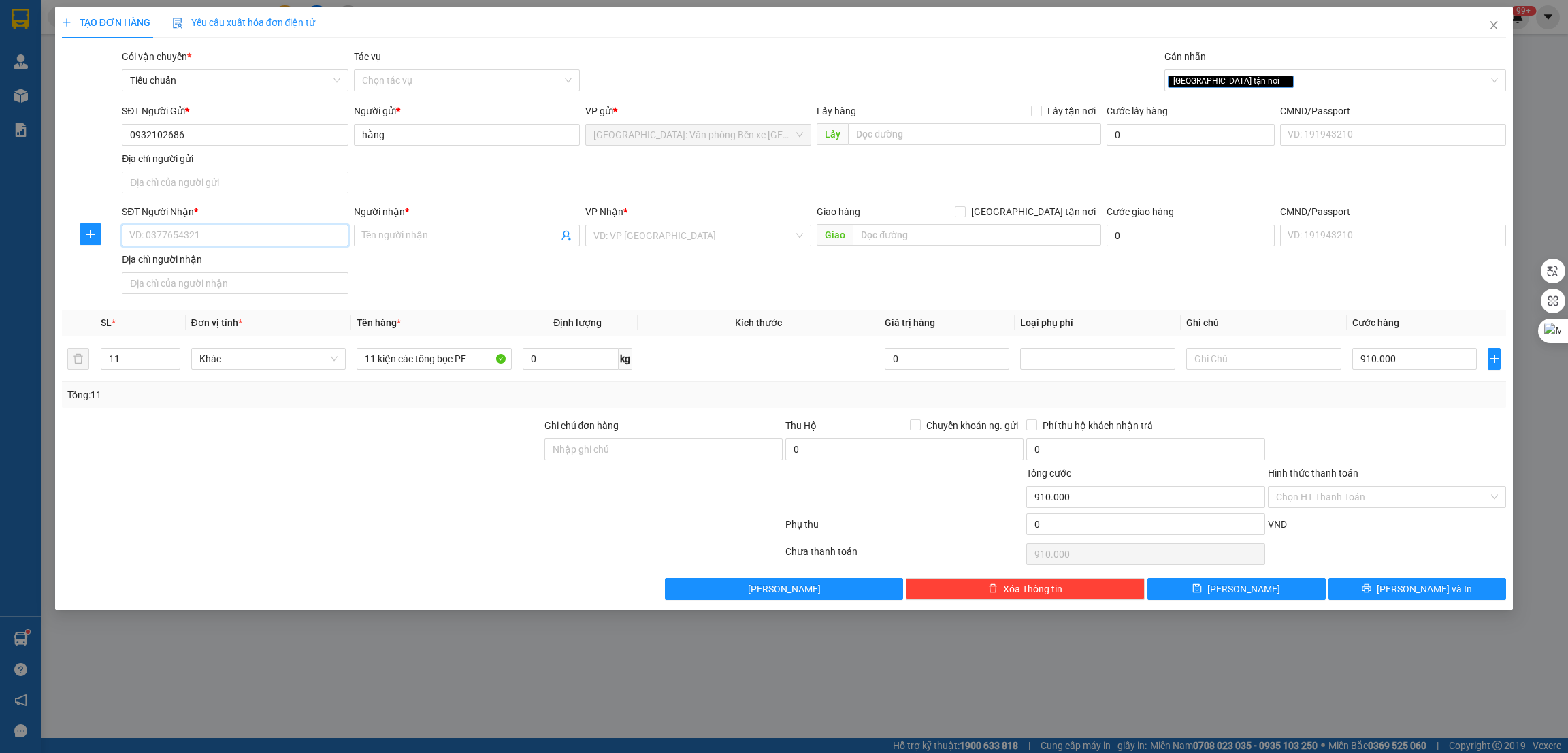
click at [236, 242] on input "SĐT Người Nhận *" at bounding box center [234, 235] width 226 height 21
type input "0909914198"
click at [491, 243] on span at bounding box center [467, 235] width 226 height 21
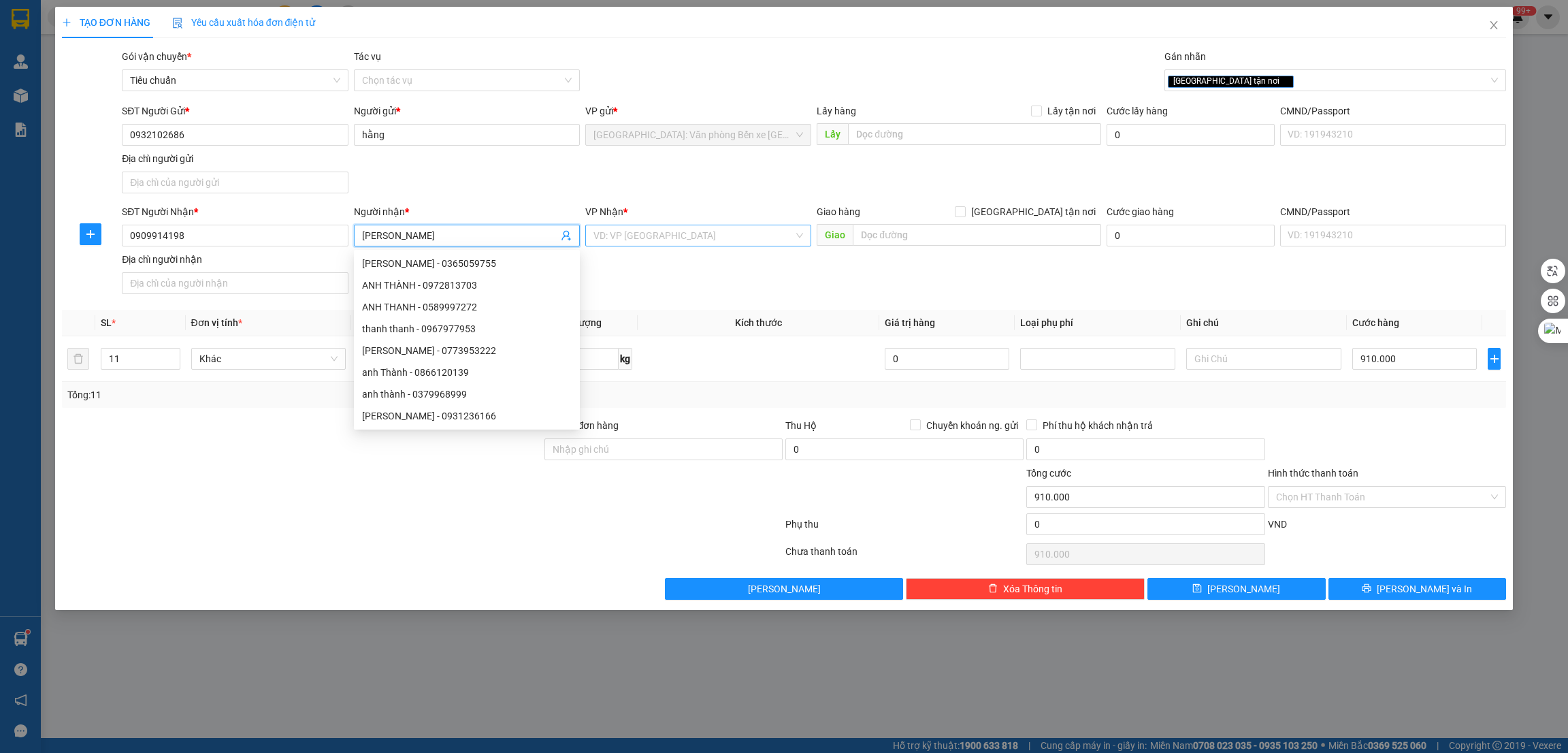
type input "anh Thanh"
click at [687, 236] on input "search" at bounding box center [694, 236] width 200 height 21
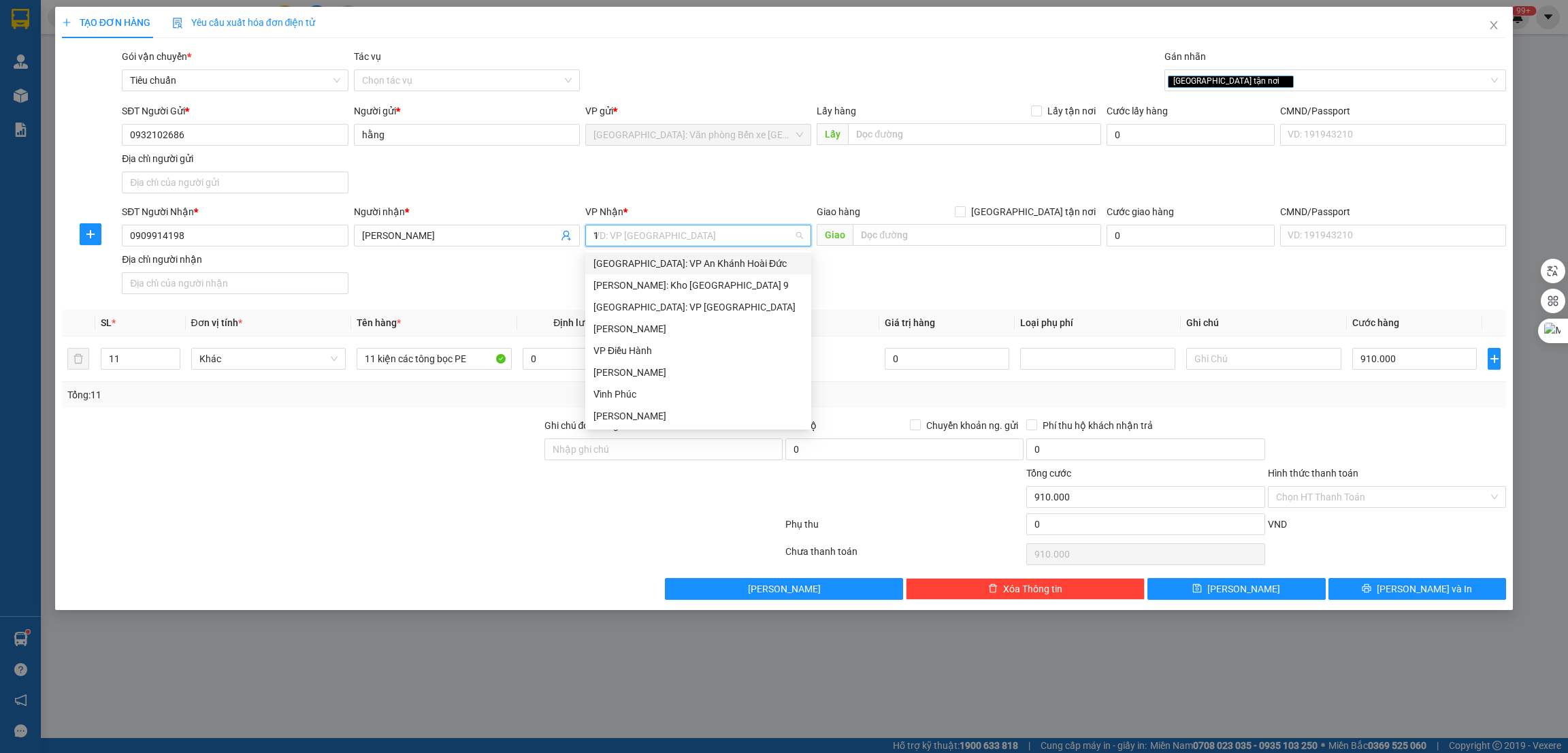
type input "12"
click at [696, 285] on div "[PERSON_NAME] : [GEOGRAPHIC_DATA]" at bounding box center [698, 285] width 210 height 15
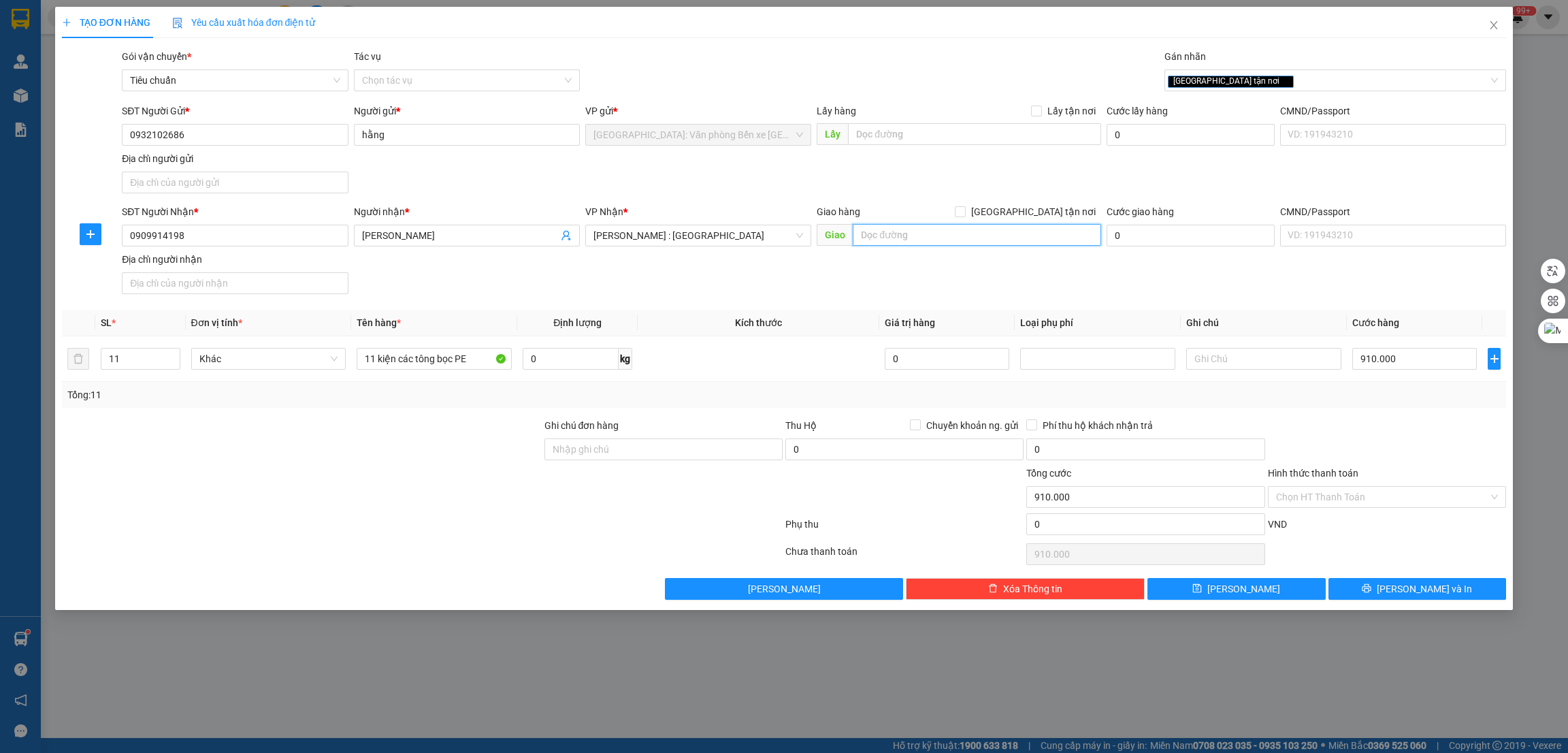
click at [892, 234] on input "text" at bounding box center [977, 234] width 248 height 21
type input "TPHCM - số 3 nguyễn thế lộc, phường 12, tân bình"
click at [964, 213] on input "[GEOGRAPHIC_DATA] tận nơi" at bounding box center [959, 210] width 10 height 10
checkbox input "true"
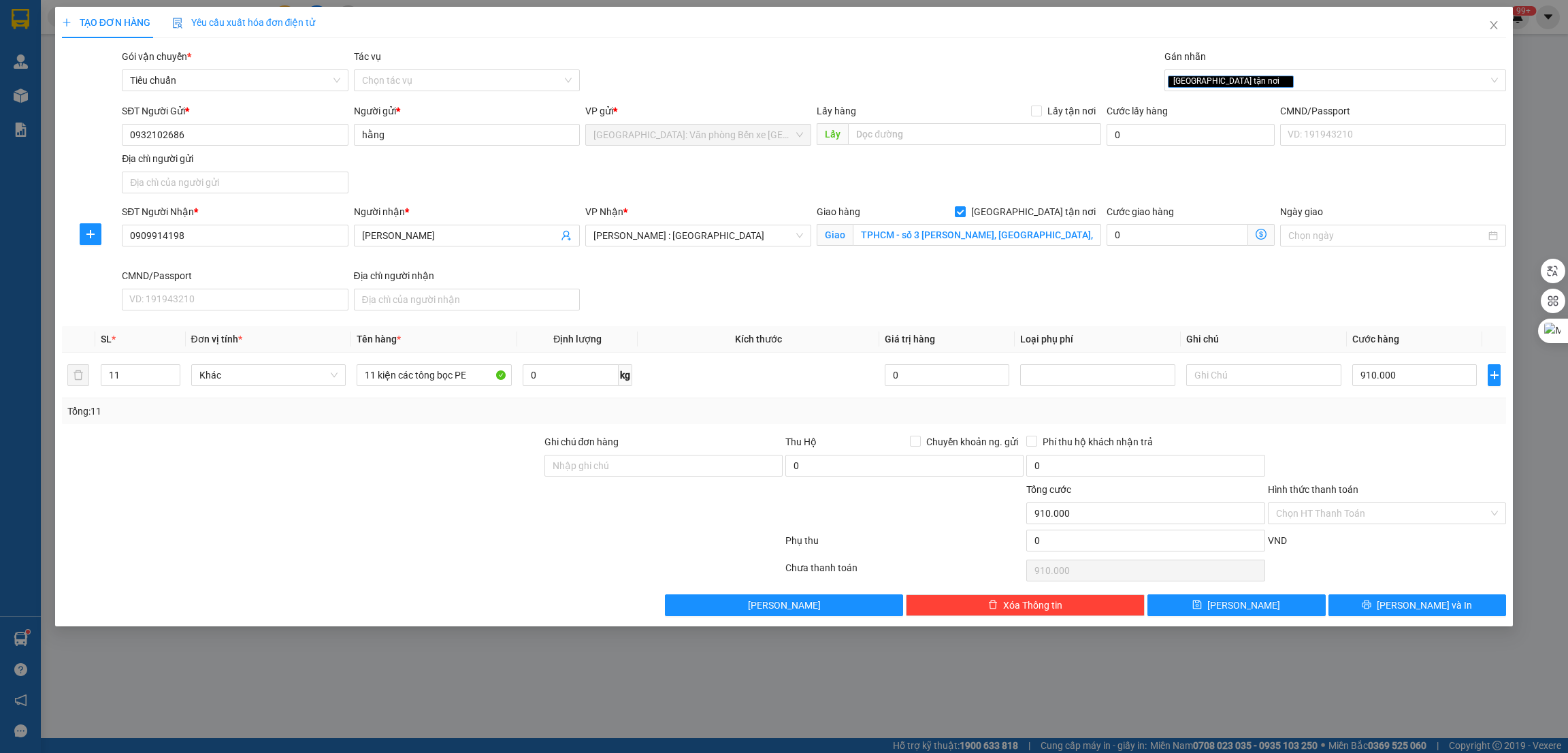
click at [411, 485] on div at bounding box center [302, 505] width 482 height 47
click at [1361, 421] on div "Tổng: 11" at bounding box center [785, 411] width 1445 height 26
click at [1314, 510] on input "Hình thức thanh toán" at bounding box center [1382, 514] width 213 height 21
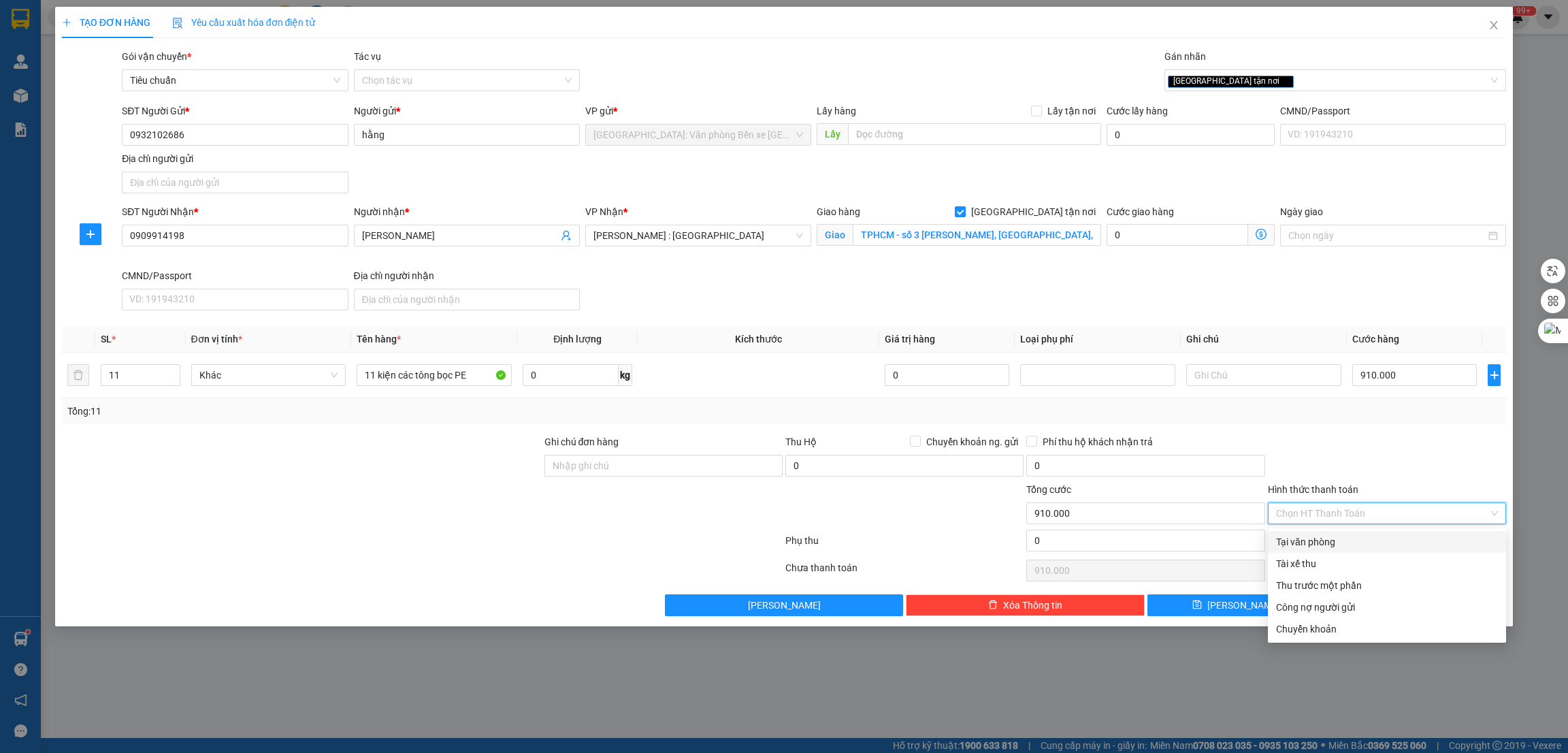
click at [1321, 540] on div "Tại văn phòng" at bounding box center [1386, 542] width 222 height 15
type input "0"
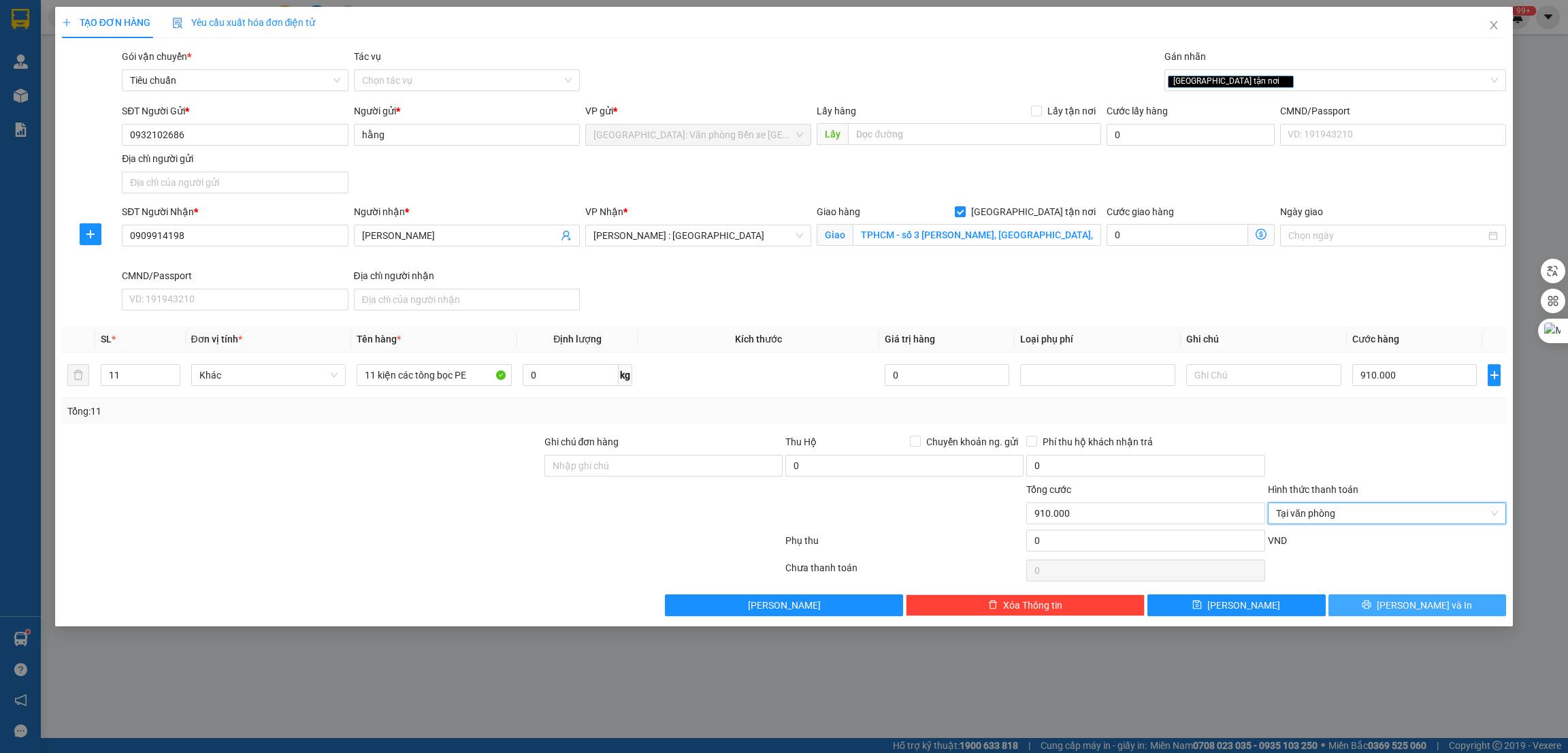
click at [1395, 600] on button "Lưu và In" at bounding box center [1418, 605] width 179 height 21
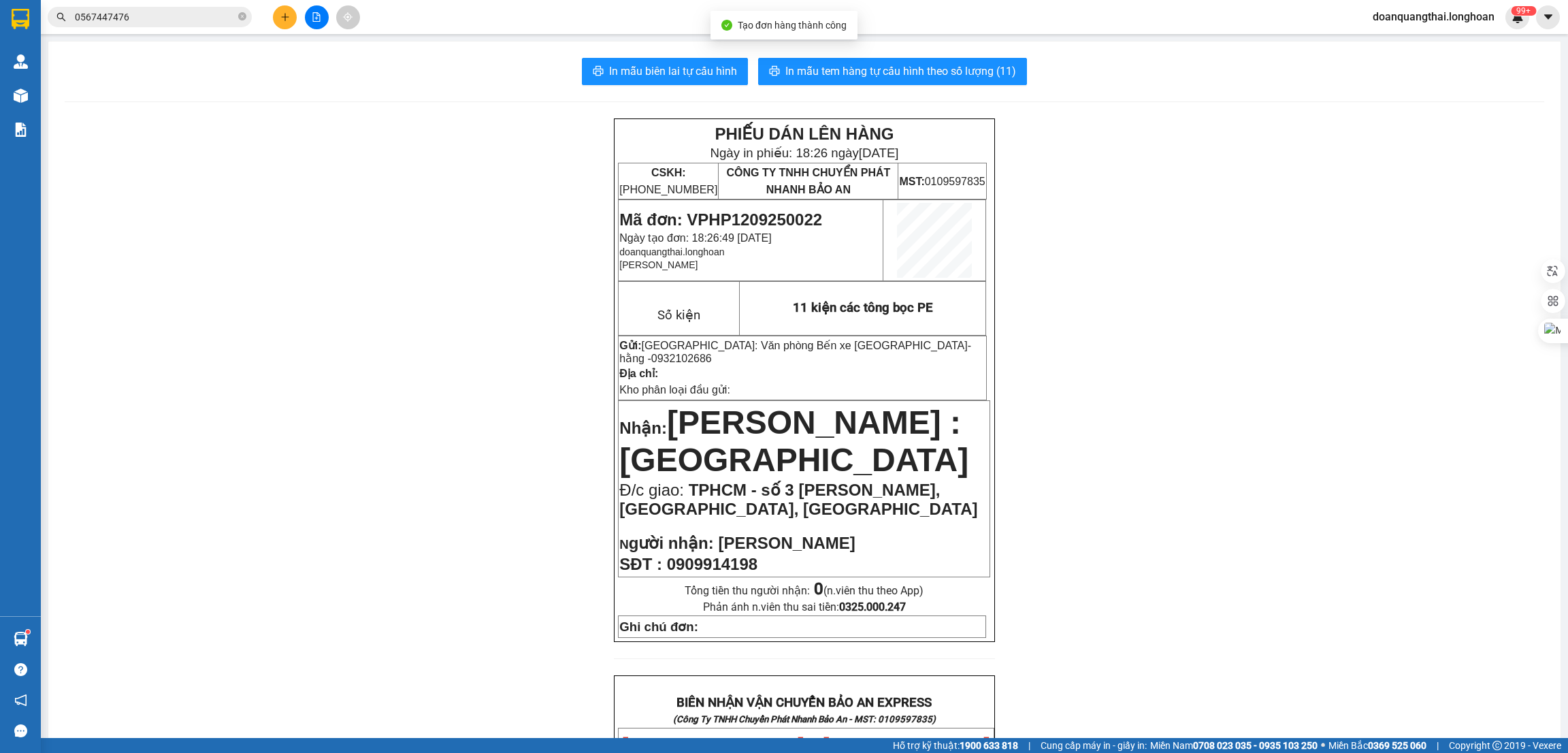
click at [1193, 347] on div "PHIẾU DÁN LÊN HÀNG Ngày in phiếu: 18:26 ngày 12-09-2025 CSKH: 1900.06.88.33 CÔN…" at bounding box center [804, 742] width 1479 height 1247
click at [906, 77] on span "In mẫu tem hàng tự cấu hình theo số lượng (11)" at bounding box center [900, 70] width 230 height 17
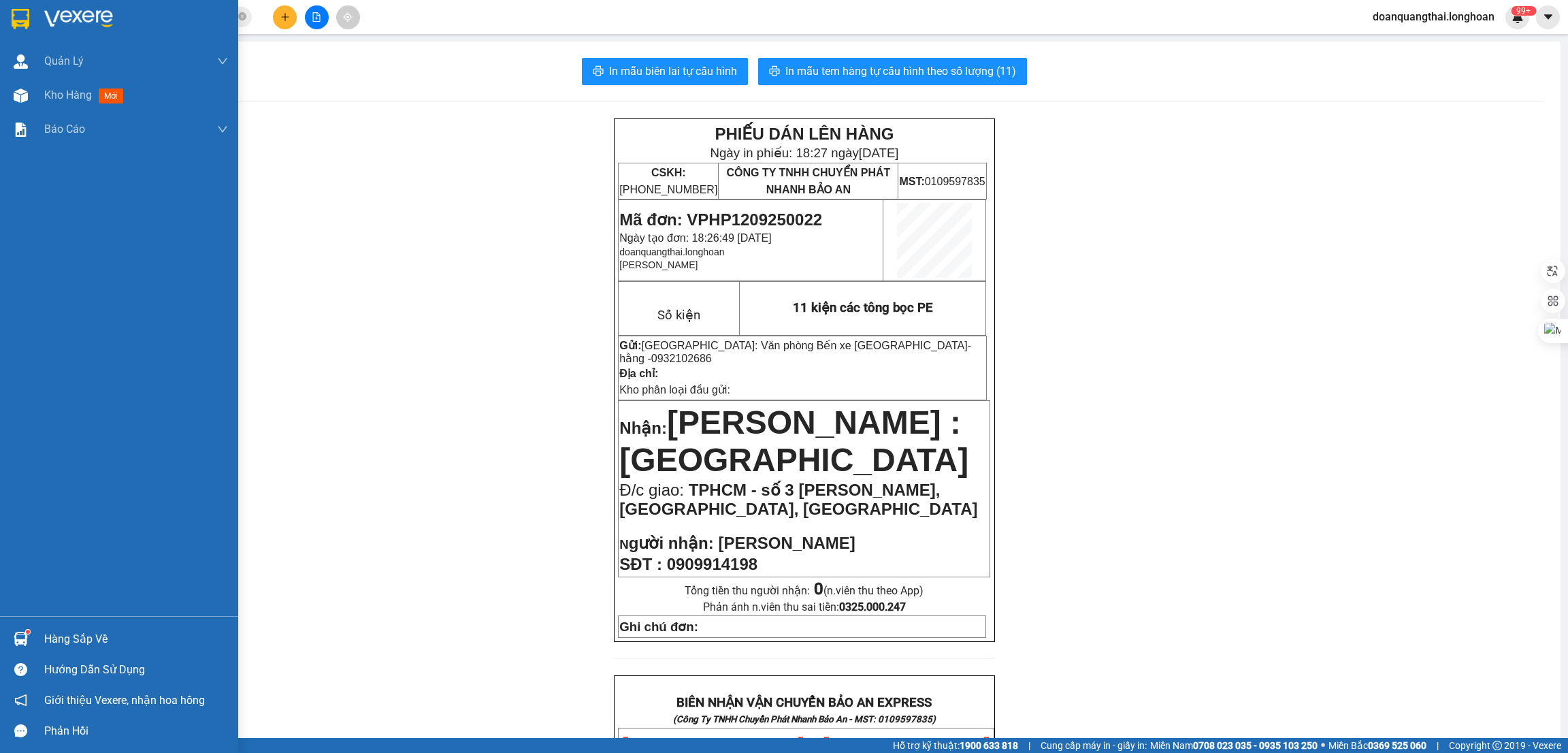
click at [35, 642] on div "Hàng sắp về" at bounding box center [119, 638] width 238 height 30
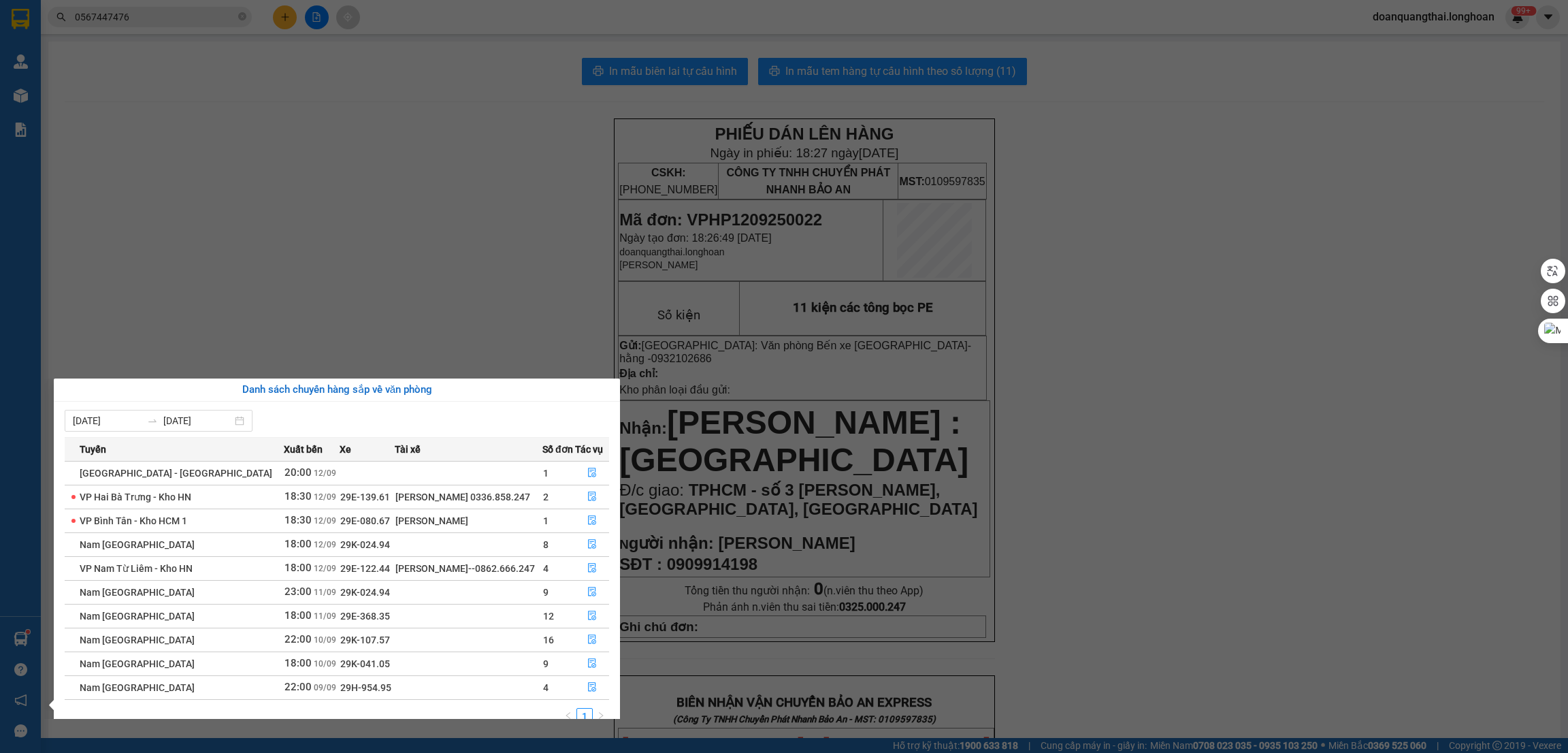
click at [1161, 530] on section "Kết quả tìm kiếm ( 1 ) Bộ lọc Mã ĐH Trạng thái Món hàng Thu hộ Tổng cước Chưa c…" at bounding box center [784, 376] width 1568 height 753
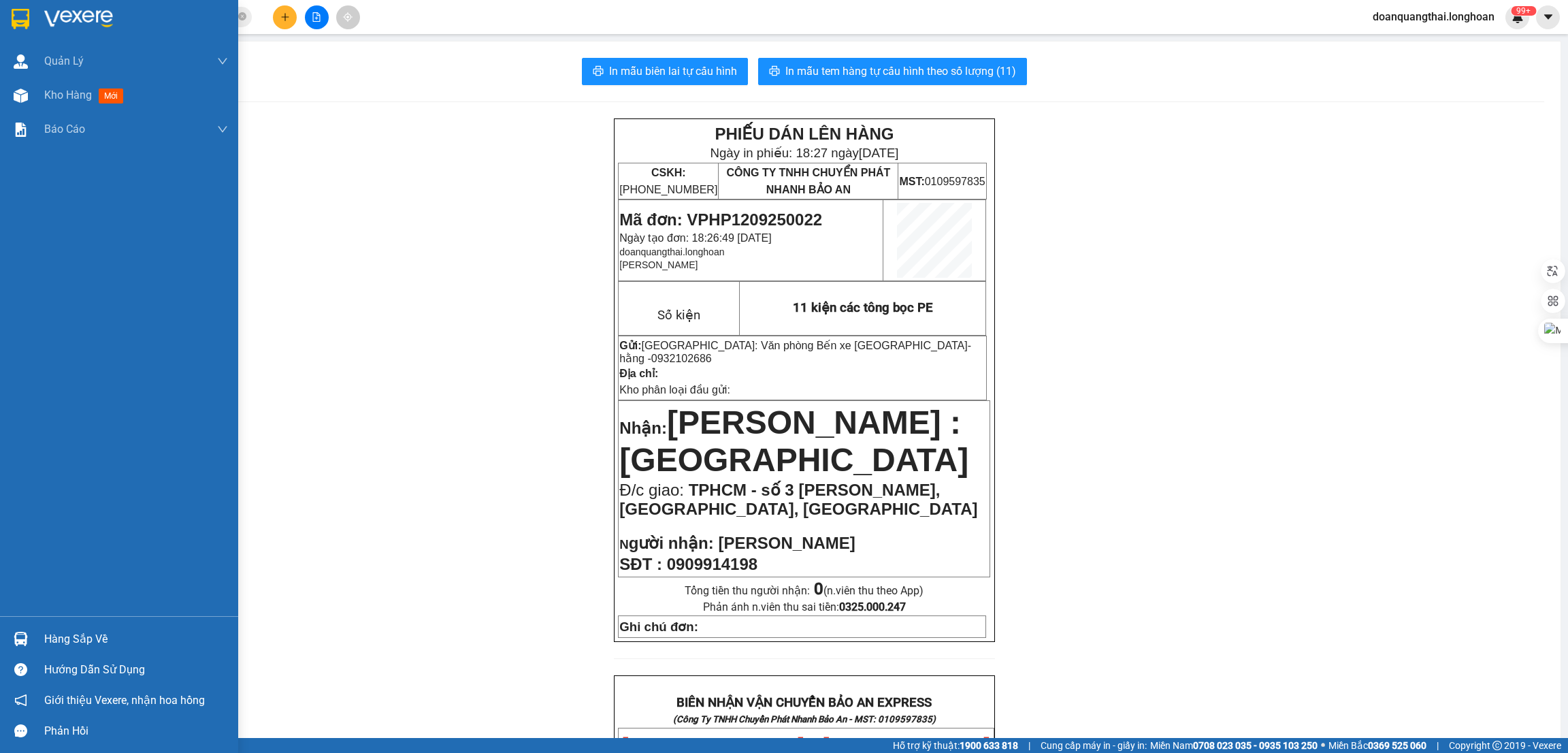
click at [16, 22] on img at bounding box center [21, 19] width 18 height 21
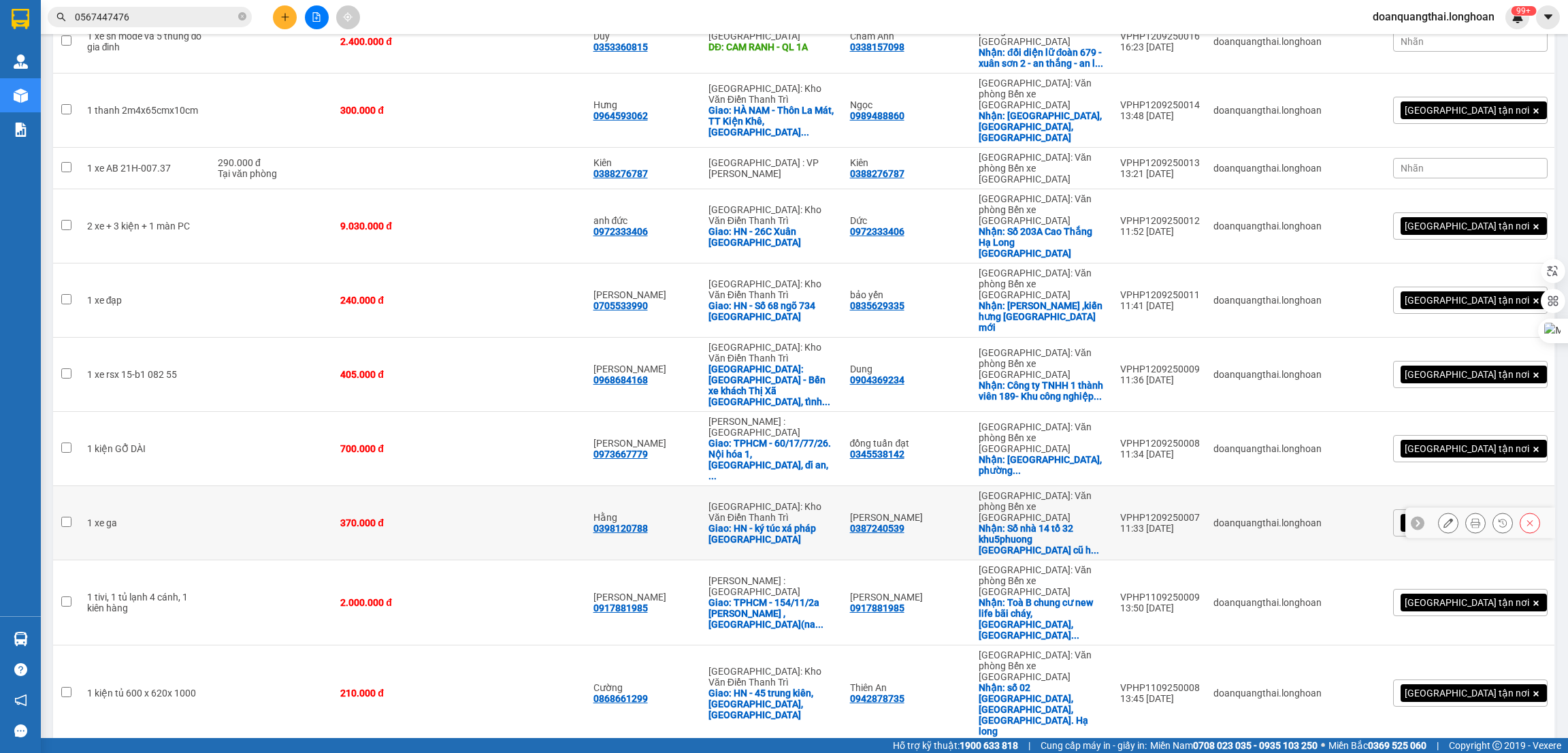
scroll to position [369, 0]
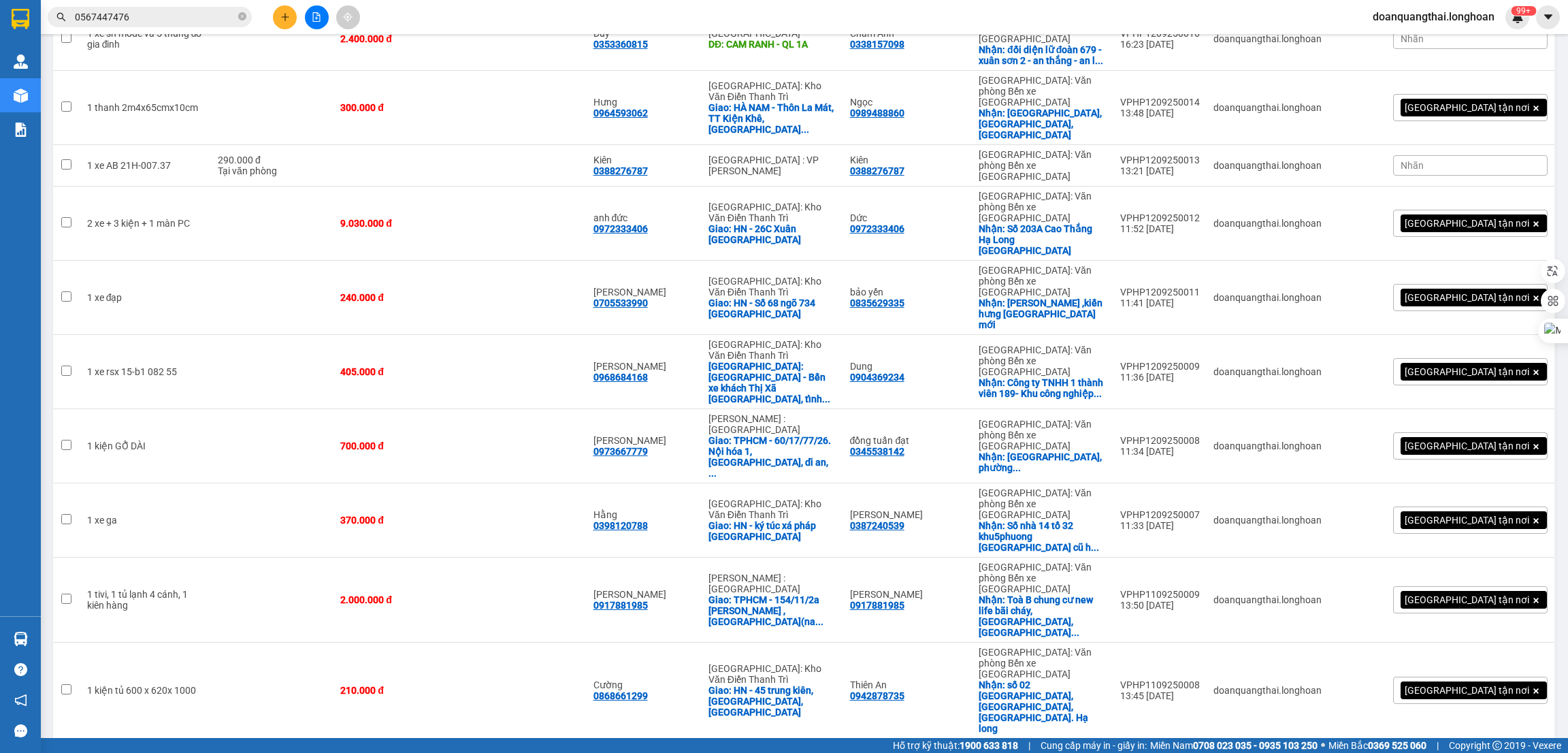
drag, startPoint x: 1222, startPoint y: 654, endPoint x: 1142, endPoint y: 649, distance: 80.2
copy div "VPHP0809250002"
checkbox input "false"
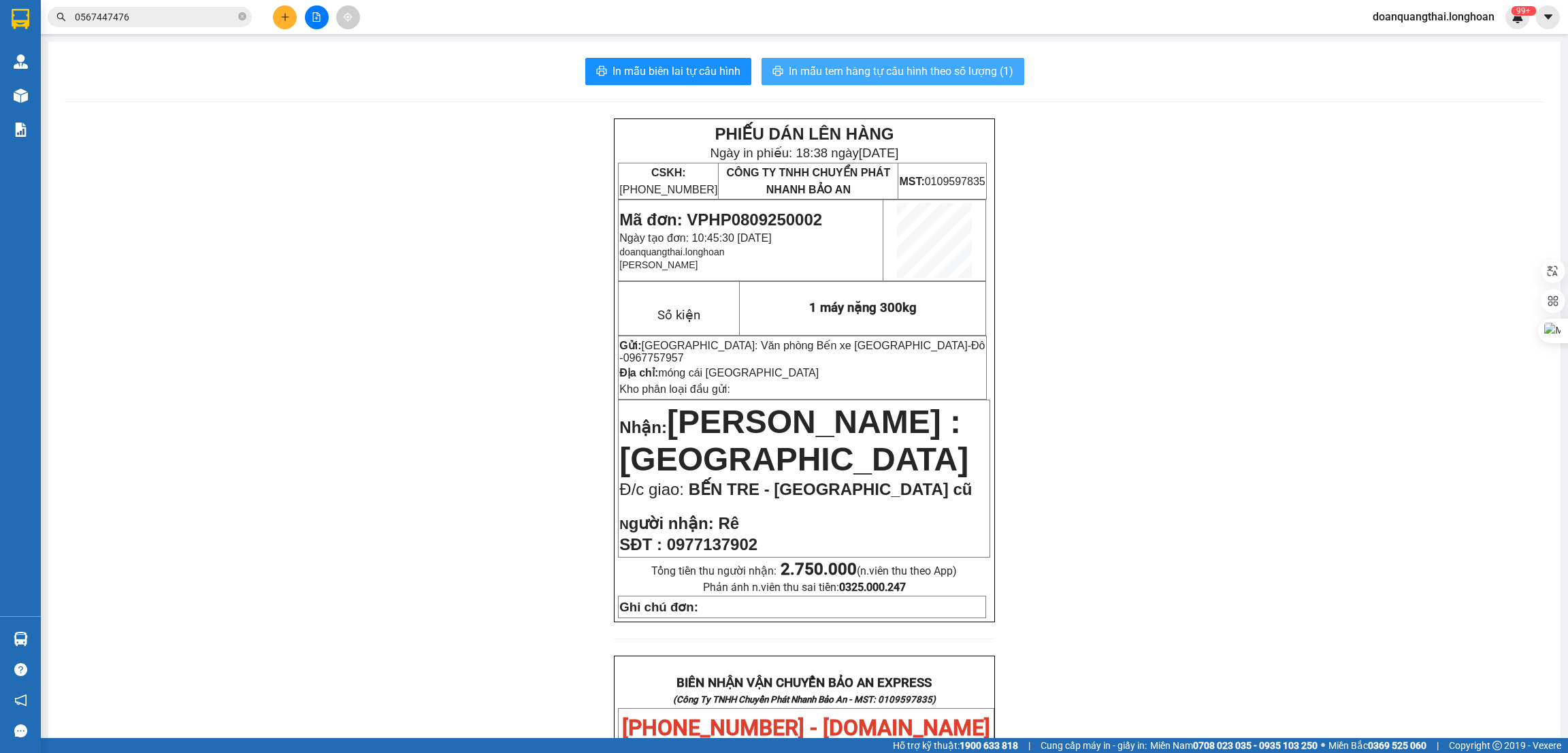
click at [851, 71] on span "In mẫu tem hàng tự cấu hình theo số lượng (1)" at bounding box center [900, 70] width 225 height 17
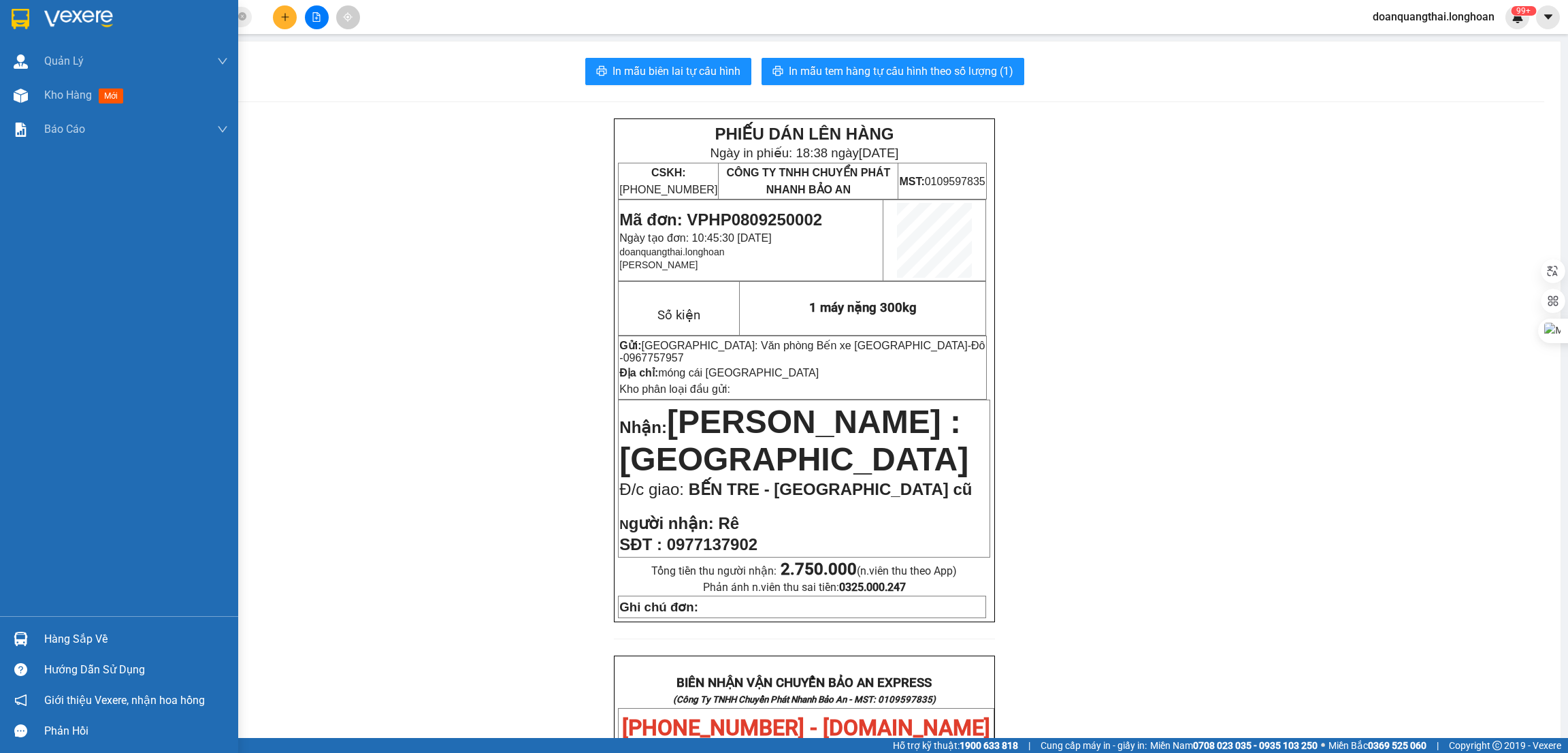
click at [22, 27] on img at bounding box center [21, 19] width 18 height 21
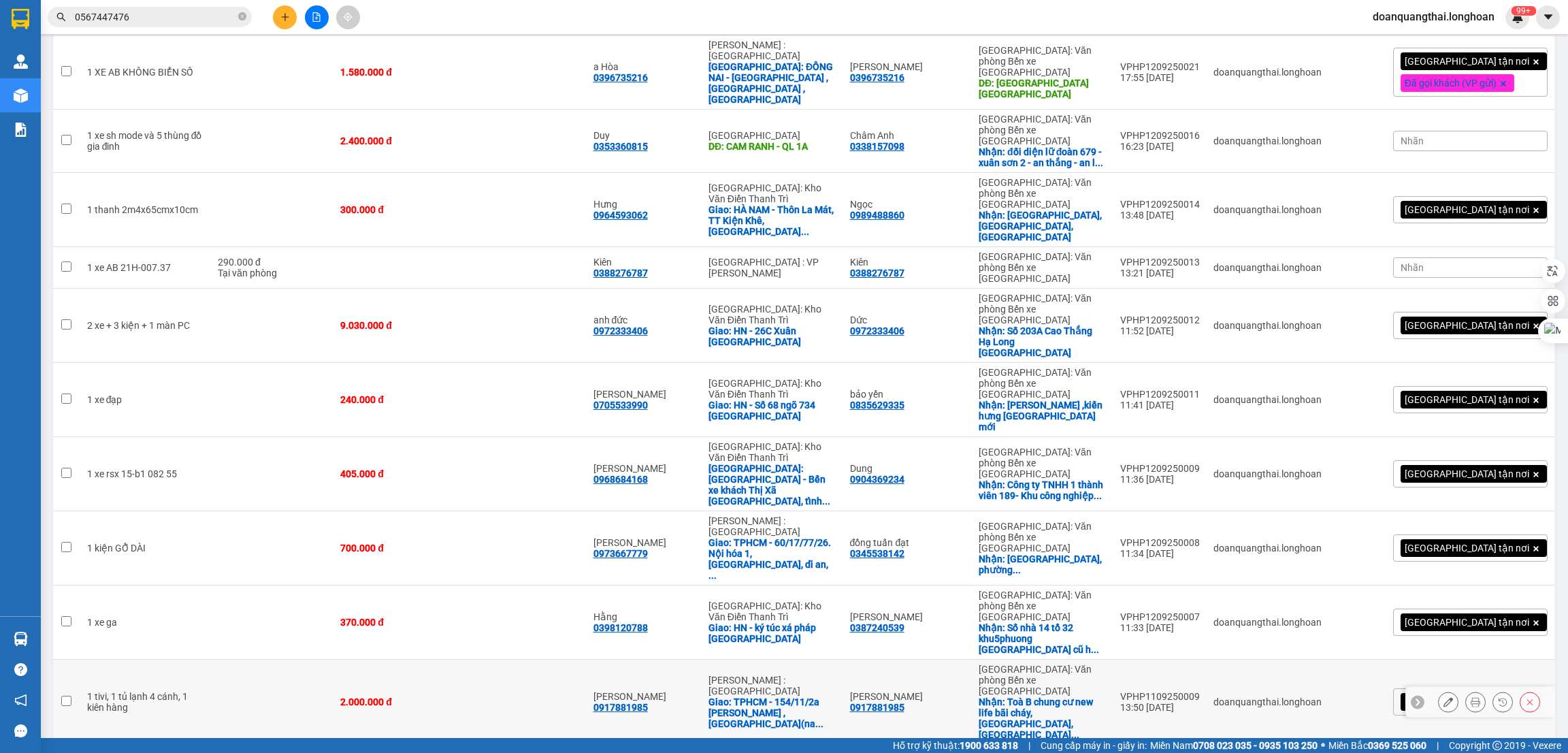
scroll to position [305, 0]
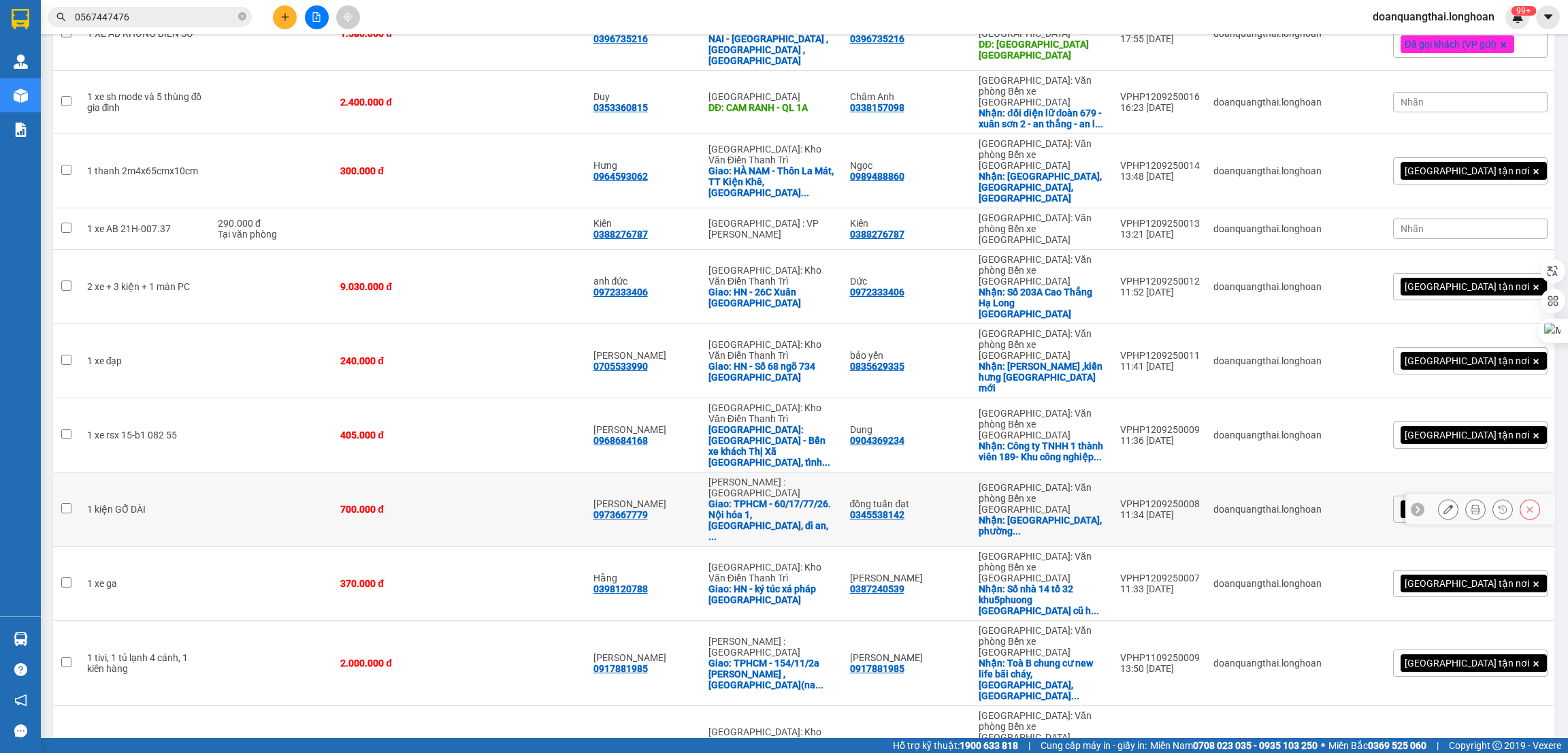
click at [67, 503] on input "checkbox" at bounding box center [67, 508] width 10 height 10
checkbox input "true"
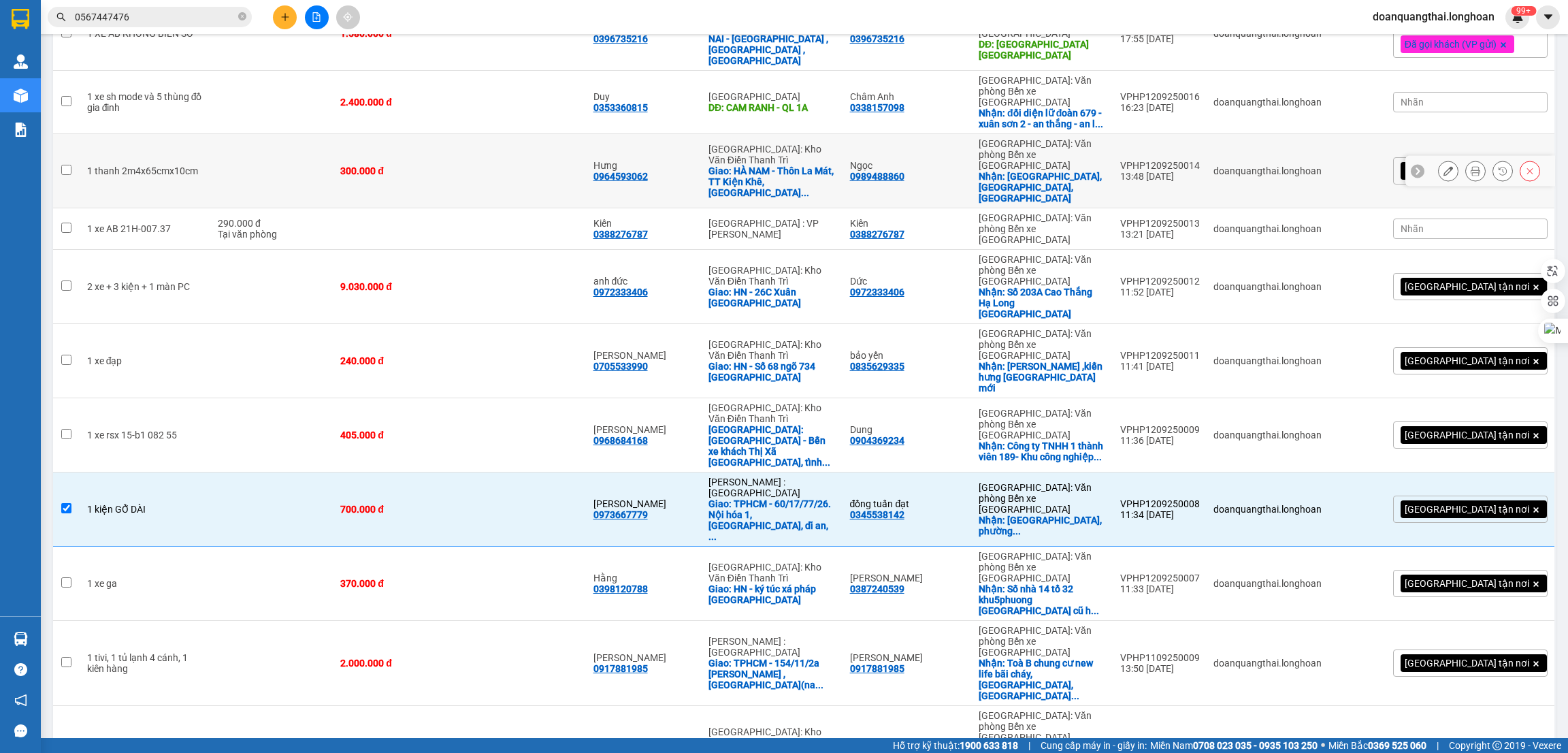
click at [66, 165] on input "checkbox" at bounding box center [67, 170] width 10 height 10
checkbox input "true"
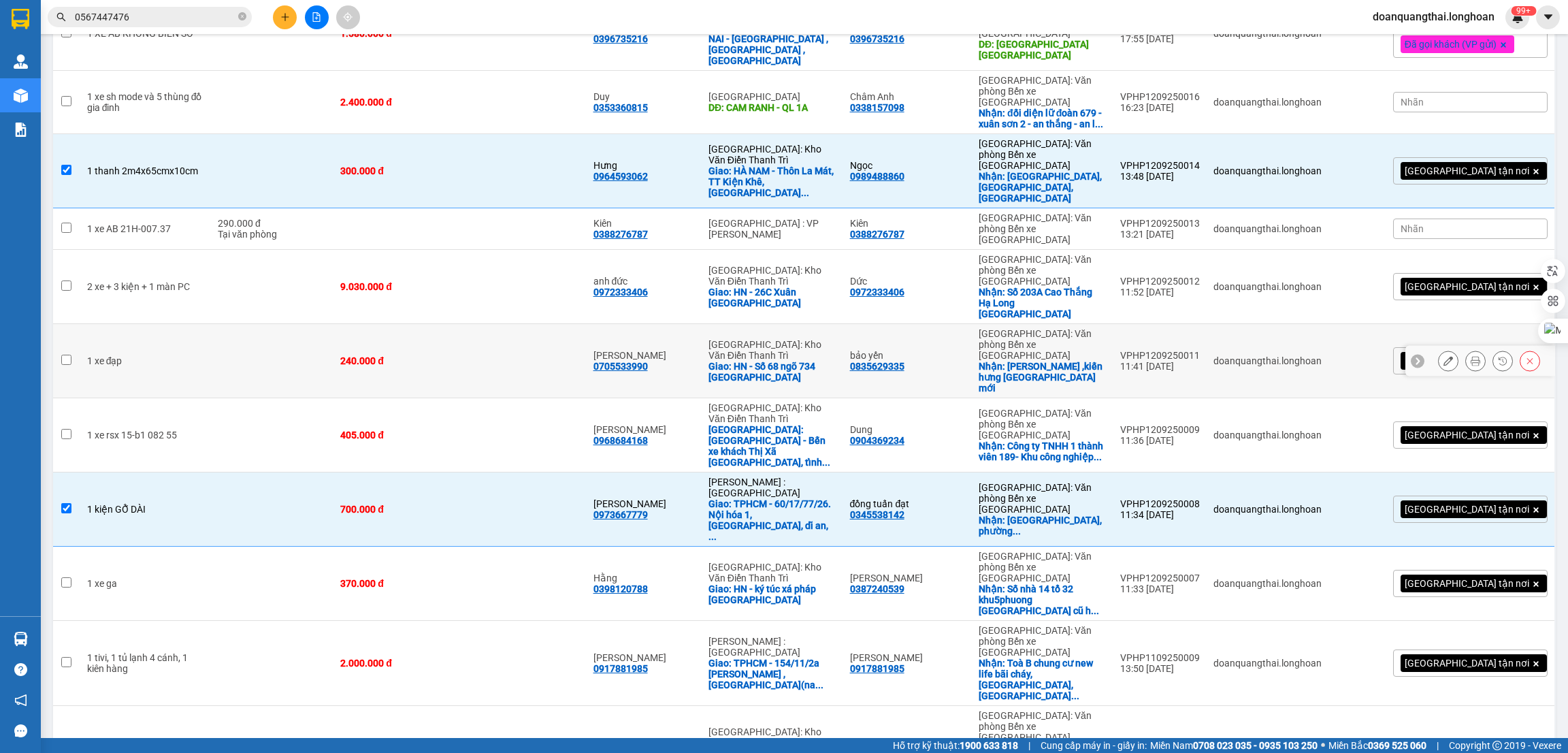
click at [68, 354] on input "checkbox" at bounding box center [67, 359] width 10 height 10
checkbox input "true"
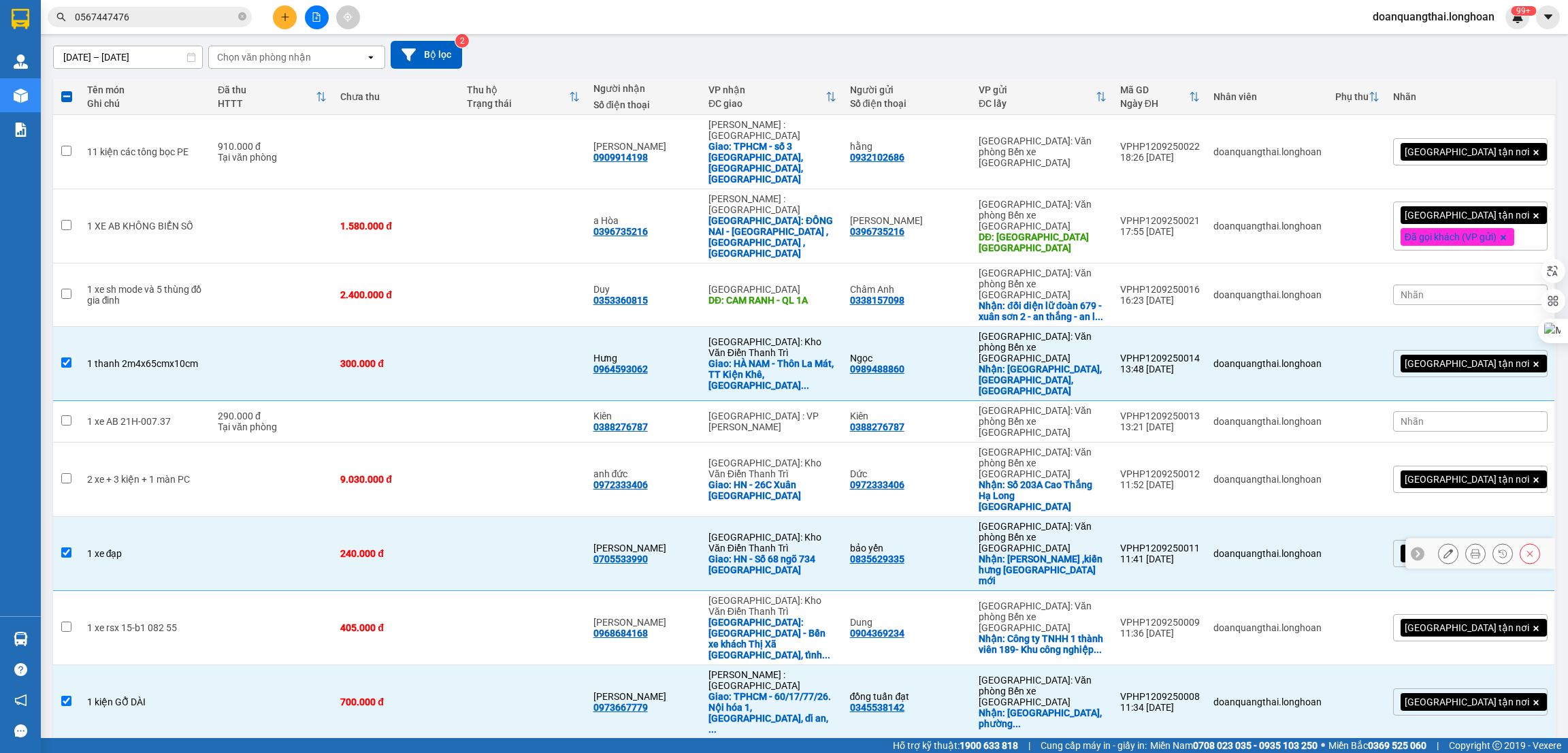
scroll to position [0, 0]
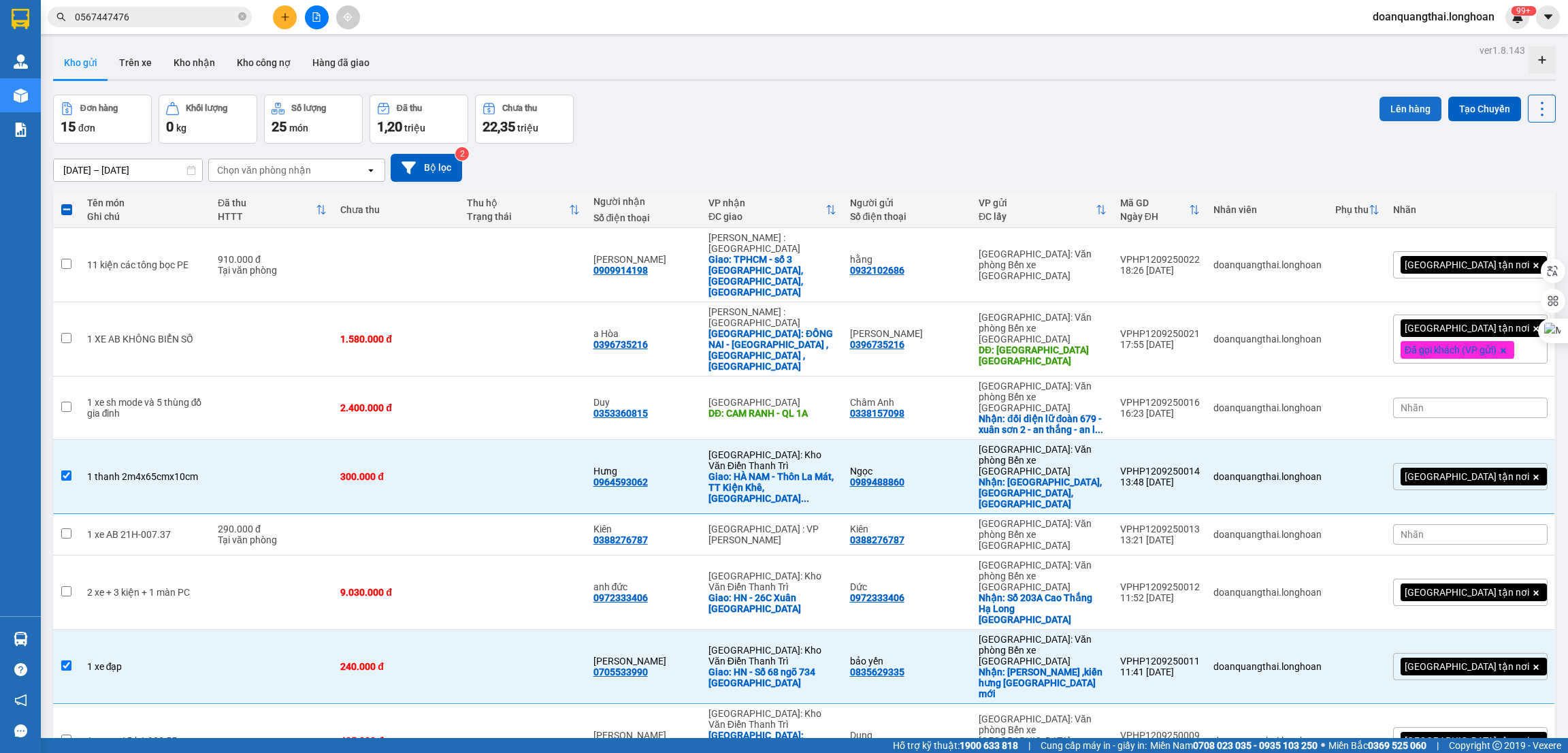
click at [1395, 113] on button "Lên hàng" at bounding box center [1410, 108] width 62 height 24
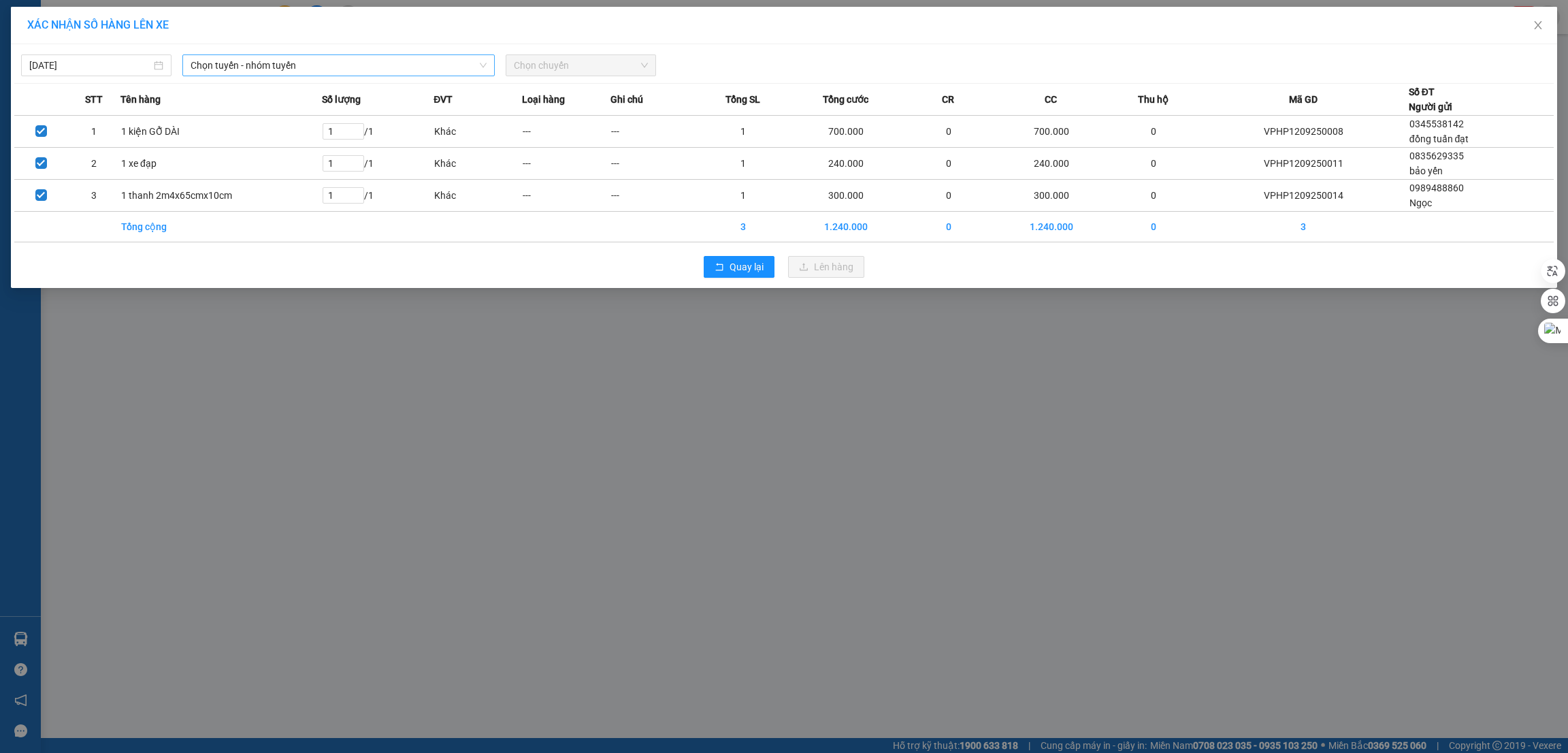
click at [303, 69] on span "Chọn tuyến - nhóm tuyến" at bounding box center [338, 65] width 296 height 21
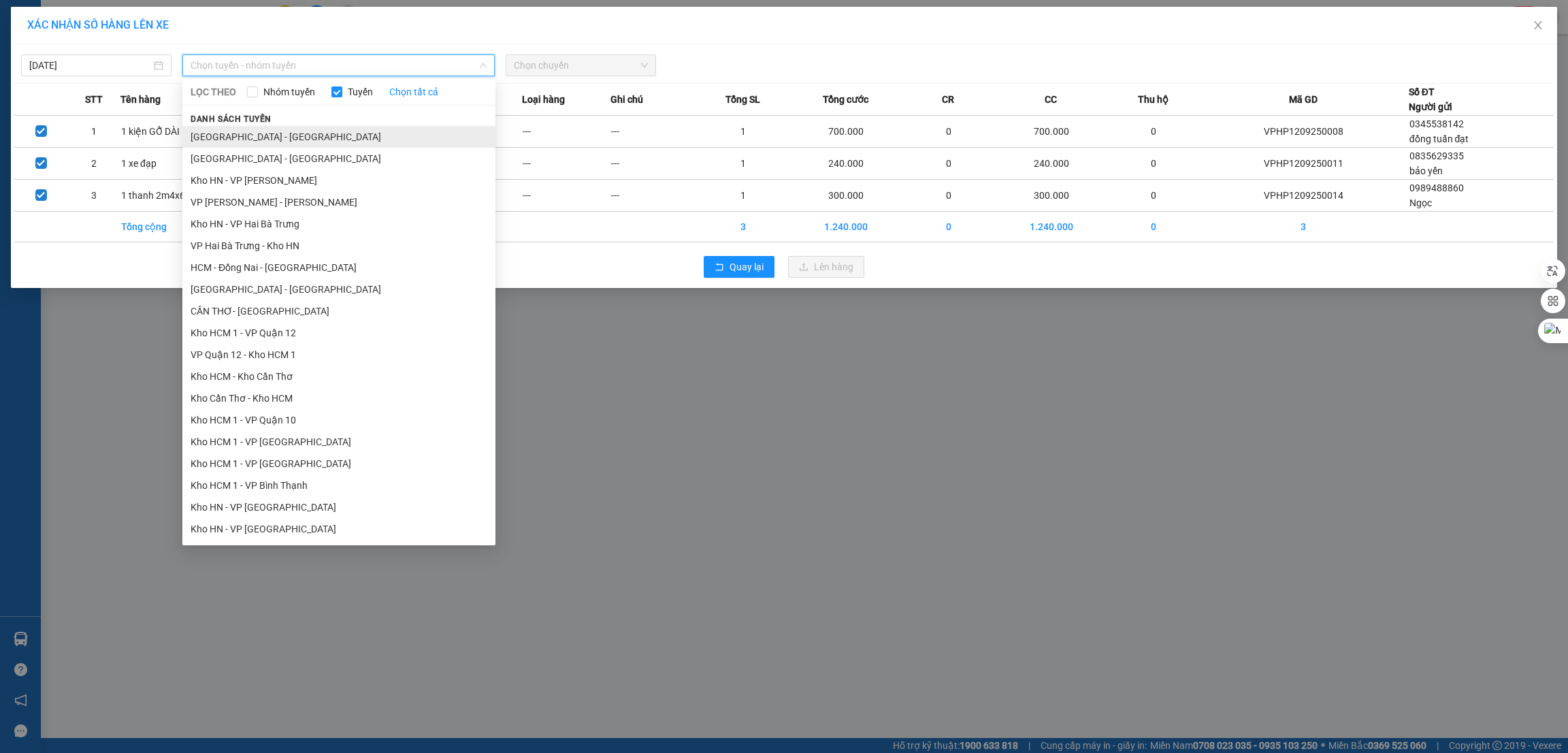
click at [267, 134] on li "[GEOGRAPHIC_DATA] - [GEOGRAPHIC_DATA]" at bounding box center [339, 136] width 313 height 21
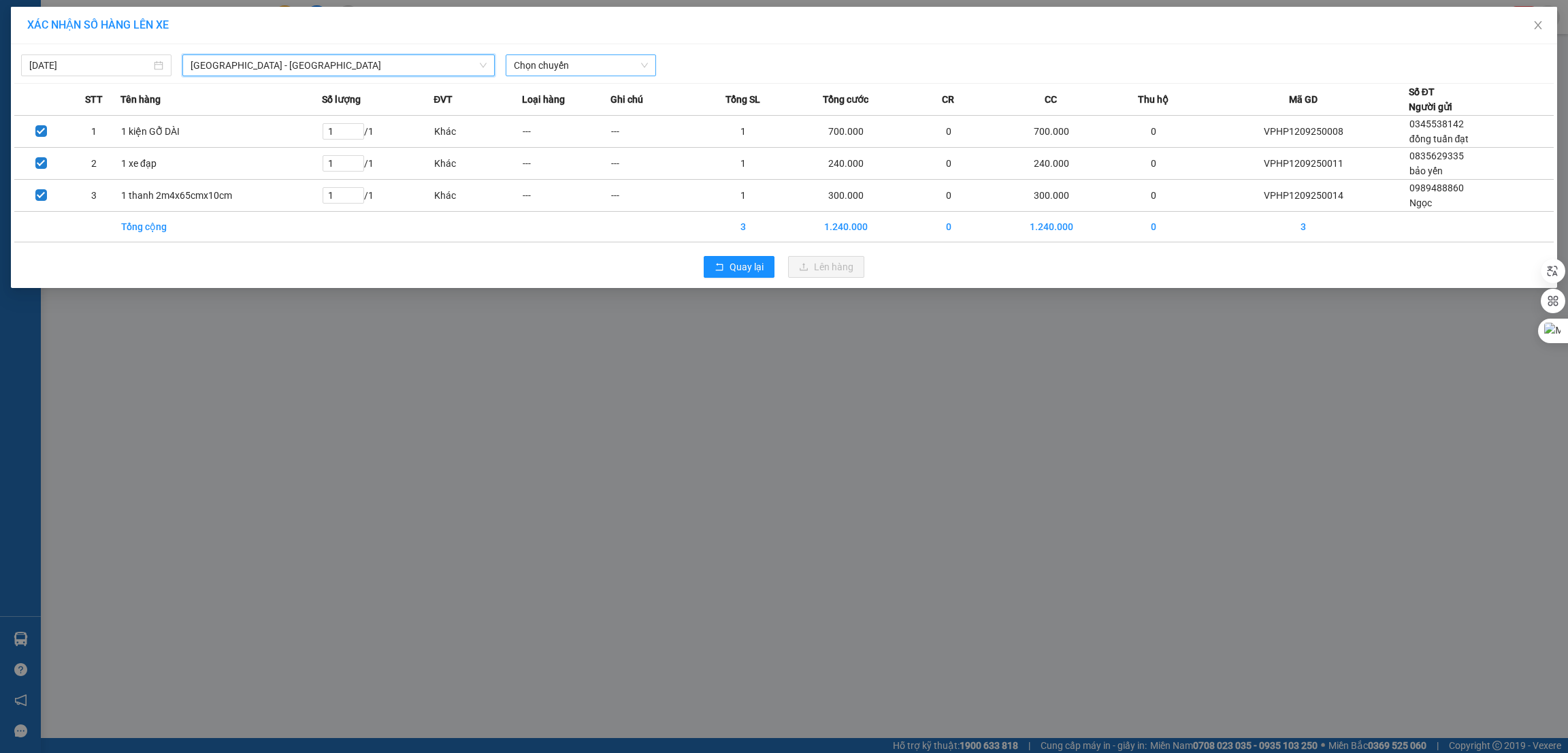
click at [544, 67] on span "Chọn chuyến" at bounding box center [580, 65] width 134 height 21
click at [541, 113] on div "23:00 (TC)" at bounding box center [566, 114] width 106 height 15
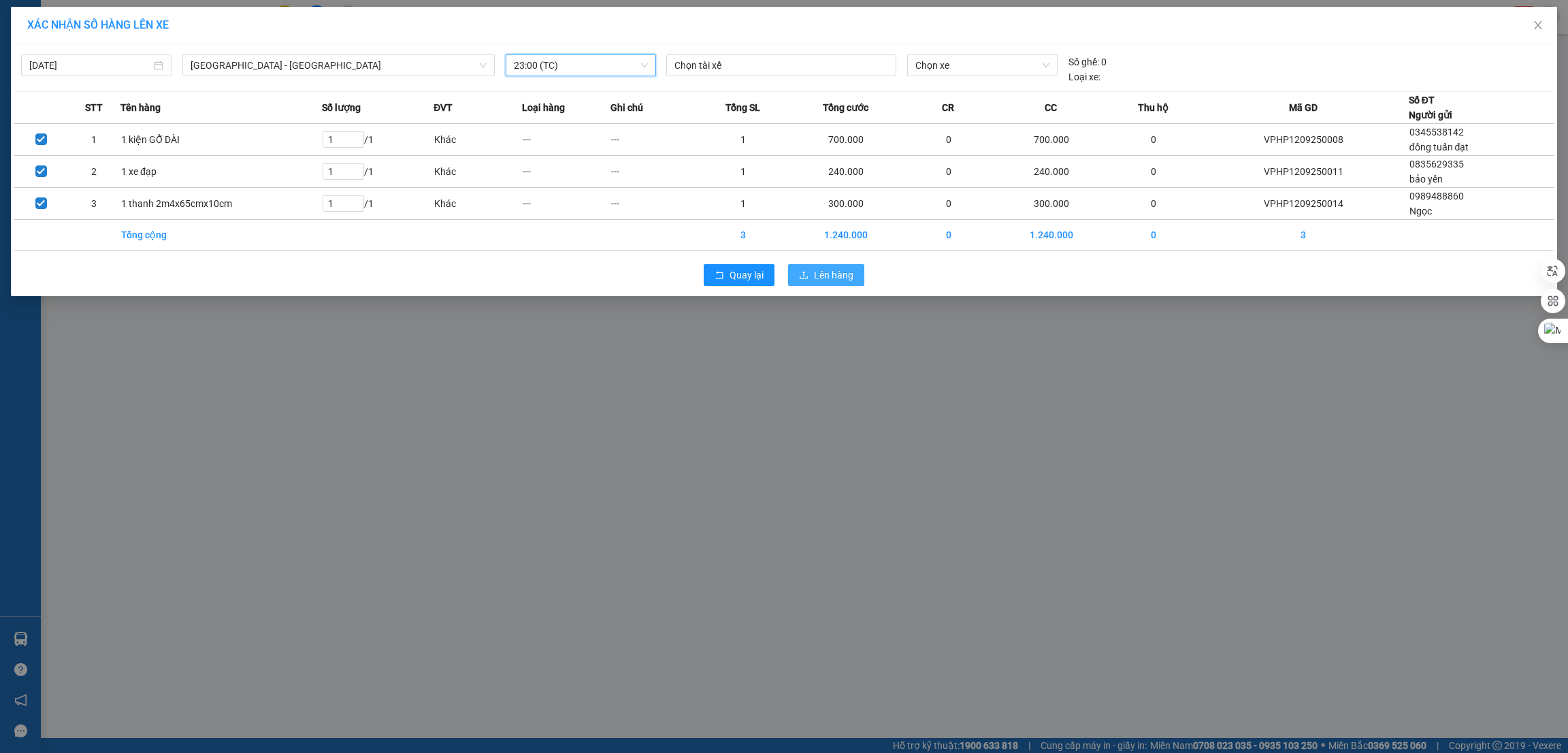
click at [844, 271] on span "Lên hàng" at bounding box center [833, 275] width 39 height 15
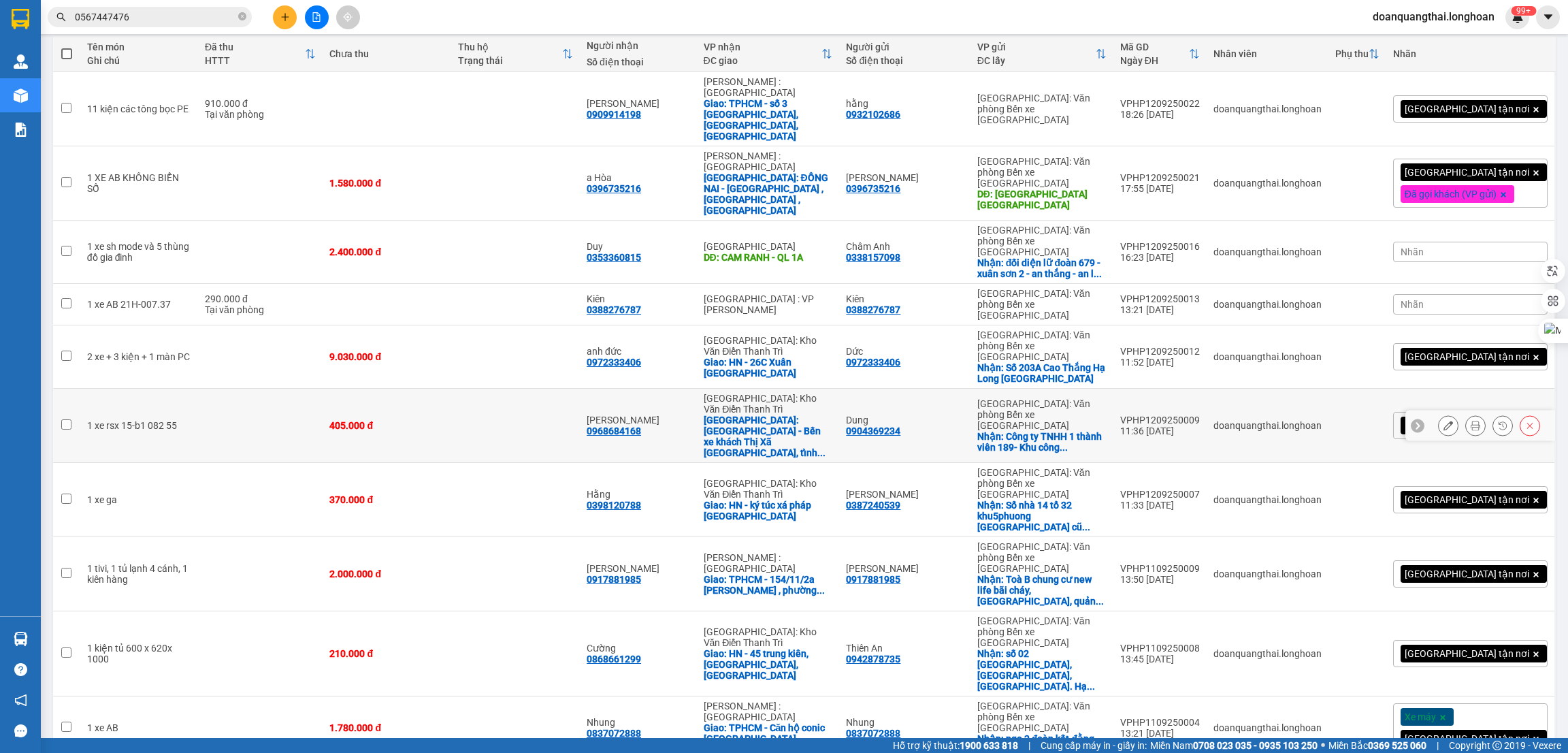
scroll to position [156, 0]
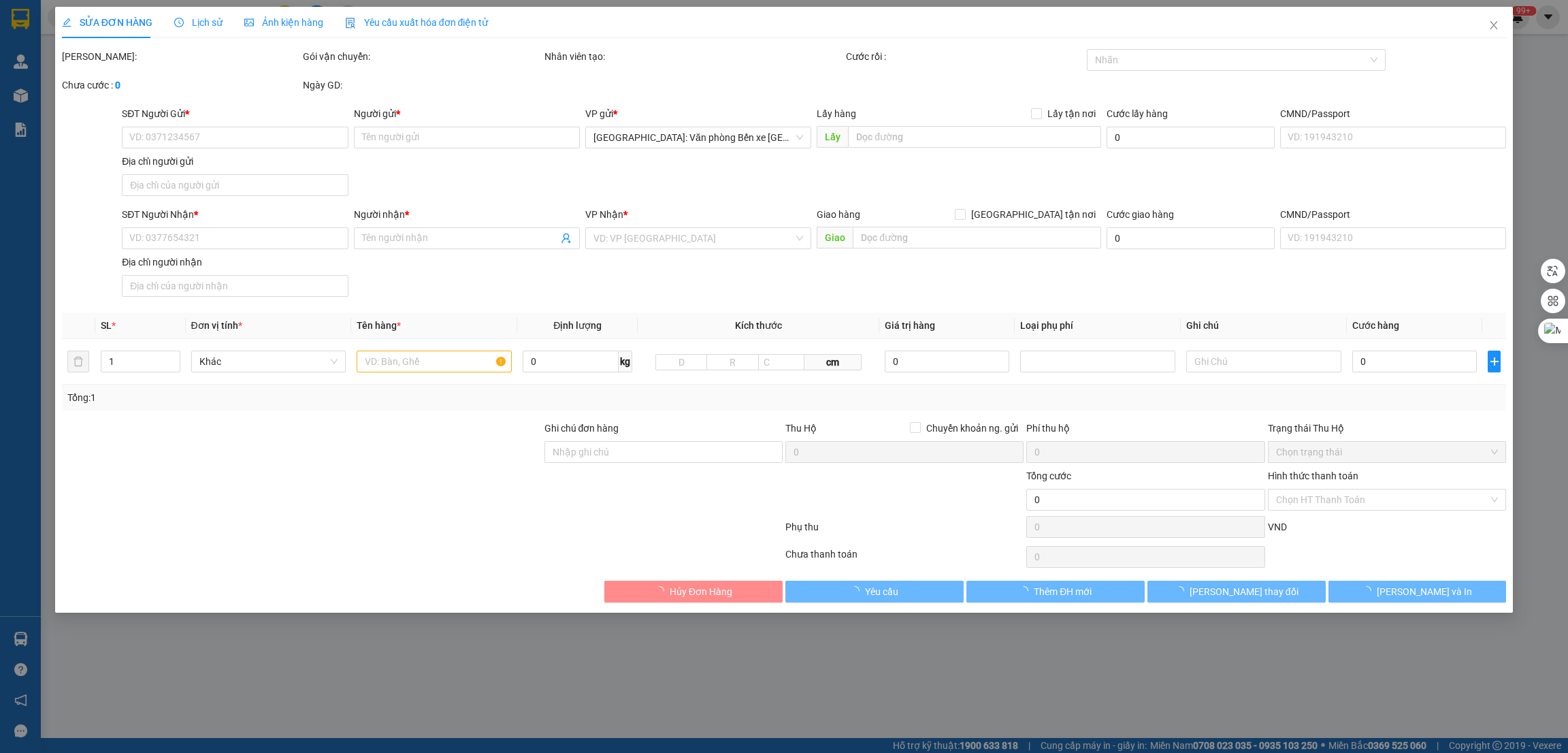
click at [267, 25] on span "Ảnh kiện hàng" at bounding box center [284, 22] width 79 height 11
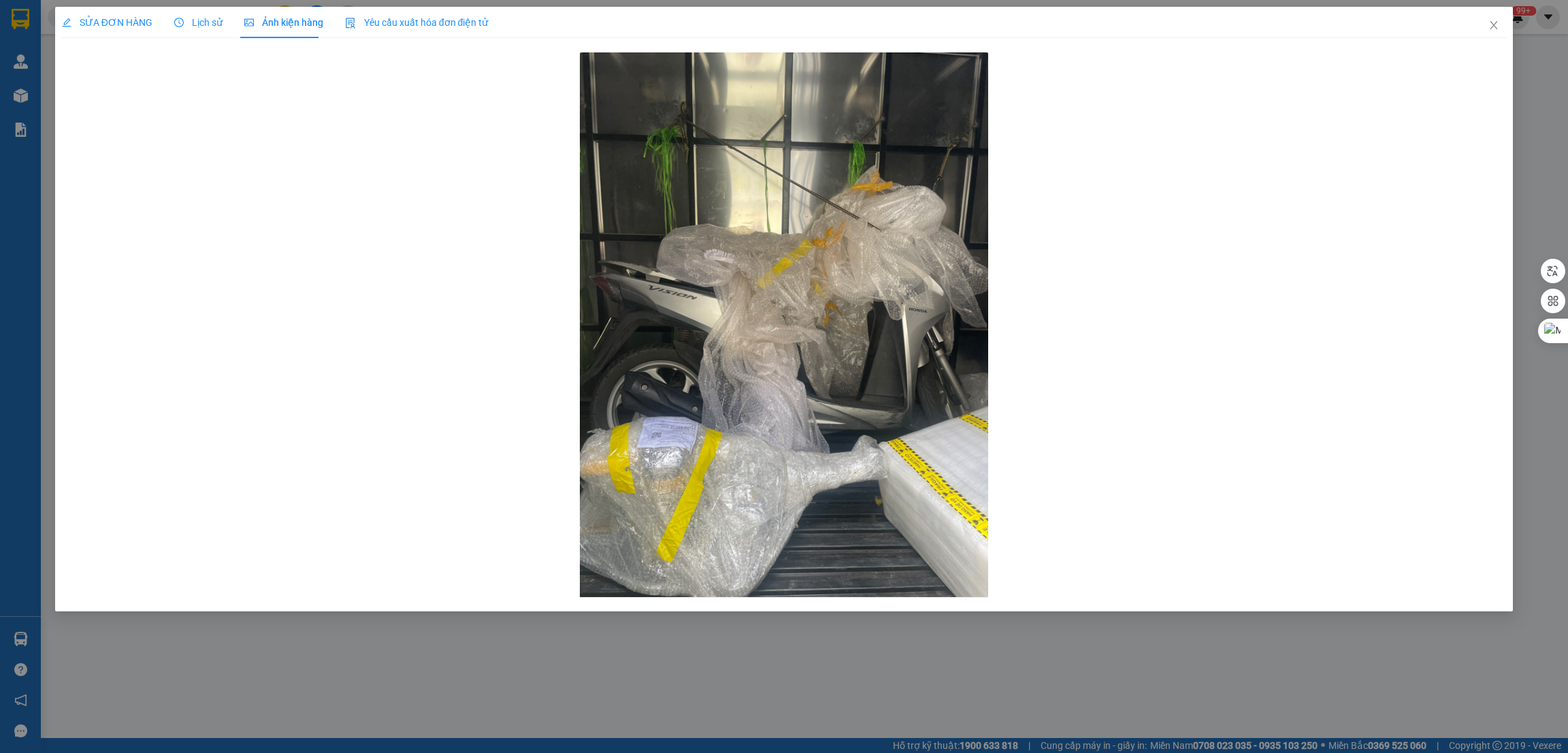
click at [108, 21] on span "SỬA ĐƠN HÀNG" at bounding box center [107, 22] width 90 height 11
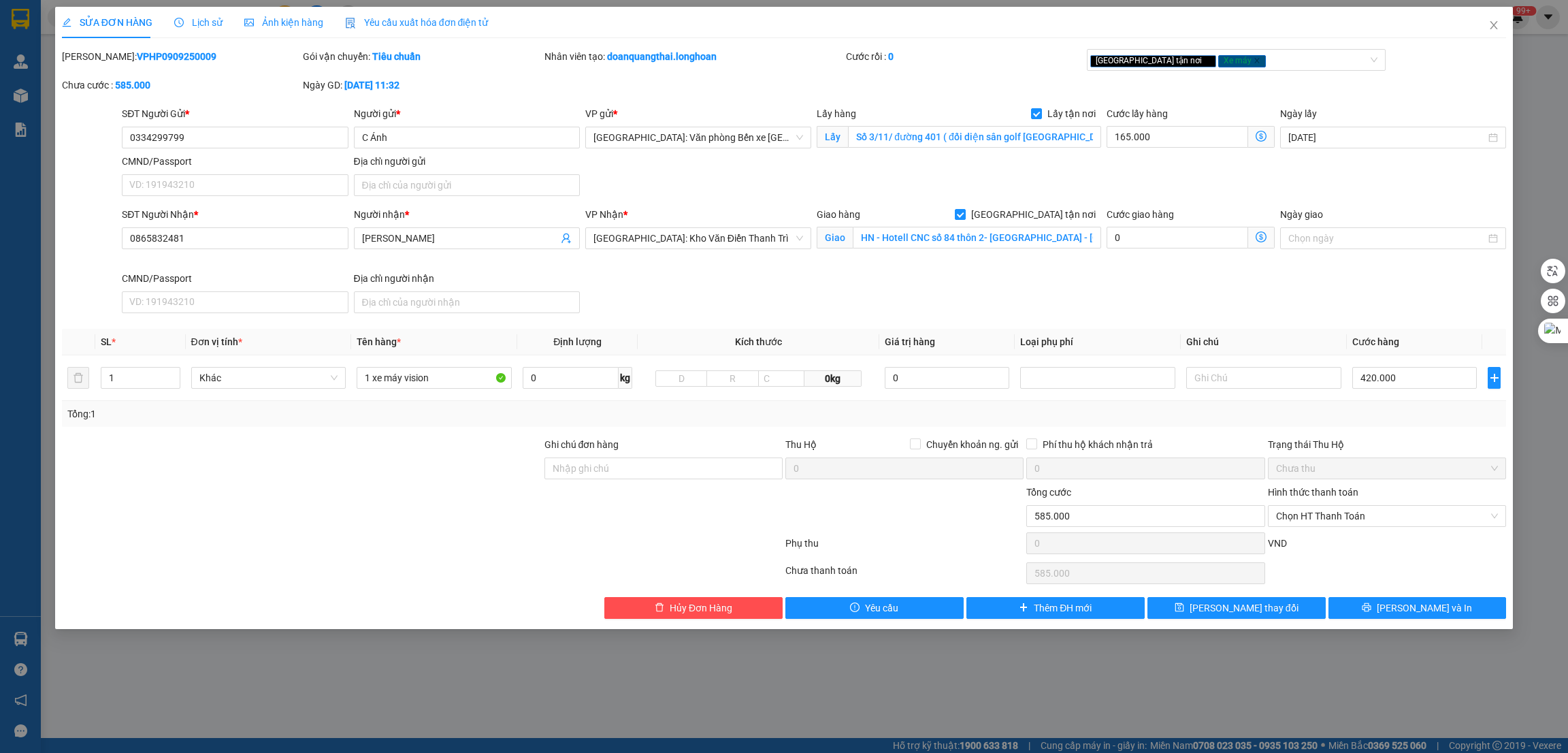
click at [260, 28] on span "Ảnh kiện hàng" at bounding box center [284, 22] width 79 height 11
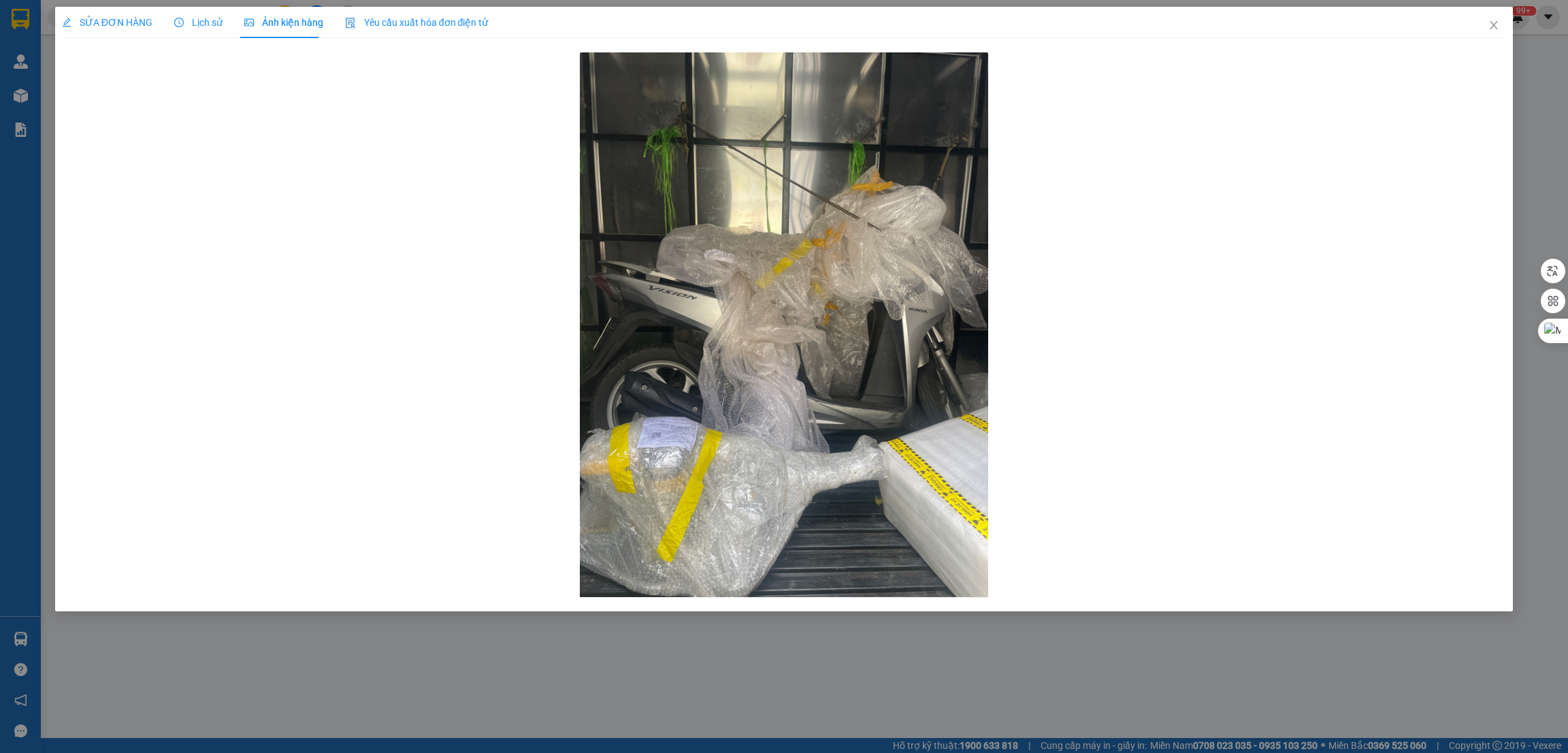
click at [104, 27] on span "SỬA ĐƠN HÀNG" at bounding box center [107, 22] width 90 height 11
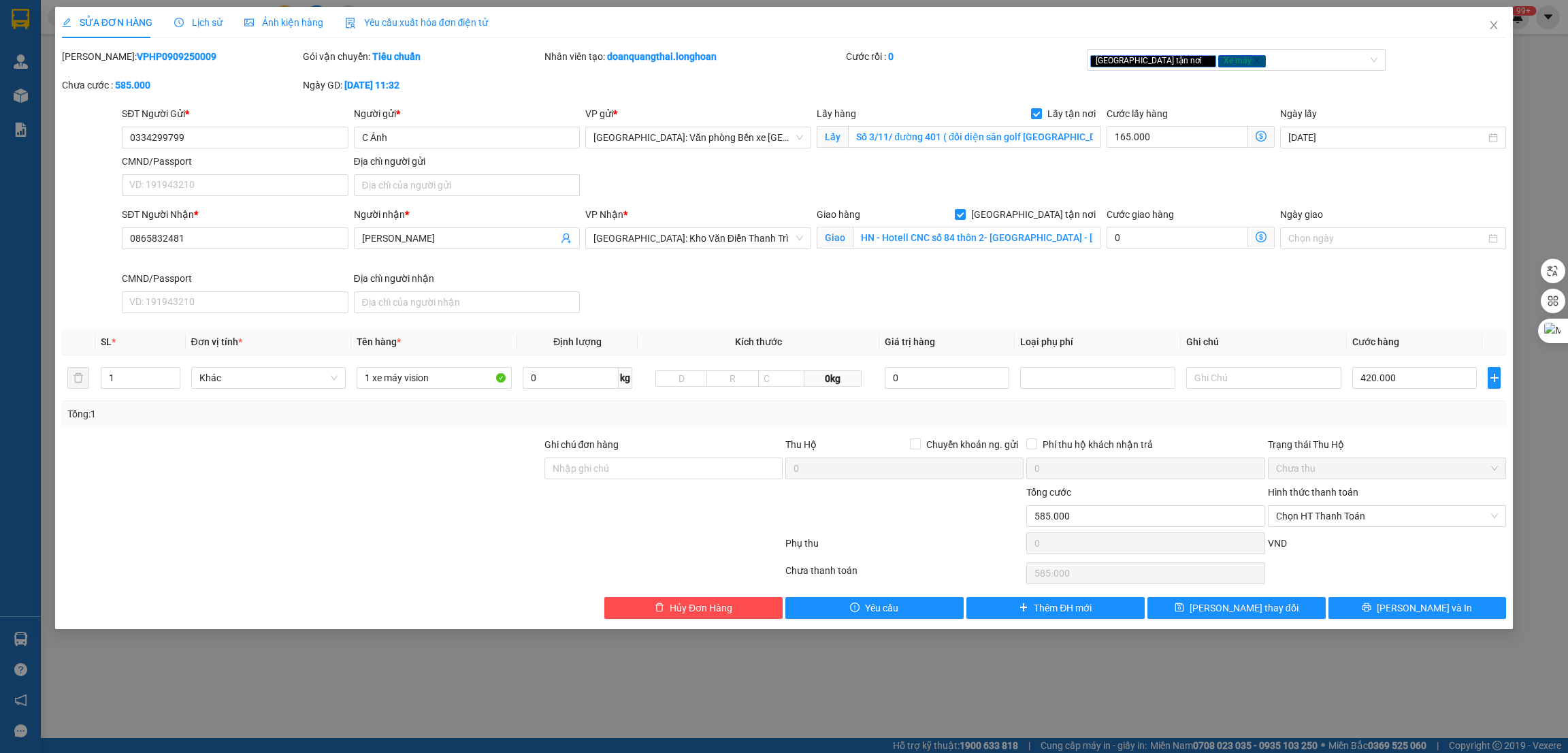
click at [452, 512] on div at bounding box center [302, 508] width 482 height 47
click at [434, 379] on input "1 xe máy vision" at bounding box center [433, 377] width 155 height 21
click at [672, 467] on input "Ghi chú đơn hàng" at bounding box center [663, 468] width 238 height 21
type input "1 CHÌA KHÓA"
click at [1409, 597] on button "Lưu và In" at bounding box center [1418, 607] width 179 height 21
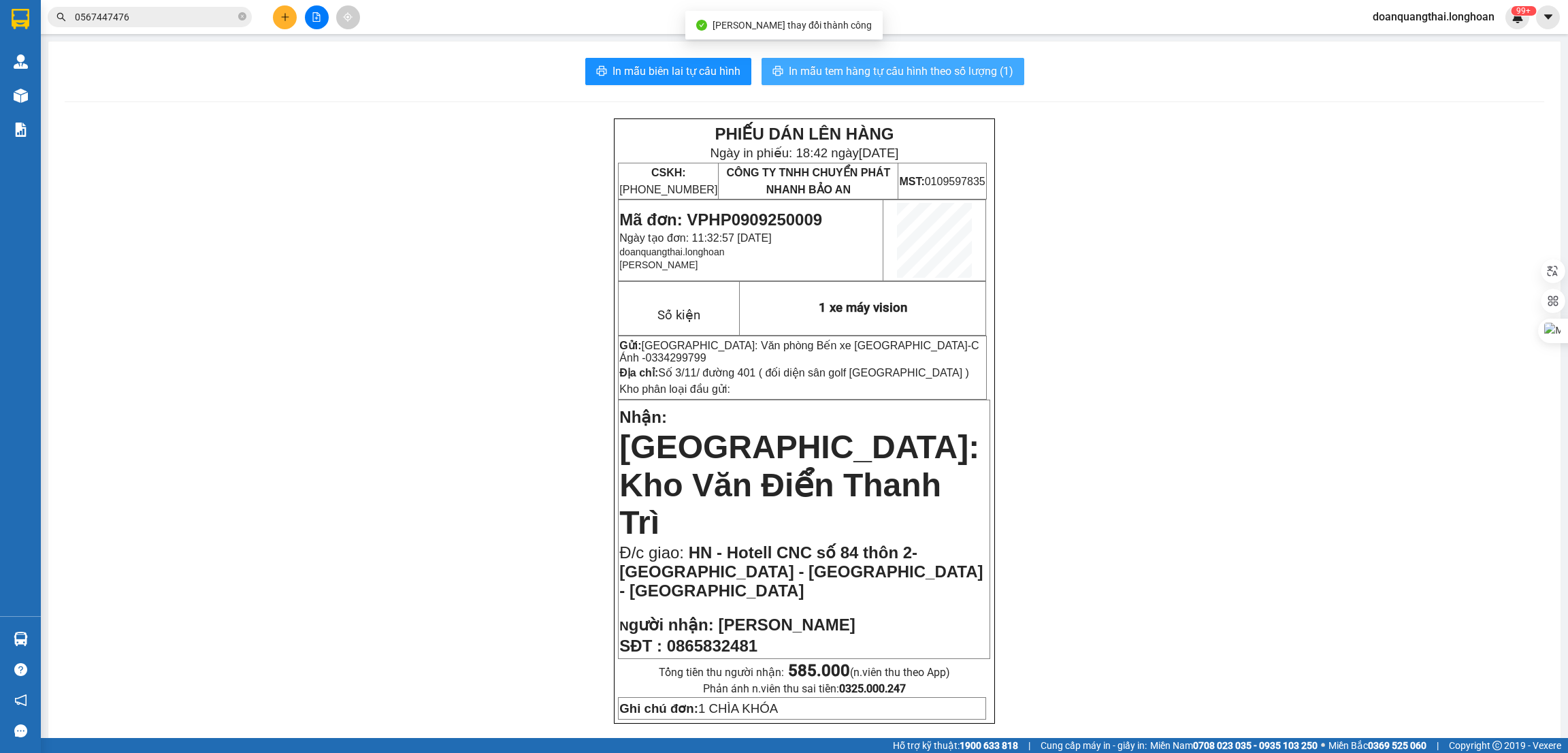
click at [888, 70] on span "In mẫu tem hàng tự cấu hình theo số lượng (1)" at bounding box center [900, 70] width 225 height 17
drag, startPoint x: 339, startPoint y: 271, endPoint x: 280, endPoint y: 209, distance: 85.6
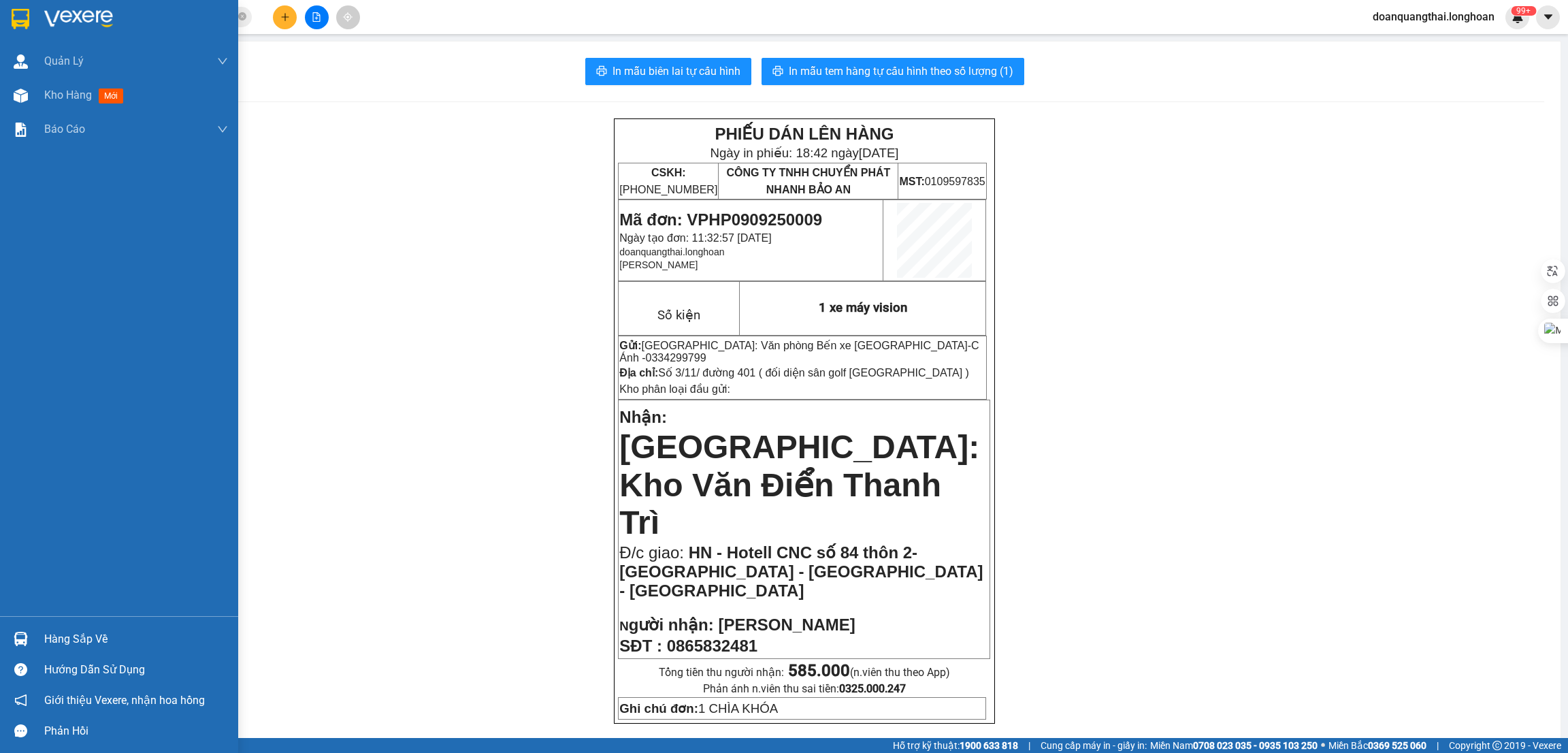
click at [23, 13] on img at bounding box center [21, 19] width 18 height 21
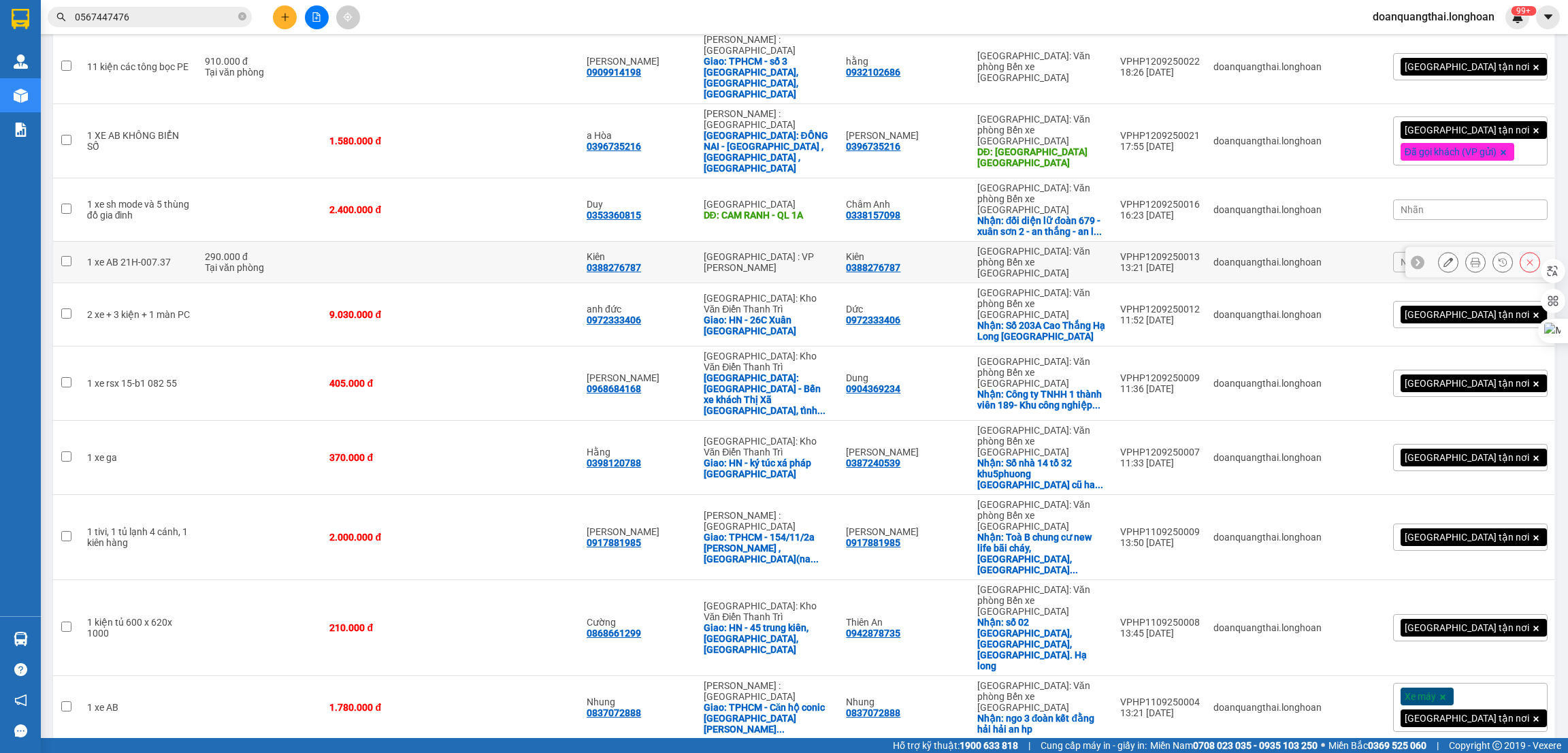
scroll to position [207, 0]
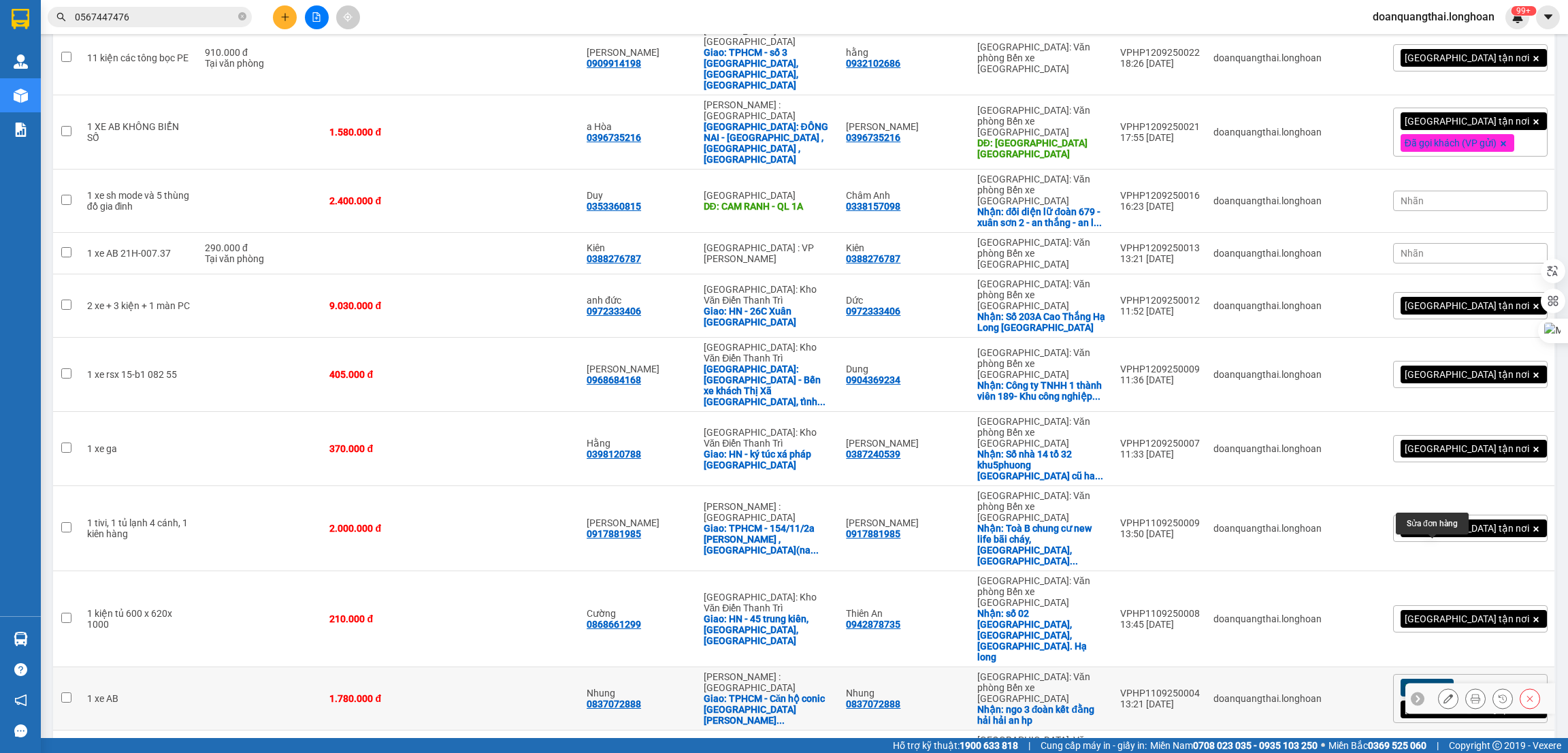
click at [1444, 694] on icon at bounding box center [1448, 698] width 10 height 10
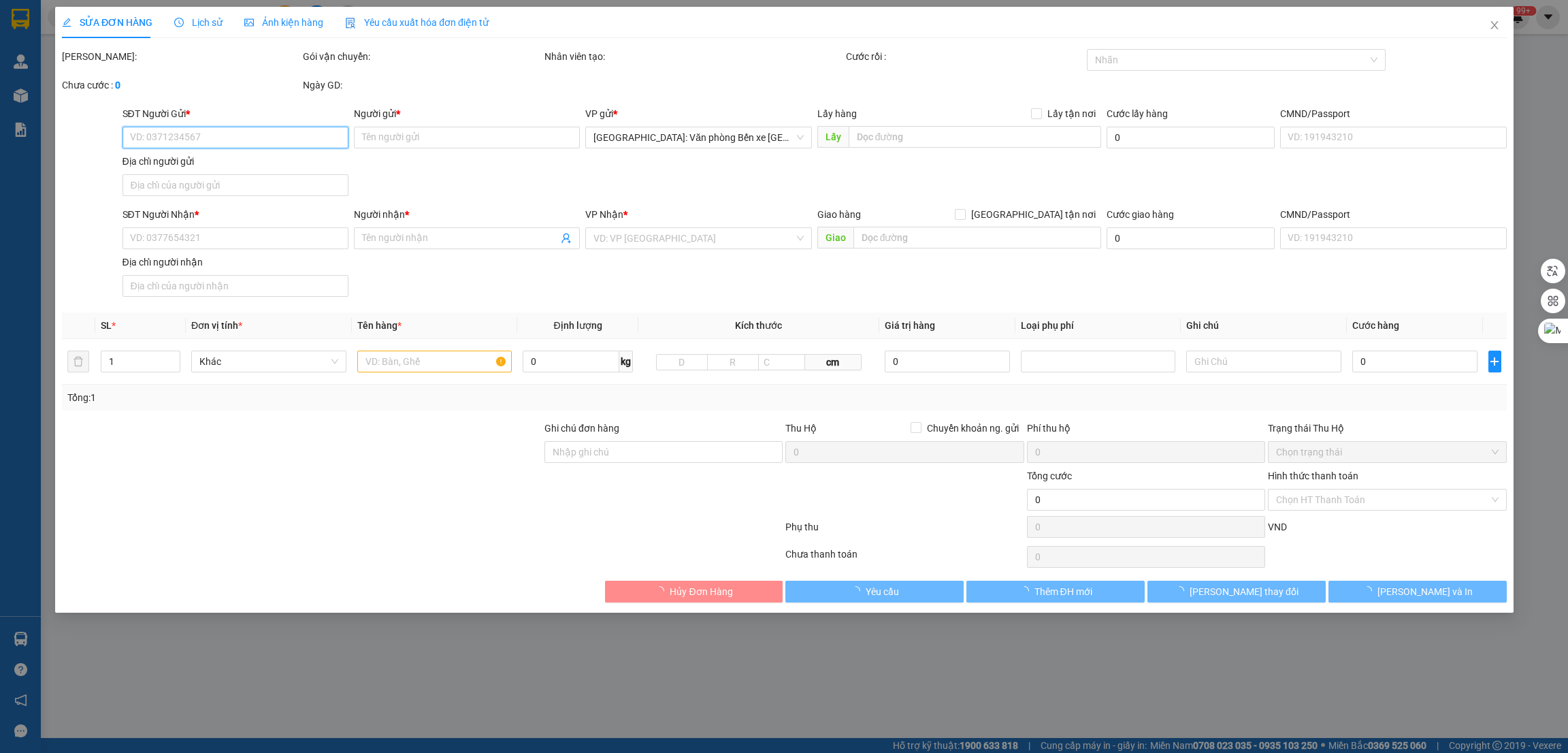
type input "0837072888"
type input "Nhung"
checkbox input "true"
type input "ngo 3 đoàn kết đằng hải hải an hp"
type input "0837072888"
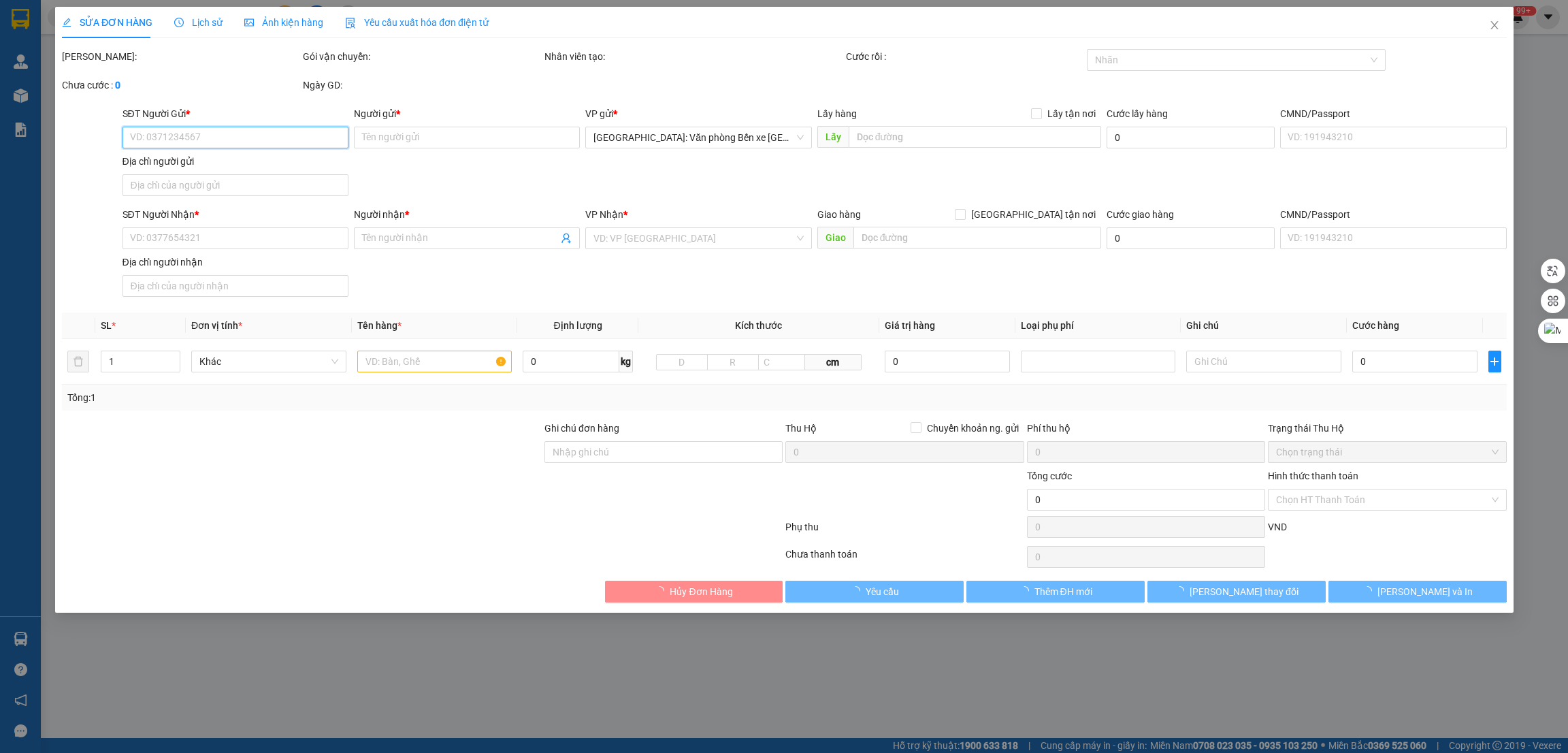
type input "Nhung"
checkbox input "true"
type input "TPHCM - Căn hộ conic boulevard đường huỳnh bá cánh xa tân kiên huyện bình chánh"
type input "1.780.000"
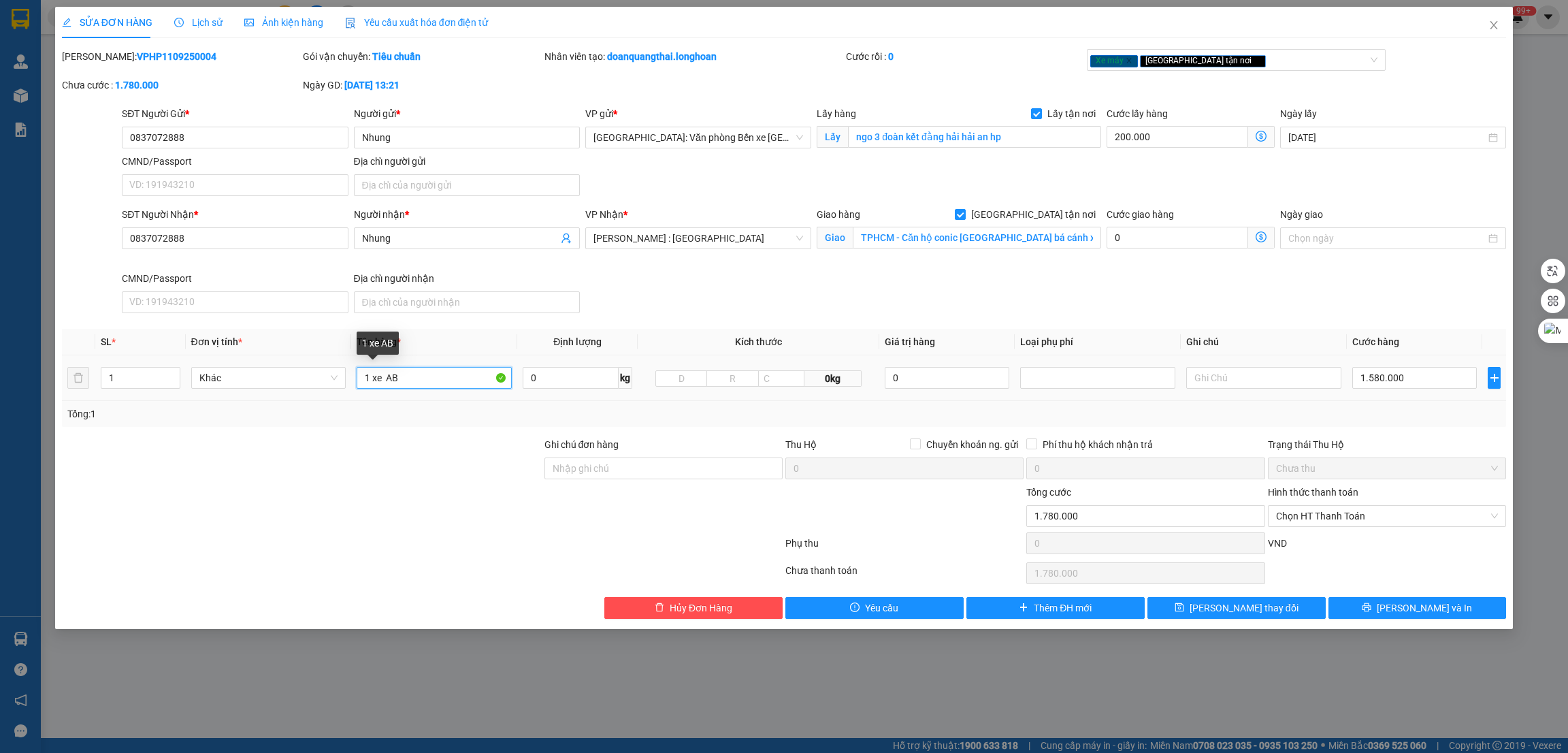
click at [440, 376] on input "1 xe AB" at bounding box center [433, 377] width 155 height 21
click at [577, 476] on input "Ghi chú đơn hàng" at bounding box center [663, 468] width 238 height 21
click at [438, 523] on div at bounding box center [302, 508] width 482 height 47
click at [433, 383] on input "1 xe AB" at bounding box center [433, 377] width 155 height 21
type input "1 xe AB 59-U2 113.79"
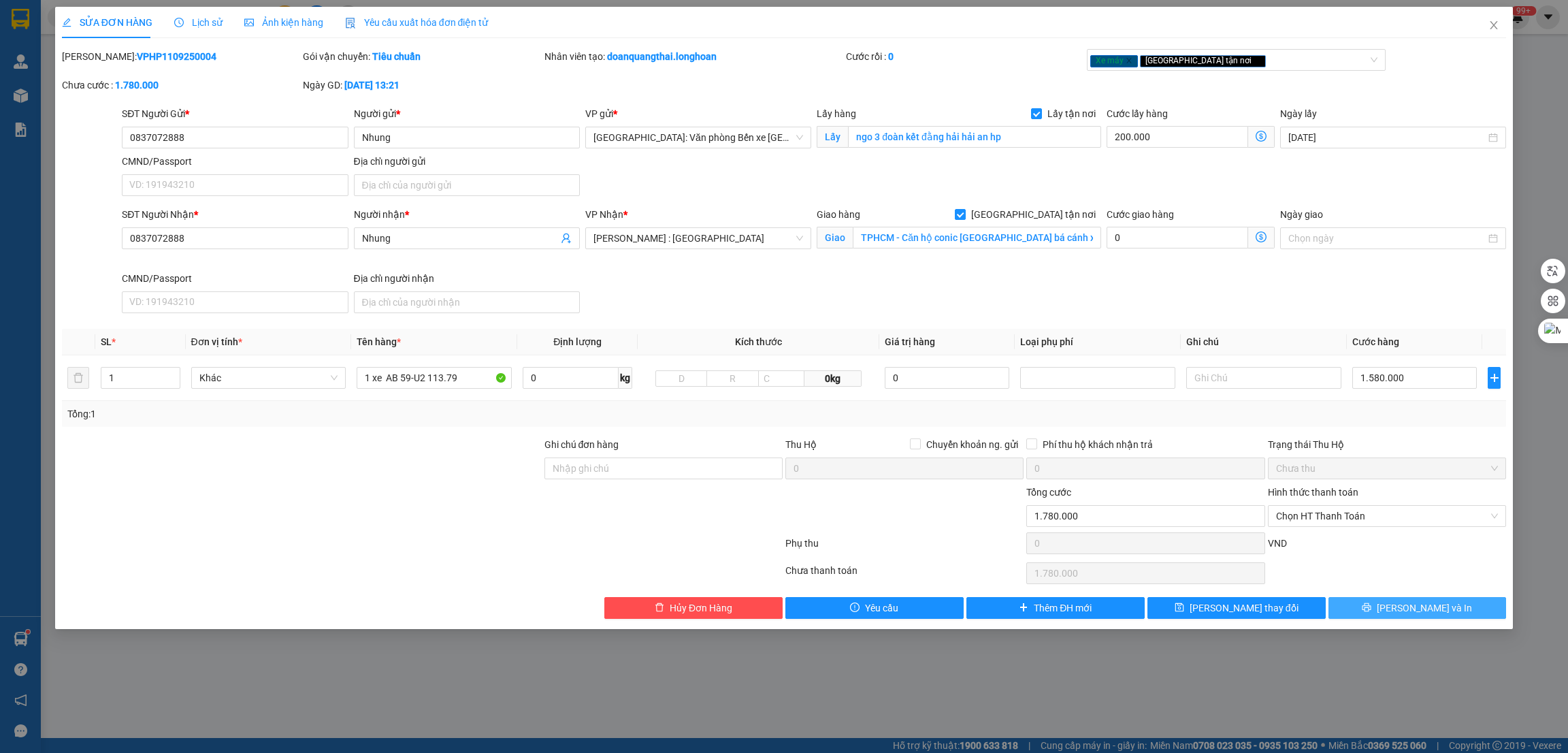
click at [1421, 613] on span "Lưu và In" at bounding box center [1424, 608] width 96 height 15
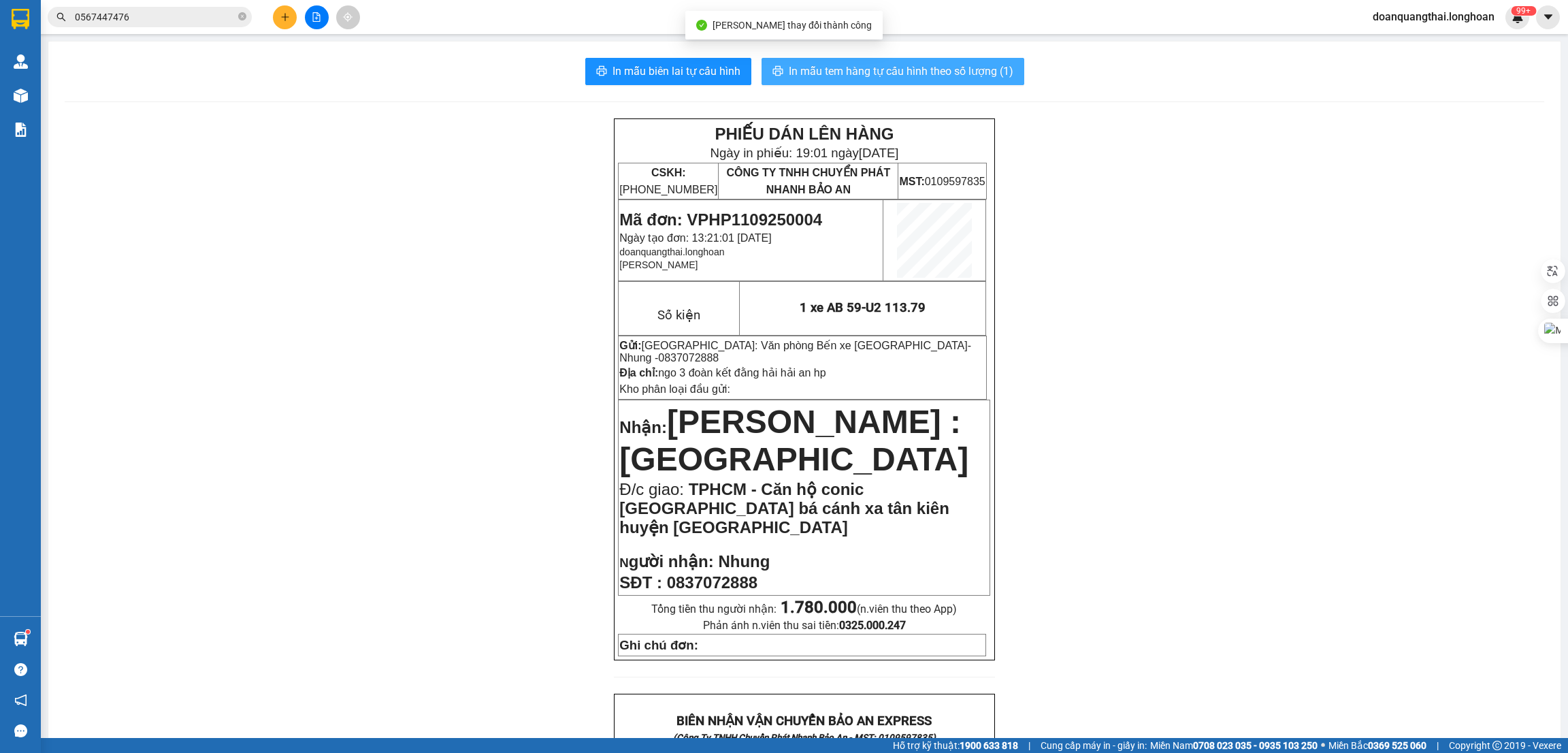
click at [873, 73] on span "In mẫu tem hàng tự cấu hình theo số lượng (1)" at bounding box center [900, 70] width 225 height 17
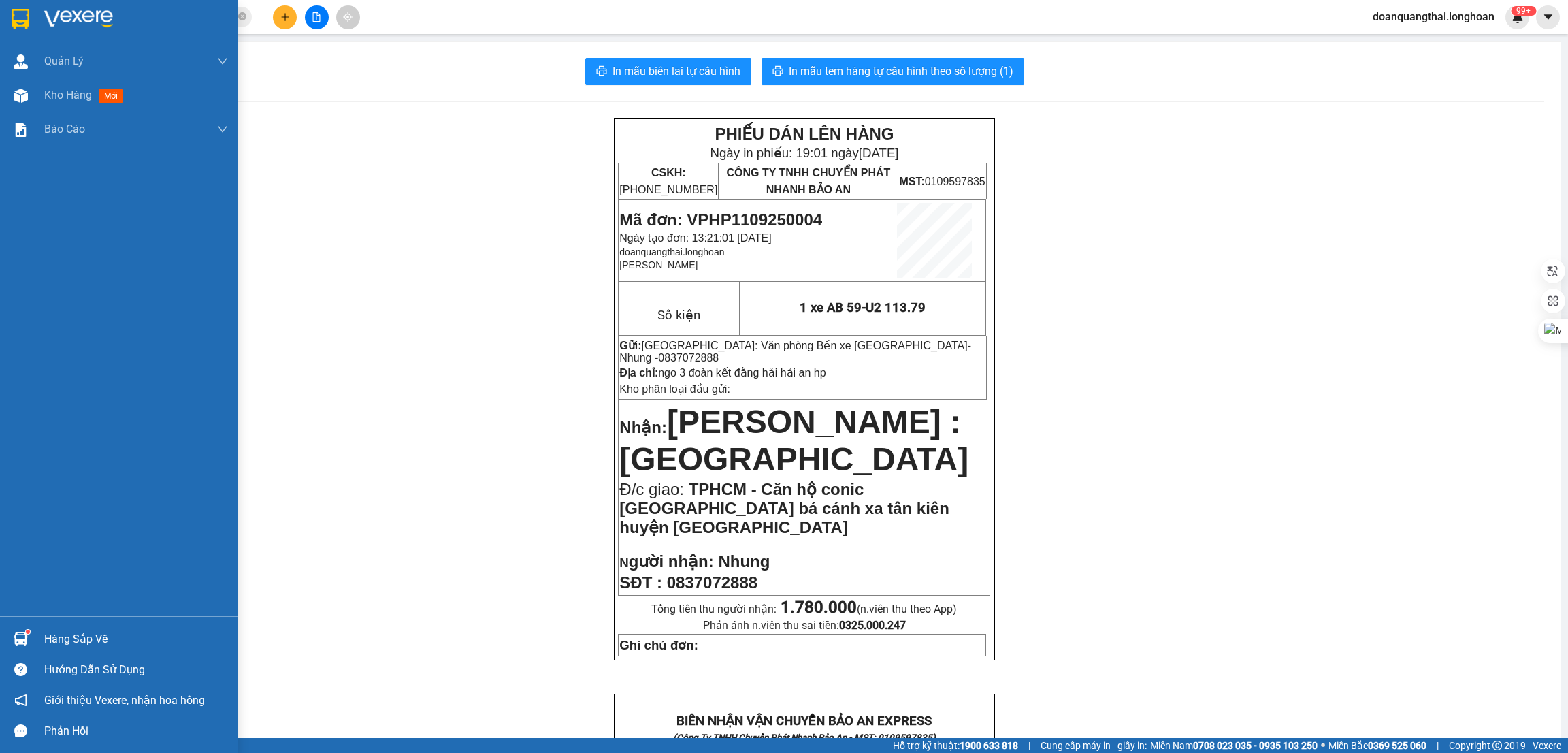
click at [27, 22] on img at bounding box center [21, 19] width 18 height 21
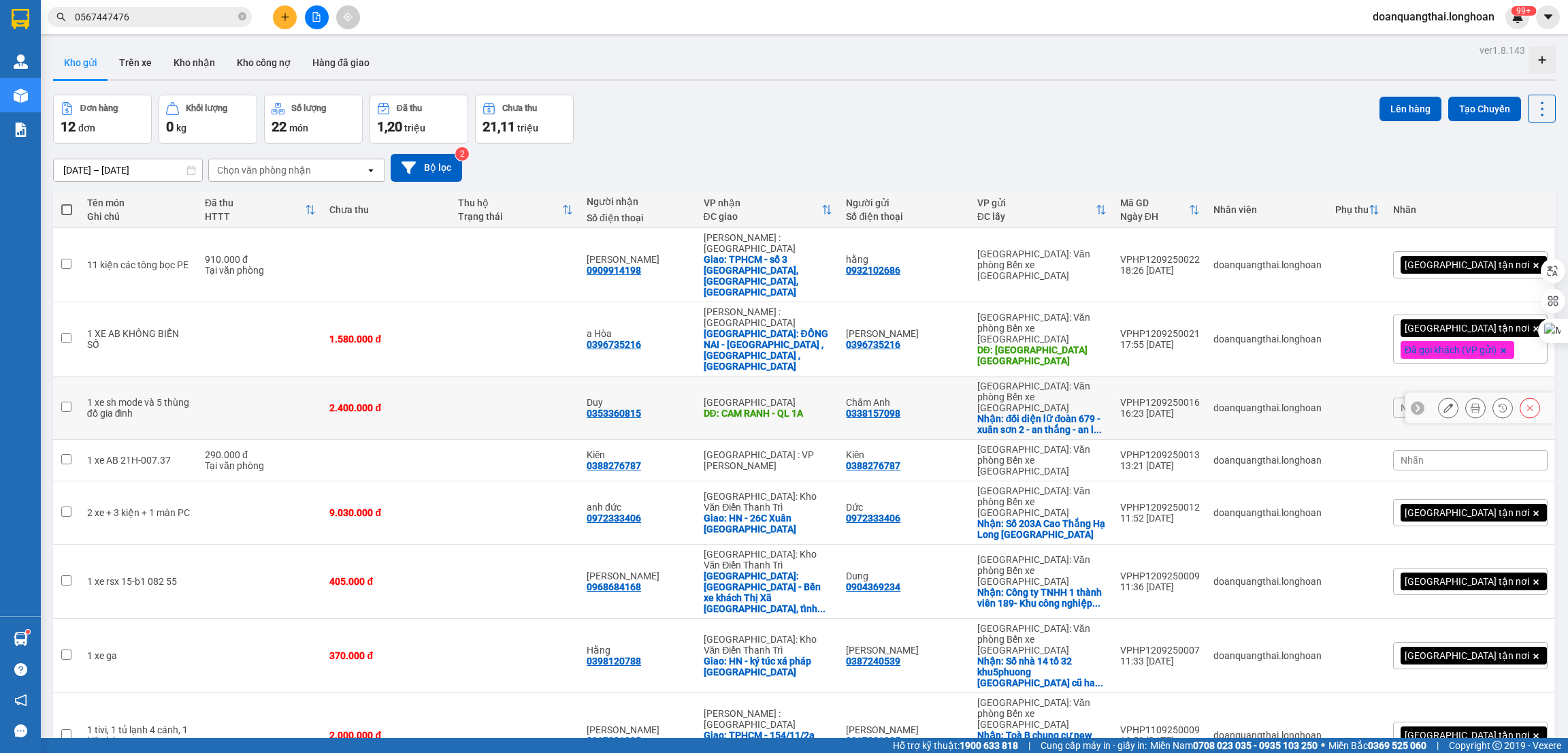
scroll to position [102, 0]
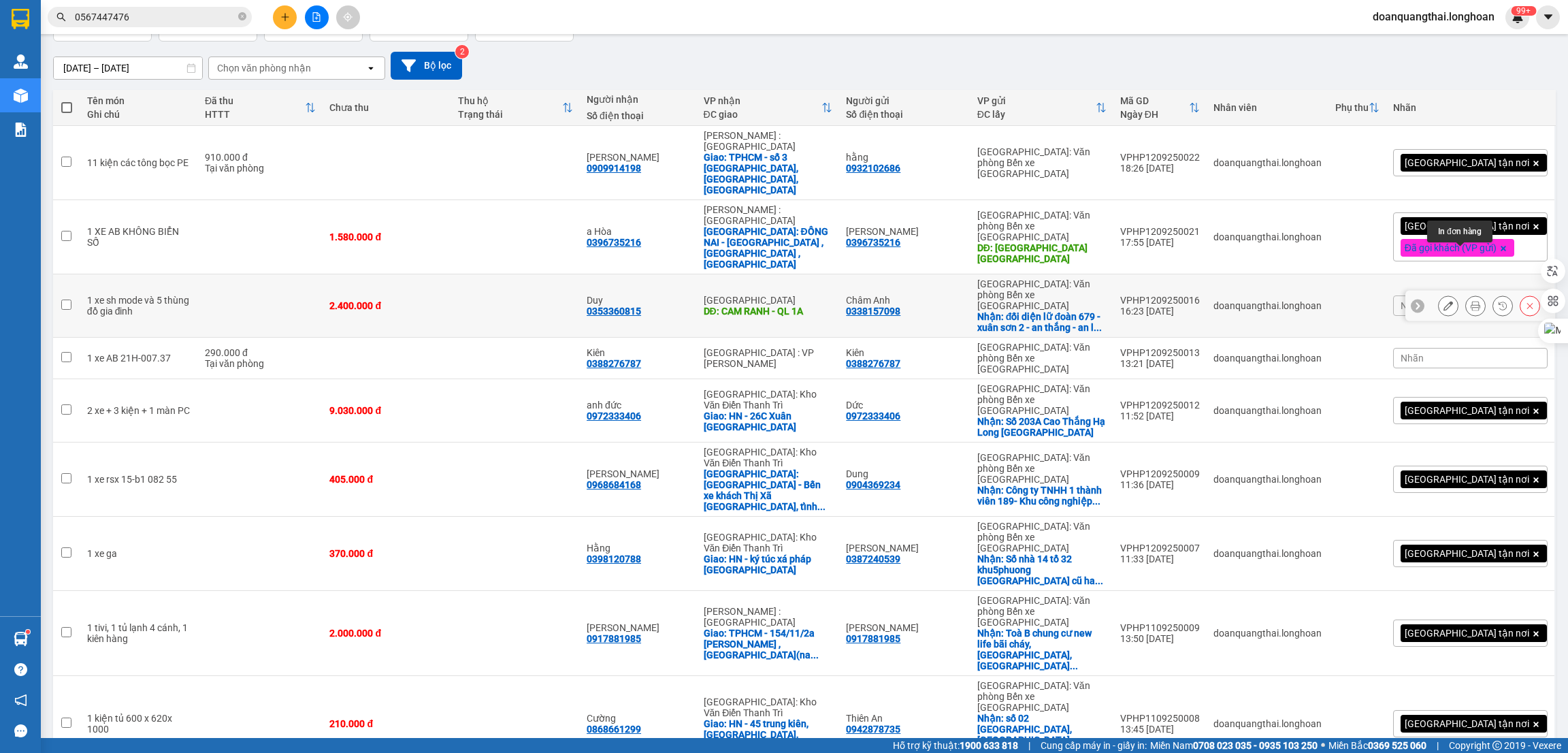
click at [1471, 301] on icon at bounding box center [1475, 305] width 10 height 10
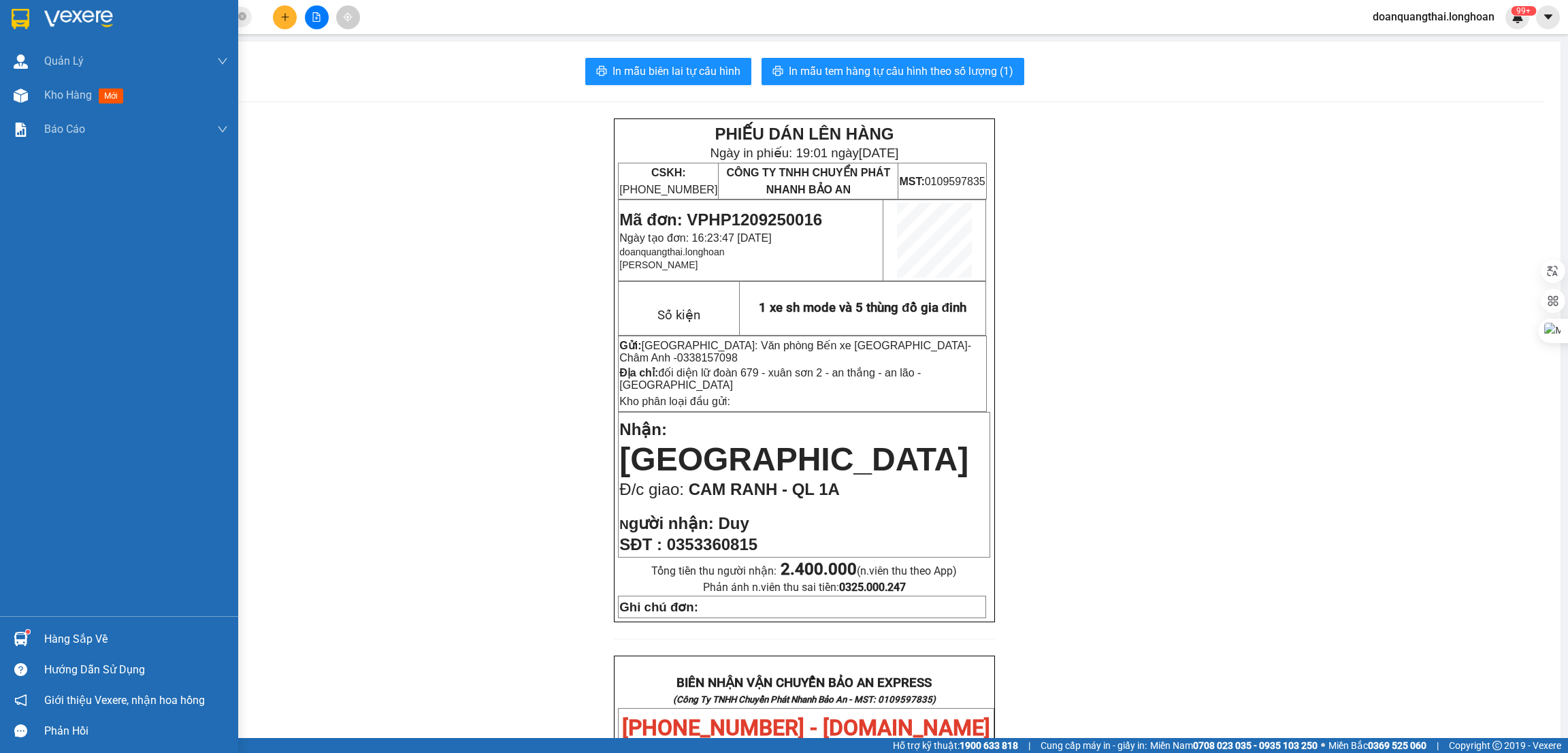
click at [14, 20] on img at bounding box center [21, 19] width 18 height 21
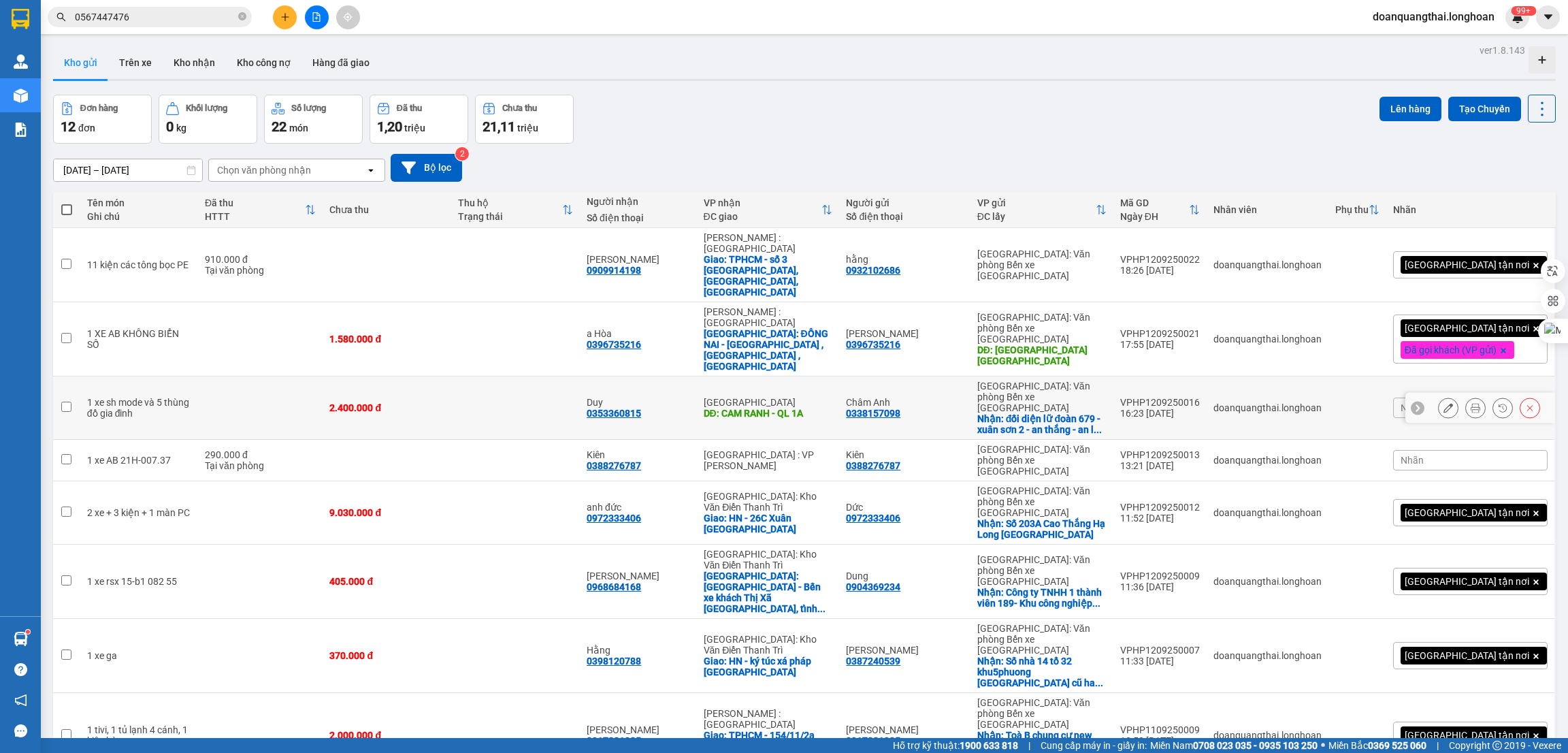
click at [1444, 403] on icon at bounding box center [1448, 408] width 10 height 10
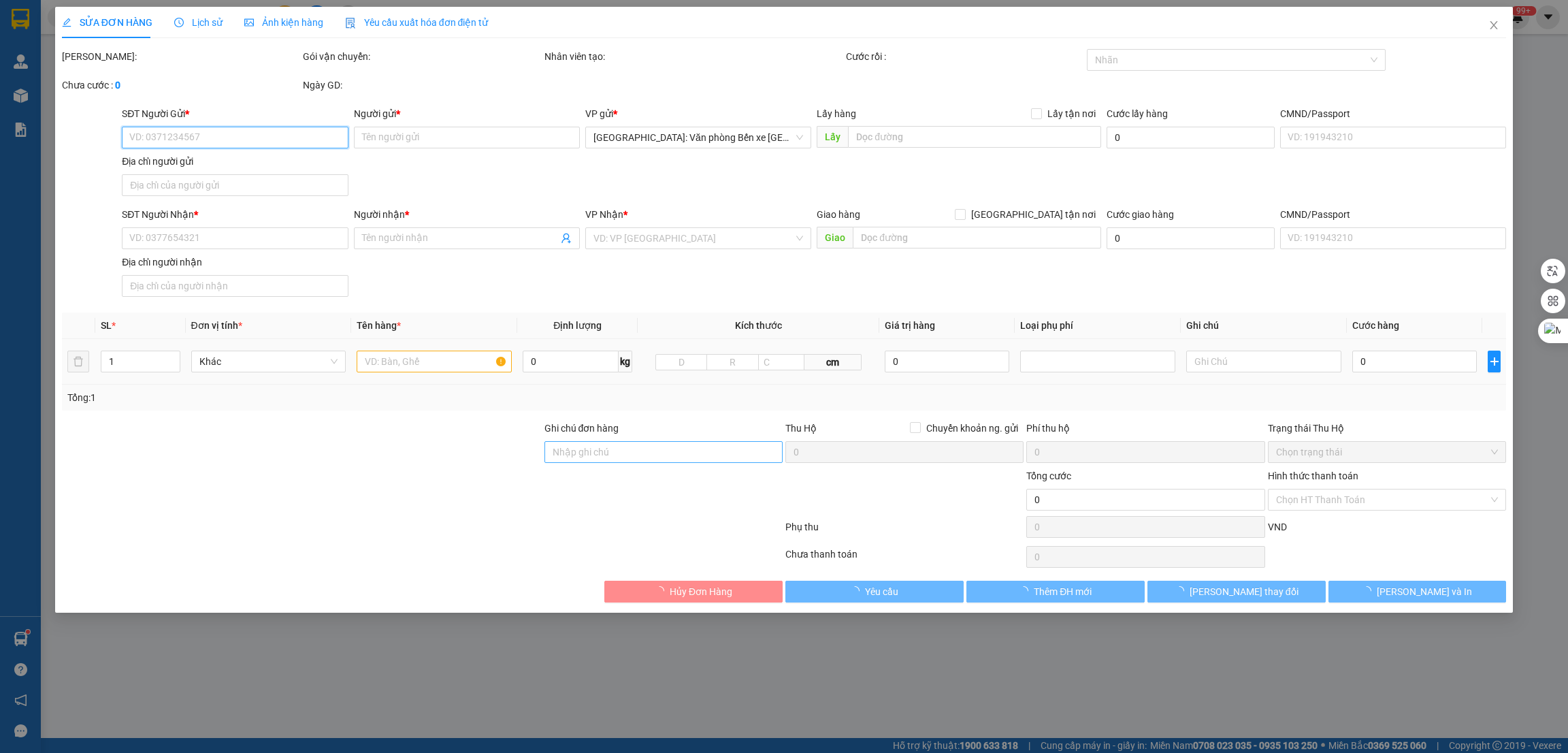
type input "0338157098"
type input "Châm Anh"
checkbox input "true"
type input "đối diện lữ đoàn 679 - xuân sơn 2 - an thắng - an lão - hải phòng"
type input "0353360815"
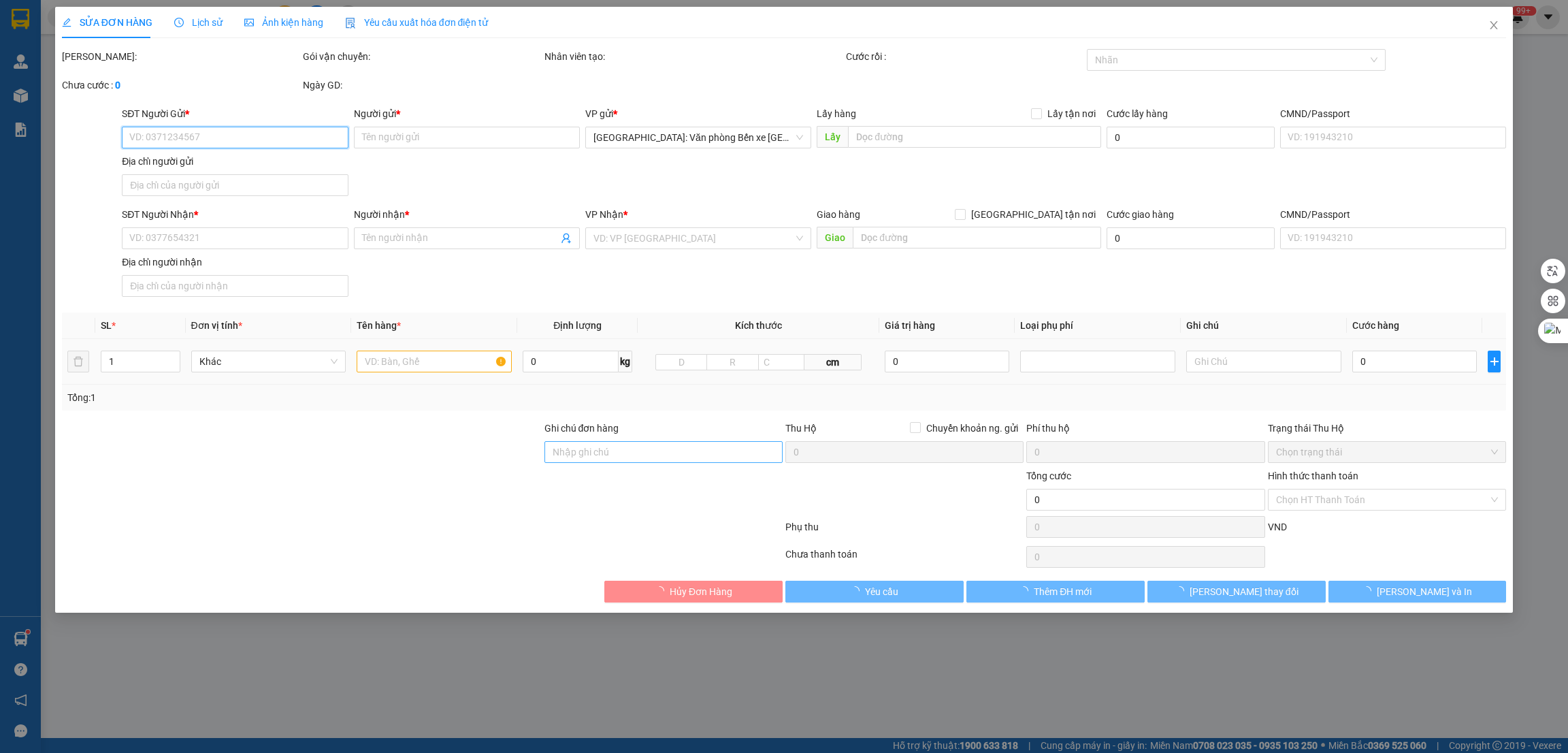
type input "Duy"
type input "CAM RANH - QL 1A"
type input "2.400.000"
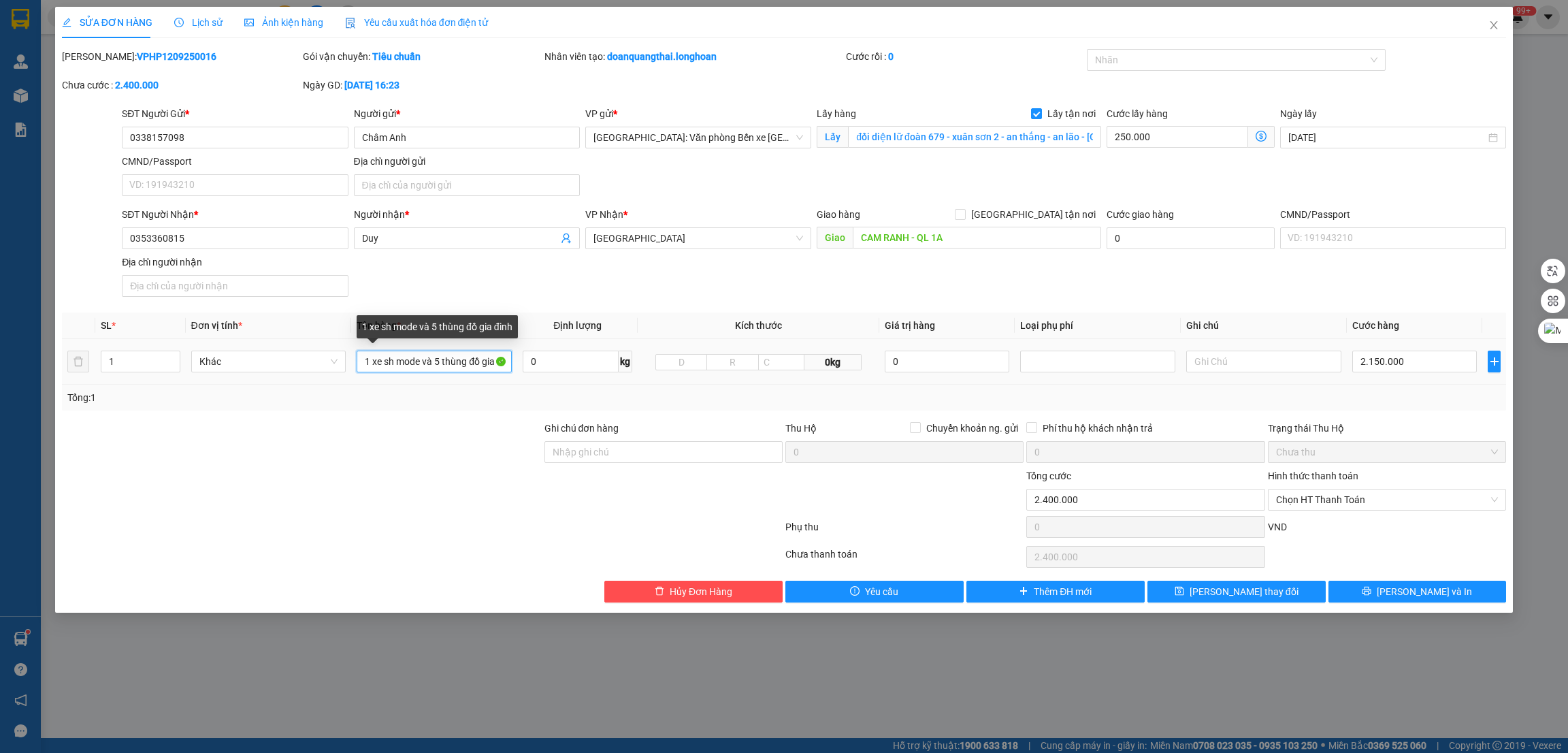
click at [422, 355] on input "1 xe sh mode và 5 thùng đồ gia đinh" at bounding box center [433, 361] width 155 height 21
drag, startPoint x: 432, startPoint y: 359, endPoint x: 424, endPoint y: 360, distance: 8.1
click at [424, 360] on input "1 xe sh mode và 5 thùng đồ gia đinh" at bounding box center [433, 361] width 155 height 21
type input "1 xe sh mode + 5 thùng các tông"
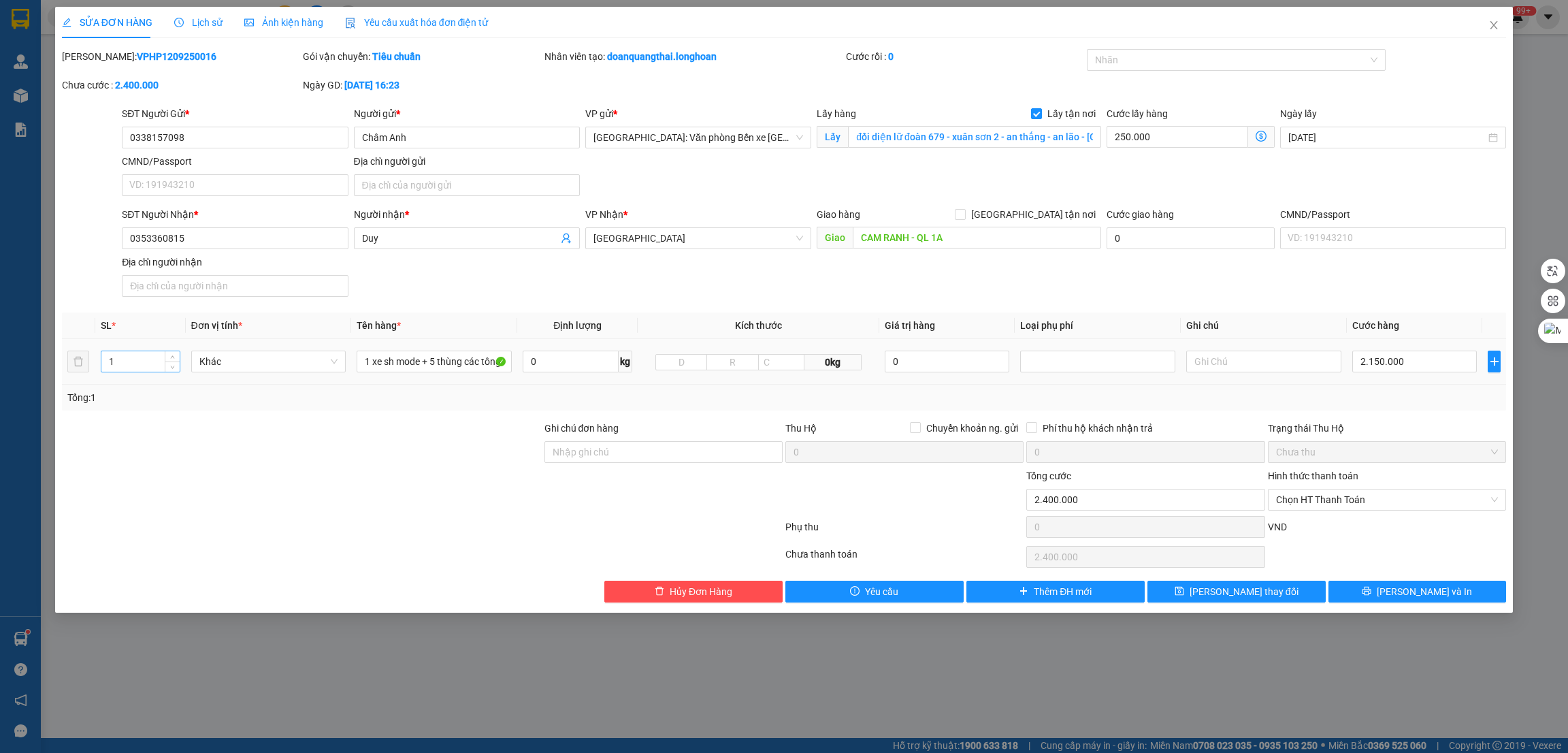
click at [137, 354] on input "1" at bounding box center [141, 362] width 79 height 21
click at [172, 356] on icon "up" at bounding box center [173, 358] width 4 height 4
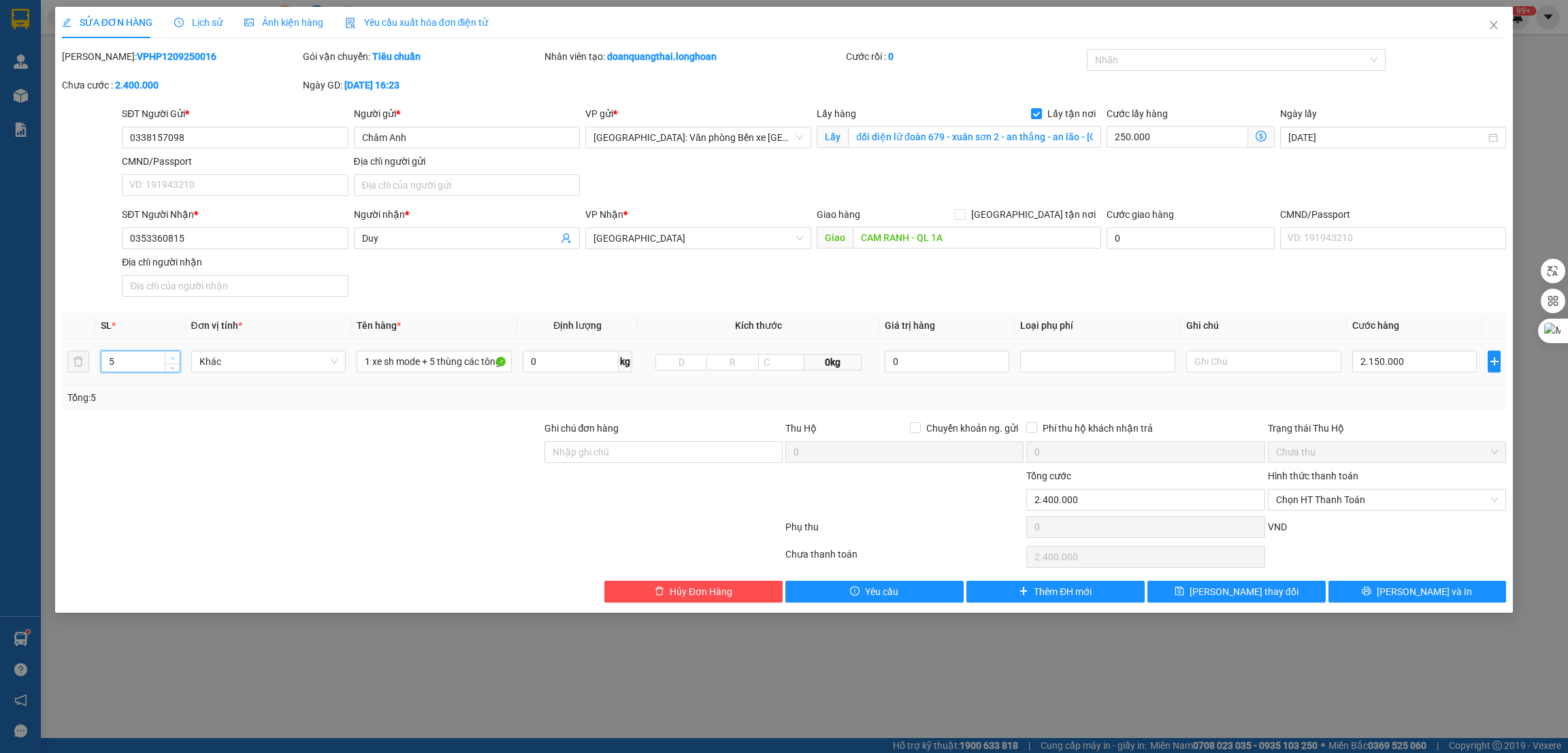
click at [172, 356] on icon "up" at bounding box center [173, 358] width 4 height 4
type input "6"
click at [588, 451] on input "Ghi chú đơn hàng" at bounding box center [663, 451] width 238 height 21
type input "1 CHÌA KHÓA +1 GIẤY TỜ XE BỎ CỐP XE"
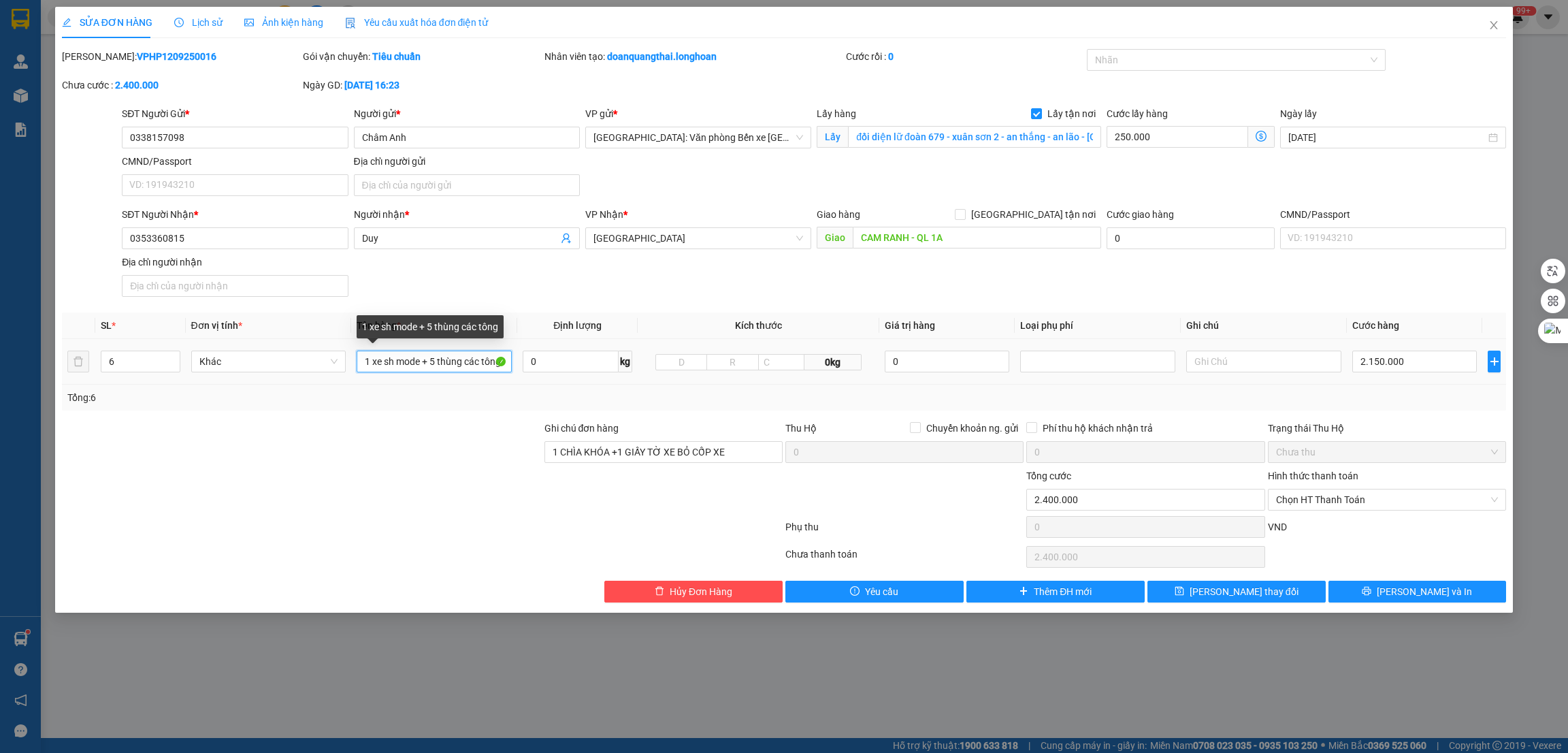
click at [422, 357] on input "1 xe sh mode + 5 thùng các tông" at bounding box center [433, 361] width 155 height 21
type input "1 xe sh mode 15-B3 641.45 + 5 thùng các tông"
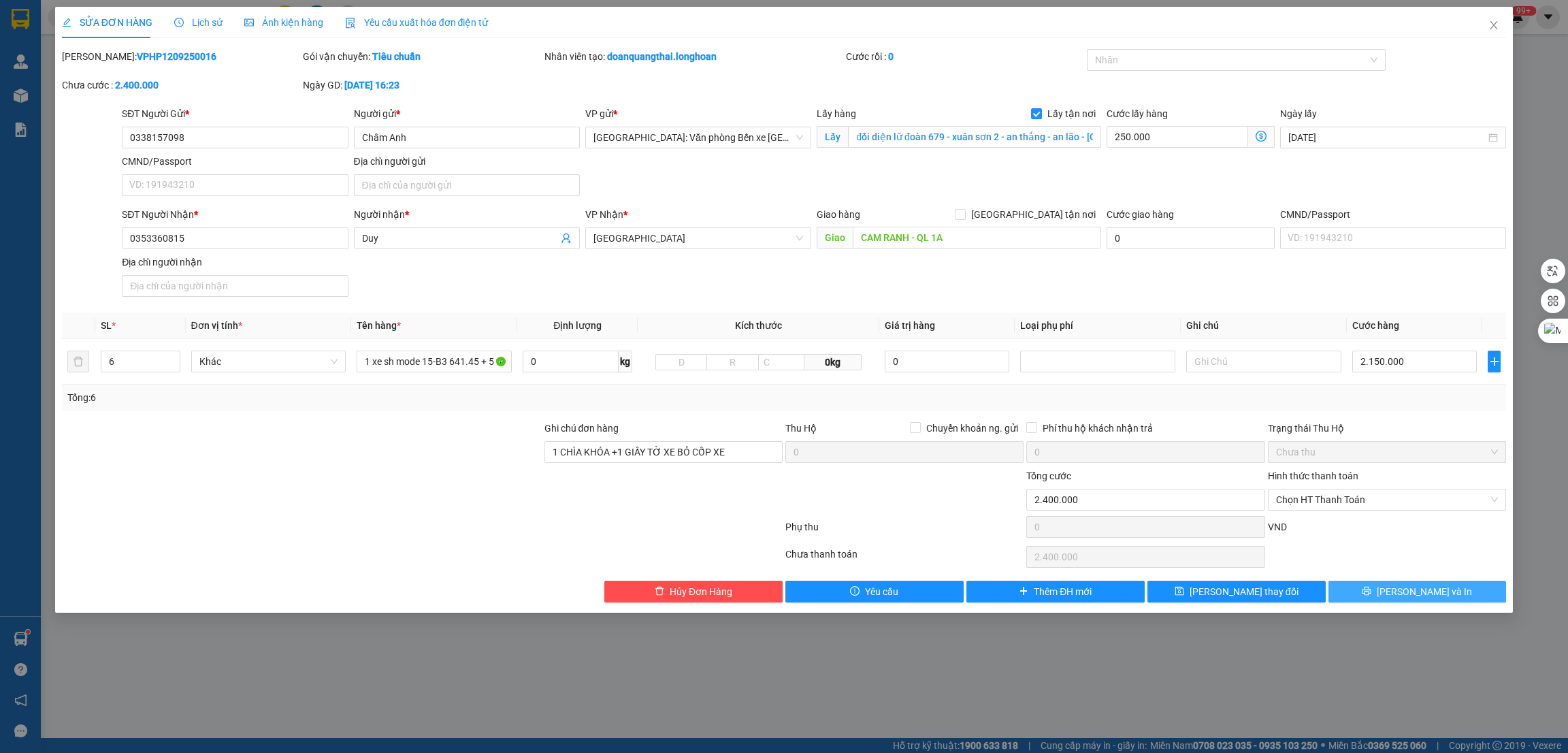
click at [1403, 592] on button "Lưu và In" at bounding box center [1418, 591] width 179 height 21
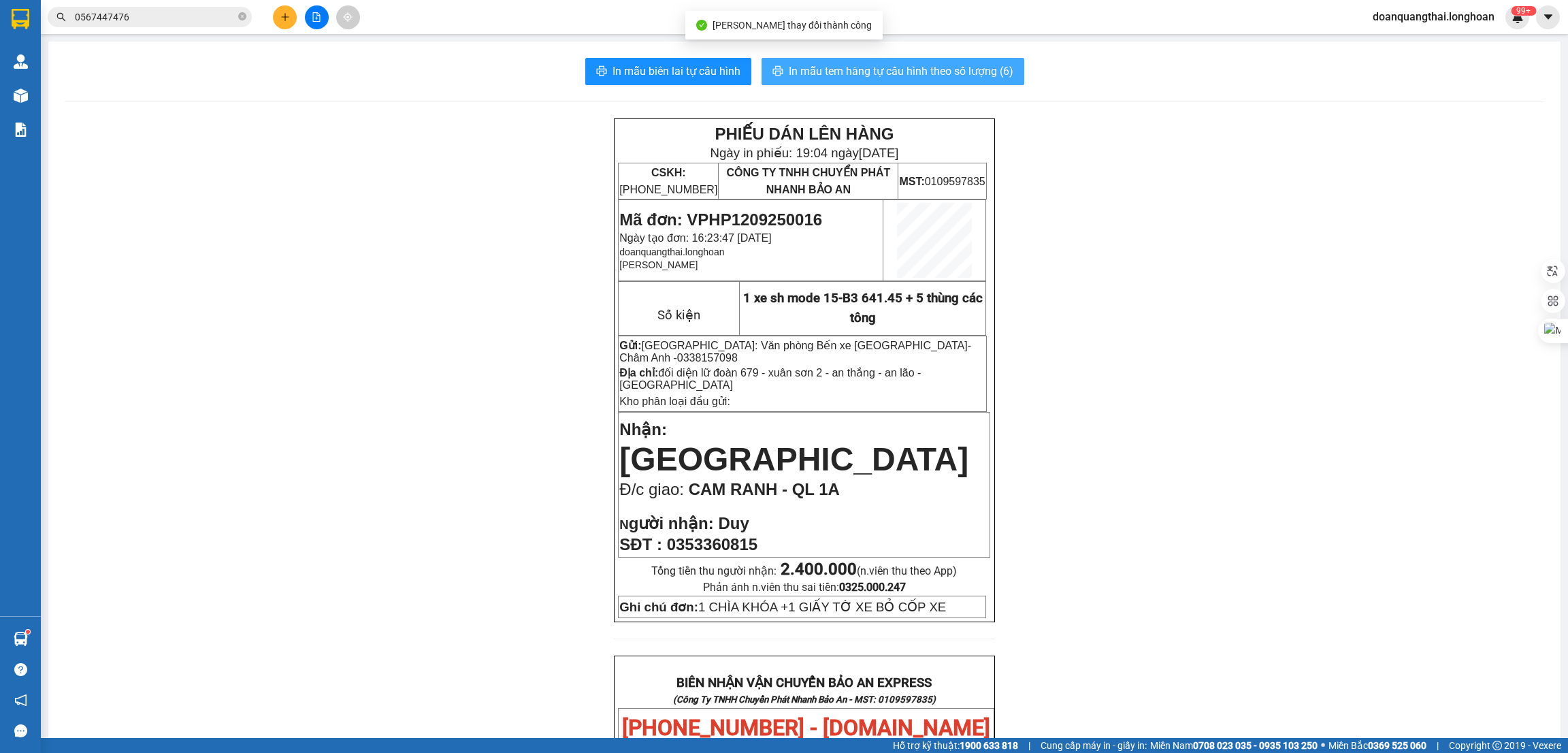
click at [899, 82] on button "In mẫu tem hàng tự cấu hình theo số lượng (6)" at bounding box center [893, 71] width 262 height 27
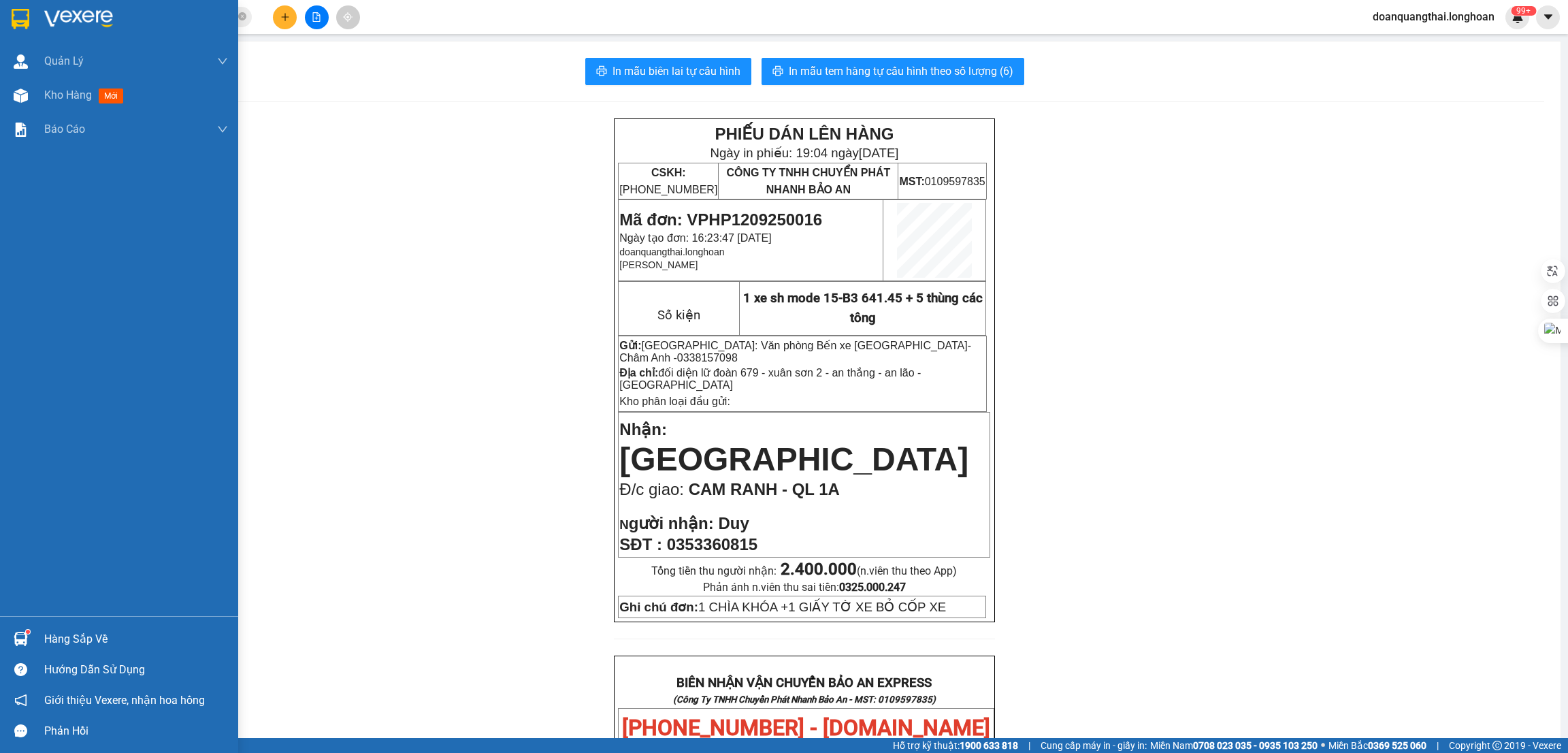
click at [4, 17] on div at bounding box center [119, 22] width 238 height 44
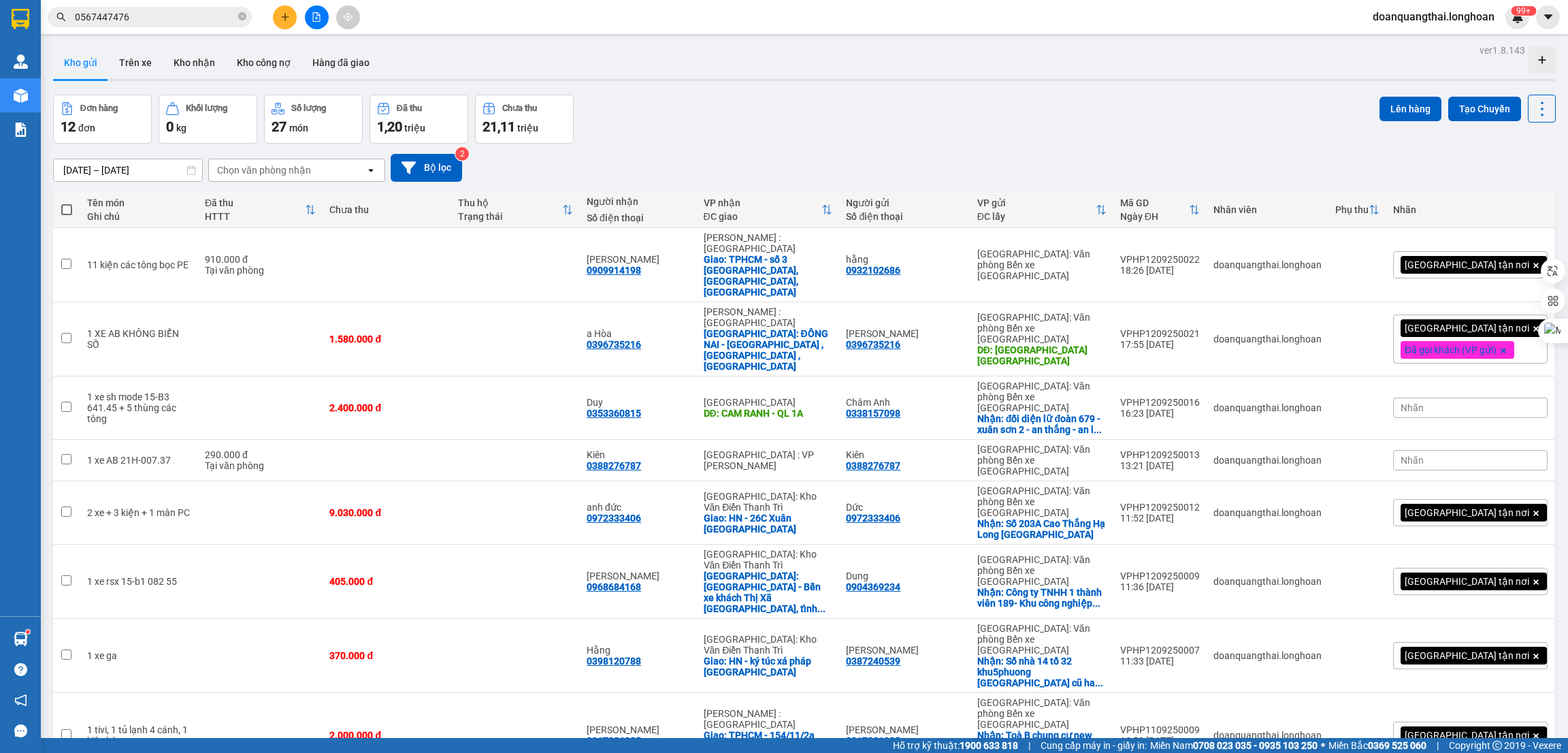
click at [321, 17] on icon "file-add" at bounding box center [316, 17] width 10 height 10
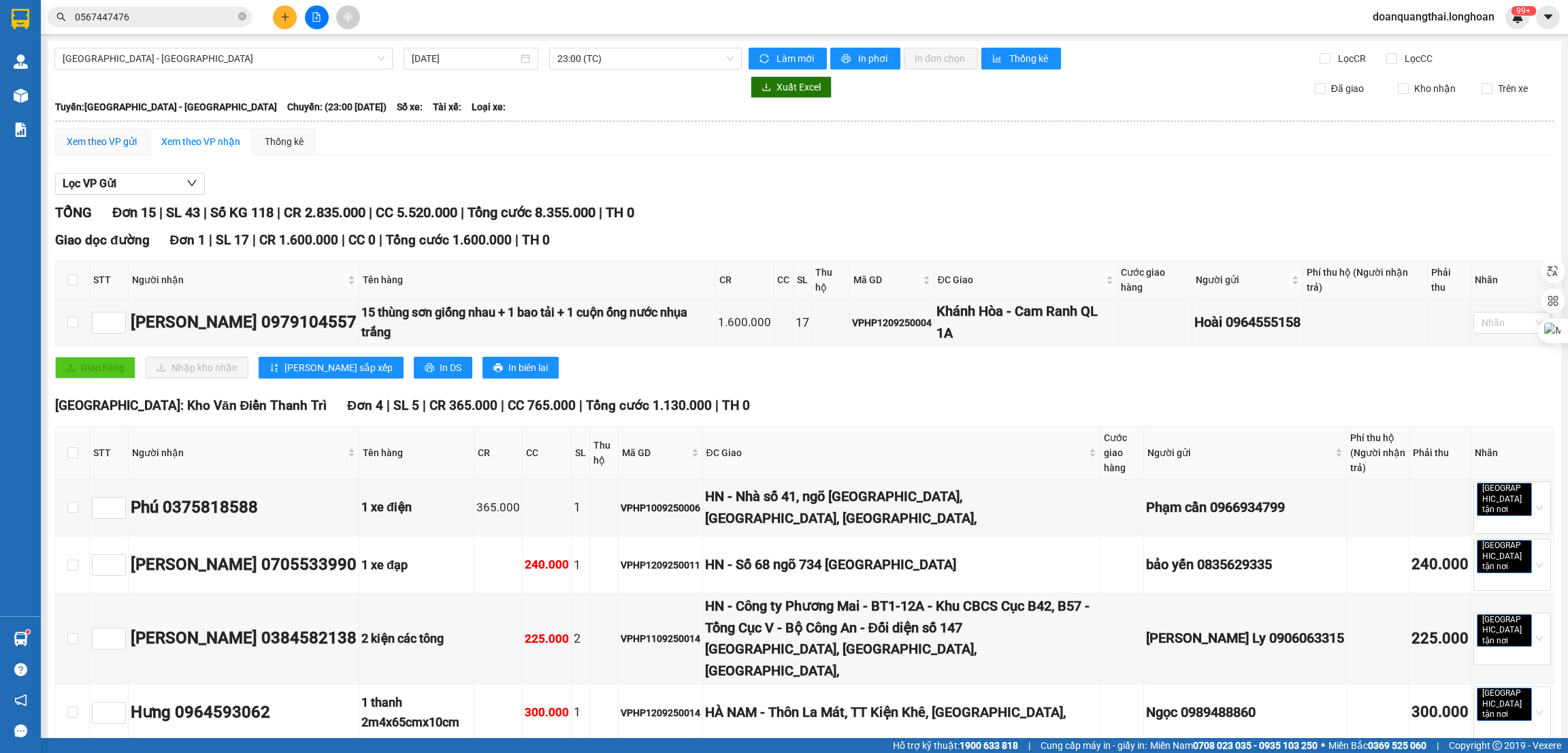
click at [111, 143] on div "Xem theo VP gửi" at bounding box center [102, 142] width 70 height 15
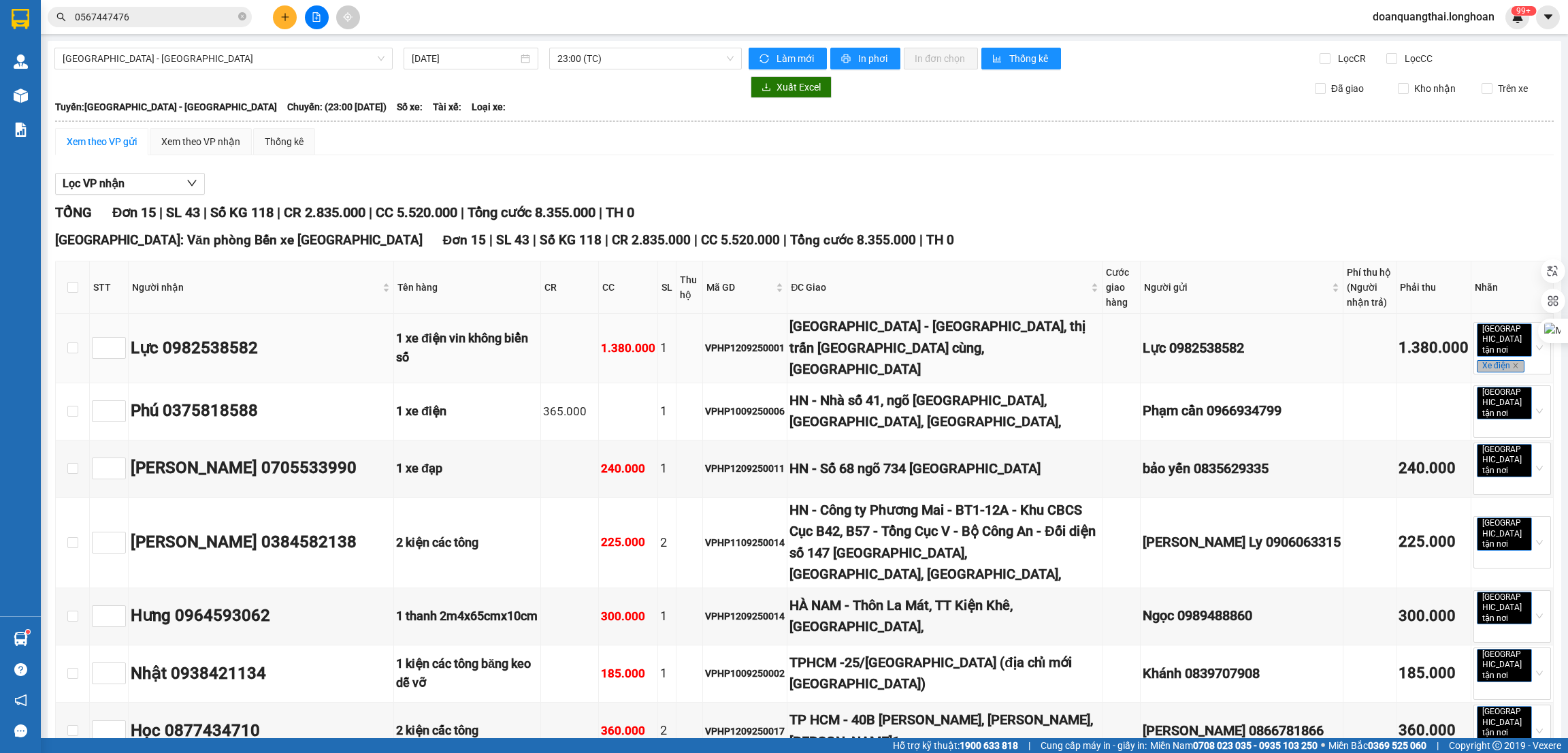
click at [230, 336] on div "Lực 0982538582" at bounding box center [261, 348] width 261 height 26
copy div "0982538582"
click at [538, 329] on div "1 xe điện vin không biển số" at bounding box center [467, 348] width 142 height 39
click at [178, 28] on div "Kết quả tìm kiếm ( 1 ) Bộ lọc Mã ĐH Trạng thái Món hàng Thu hộ Tổng cước Chưa c…" at bounding box center [133, 17] width 265 height 24
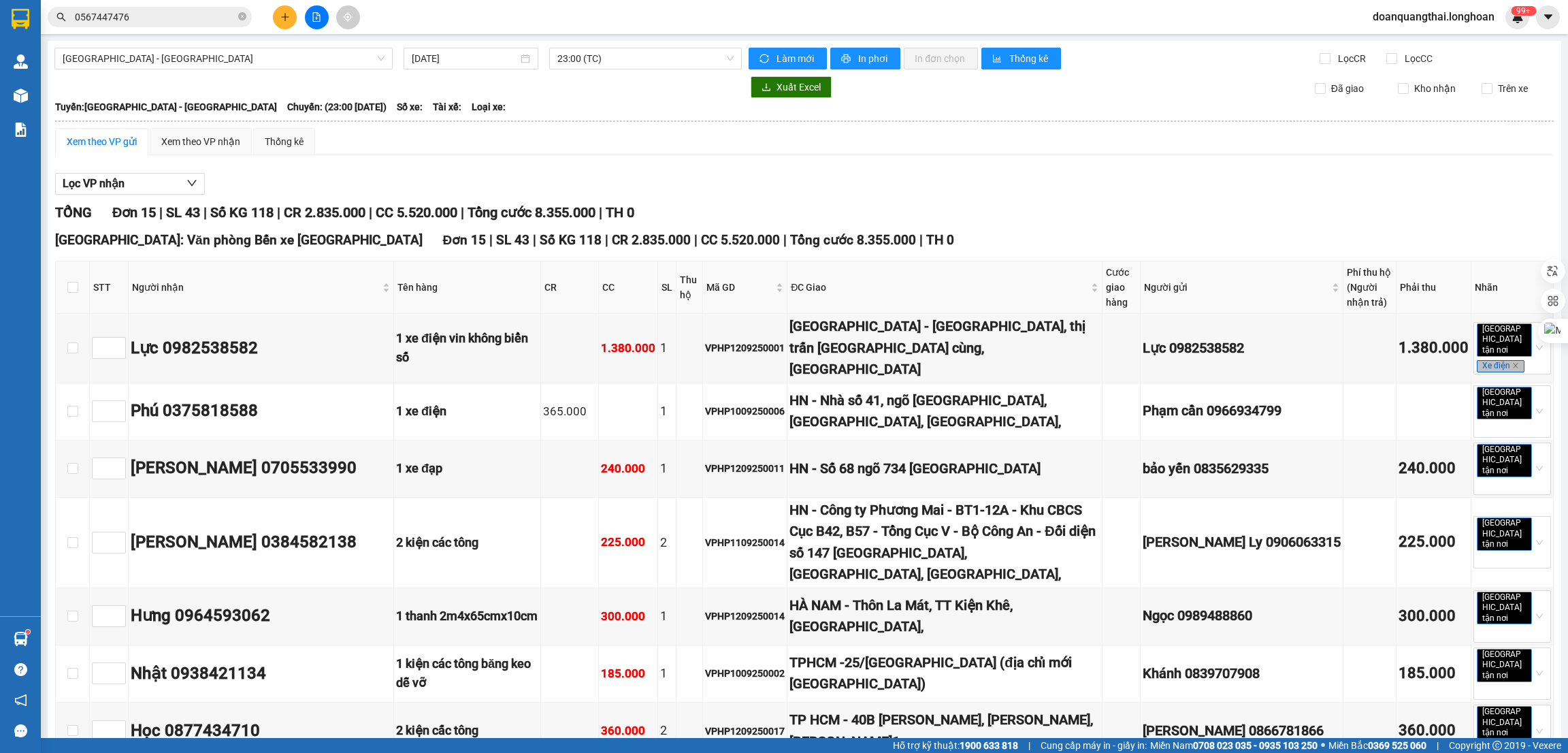
click at [176, 24] on input "0567447476" at bounding box center [155, 17] width 161 height 15
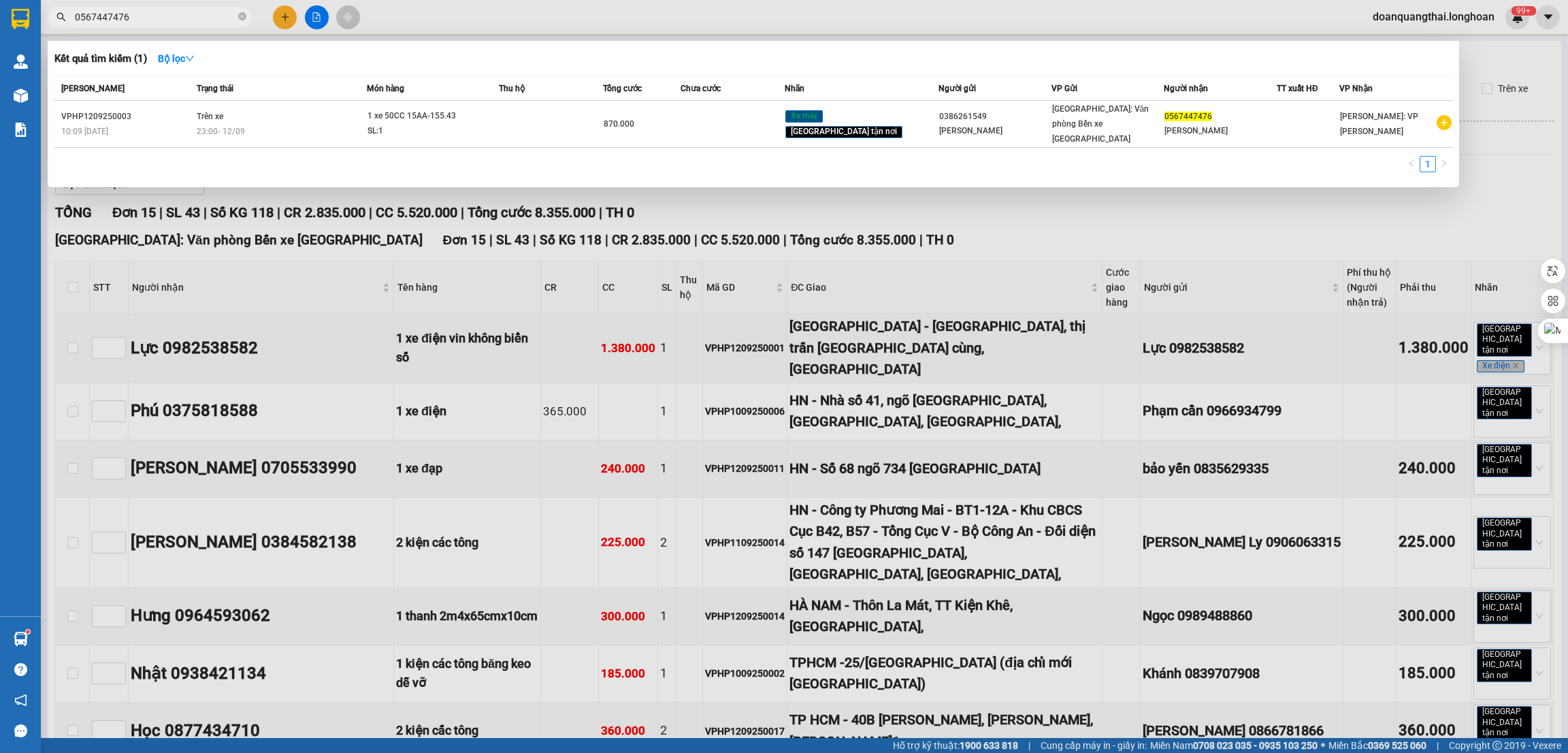
click at [176, 24] on input "0567447476" at bounding box center [155, 17] width 161 height 15
paste input "982538582"
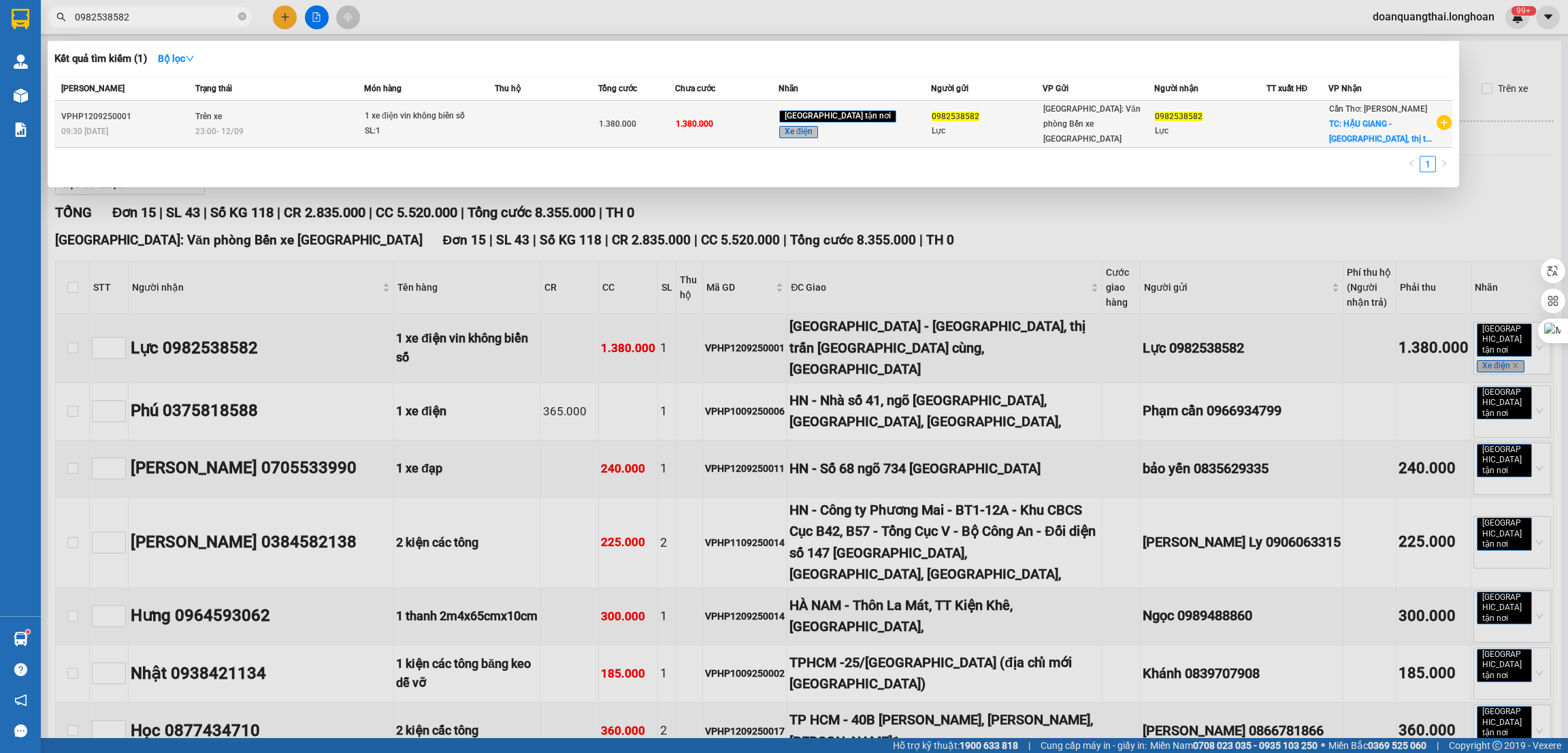
type input "0982538582"
click at [385, 130] on div "SL: 1" at bounding box center [416, 131] width 102 height 15
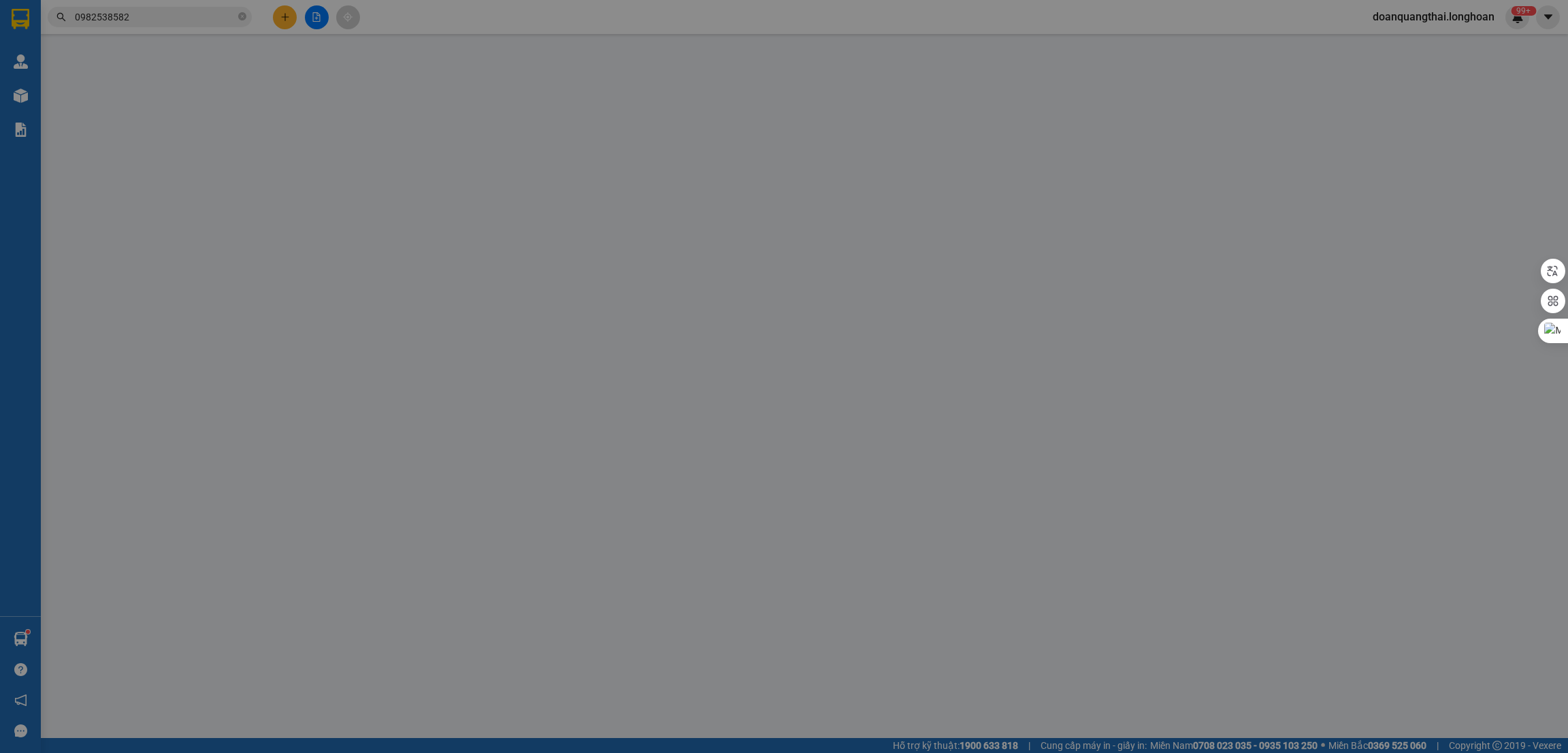
type input "0982538582"
type input "Lực"
type input "0982538582"
type input "Lực"
checkbox input "true"
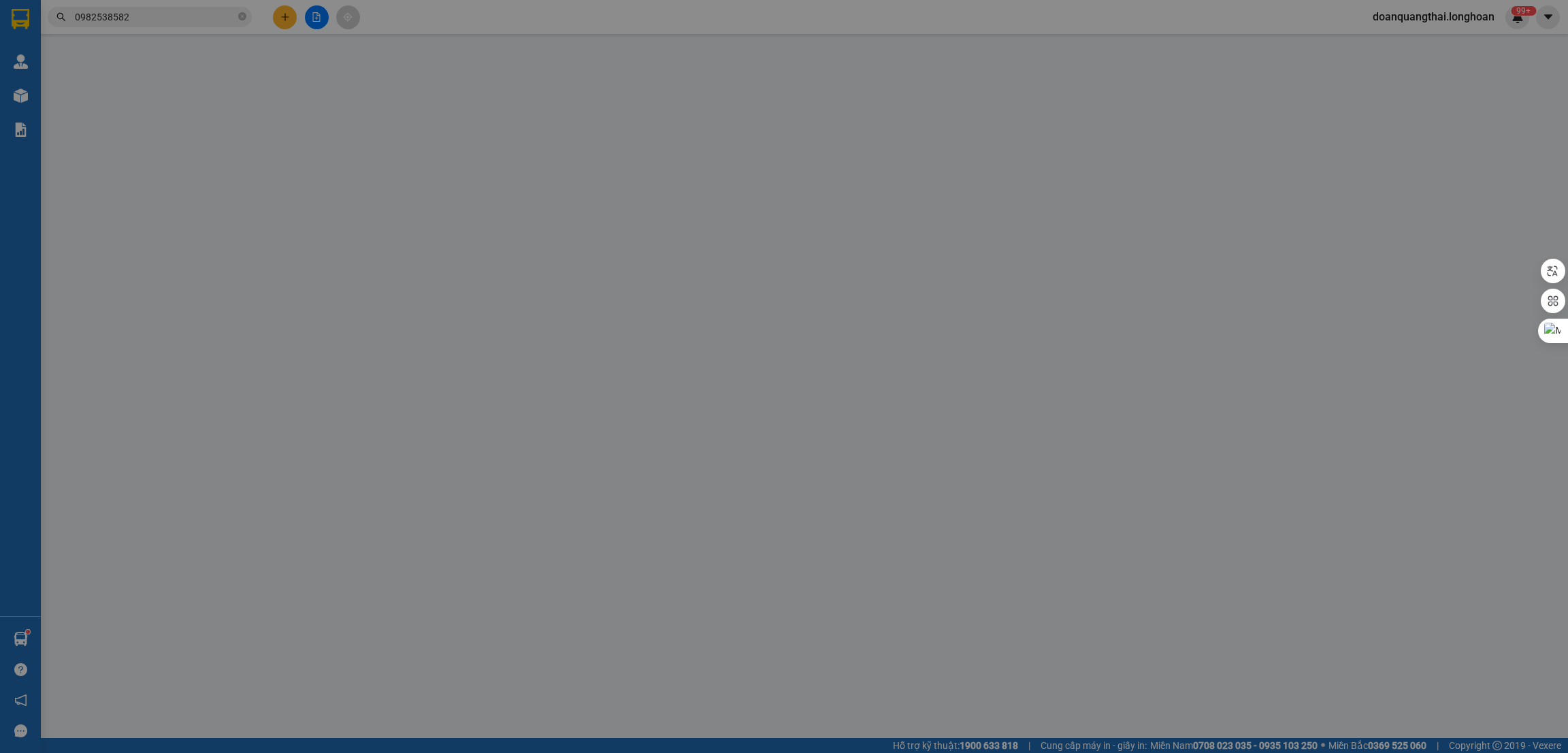
type input "[GEOGRAPHIC_DATA] - [GEOGRAPHIC_DATA], thị trấn [GEOGRAPHIC_DATA] cùng, [GEOGRA…"
type input "1 CHÌA KHÓA"
type input "1.380.000"
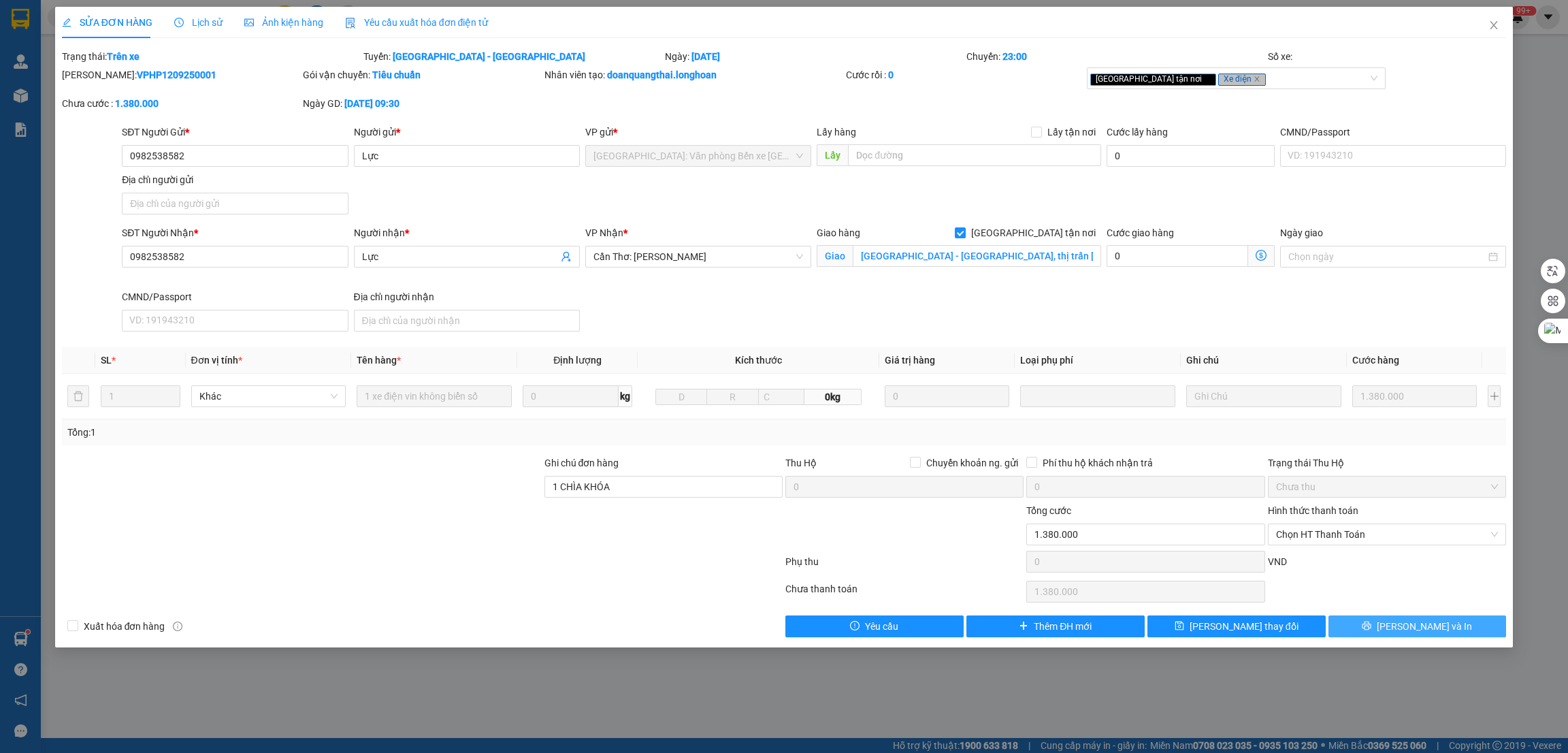
click at [1429, 630] on span "Lưu và In" at bounding box center [1424, 626] width 96 height 15
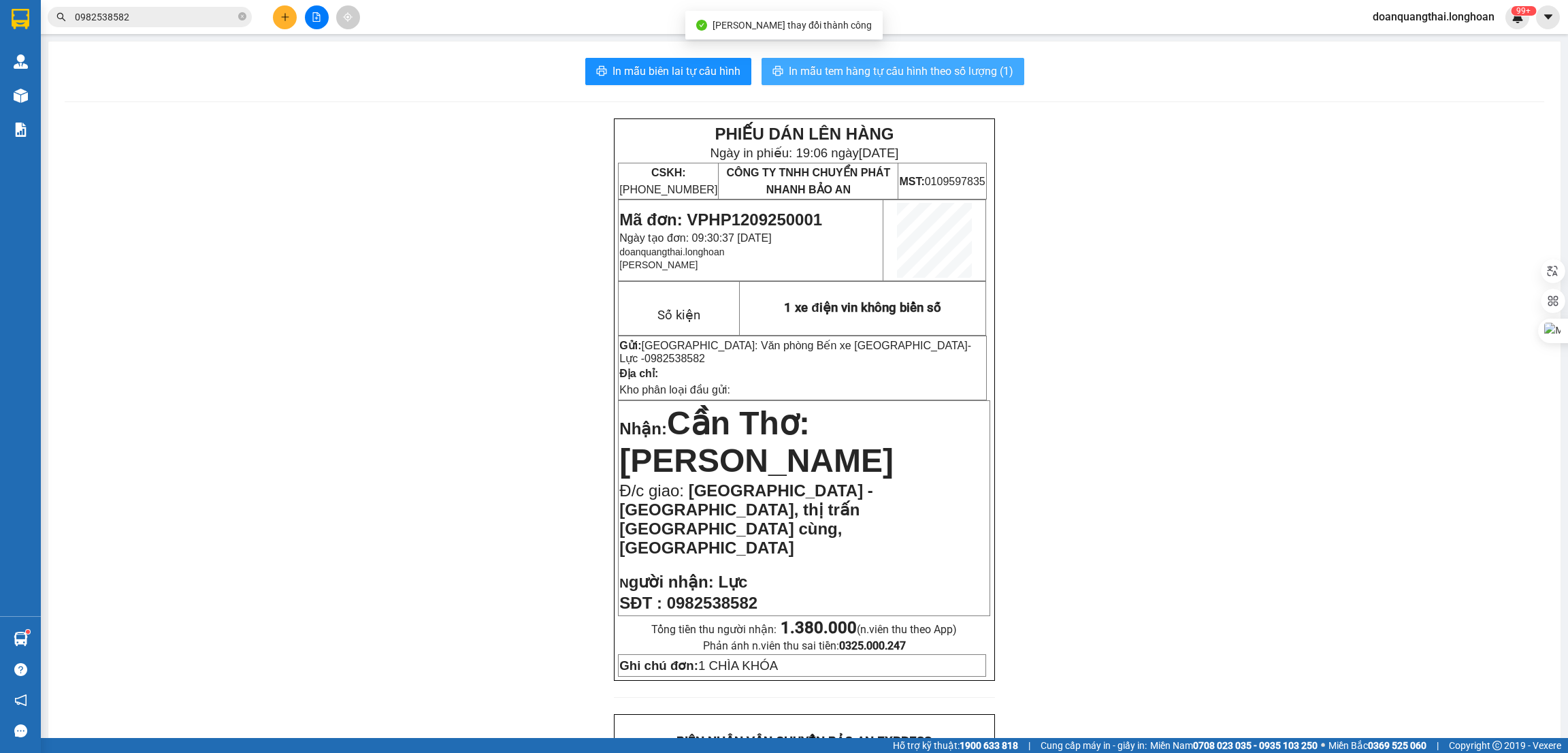
click at [940, 76] on span "In mẫu tem hàng tự cấu hình theo số lượng (1)" at bounding box center [900, 70] width 225 height 17
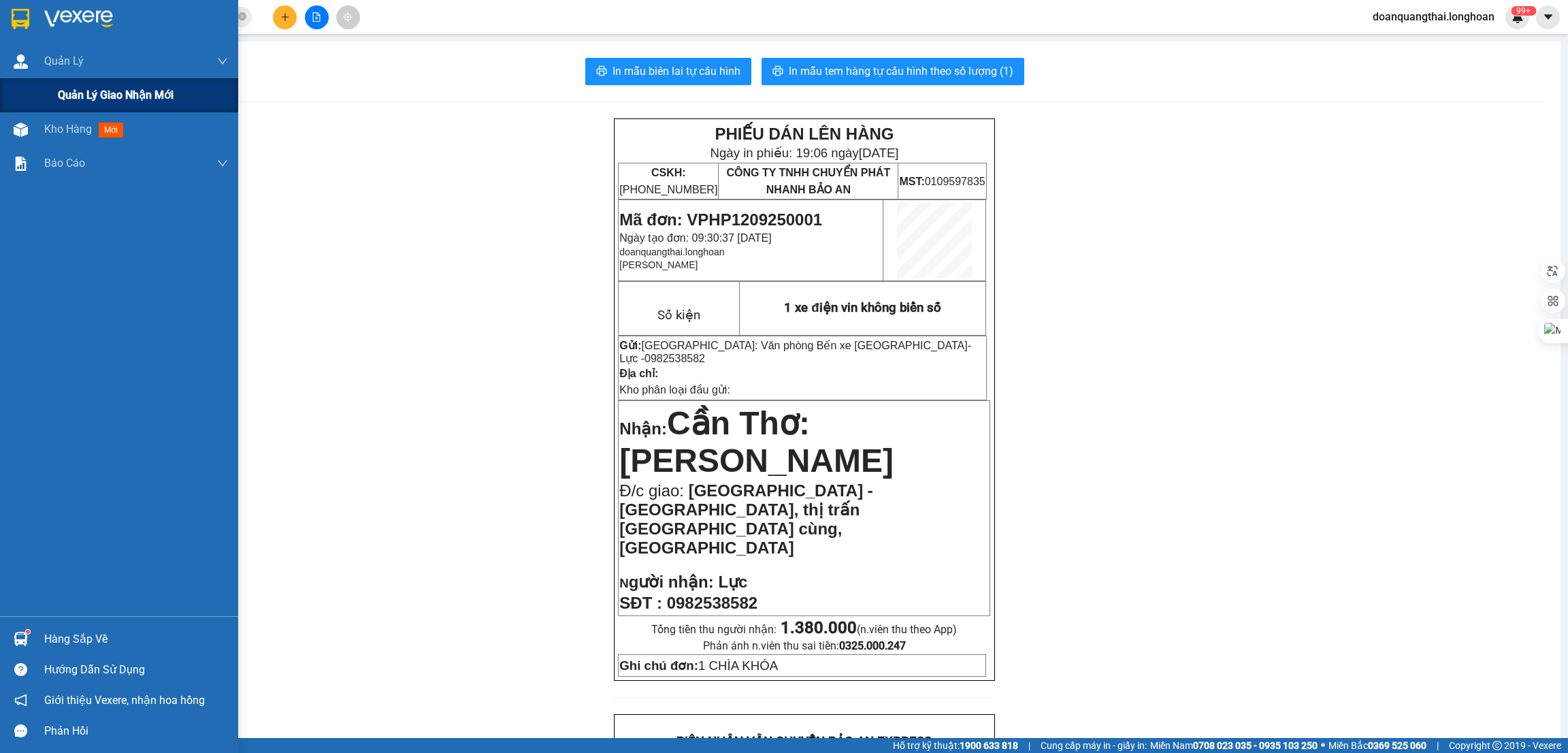
click at [54, 90] on div "Quản lý giao nhận mới" at bounding box center [119, 96] width 238 height 34
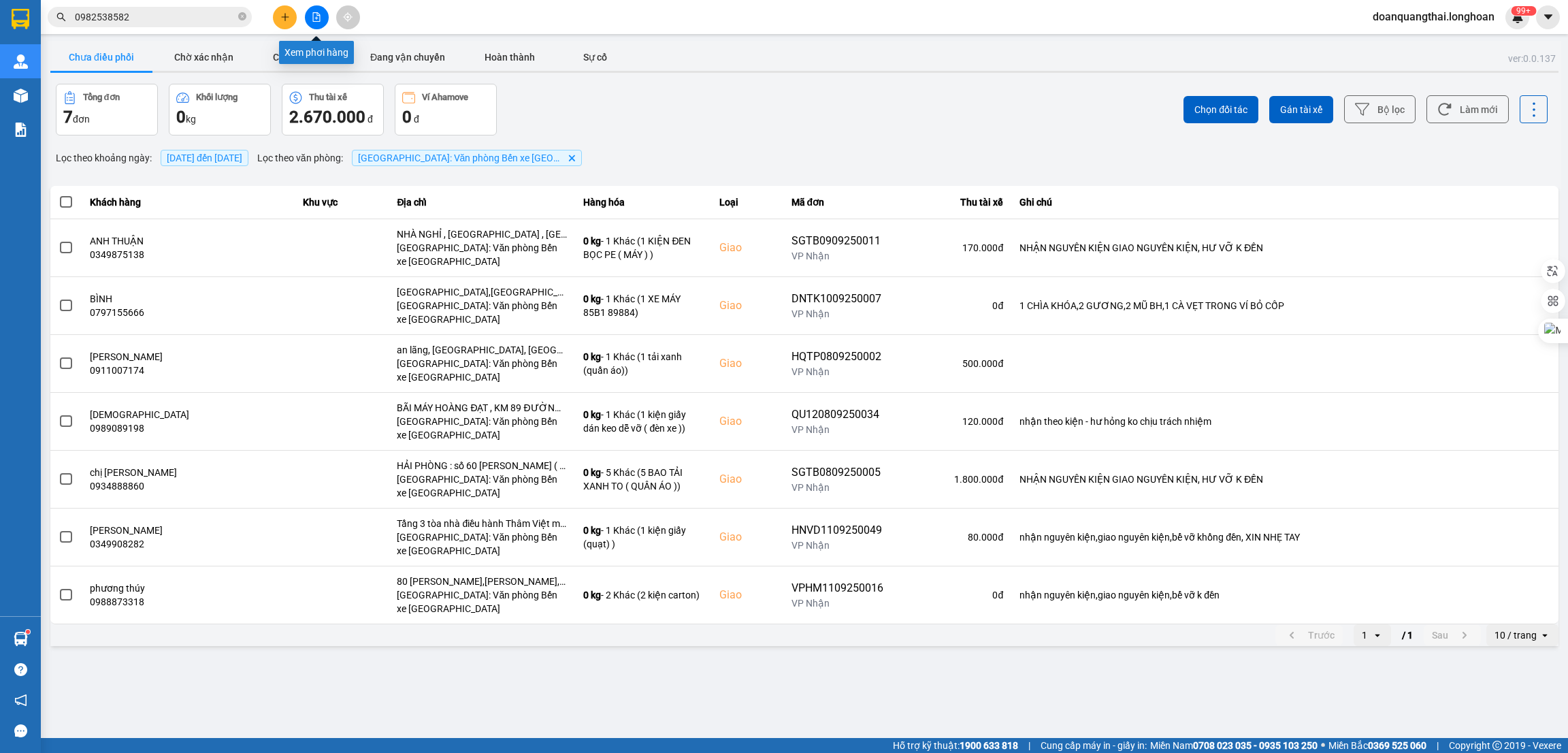
click at [312, 13] on icon "file-add" at bounding box center [316, 17] width 10 height 10
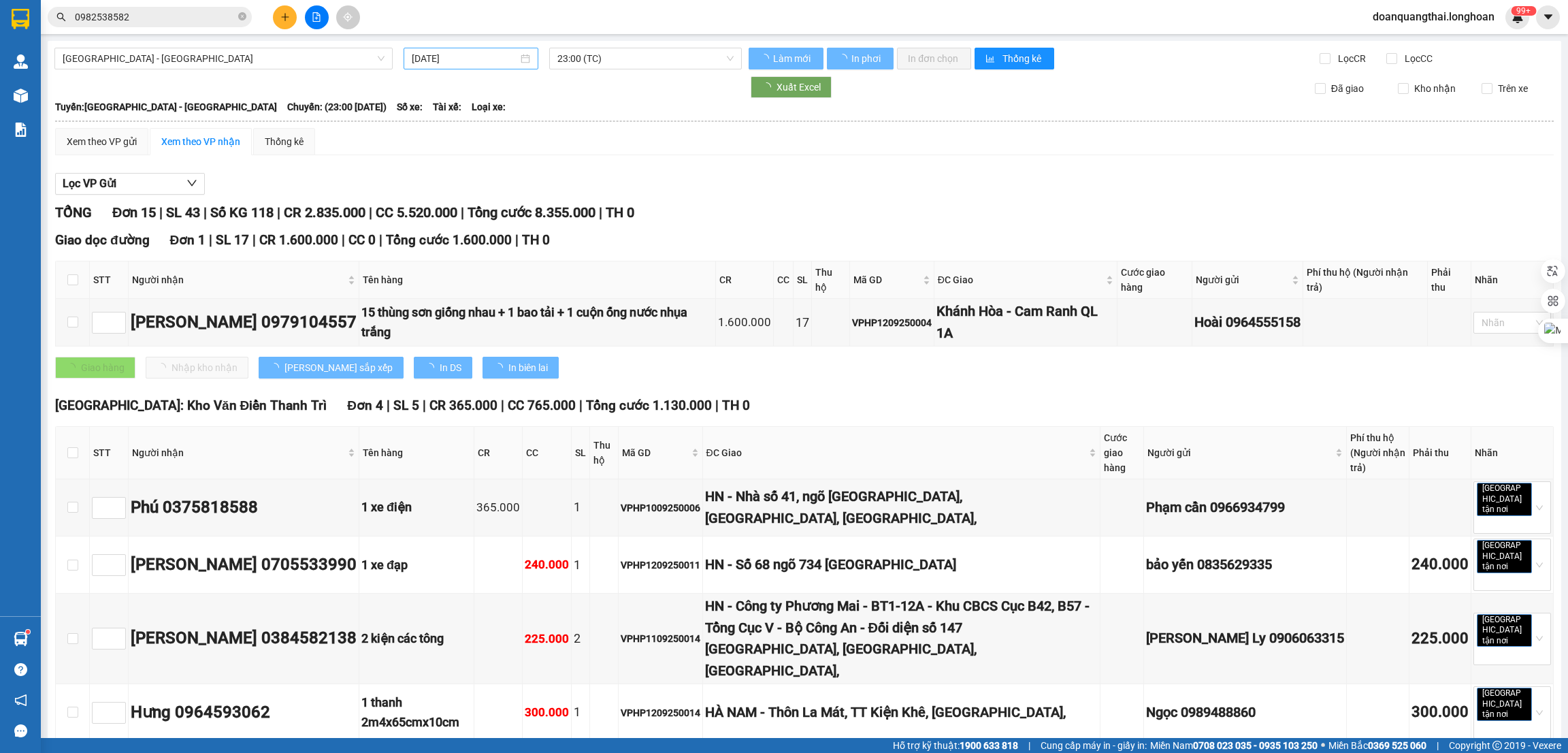
click at [456, 51] on input "[DATE]" at bounding box center [465, 59] width 106 height 15
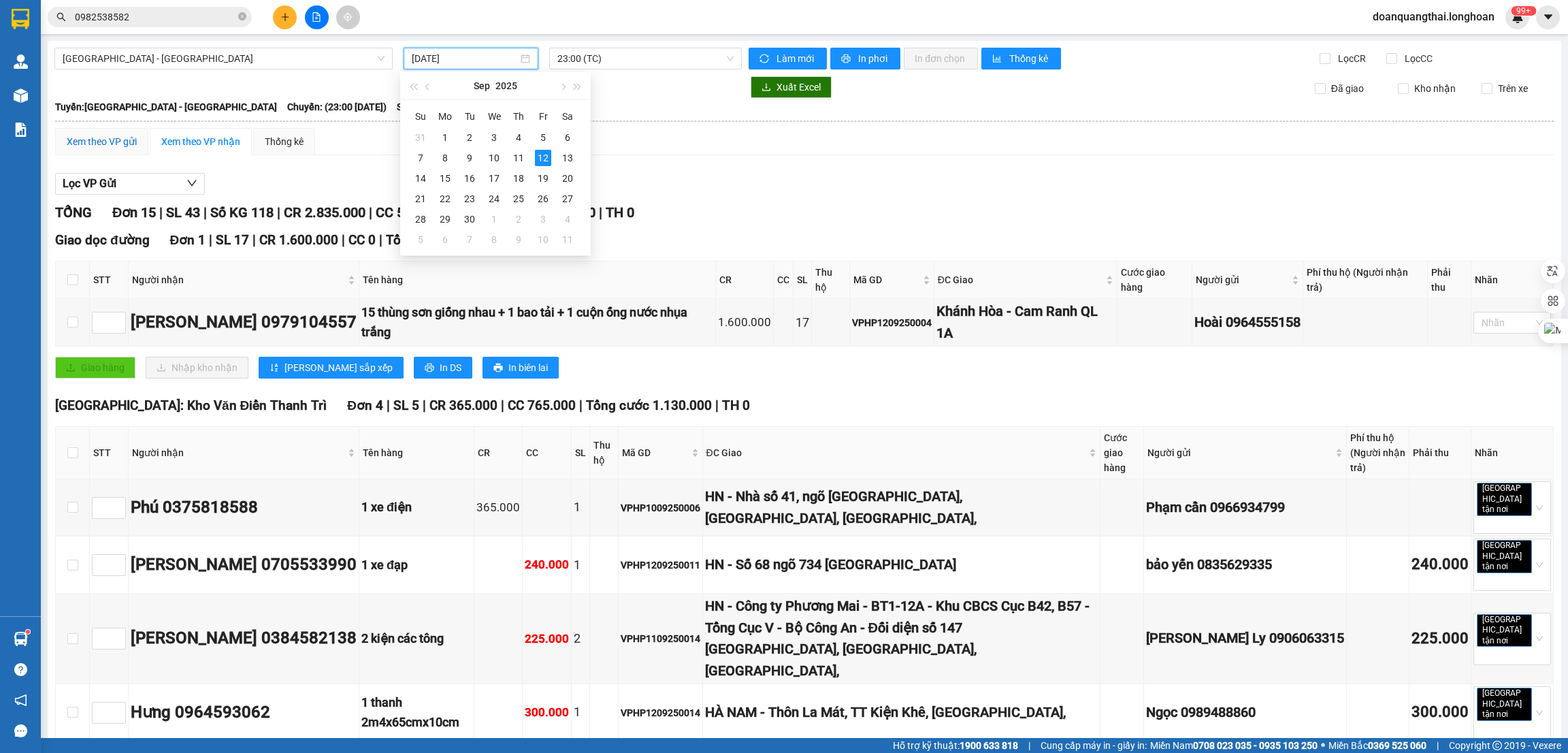
click at [103, 139] on div "Xem theo VP gửi" at bounding box center [102, 142] width 70 height 15
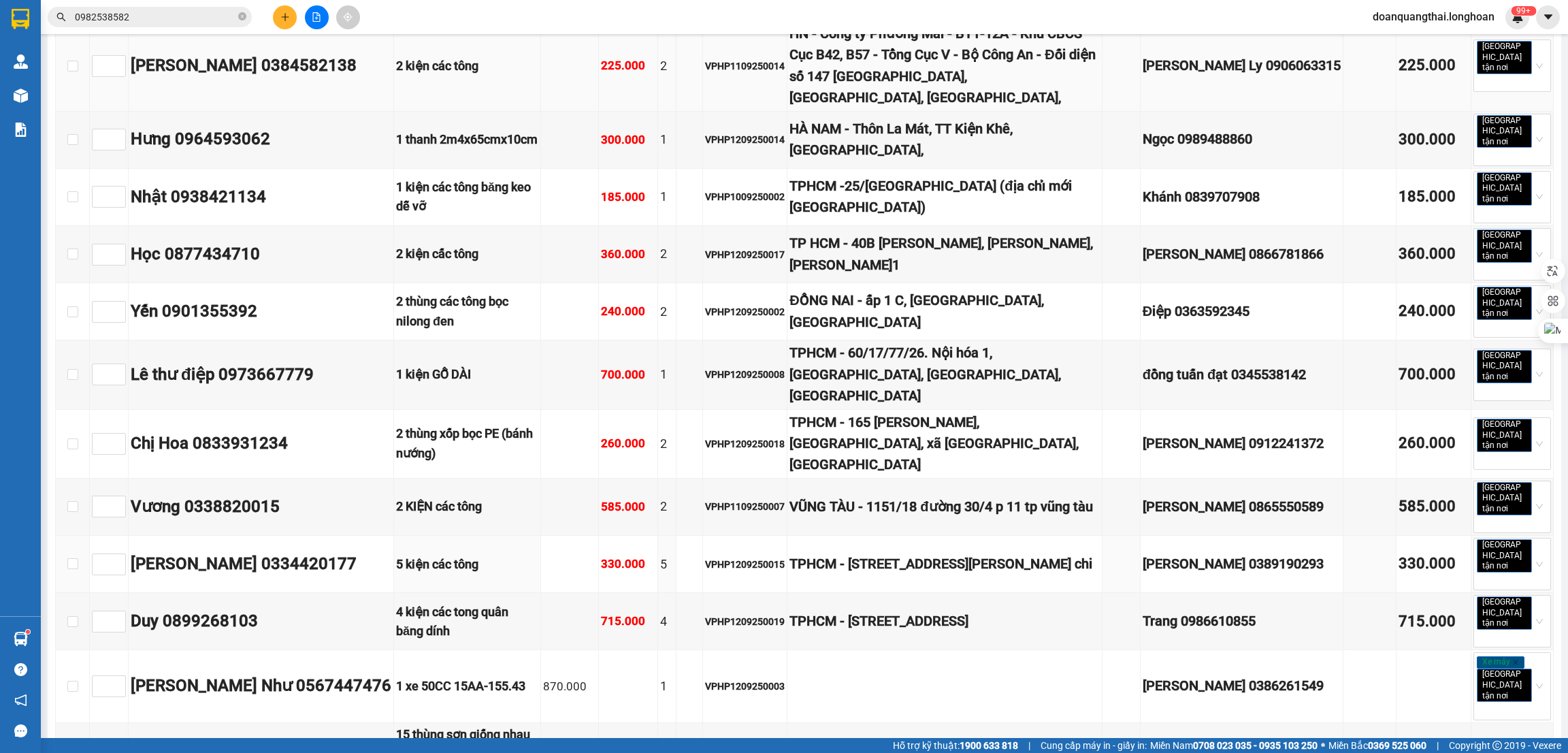
scroll to position [374, 0]
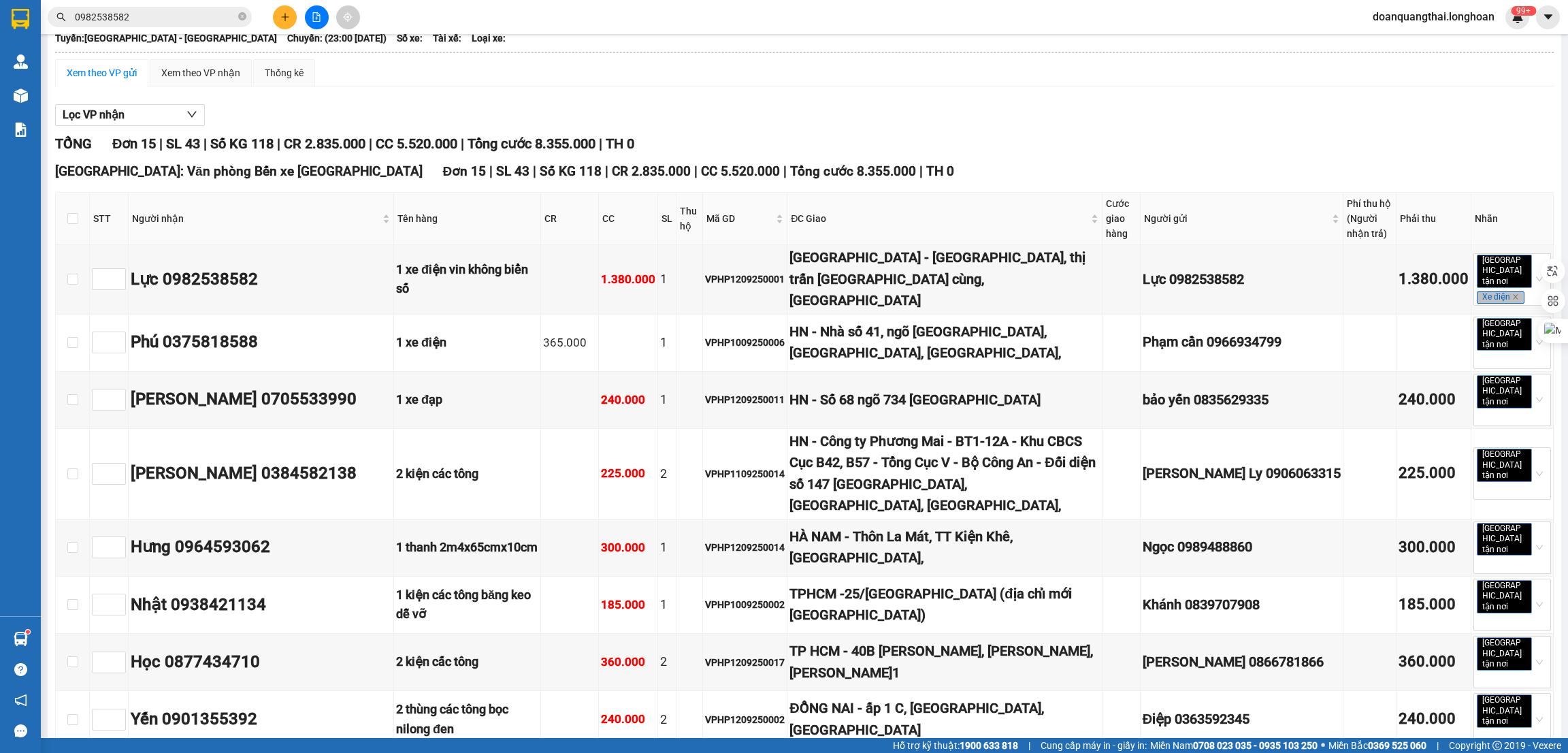
scroll to position [68, 0]
